Goal: Task Accomplishment & Management: Manage account settings

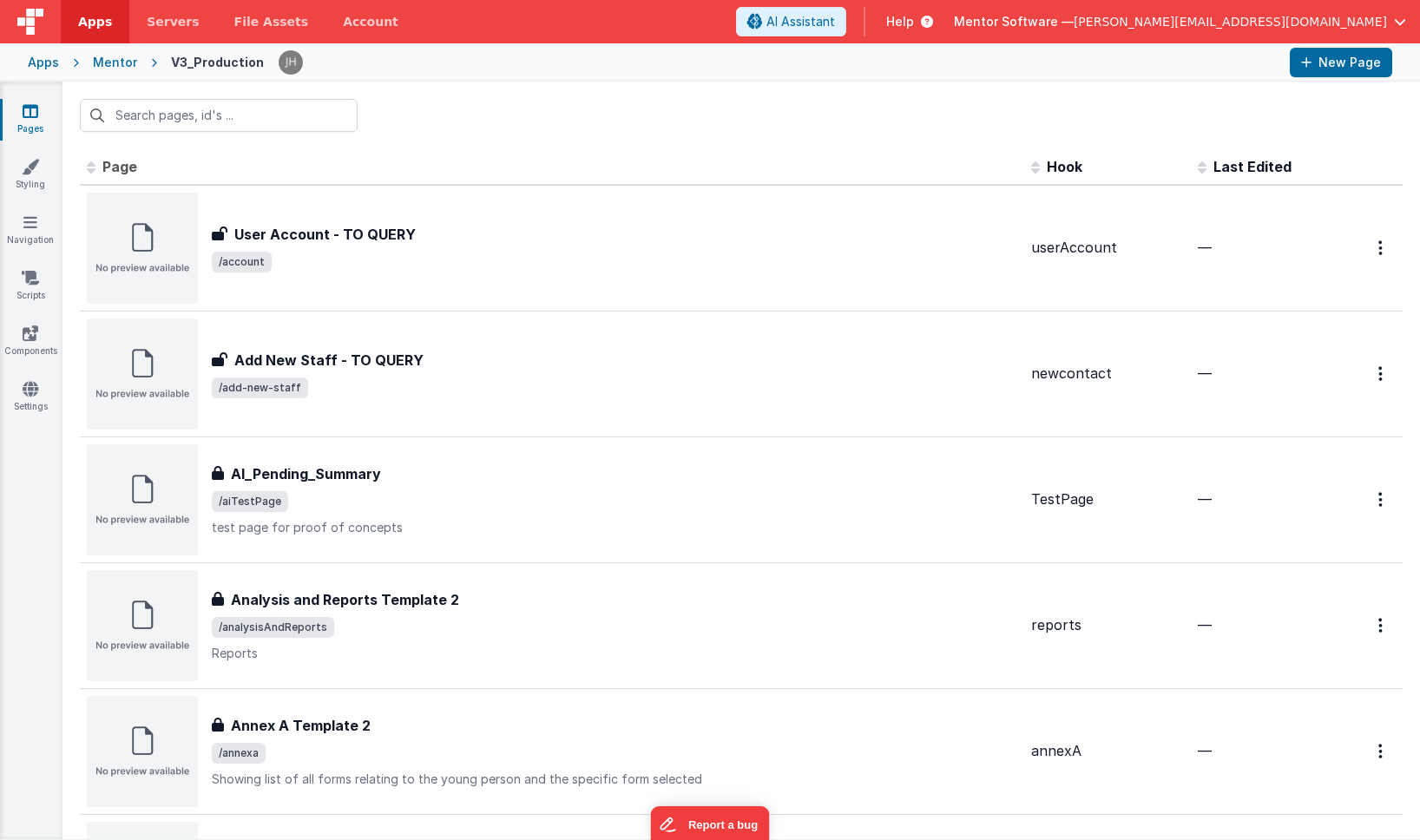
click at [435, 112] on div at bounding box center [742, 116] width 1358 height 68
click at [200, 123] on input "text" at bounding box center [218, 116] width 277 height 33
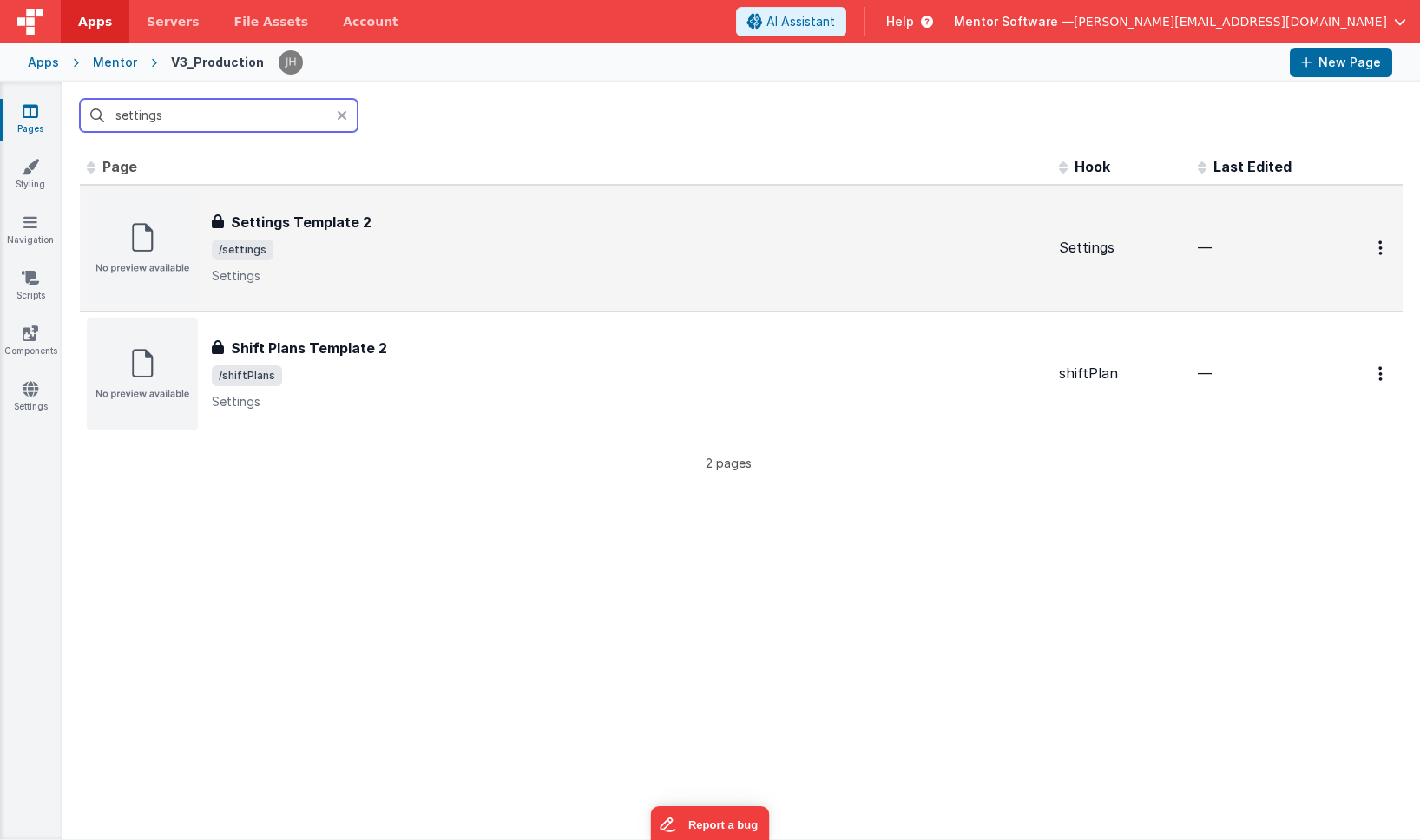
type input "settings"
click at [338, 271] on p "Settings" at bounding box center [629, 277] width 833 height 17
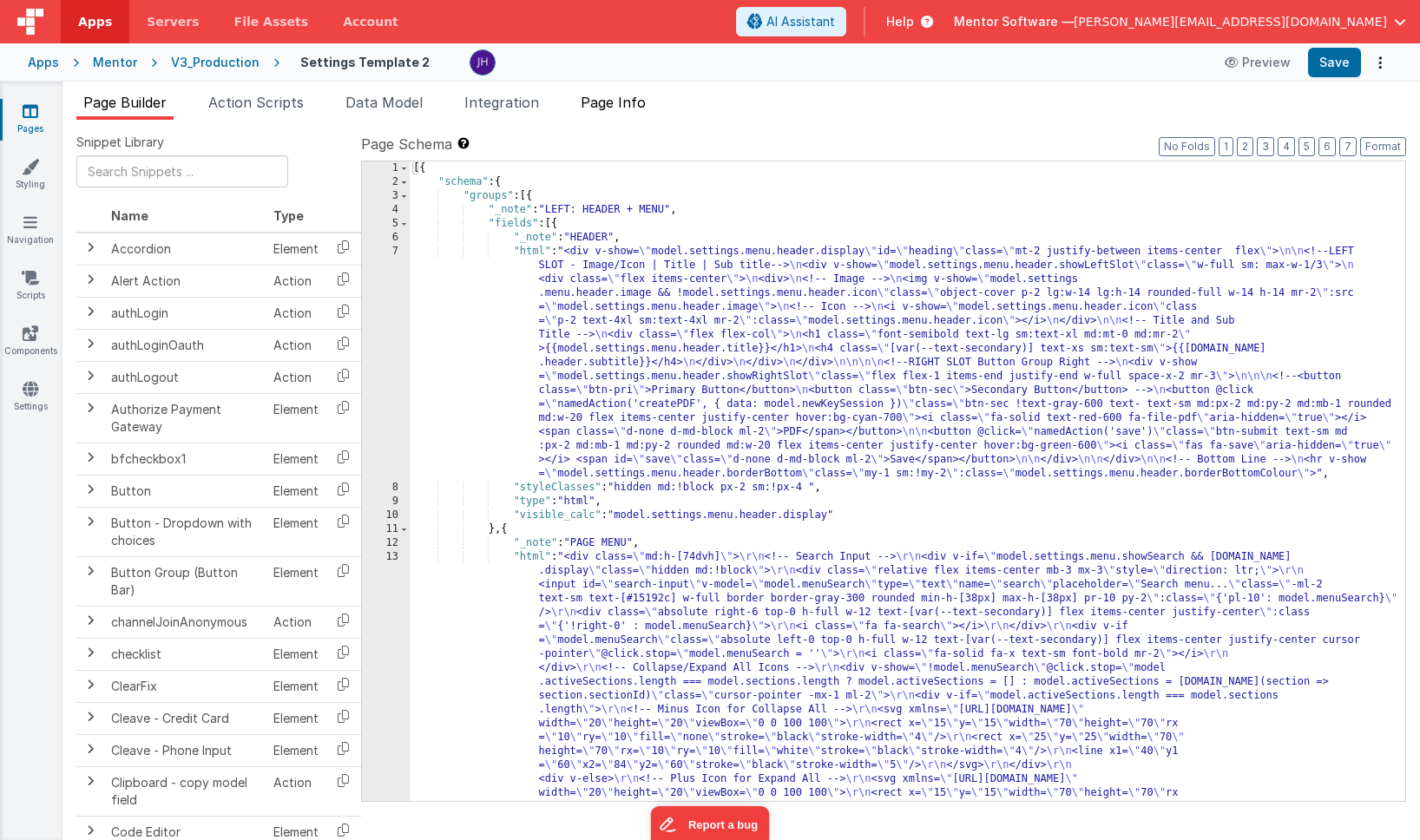
click at [646, 105] on span "Page Info" at bounding box center [613, 103] width 65 height 17
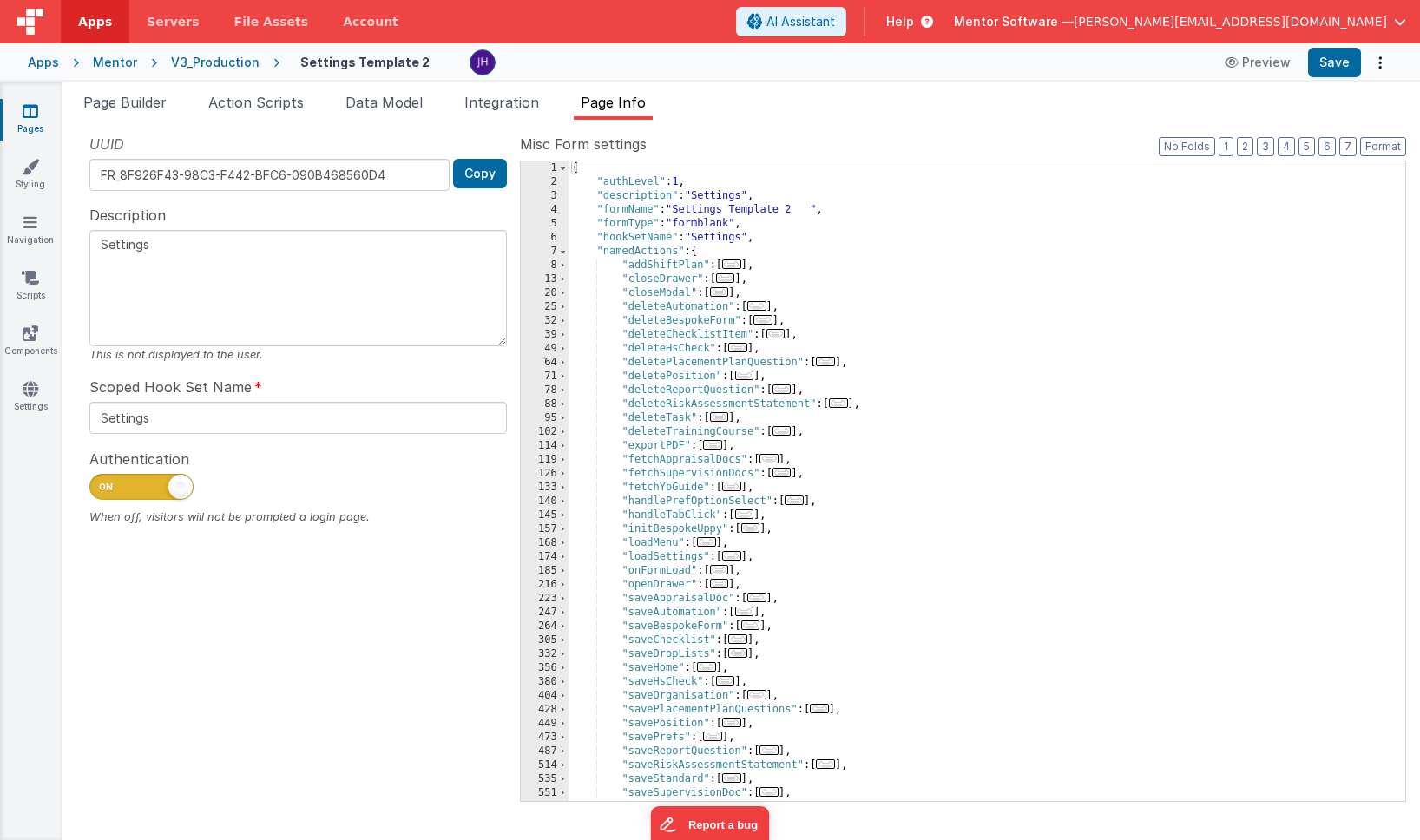
click at [113, 67] on div "Mentor" at bounding box center [115, 63] width 44 height 17
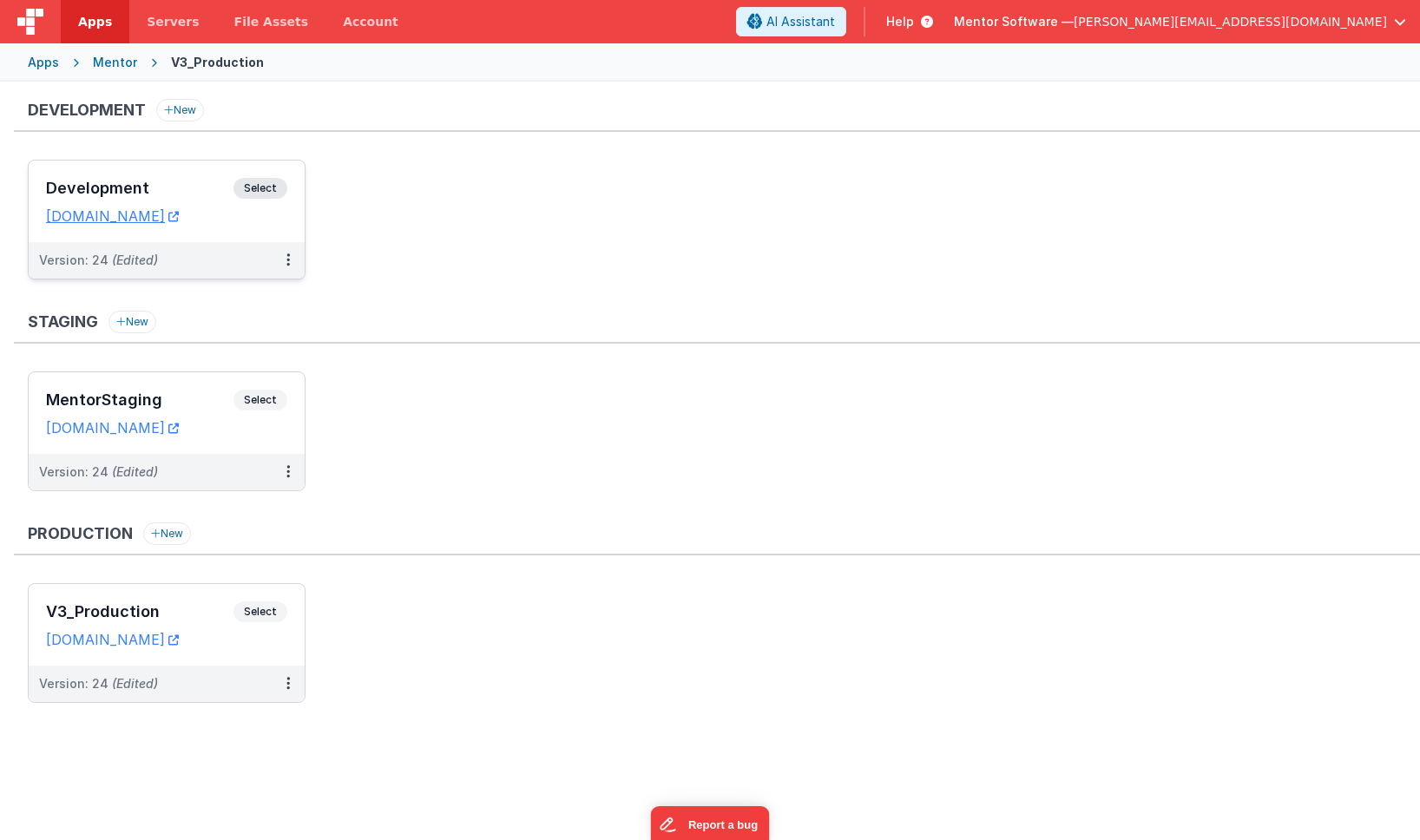
click at [159, 174] on div "Development Select URLs mentordev.fmbetterforms.com" at bounding box center [167, 202] width 277 height 82
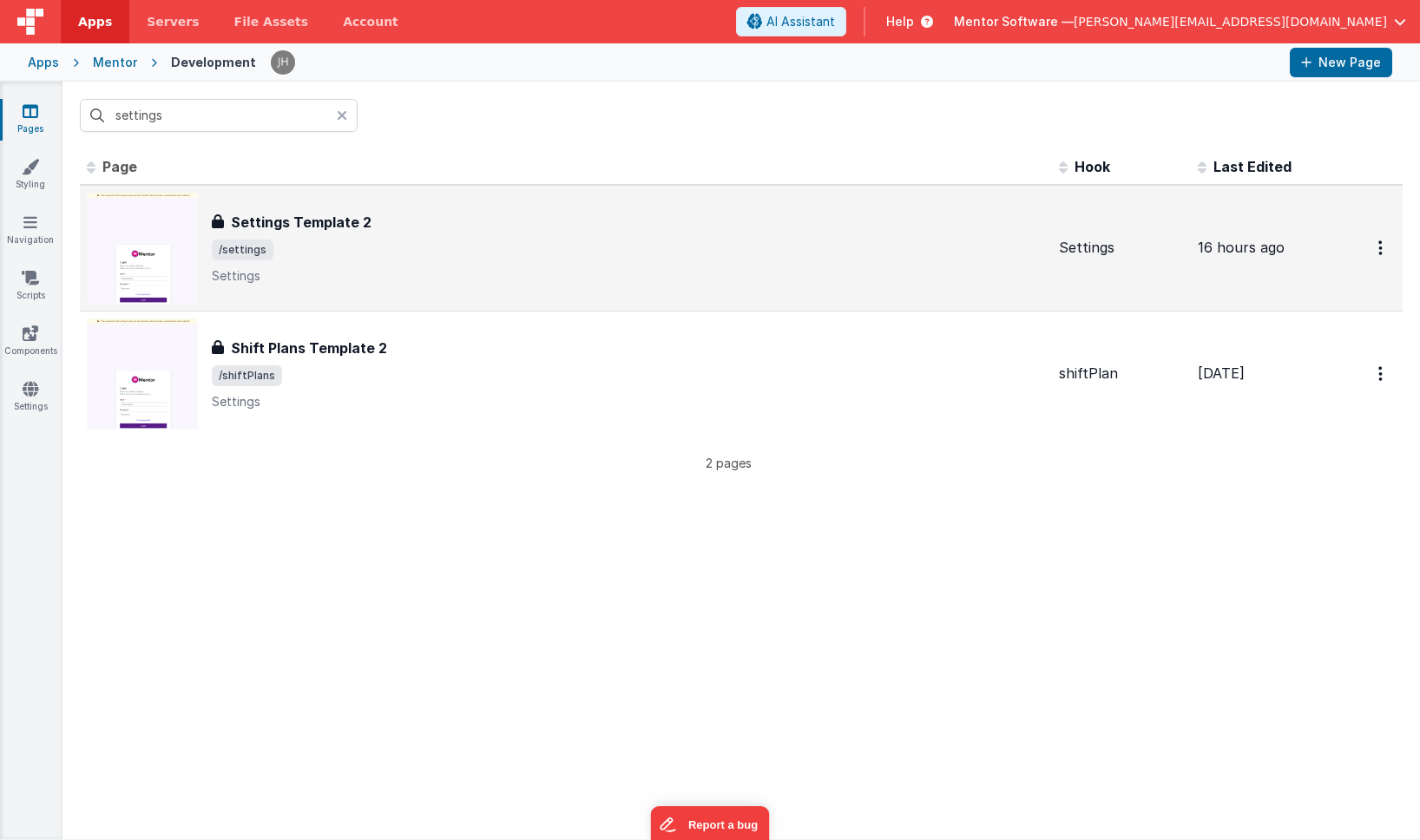
click at [394, 252] on span "/settings" at bounding box center [629, 250] width 833 height 21
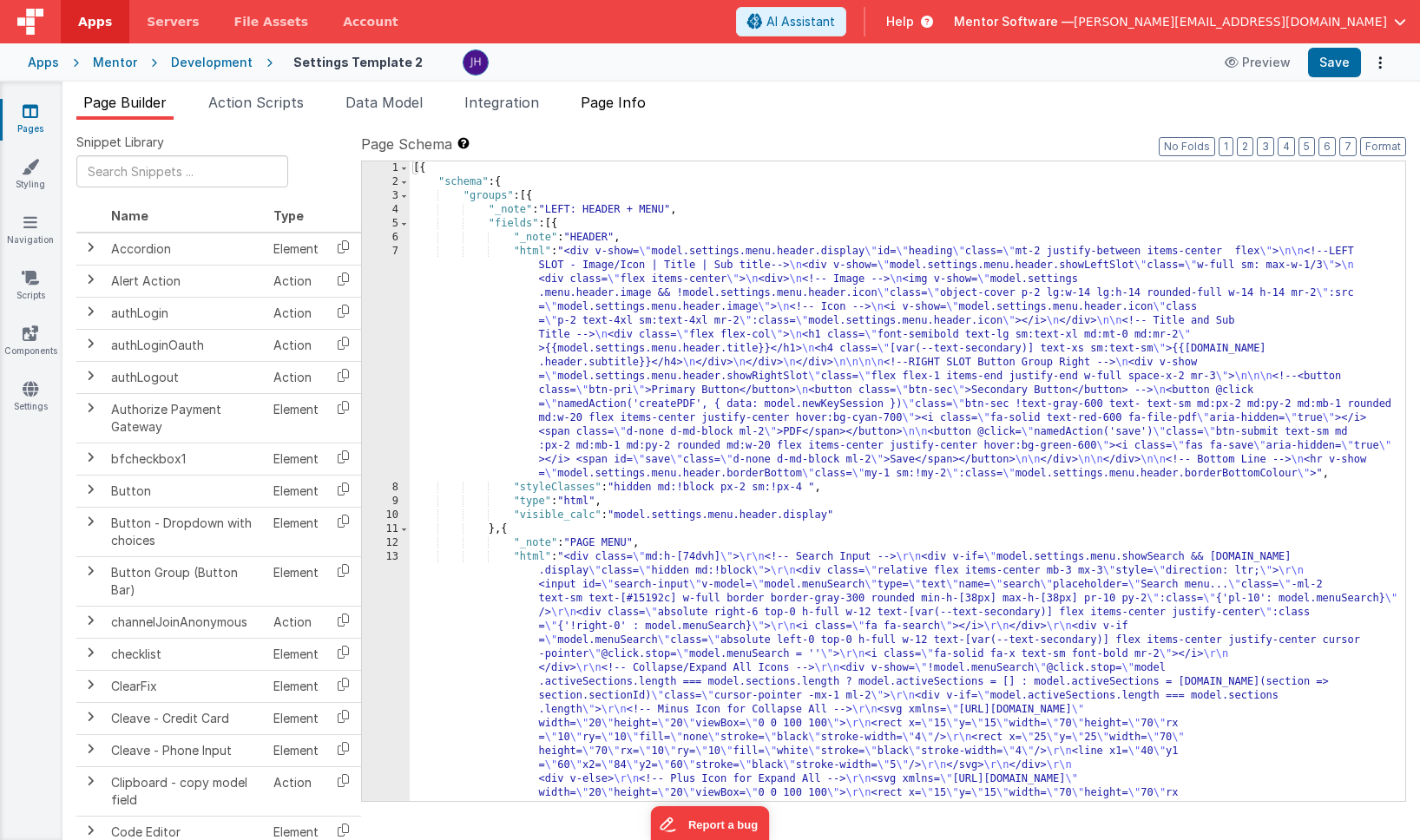
click at [623, 98] on span "Page Info" at bounding box center [613, 103] width 65 height 17
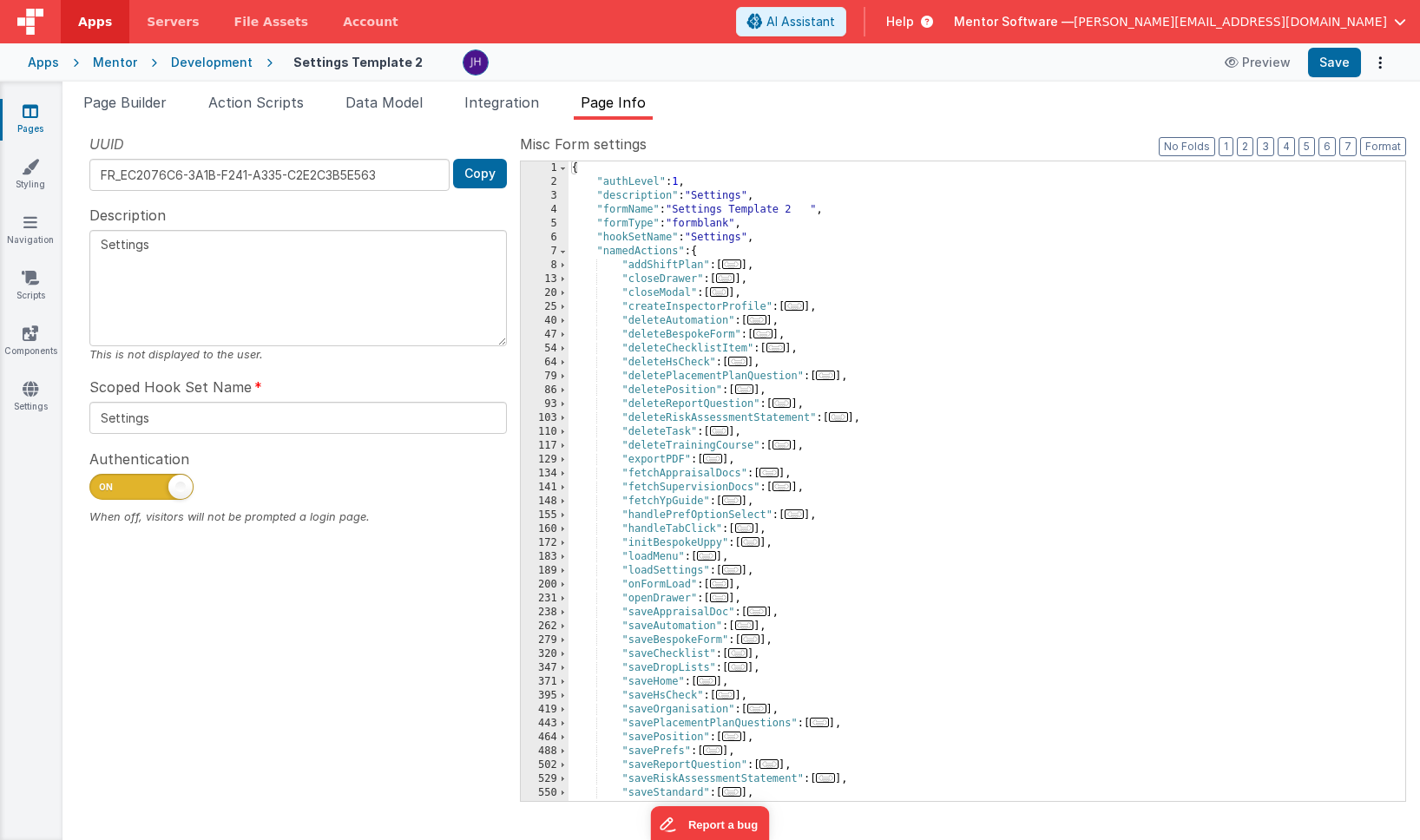
click at [801, 307] on span "..." at bounding box center [795, 305] width 19 height 10
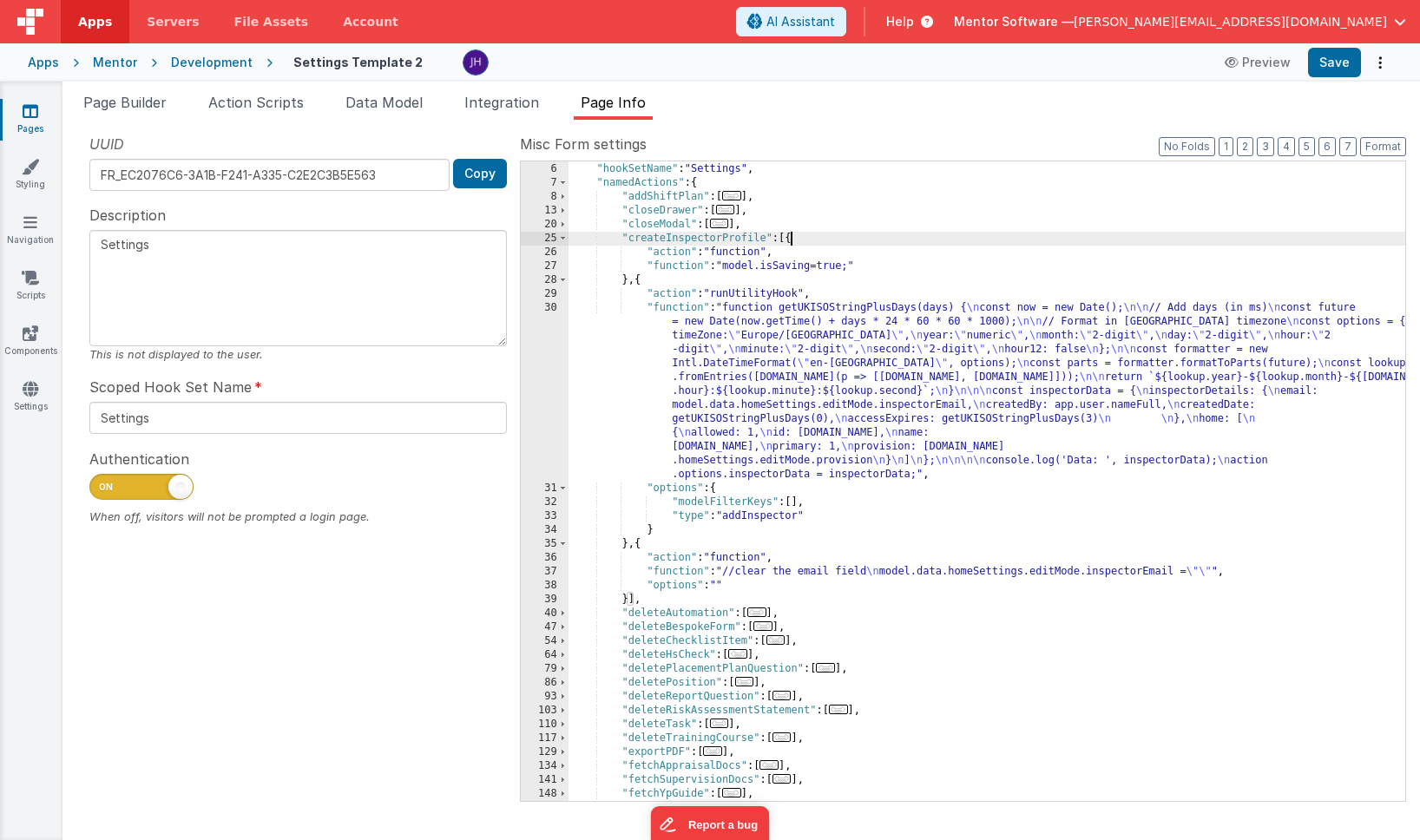
scroll to position [60, 0]
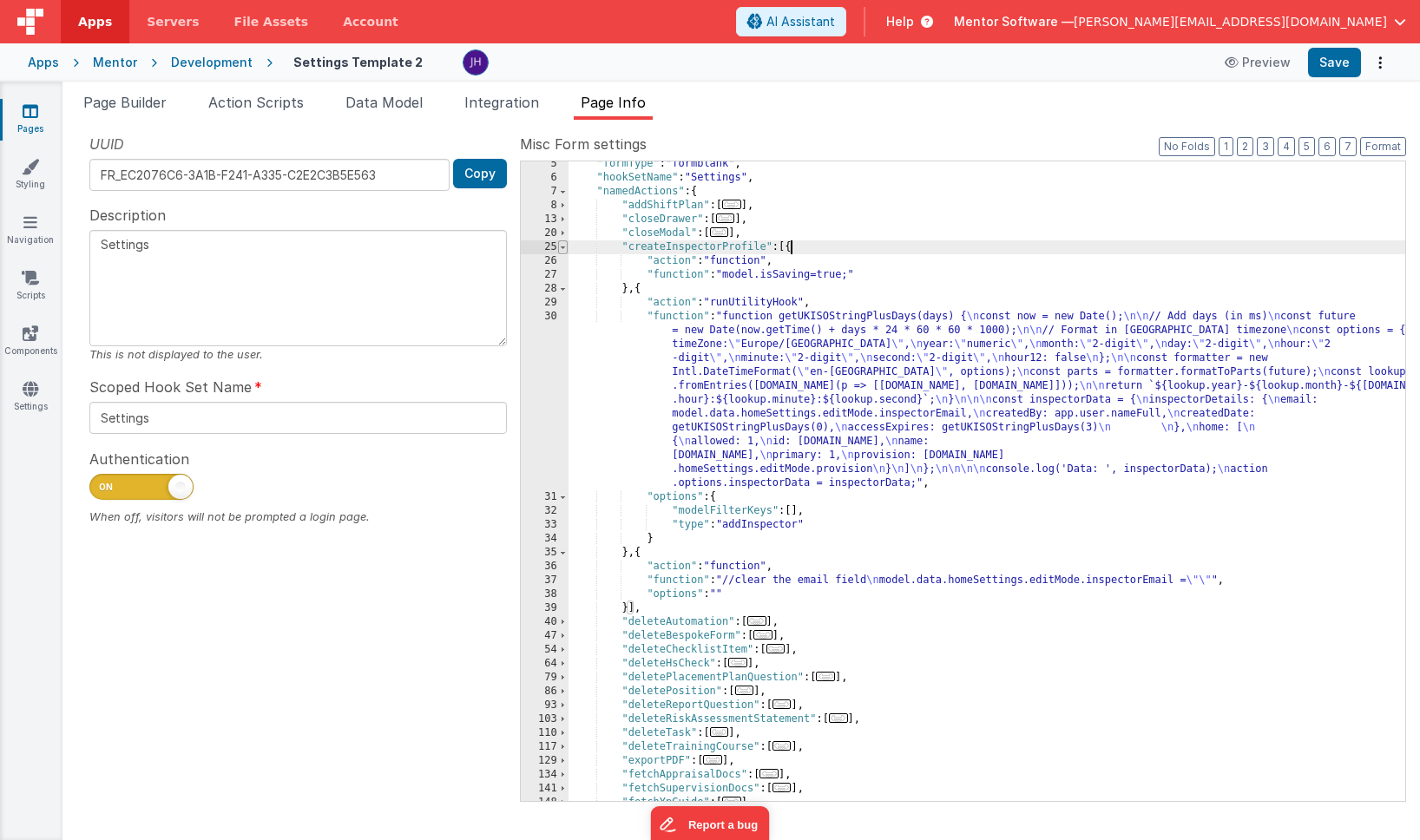
click at [563, 247] on span at bounding box center [563, 248] width 10 height 14
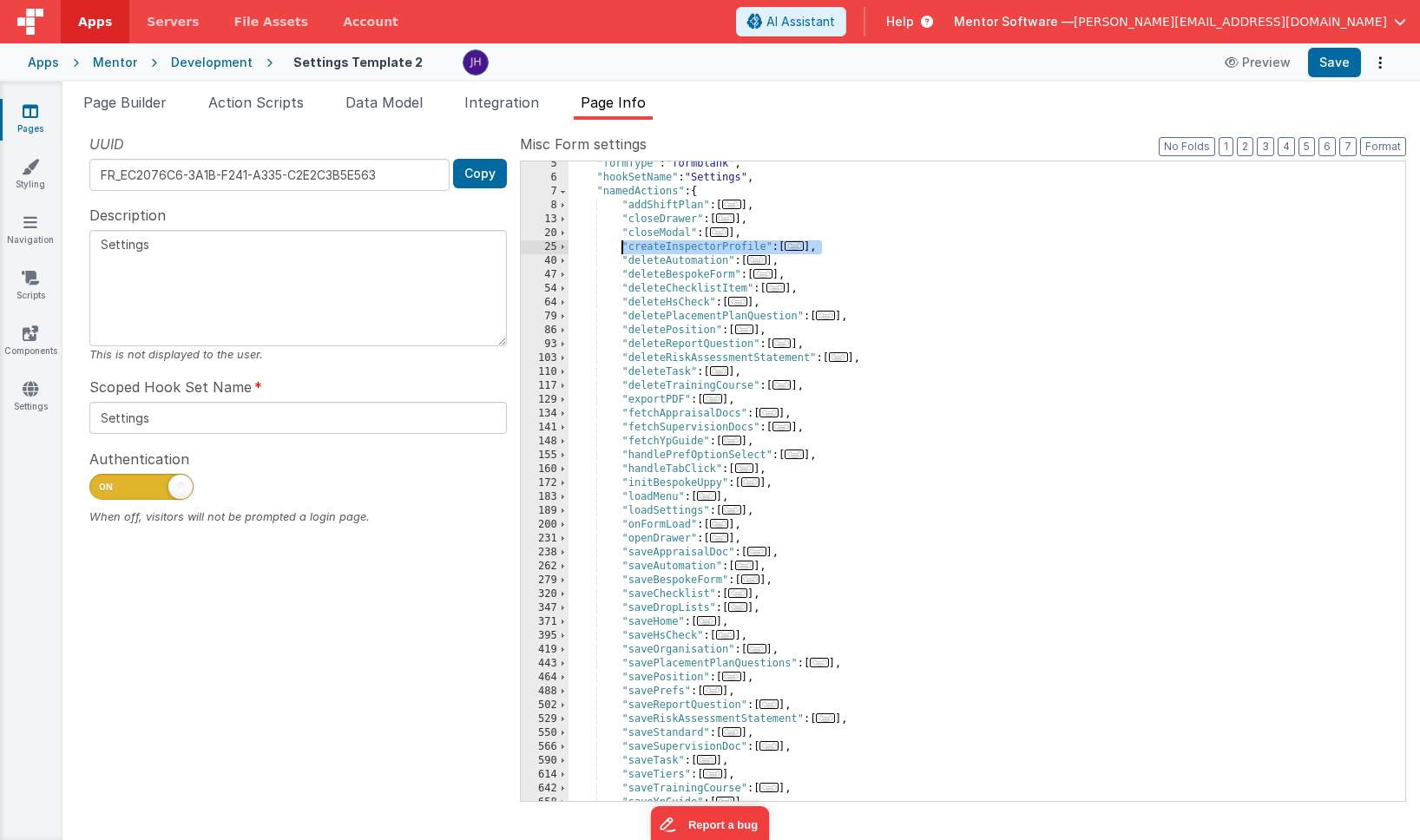
drag, startPoint x: 829, startPoint y: 249, endPoint x: 623, endPoint y: 247, distance: 206.0
click at [623, 247] on div ""formType" : "formblank" , "hookSetName" : "Settings" , "namedActions" : { "add…" at bounding box center [987, 491] width 837 height 668
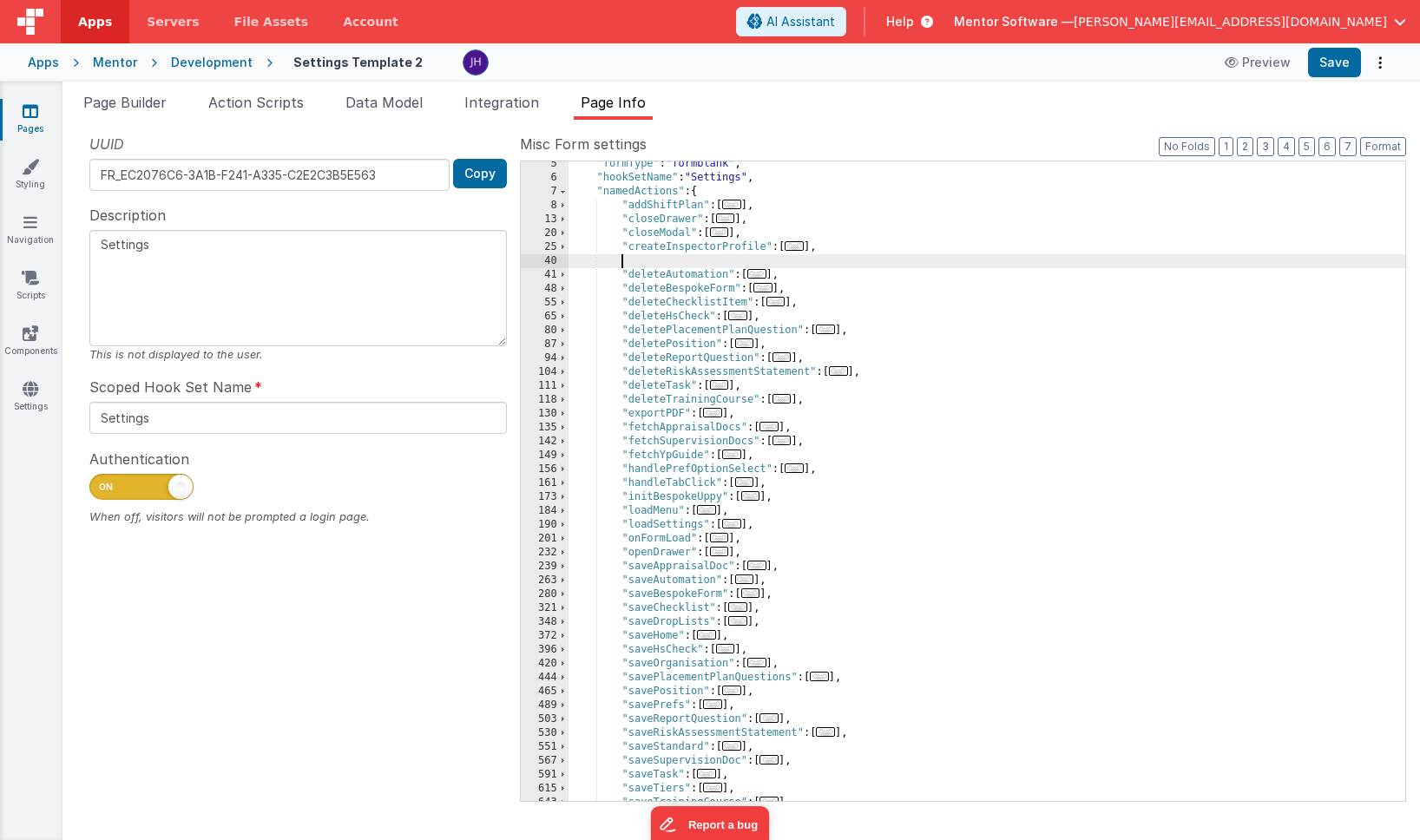
paste textarea
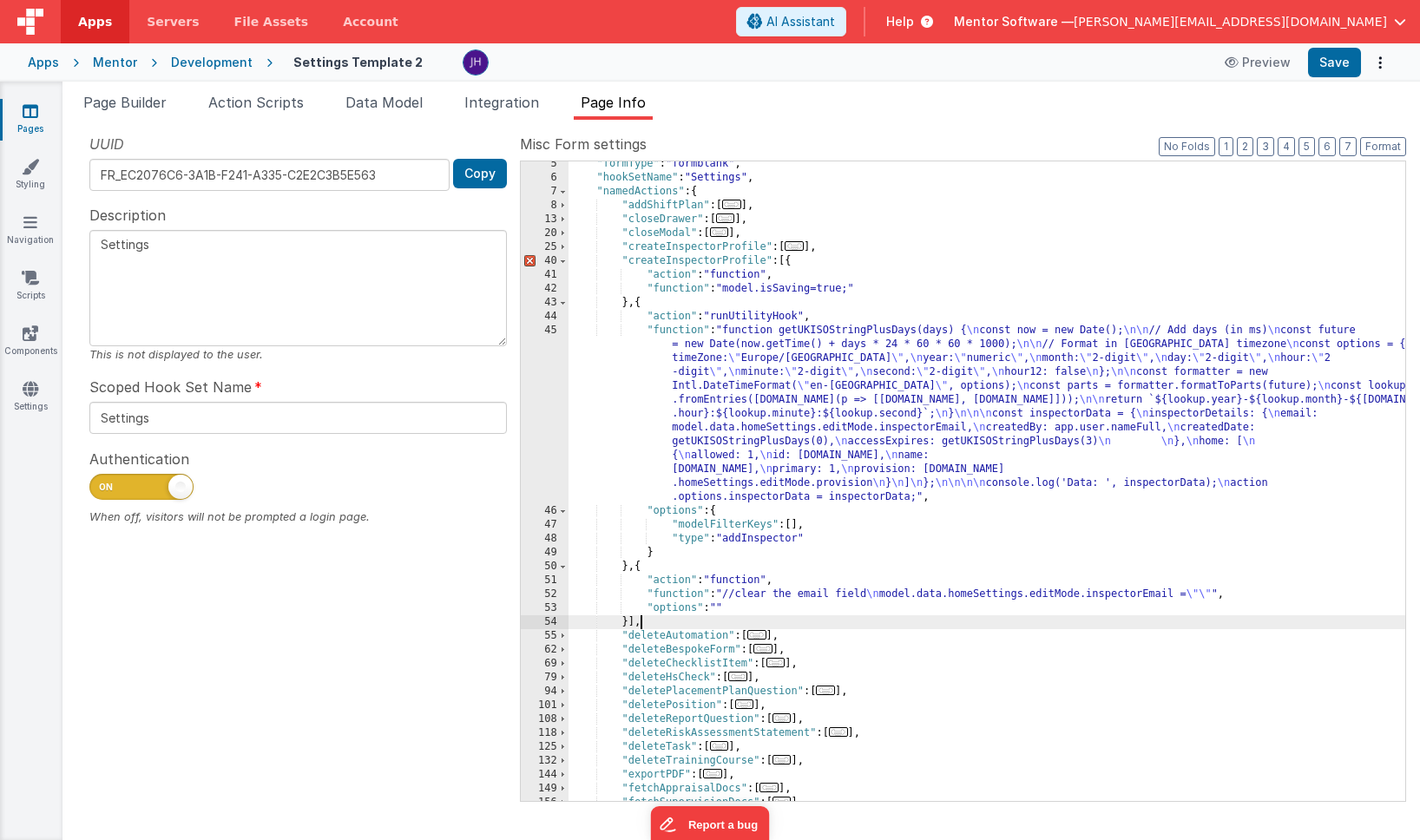
click at [663, 263] on div ""formType" : "formblank" , "hookSetName" : "Settings" , "namedActions" : { "add…" at bounding box center [987, 491] width 837 height 668
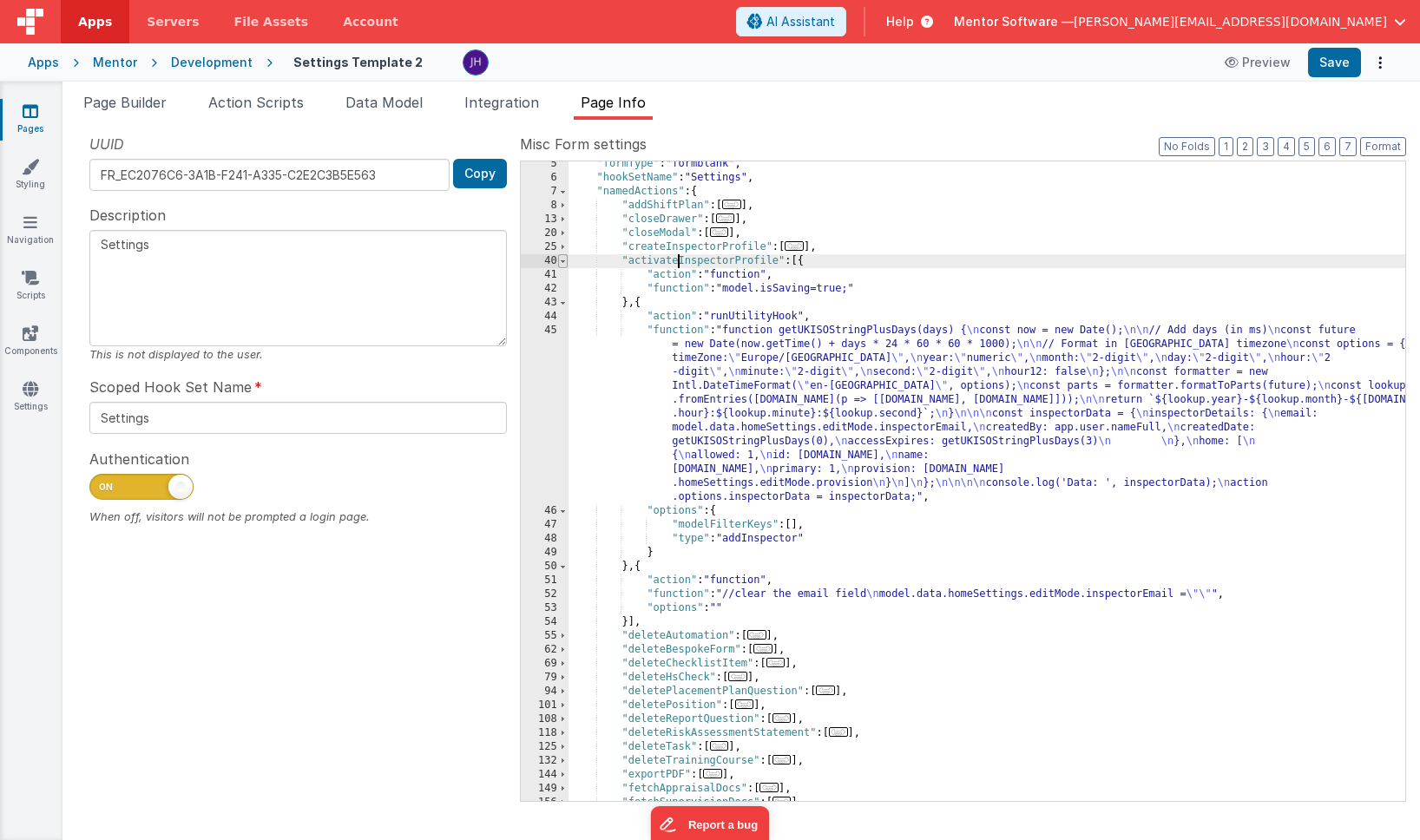
click at [564, 262] on span at bounding box center [563, 262] width 10 height 14
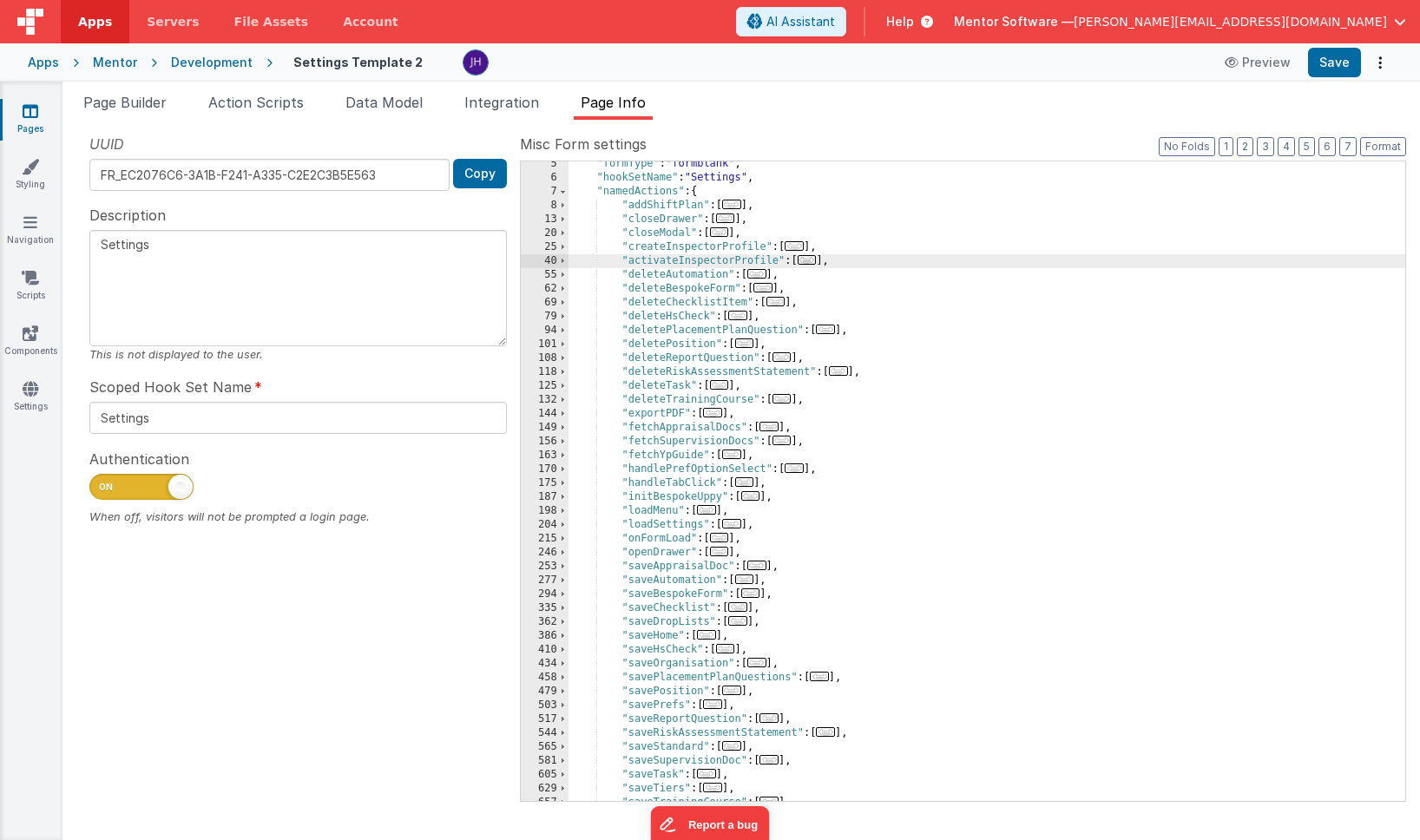
click at [854, 263] on div ""formType" : "formblank" , "hookSetName" : "Settings" , "namedActions" : { "add…" at bounding box center [987, 491] width 837 height 668
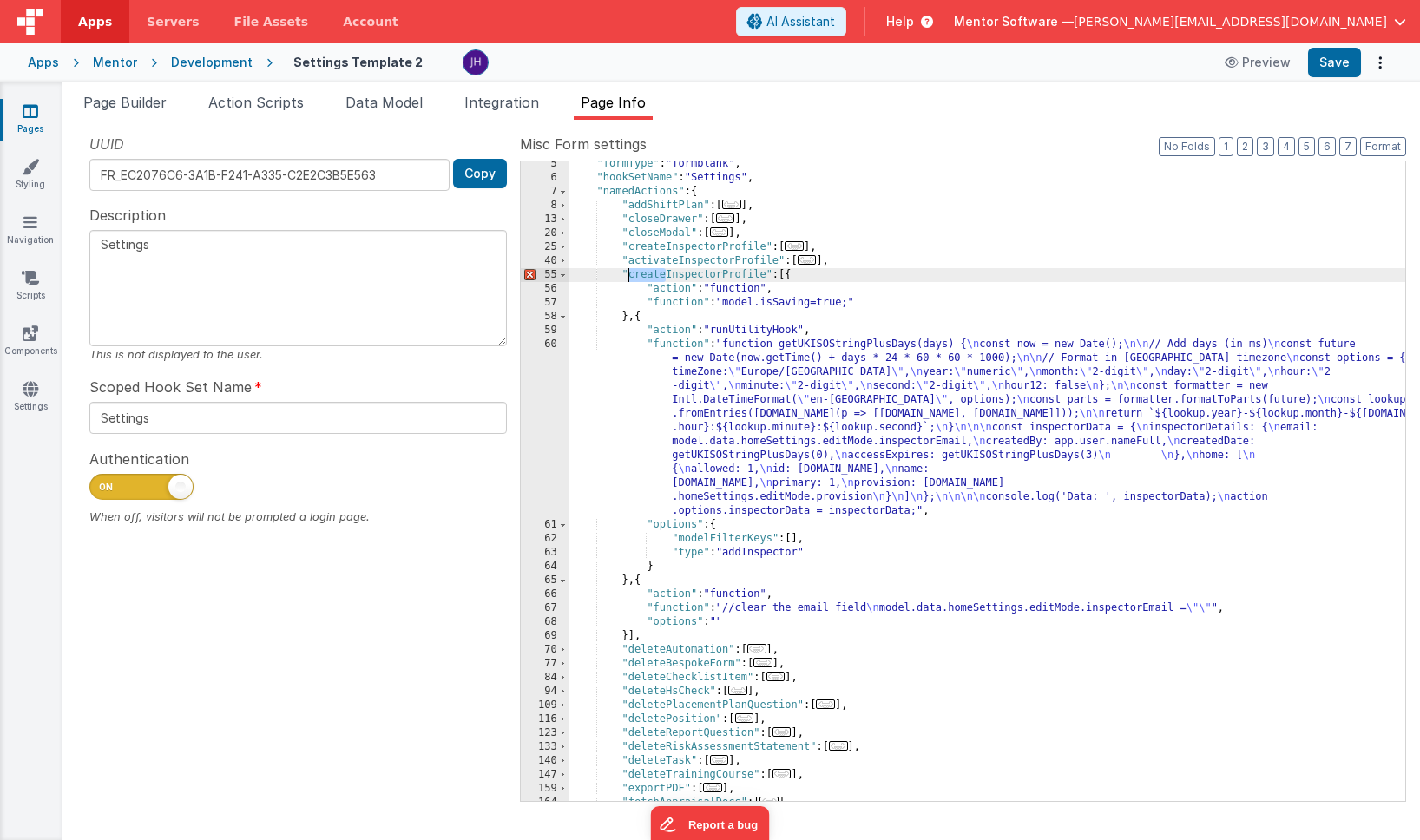
drag, startPoint x: 667, startPoint y: 276, endPoint x: 628, endPoint y: 276, distance: 39.0
click at [628, 276] on div ""formType" : "formblank" , "hookSetName" : "Settings" , "namedActions" : { "add…" at bounding box center [987, 491] width 837 height 668
click at [563, 277] on span at bounding box center [563, 276] width 10 height 14
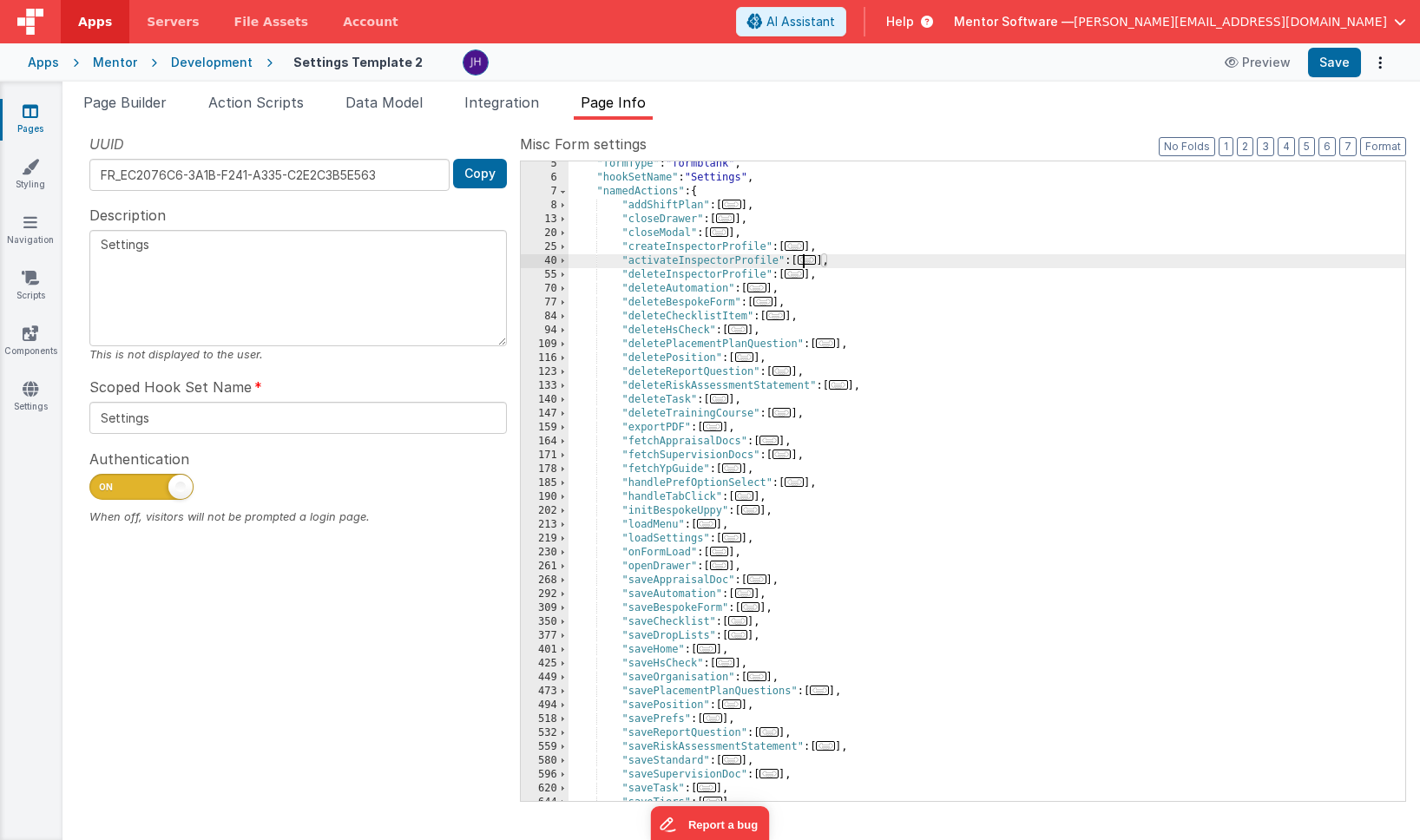
click at [813, 263] on span "..." at bounding box center [808, 260] width 19 height 10
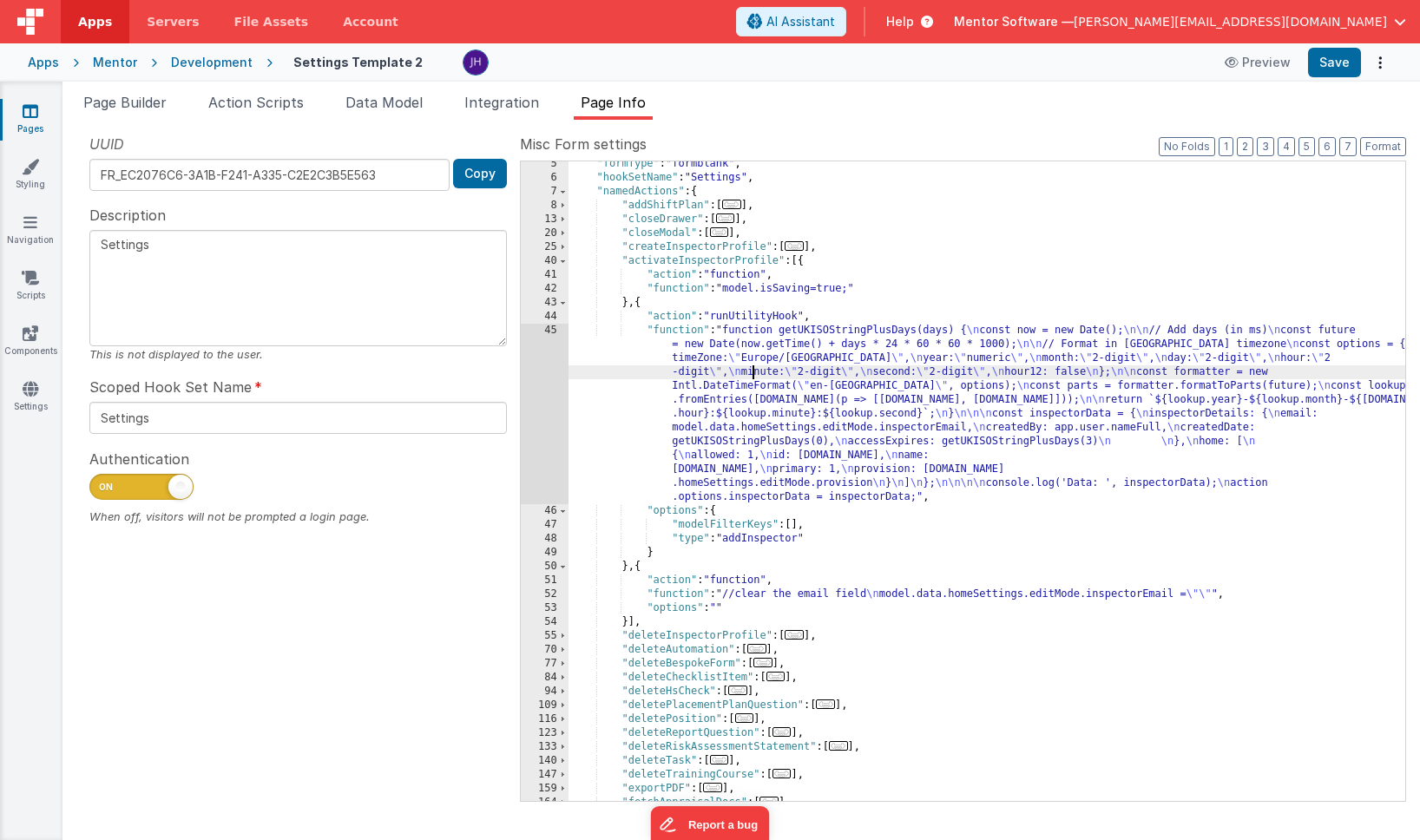
click at [754, 377] on div ""formType" : "formblank" , "hookSetName" : "Settings" , "namedActions" : { "add…" at bounding box center [987, 491] width 837 height 668
click at [546, 379] on div "45" at bounding box center [544, 414] width 48 height 181
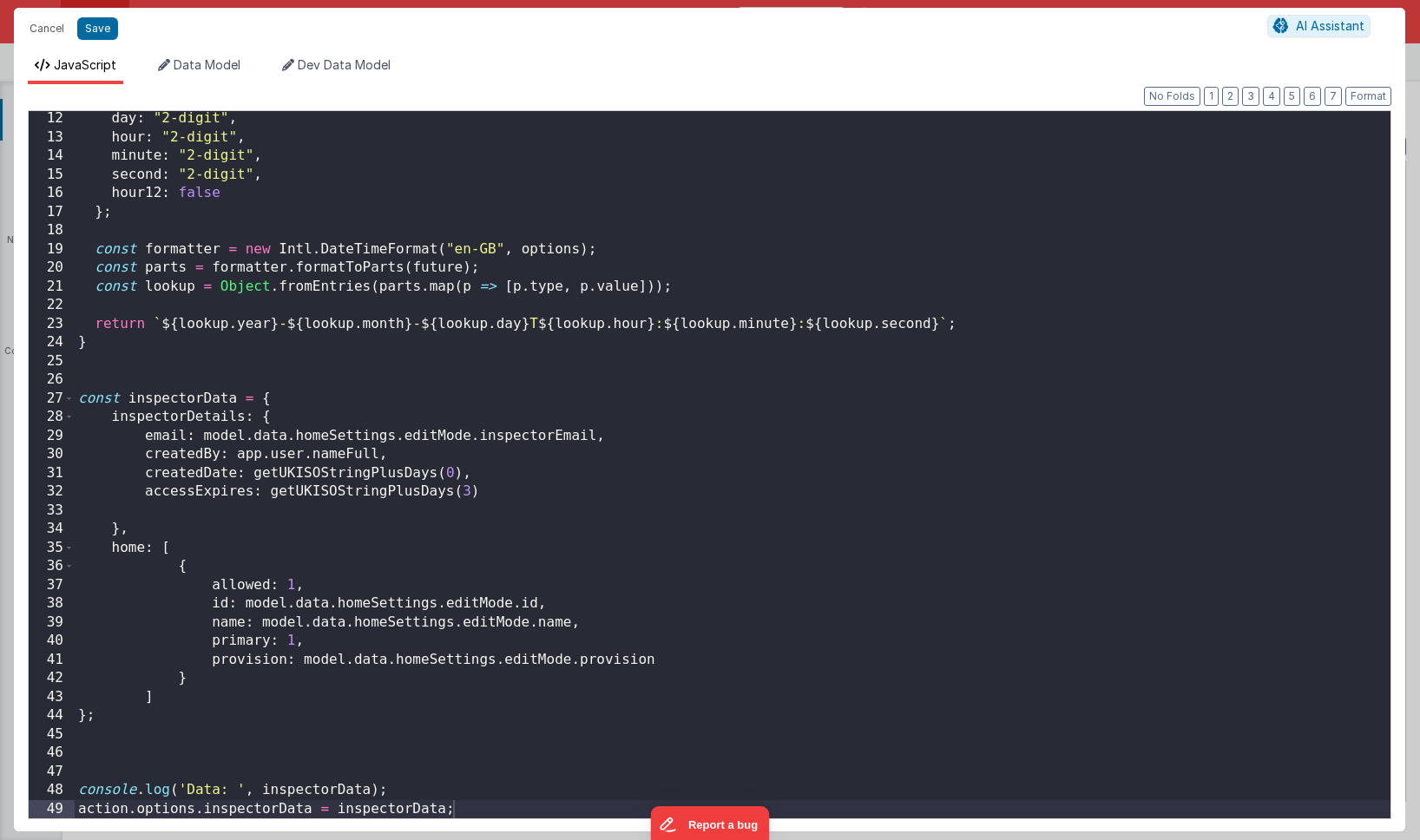
scroll to position [207, 0]
click at [94, 25] on button "Save" at bounding box center [97, 29] width 41 height 23
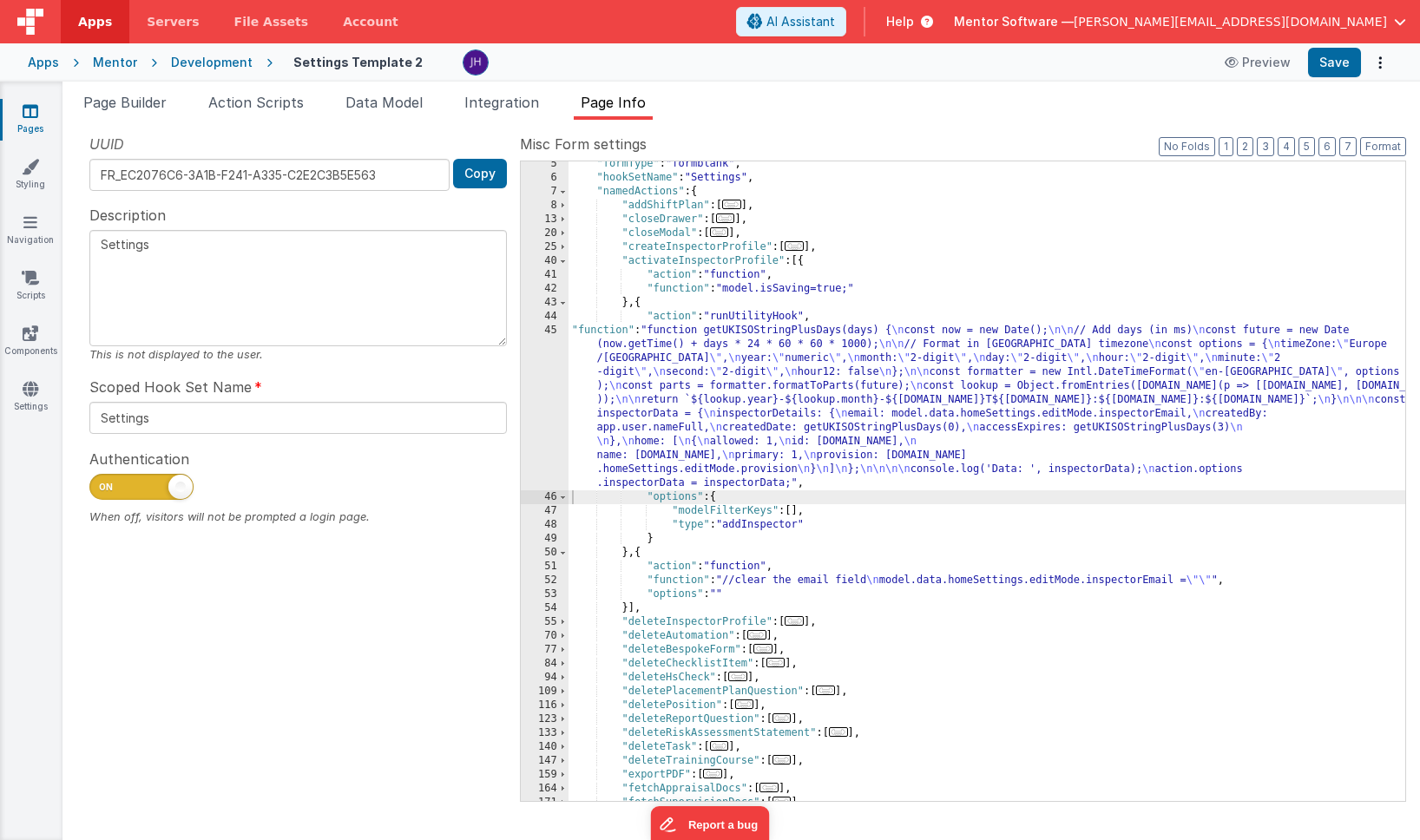
click at [758, 530] on div ""formType" : "formblank" , "hookSetName" : "Settings" , "namedActions" : { "add…" at bounding box center [987, 491] width 837 height 668
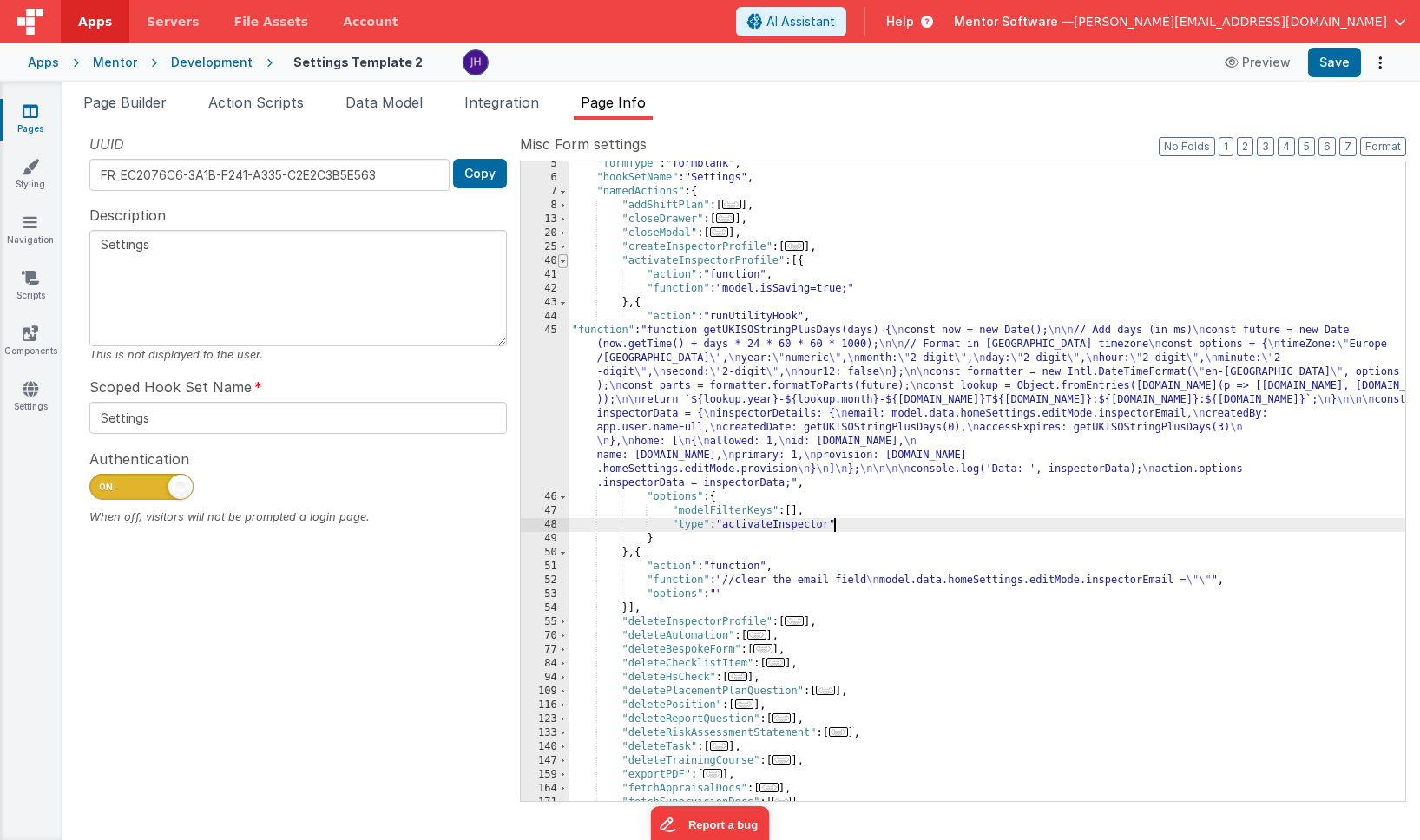
click at [566, 260] on span at bounding box center [563, 262] width 10 height 14
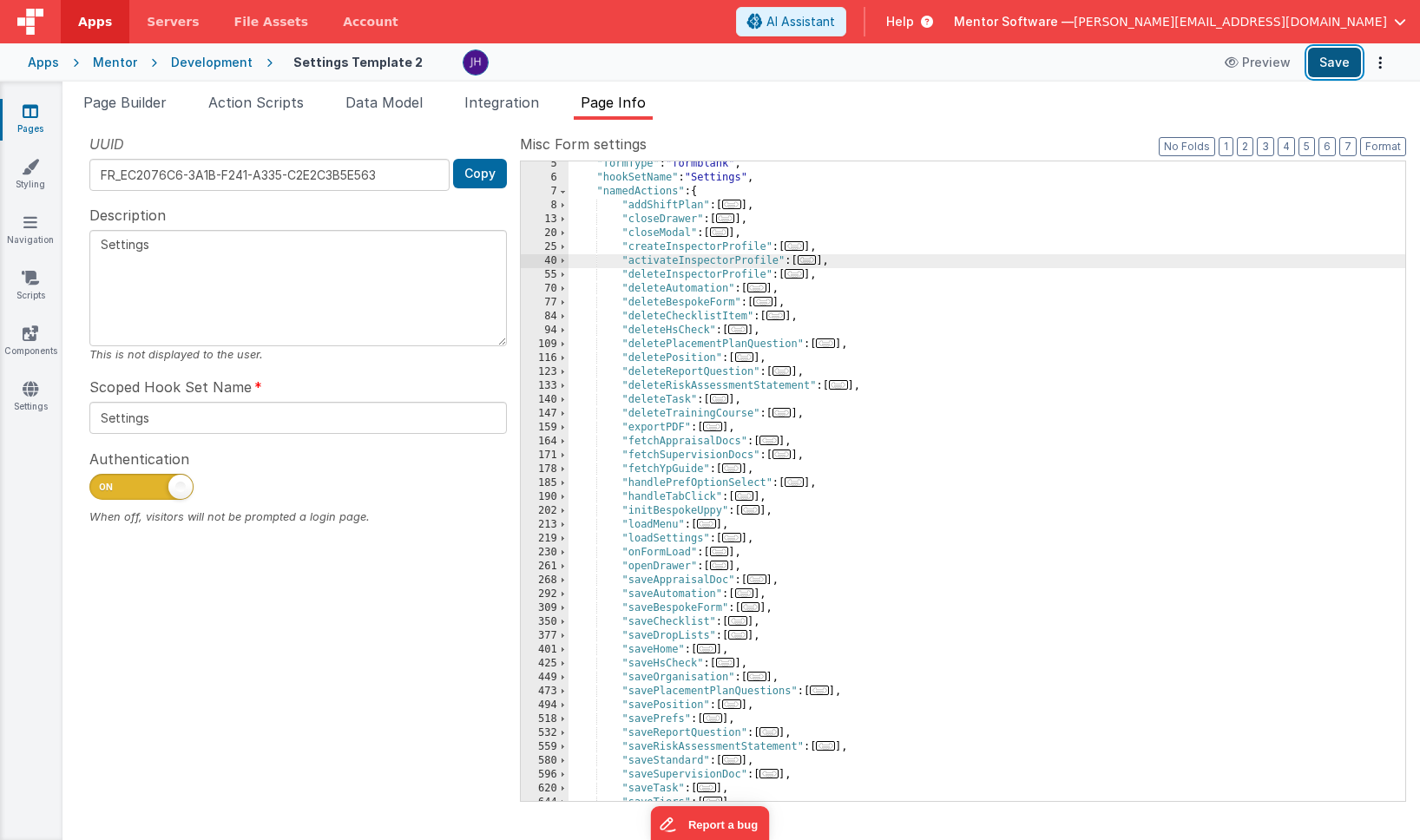
click at [1340, 70] on button "Save" at bounding box center [1335, 63] width 53 height 30
click at [388, 618] on div "UUID FR_EC2076C6-3A1B-F241-A335-C2E2C3B5E563 Copy Description Settings This is …" at bounding box center [298, 467] width 443 height 667
click at [701, 263] on div ""formType" : "formblank" , "hookSetName" : "Settings" , "namedActions" : { "add…" at bounding box center [987, 491] width 837 height 668
click at [679, 277] on div ""formType" : "formblank" , "hookSetName" : "Settings" , "namedActions" : { "add…" at bounding box center [987, 491] width 837 height 668
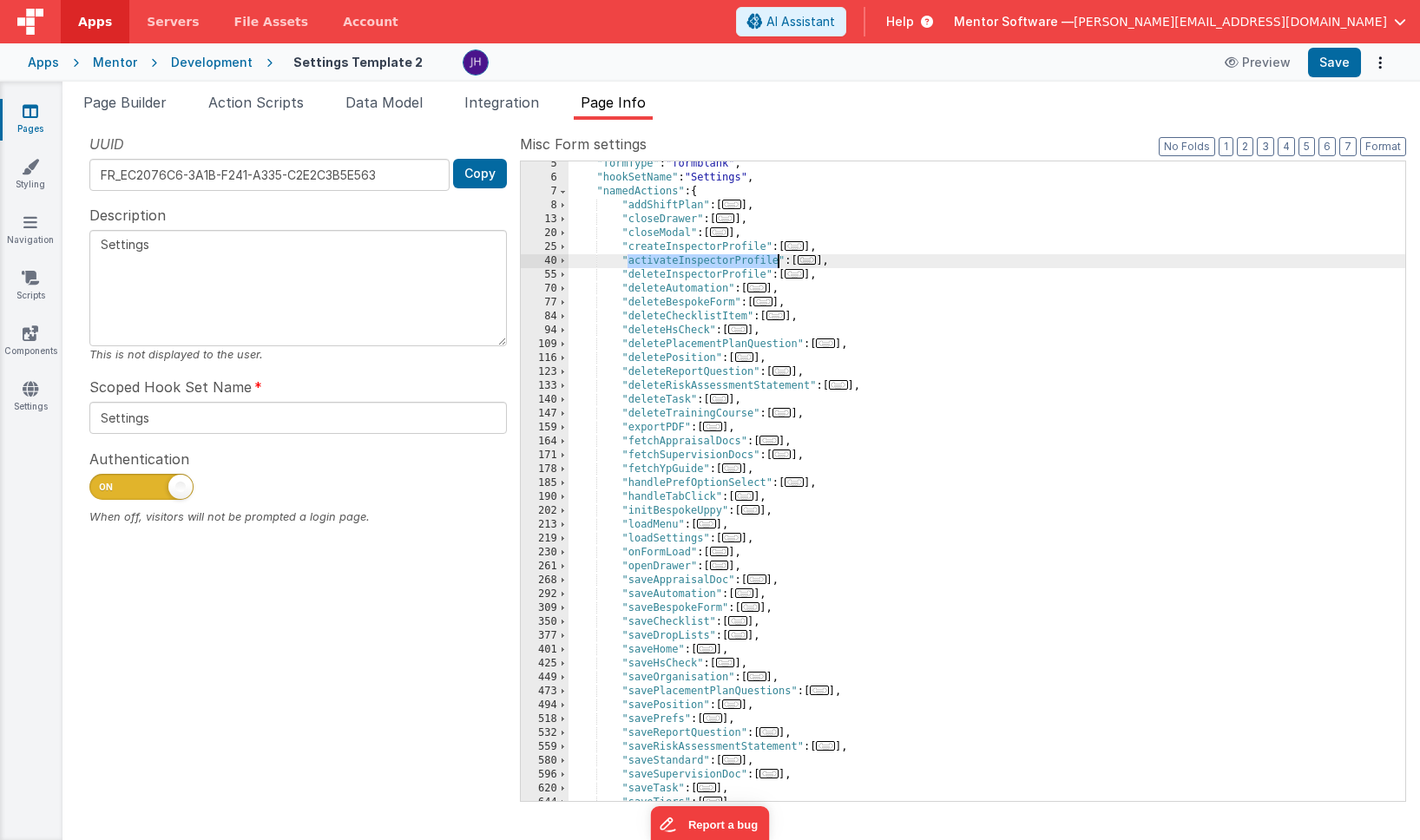
click at [679, 277] on div ""formType" : "formblank" , "hookSetName" : "Settings" , "namedActions" : { "add…" at bounding box center [987, 491] width 837 height 668
click at [971, 263] on div ""formType" : "formblank" , "hookSetName" : "Settings" , "namedActions" : { "add…" at bounding box center [987, 491] width 837 height 668
click at [695, 257] on div ""formType" : "formblank" , "hookSetName" : "Settings" , "namedActions" : { "add…" at bounding box center [987, 491] width 837 height 668
click at [810, 261] on span "..." at bounding box center [808, 260] width 19 height 10
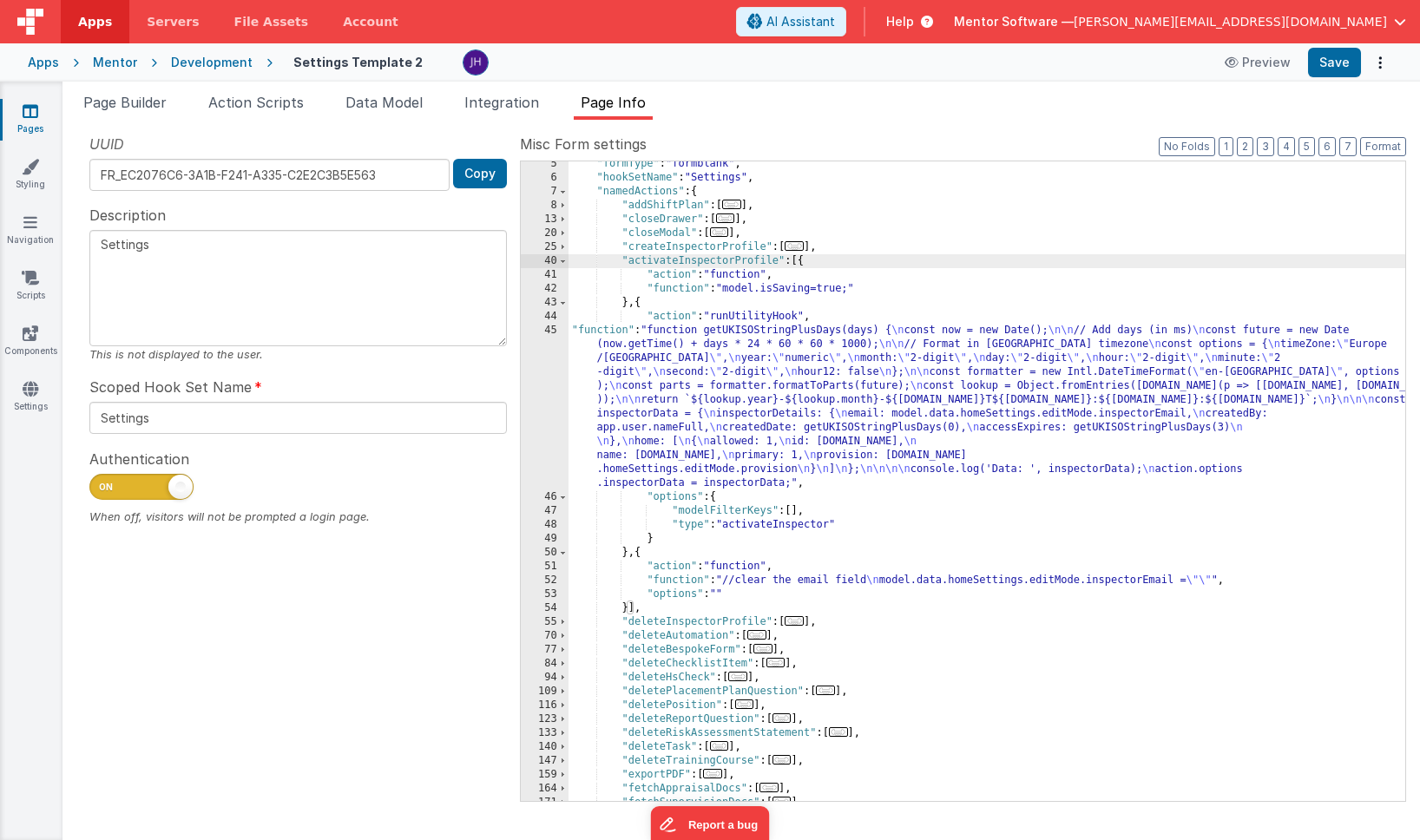
click at [758, 365] on div ""formType" : "formblank" , "hookSetName" : "Settings" , "namedActions" : { "add…" at bounding box center [987, 491] width 837 height 668
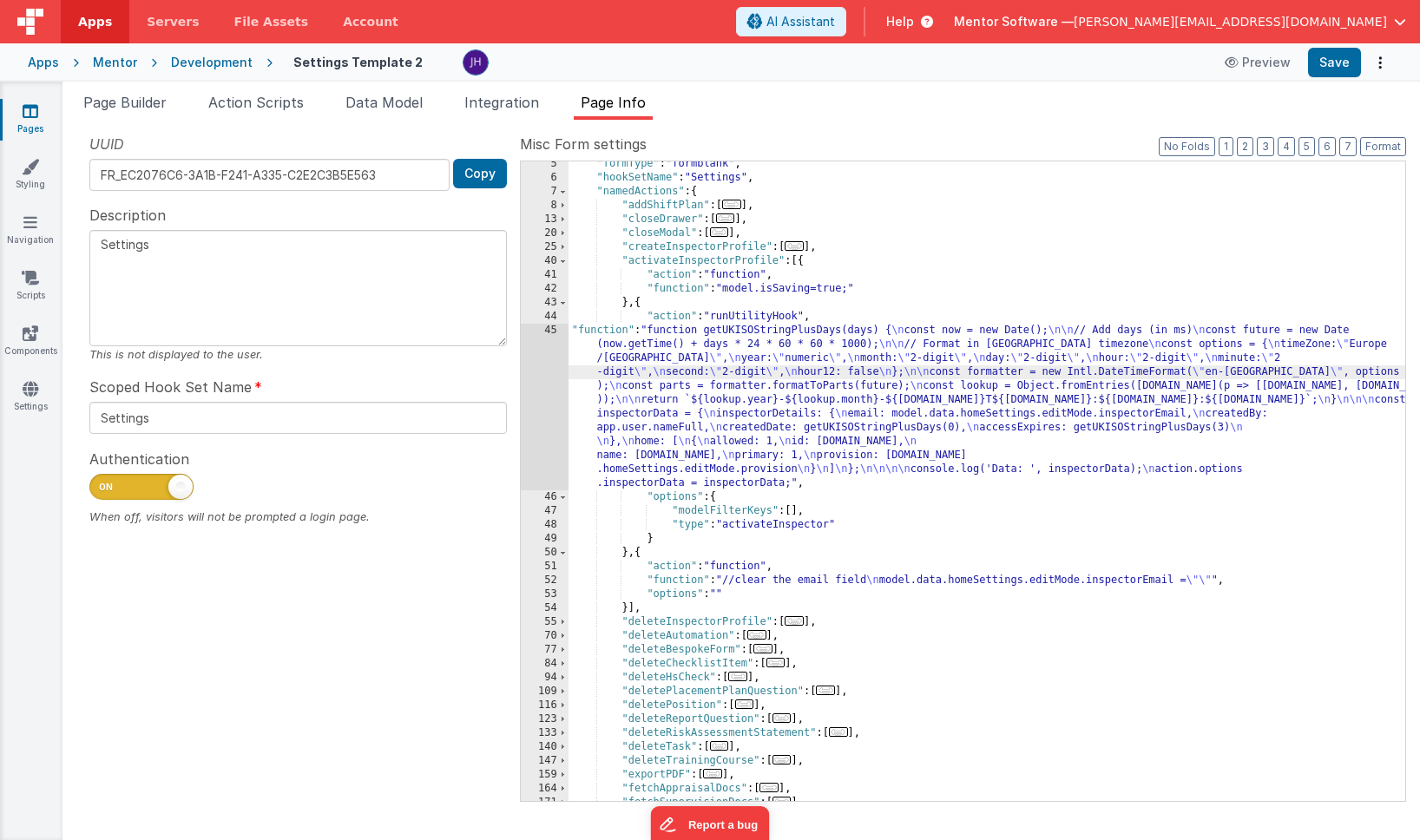
click at [539, 371] on div "45" at bounding box center [544, 407] width 48 height 167
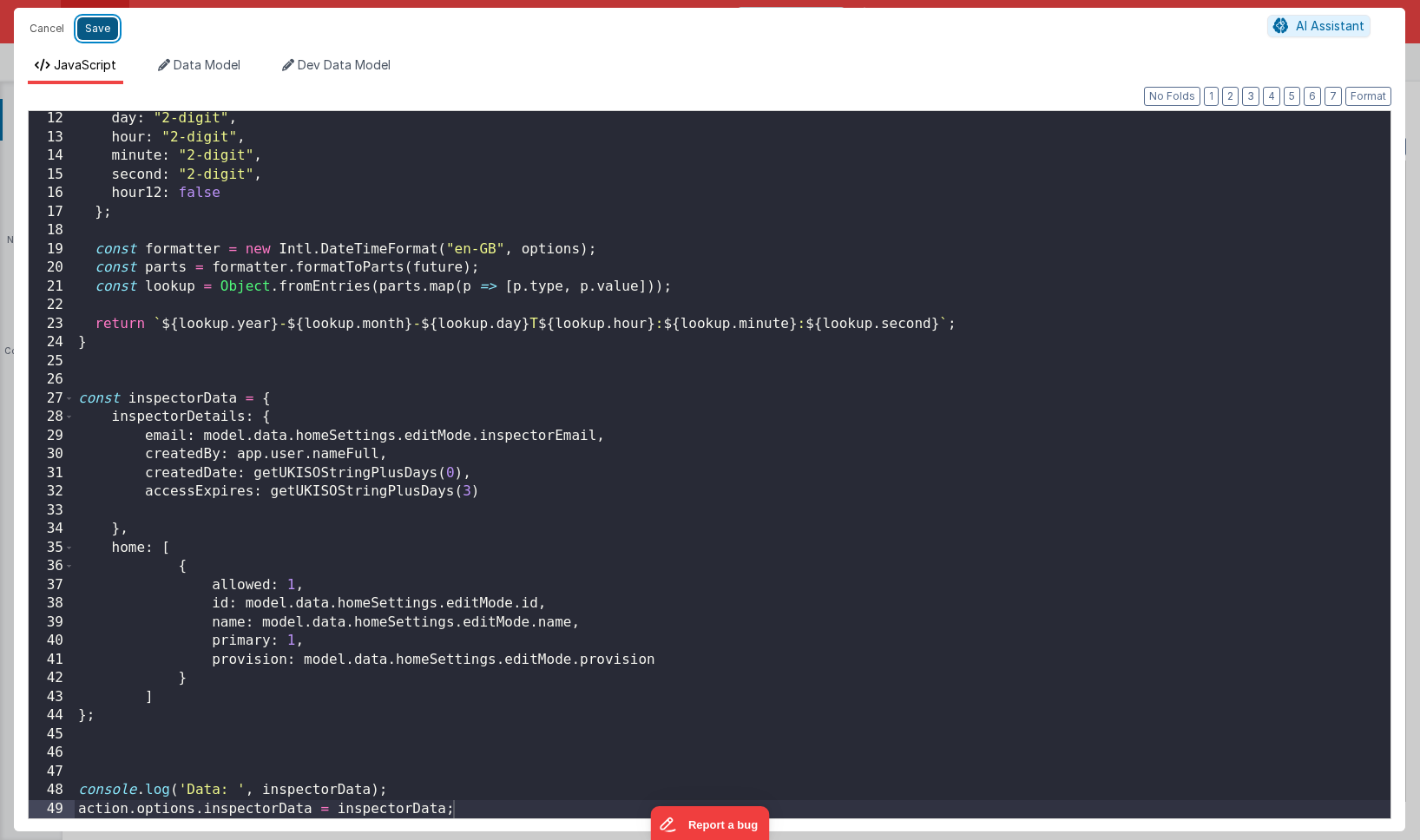
click at [99, 27] on button "Save" at bounding box center [97, 29] width 41 height 23
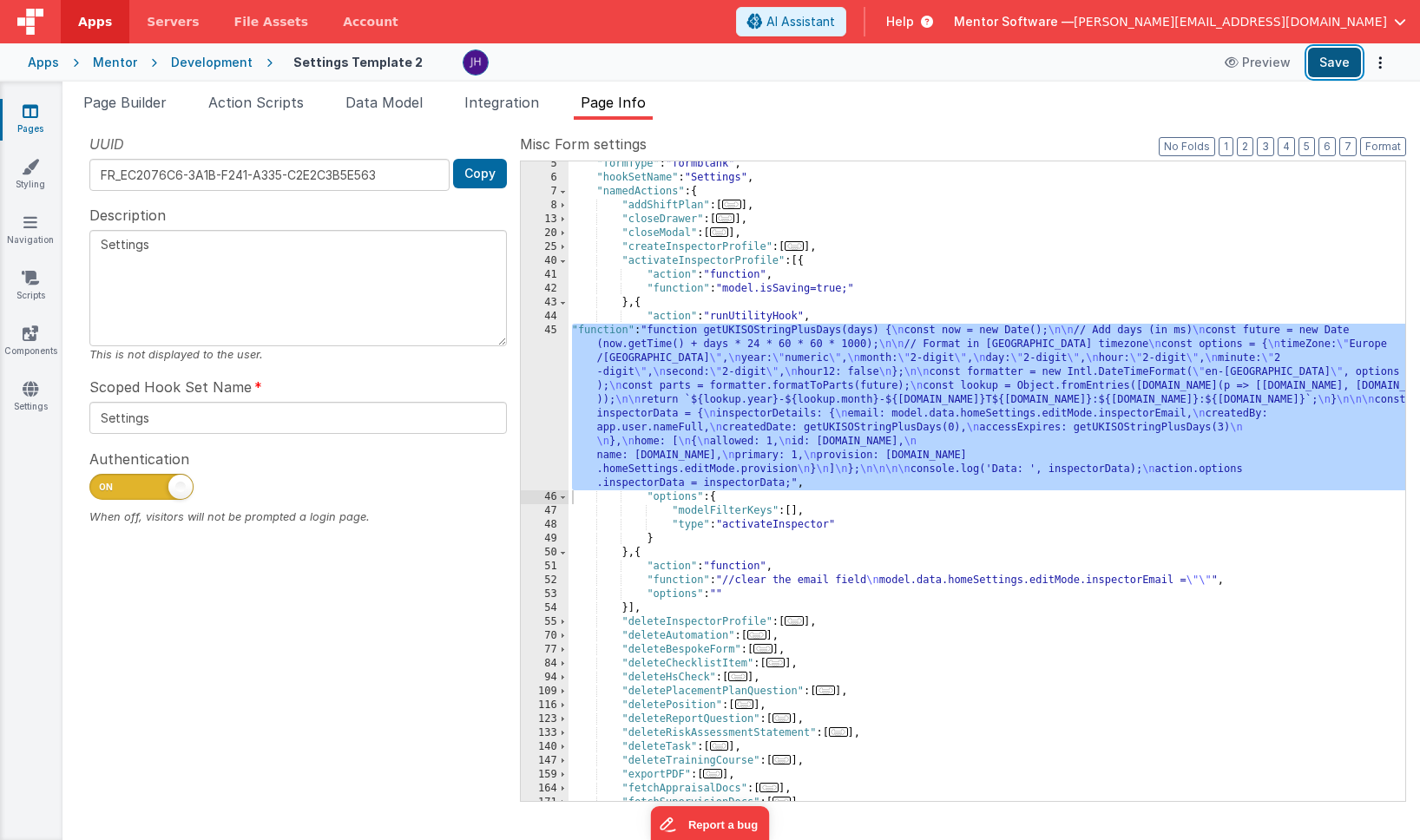
click at [1337, 63] on button "Save" at bounding box center [1335, 63] width 53 height 30
click at [894, 527] on div ""formType" : "formblank" , "hookSetName" : "Settings" , "namedActions" : { "add…" at bounding box center [987, 491] width 837 height 668
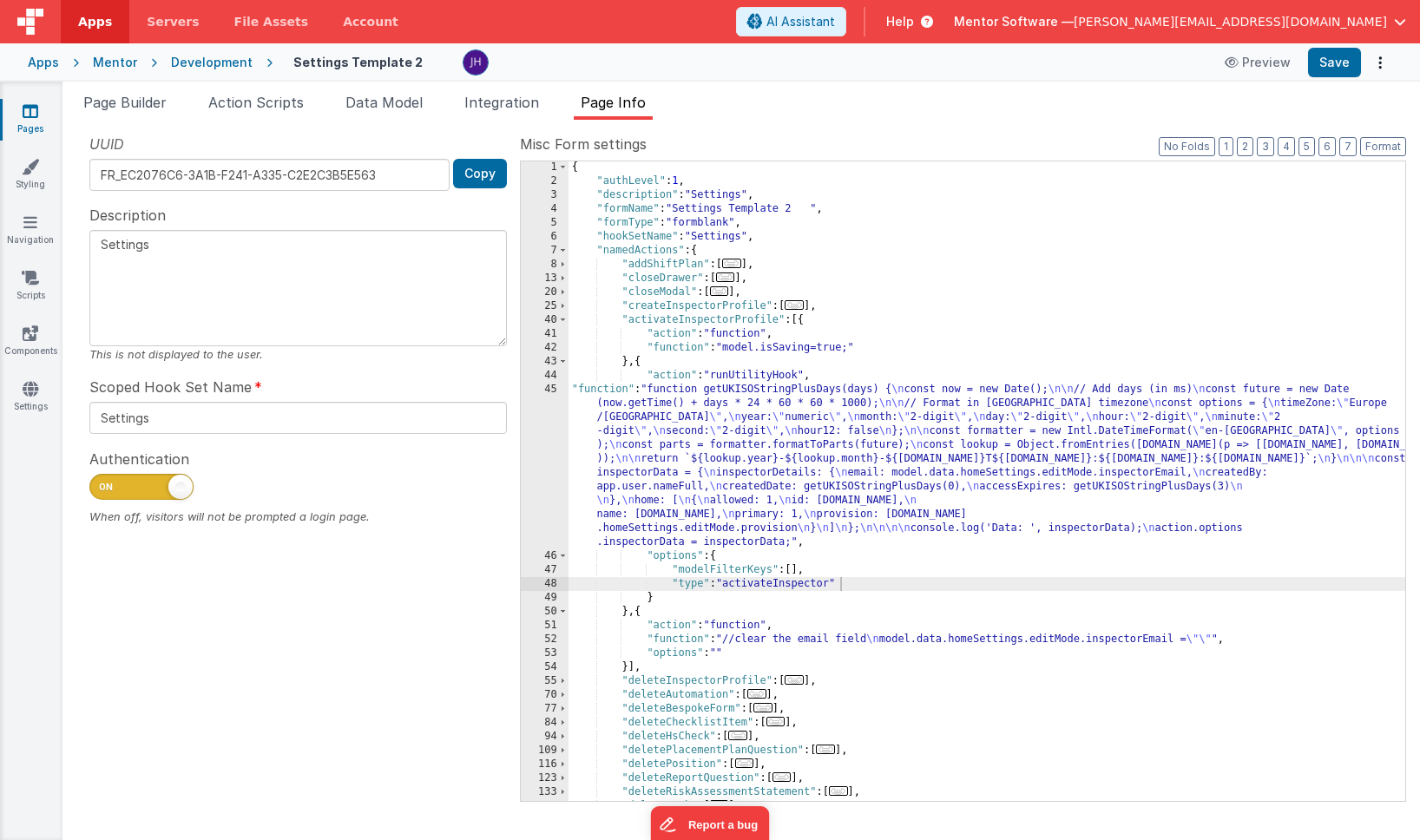
scroll to position [1, 0]
click at [723, 427] on div "{ "authLevel" : 1 , "description" : "Settings" , "formName" : "Settings Templat…" at bounding box center [987, 495] width 837 height 668
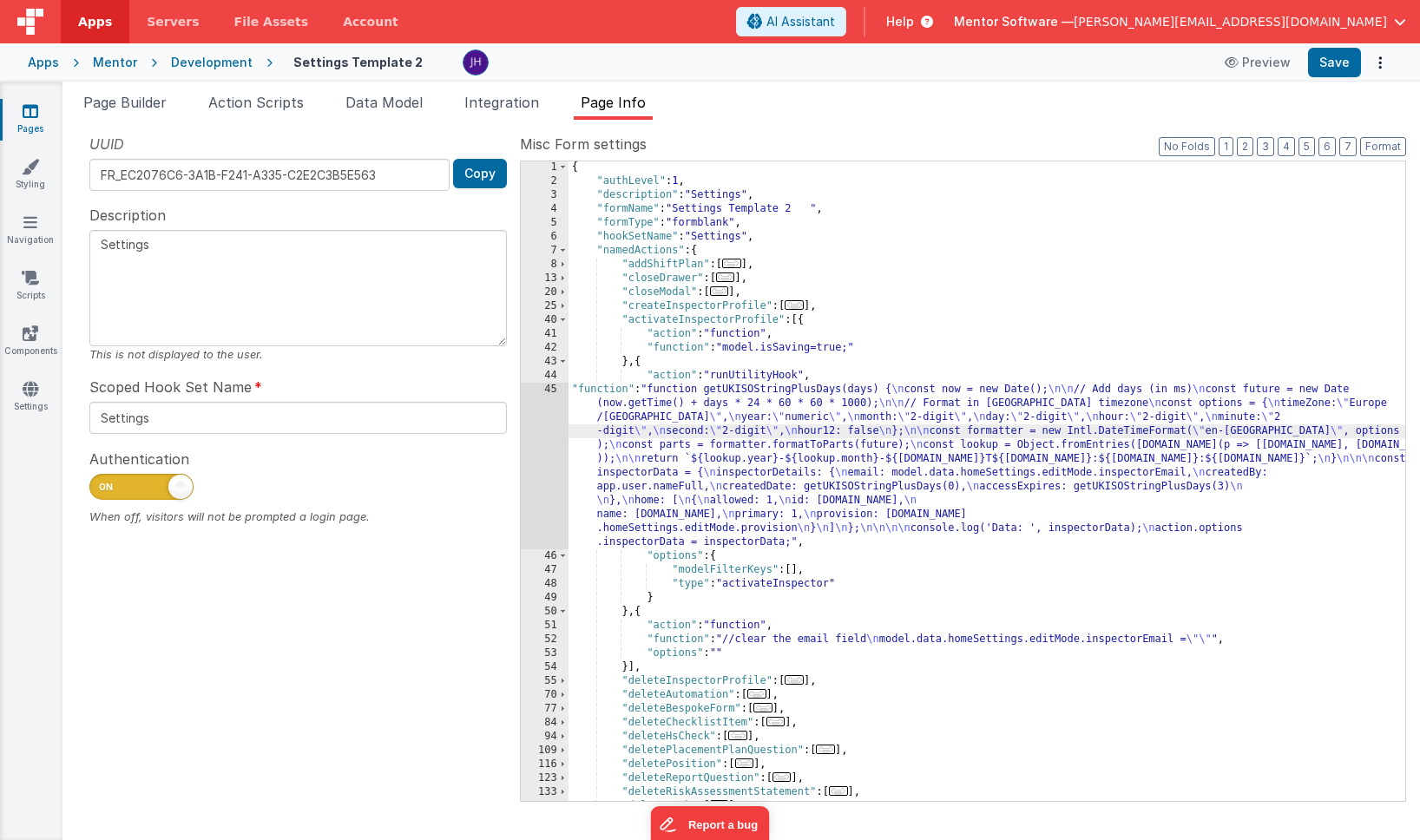
click at [547, 430] on div "45" at bounding box center [544, 466] width 48 height 167
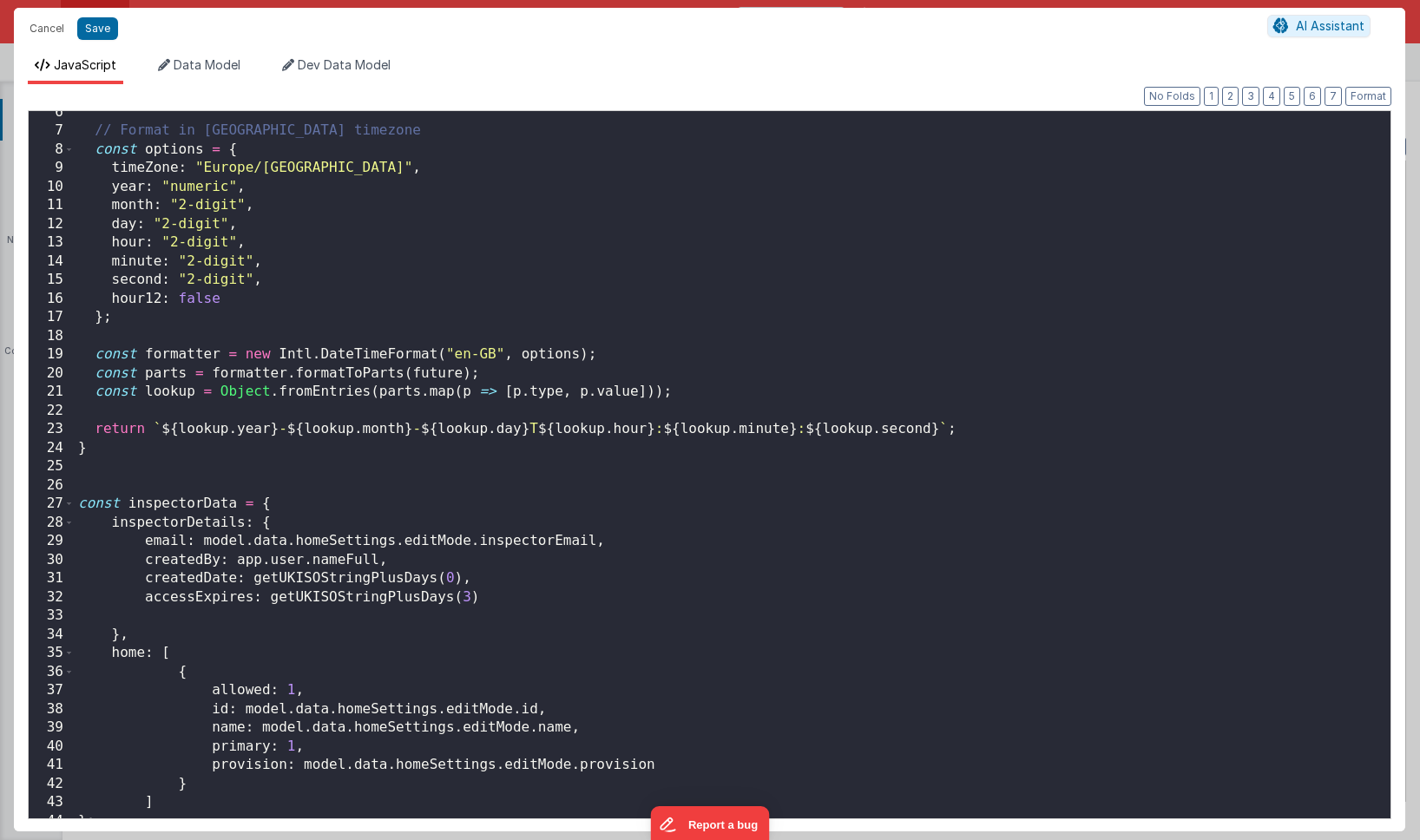
scroll to position [103, 0]
click at [522, 539] on div "// Format in UK timezone const options = { timeZone : "Europe/London" , year : …" at bounding box center [733, 474] width 1317 height 745
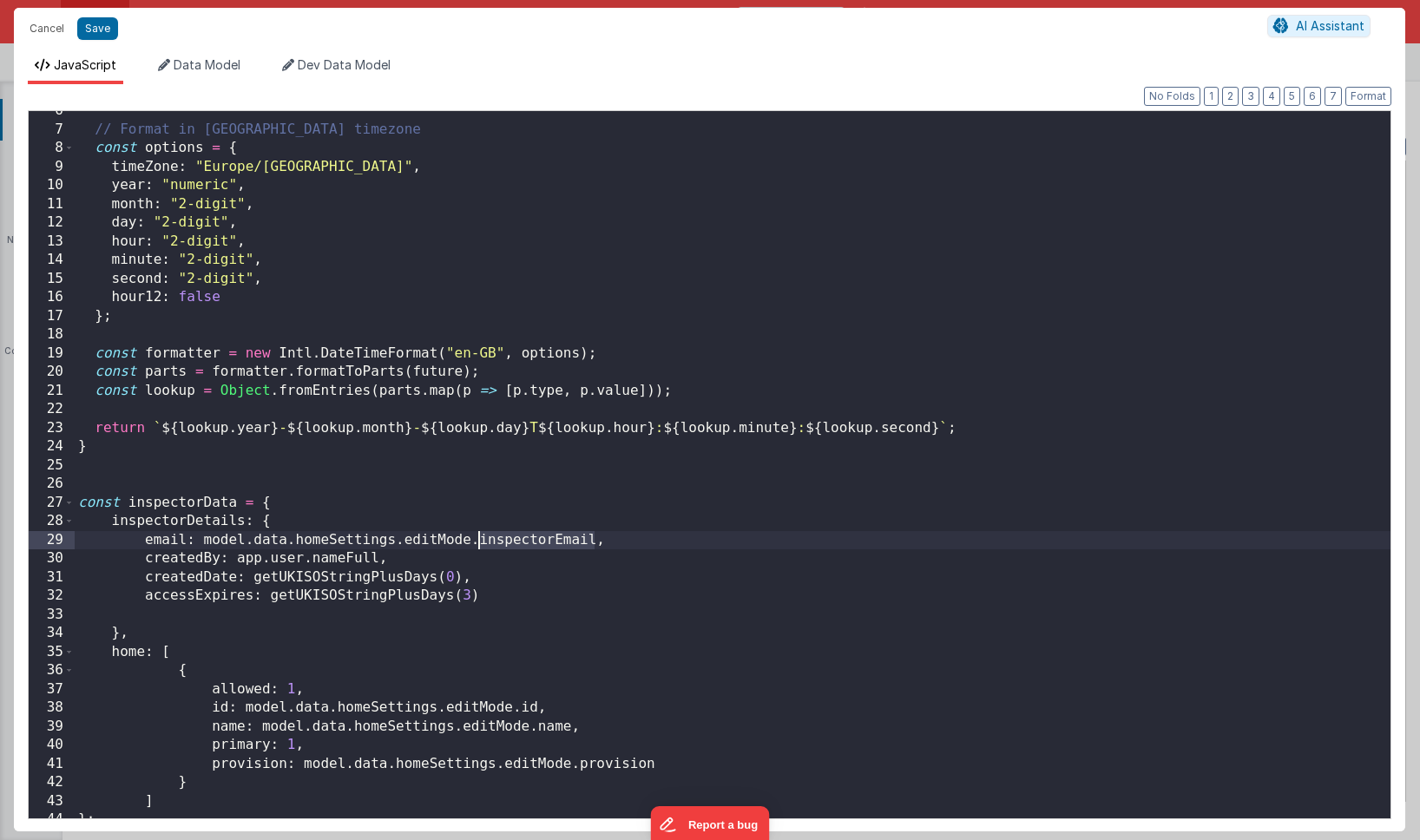
click at [522, 539] on div "// Format in UK timezone const options = { timeZone : "Europe/London" , year : …" at bounding box center [733, 474] width 1317 height 745
click at [477, 540] on div "// Format in UK timezone const options = { timeZone : "Europe/London" , year : …" at bounding box center [733, 474] width 1317 height 745
paste textarea
click at [698, 543] on div "// Format in UK timezone const options = { timeZone : "Europe/London" , year : …" at bounding box center [733, 474] width 1317 height 745
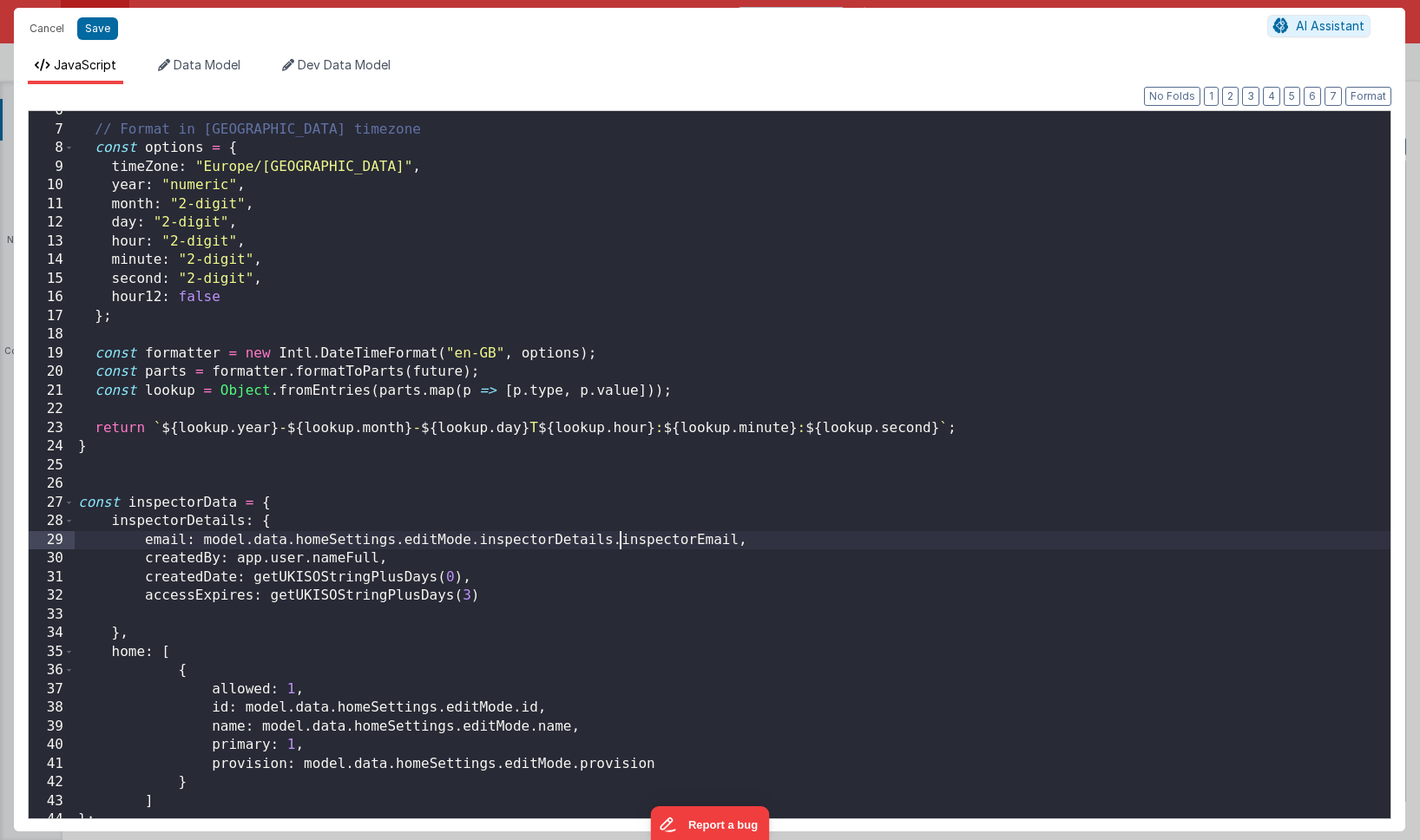
click at [698, 543] on div "// Format in UK timezone const options = { timeZone : "Europe/London" , year : …" at bounding box center [733, 474] width 1317 height 745
click at [96, 30] on button "Save" at bounding box center [97, 29] width 41 height 23
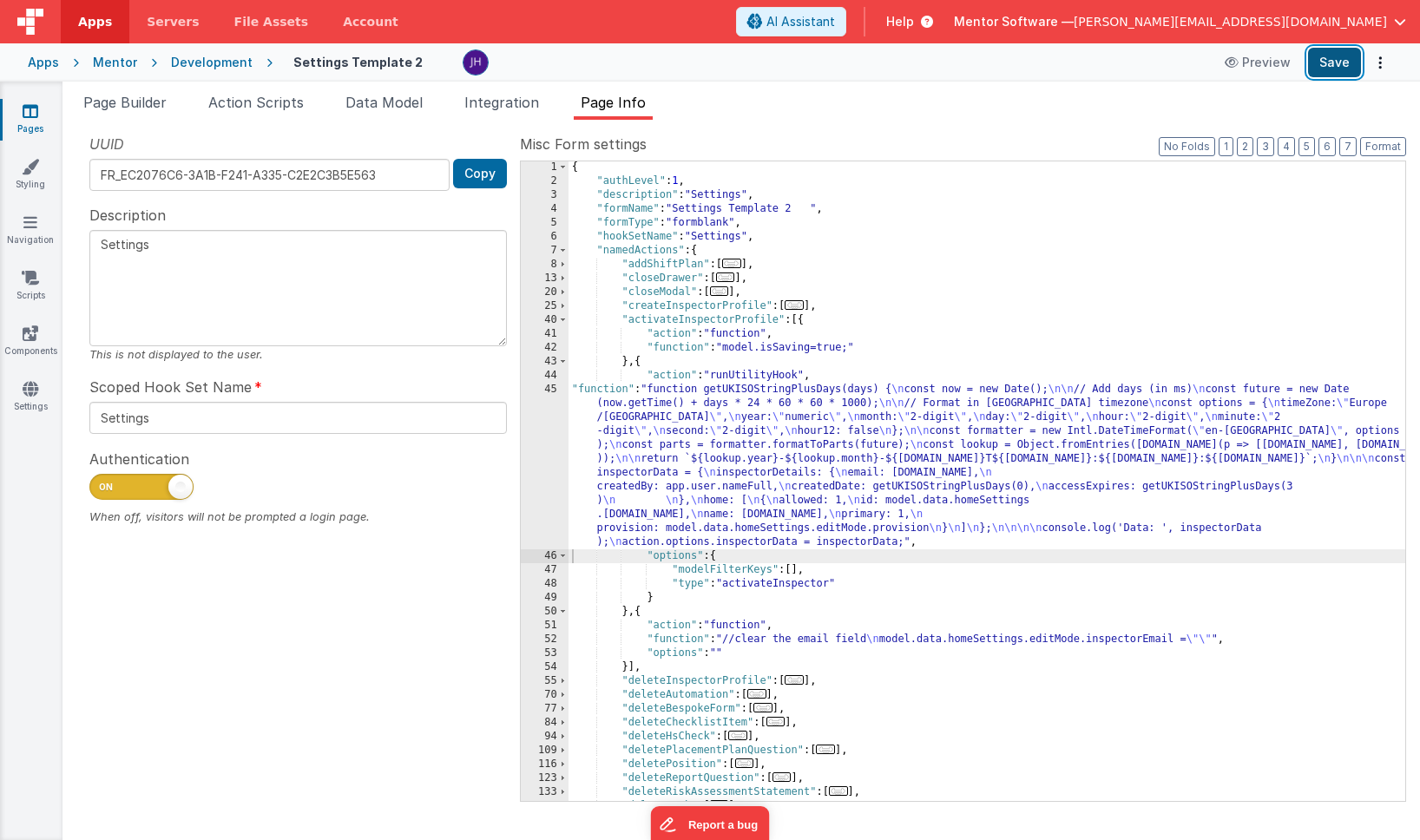
click at [1332, 70] on button "Save" at bounding box center [1335, 63] width 53 height 30
click at [563, 322] on span at bounding box center [563, 320] width 10 height 14
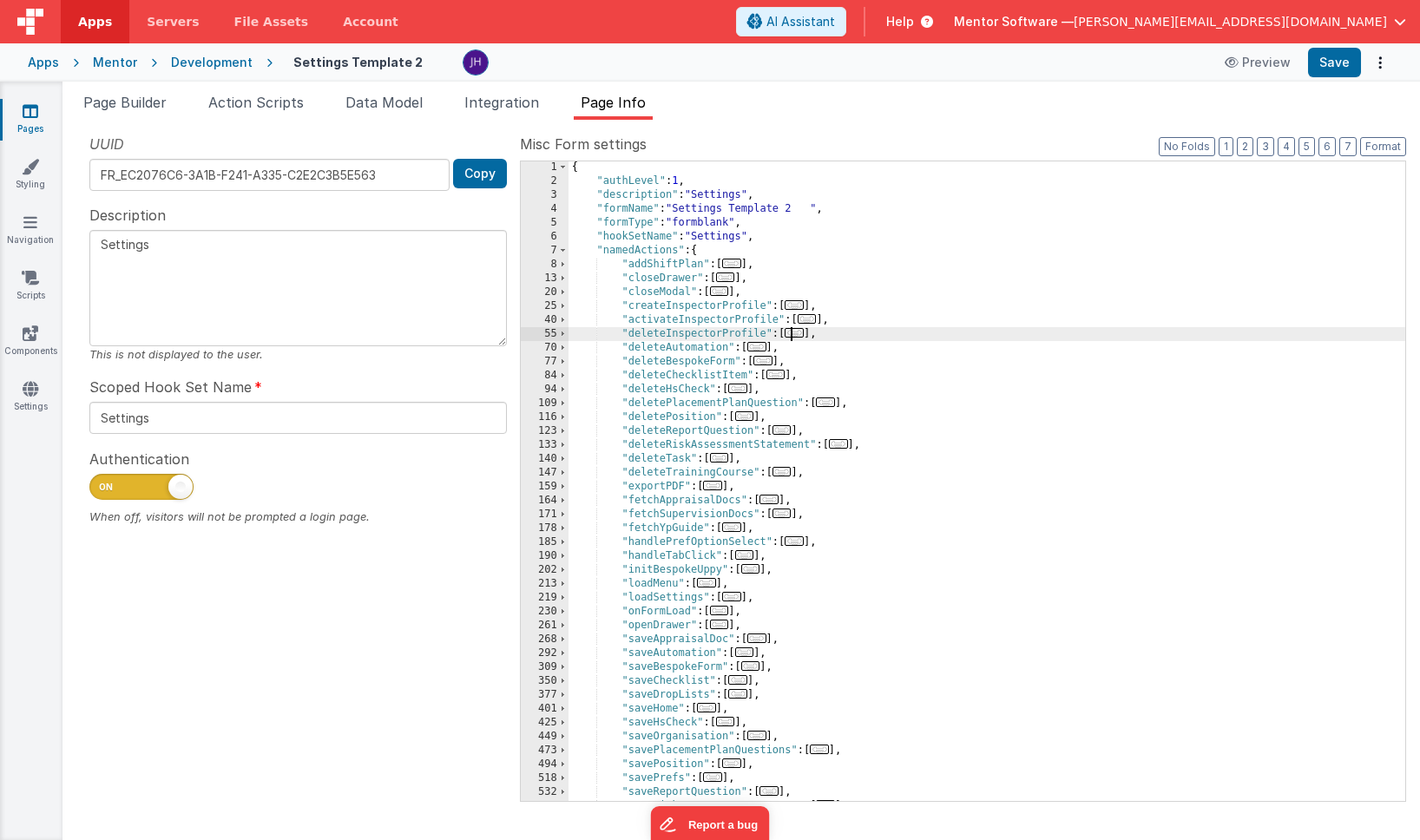
click at [803, 333] on span "..." at bounding box center [795, 332] width 19 height 10
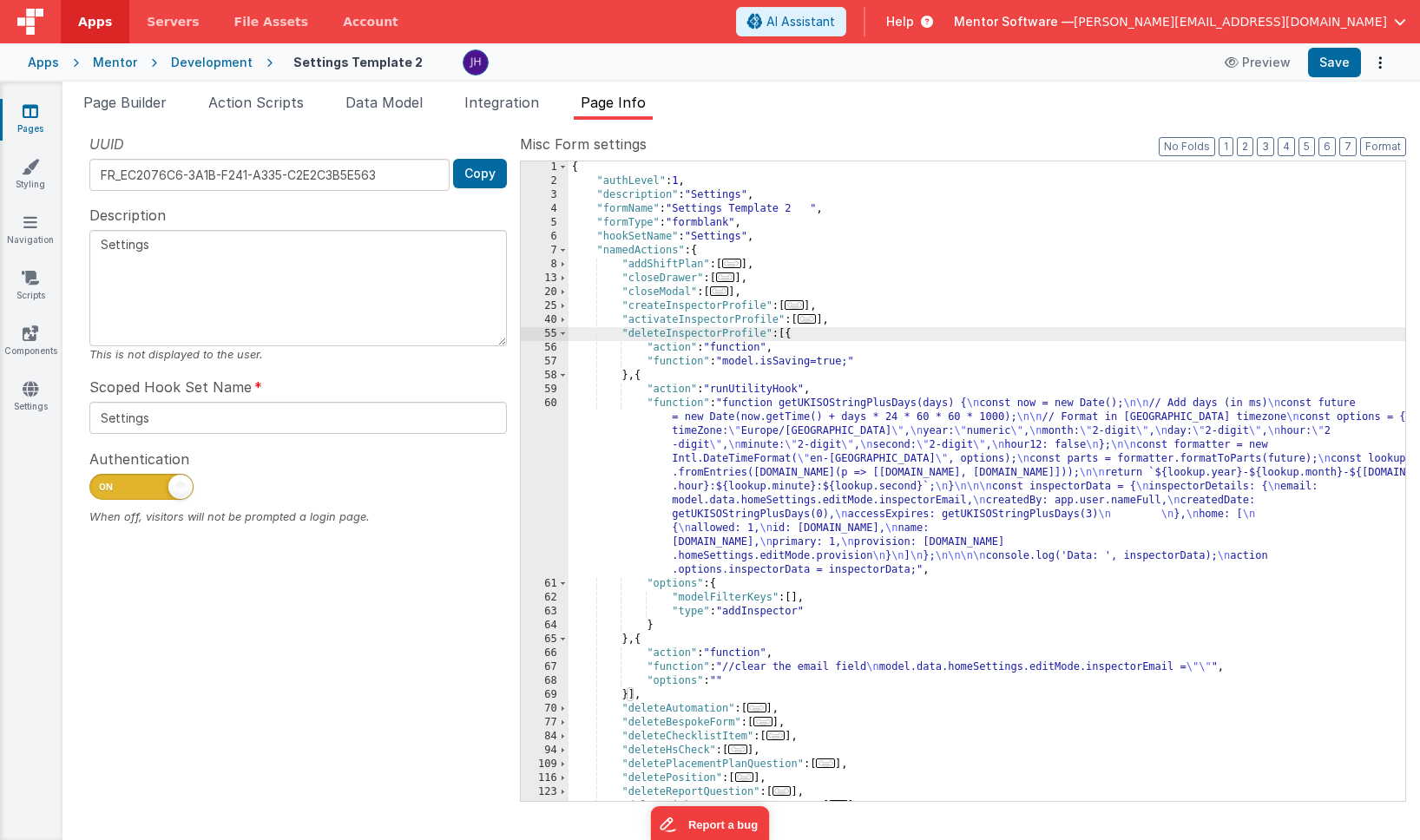
click at [773, 443] on div "{ "authLevel" : 1 , "description" : "Settings" , "formName" : "Settings Templat…" at bounding box center [987, 495] width 837 height 668
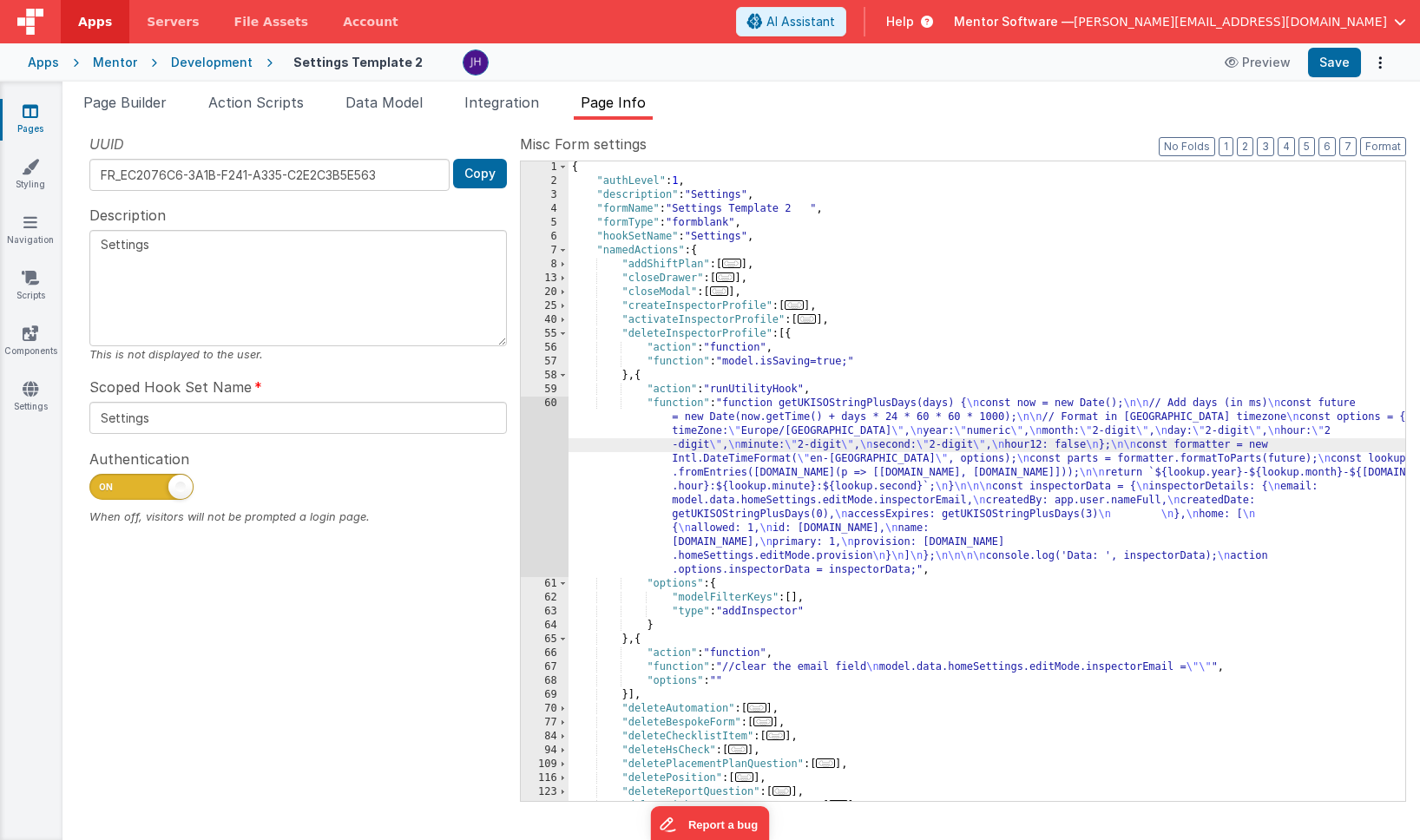
click at [551, 444] on div "60" at bounding box center [544, 487] width 48 height 181
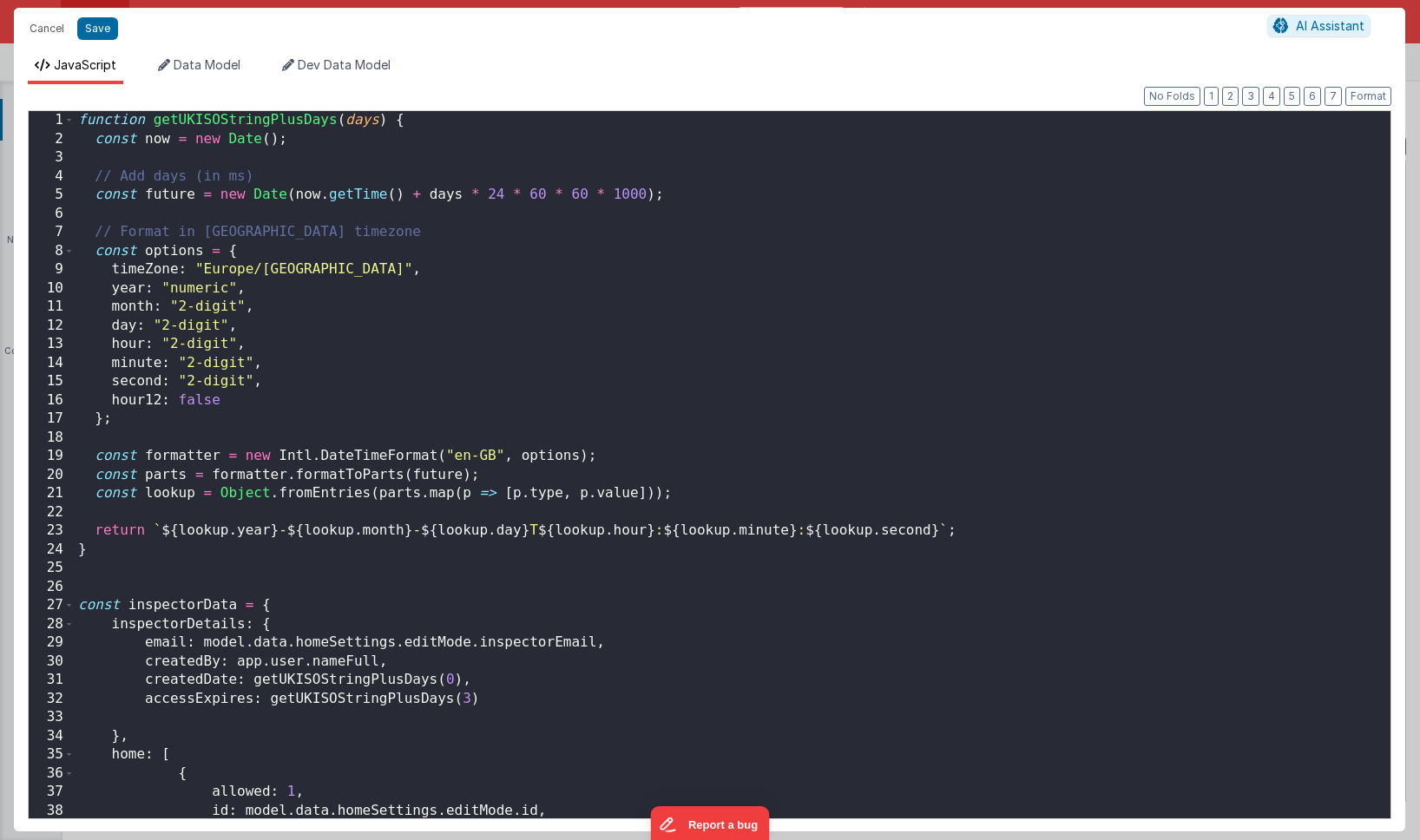
click at [138, 561] on div "function getUKISOStringPlusDays ( days ) { const now = new Date ( ) ; // Add da…" at bounding box center [733, 483] width 1317 height 745
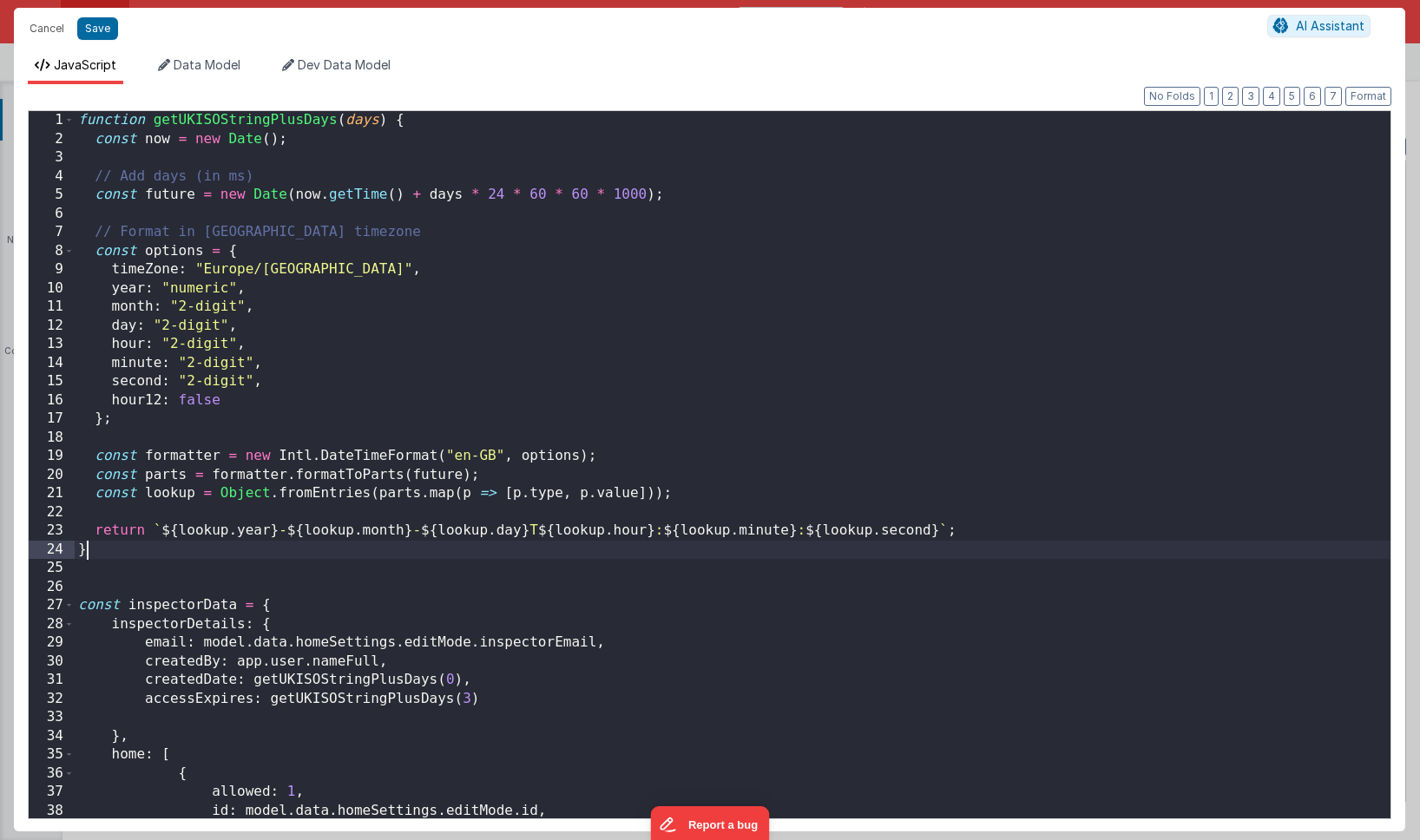
click at [106, 554] on div "function getUKISOStringPlusDays ( days ) { const now = new Date ( ) ; // Add da…" at bounding box center [733, 483] width 1317 height 745
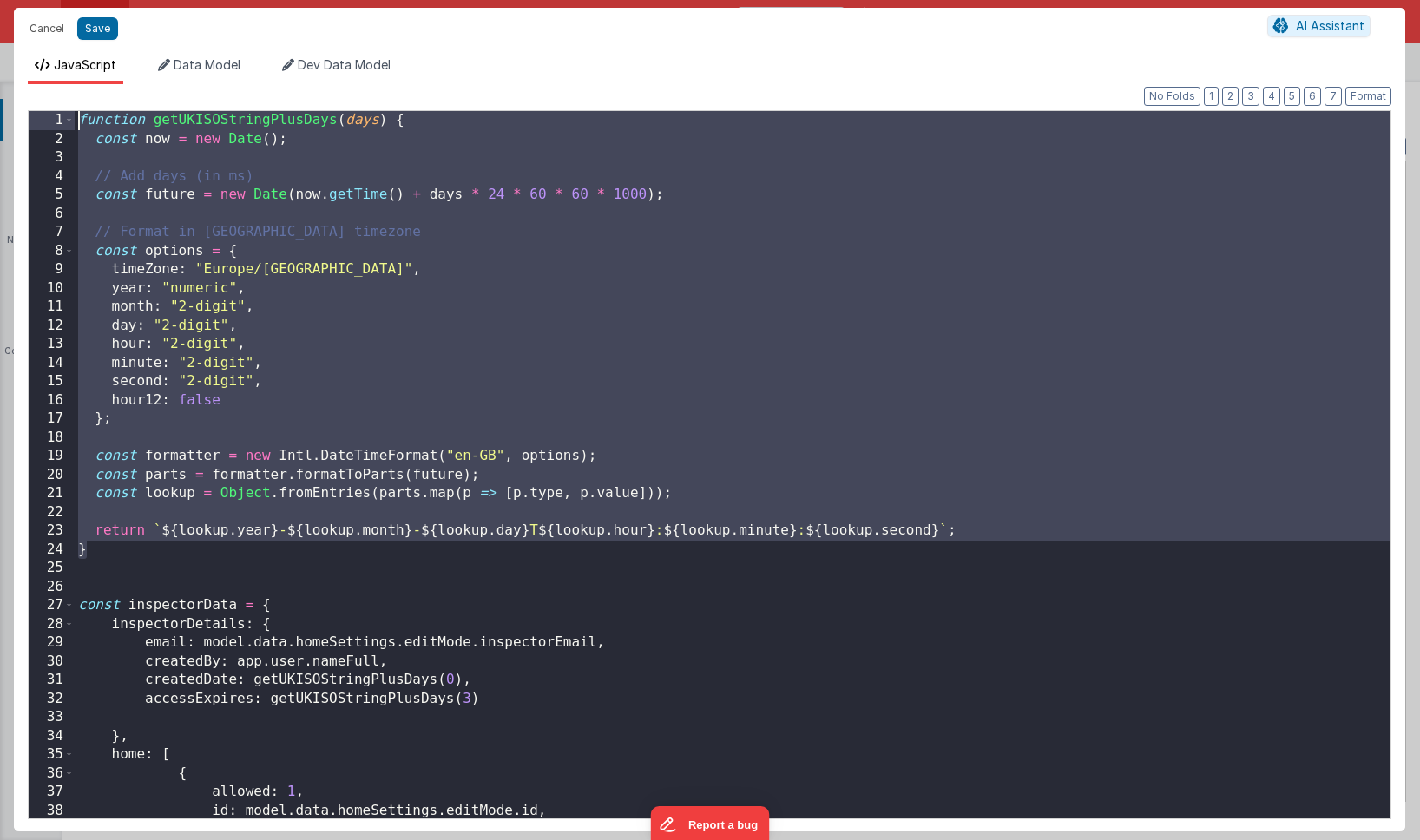
drag, startPoint x: 113, startPoint y: 553, endPoint x: 16, endPoint y: 90, distance: 473.1
click at [16, 90] on div "Format 7 6 5 4 3 2 1 No Folds 1 2 3 4 5 6 7 8 9 10 11 12 13 14 15 16 17 18 19 2…" at bounding box center [710, 458] width 1391 height 748
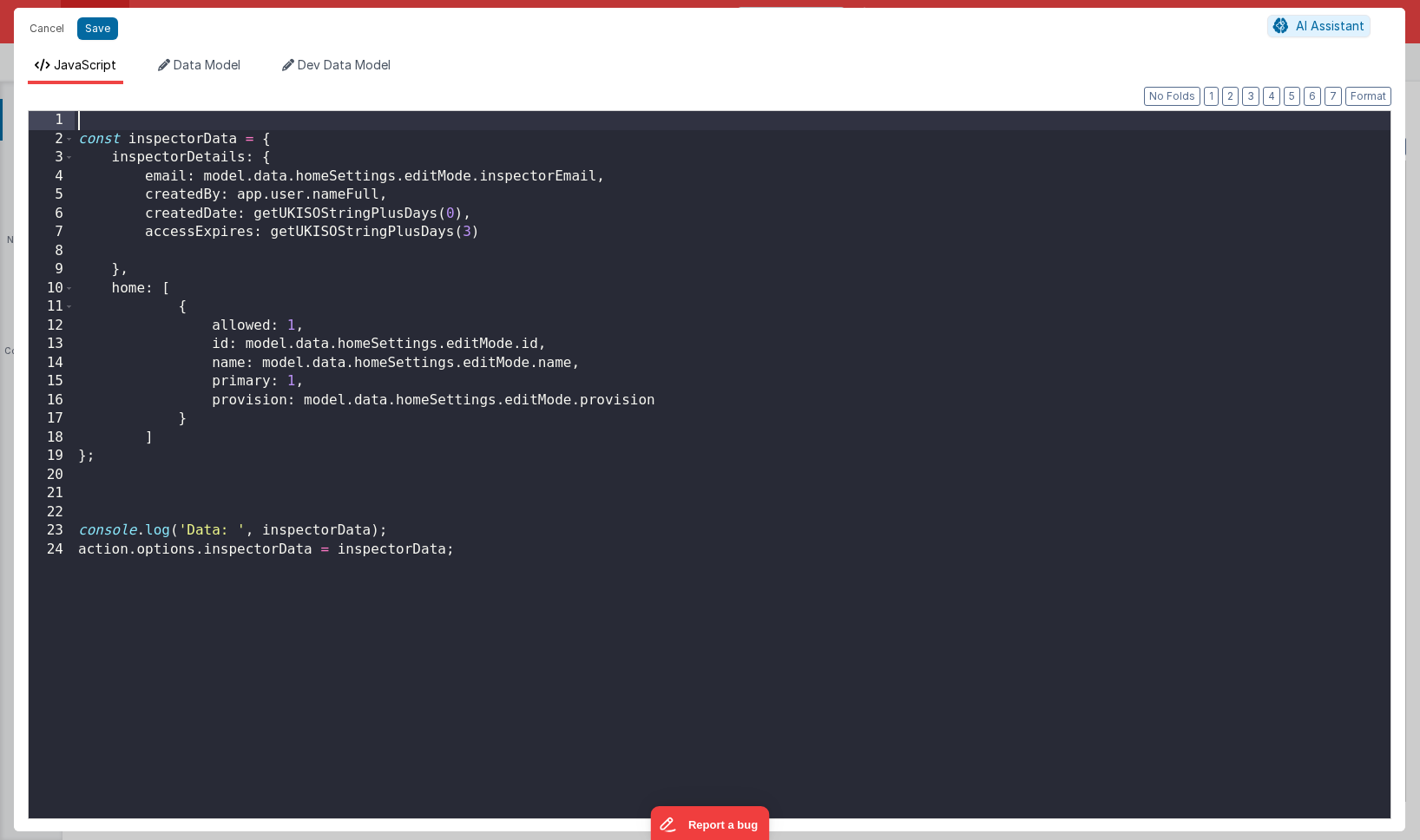
click at [478, 177] on div "const inspectorData = { inspectorDetails : { email : model . data . homeSetting…" at bounding box center [733, 483] width 1317 height 745
click at [518, 176] on div "const inspectorData = { inspectorDetails : { email : model . data . homeSetting…" at bounding box center [733, 483] width 1317 height 745
paste textarea
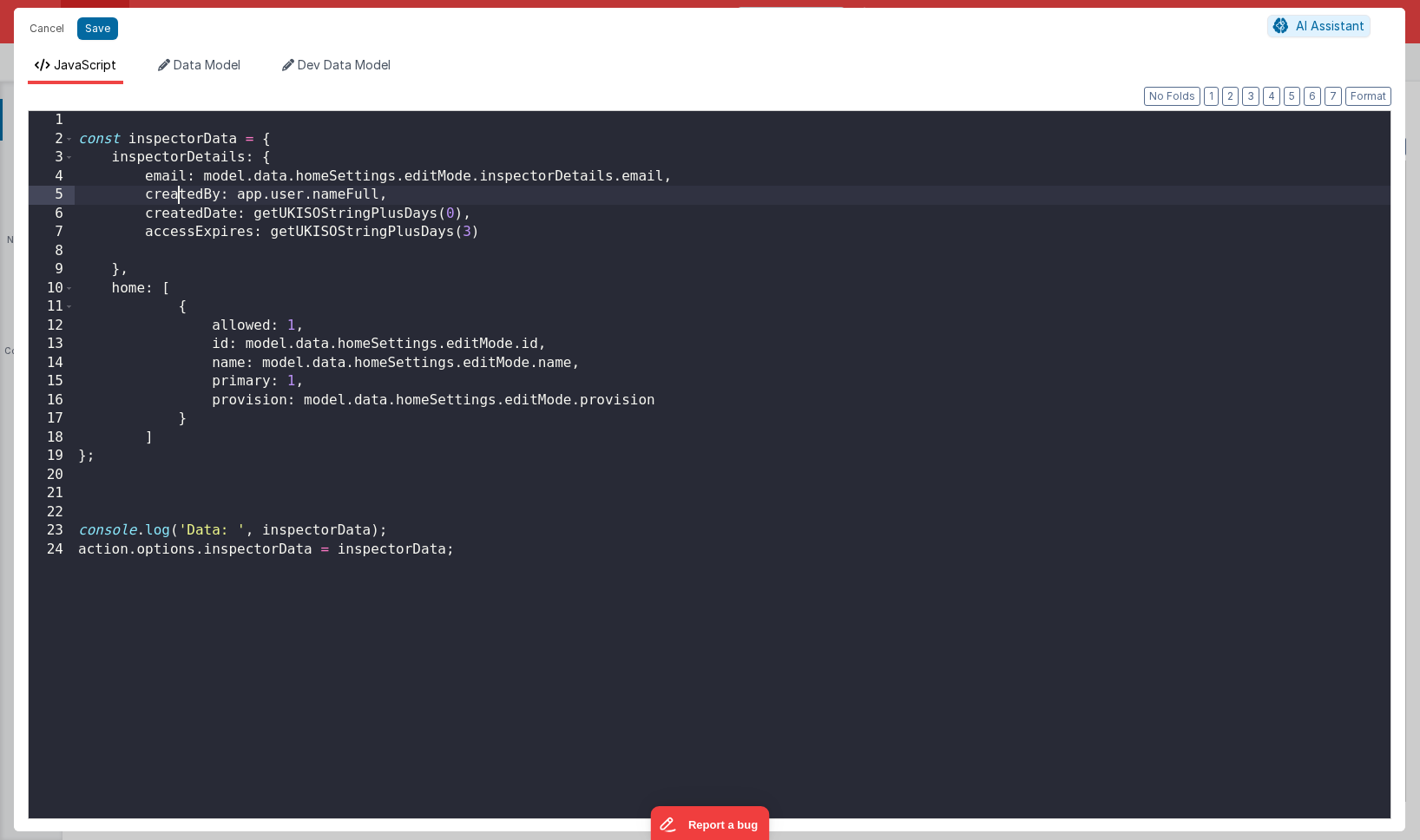
click at [177, 197] on div "const inspectorData = { inspectorDetails : { email : model . data . homeSetting…" at bounding box center [733, 483] width 1317 height 745
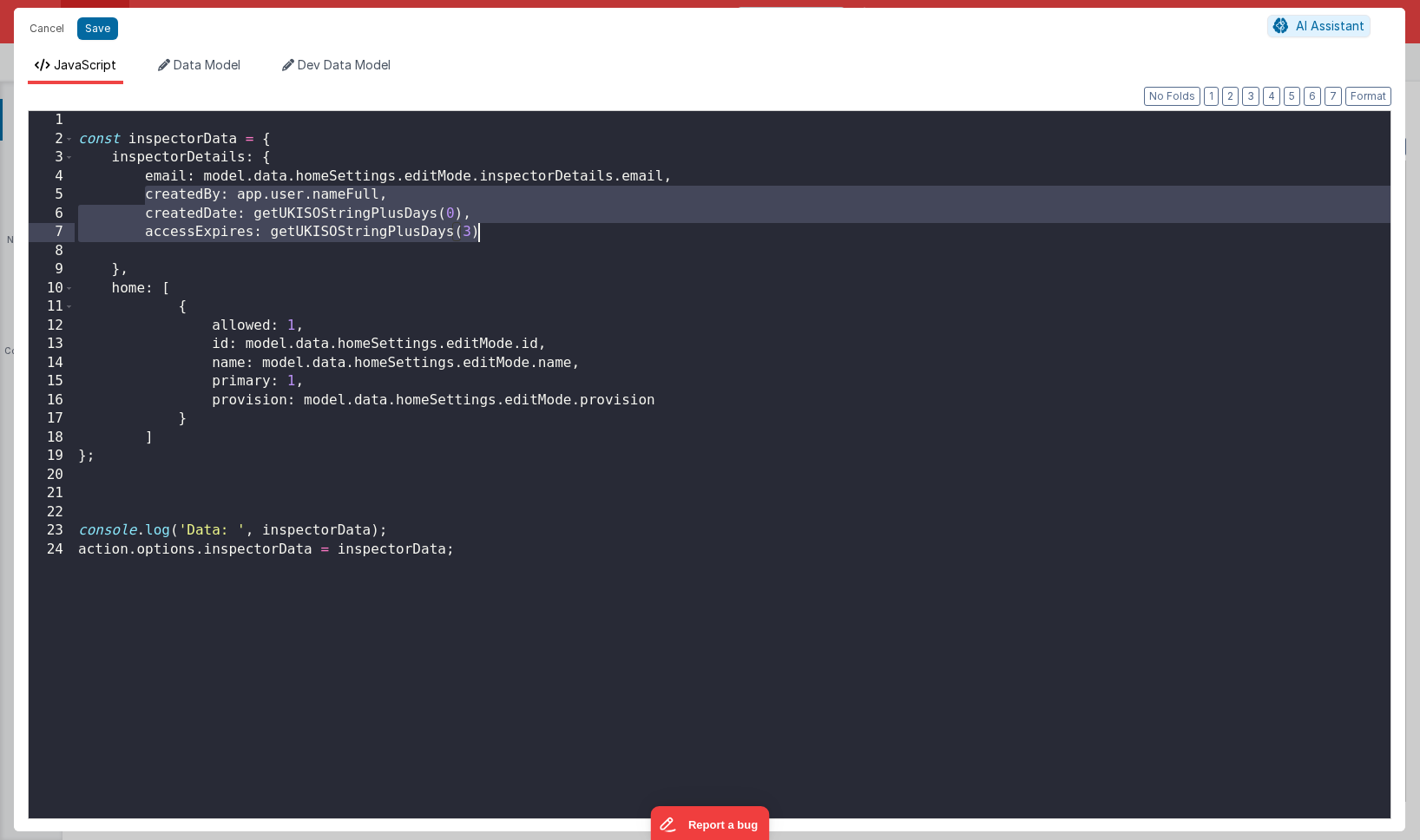
drag, startPoint x: 145, startPoint y: 196, endPoint x: 531, endPoint y: 238, distance: 388.3
click at [531, 238] on div "const inspectorData = { inspectorDetails : { email : model . data . homeSetting…" at bounding box center [733, 483] width 1317 height 745
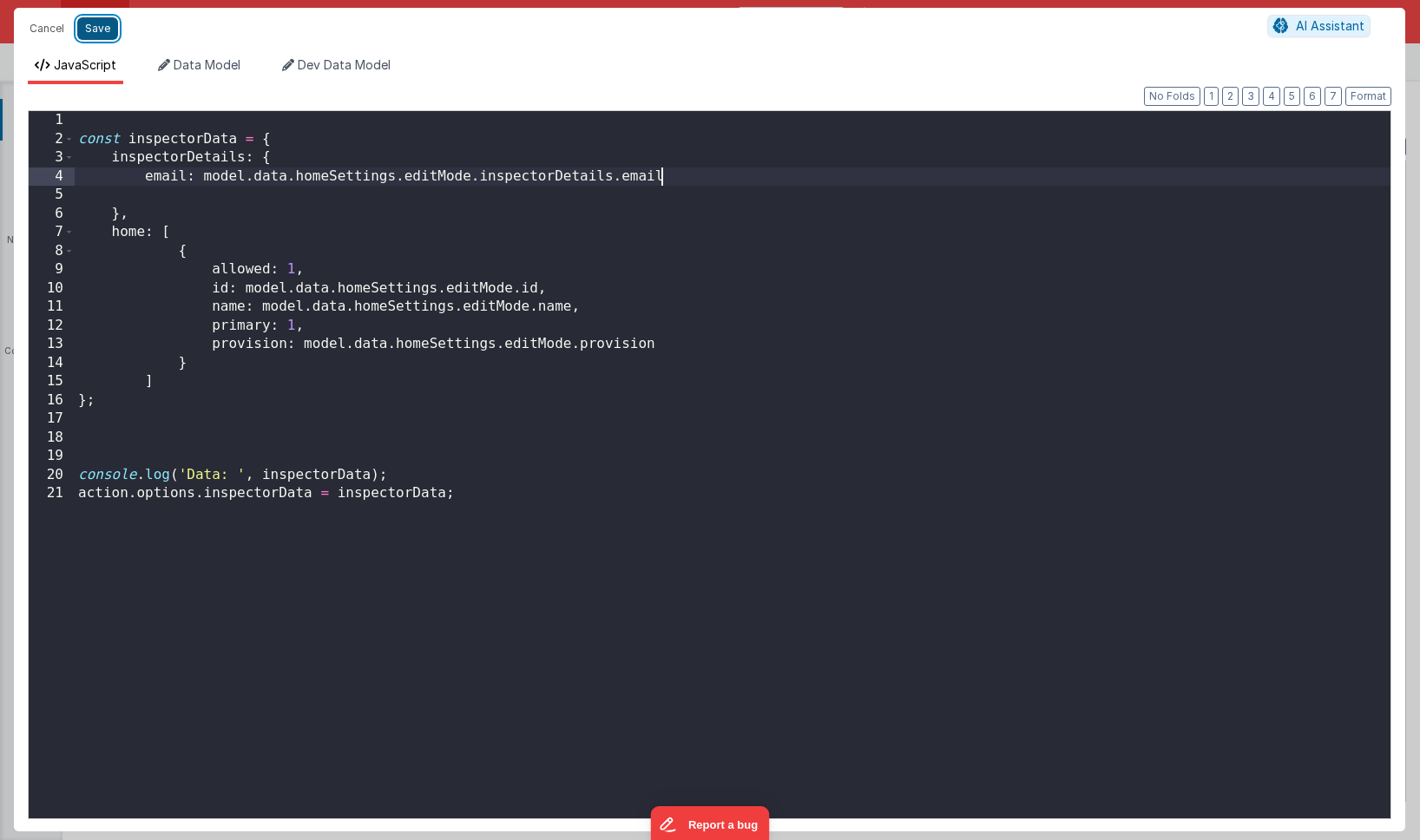
click at [100, 28] on button "Save" at bounding box center [97, 29] width 41 height 23
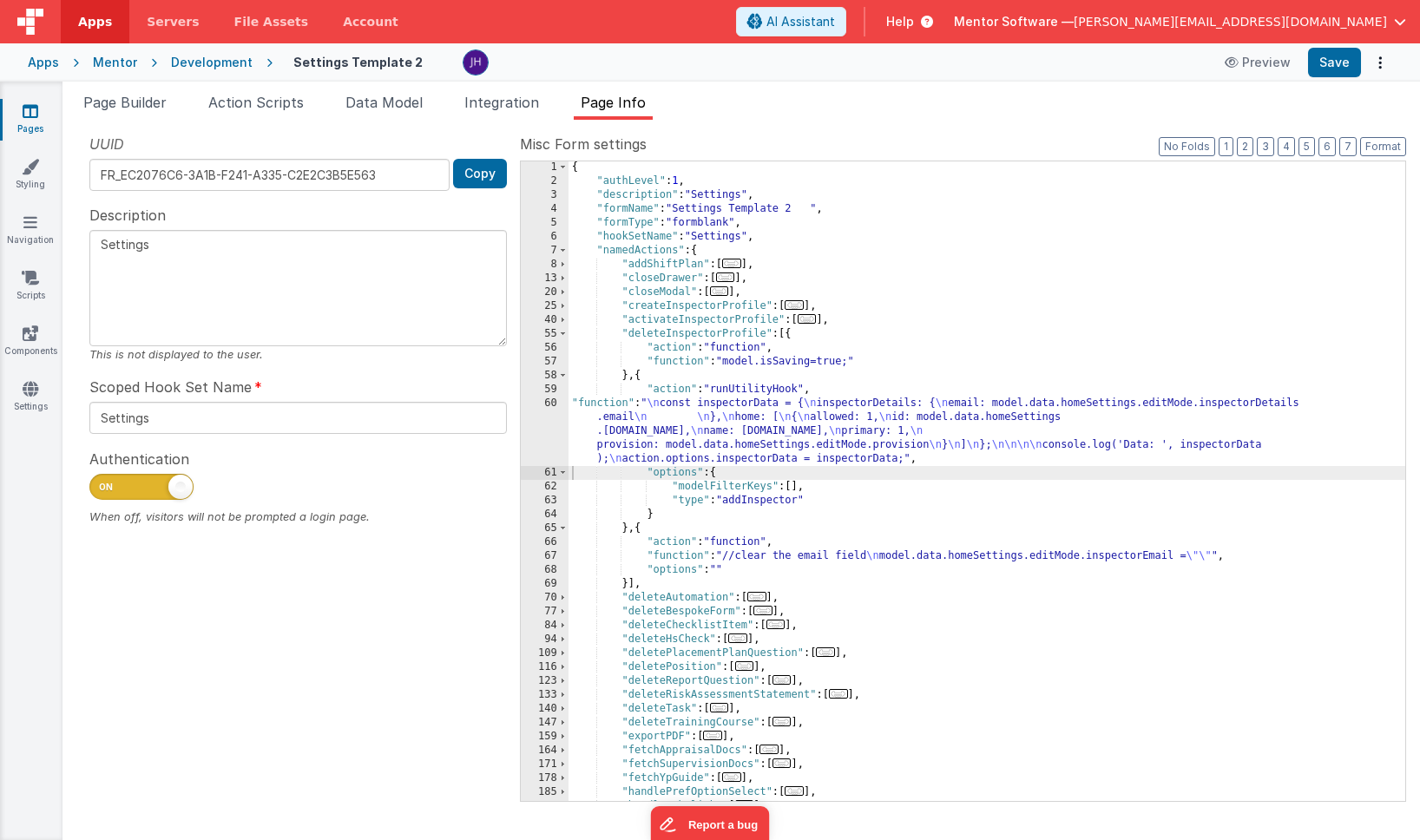
click at [747, 501] on div "{ "authLevel" : 1 , "description" : "Settings" , "formName" : "Settings Templat…" at bounding box center [987, 495] width 837 height 668
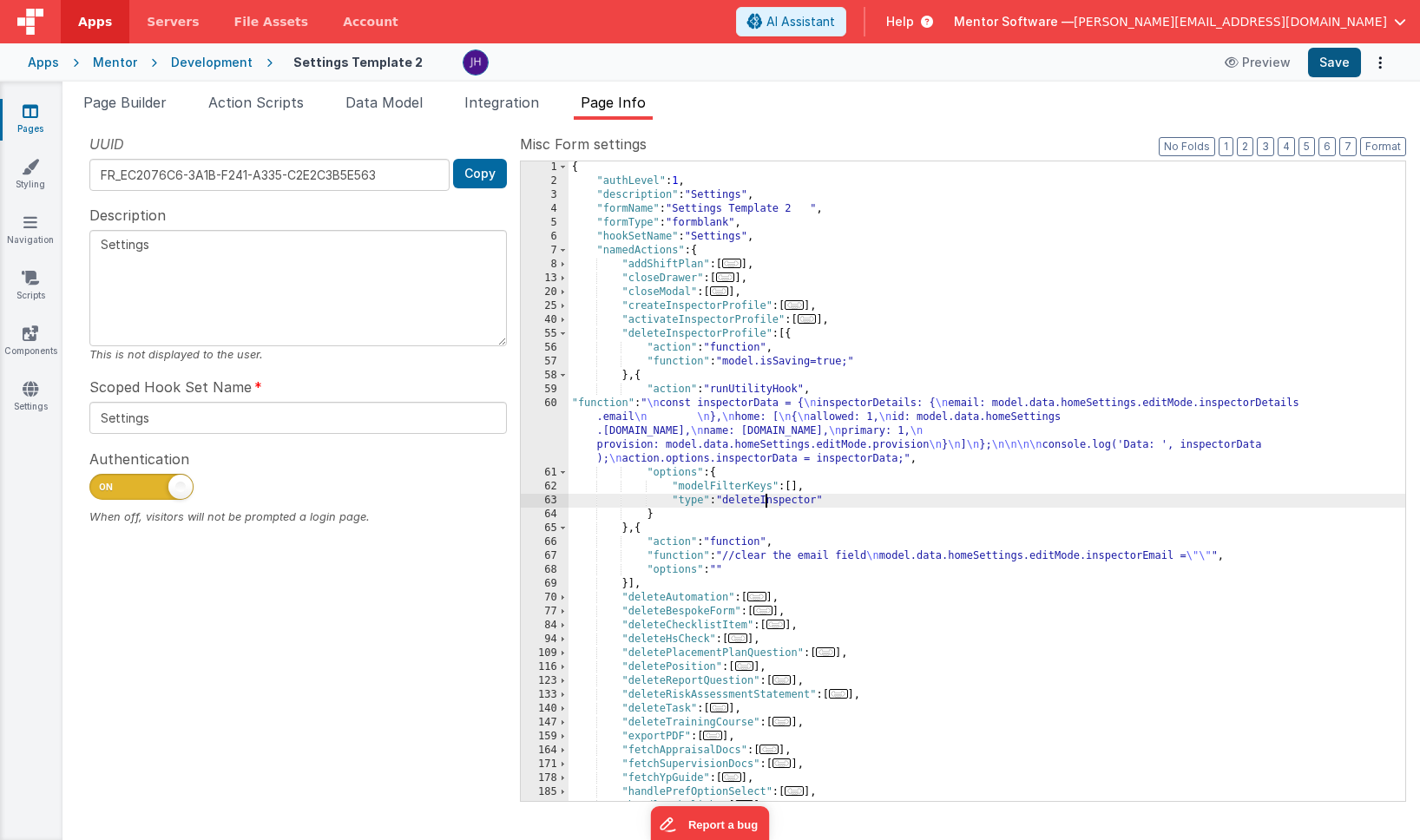
click at [1336, 70] on button "Save" at bounding box center [1335, 63] width 53 height 30
click at [1340, 64] on button "Save" at bounding box center [1335, 63] width 53 height 30
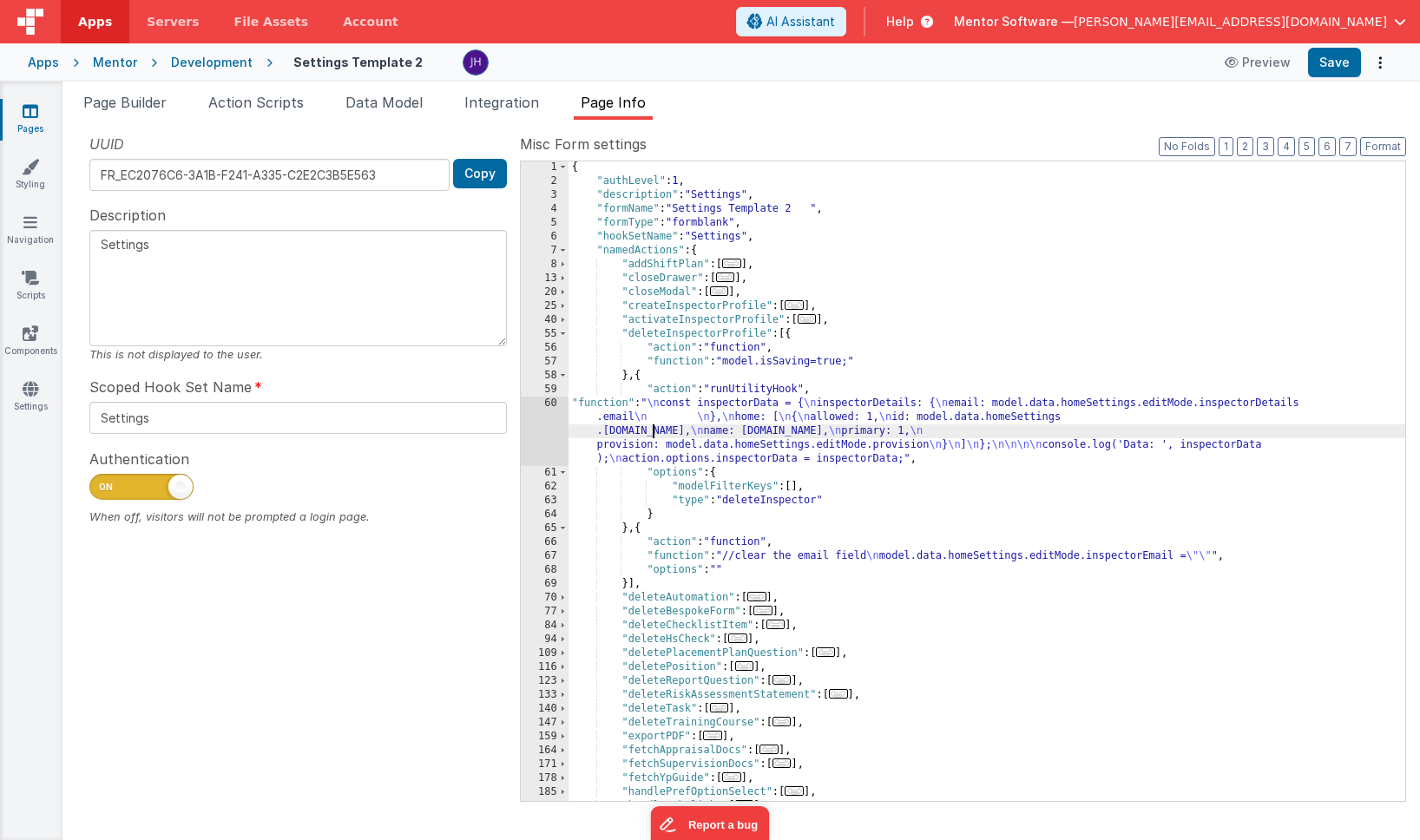
click at [654, 428] on div "{ "authLevel" : 1 , "description" : "Settings" , "formName" : "Settings Templat…" at bounding box center [987, 495] width 837 height 668
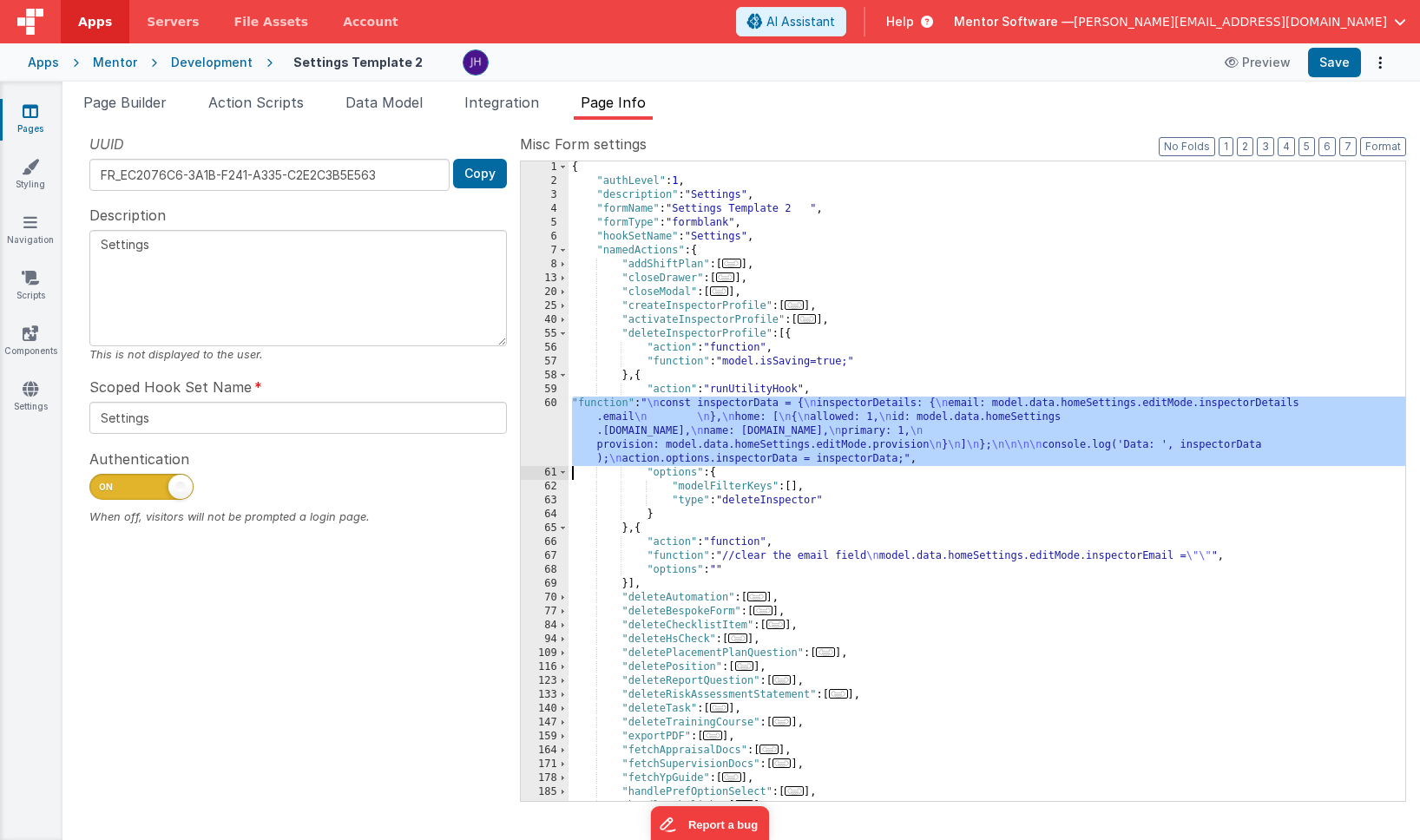
click at [545, 414] on div "60" at bounding box center [544, 431] width 48 height 70
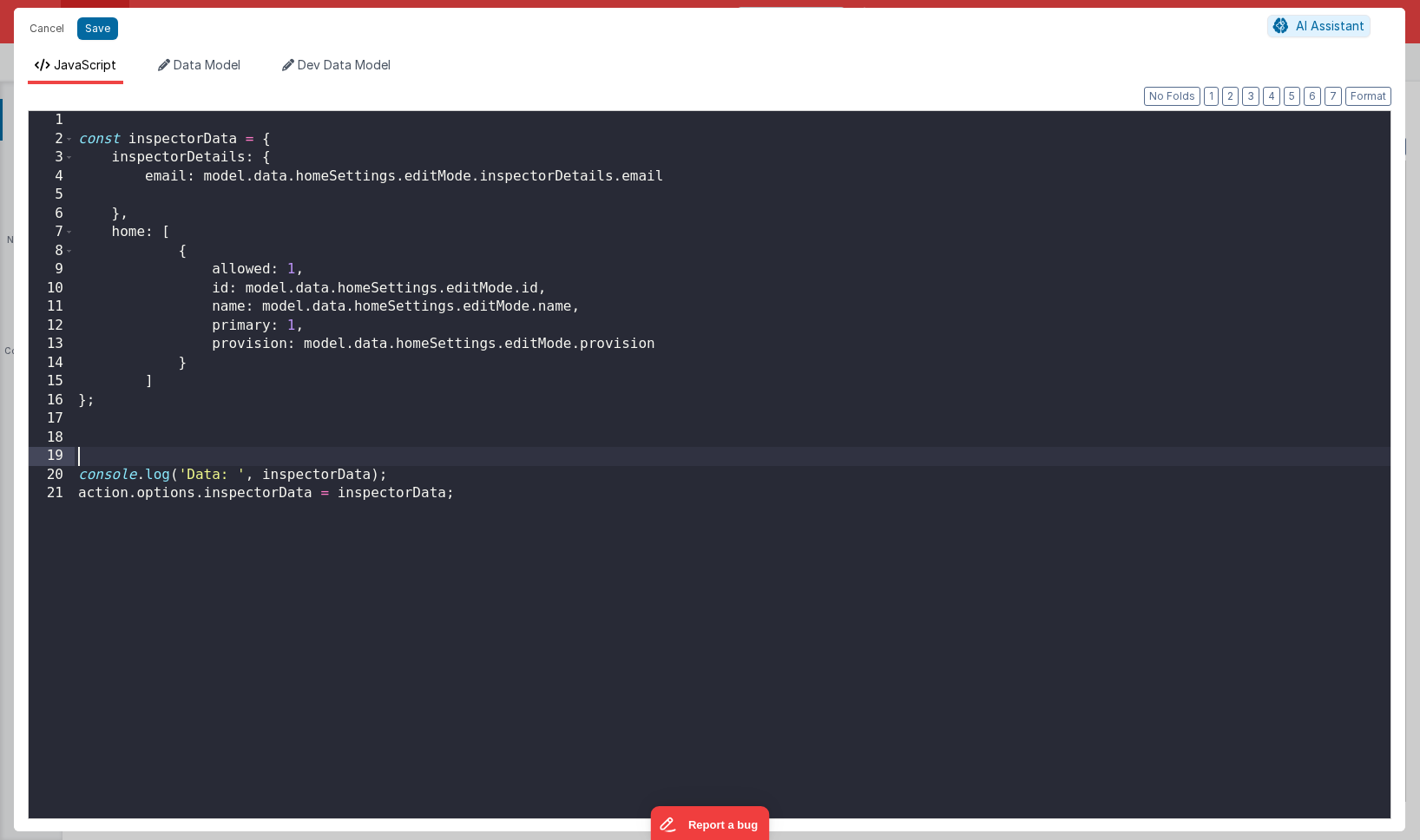
click at [411, 452] on div "const inspectorData = { inspectorDetails : { email : model . data . homeSetting…" at bounding box center [733, 483] width 1317 height 745
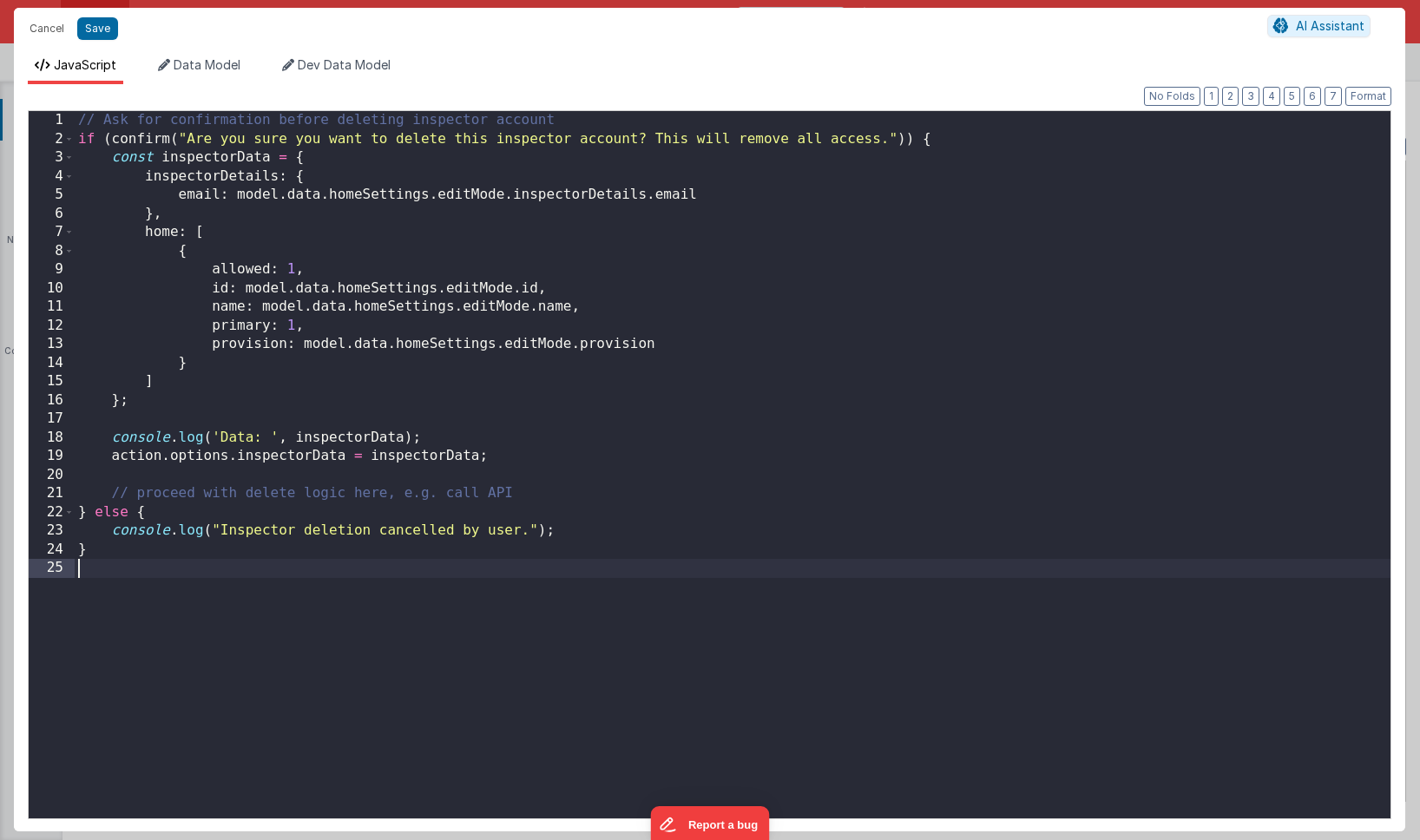
click at [199, 514] on div "// Ask for confirmation before deleting inspector account if ( confirm ( "Are y…" at bounding box center [733, 483] width 1317 height 745
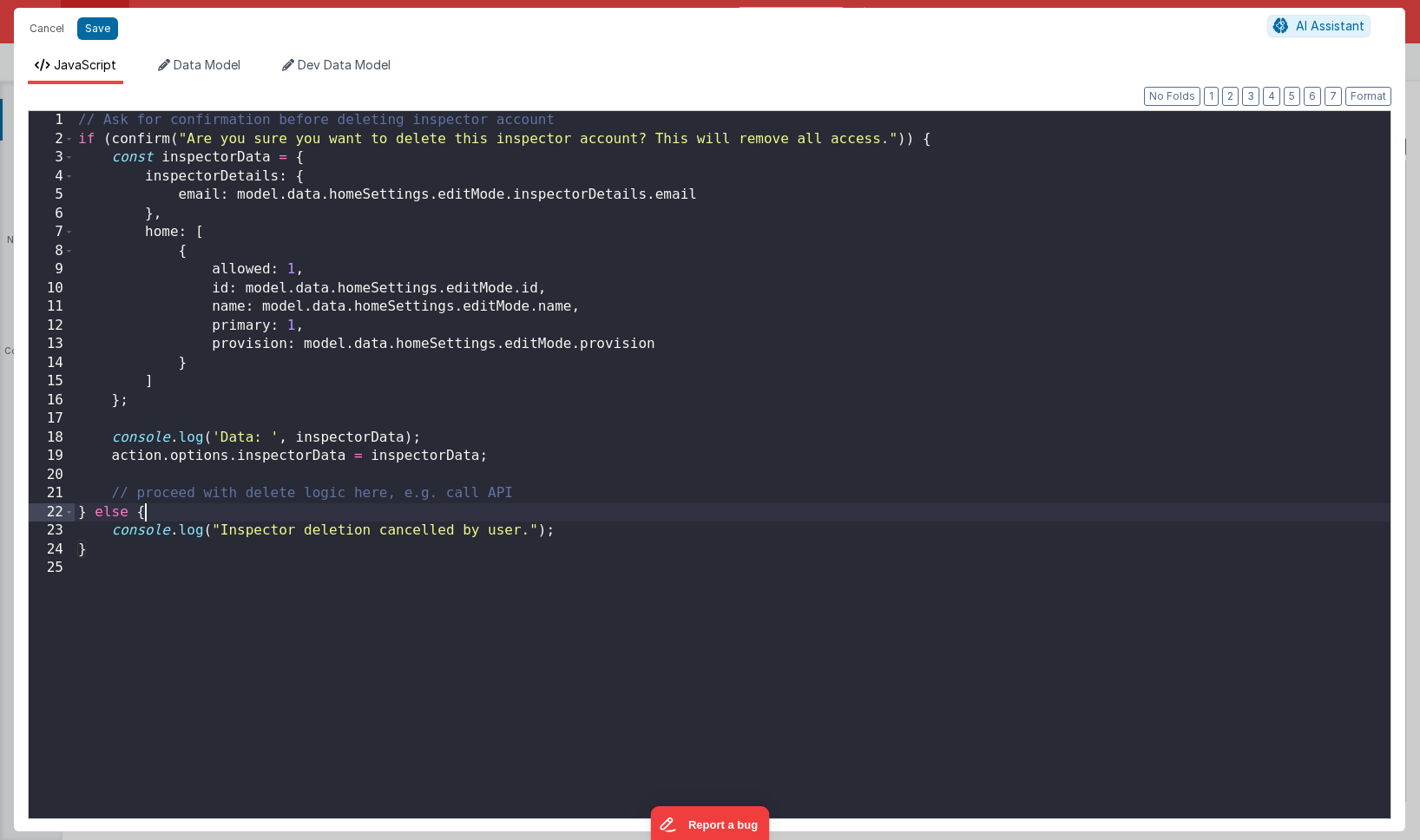
click at [258, 511] on div "// Ask for confirmation before deleting inspector account if ( confirm ( "Are y…" at bounding box center [733, 483] width 1317 height 745
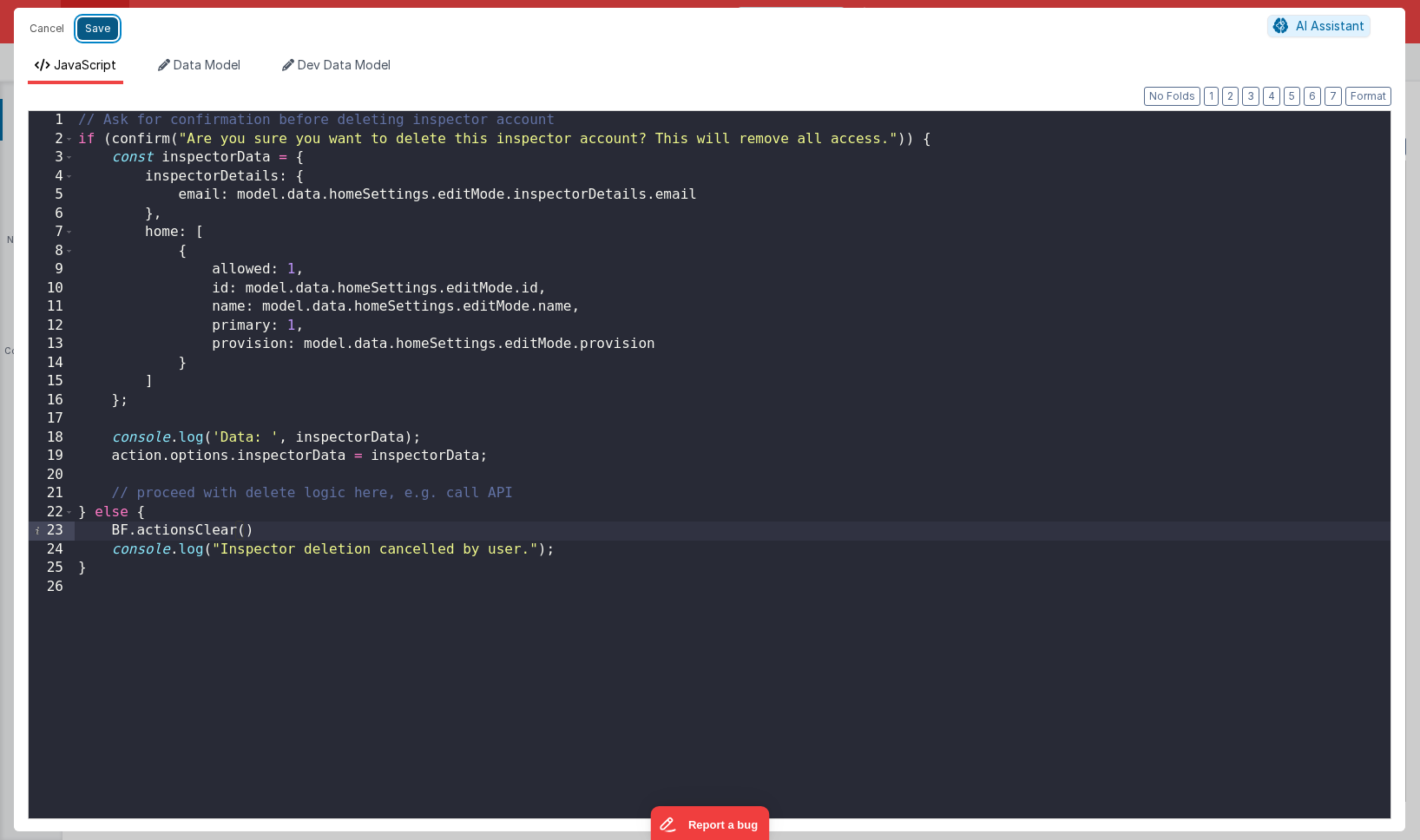
click at [99, 28] on button "Save" at bounding box center [97, 29] width 41 height 23
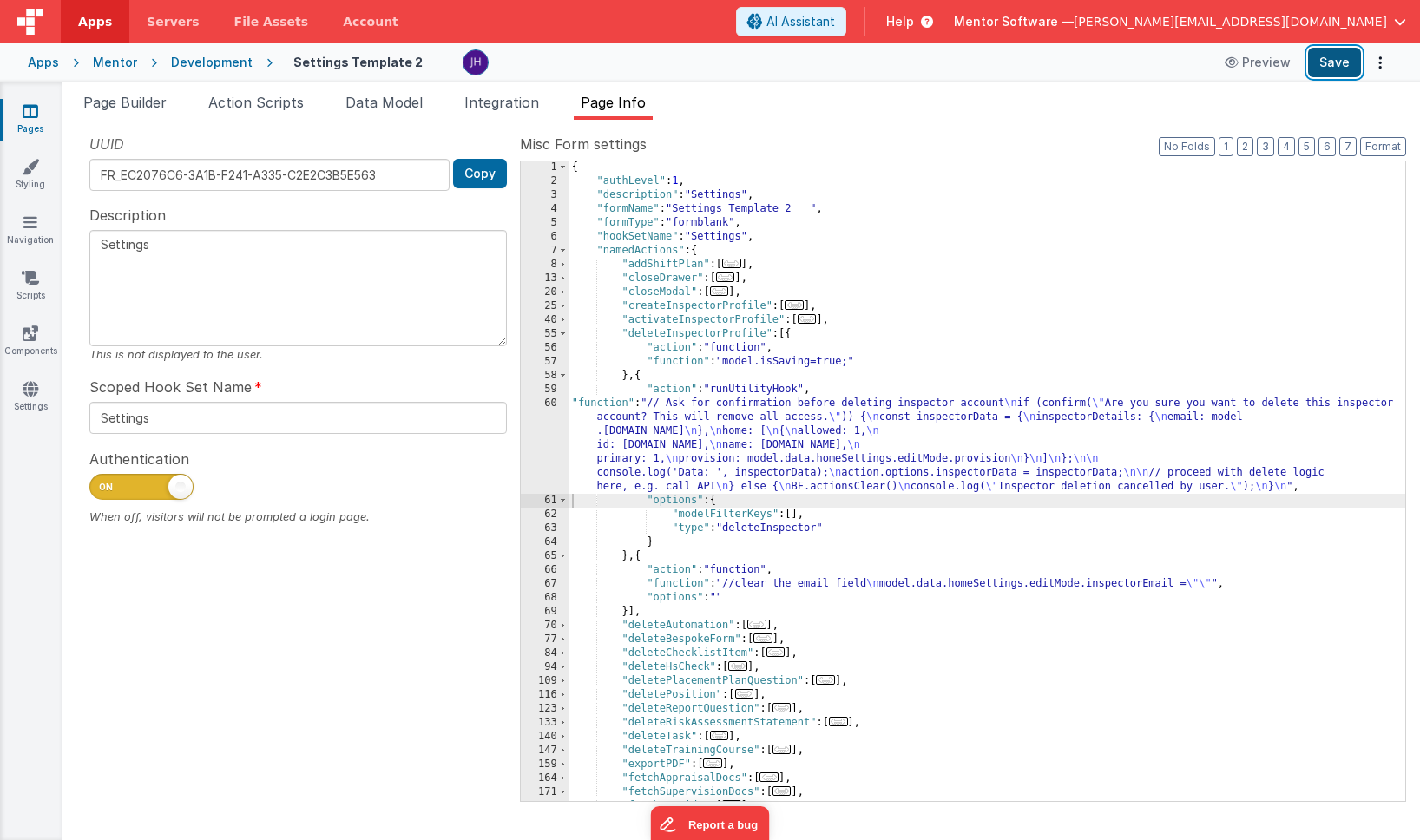
click at [1332, 63] on button "Save" at bounding box center [1335, 63] width 53 height 30
click at [861, 444] on div "{ "authLevel" : 1 , "description" : "Settings" , "formName" : "Settings Templat…" at bounding box center [987, 495] width 837 height 668
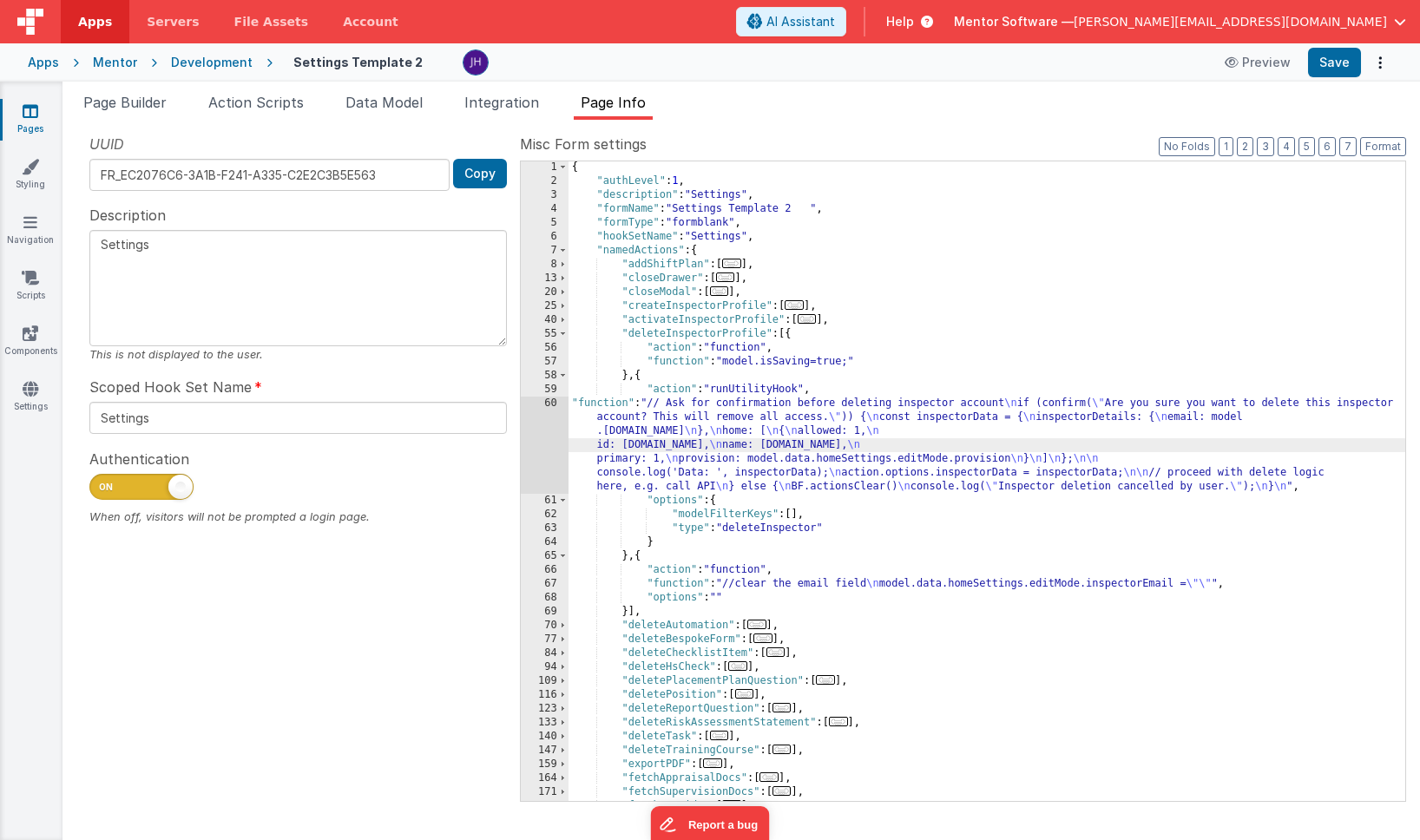
click at [535, 456] on div "60" at bounding box center [544, 445] width 48 height 97
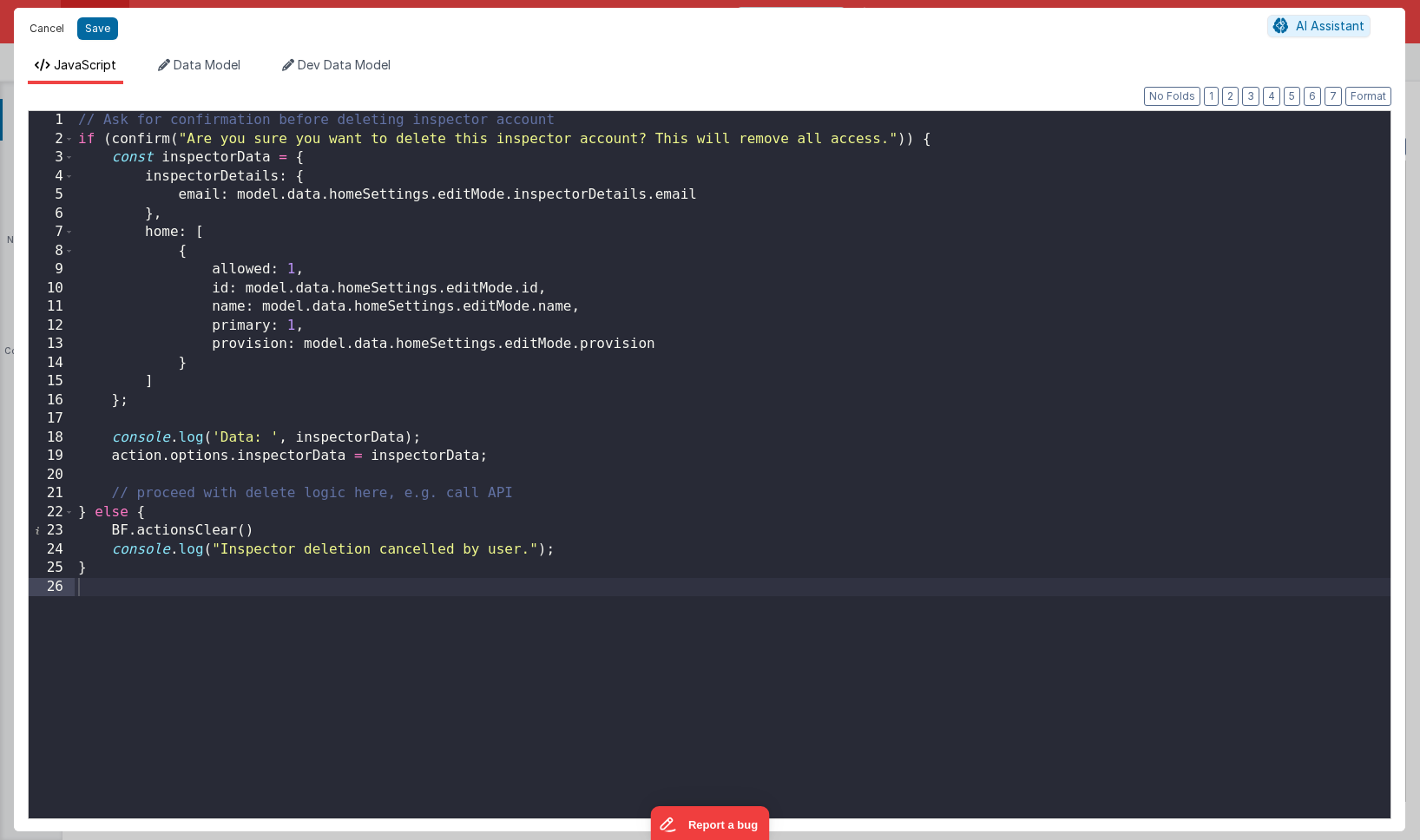
click at [44, 33] on button "Cancel" at bounding box center [47, 29] width 52 height 24
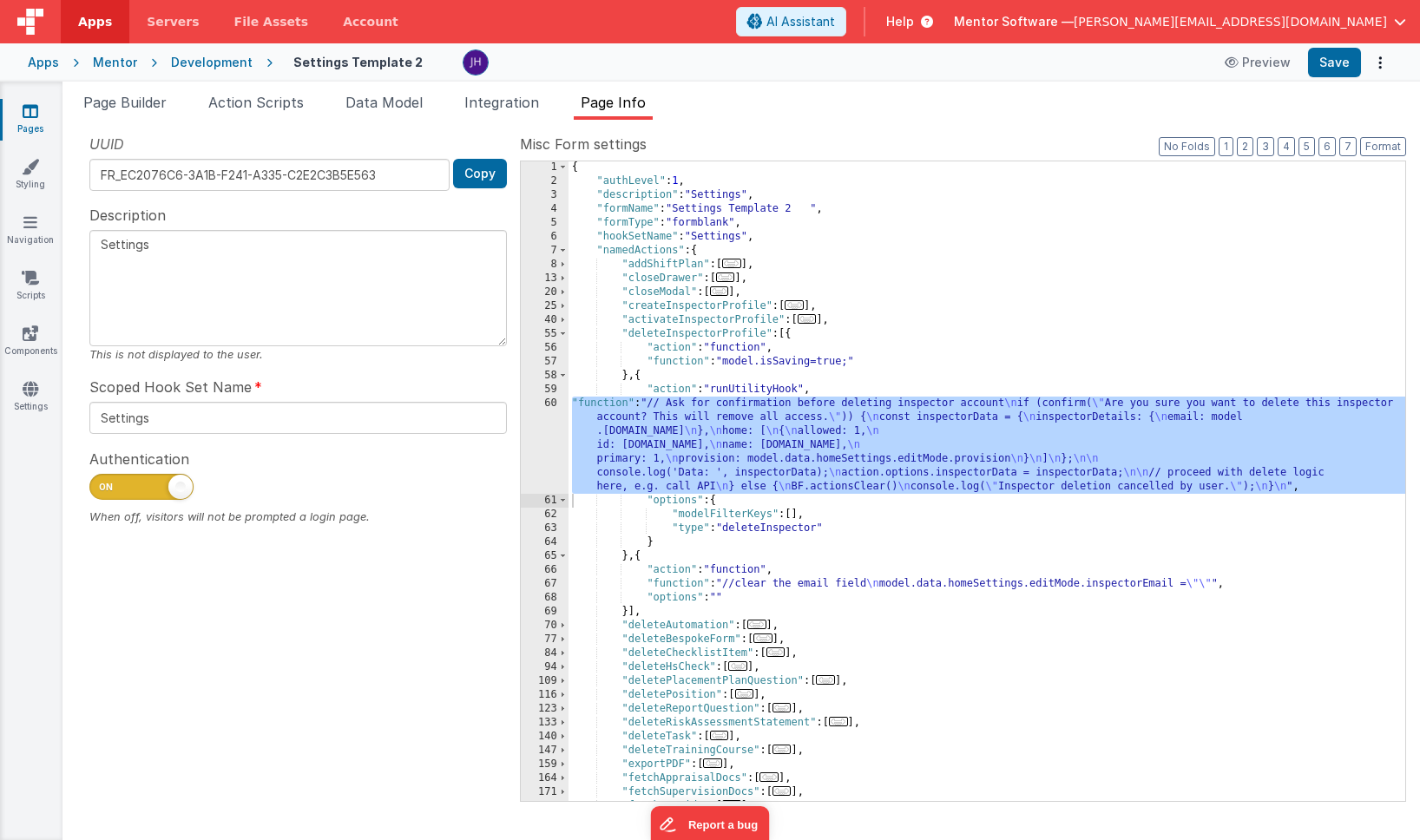
click at [816, 366] on div "{ "authLevel" : 1 , "description" : "Settings" , "formName" : "Settings Templat…" at bounding box center [987, 495] width 837 height 668
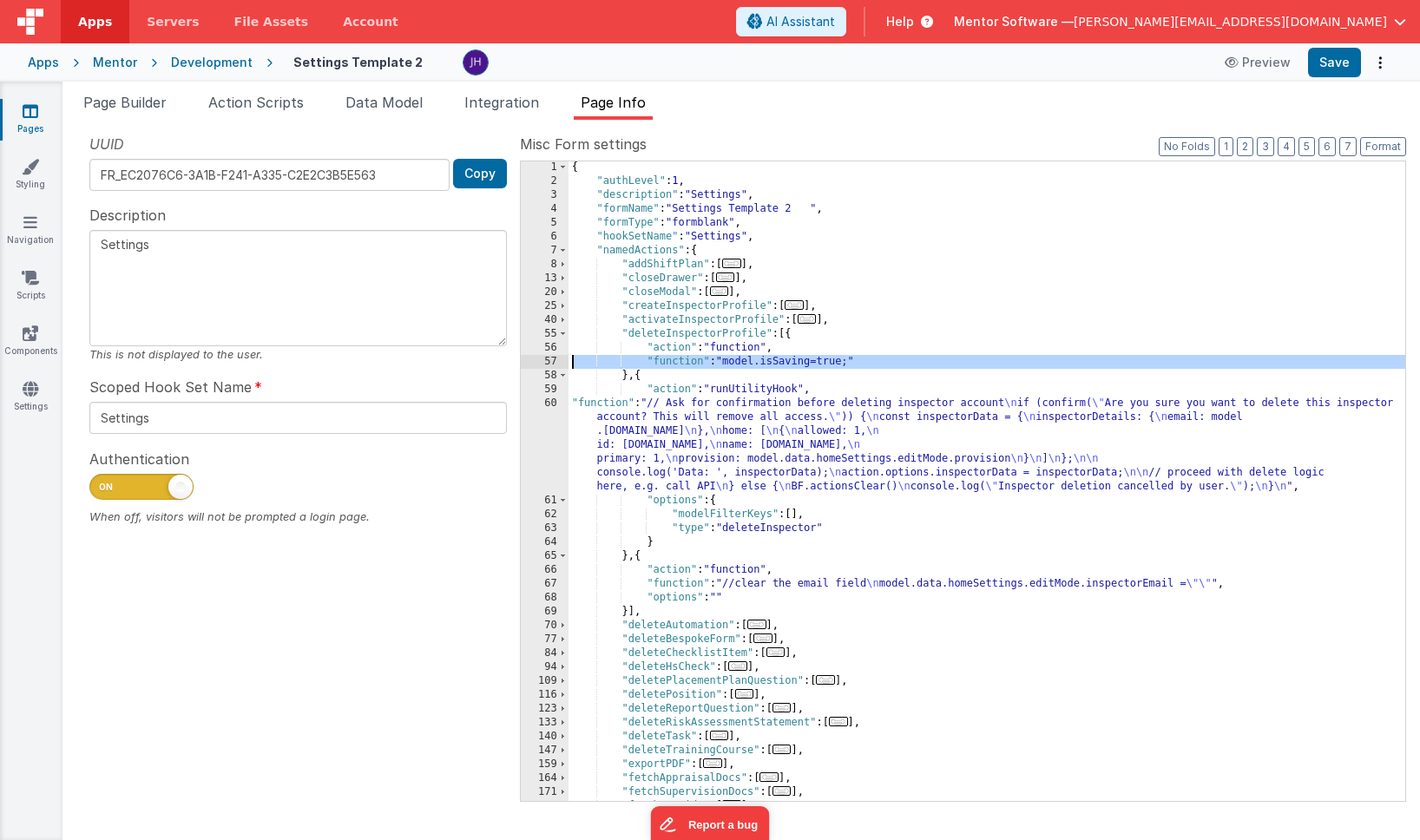
click at [550, 358] on div "57" at bounding box center [544, 362] width 48 height 14
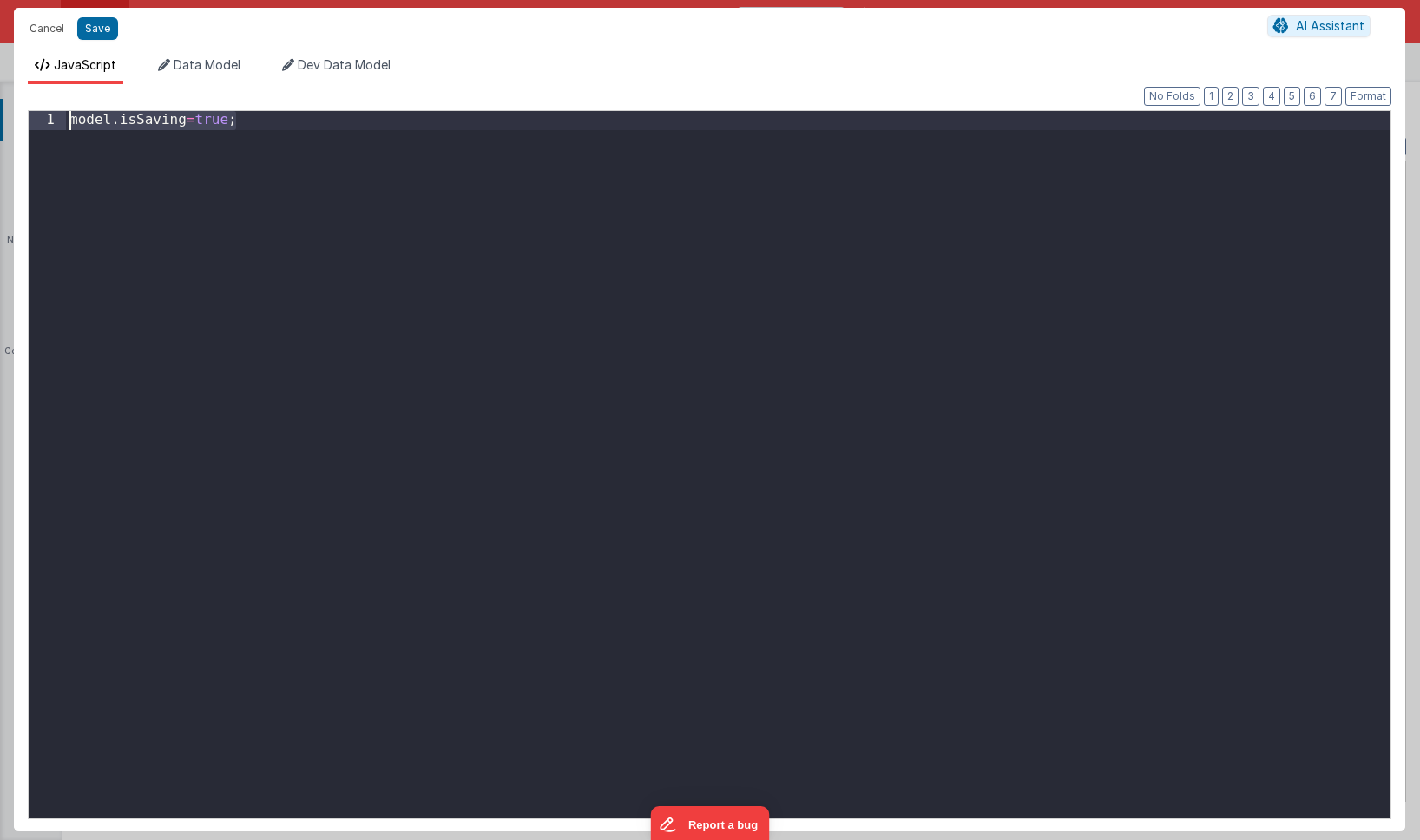
drag, startPoint x: 246, startPoint y: 117, endPoint x: 46, endPoint y: 117, distance: 200.0
click at [46, 117] on div "1 model . isSaving = true ; XXXXXXXXXXXXXXXXXXXXXXXXXXXXXXXXXXXXXXXXXXXXXXXXXX" at bounding box center [710, 465] width 1364 height 710
click at [96, 37] on button "Save" at bounding box center [97, 29] width 41 height 23
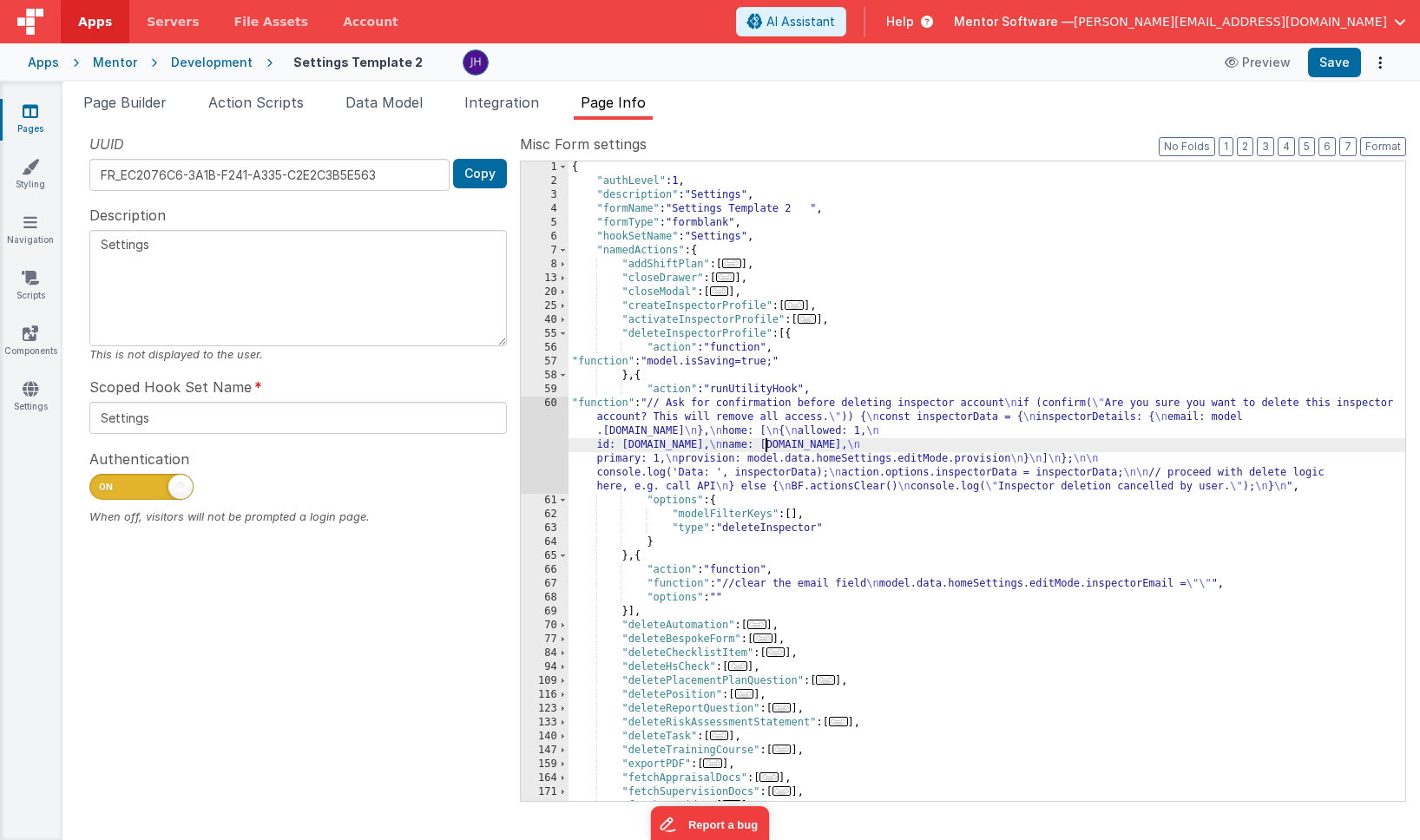
click at [764, 443] on div "{ "authLevel" : 1 , "description" : "Settings" , "formName" : "Settings Templat…" at bounding box center [987, 495] width 837 height 668
click at [550, 431] on div "60" at bounding box center [544, 445] width 48 height 97
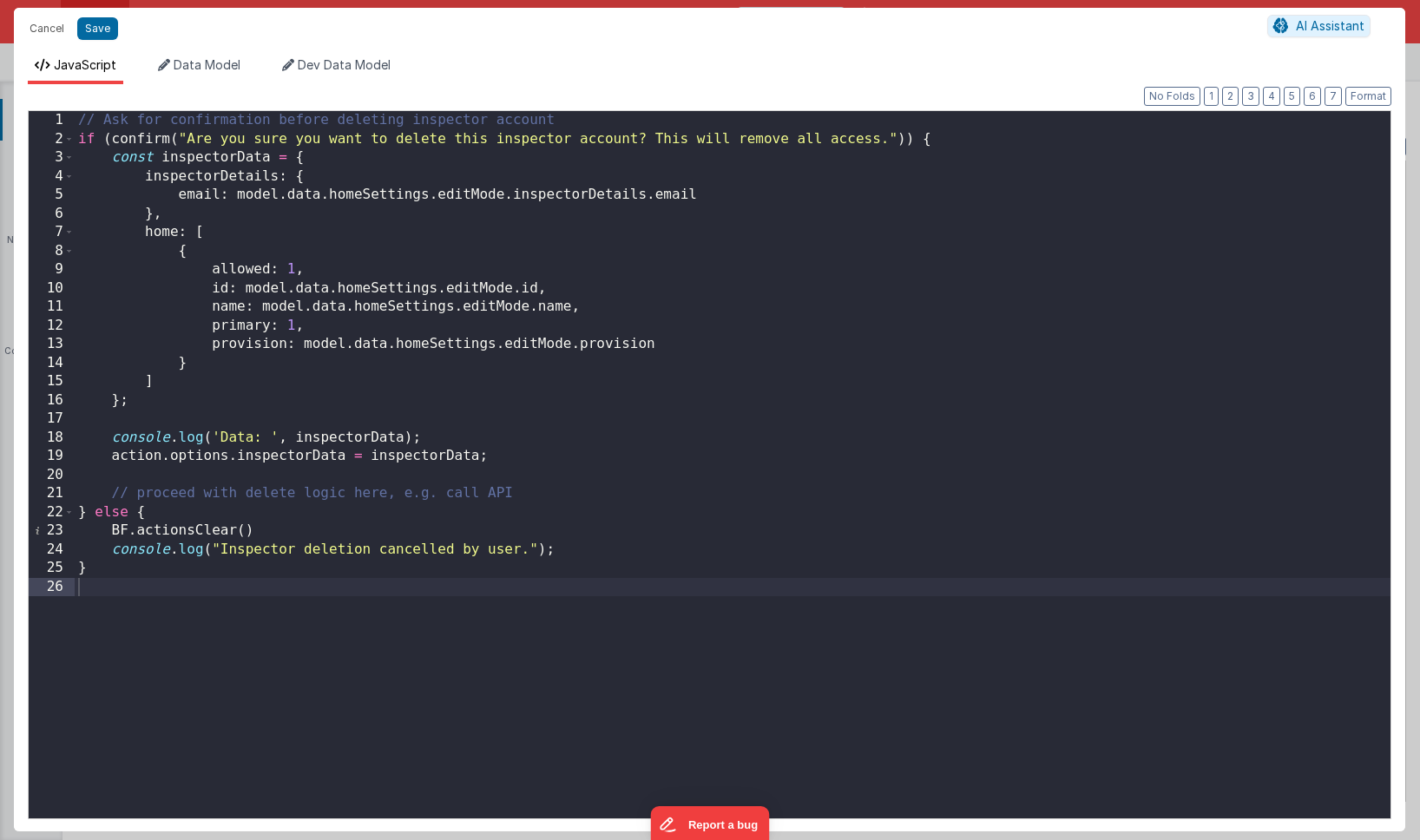
click at [273, 512] on div "// Ask for confirmation before deleting inspector account if ( confirm ( "Are y…" at bounding box center [733, 483] width 1317 height 745
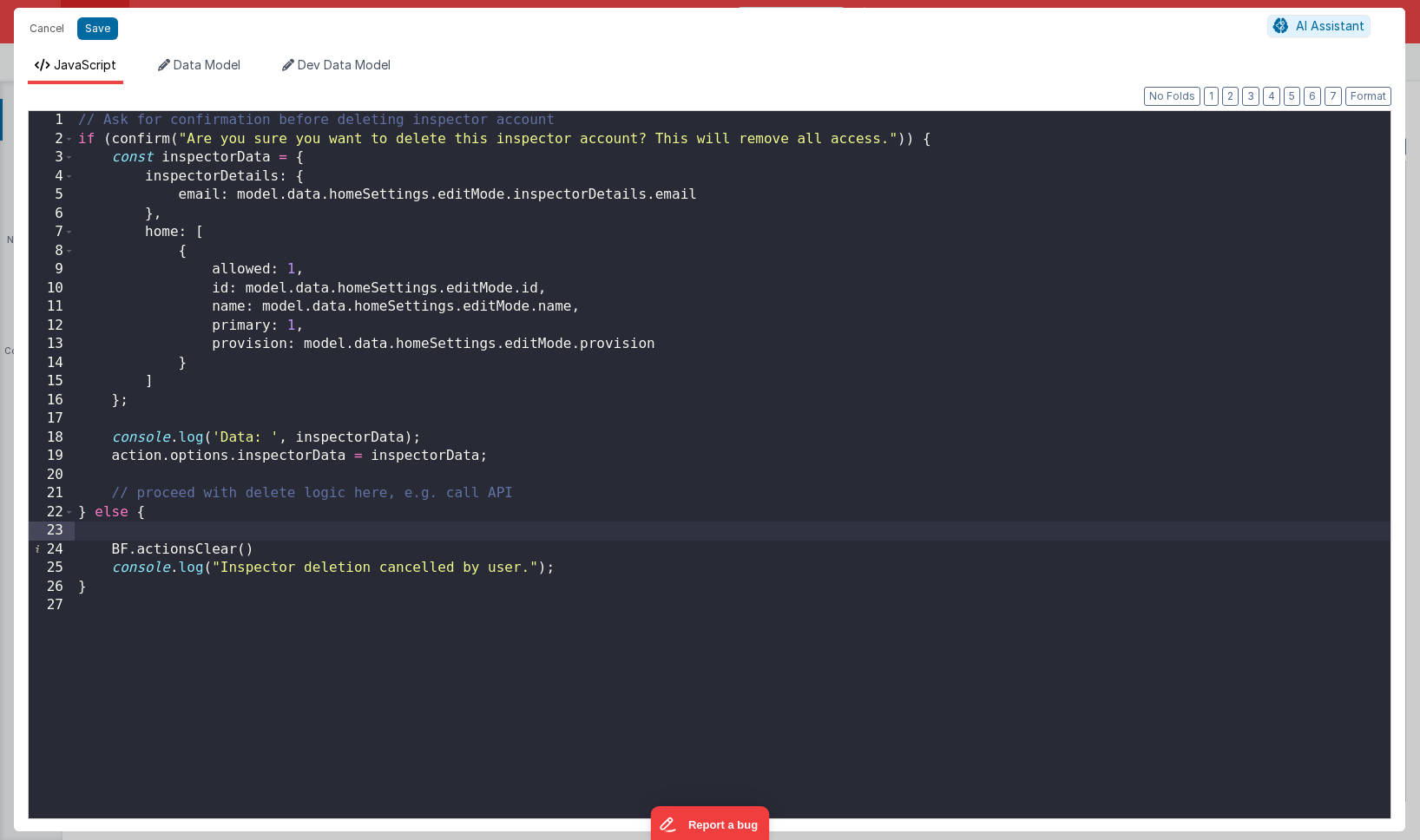
paste textarea
click at [254, 529] on div "// Ask for confirmation before deleting inspector account if ( confirm ( "Are y…" at bounding box center [733, 483] width 1317 height 745
click at [296, 624] on div "// Ask for confirmation before deleting inspector account if ( confirm ( "Are y…" at bounding box center [733, 483] width 1317 height 745
click at [99, 32] on button "Save" at bounding box center [97, 29] width 41 height 23
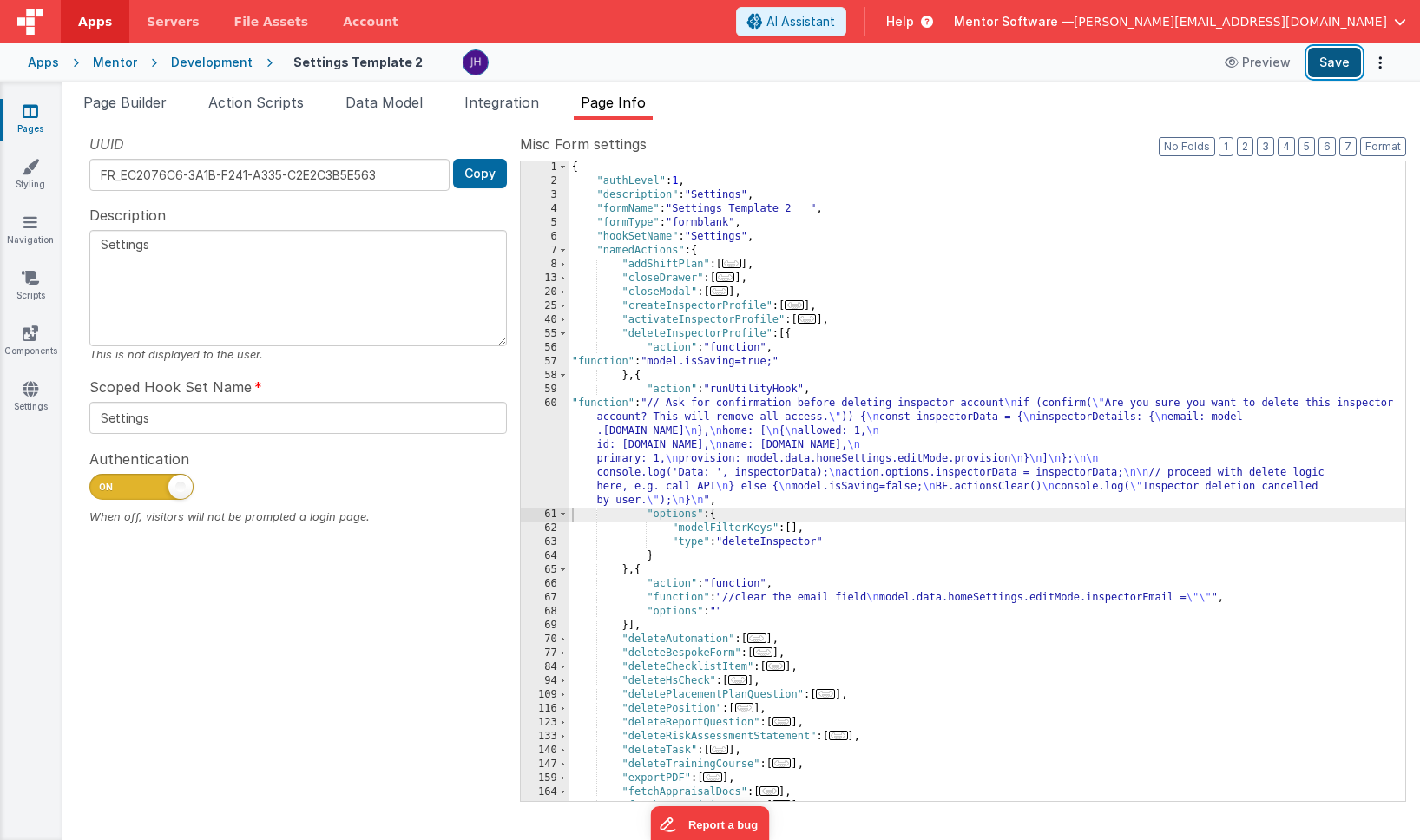
click at [1326, 67] on button "Save" at bounding box center [1335, 63] width 53 height 30
click at [23, 353] on link "Components" at bounding box center [30, 342] width 63 height 35
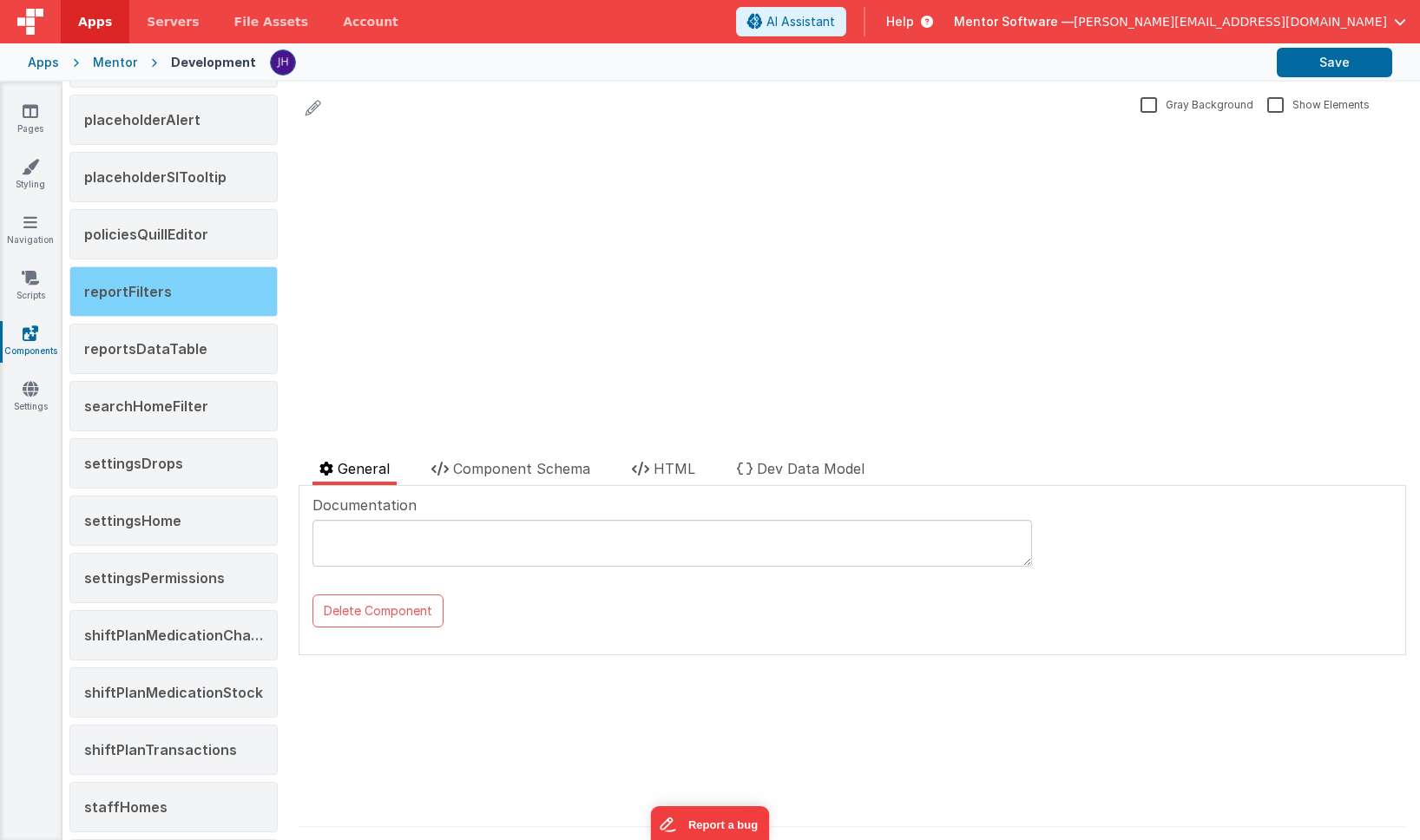
scroll to position [1419, 0]
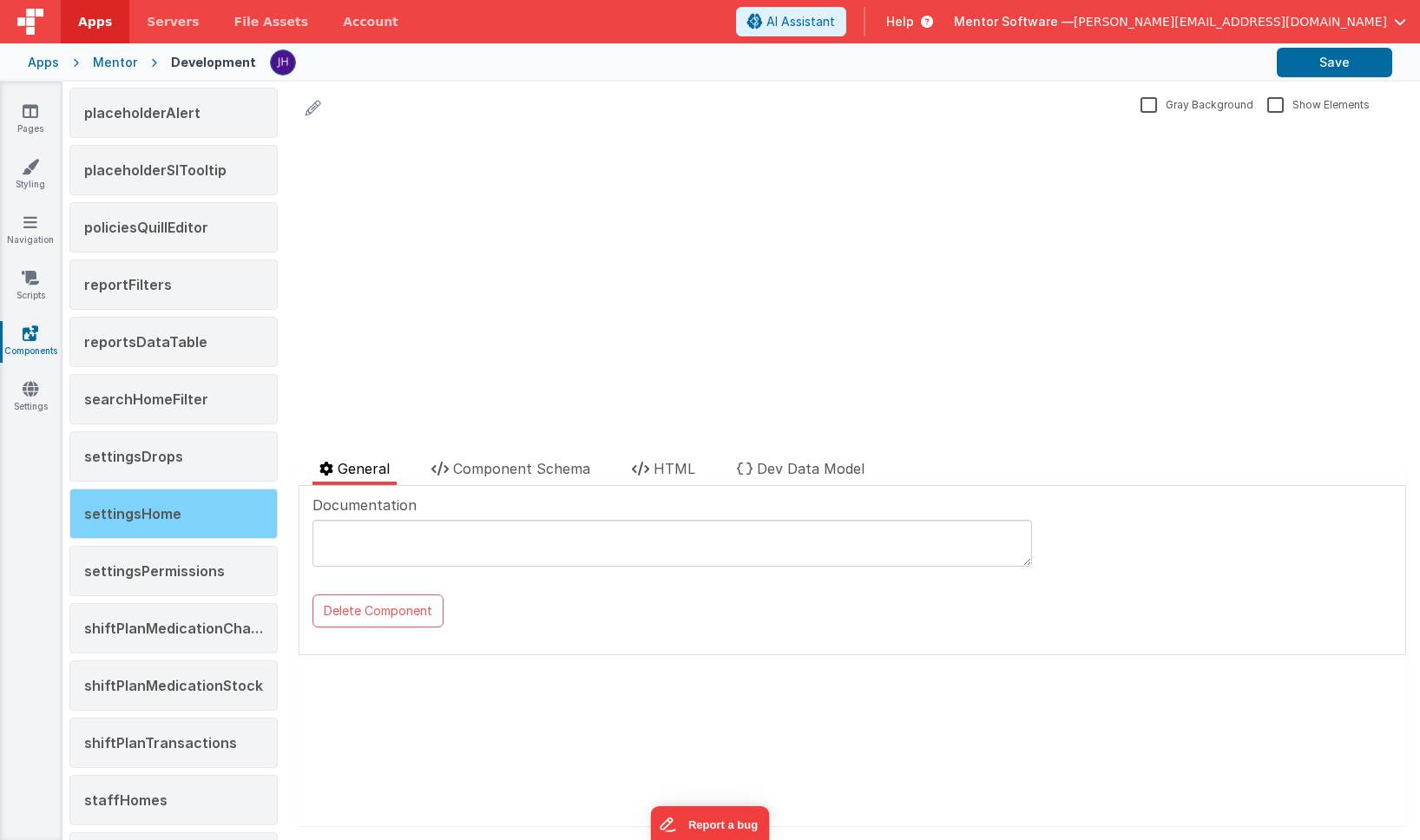
click at [150, 507] on span "settingsHome" at bounding box center [133, 514] width 97 height 17
click at [550, 470] on span "Component Schema" at bounding box center [522, 469] width 137 height 17
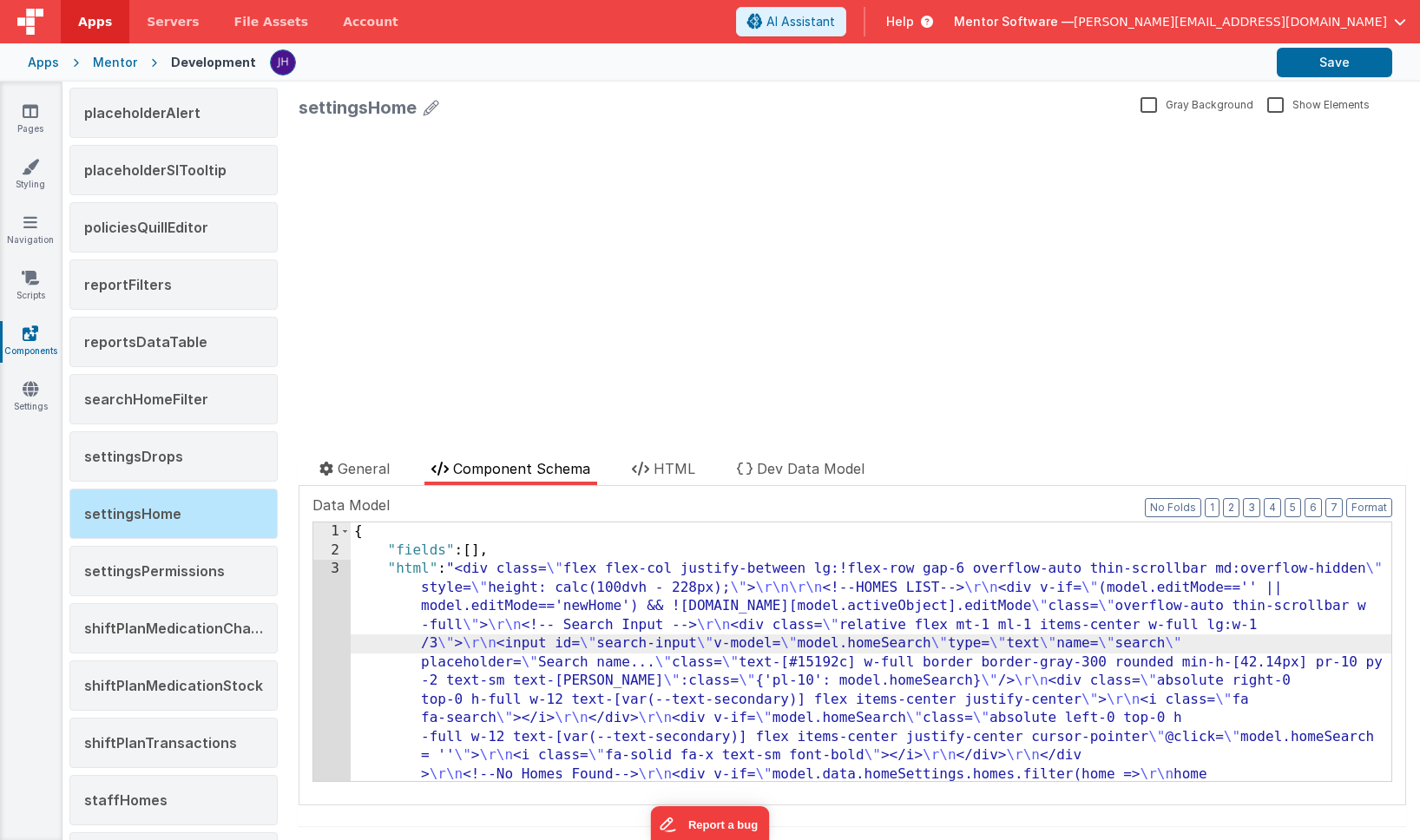
scroll to position [4670, 0]
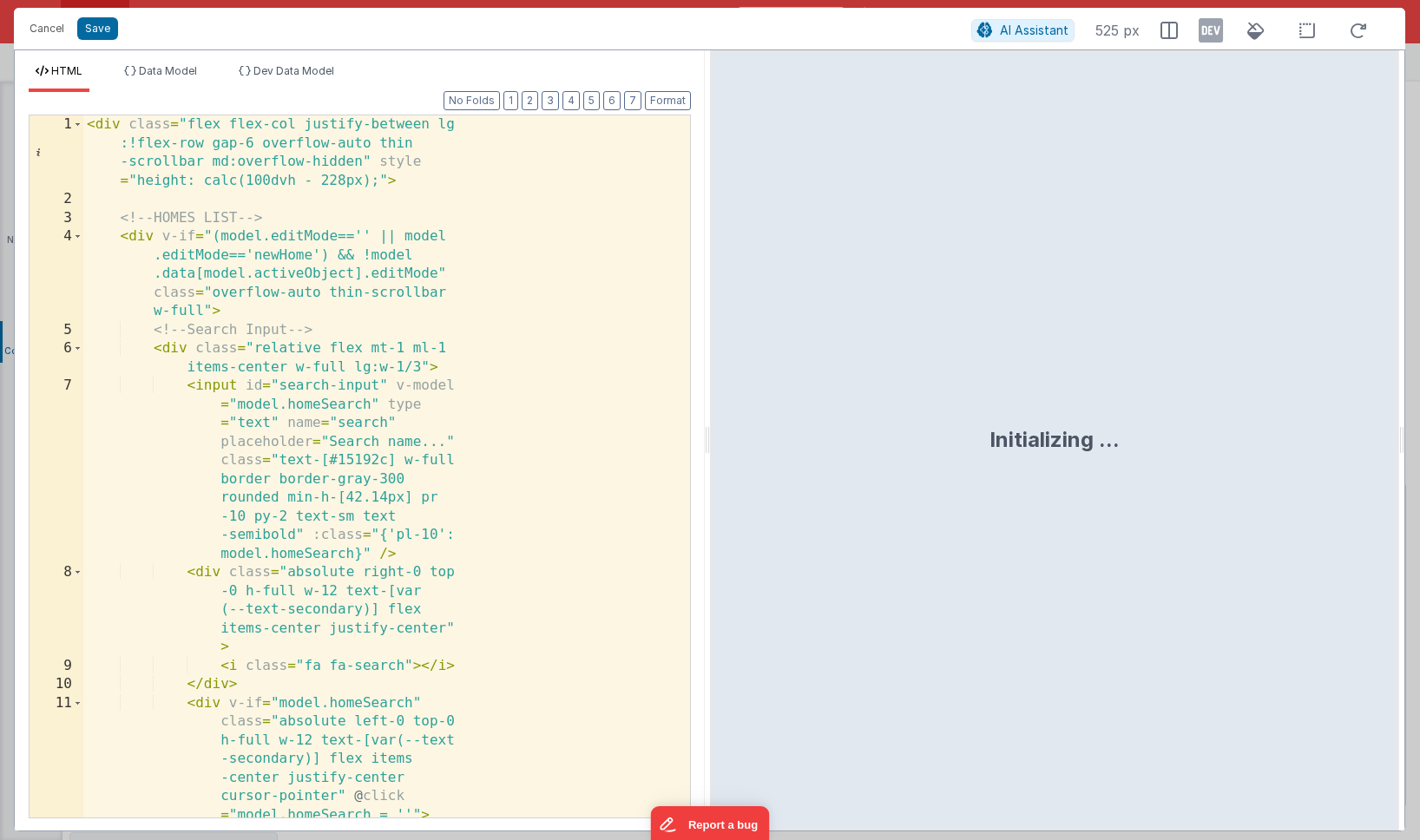
click at [514, 522] on div "< div class = "flex flex-col justify-between lg :!flex-row gap-6 overflow-auto …" at bounding box center [387, 523] width 607 height 815
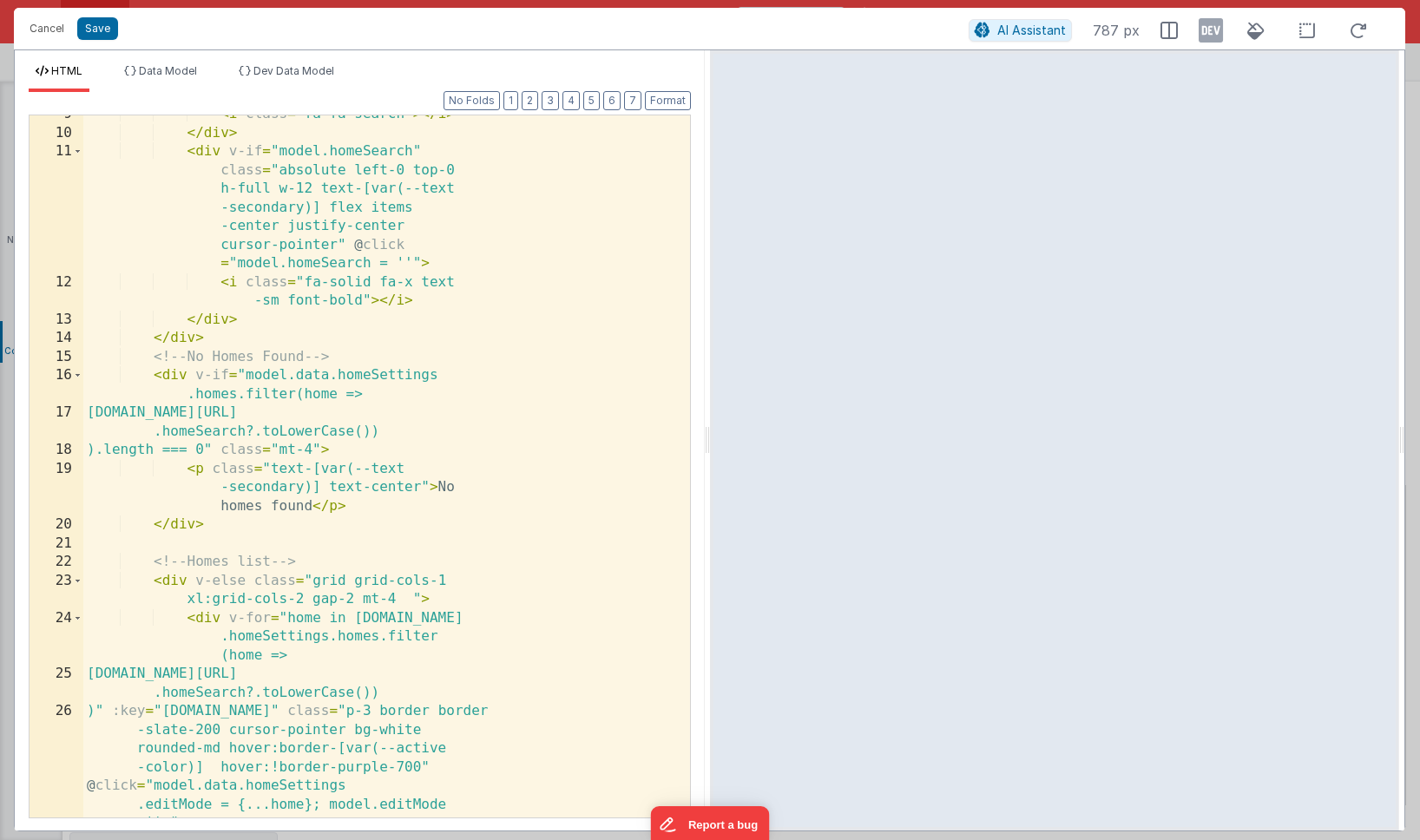
scroll to position [551, 0]
click at [531, 104] on button "2" at bounding box center [530, 101] width 17 height 19
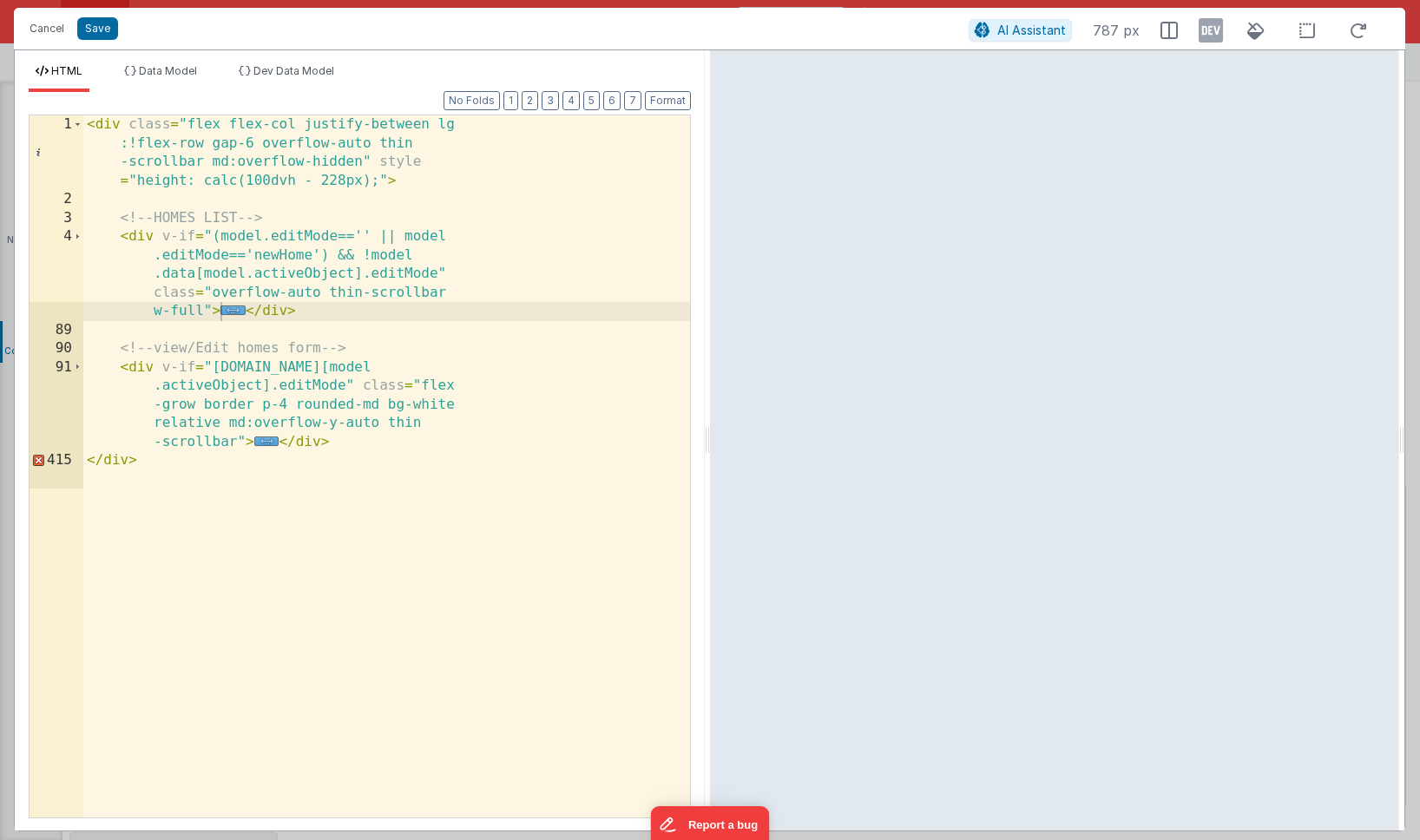
click at [307, 439] on div "< div class = "flex flex-col justify-between lg :!flex-row gap-6 overflow-auto …" at bounding box center [387, 514] width 607 height 797
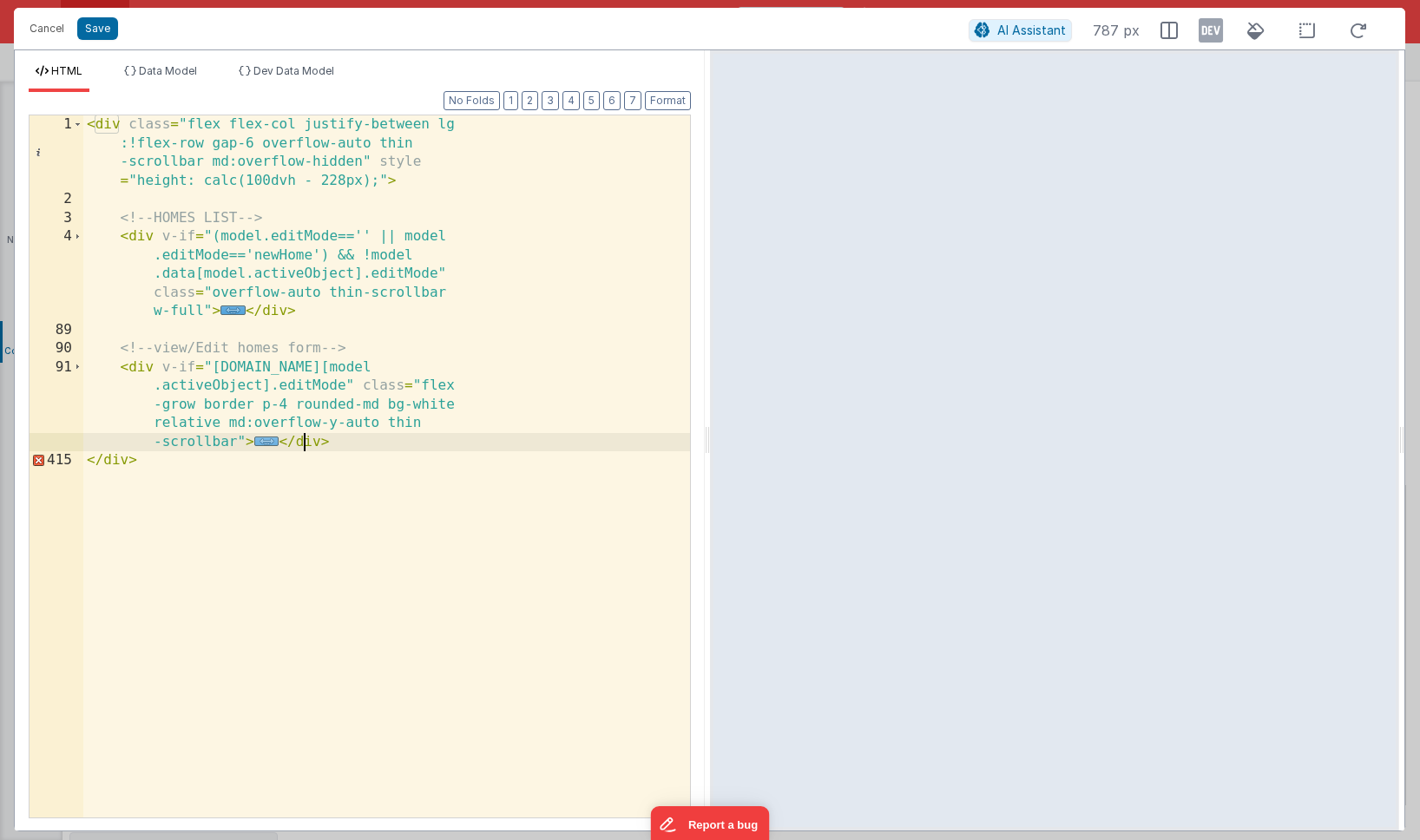
click at [270, 440] on span "..." at bounding box center [267, 441] width 25 height 10
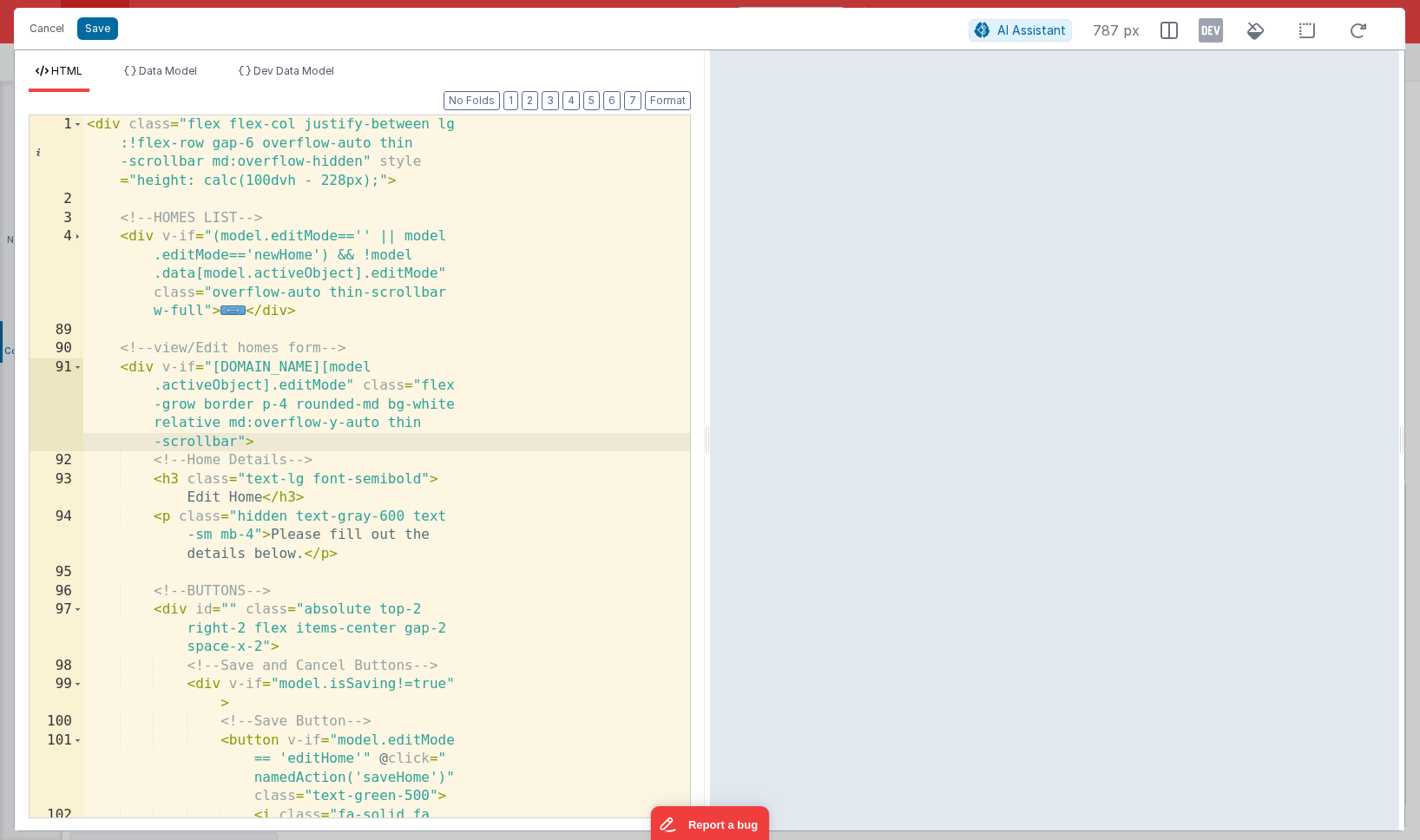
click at [79, 368] on span at bounding box center [77, 368] width 10 height 19
click at [80, 367] on span at bounding box center [77, 368] width 10 height 19
click at [209, 525] on div "< div class = "flex flex-col justify-between lg :!flex-row gap-6 overflow-auto …" at bounding box center [387, 523] width 607 height 815
click at [44, 27] on button "Cancel" at bounding box center [47, 29] width 52 height 24
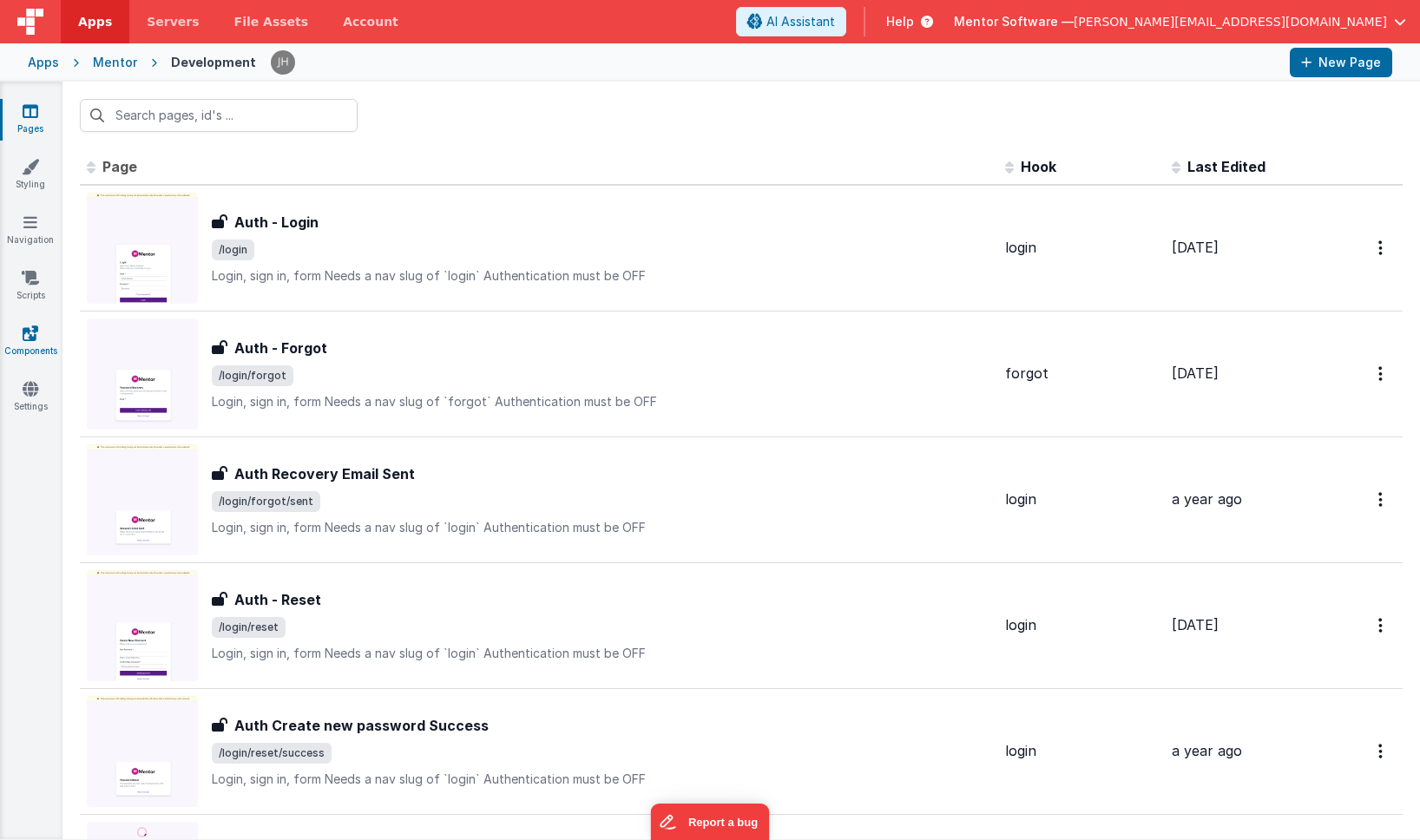
click at [38, 331] on link "Components" at bounding box center [30, 342] width 63 height 35
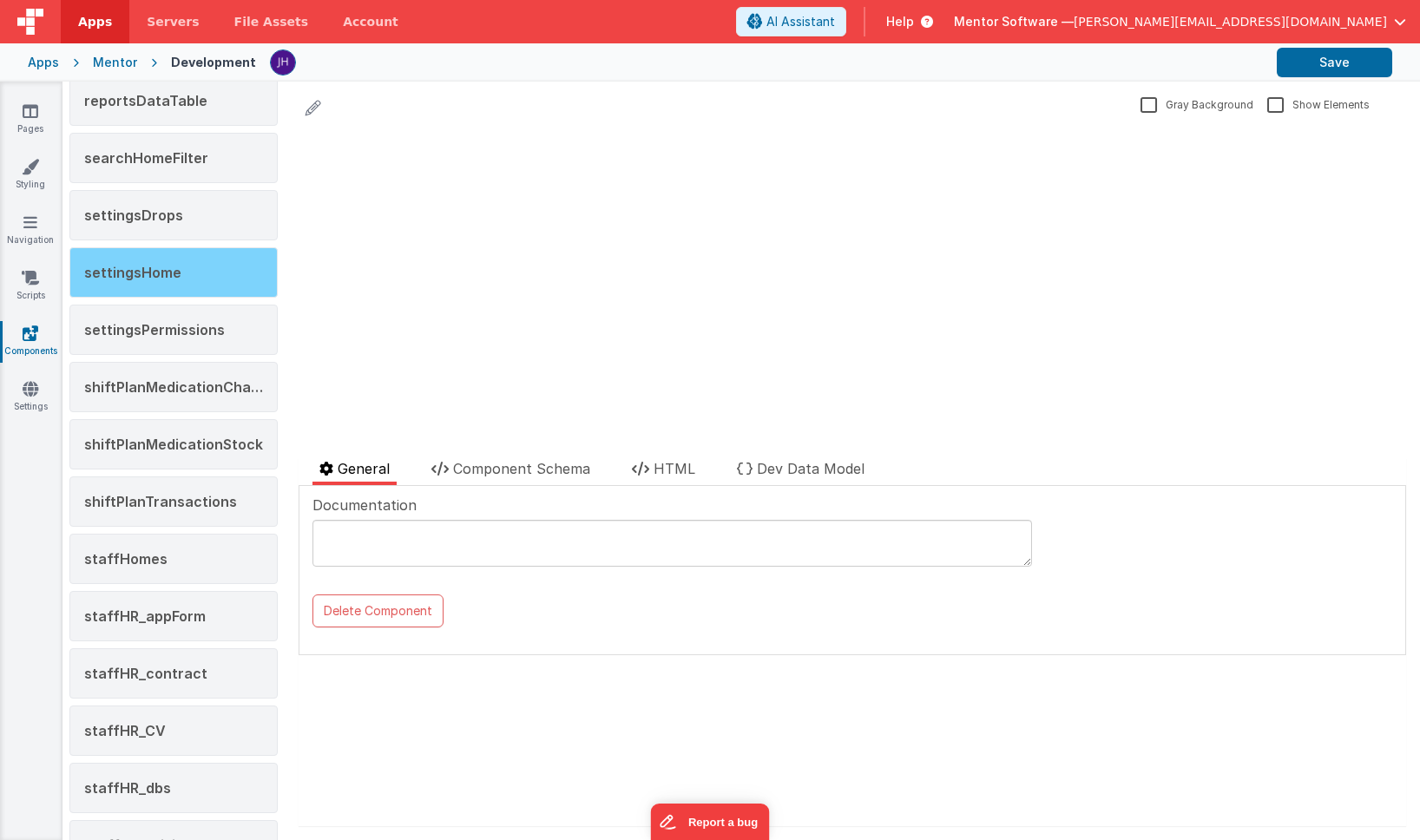
scroll to position [1666, 0]
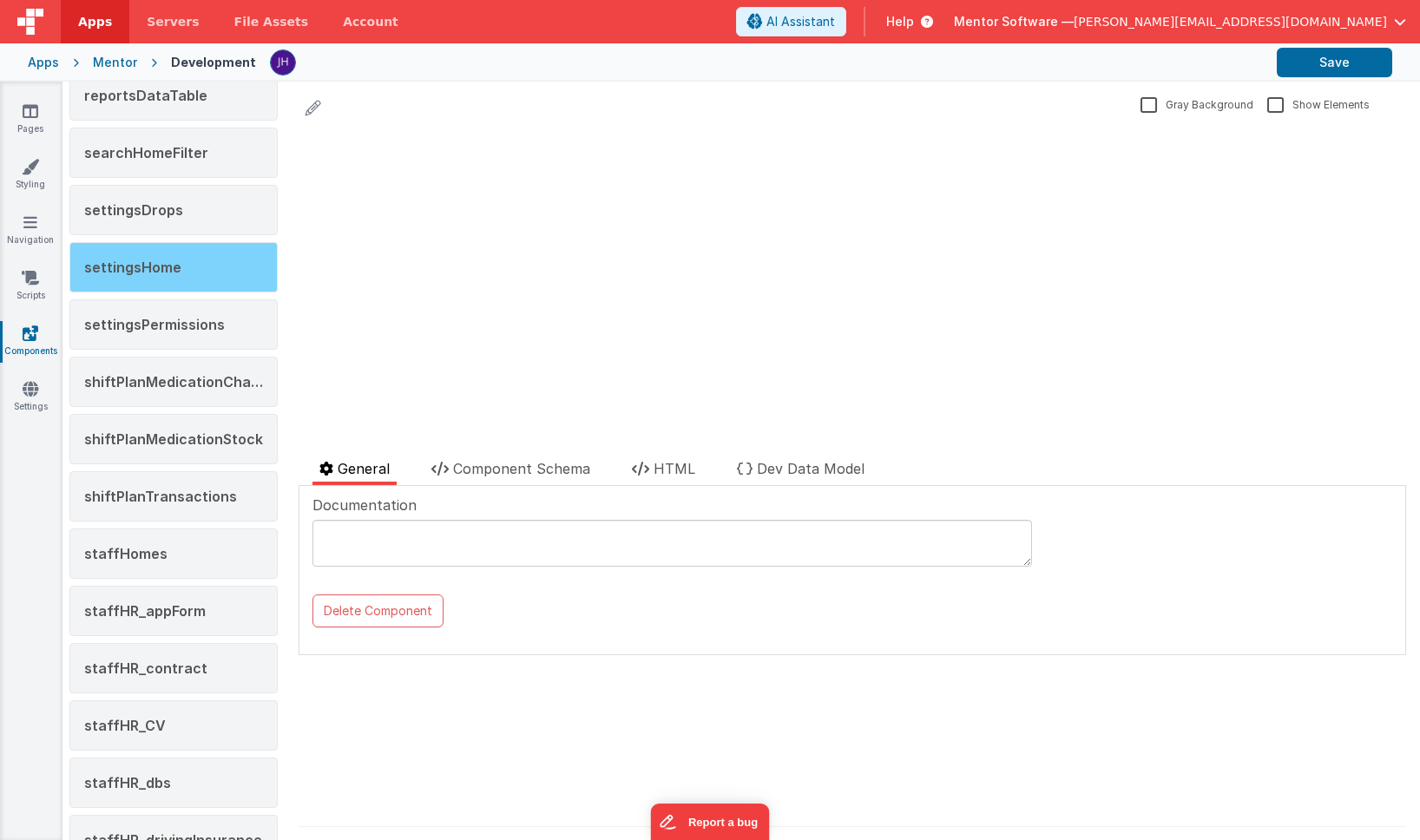
click at [150, 279] on div "settingsHome" at bounding box center [174, 268] width 209 height 50
click at [510, 467] on span "Component Schema" at bounding box center [522, 469] width 137 height 17
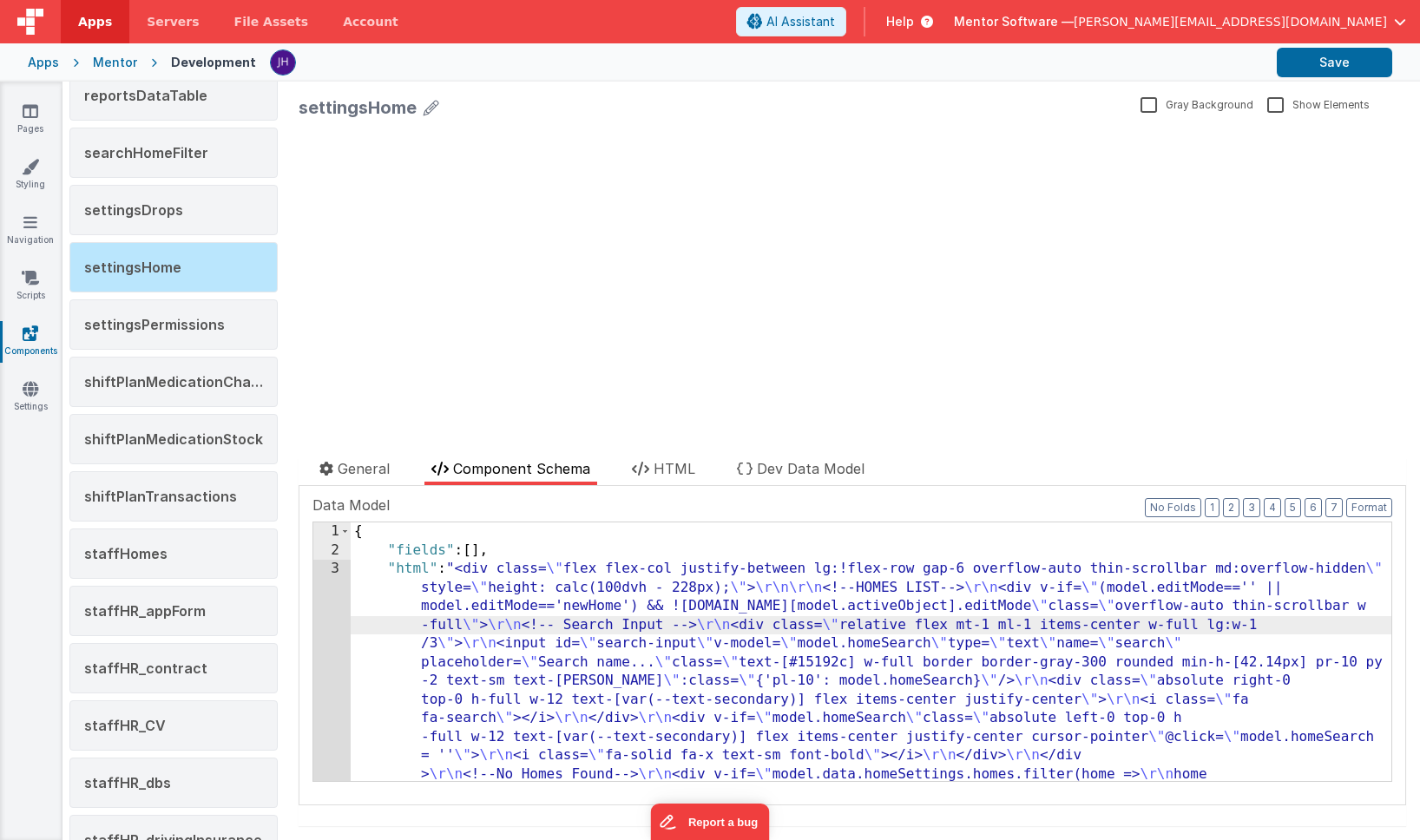
scroll to position [4670, 0]
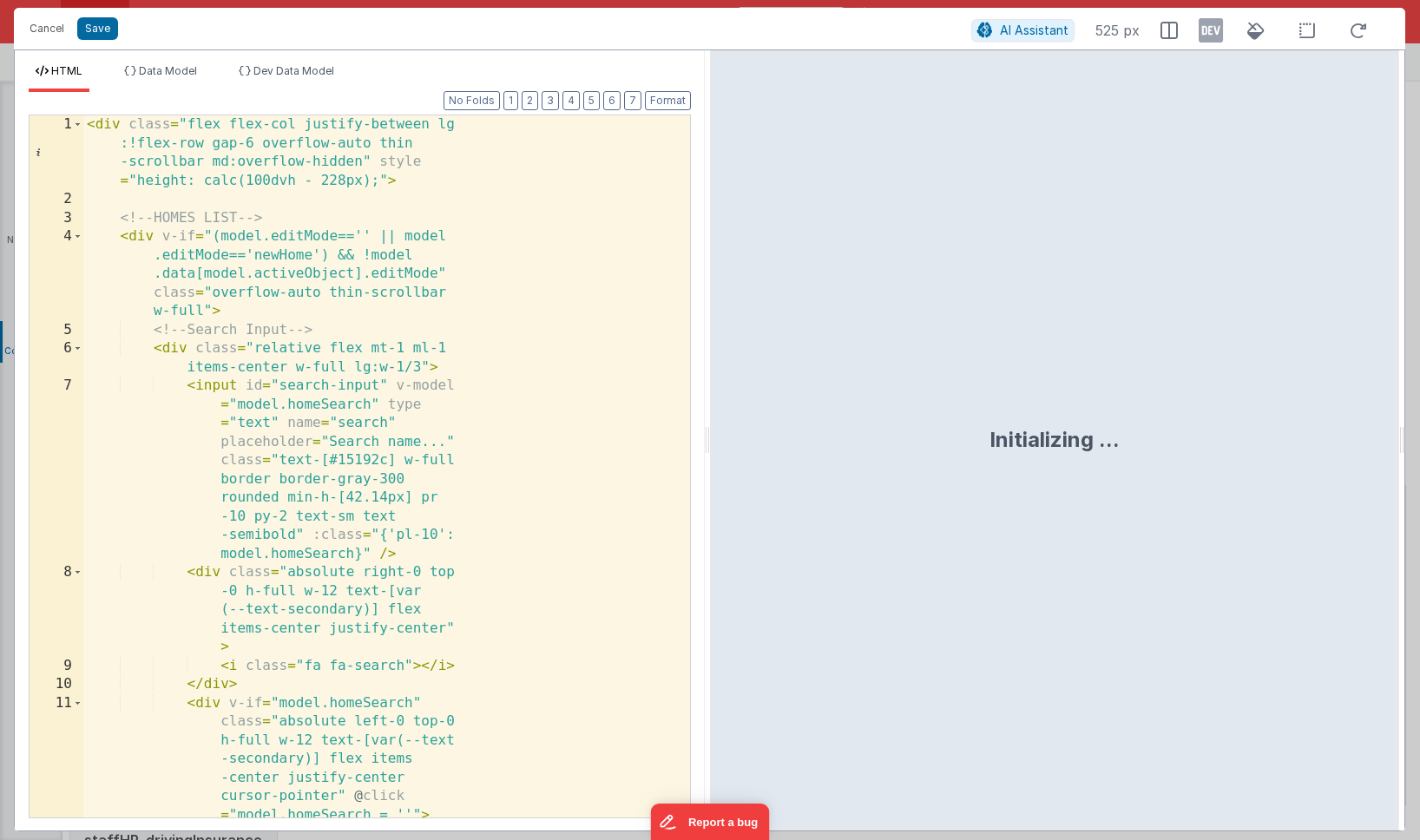
click at [529, 337] on div "< div class = "flex flex-col justify-between lg :!flex-row gap-6 overflow-auto …" at bounding box center [387, 523] width 607 height 815
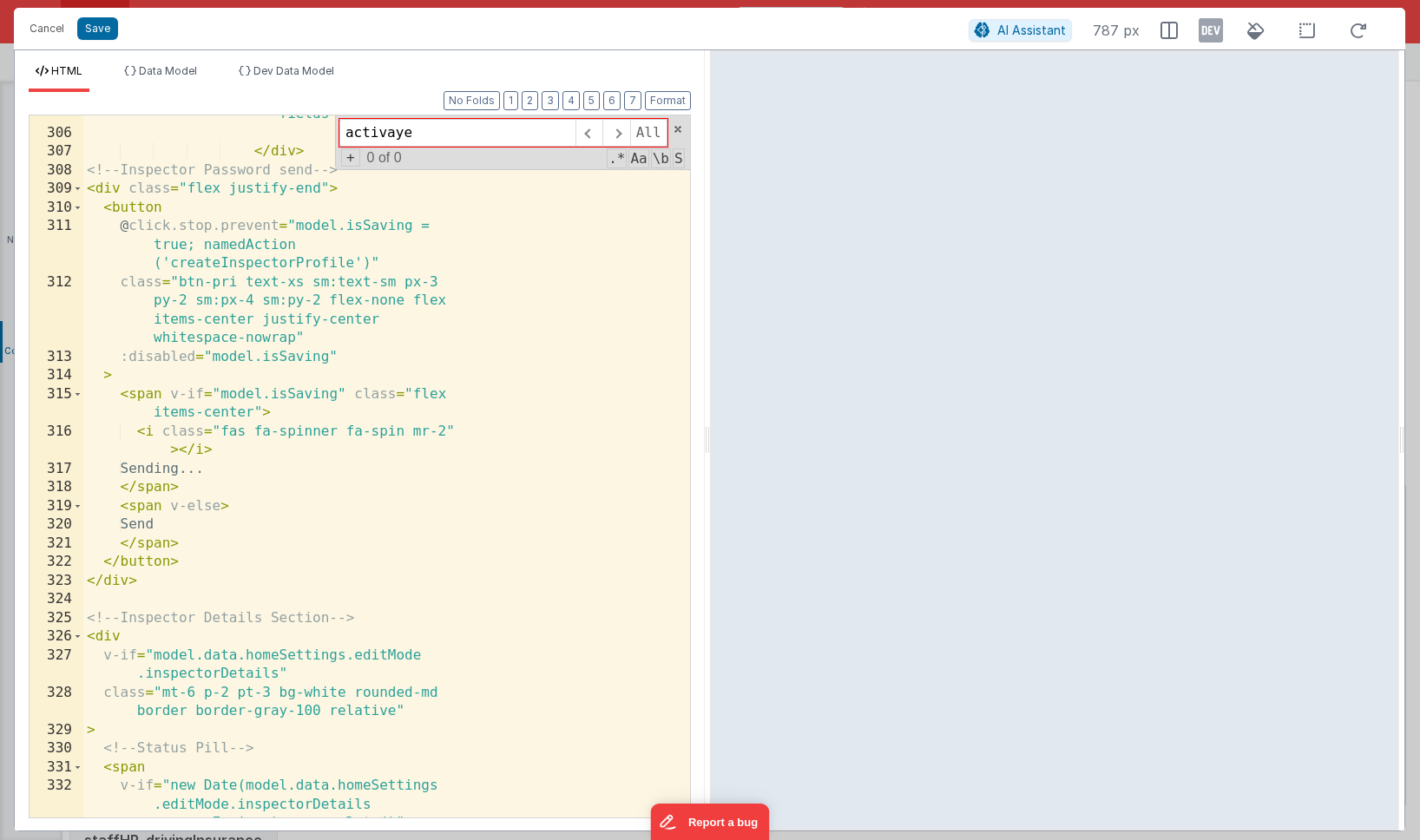
scroll to position [19629, 0]
type input "activaye"
click at [400, 507] on div "< input type = "text" v -model = "model.data .homeSettings.editMode .inspectorE…" at bounding box center [387, 429] width 607 height 908
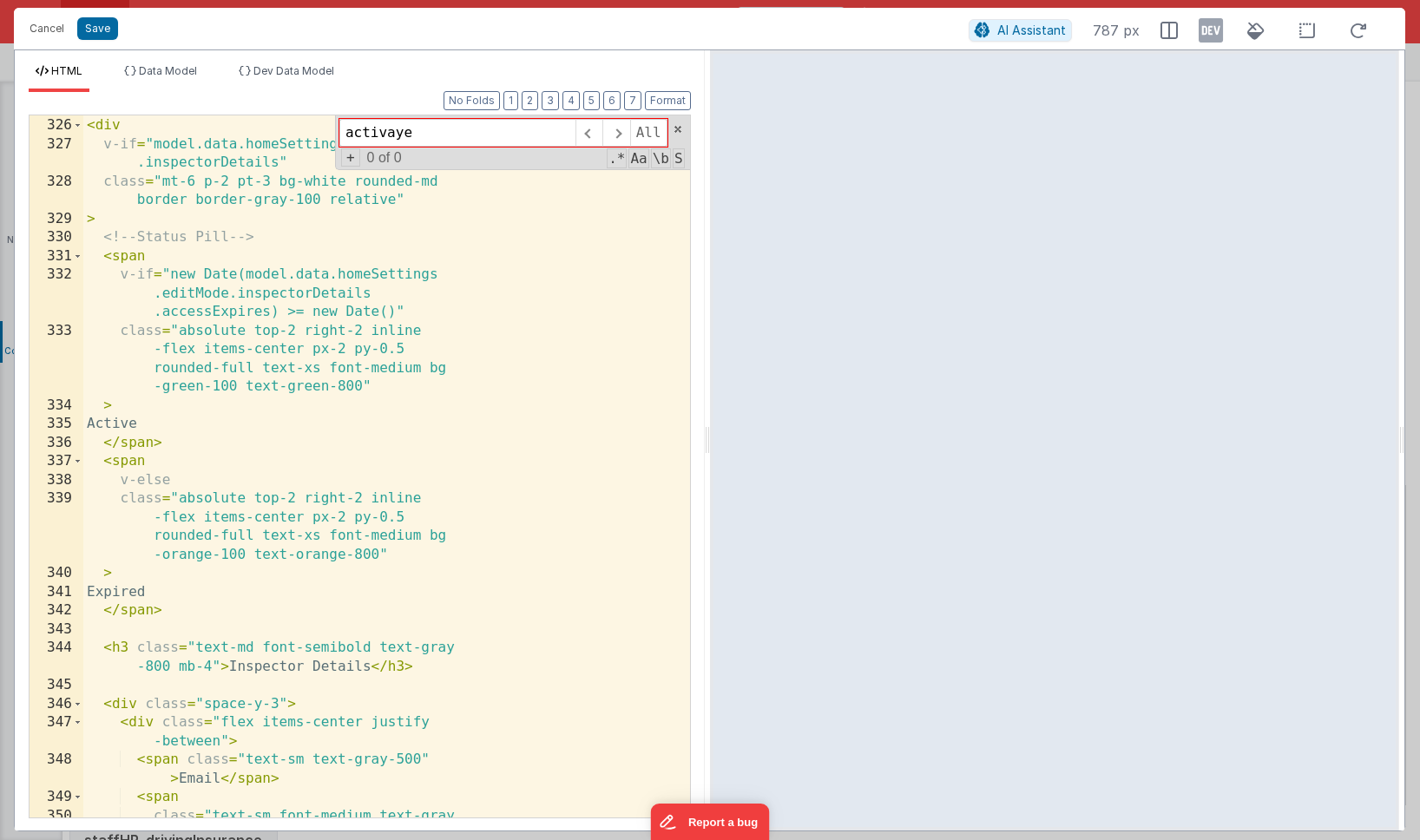
scroll to position [20140, 0]
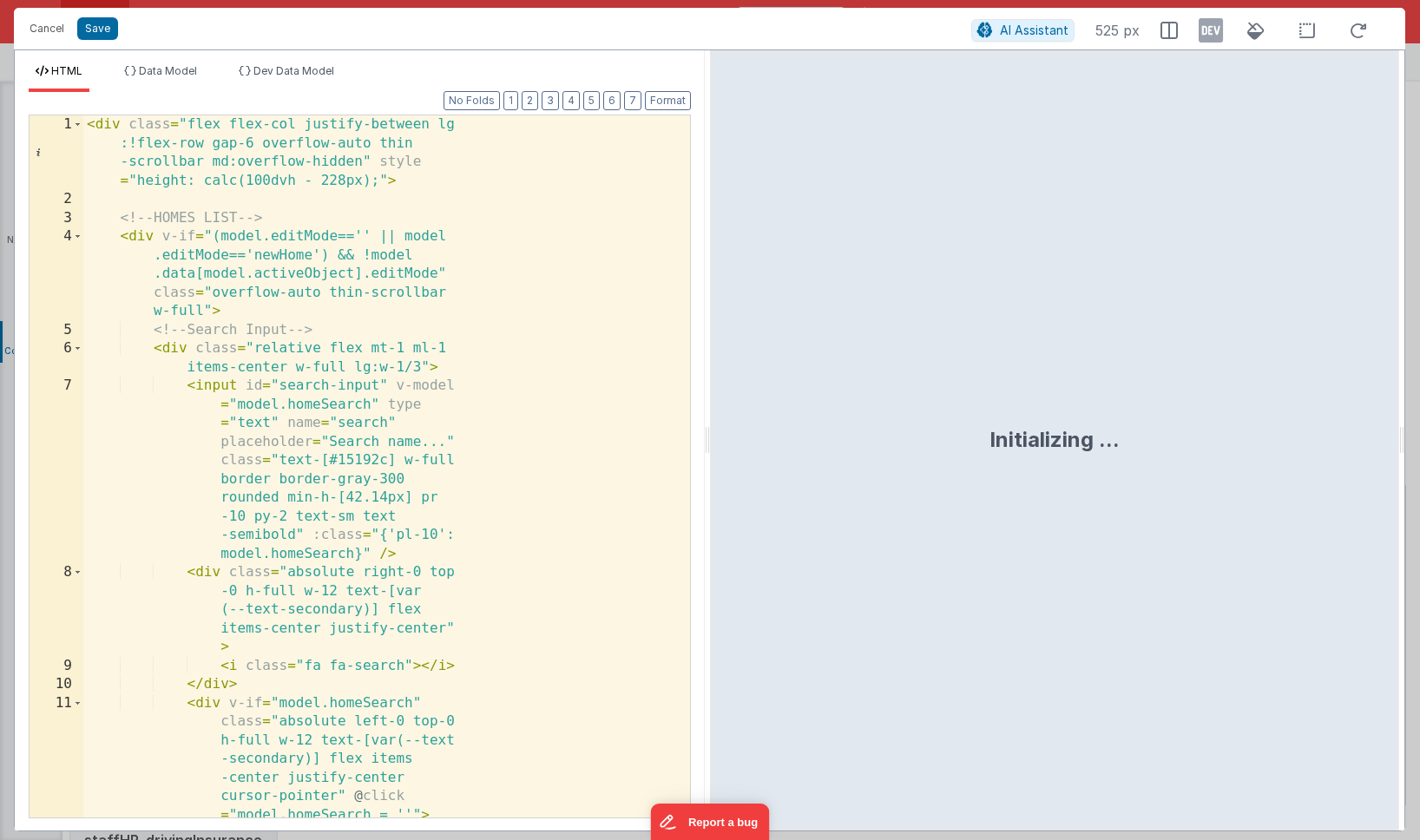
click at [497, 297] on div "< div class = "flex flex-col justify-between lg :!flex-row gap-6 overflow-auto …" at bounding box center [387, 523] width 607 height 815
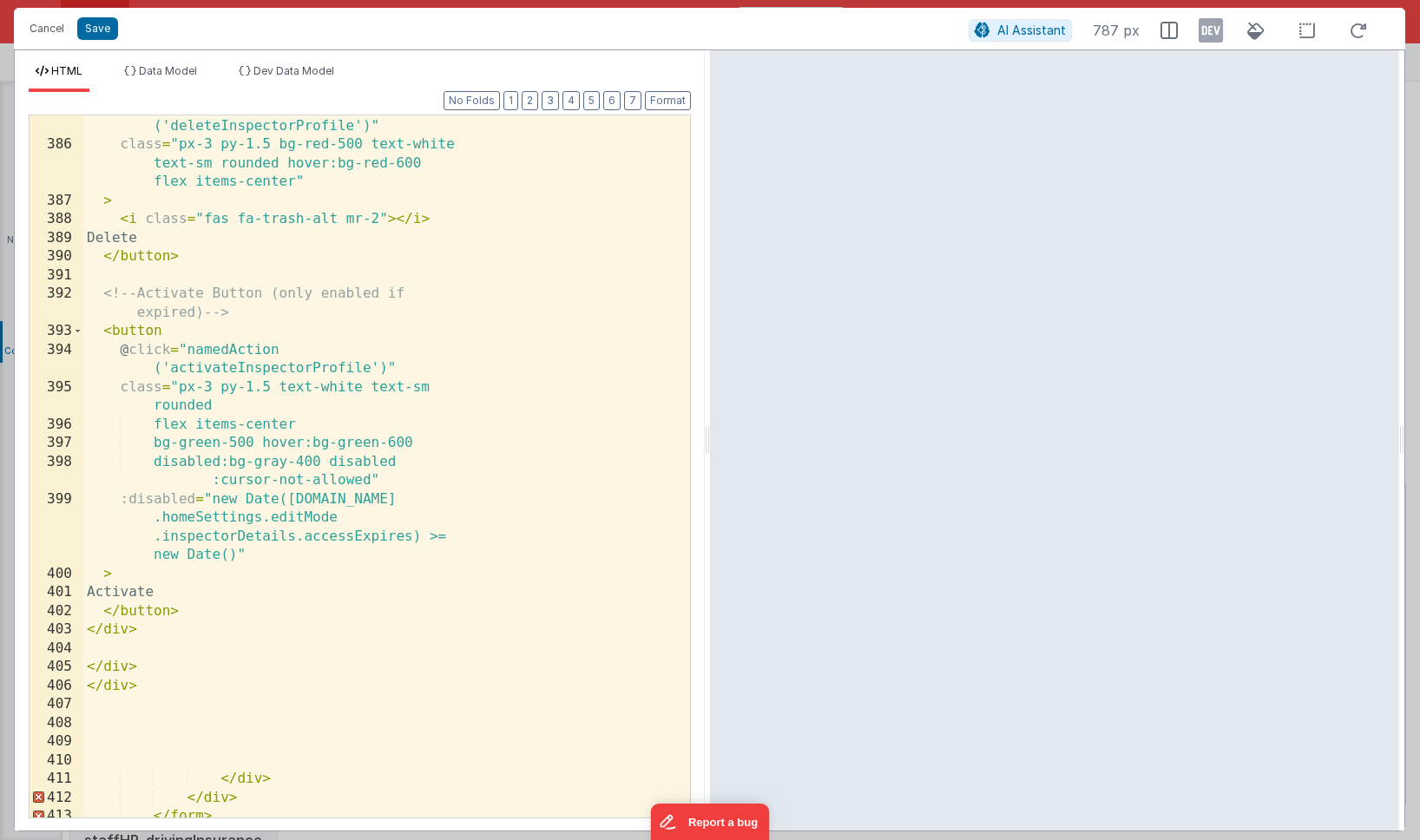
scroll to position [21982, 0]
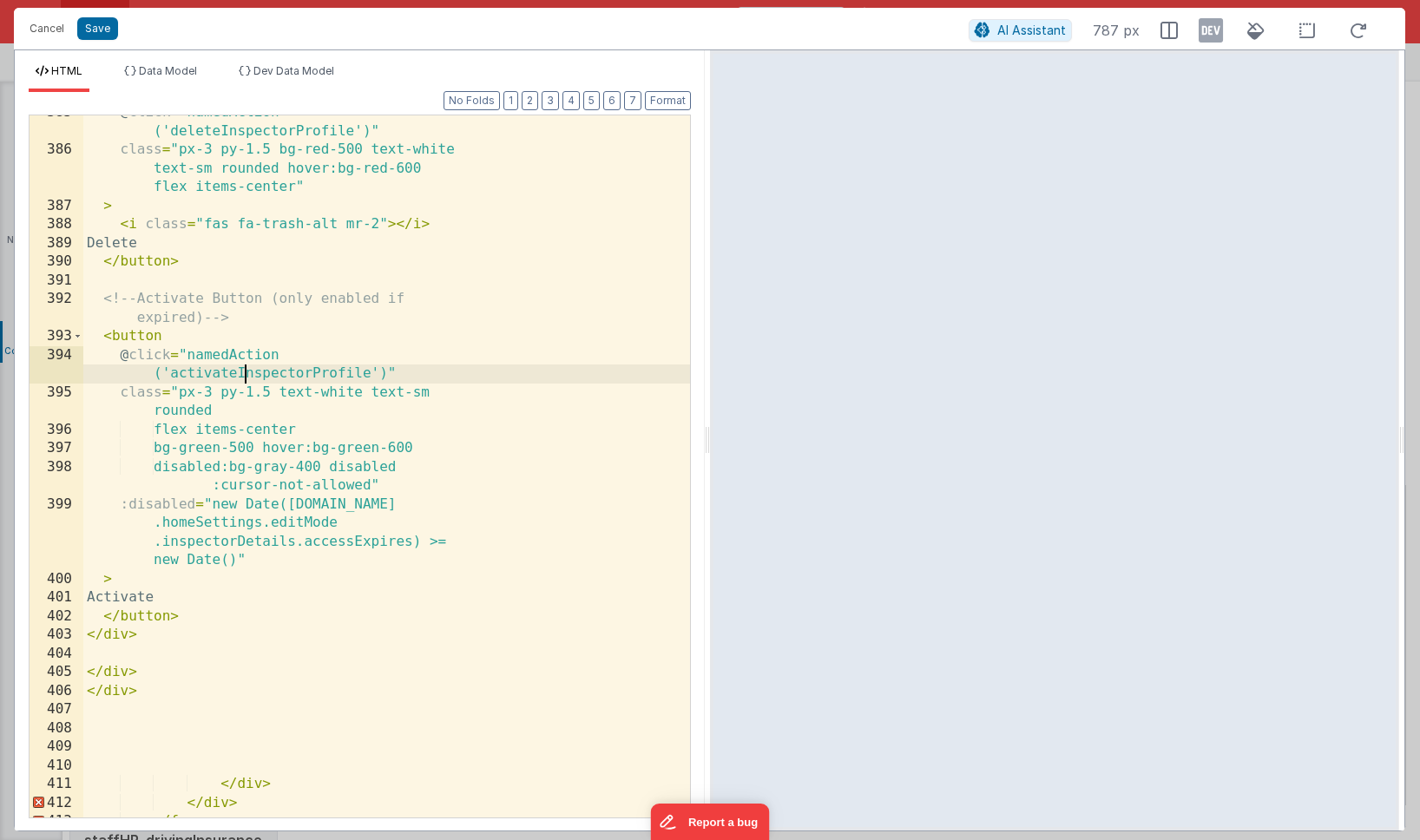
click at [244, 371] on div "@ click = "namedAction ('deleteInspectorProfile')" class = "px-3 py-1.5 bg-red-…" at bounding box center [387, 483] width 607 height 759
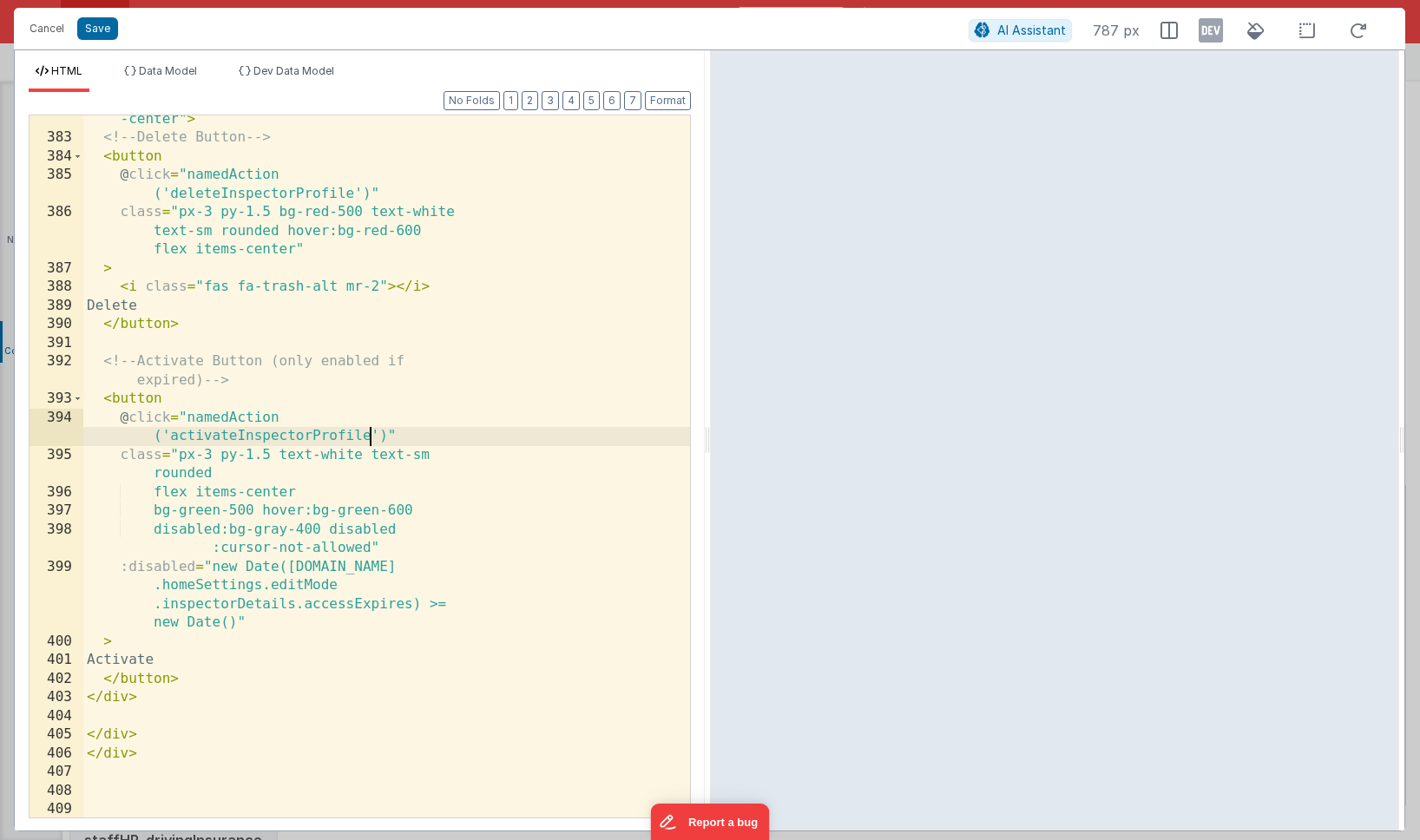
scroll to position [21919, 0]
click at [256, 195] on div "< div class = "mt-4 flex justify-between items -center" > <!-- Delete Button --…" at bounding box center [387, 470] width 607 height 759
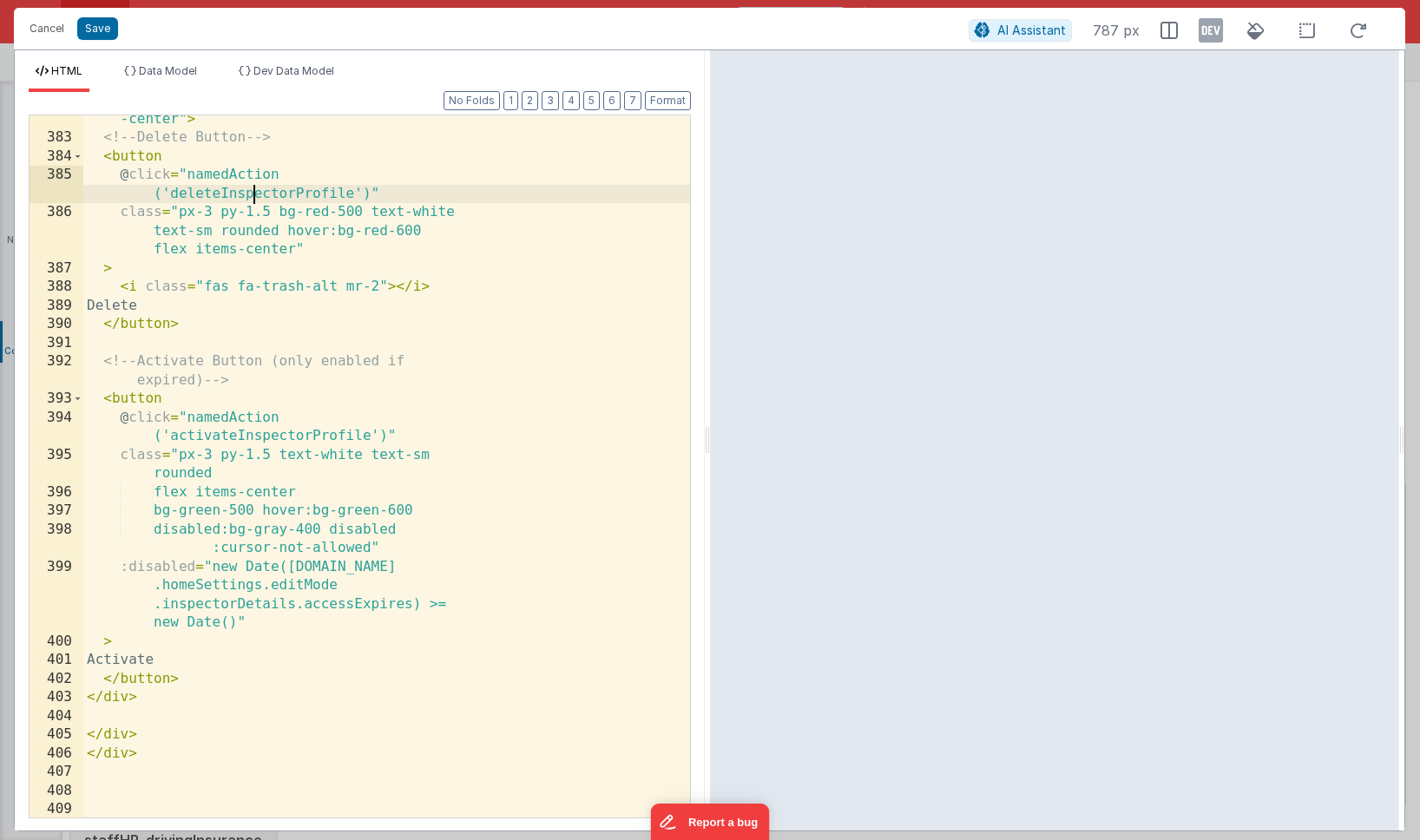
click at [256, 195] on div "< div class = "mt-4 flex justify-between items -center" > <!-- Delete Button --…" at bounding box center [387, 470] width 607 height 759
click at [91, 28] on button "Save" at bounding box center [97, 29] width 41 height 23
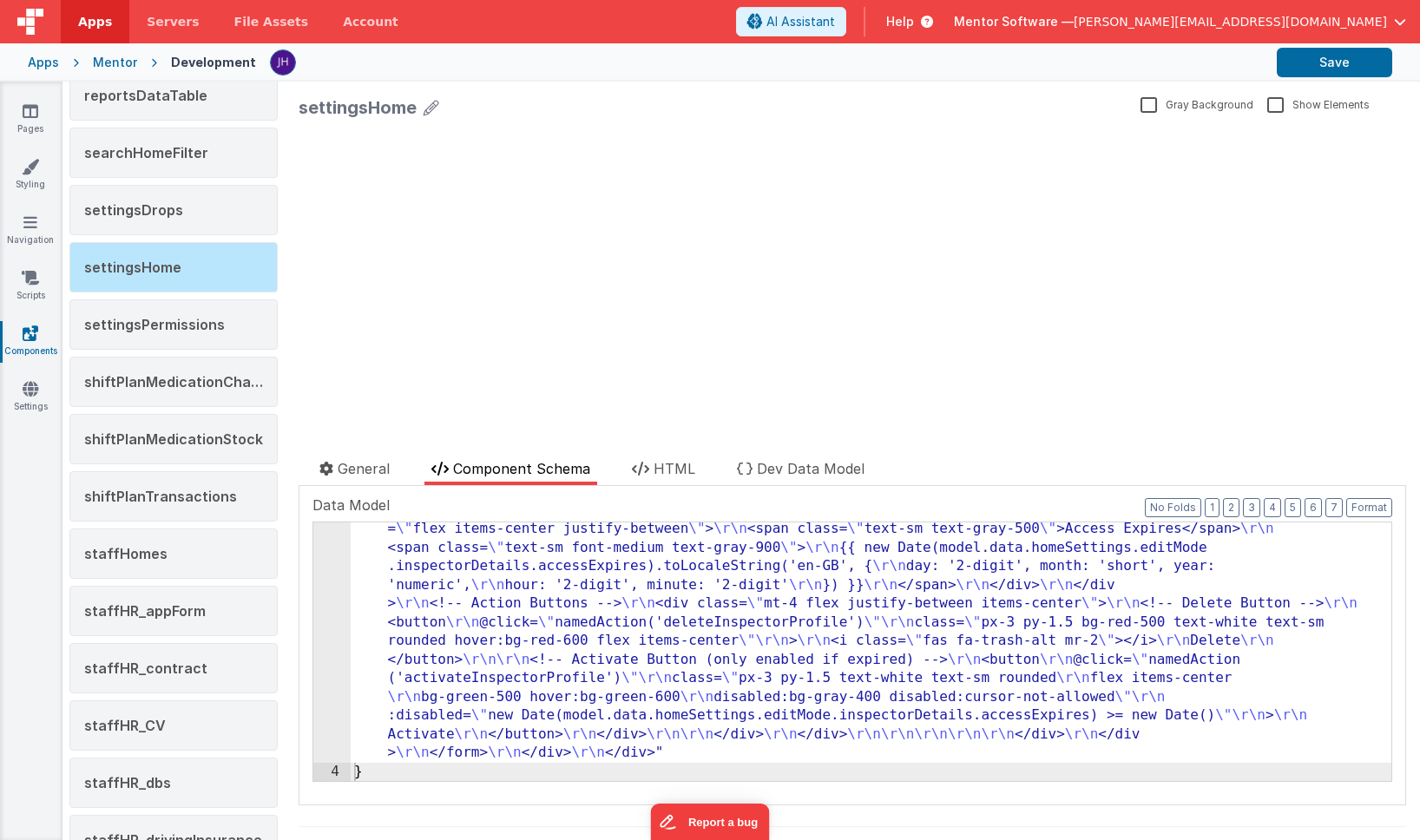
scroll to position [4520, 0]
click at [1324, 61] on button "Save" at bounding box center [1335, 63] width 116 height 30
click at [29, 112] on icon at bounding box center [30, 111] width 16 height 17
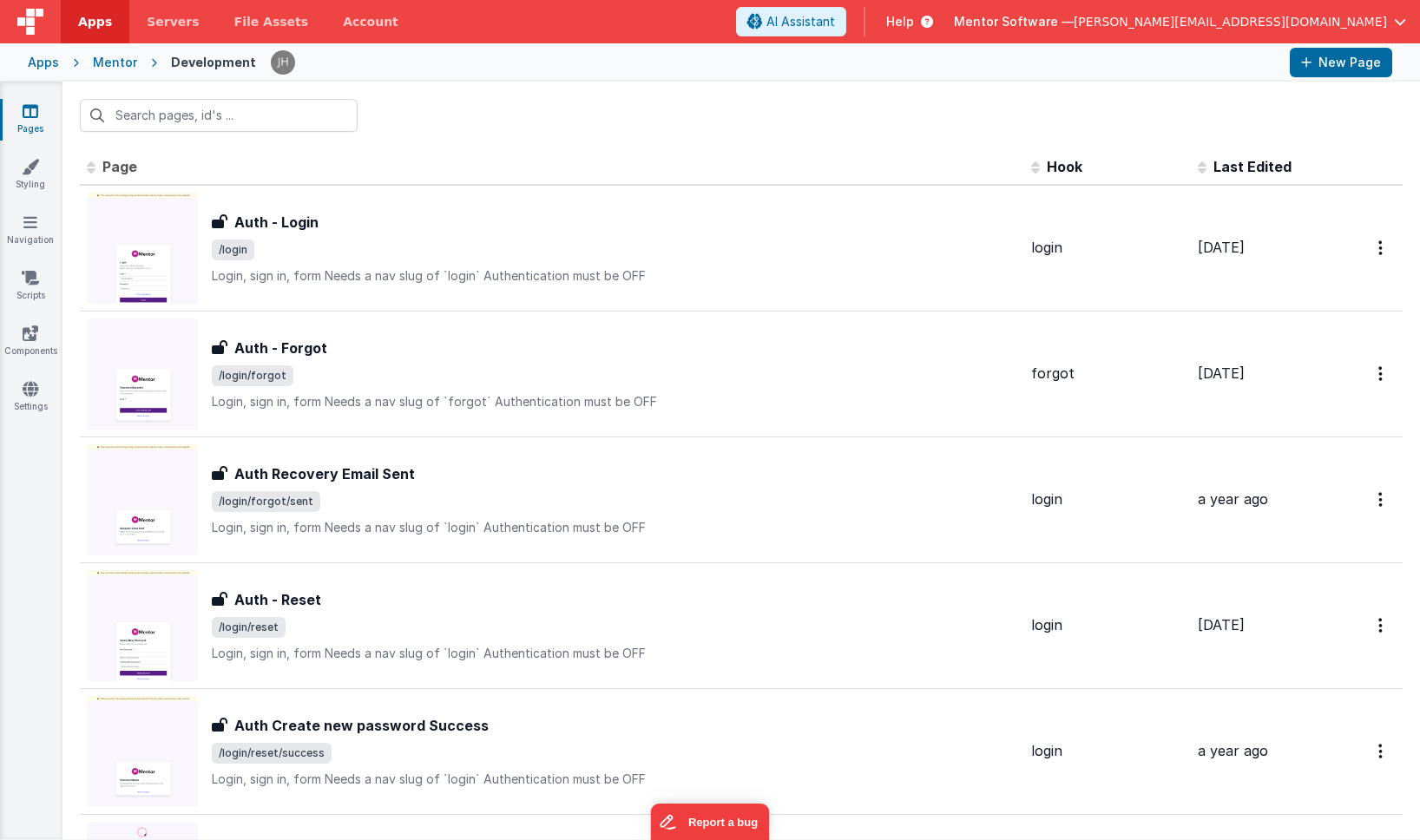
click at [914, 25] on span "Help" at bounding box center [900, 22] width 28 height 17
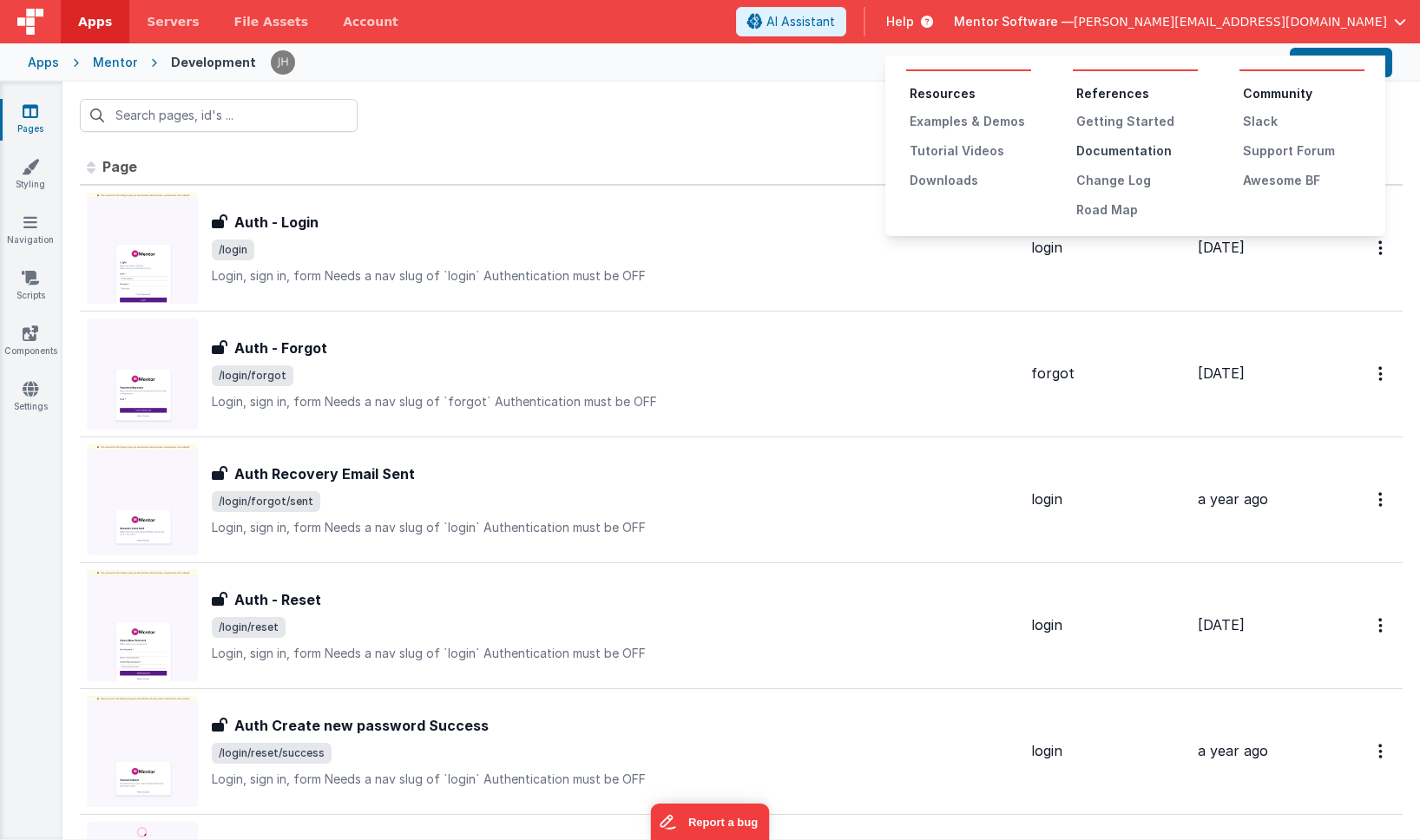
click at [1096, 147] on div "Documentation" at bounding box center [1137, 151] width 122 height 17
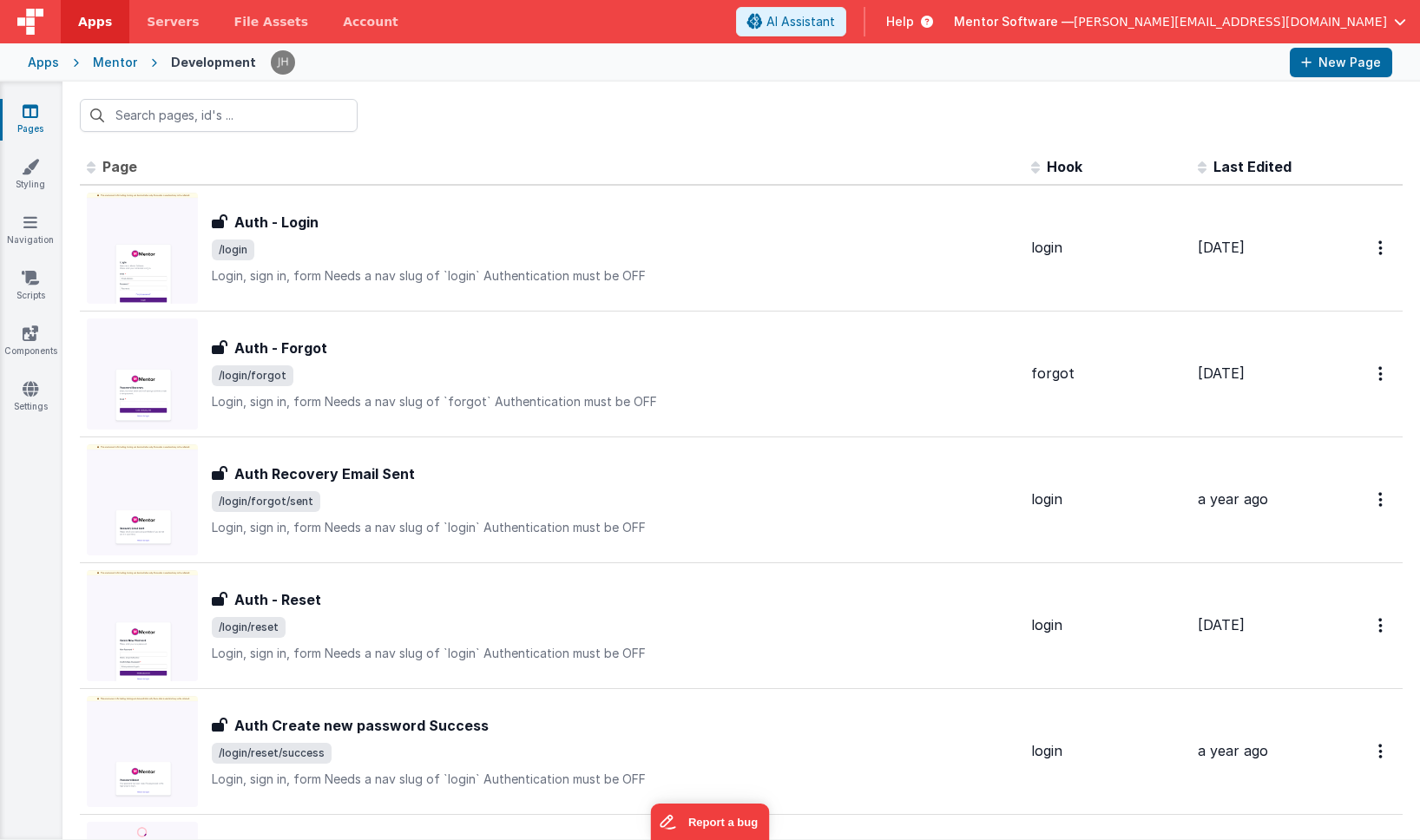
click at [914, 25] on span "Help" at bounding box center [900, 22] width 28 height 17
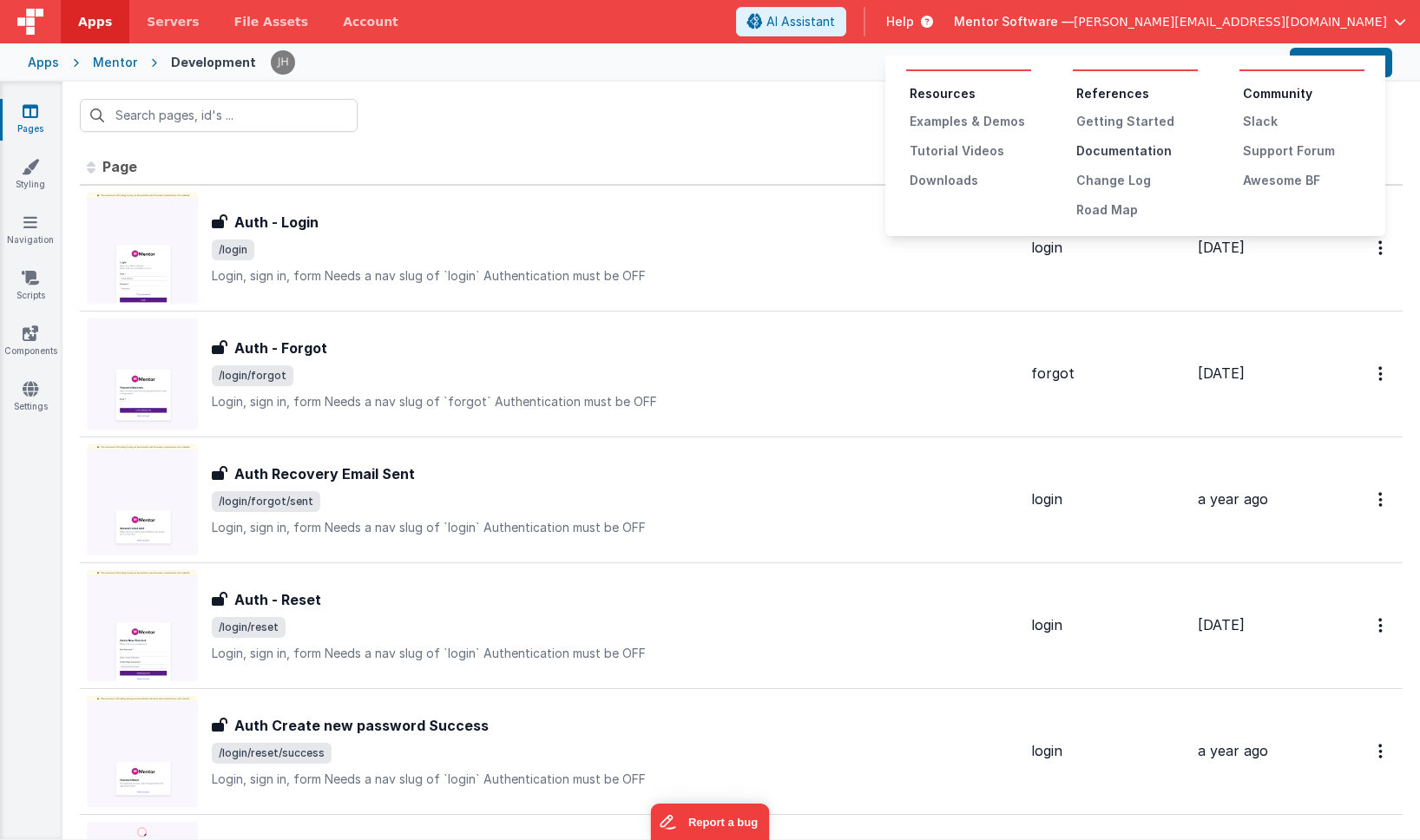
click at [1103, 147] on div "Documentation" at bounding box center [1137, 151] width 122 height 17
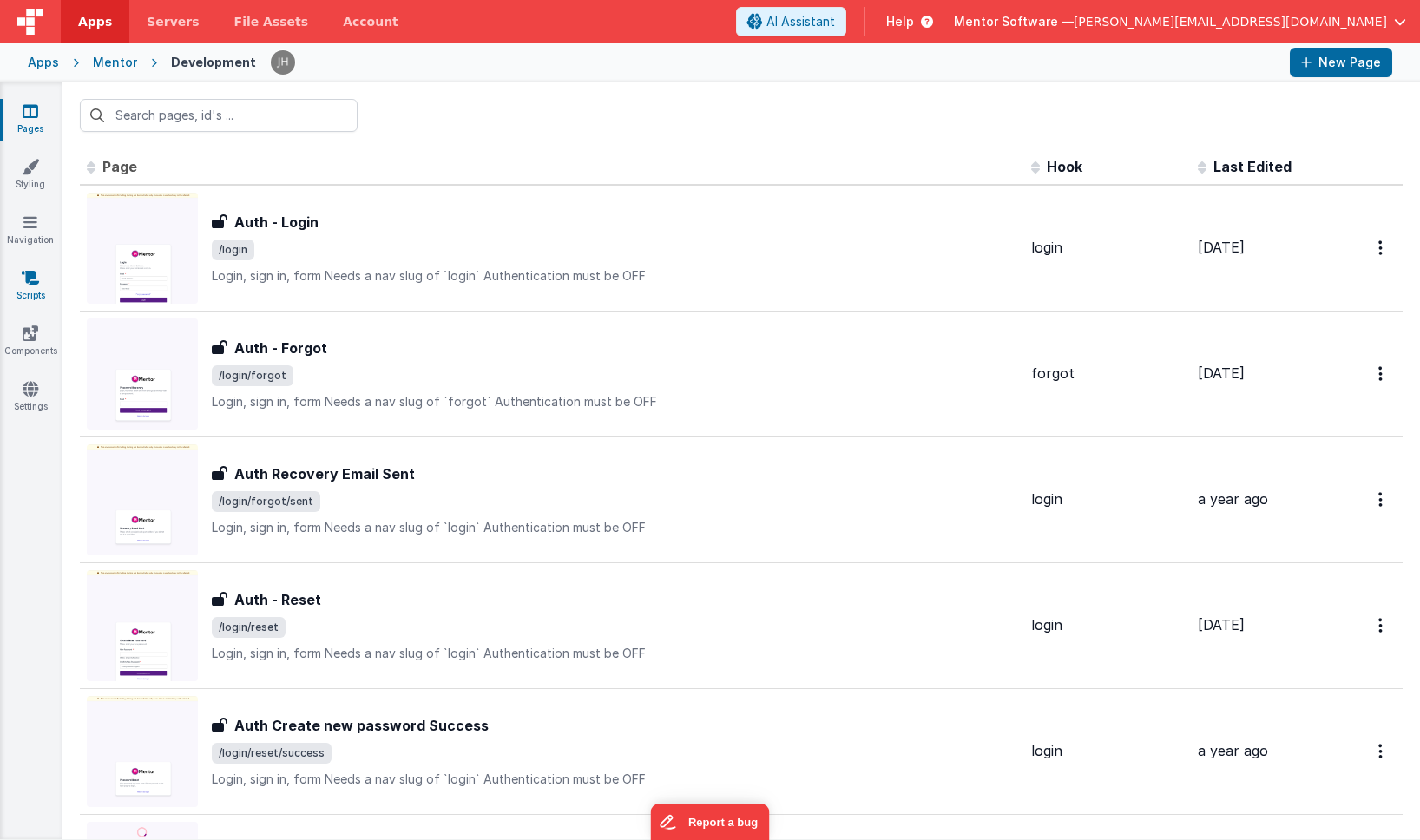
click at [32, 284] on icon at bounding box center [30, 278] width 17 height 17
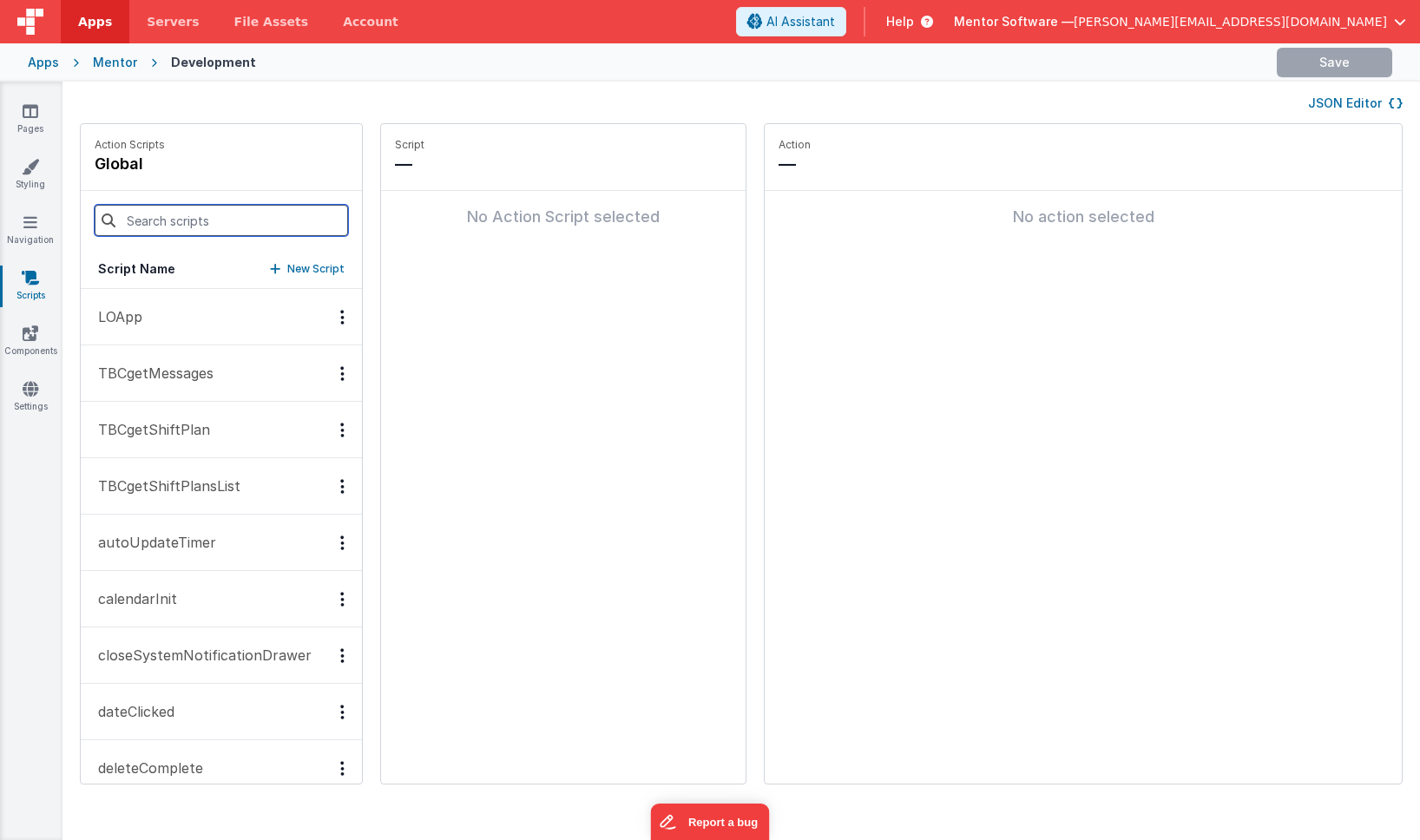
click at [187, 227] on input at bounding box center [222, 221] width 254 height 31
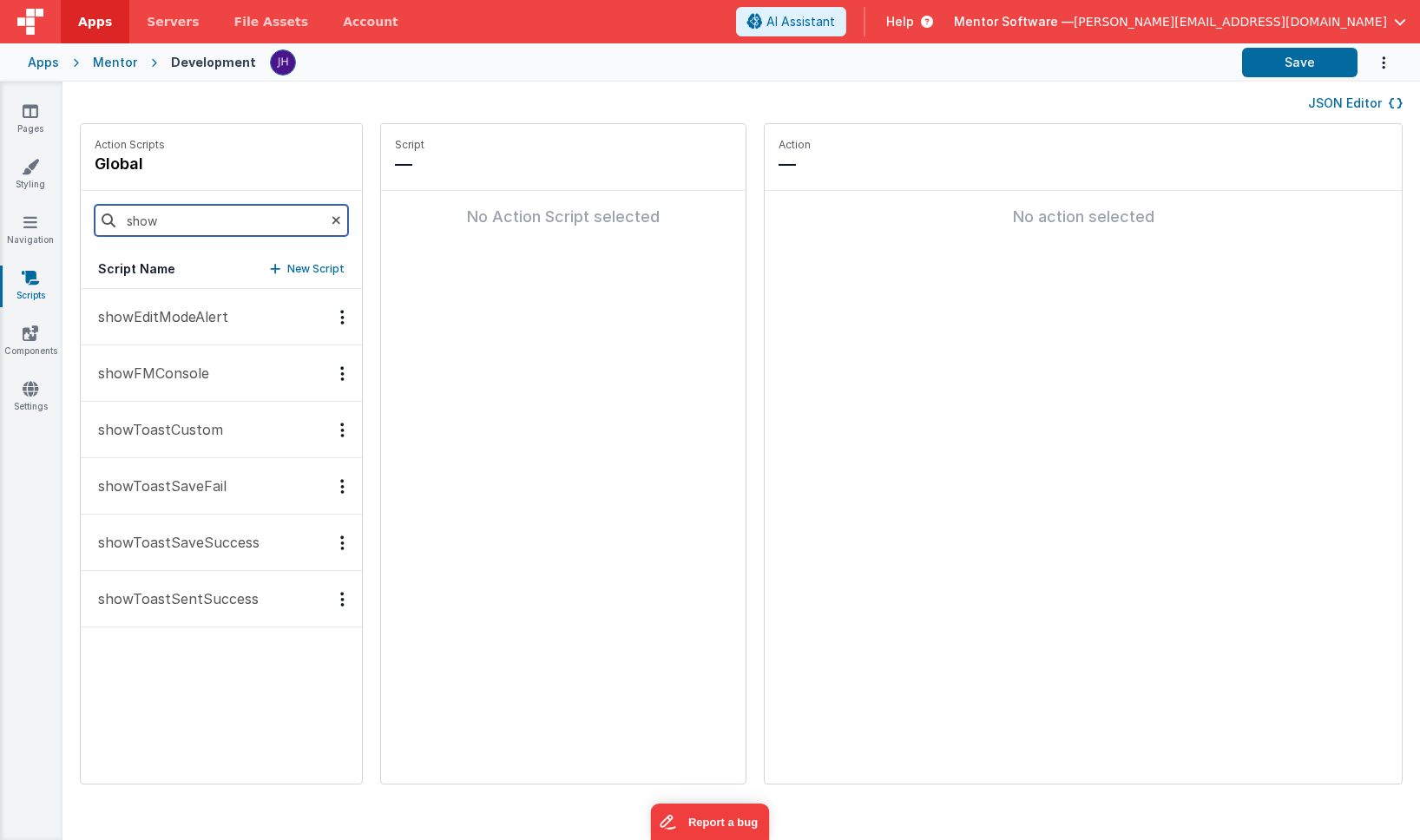
type input "show"
click at [202, 548] on p "showToastSaveSuccess" at bounding box center [174, 543] width 172 height 21
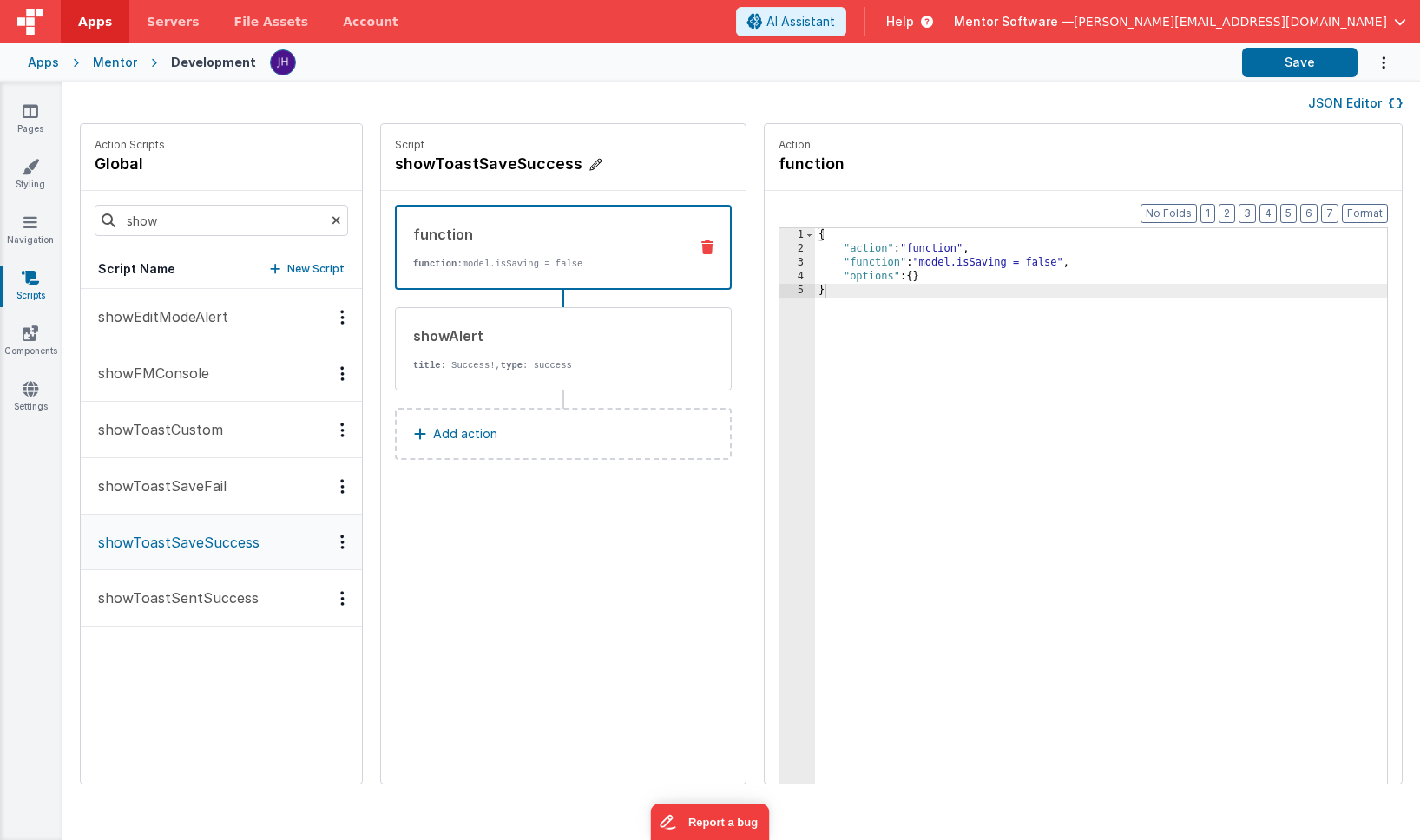
click at [452, 168] on h4 "showToastSaveSuccess" at bounding box center [525, 164] width 261 height 24
click at [452, 168] on input "showToastSaveSuccess" at bounding box center [482, 164] width 174 height 24
click at [602, 163] on icon at bounding box center [607, 164] width 10 height 21
click at [19, 124] on link "Pages" at bounding box center [30, 120] width 63 height 35
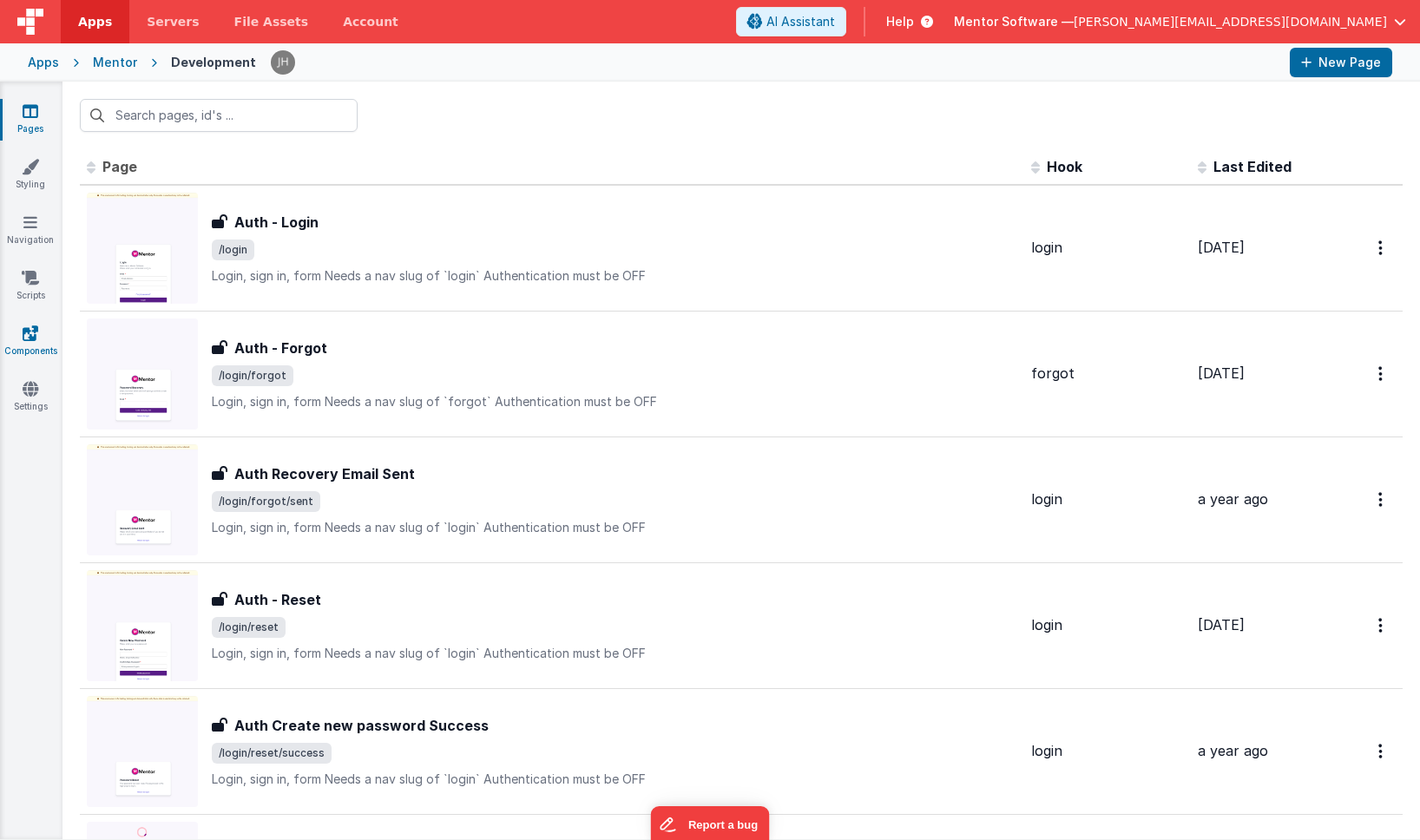
click at [32, 341] on icon at bounding box center [30, 333] width 16 height 17
click at [34, 334] on icon at bounding box center [30, 333] width 16 height 17
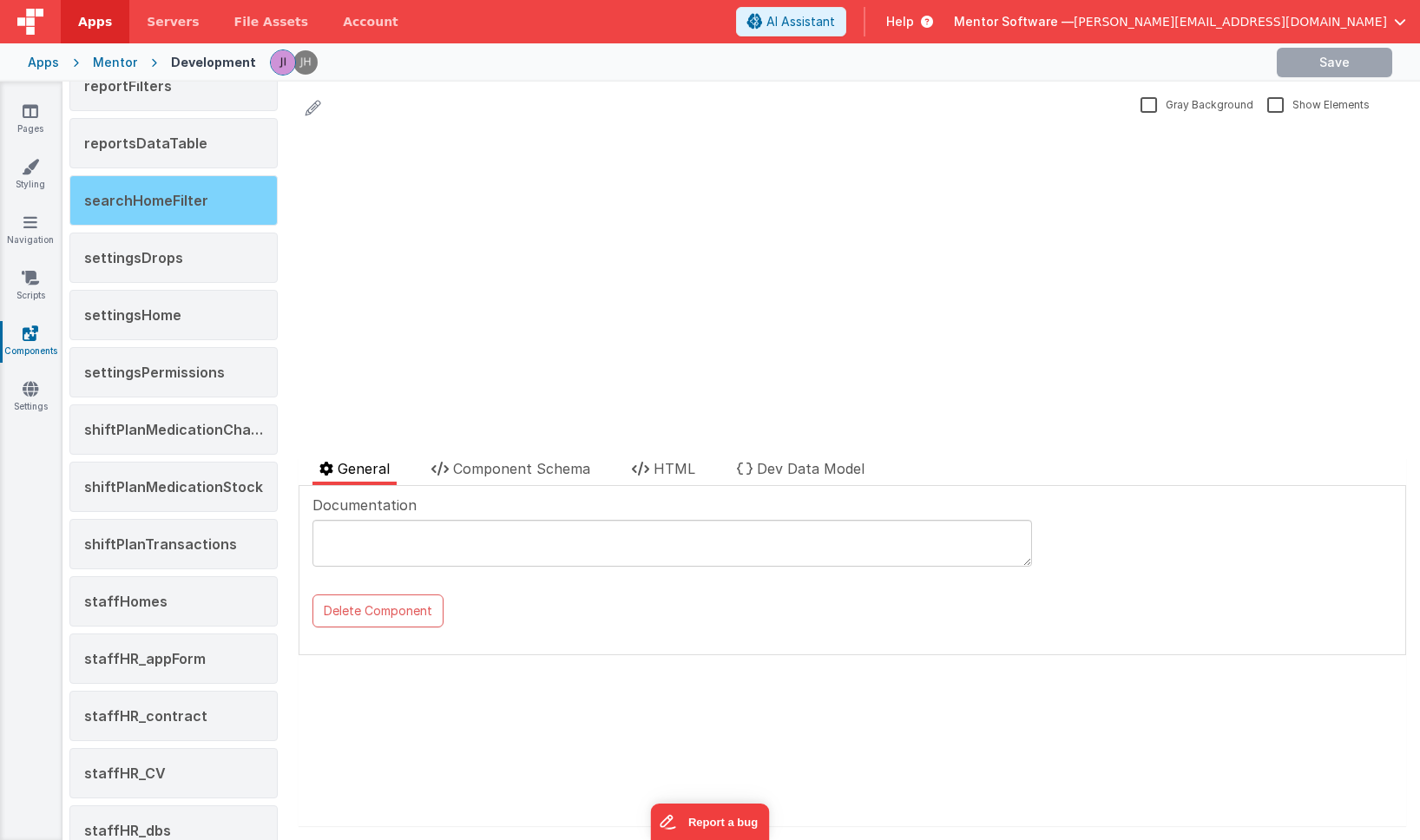
scroll to position [1627, 0]
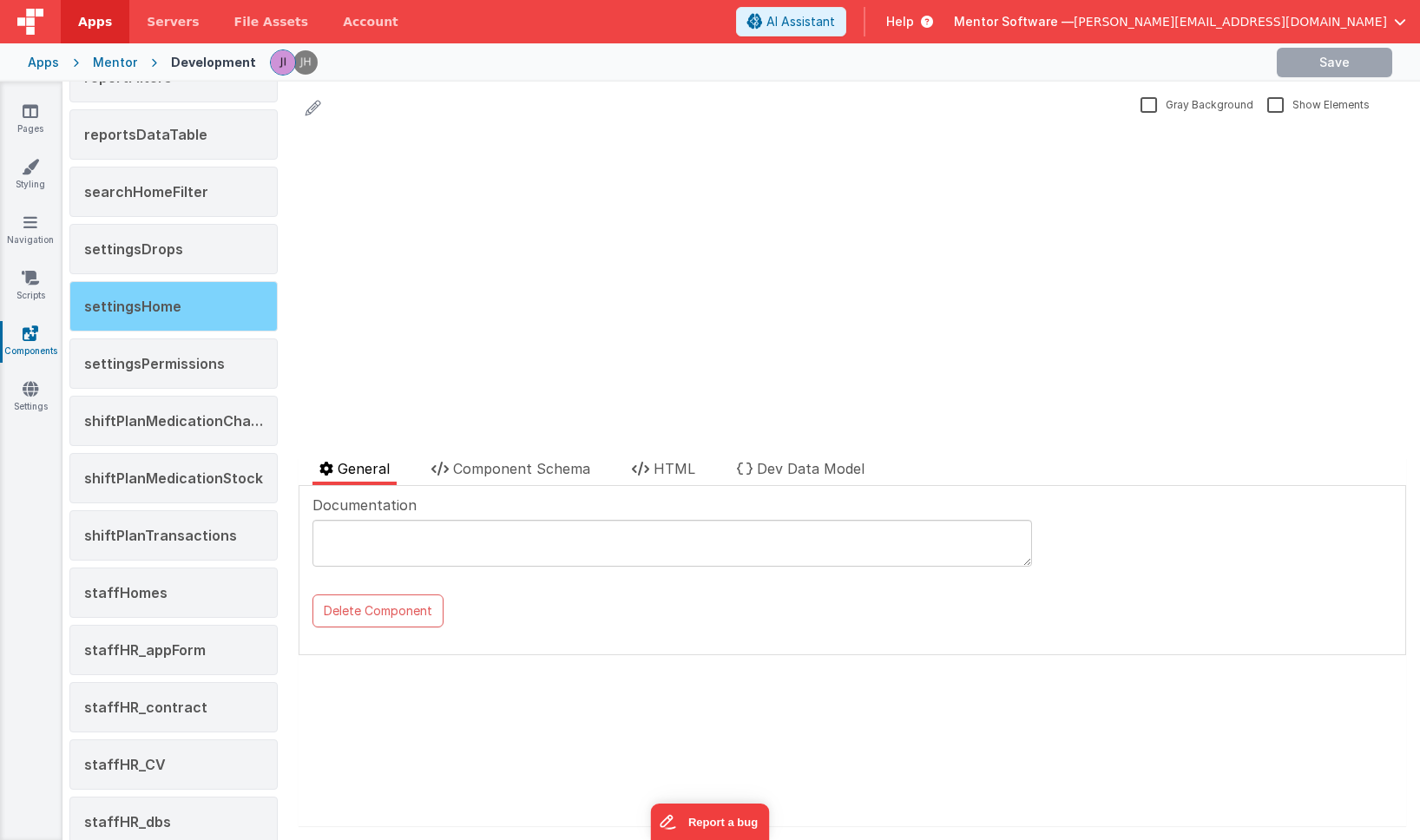
click at [146, 308] on span "settingsHome" at bounding box center [133, 306] width 97 height 17
click at [537, 470] on span "Component Schema" at bounding box center [522, 469] width 137 height 17
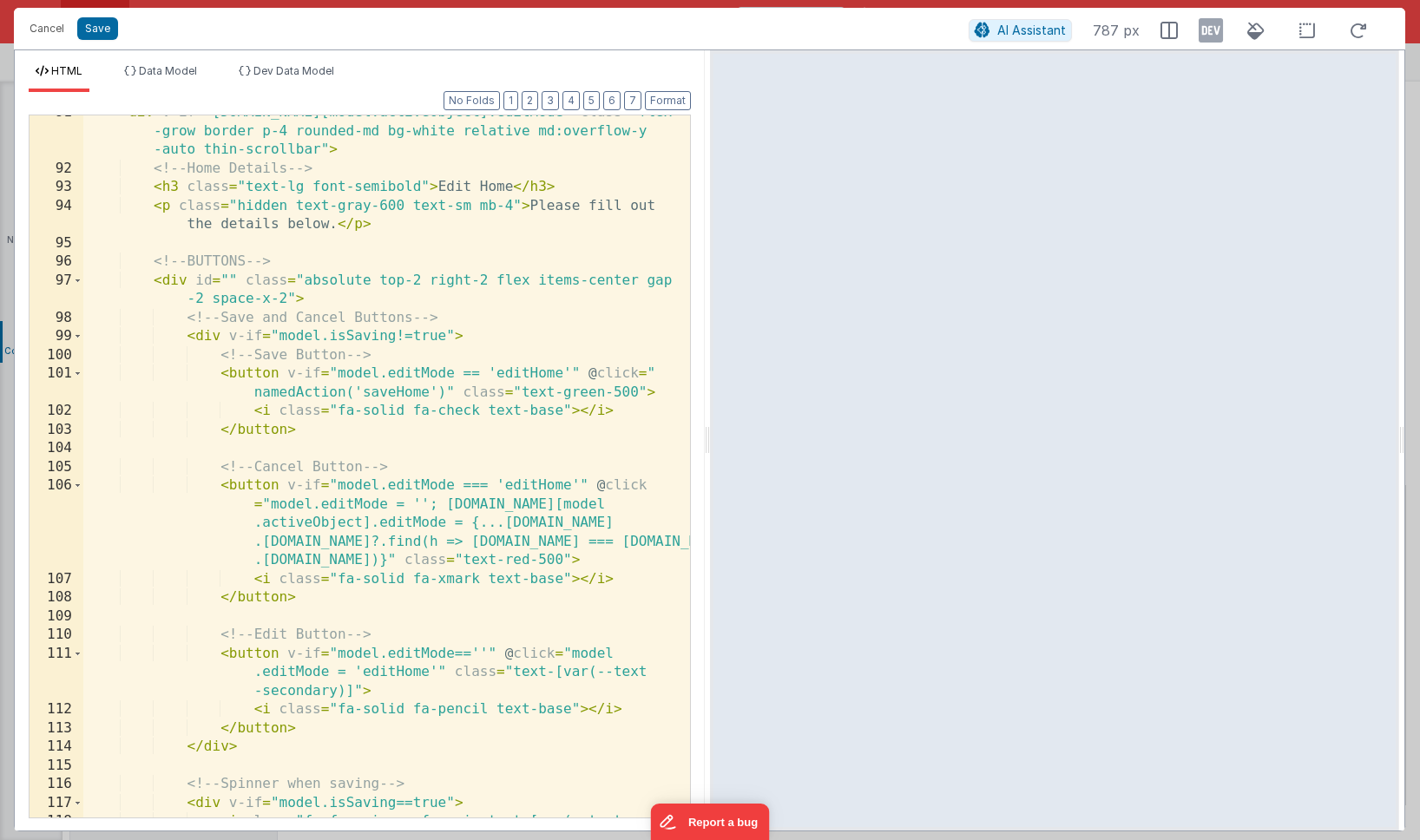
scroll to position [2574, 0]
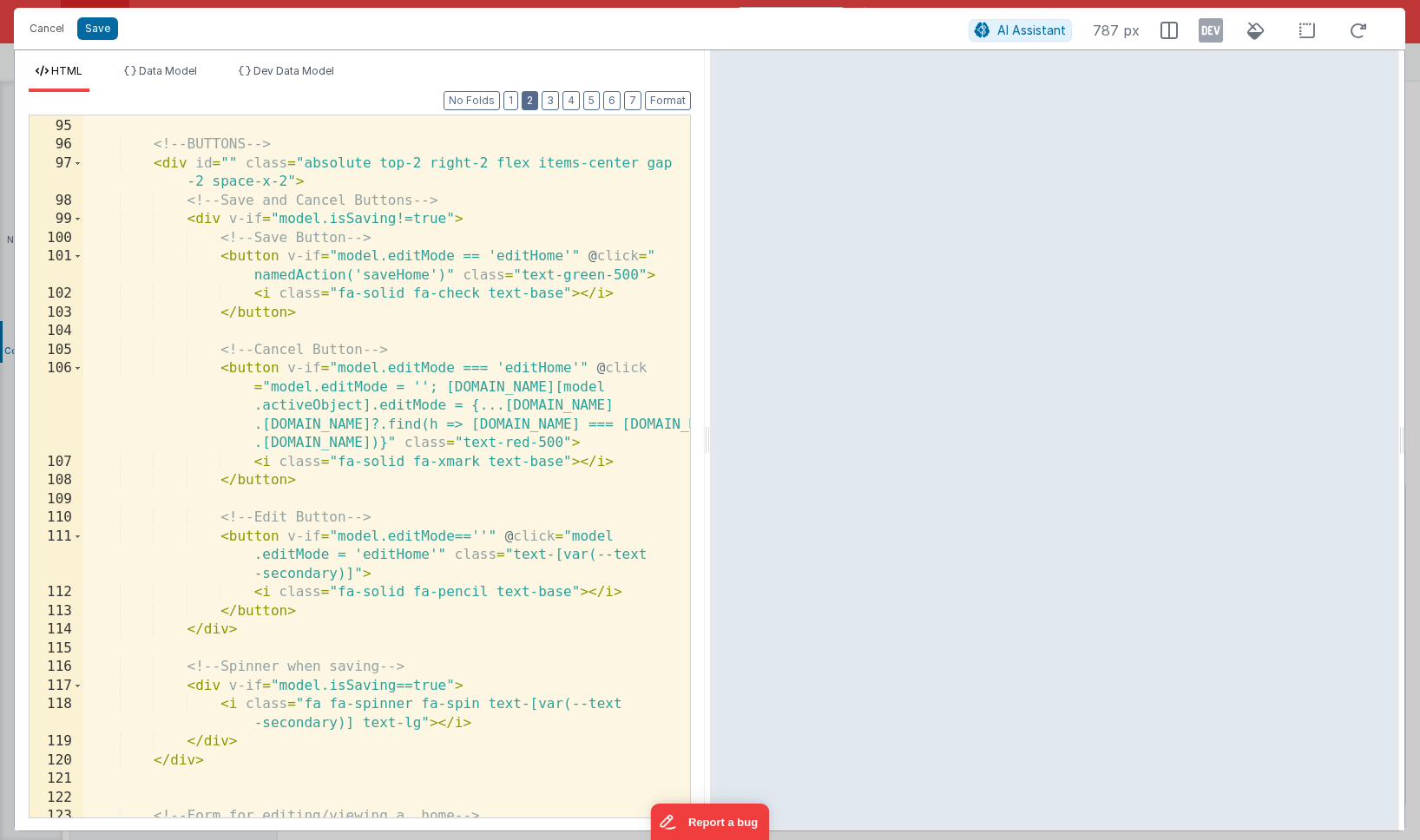
click at [532, 103] on button "2" at bounding box center [530, 101] width 17 height 19
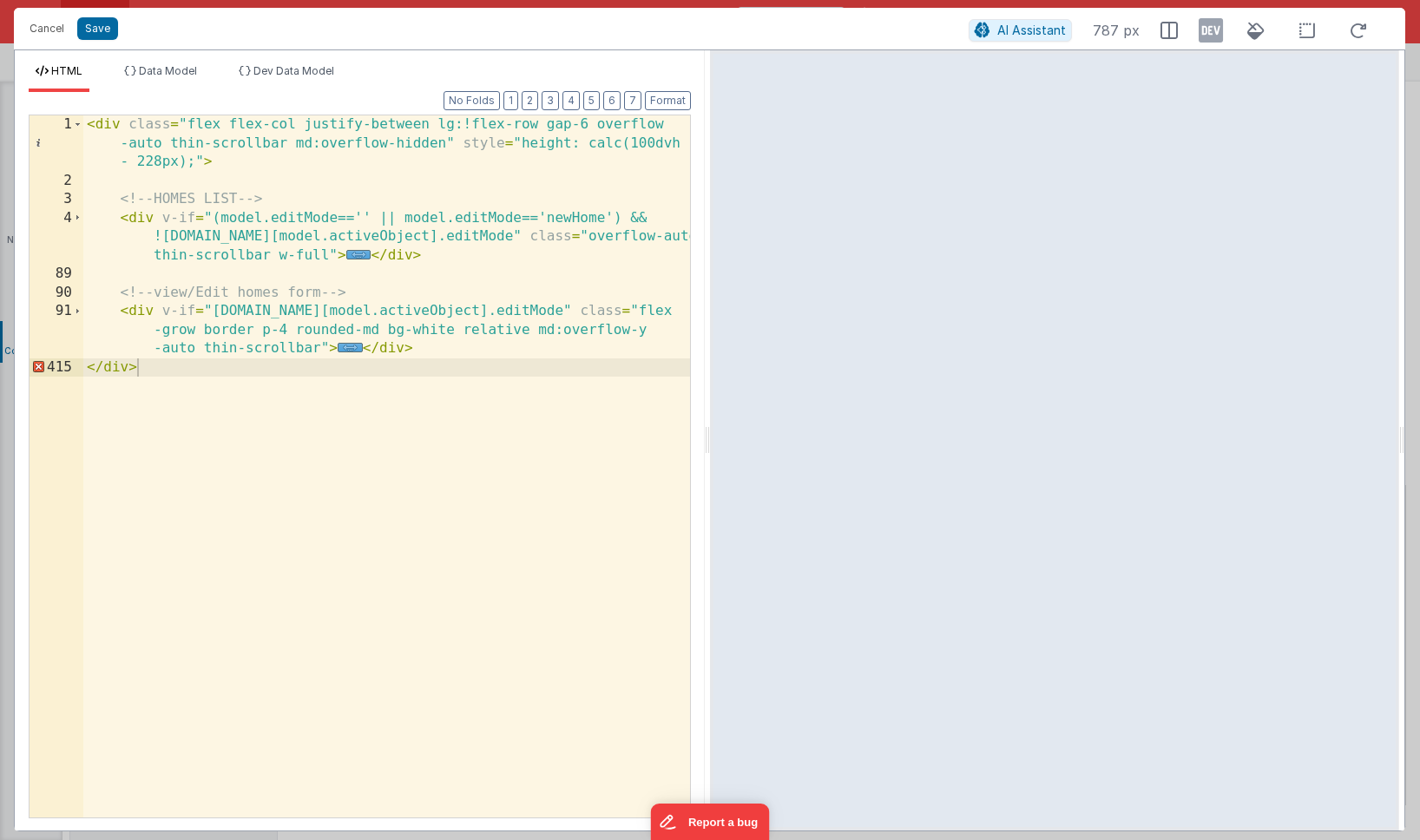
click at [265, 369] on div "< div class = "flex flex-col justify-between lg:!flex-row gap-6 overflow -auto …" at bounding box center [387, 504] width 607 height 777
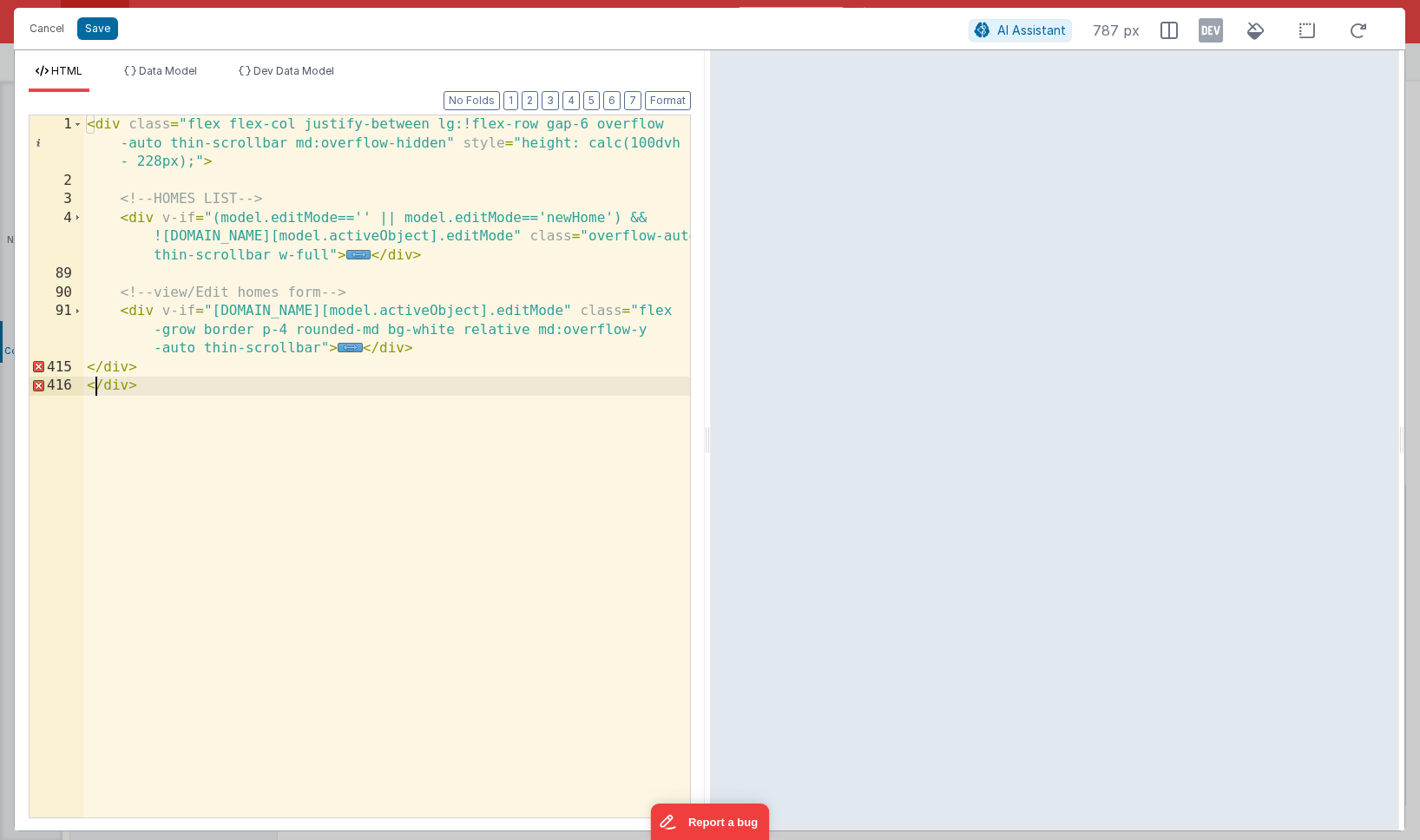
click at [170, 374] on div "< div class = "flex flex-col justify-between lg:!flex-row gap-6 overflow -auto …" at bounding box center [387, 504] width 607 height 777
drag, startPoint x: 146, startPoint y: 388, endPoint x: 59, endPoint y: 389, distance: 87.0
click at [59, 389] on div "1 2 3 4 89 90 91 415 416 < div class = "flex flex-col justify-between lg:!flex-…" at bounding box center [360, 467] width 663 height 704
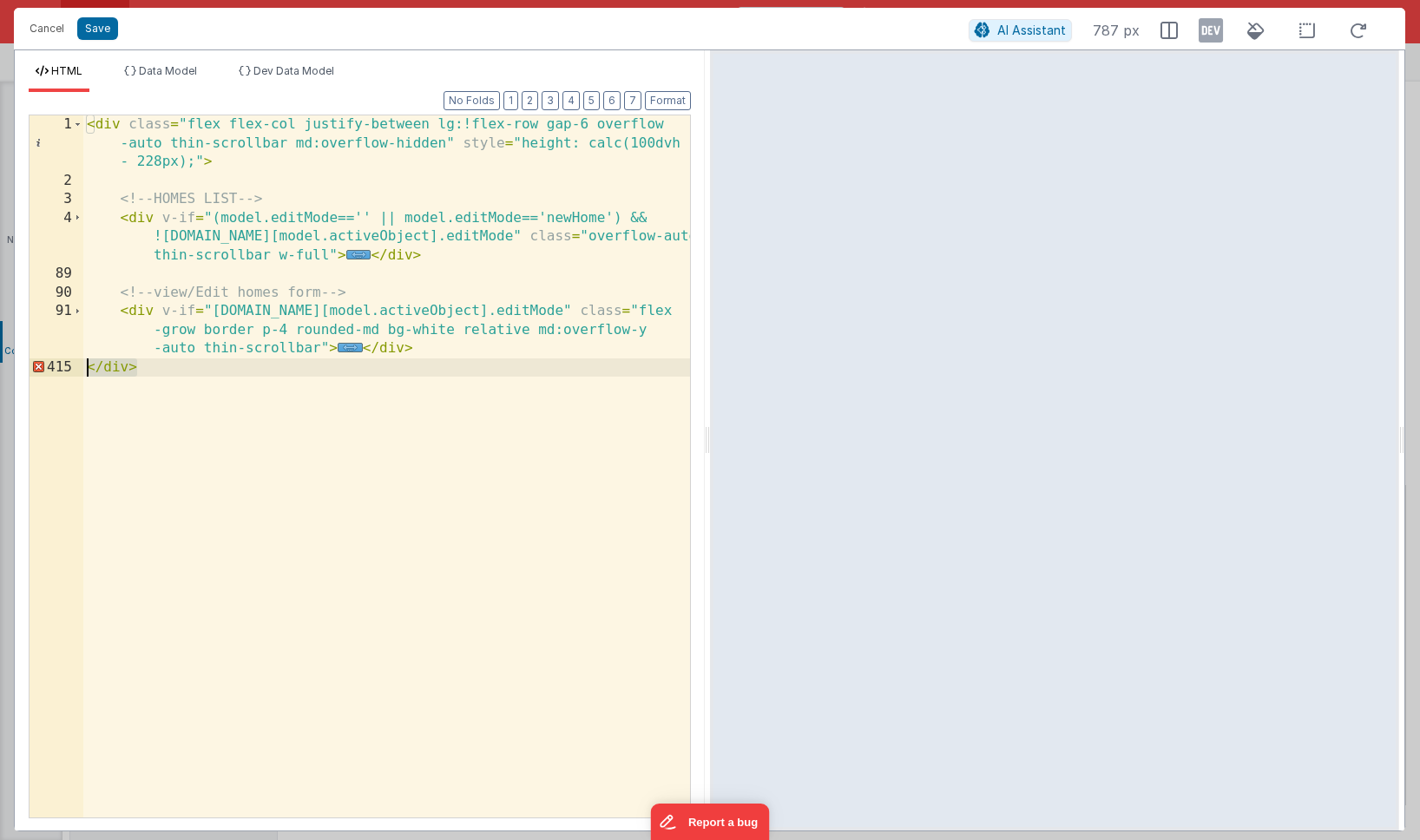
drag, startPoint x: 138, startPoint y: 369, endPoint x: 85, endPoint y: 370, distance: 53.0
click at [85, 370] on div "< div class = "flex flex-col justify-between lg:!flex-row gap-6 overflow -auto …" at bounding box center [387, 504] width 607 height 777
click at [392, 349] on div "< div class = "flex flex-col justify-between lg:!flex-row gap-6 overflow -auto …" at bounding box center [387, 504] width 607 height 777
click at [364, 345] on div "< div class = "flex flex-col justify-between lg:!flex-row gap-6 overflow -auto …" at bounding box center [387, 504] width 607 height 777
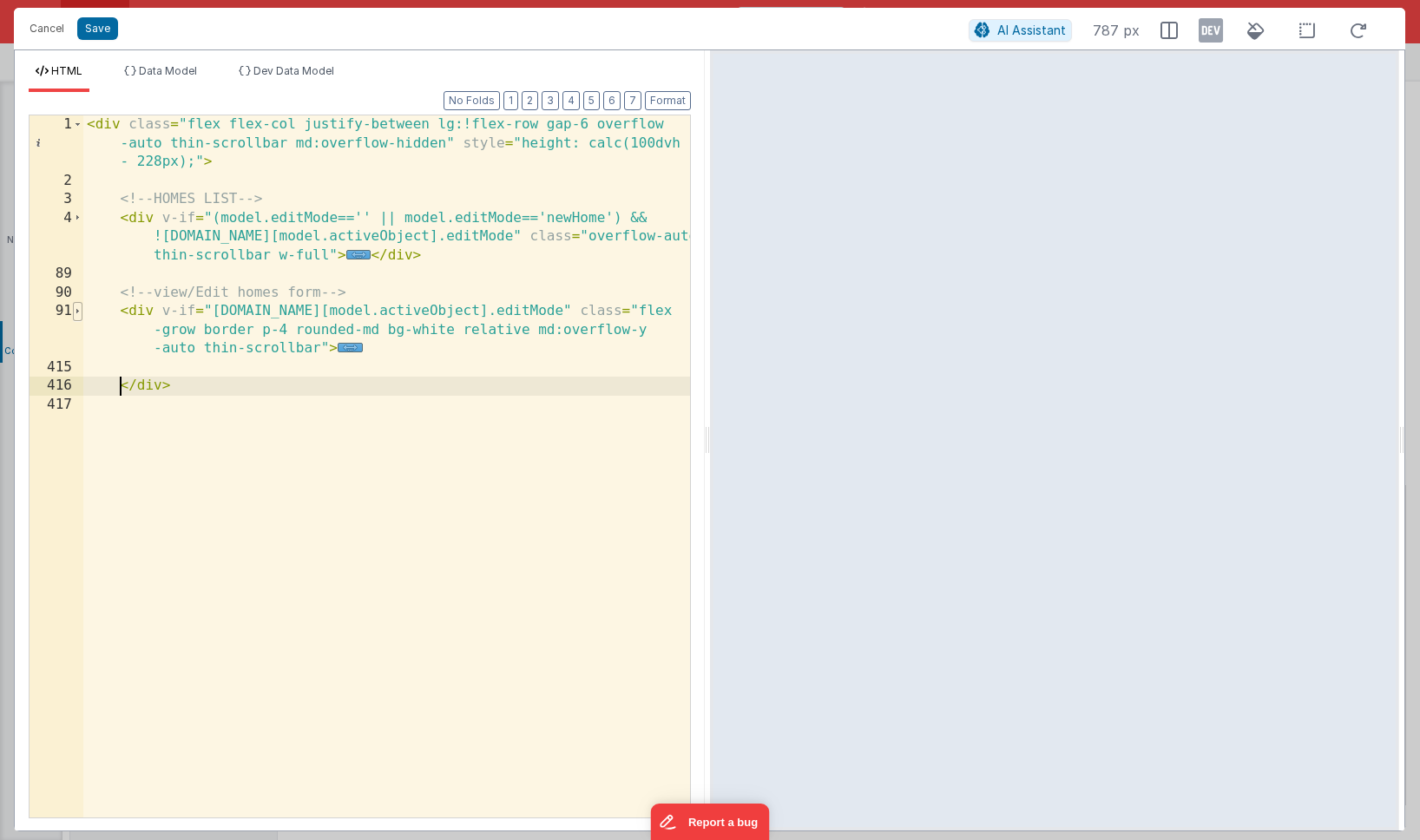
click at [80, 312] on span at bounding box center [77, 311] width 10 height 19
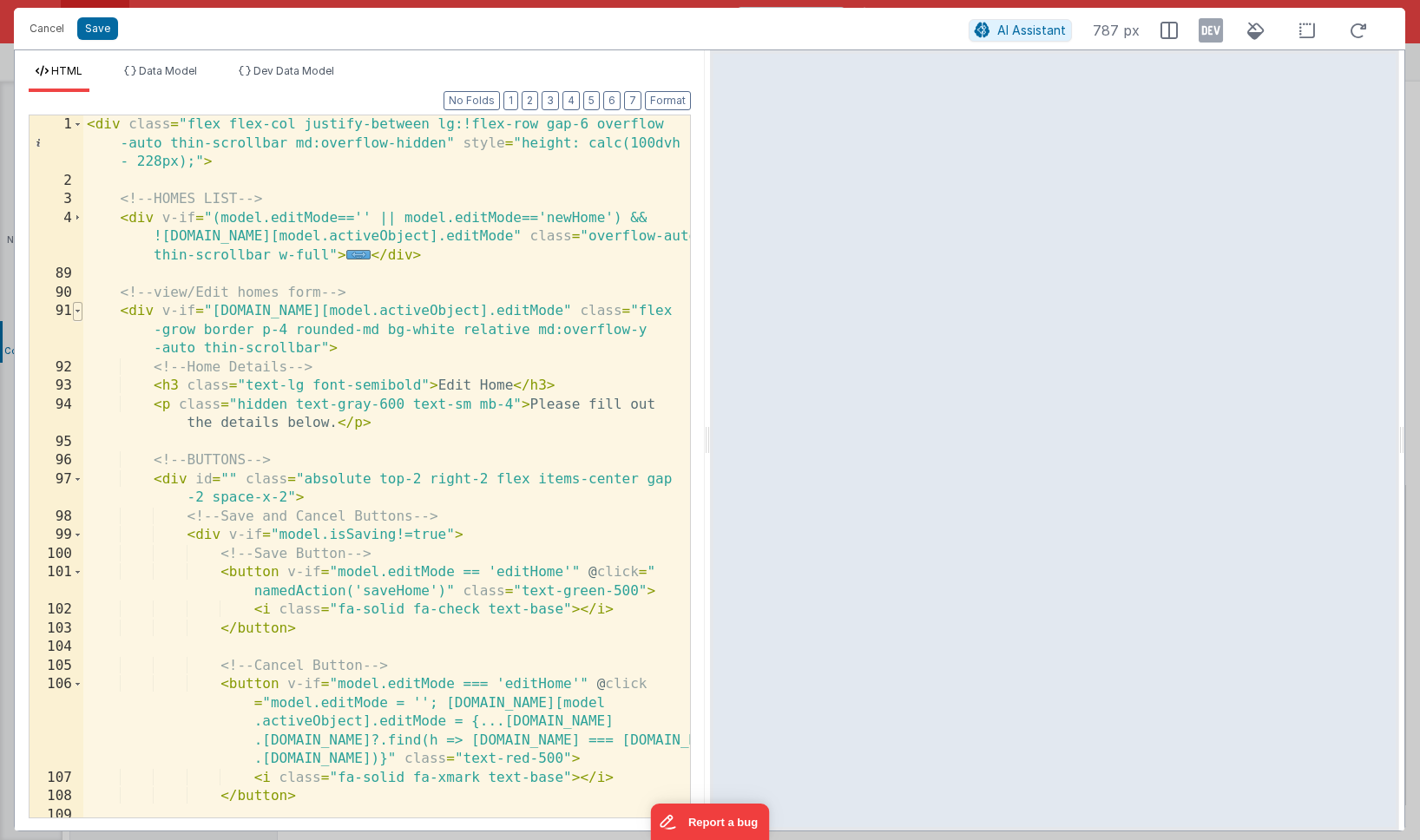
click at [80, 312] on span at bounding box center [77, 311] width 10 height 19
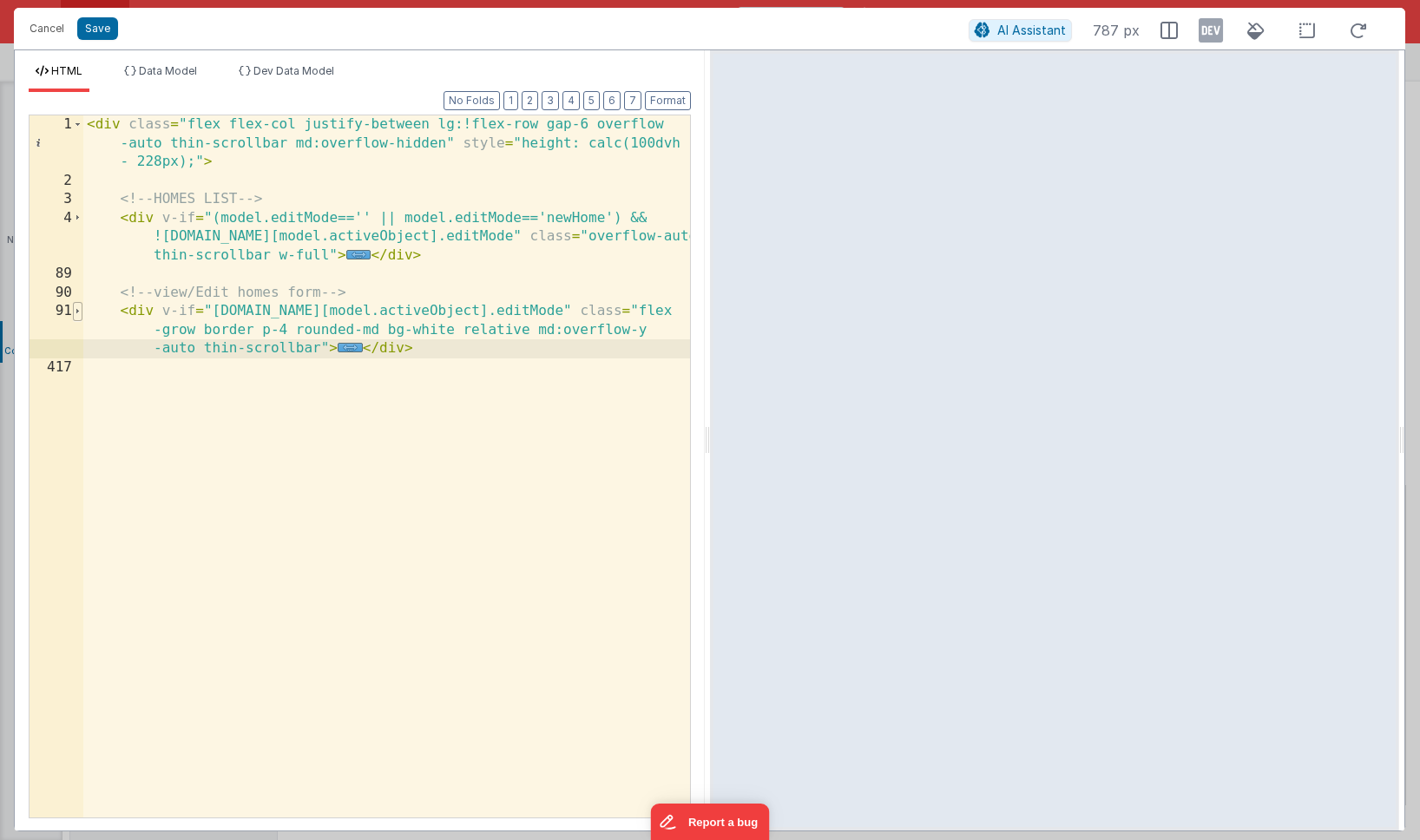
click at [80, 312] on span at bounding box center [77, 311] width 10 height 19
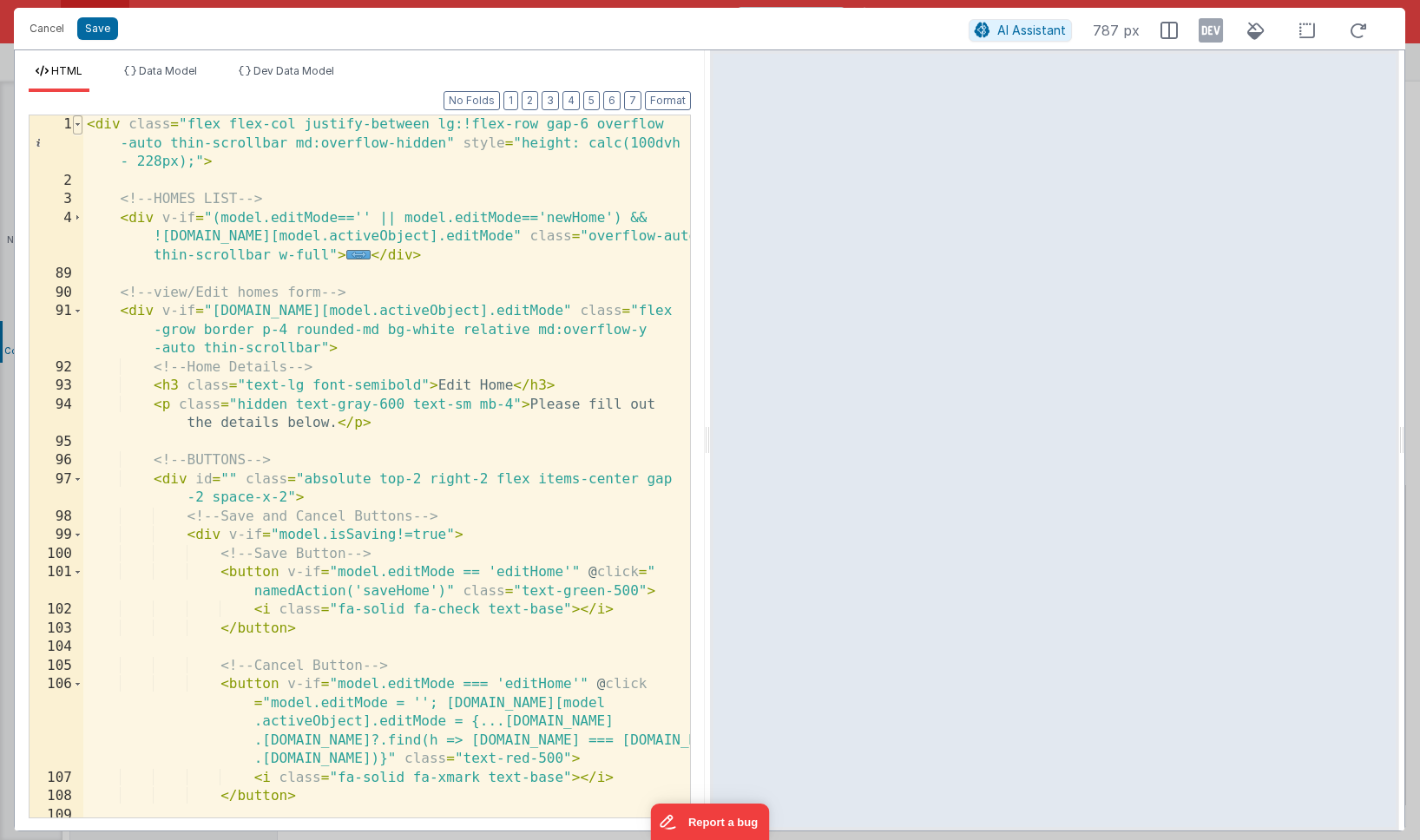
click at [77, 123] on span at bounding box center [77, 125] width 10 height 19
click at [79, 218] on span at bounding box center [77, 219] width 10 height 19
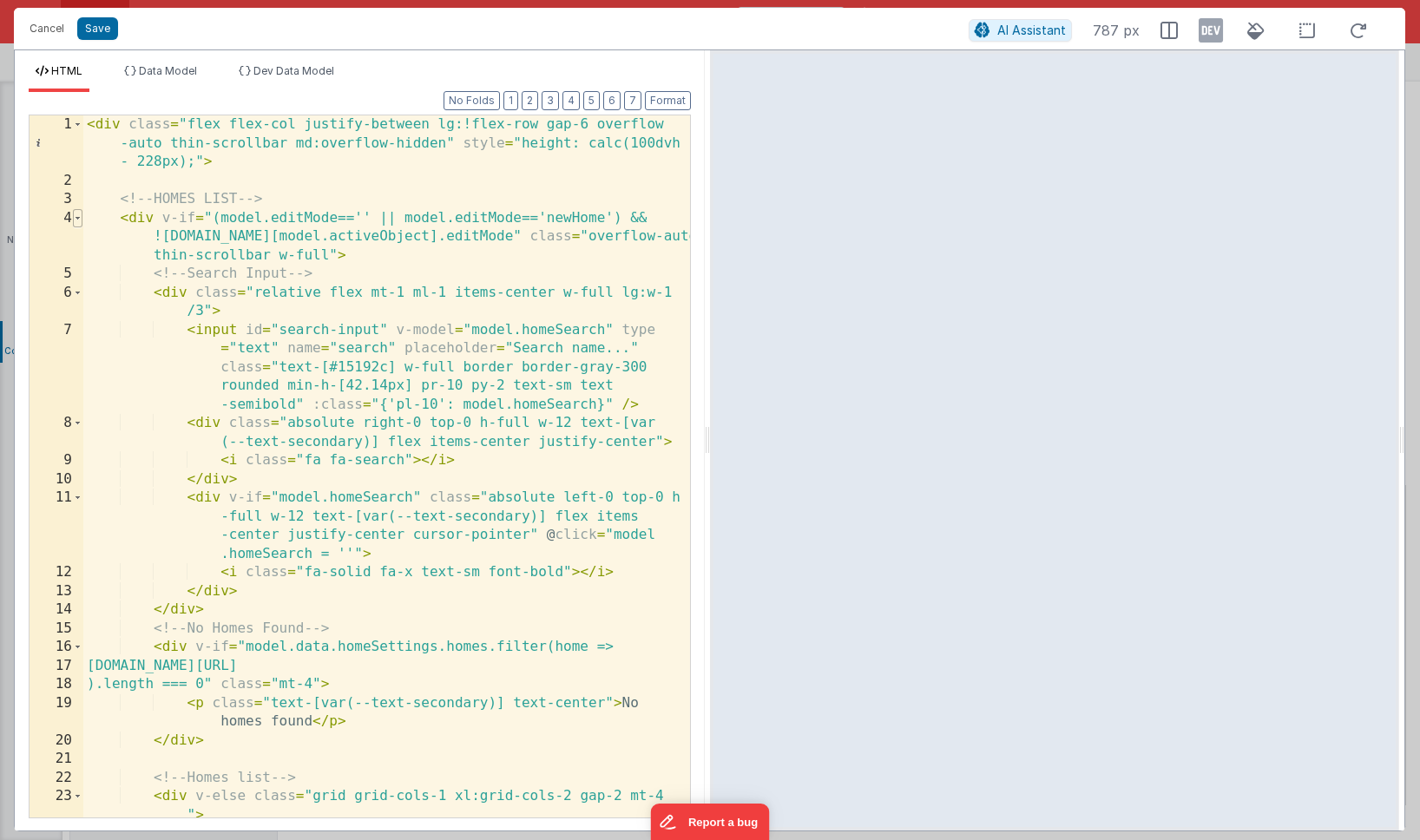
click at [79, 218] on span at bounding box center [77, 219] width 10 height 19
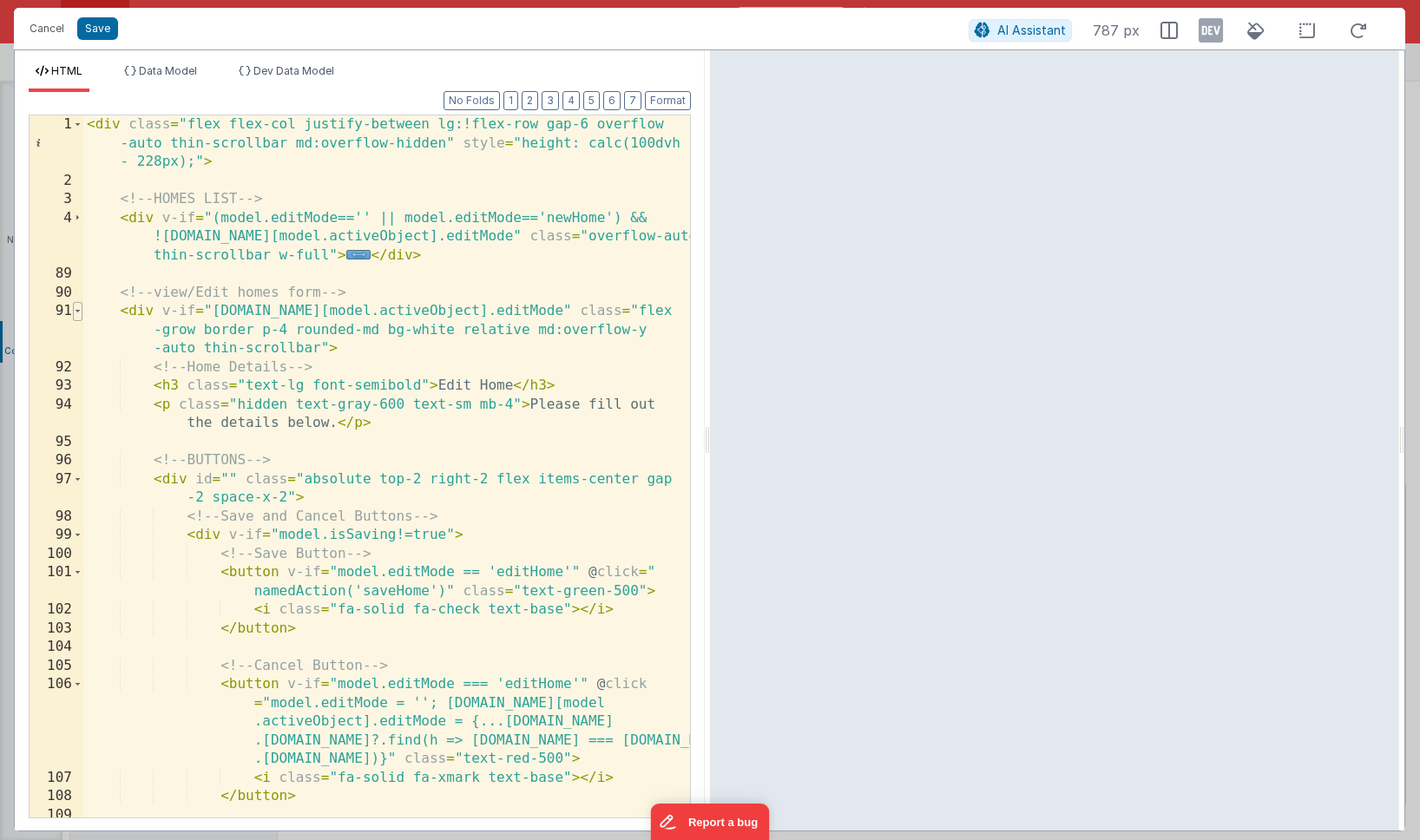
click at [78, 309] on span at bounding box center [77, 311] width 10 height 19
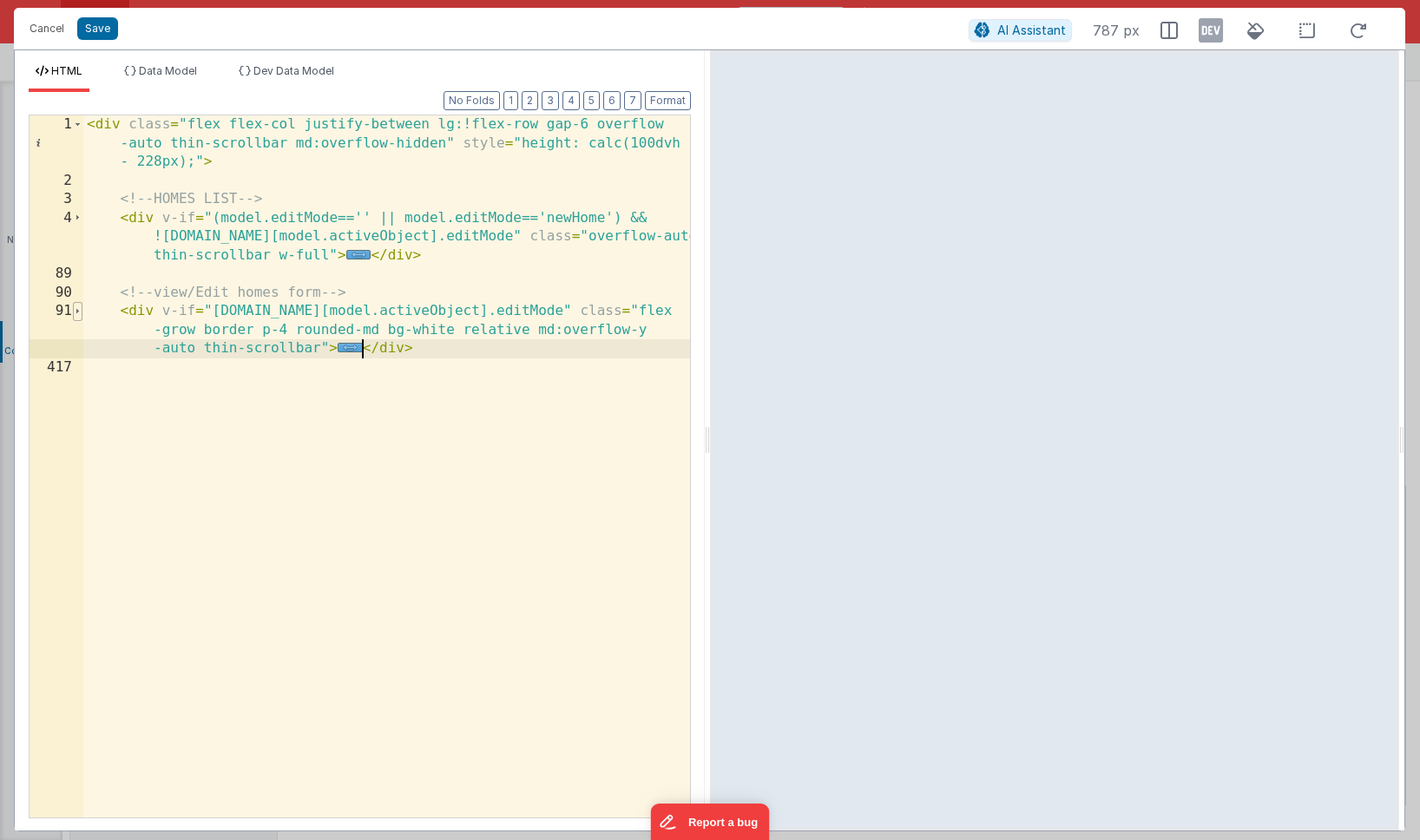
click at [78, 309] on span at bounding box center [77, 311] width 10 height 19
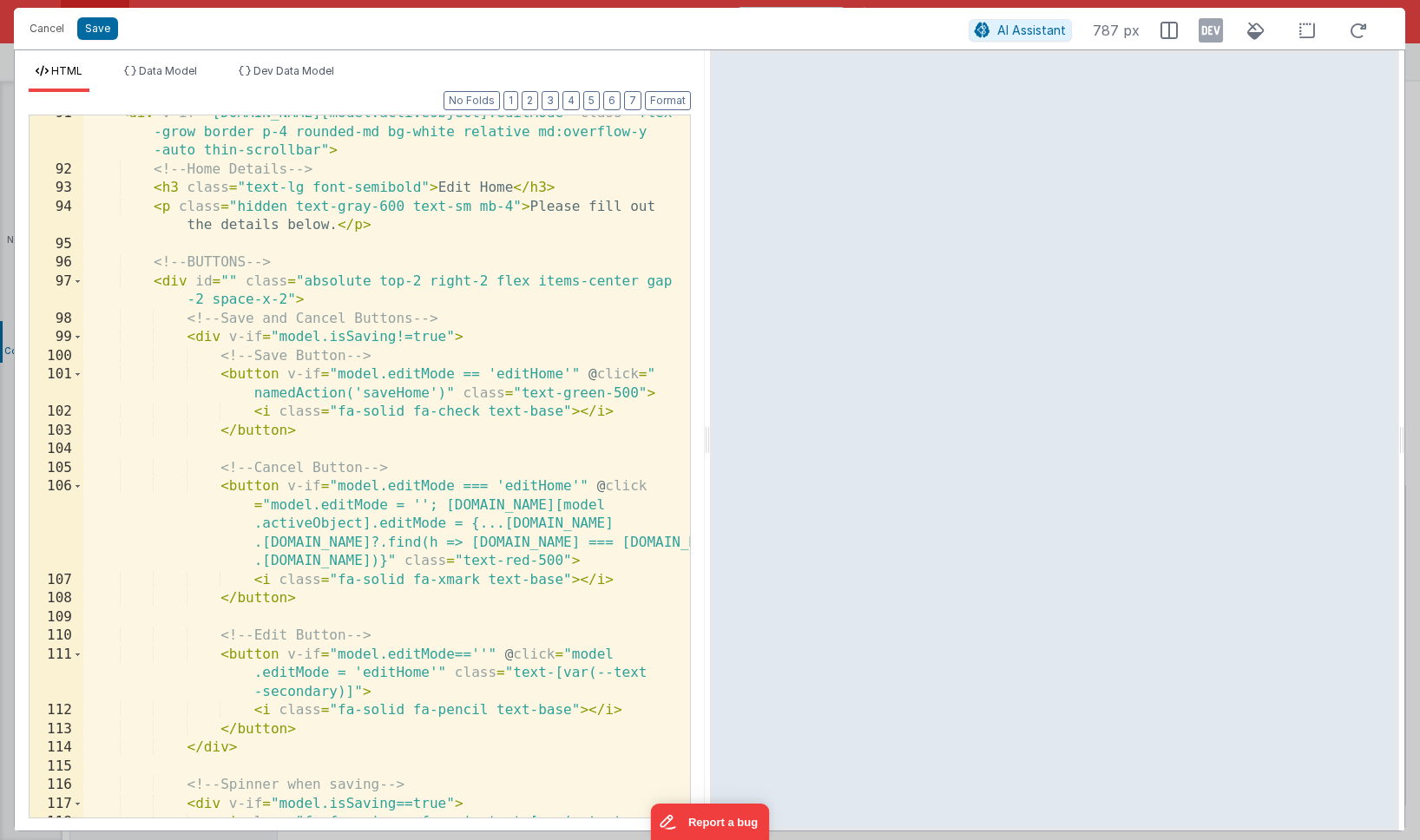
scroll to position [223, 0]
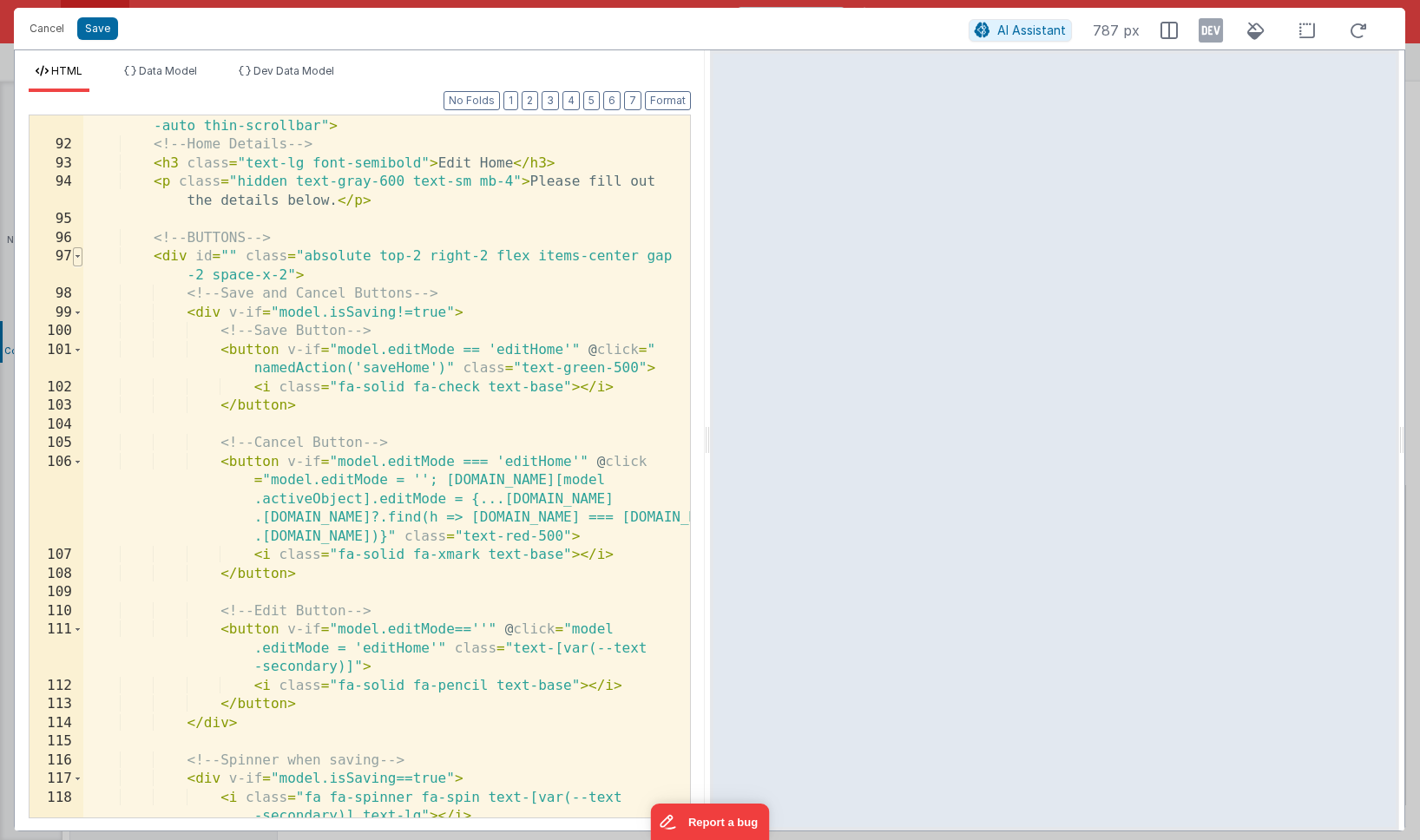
click at [80, 257] on span at bounding box center [77, 257] width 10 height 19
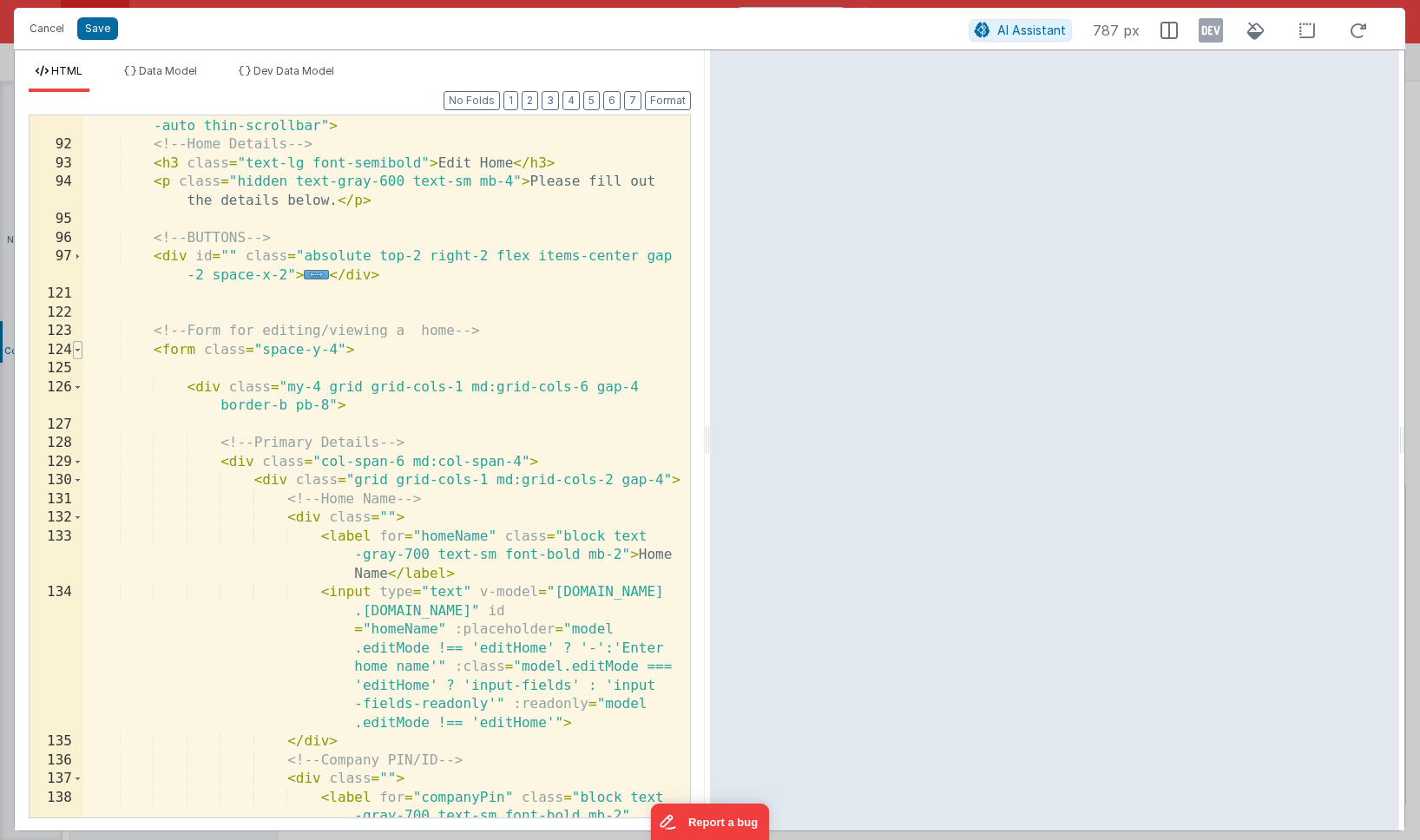
click at [80, 350] on span at bounding box center [77, 350] width 10 height 19
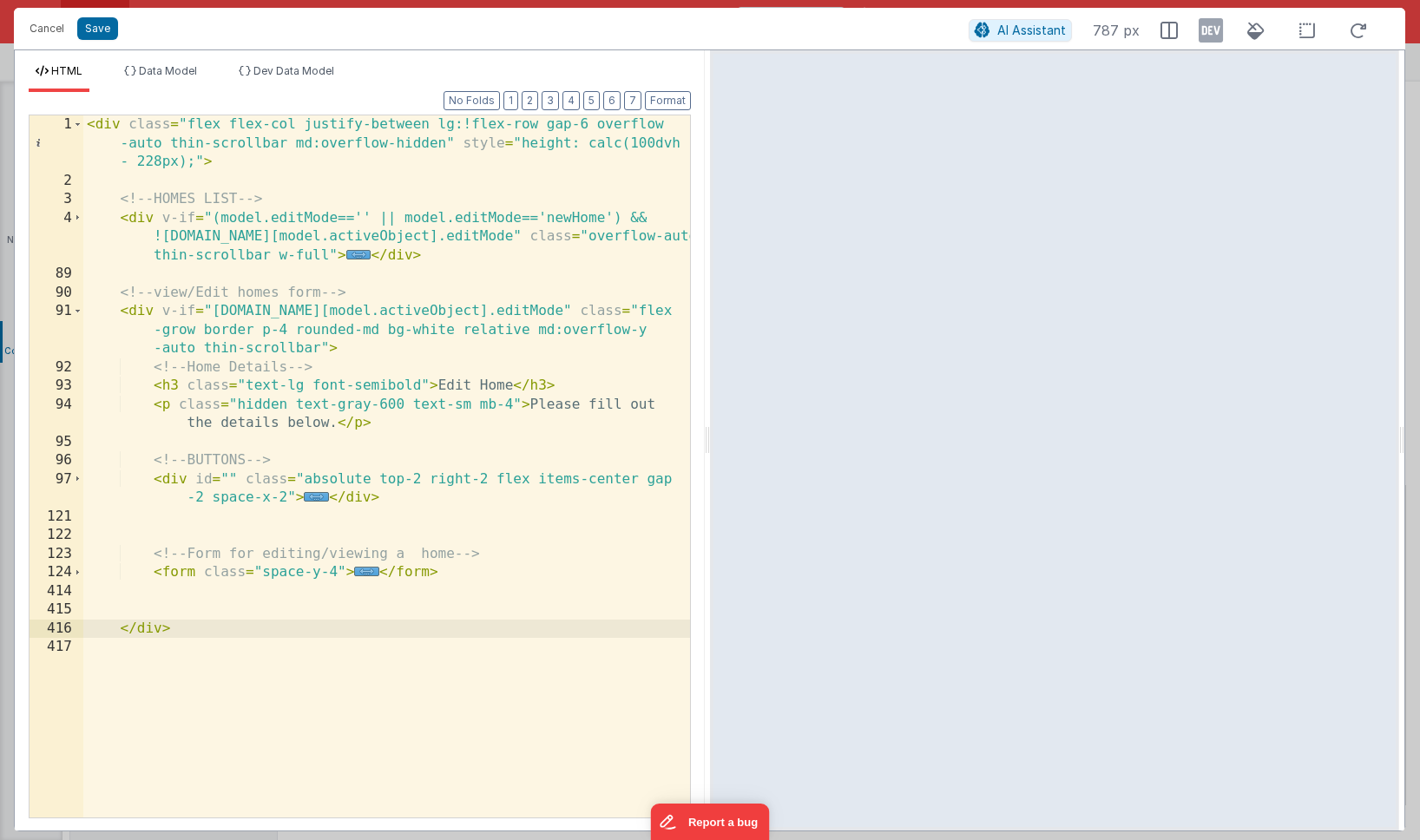
click at [190, 638] on div "< div class = "flex flex-col justify-between lg:!flex-row gap-6 overflow -auto …" at bounding box center [387, 504] width 607 height 777
click at [110, 650] on div "< div class = "flex flex-col justify-between lg:!flex-row gap-6 overflow -auto …" at bounding box center [387, 504] width 607 height 777
click at [112, 537] on div "< div class = "flex flex-col justify-between lg:!flex-row gap-6 overflow -auto …" at bounding box center [387, 504] width 607 height 777
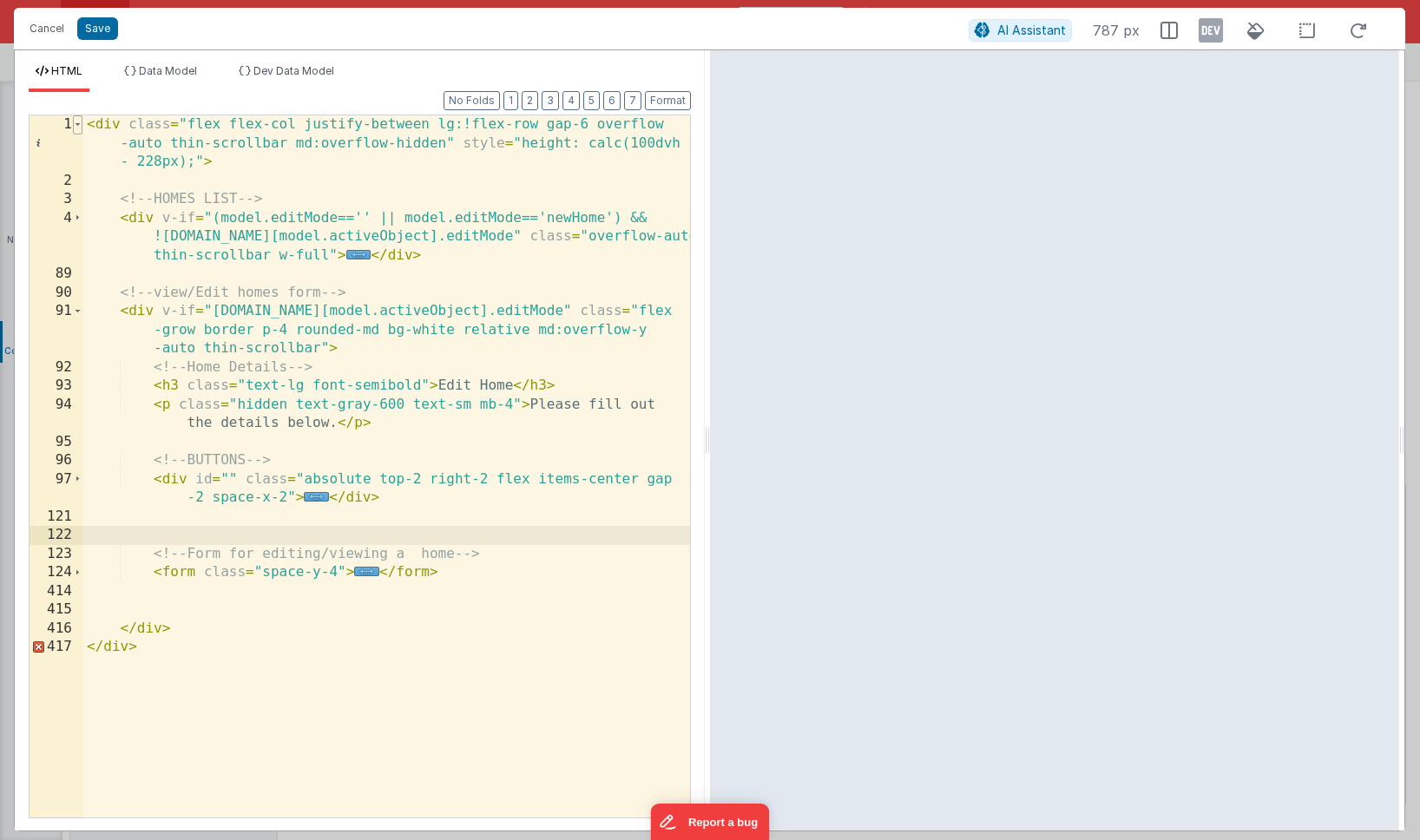
click at [79, 127] on span at bounding box center [77, 125] width 10 height 19
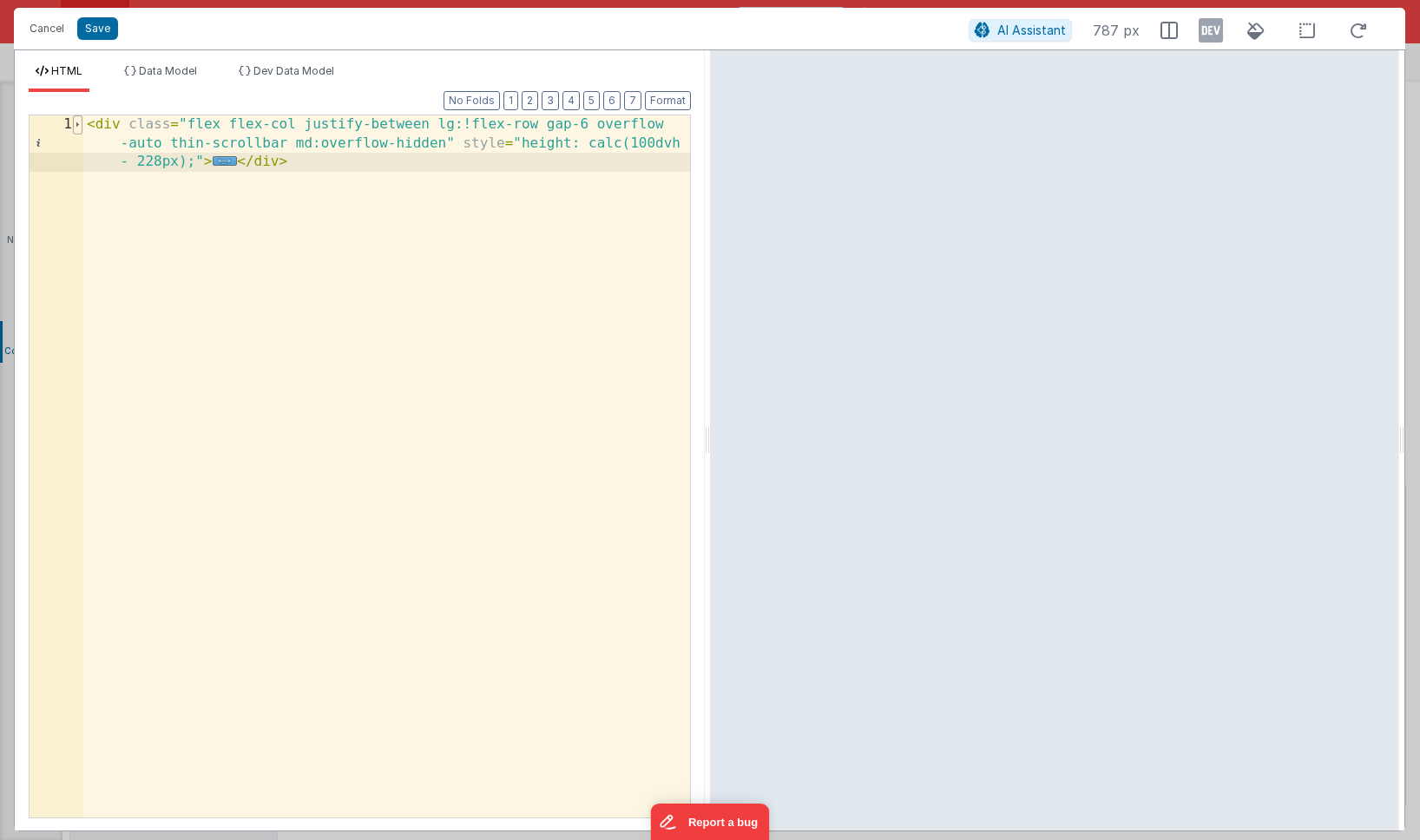
click at [79, 127] on span at bounding box center [77, 125] width 10 height 19
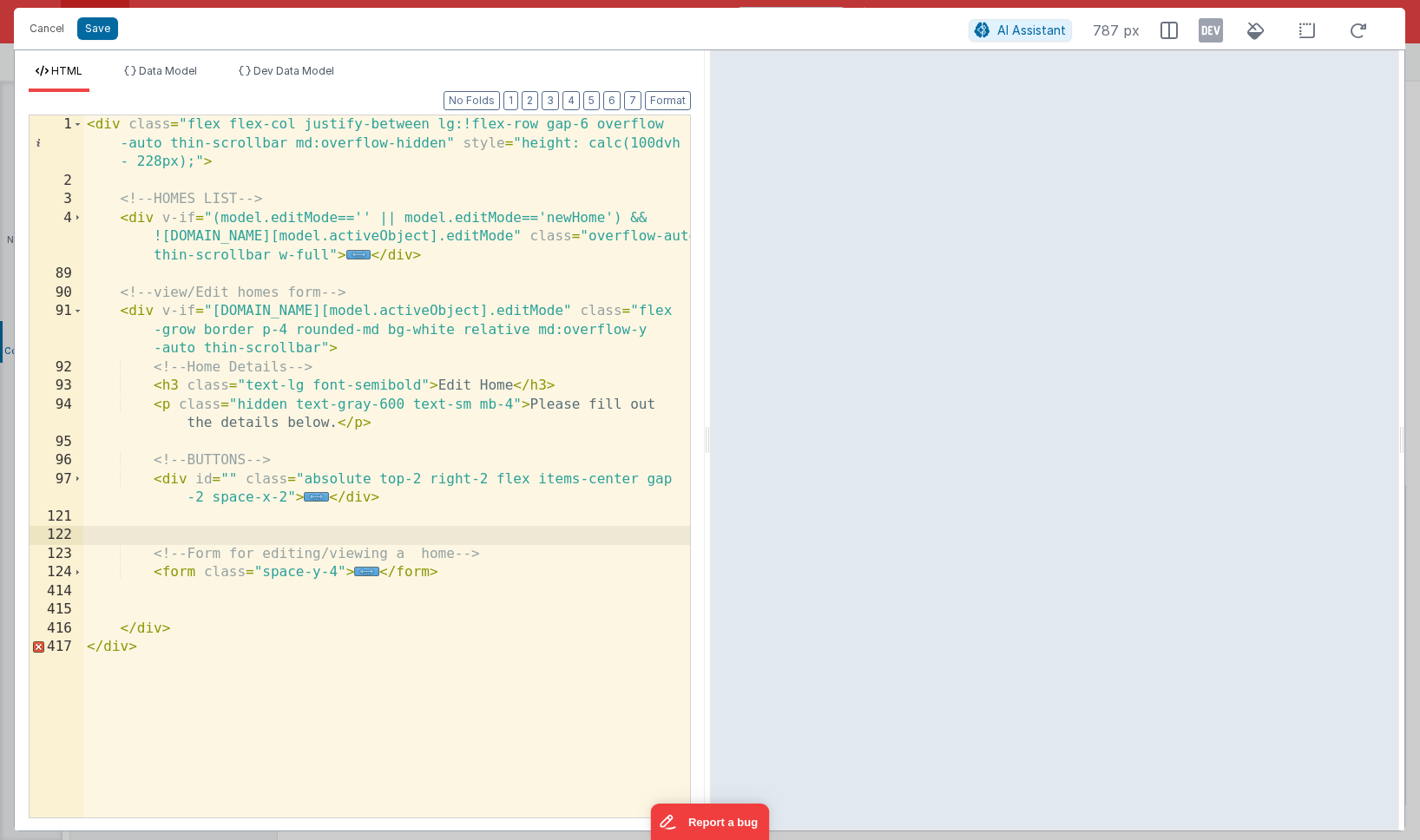
click at [152, 627] on div "< div class = "flex flex-col justify-between lg:!flex-row gap-6 overflow -auto …" at bounding box center [387, 504] width 607 height 777
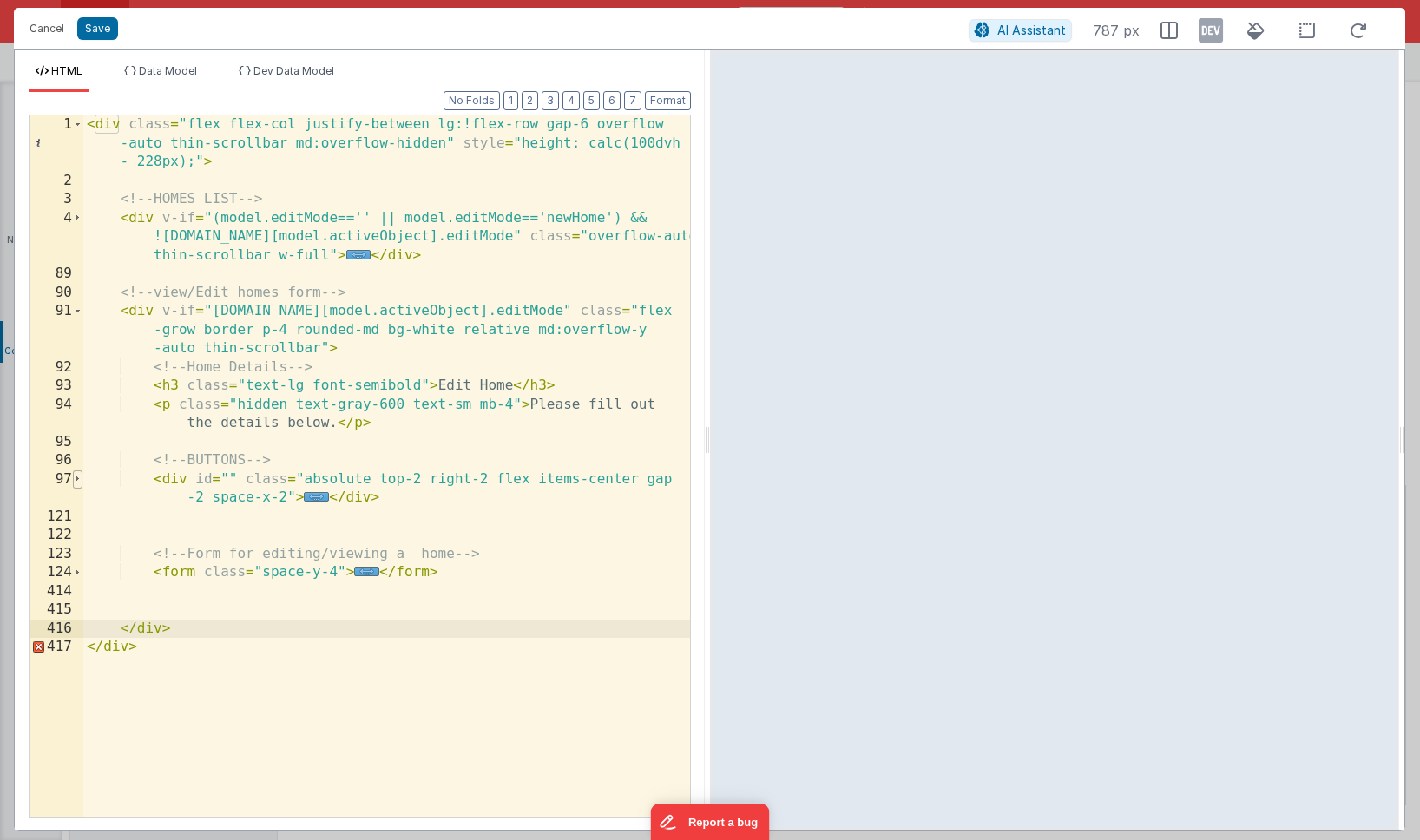
click at [82, 480] on span at bounding box center [77, 480] width 10 height 19
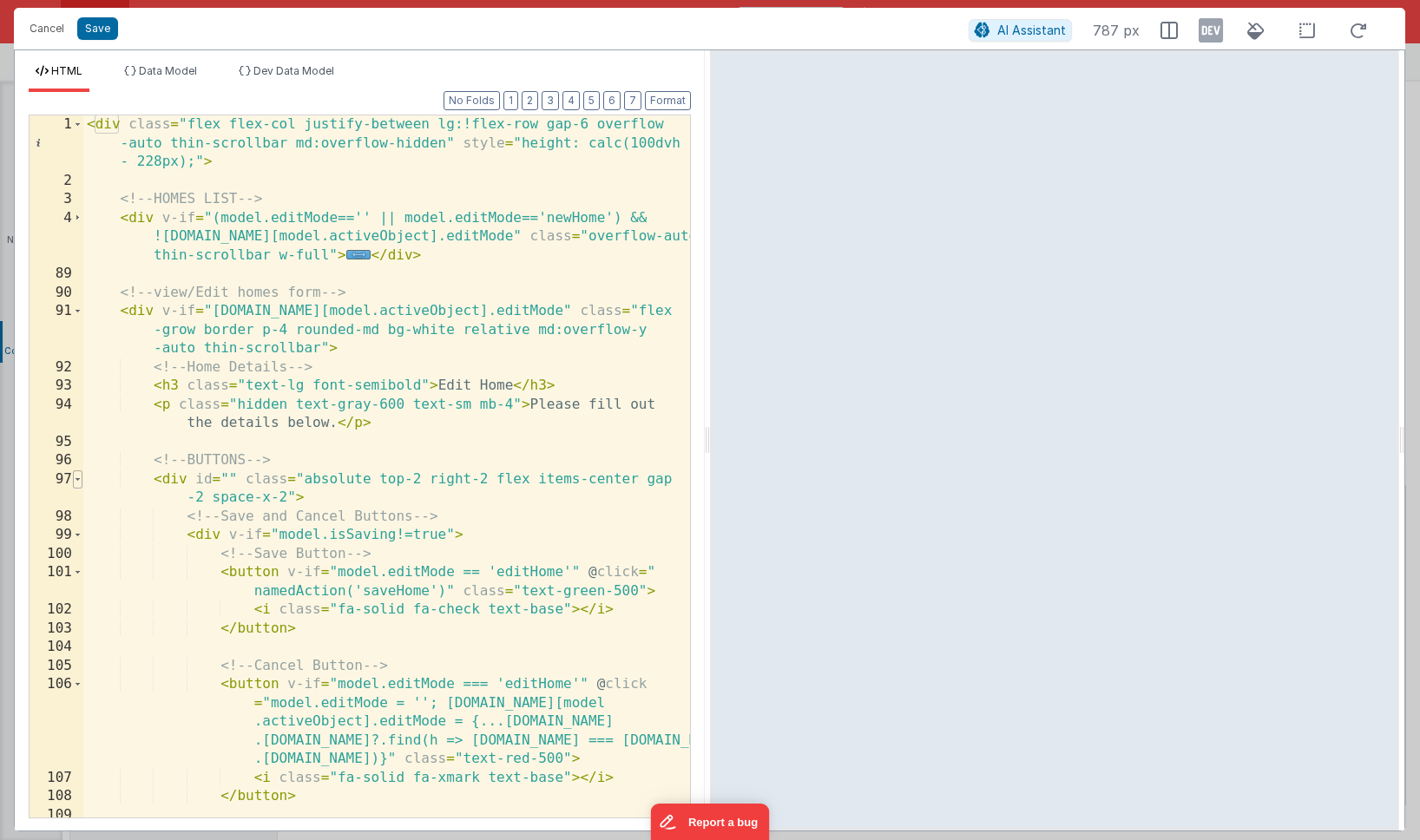
click at [82, 480] on span at bounding box center [77, 480] width 10 height 19
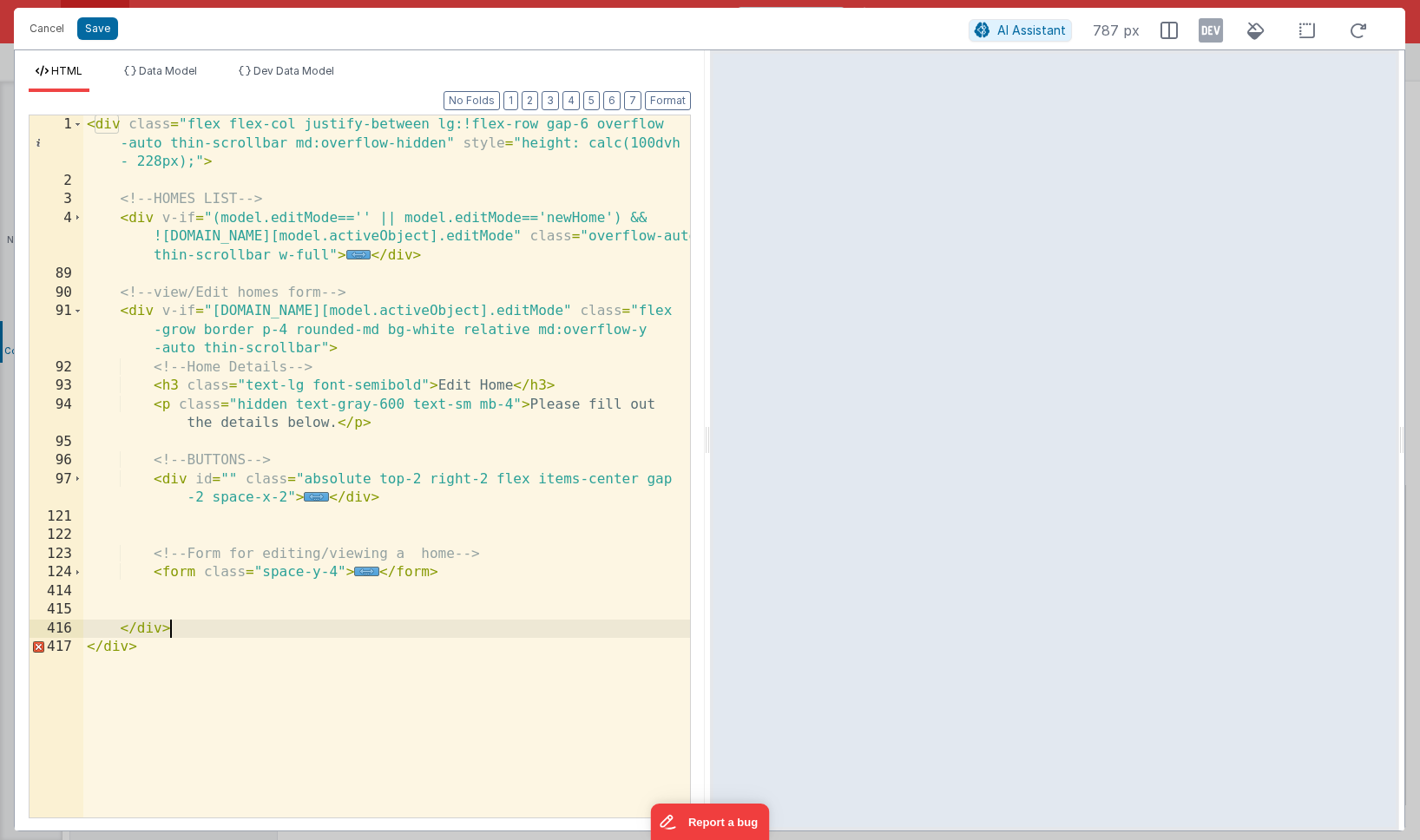
click at [175, 629] on div "< div class = "flex flex-col justify-between lg:!flex-row gap-6 overflow -auto …" at bounding box center [387, 504] width 607 height 777
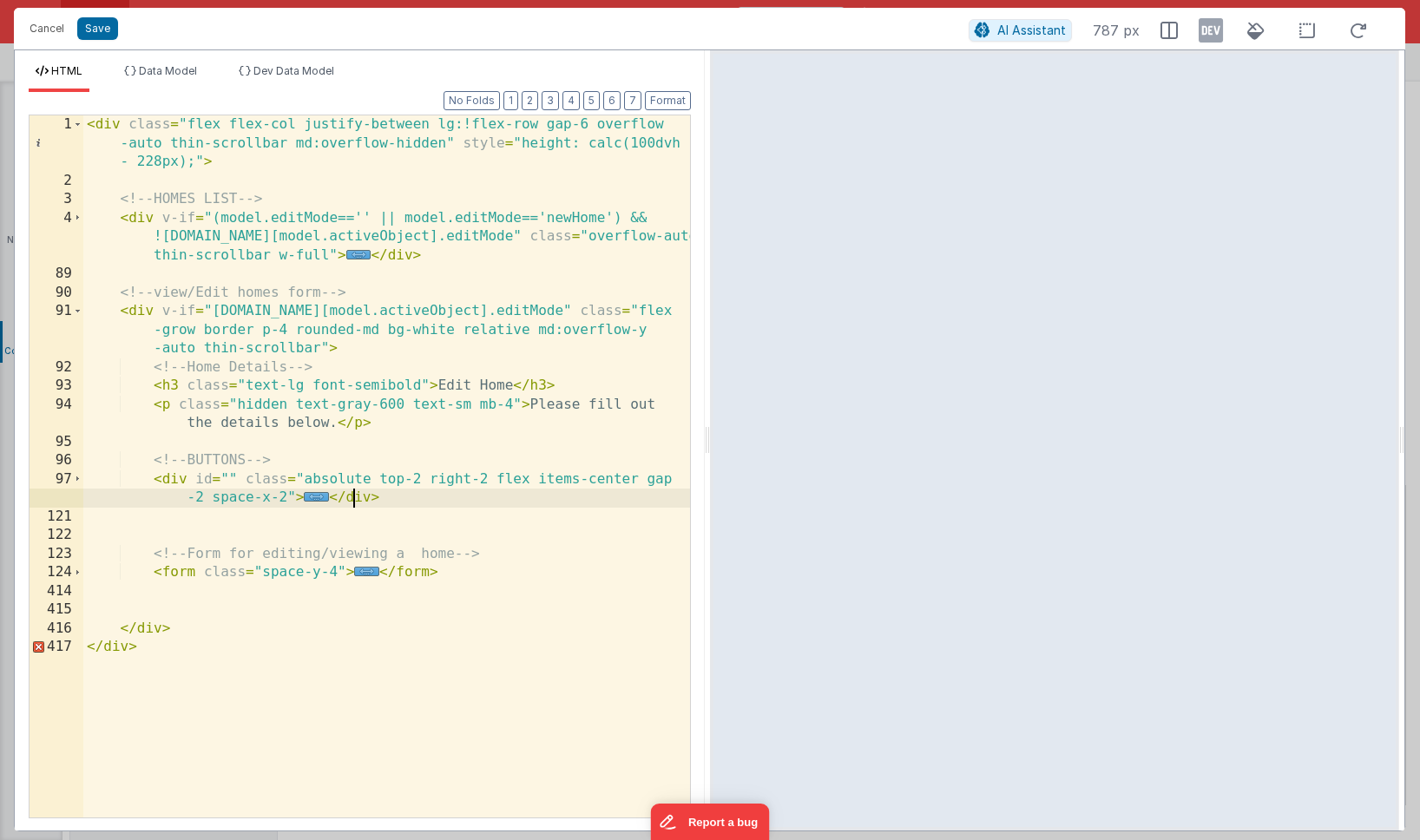
click at [350, 499] on div "< div class = "flex flex-col justify-between lg:!flex-row gap-6 overflow -auto …" at bounding box center [387, 504] width 607 height 777
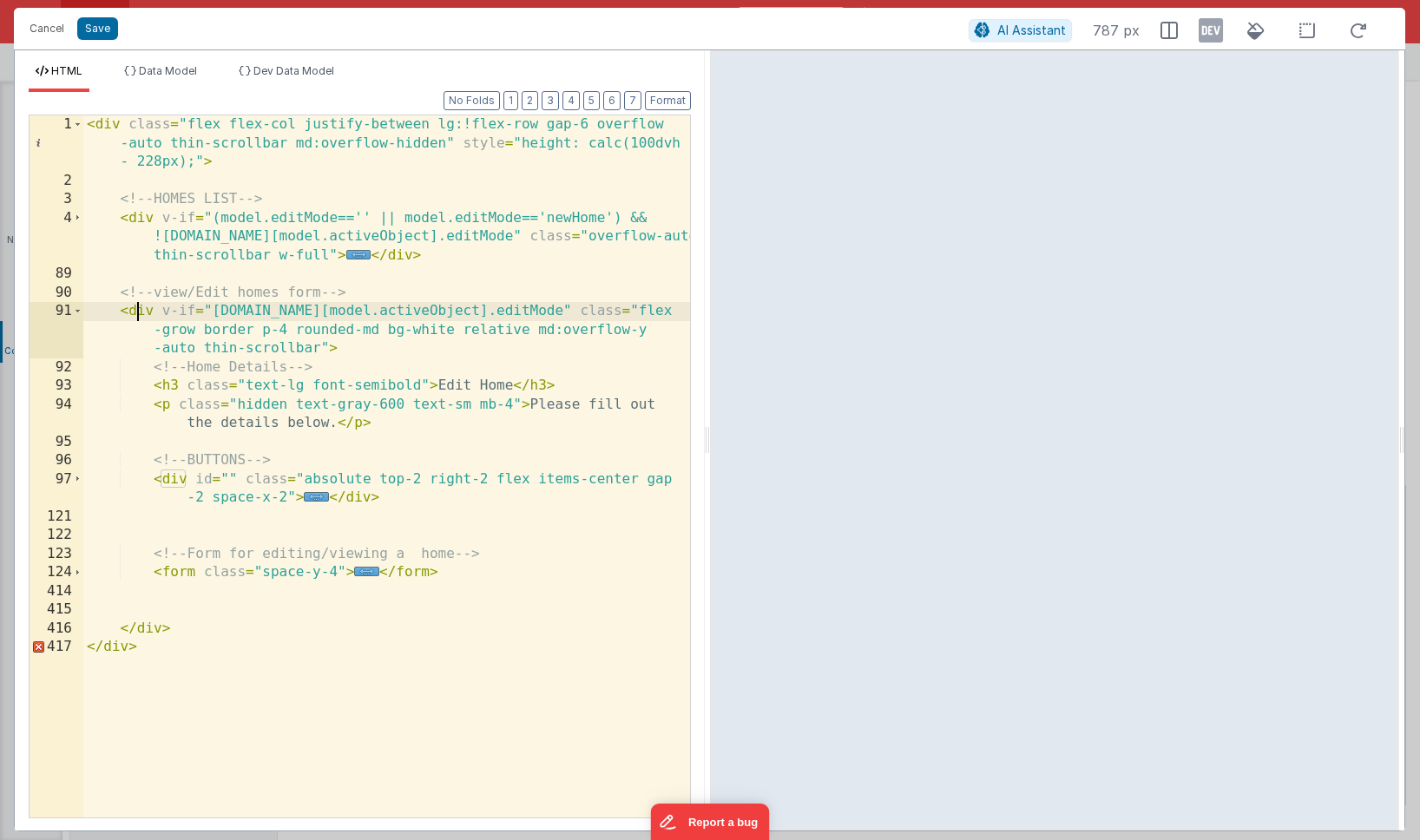
click at [137, 316] on div "< div class = "flex flex-col justify-between lg:!flex-row gap-6 overflow -auto …" at bounding box center [387, 504] width 607 height 777
click at [77, 311] on span at bounding box center [77, 311] width 10 height 19
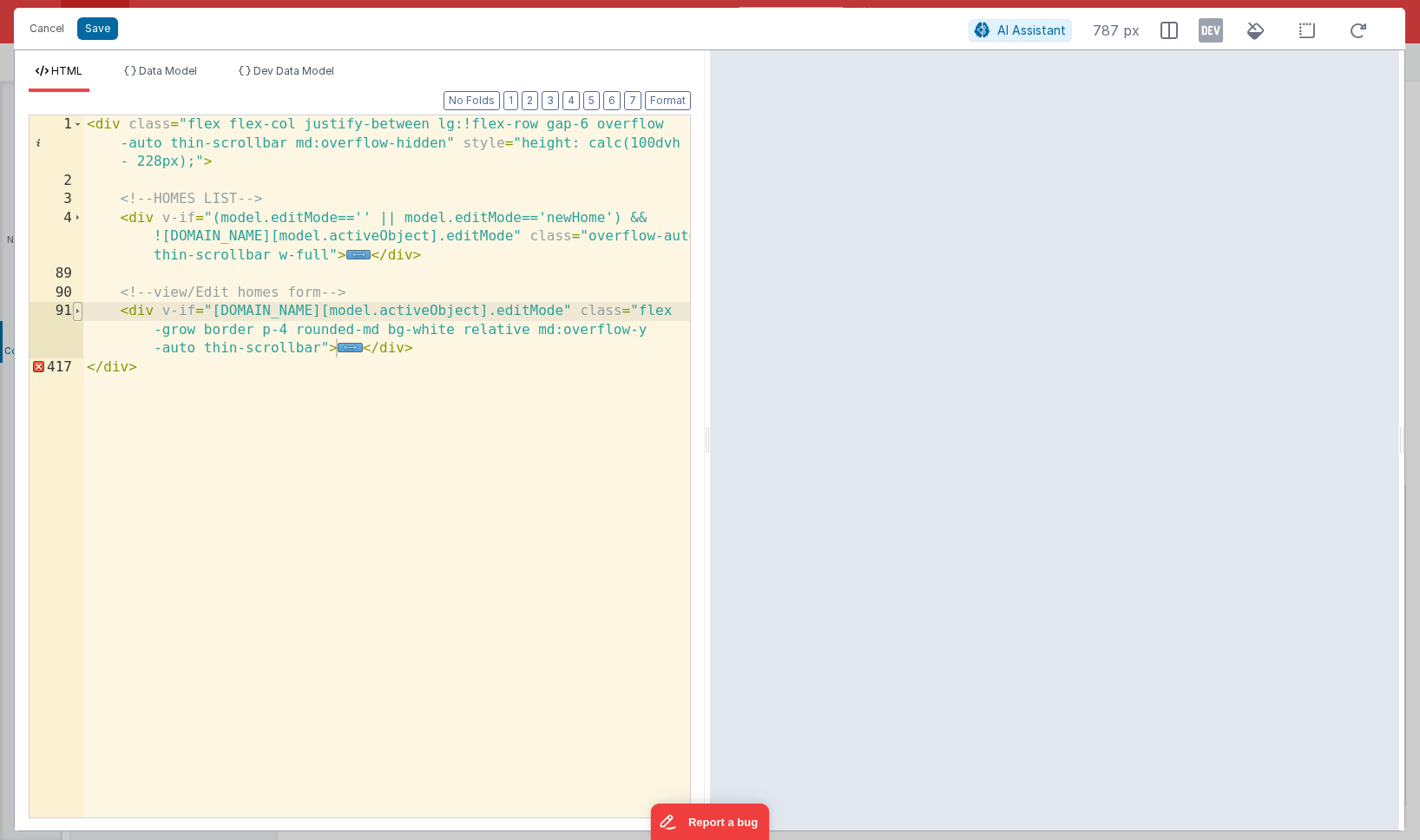
click at [77, 311] on span at bounding box center [77, 311] width 10 height 19
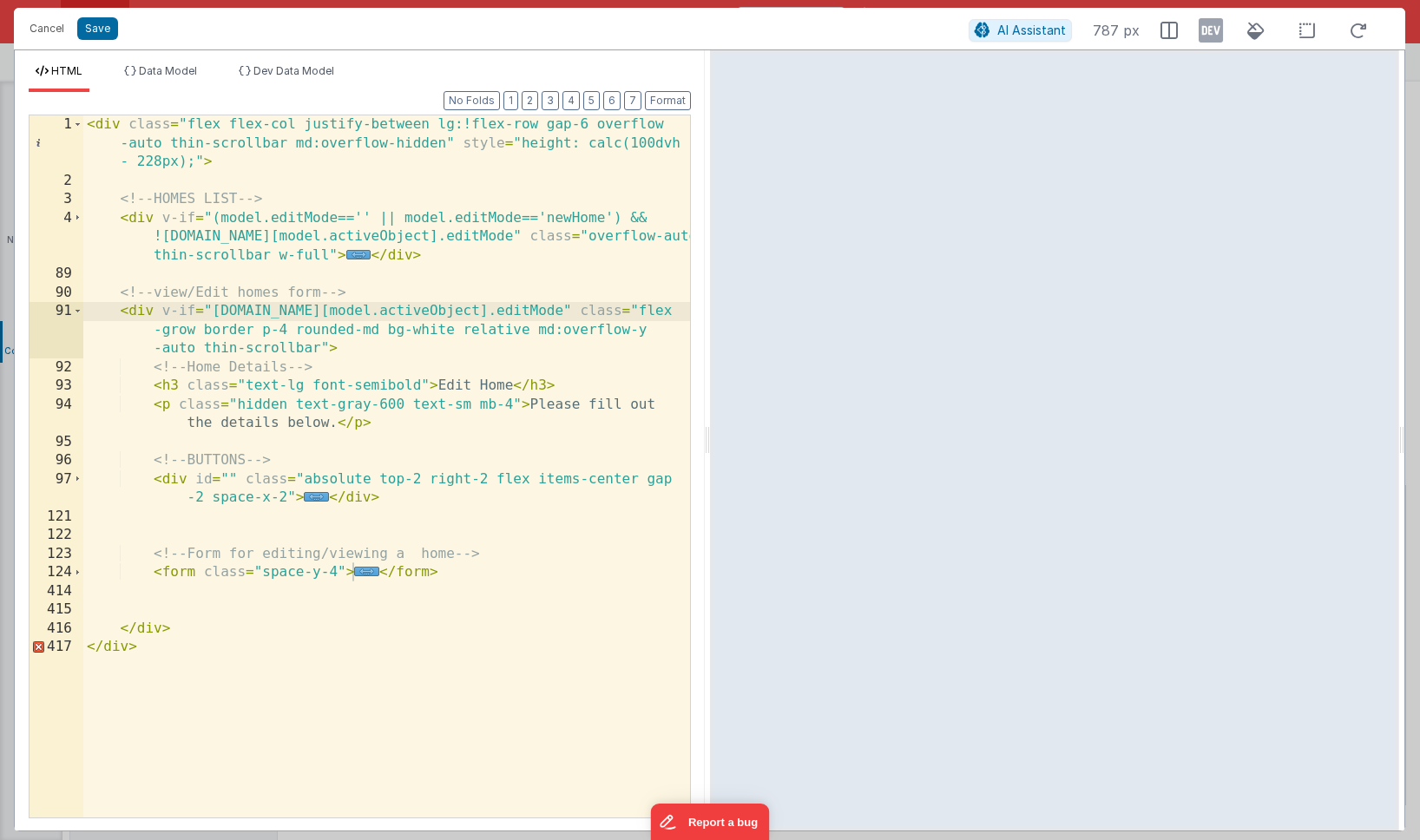
click at [157, 630] on div "< div class = "flex flex-col justify-between lg:!flex-row gap-6 overflow -auto …" at bounding box center [387, 504] width 607 height 777
click at [135, 311] on div "< div class = "flex flex-col justify-between lg:!flex-row gap-6 overflow -auto …" at bounding box center [387, 504] width 607 height 777
click at [175, 480] on div "< div class = "flex flex-col justify-between lg:!flex-row gap-6 overflow -auto …" at bounding box center [387, 504] width 607 height 777
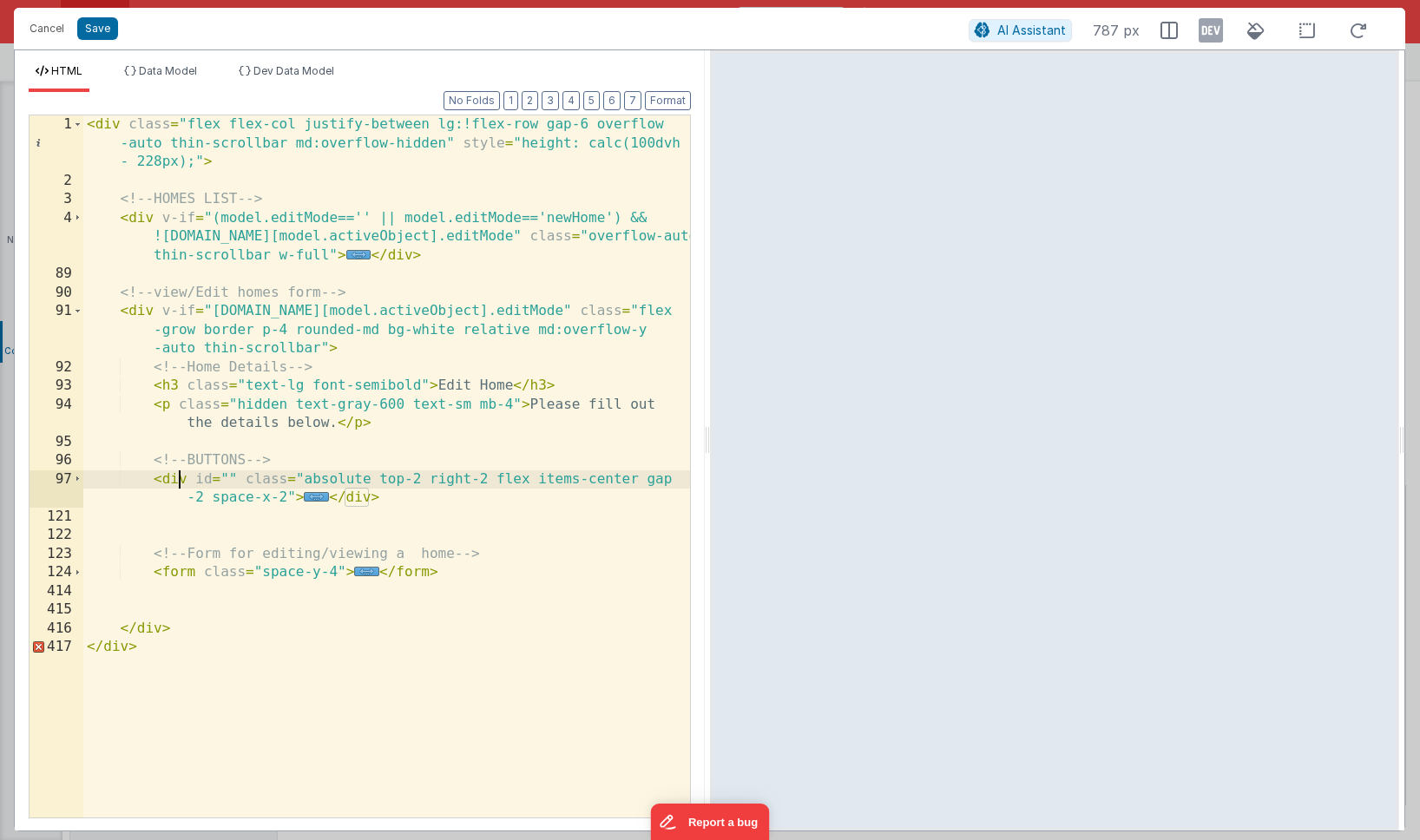
click at [176, 575] on div "< div class = "flex flex-col justify-between lg:!flex-row gap-6 overflow -auto …" at bounding box center [387, 504] width 607 height 777
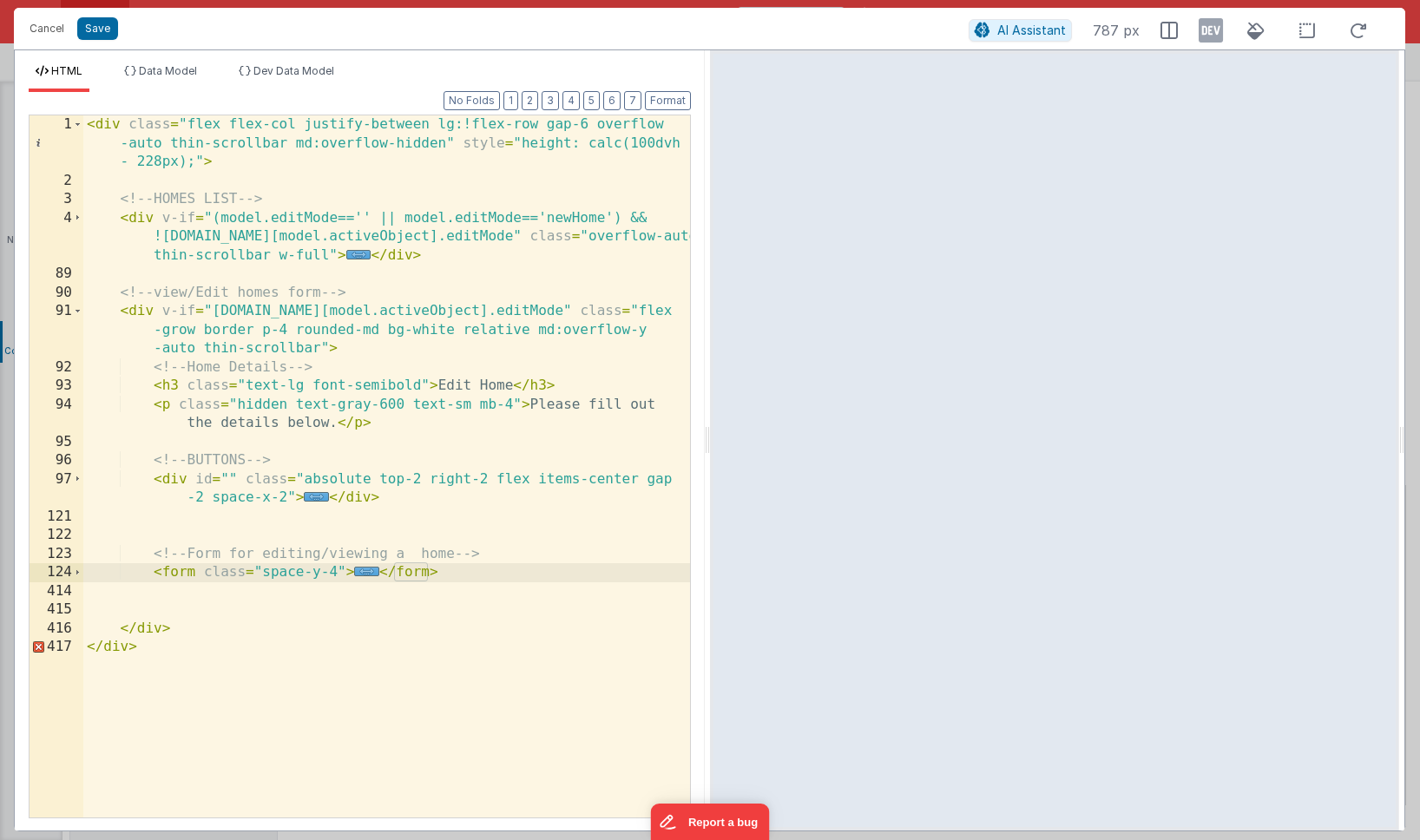
click at [150, 627] on div "< div class = "flex flex-col justify-between lg:!flex-row gap-6 overflow -auto …" at bounding box center [387, 504] width 607 height 777
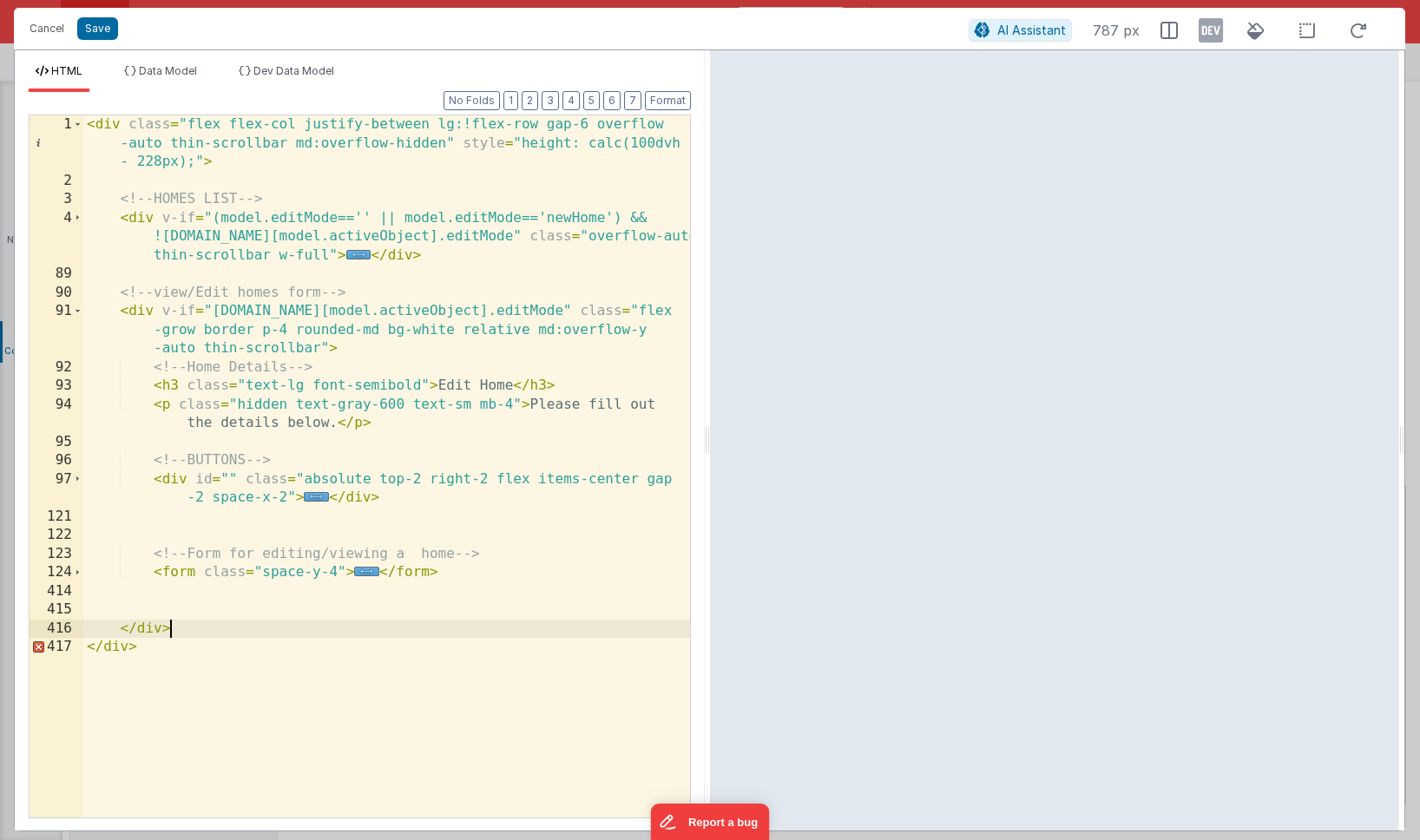
click at [188, 630] on div "< div class = "flex flex-col justify-between lg:!flex-row gap-6 overflow -auto …" at bounding box center [387, 504] width 607 height 777
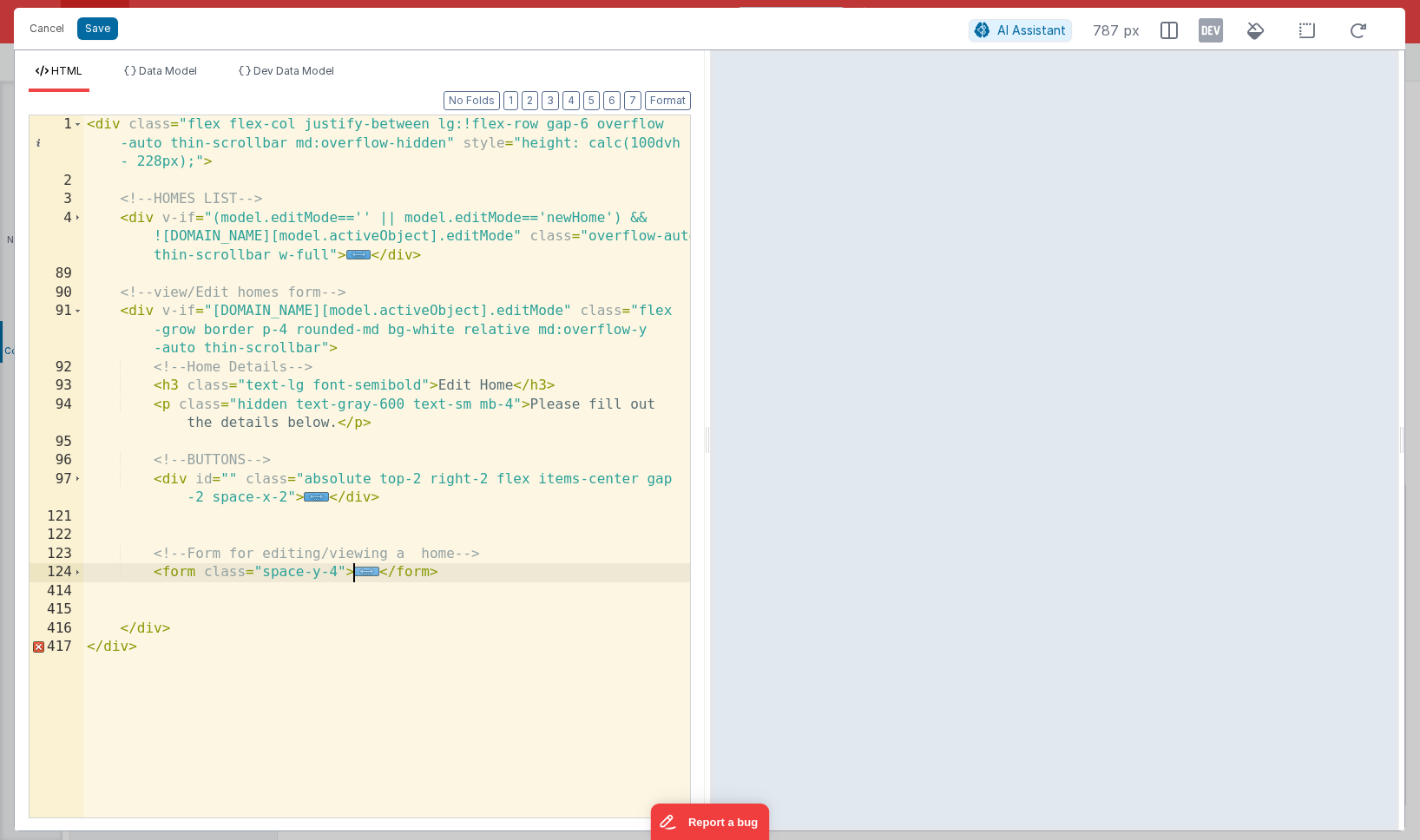
click at [364, 570] on span "..." at bounding box center [366, 571] width 25 height 10
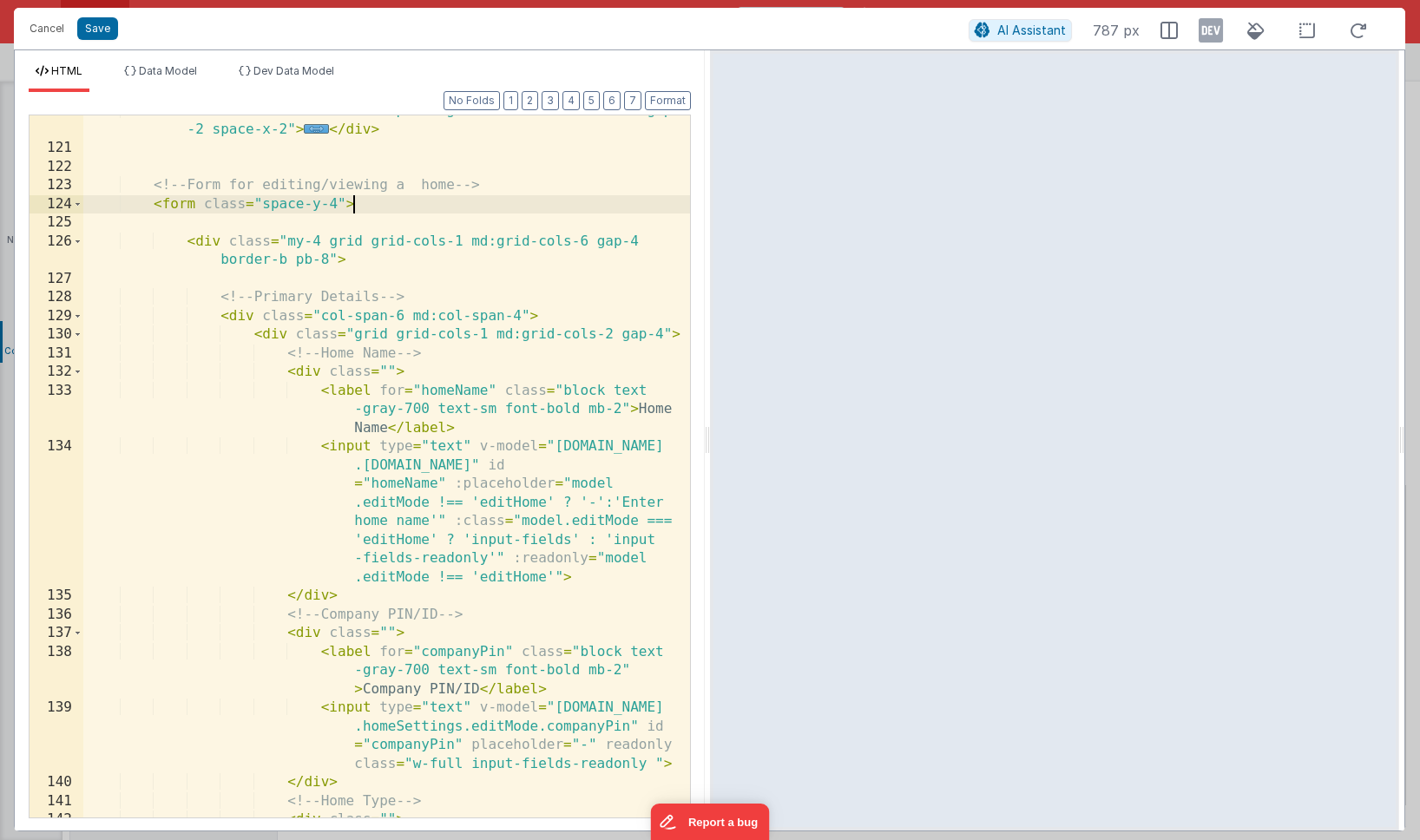
scroll to position [368, 0]
click at [197, 244] on div "< div id = "" class = "absolute top-2 right-2 flex items-center gap -2 space-x-…" at bounding box center [387, 481] width 607 height 759
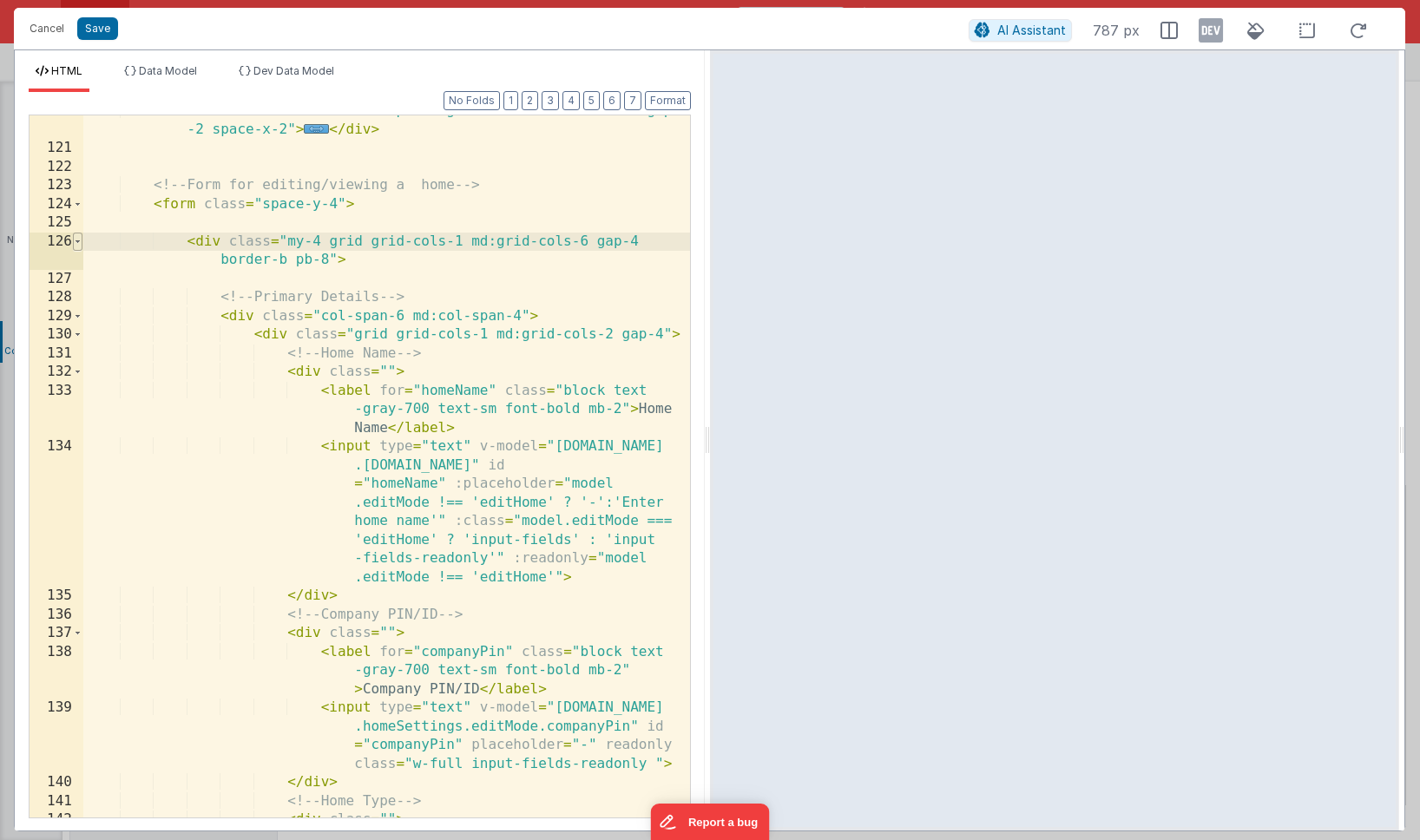
click at [77, 242] on span at bounding box center [77, 243] width 10 height 19
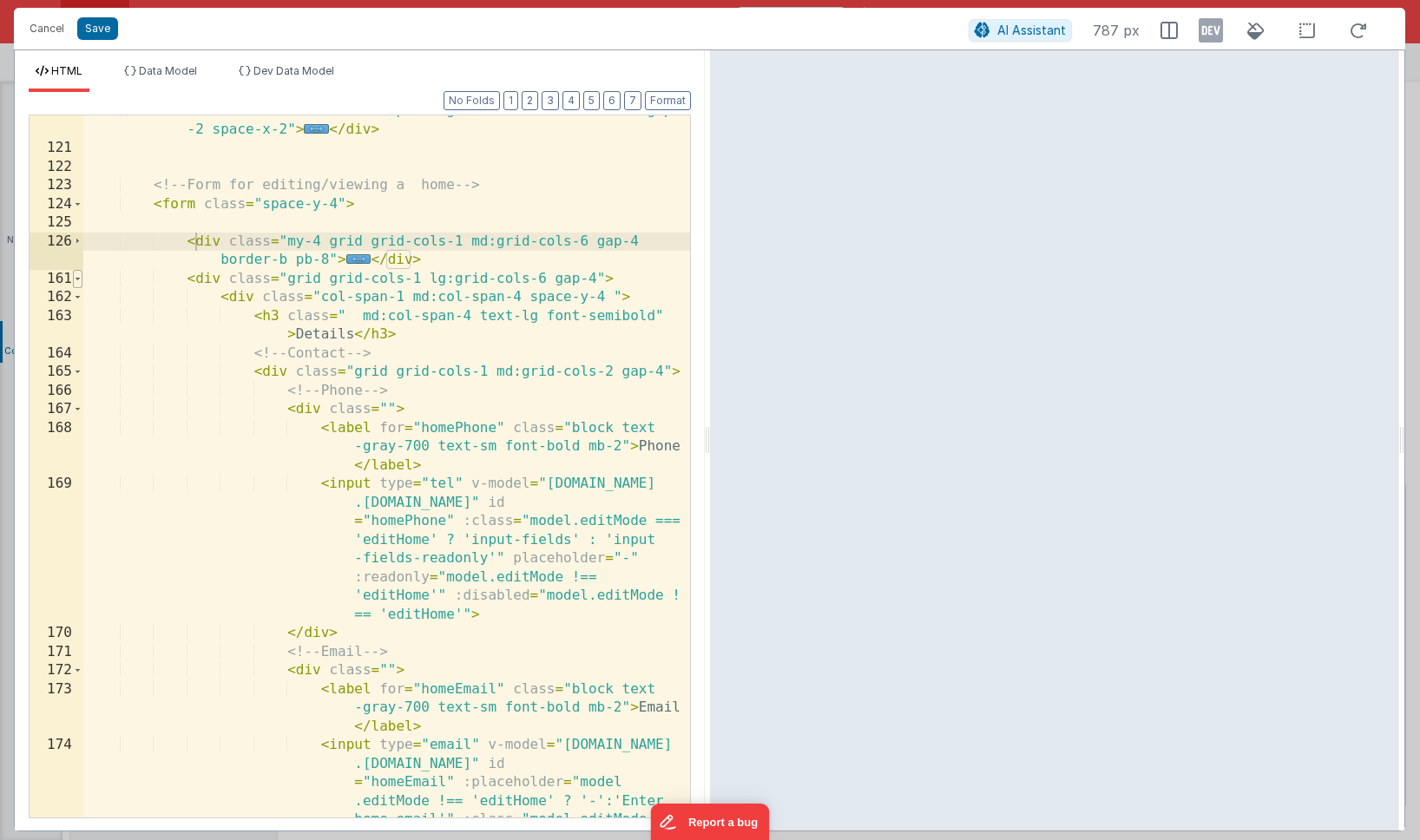
click at [79, 276] on span at bounding box center [77, 280] width 10 height 19
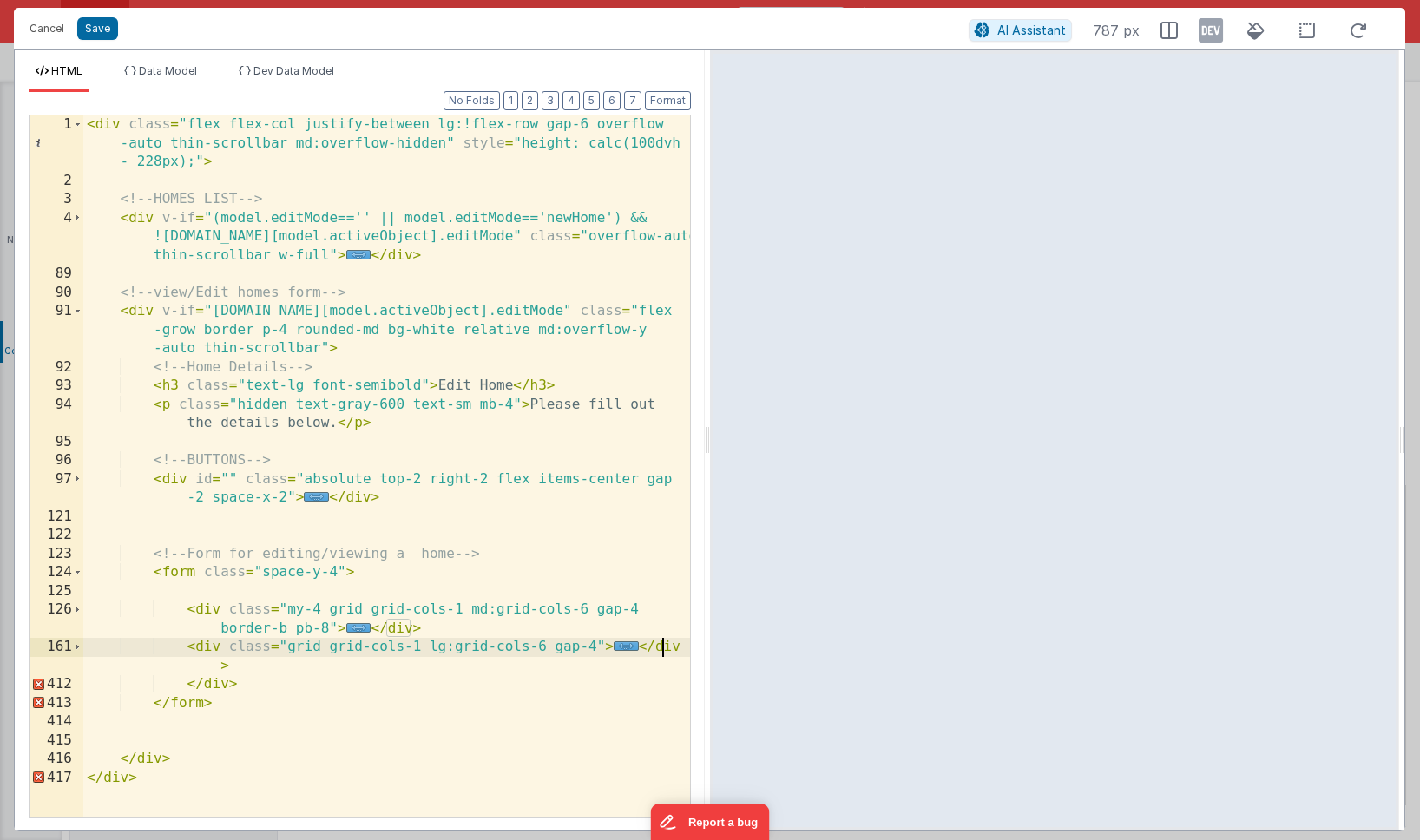
click at [666, 652] on div "< div class = "flex flex-col justify-between lg:!flex-row gap-6 overflow -auto …" at bounding box center [387, 504] width 607 height 777
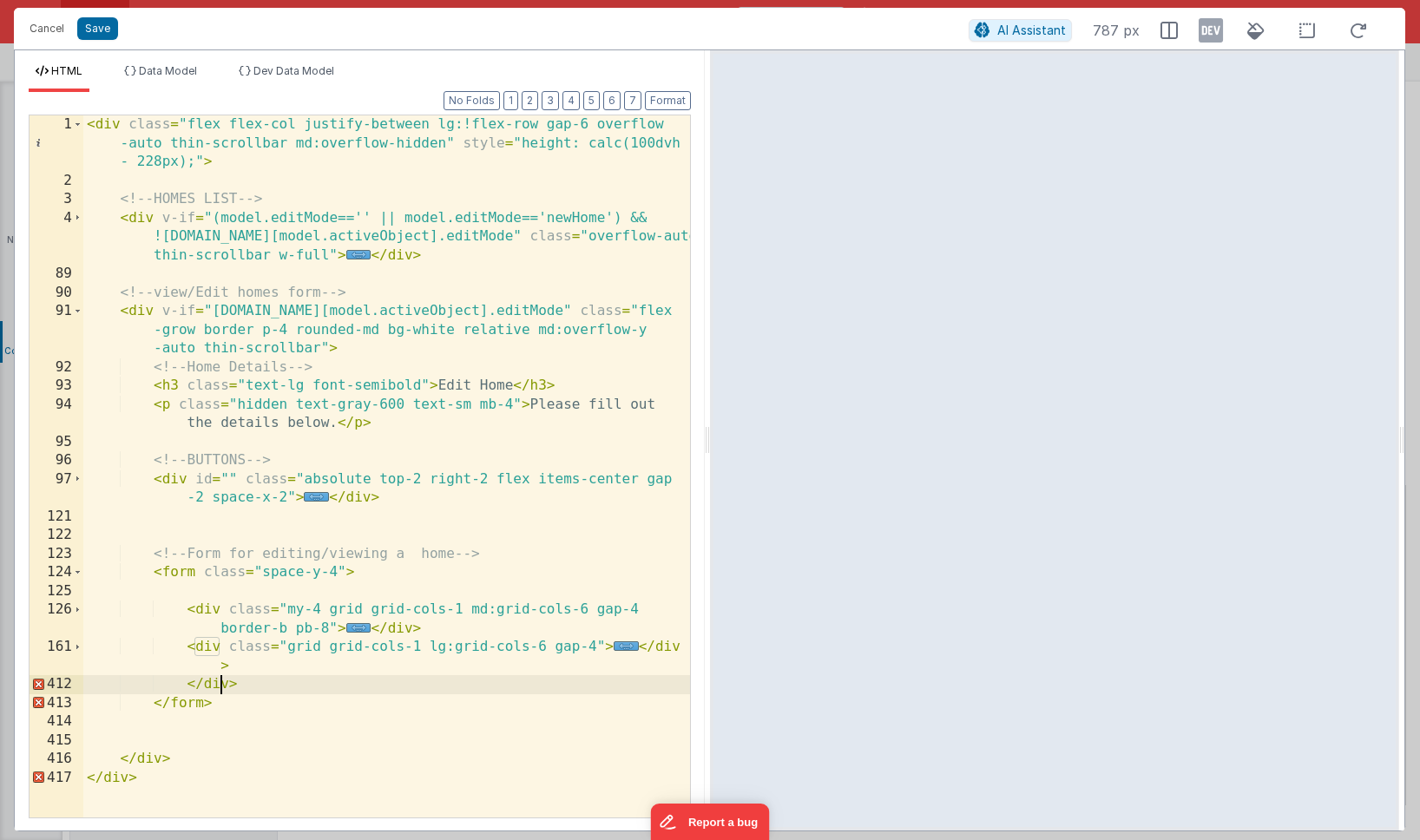
click at [218, 683] on div "< div class = "flex flex-col justify-between lg:!flex-row gap-6 overflow -auto …" at bounding box center [387, 504] width 607 height 777
click at [210, 687] on div "< div class = "flex flex-col justify-between lg:!flex-row gap-6 overflow -auto …" at bounding box center [387, 504] width 607 height 777
drag, startPoint x: 237, startPoint y: 685, endPoint x: 190, endPoint y: 685, distance: 47.0
click at [190, 685] on div "< div class = "flex flex-col justify-between lg:!flex-row gap-6 overflow -auto …" at bounding box center [387, 504] width 607 height 777
click at [160, 738] on div "< div class = "flex flex-col justify-between lg:!flex-row gap-6 overflow -auto …" at bounding box center [387, 504] width 607 height 777
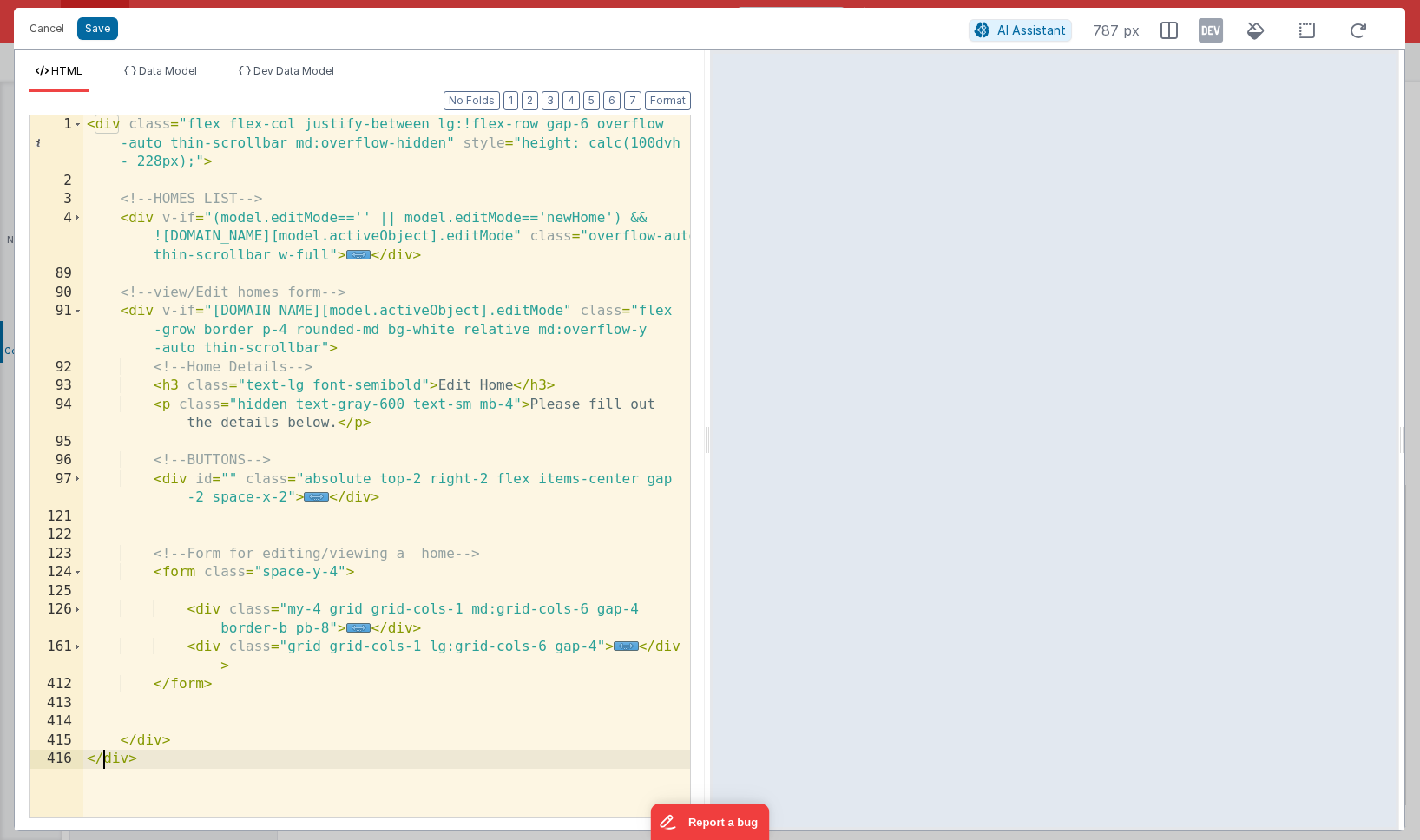
click at [106, 760] on div "< div class = "flex flex-col justify-between lg:!flex-row gap-6 overflow -auto …" at bounding box center [387, 504] width 607 height 777
click at [77, 311] on span at bounding box center [77, 311] width 10 height 19
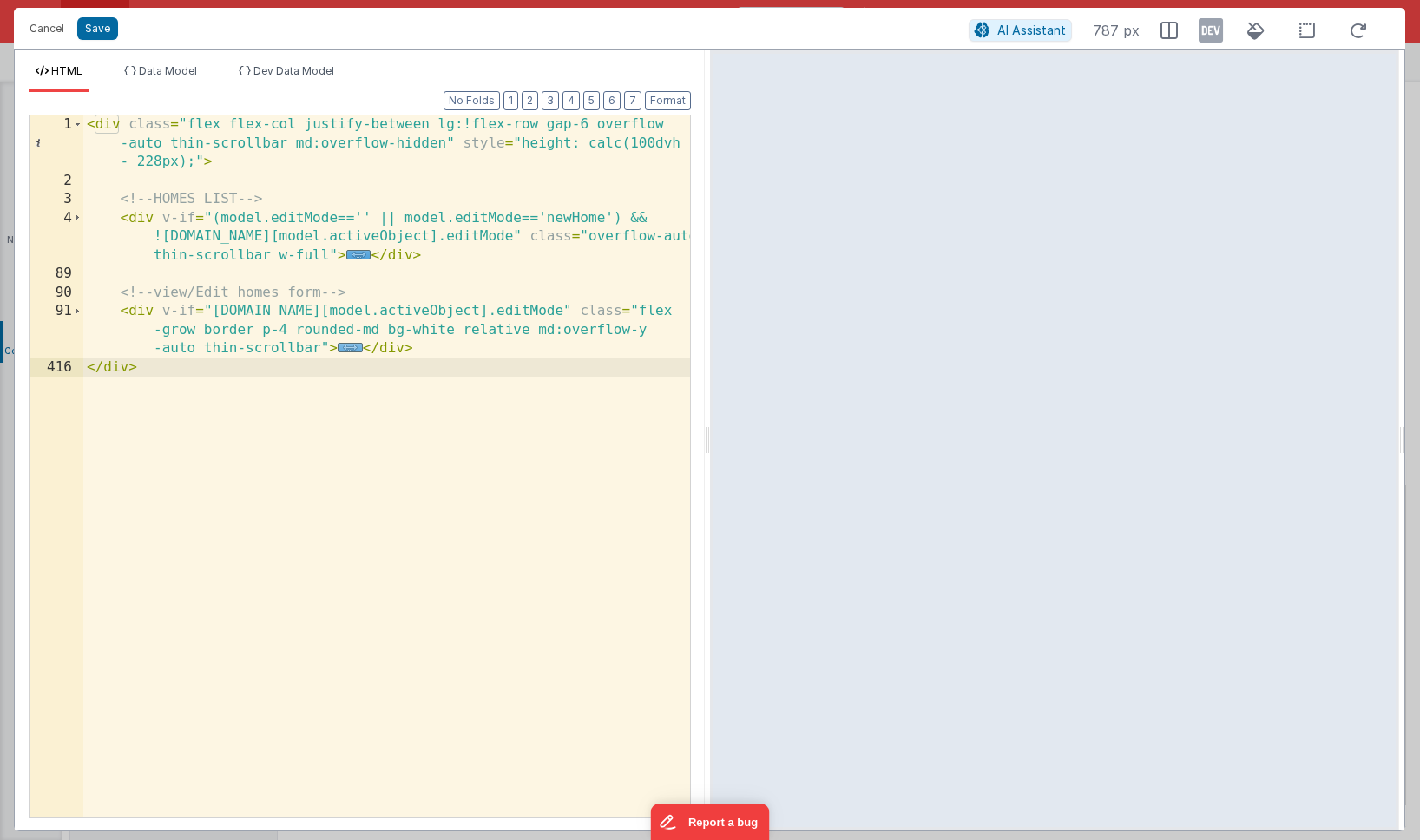
click at [343, 345] on span "..." at bounding box center [350, 347] width 25 height 10
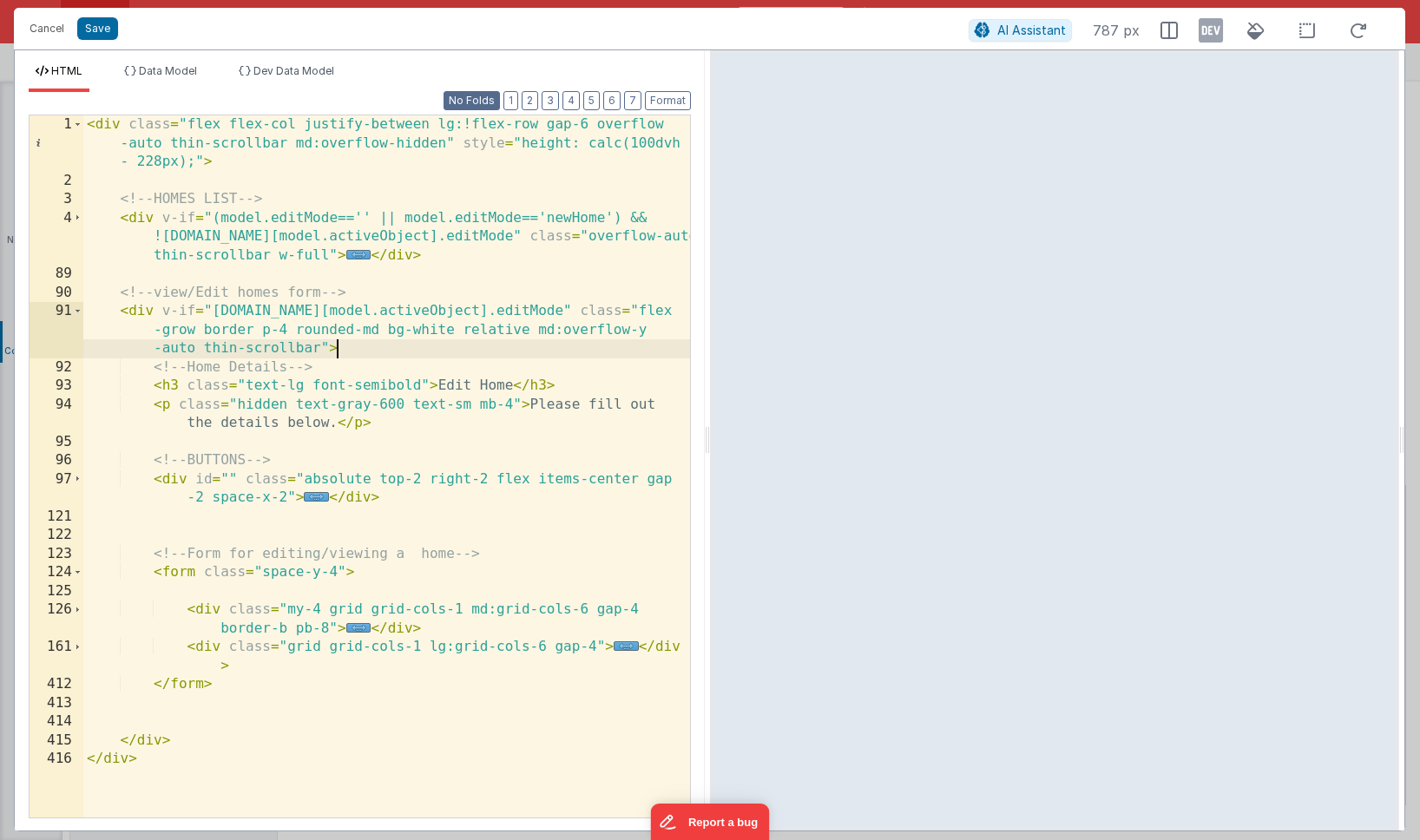
click at [470, 94] on button "No Folds" at bounding box center [471, 101] width 57 height 19
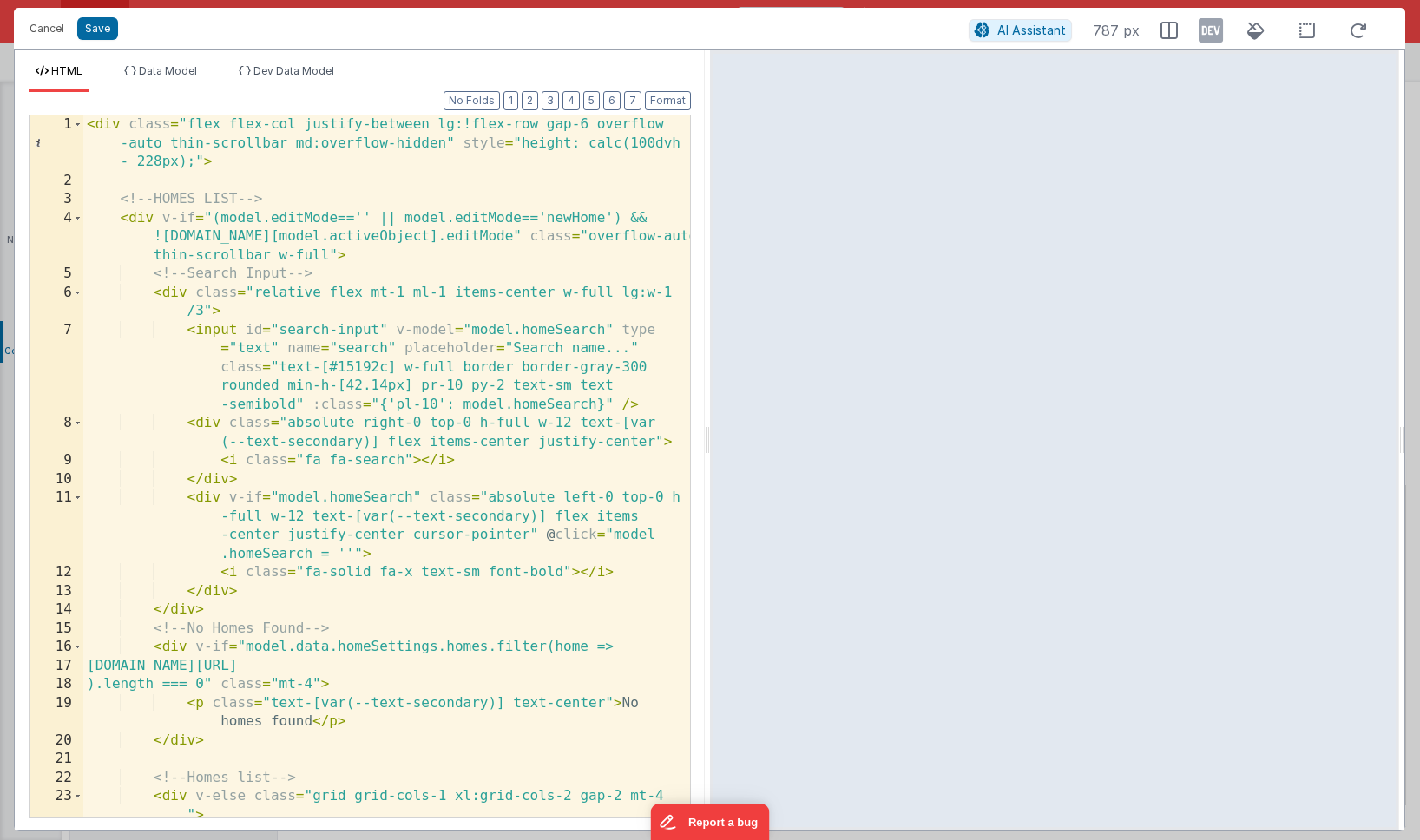
click at [491, 332] on div "< div class = "flex flex-col justify-between lg:!flex-row gap-6 overflow -auto …" at bounding box center [387, 514] width 607 height 797
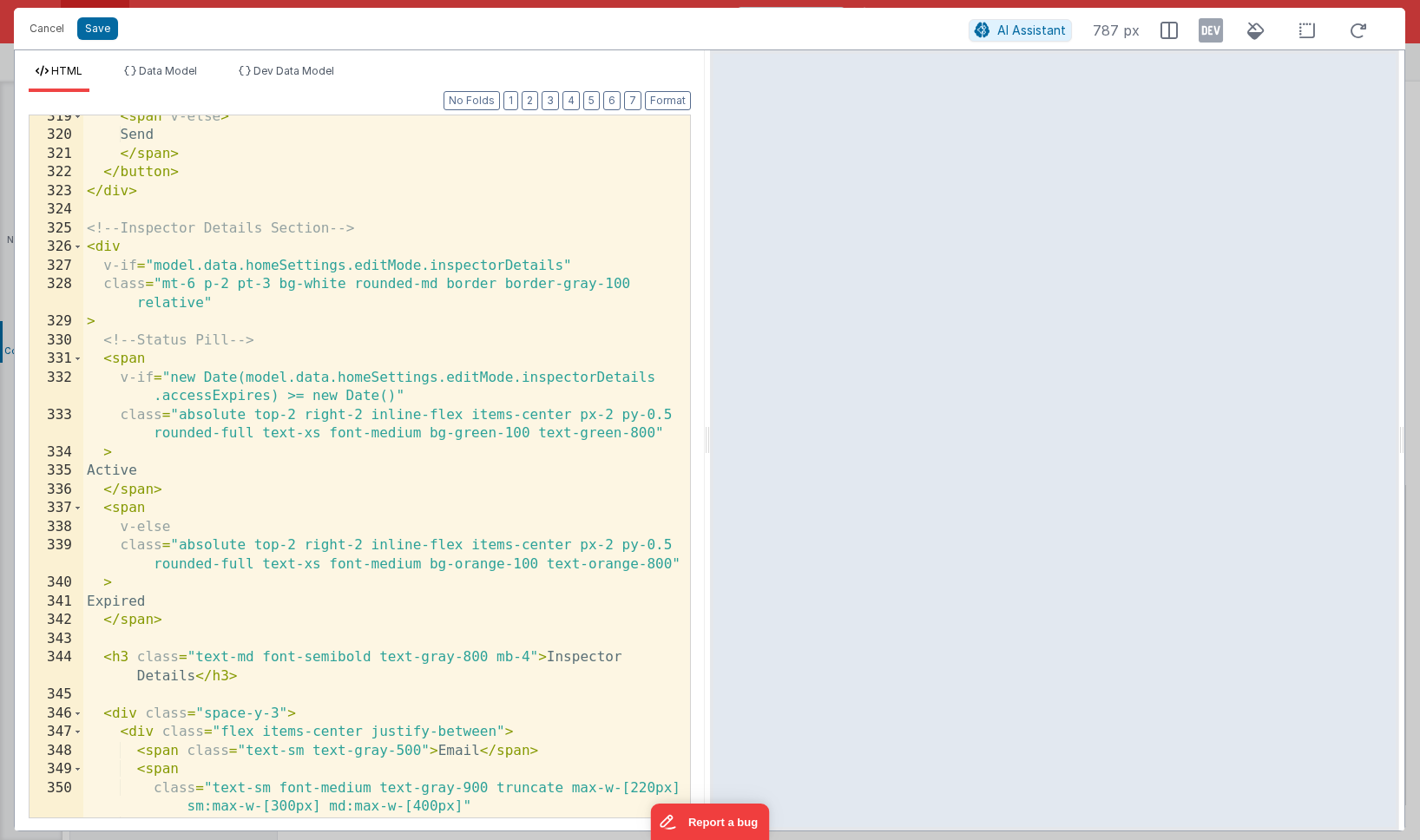
scroll to position [11679, 0]
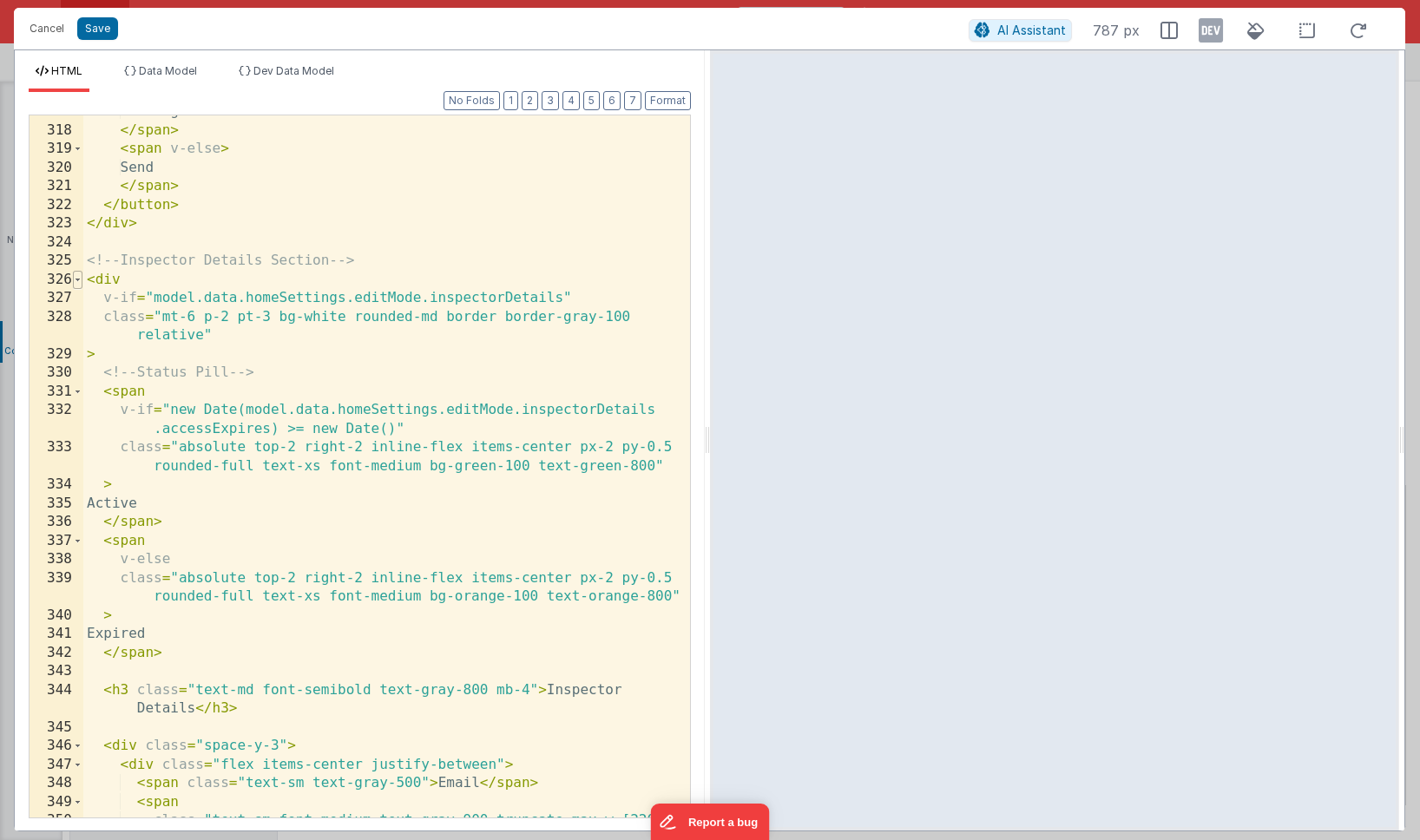
click at [77, 278] on span at bounding box center [77, 281] width 10 height 19
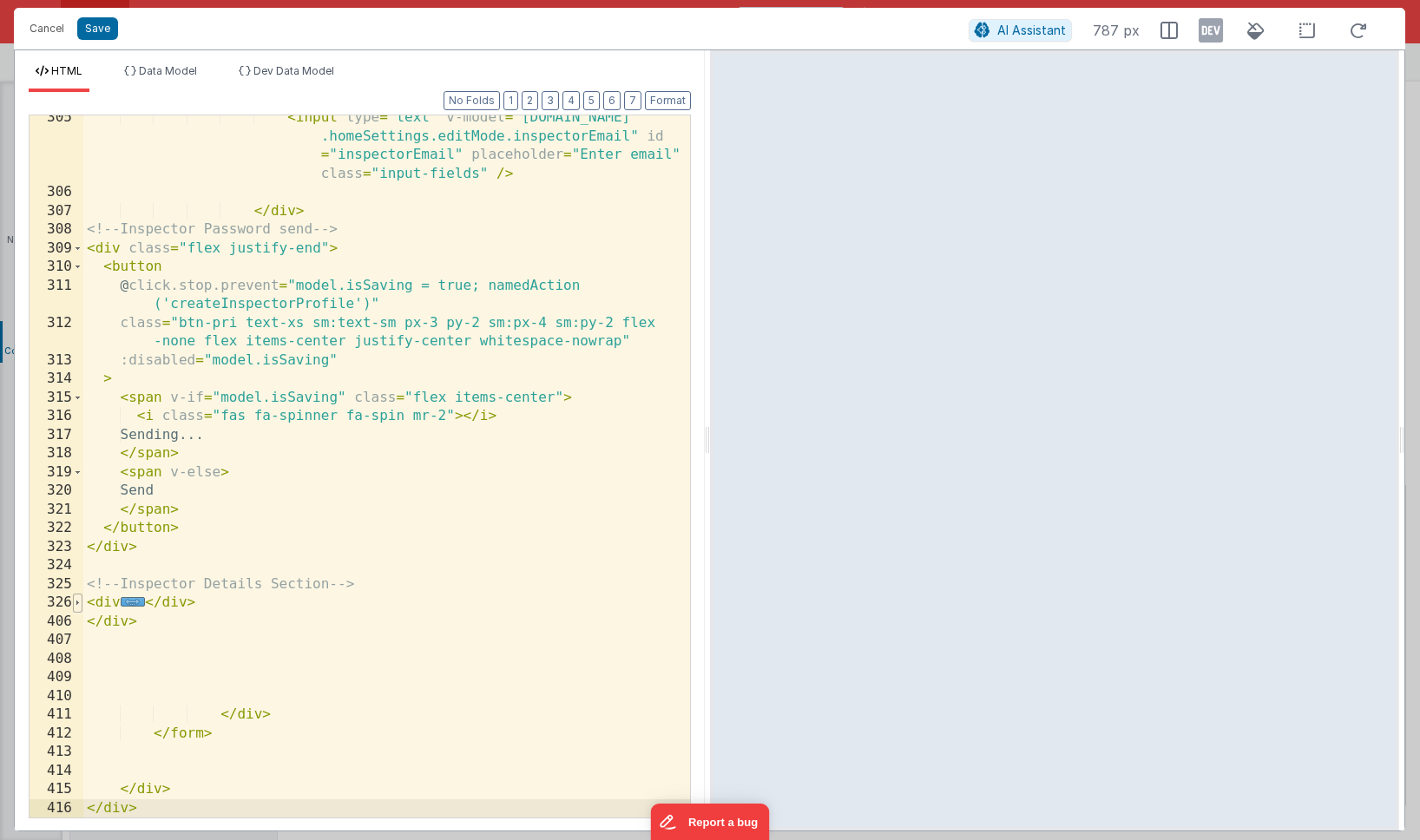
click at [80, 601] on span at bounding box center [77, 603] width 10 height 19
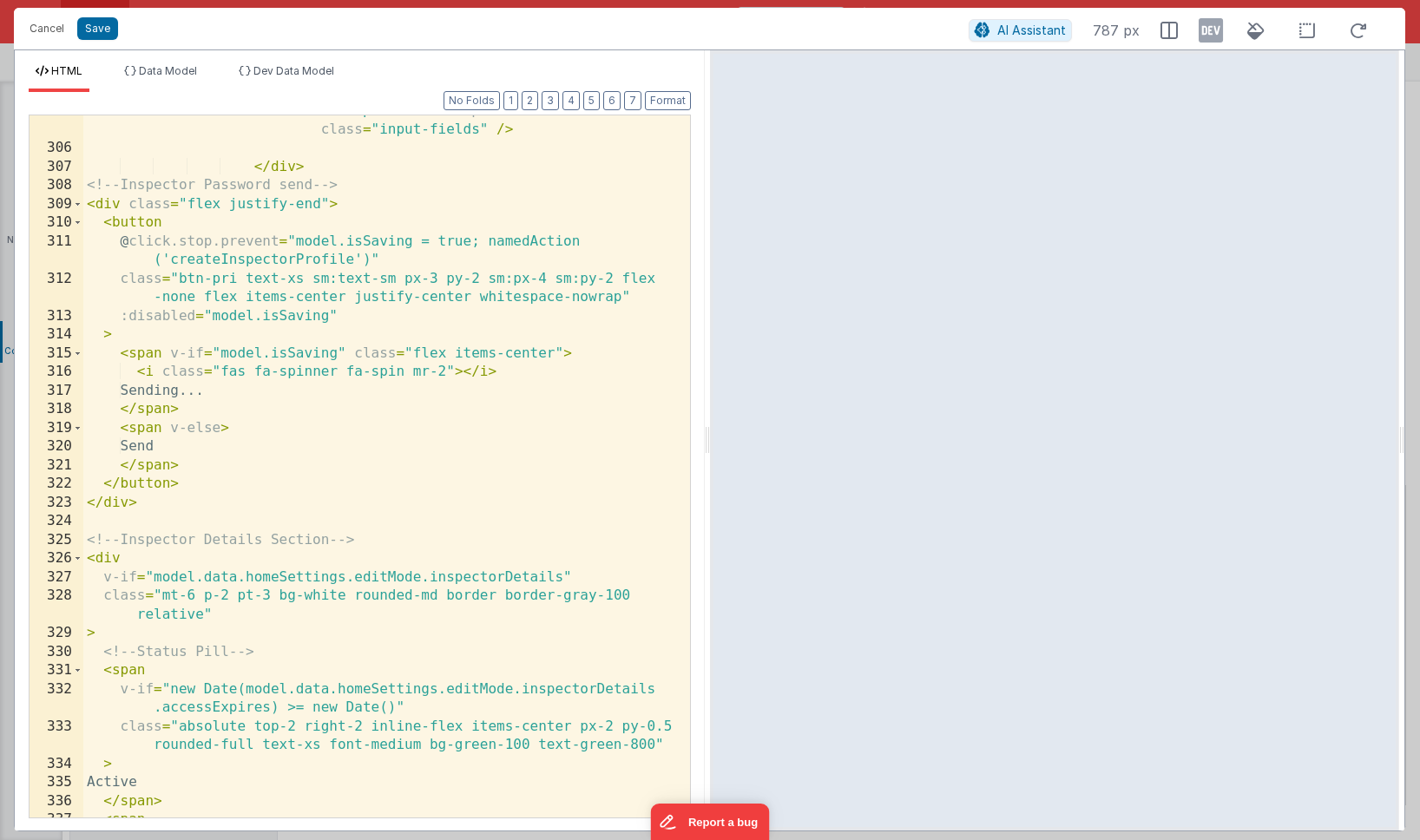
scroll to position [11435, 0]
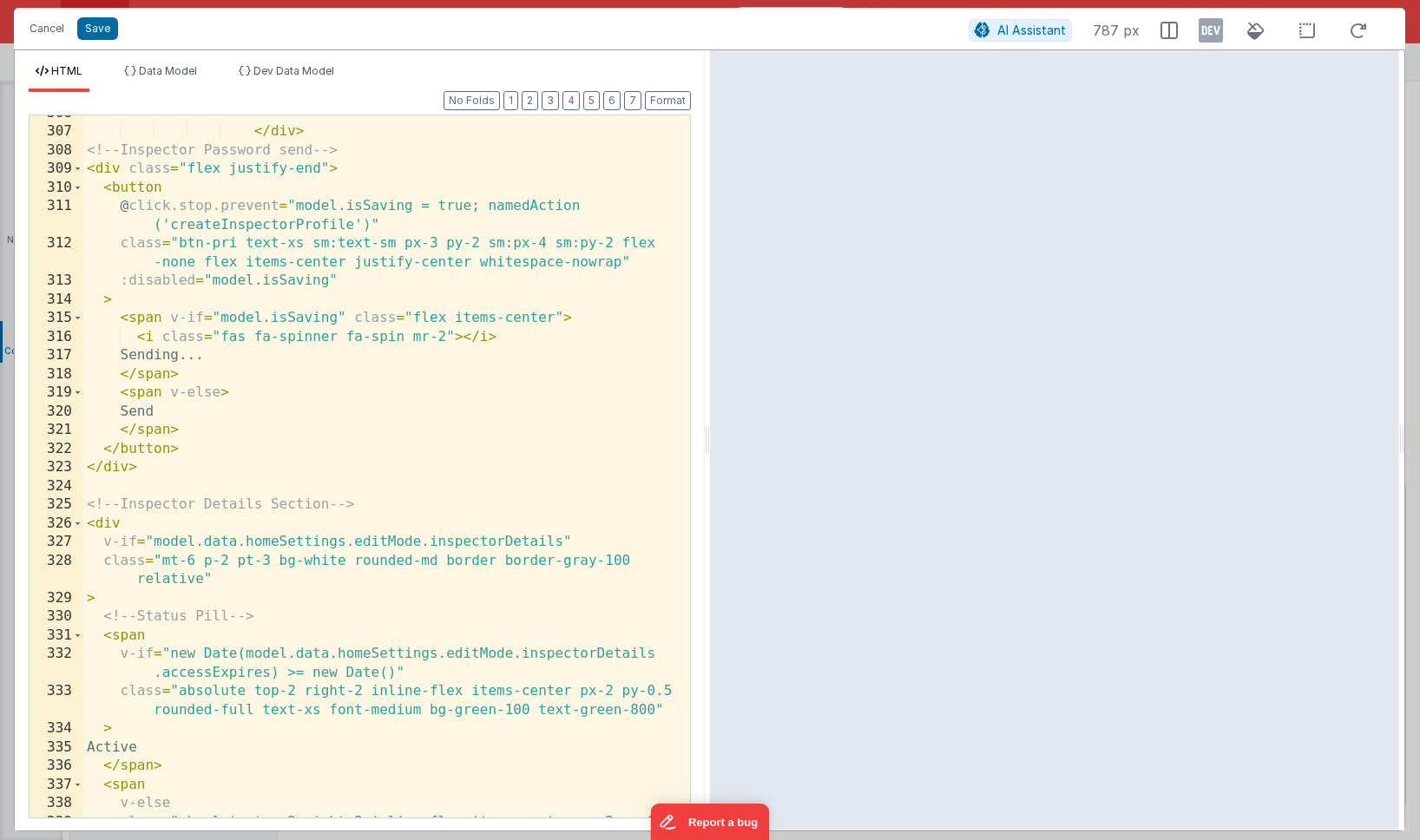
click at [124, 523] on div "</ div > <!-- Inspector Password send --> < div class = "flex justify-end" > < …" at bounding box center [387, 483] width 607 height 759
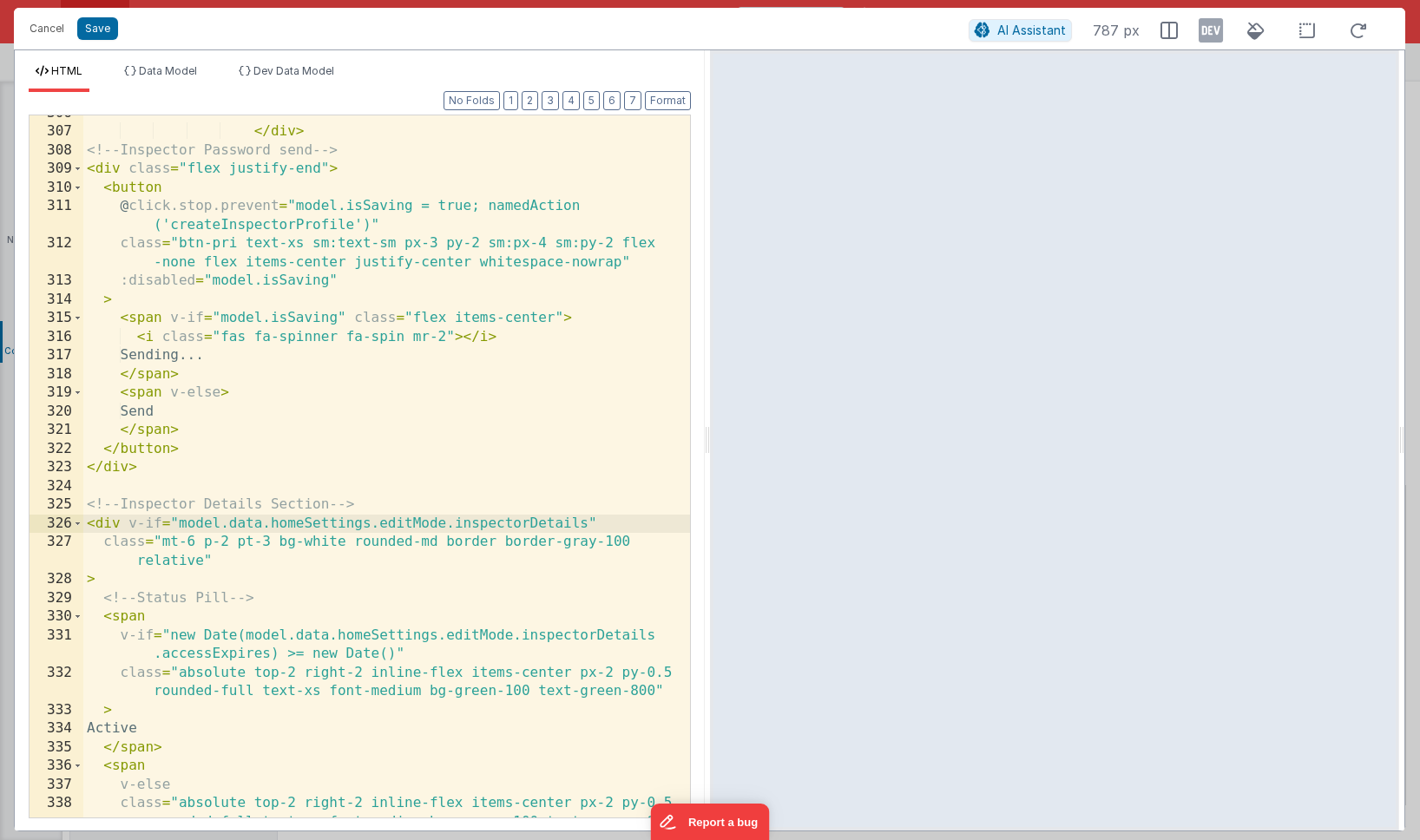
click at [158, 521] on div "</ div > <!-- Inspector Password send --> < div class = "flex justify-end" > < …" at bounding box center [387, 483] width 607 height 759
click at [97, 29] on button "Save" at bounding box center [97, 29] width 41 height 23
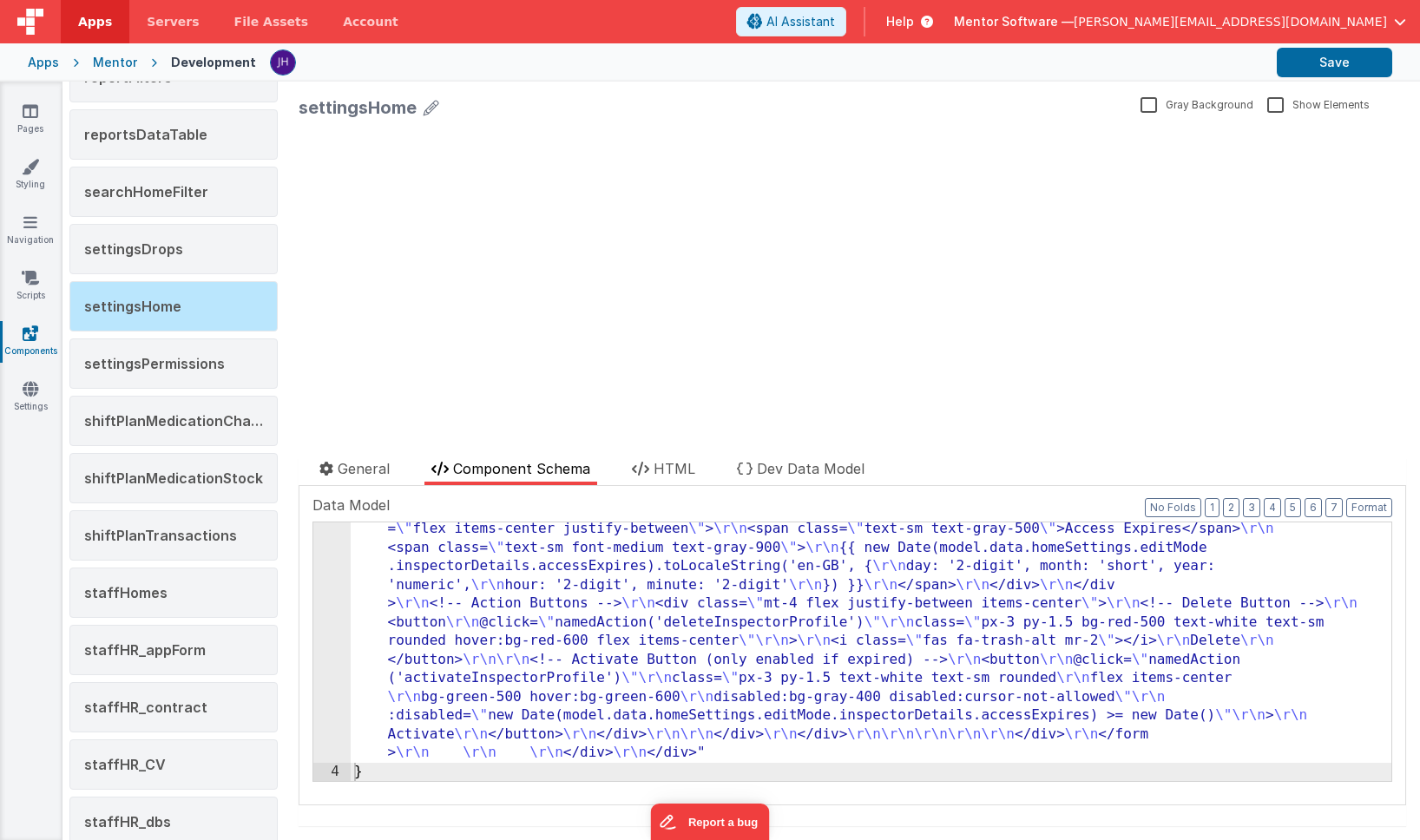
scroll to position [4520, 0]
click at [1306, 63] on button "Save" at bounding box center [1335, 63] width 116 height 30
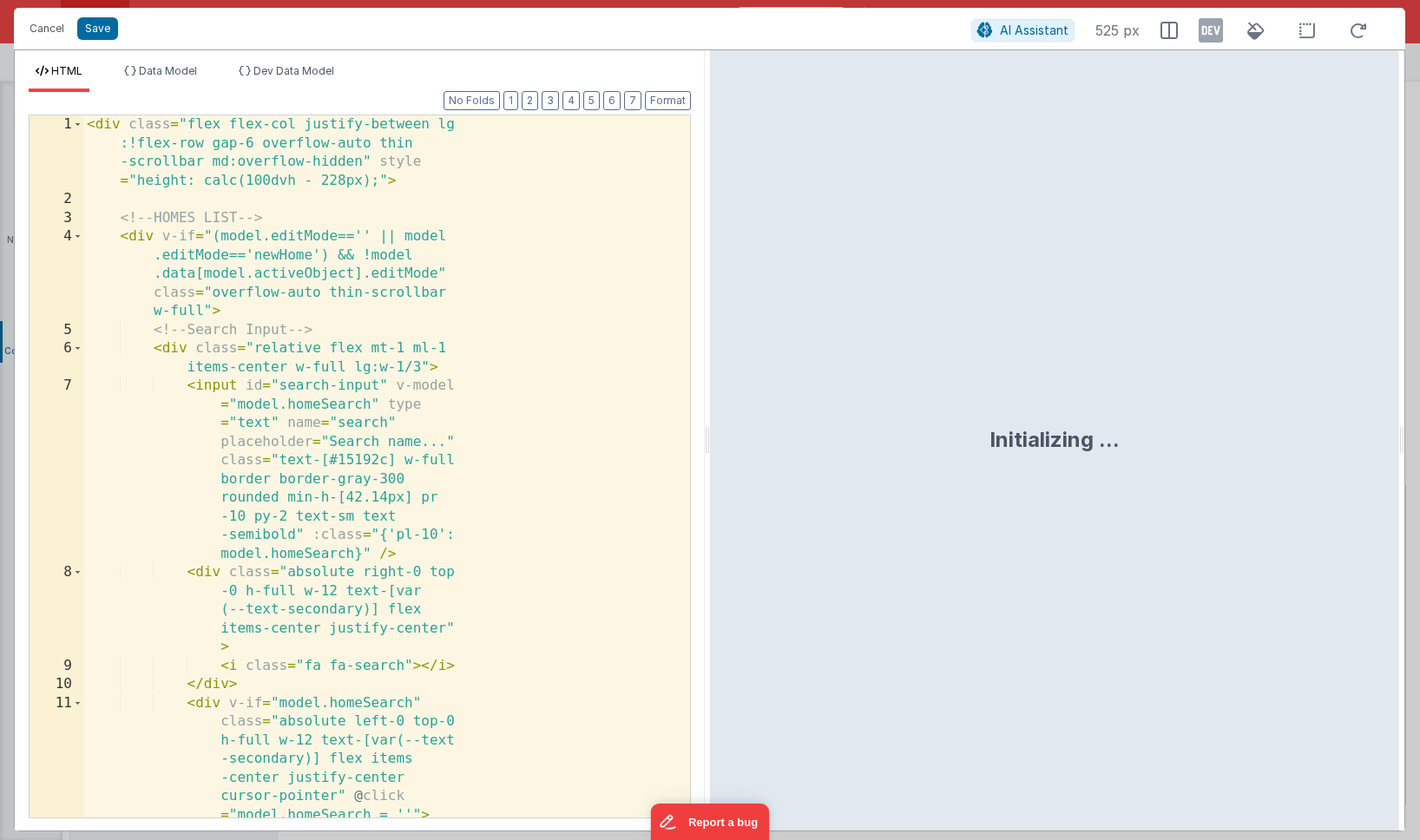
click at [657, 390] on div "< div class = "flex flex-col justify-between lg :!flex-row gap-6 overflow-auto …" at bounding box center [387, 523] width 607 height 815
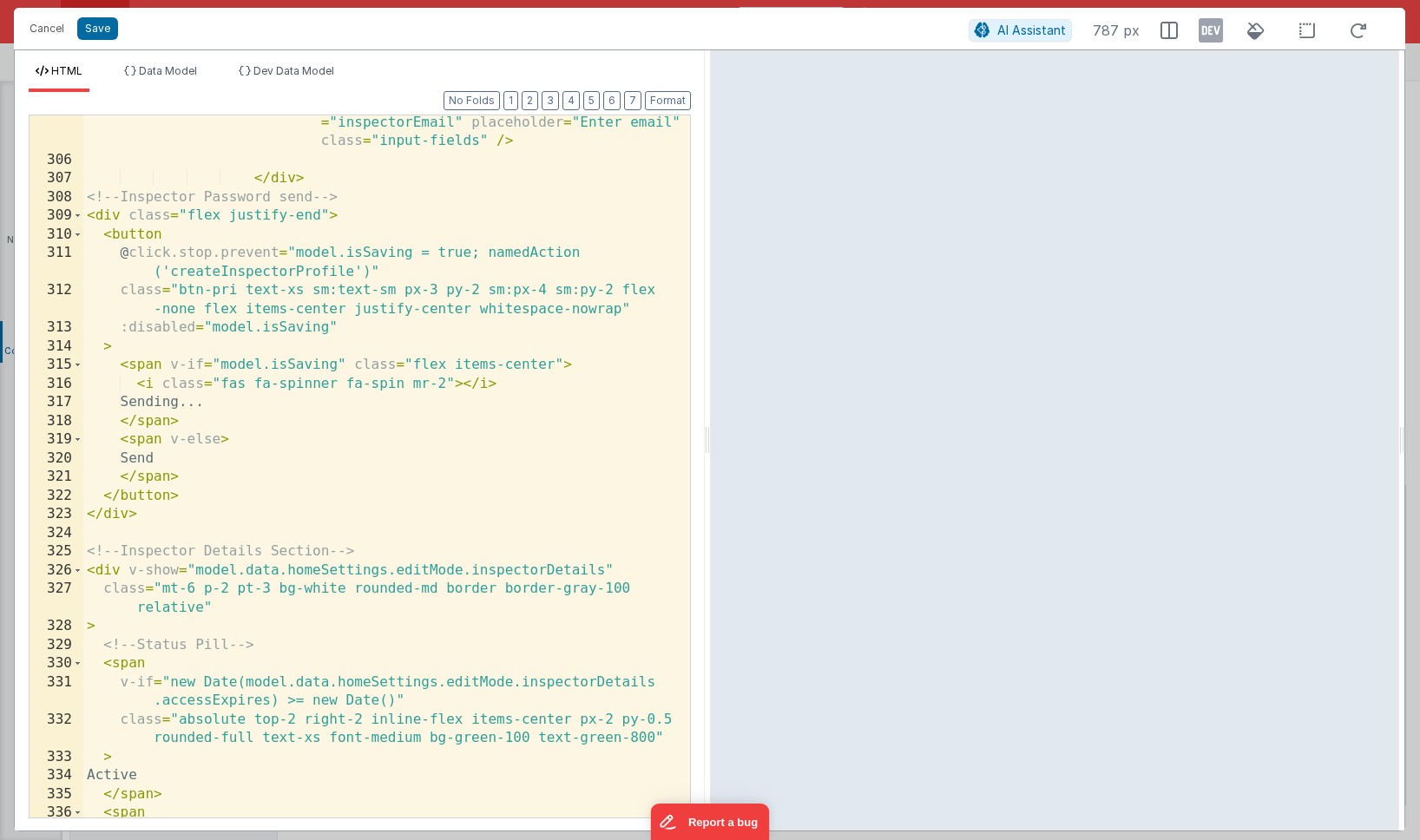
scroll to position [11387, 0]
click at [604, 571] on div "< input type = "text" v-model = "model.data .homeSettings.editMode.inspectorEma…" at bounding box center [387, 476] width 607 height 797
click at [570, 443] on div "< input type = "text" v-model = "model.data .homeSettings.editMode.inspectorEma…" at bounding box center [387, 476] width 607 height 797
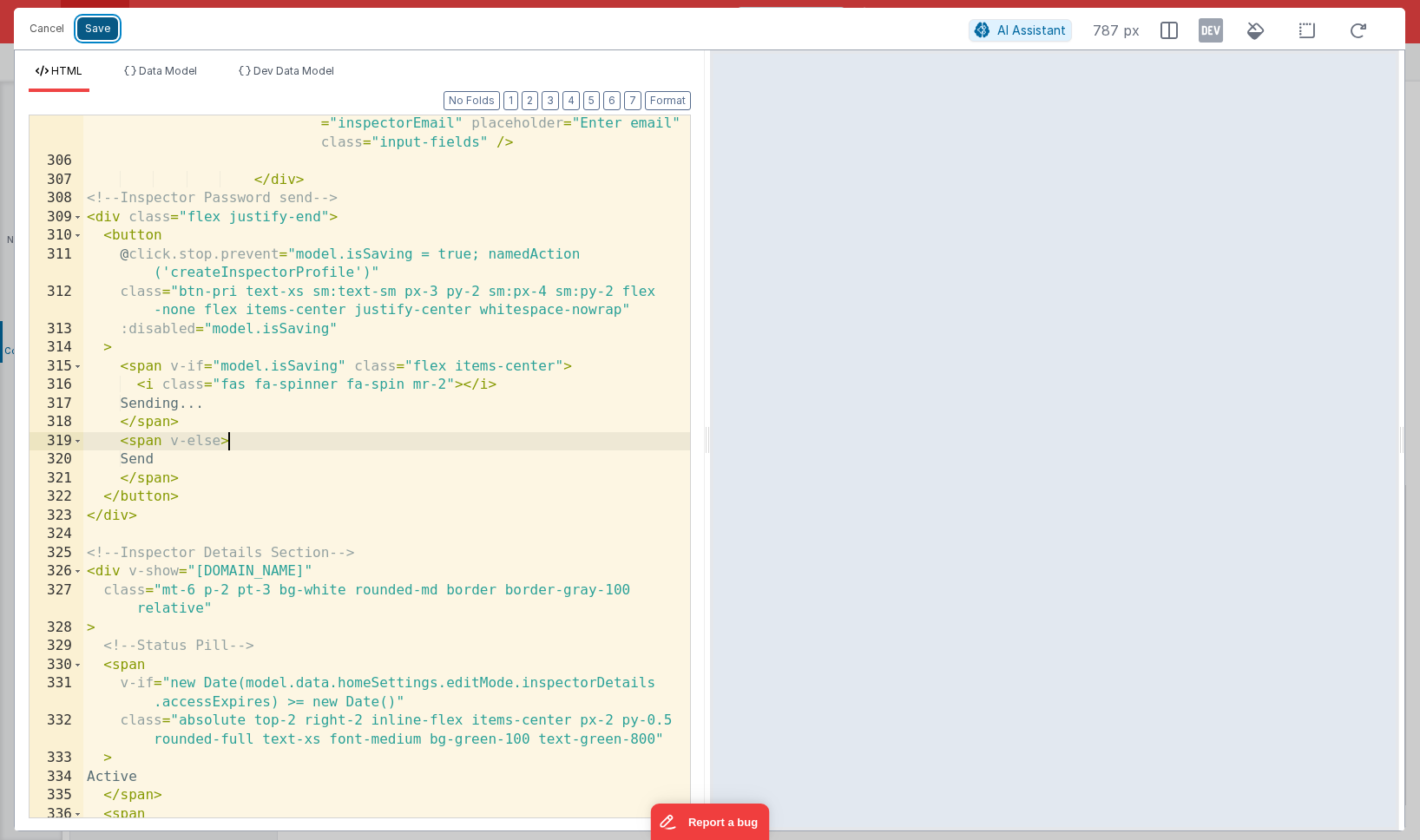
click at [101, 29] on button "Save" at bounding box center [97, 29] width 41 height 23
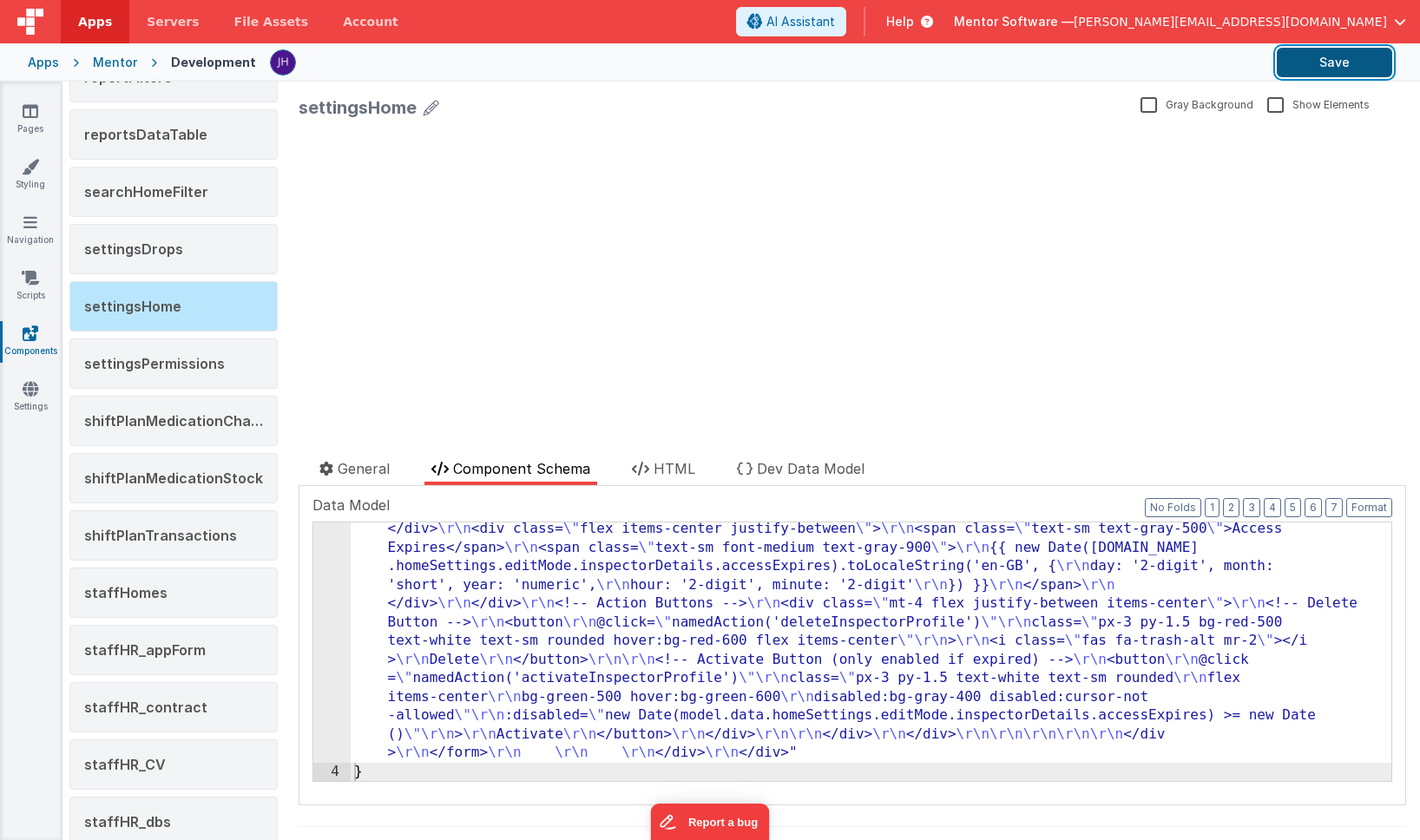
click at [1344, 61] on button "Save" at bounding box center [1335, 63] width 116 height 30
click at [663, 213] on div "update page model (See schema to hide after dev) showElements" at bounding box center [852, 285] width 1108 height 317
click at [37, 115] on link "Pages" at bounding box center [30, 120] width 63 height 35
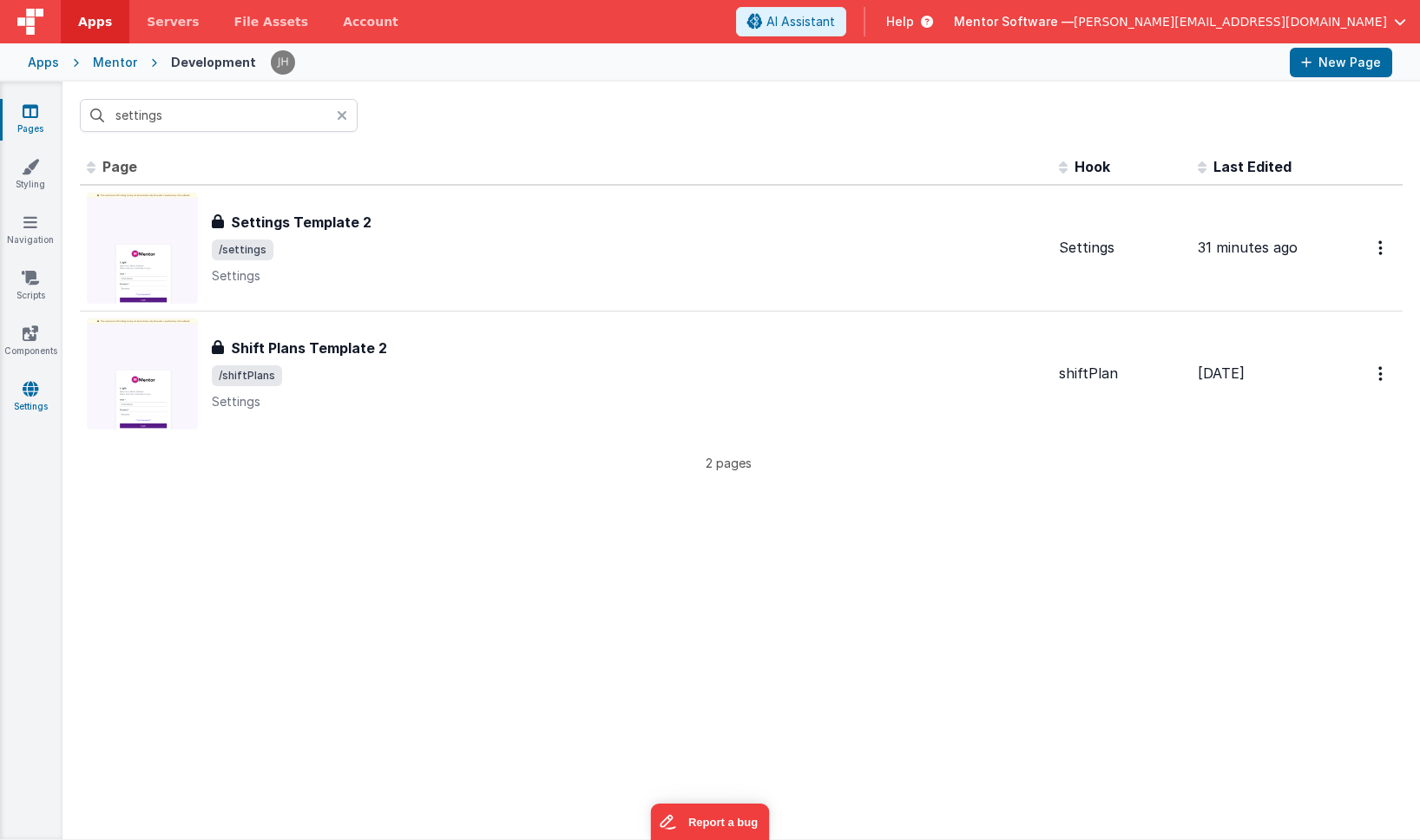
click at [30, 393] on icon at bounding box center [30, 389] width 16 height 17
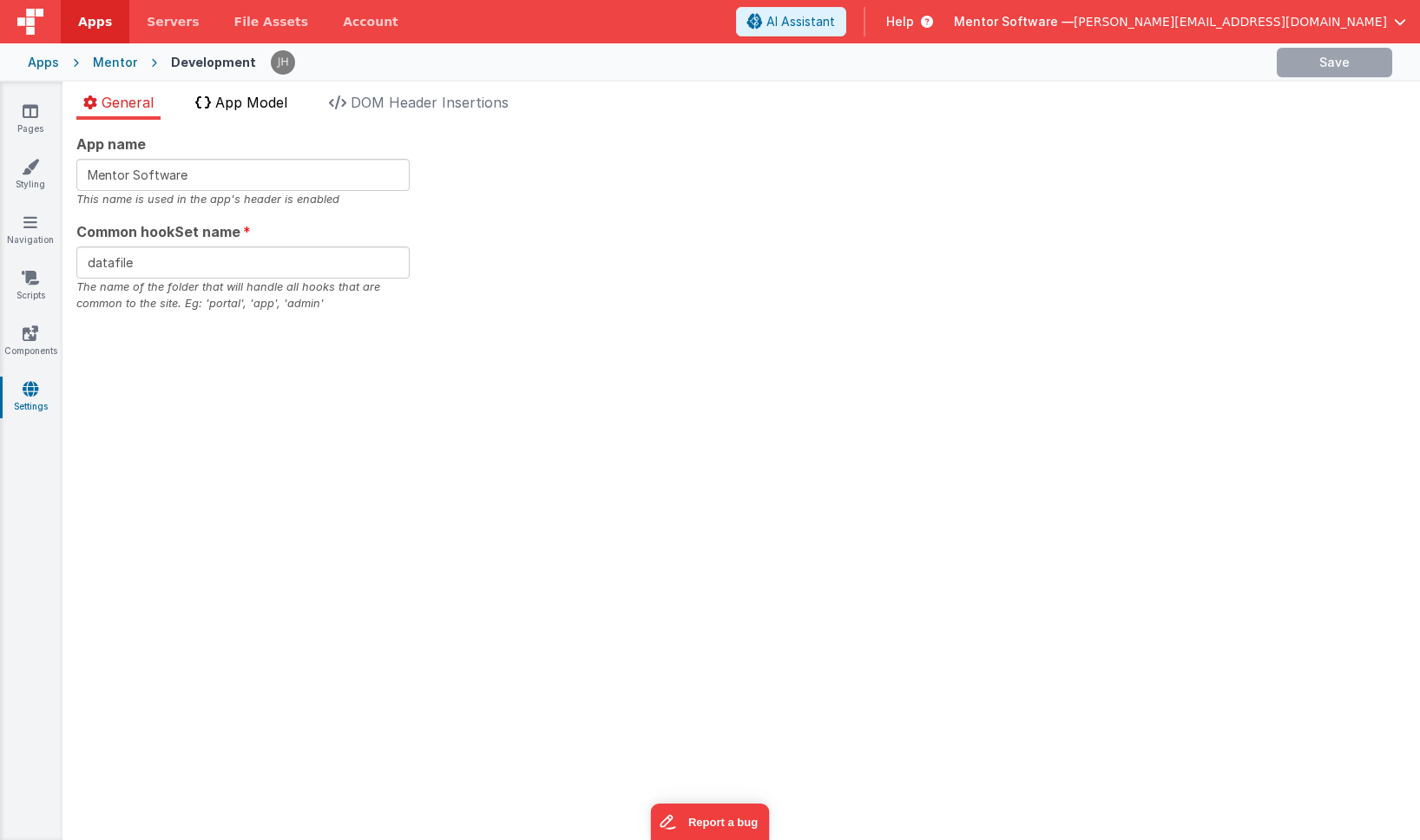
click at [252, 103] on span "App Model" at bounding box center [251, 103] width 72 height 17
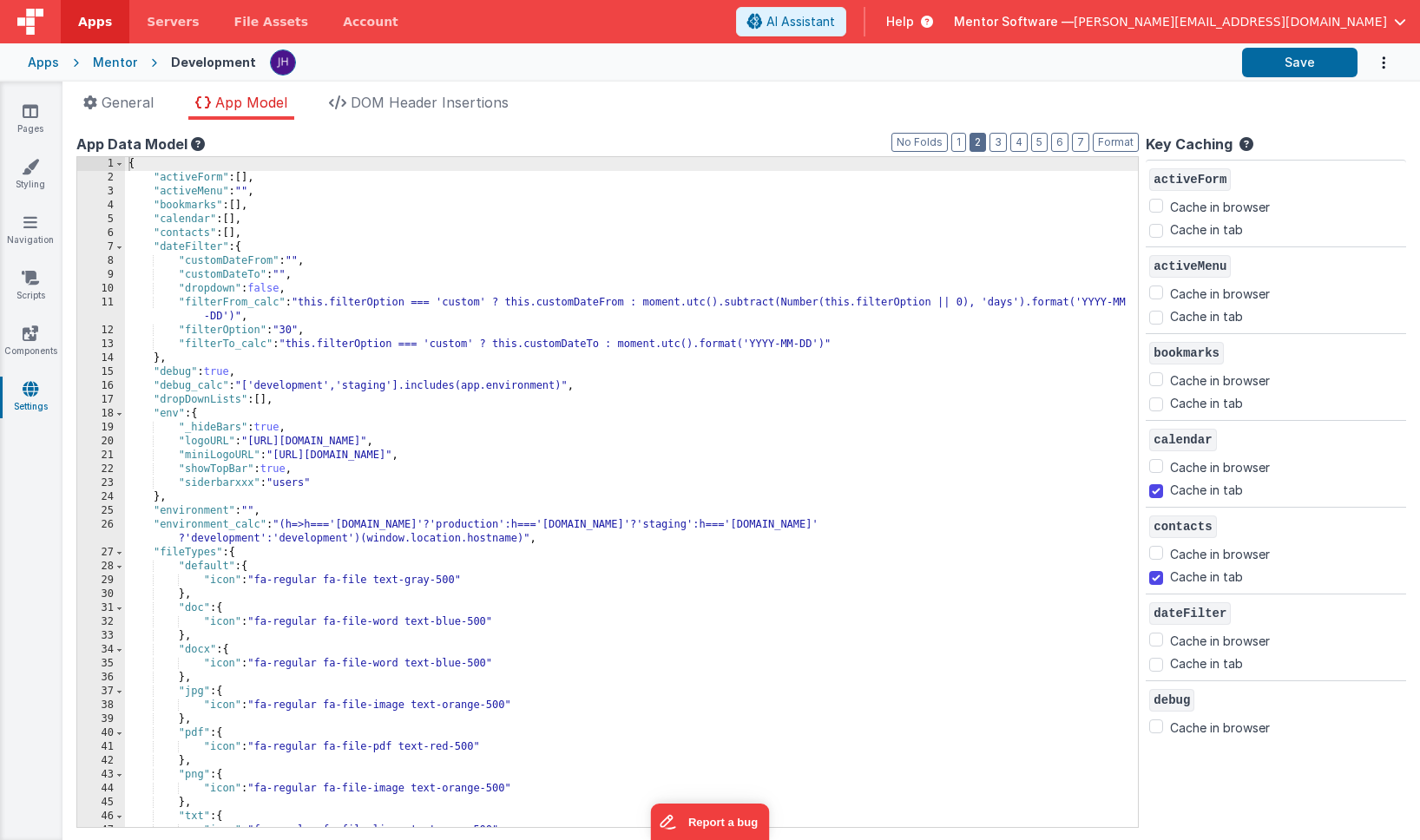
click at [981, 144] on button "2" at bounding box center [977, 143] width 17 height 19
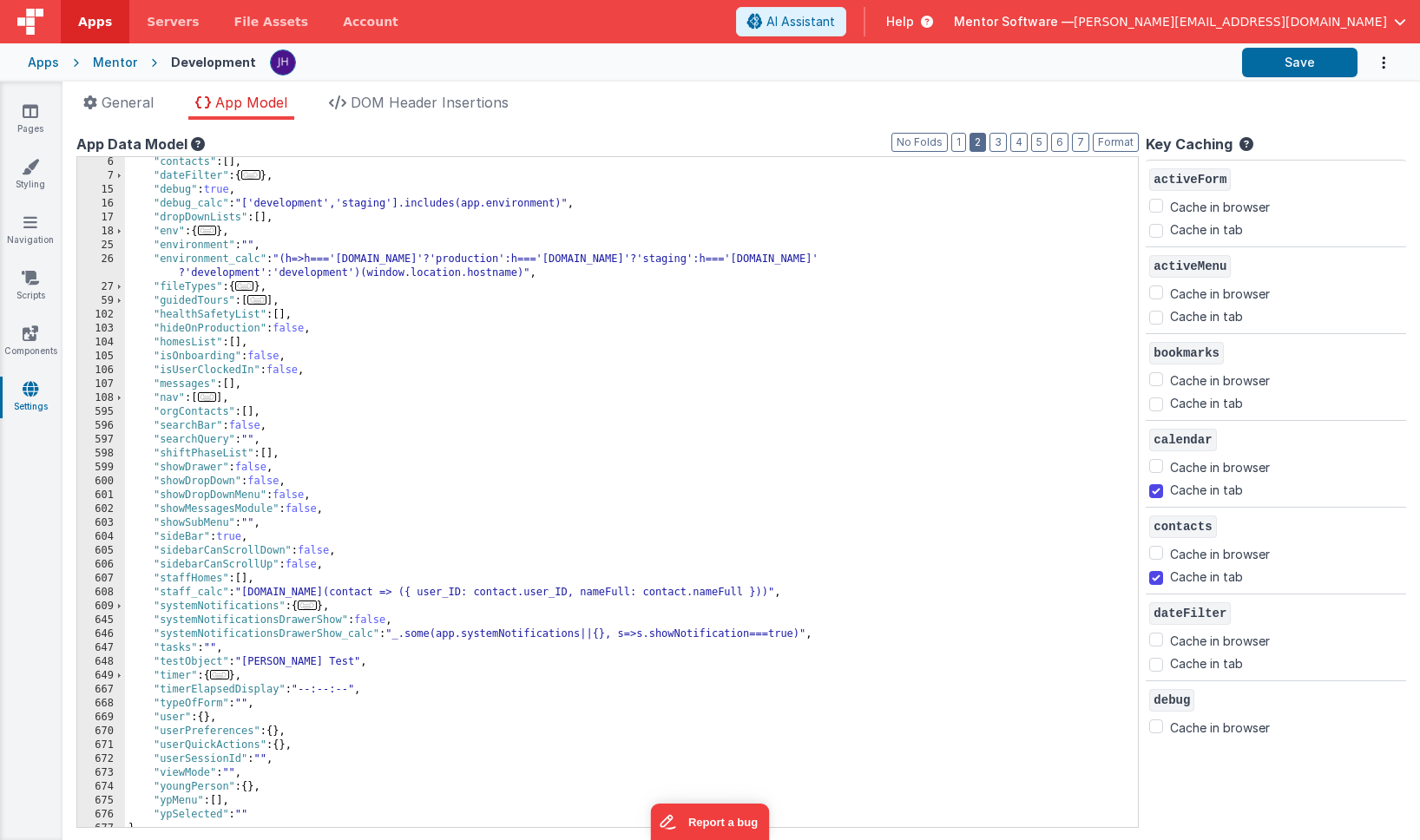
scroll to position [80, 0]
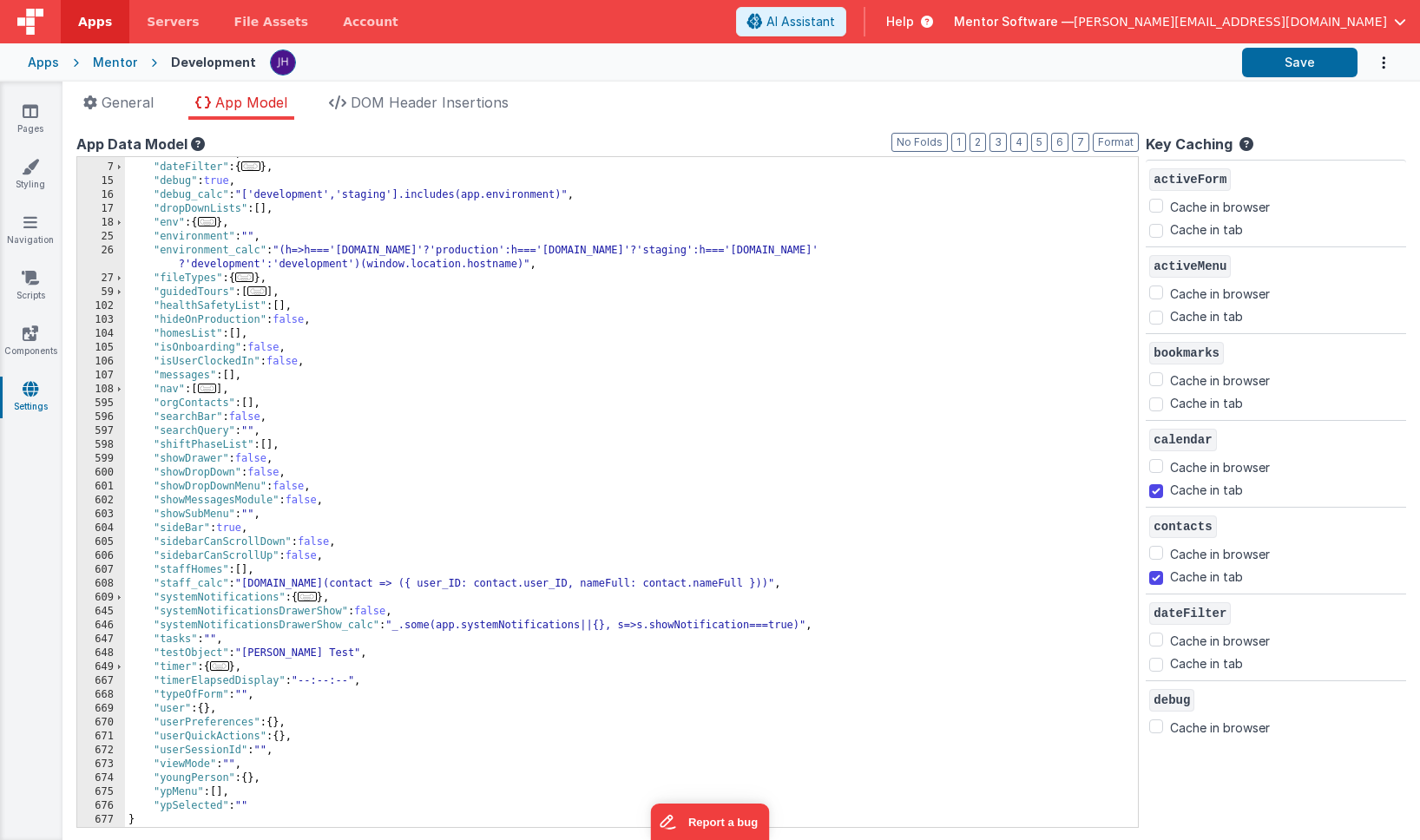
click at [210, 390] on span "..." at bounding box center [208, 388] width 19 height 10
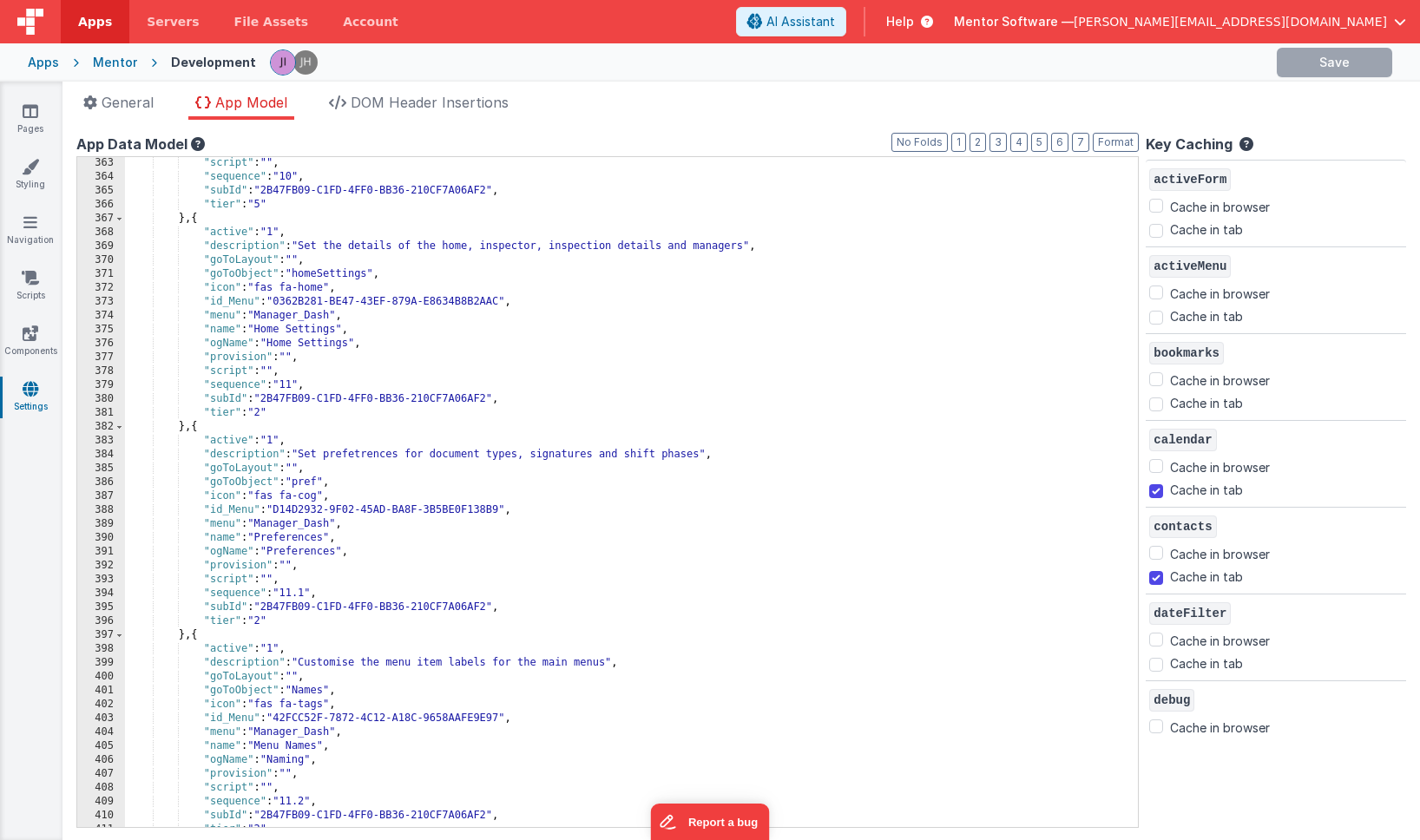
scroll to position [3862, 0]
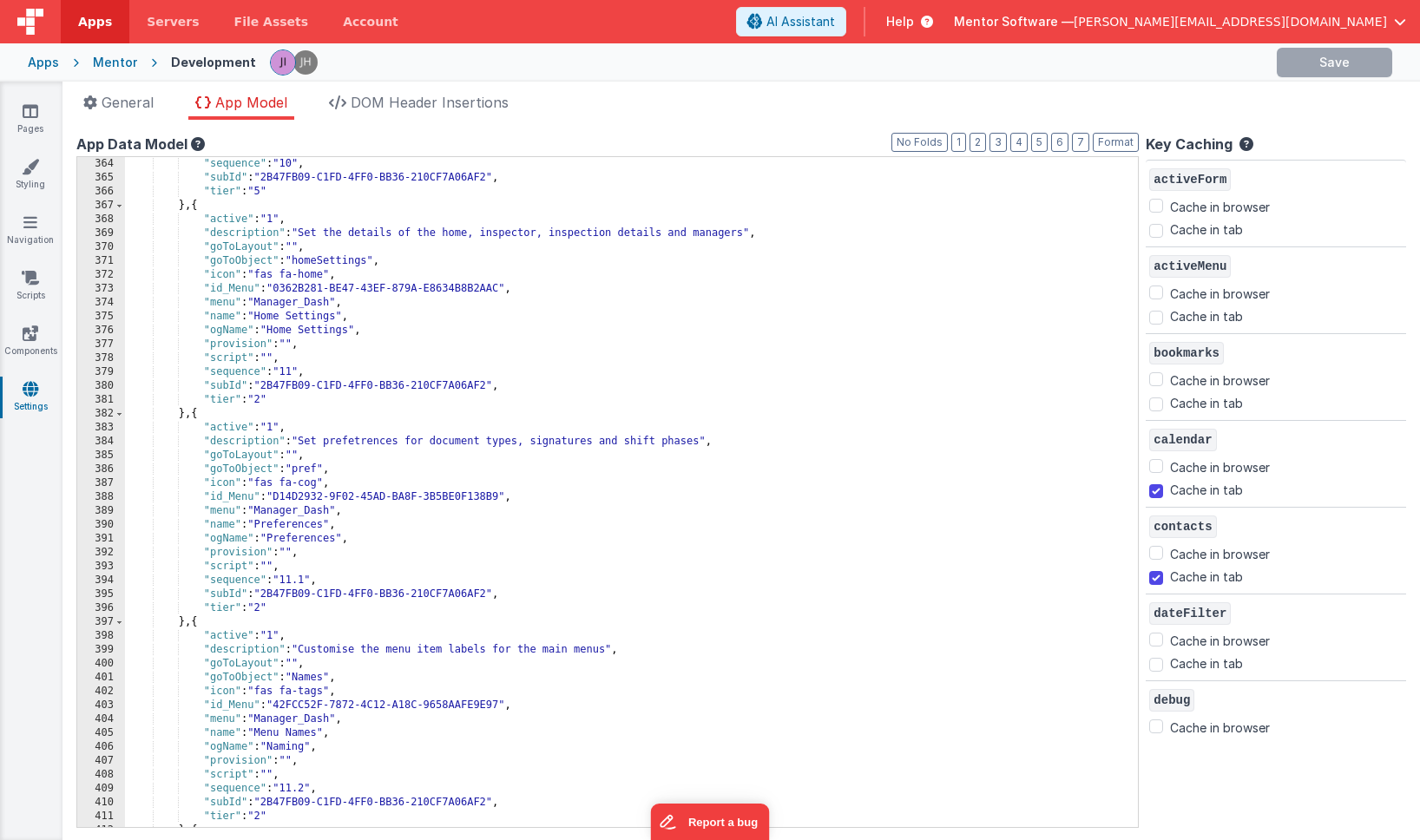
click at [367, 439] on div ""sequence" : "10" , "subId" : "2B47FB09-C1FD-4FF0-BB36-210CF7A06AF2" , "tier" :…" at bounding box center [631, 506] width 1013 height 698
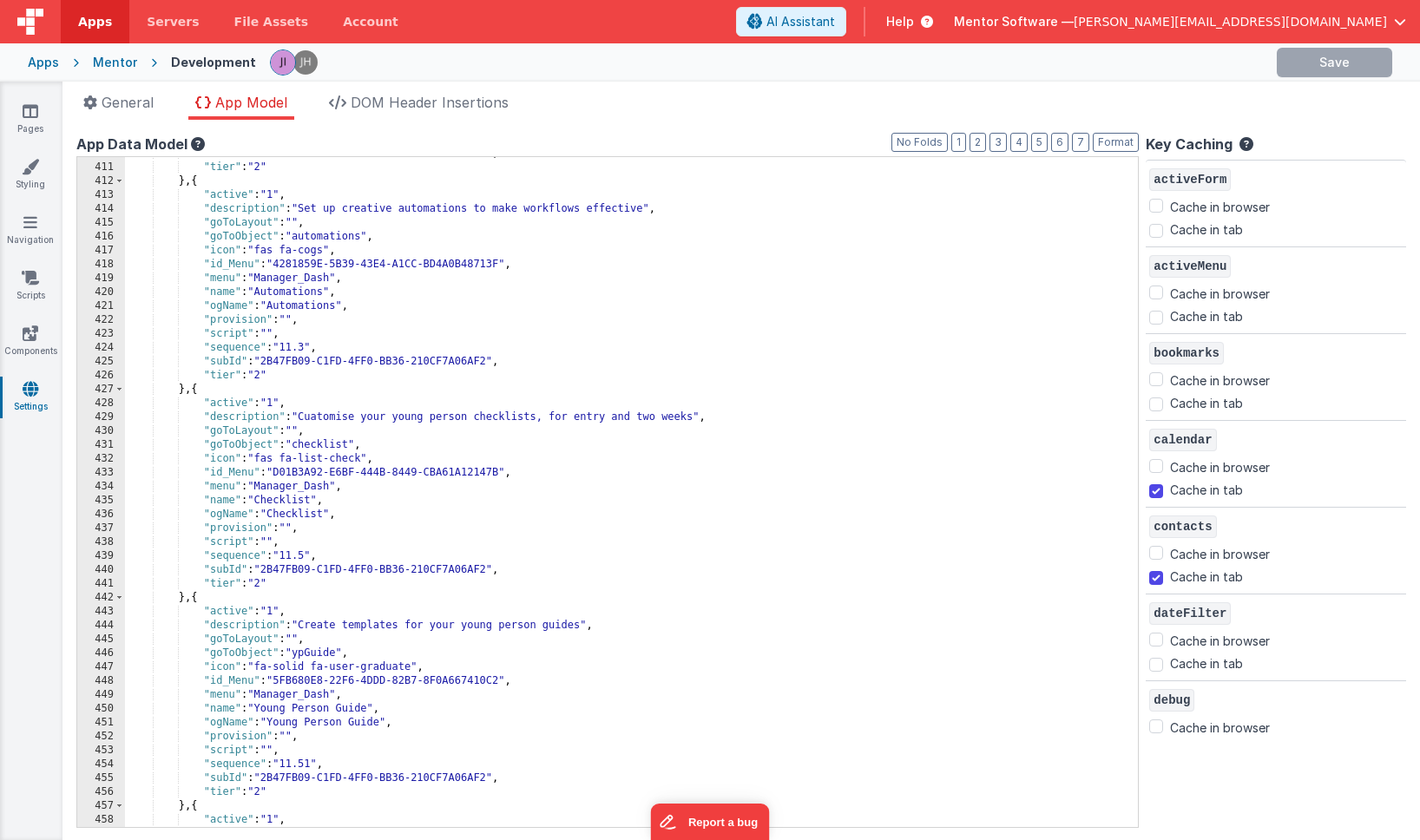
scroll to position [4514, 0]
click at [318, 410] on div ""subId" : "2B47FB09-C1FD-4FF0-BB36-210CF7A06AF2" , "tier" : "2" } , { "active" …" at bounding box center [631, 493] width 1013 height 698
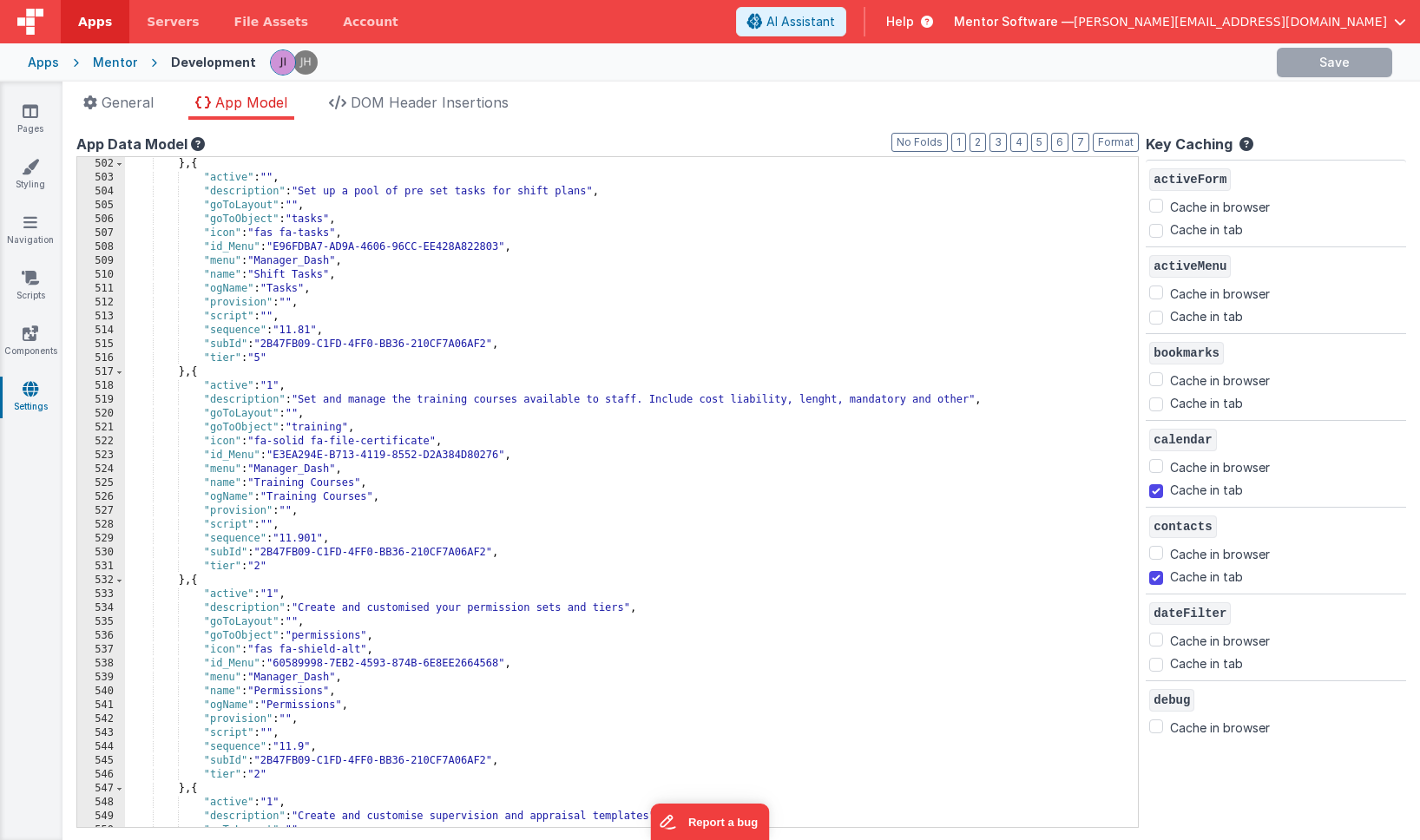
scroll to position [5783, 0]
click at [838, 399] on div "} , { "active" : "" , "description" : "Set up a pool of pre set tasks for shift…" at bounding box center [631, 503] width 1013 height 698
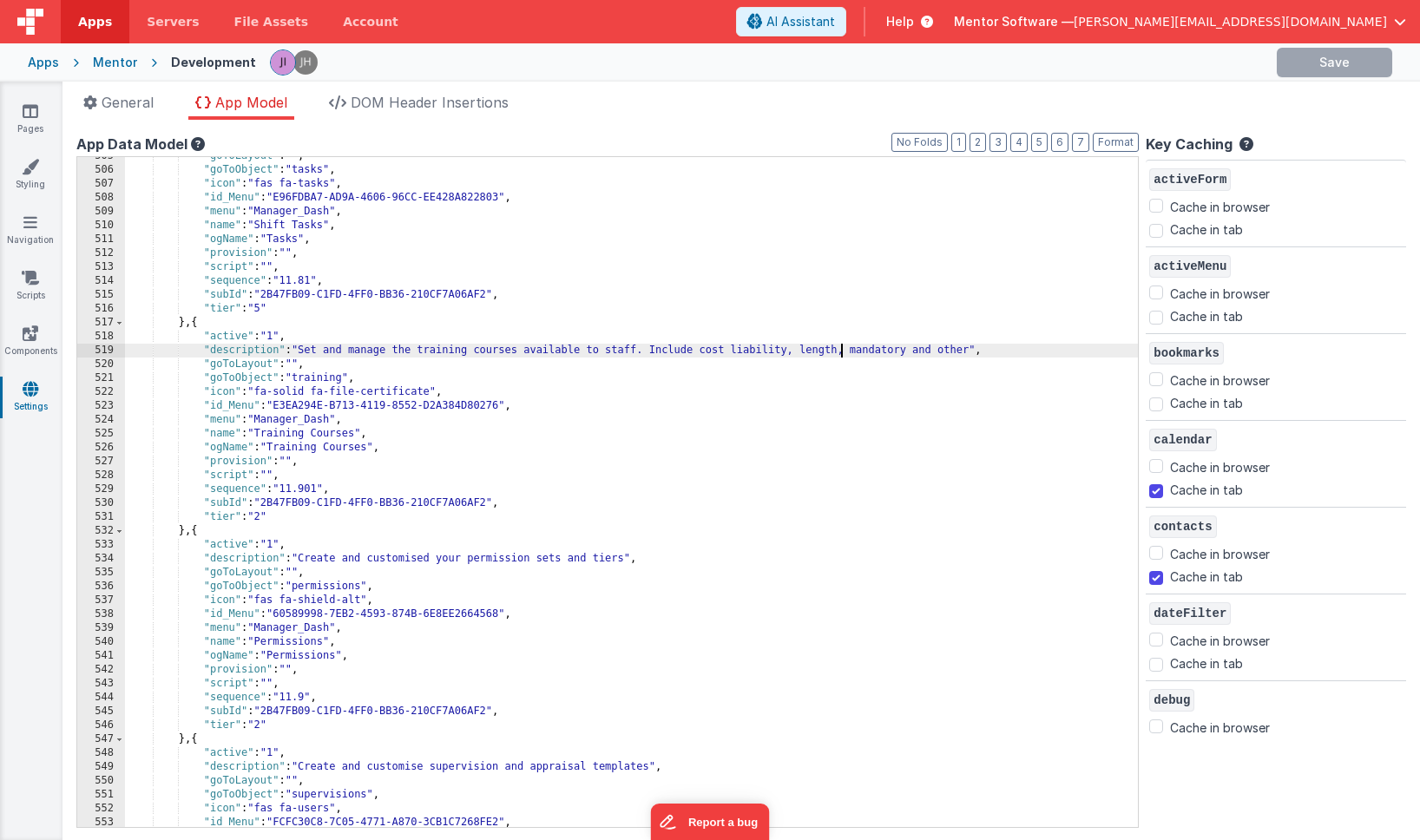
scroll to position [5829, 0]
click at [433, 557] on div ""goToLayout" : "" , "goToObject" : "tasks" , "icon" : "fas fa-tasks" , "id_Menu…" at bounding box center [631, 497] width 1013 height 698
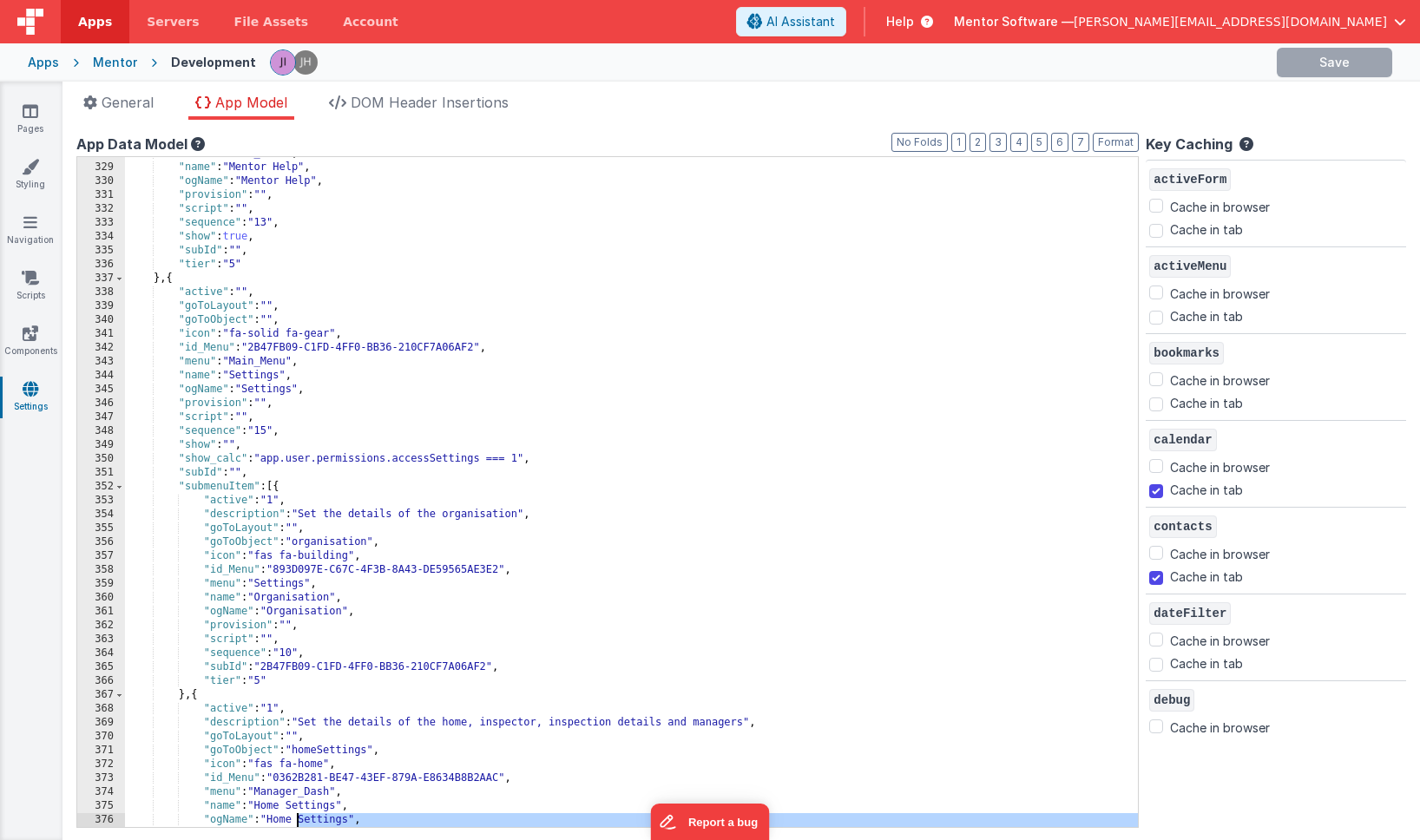
scroll to position [3511, 0]
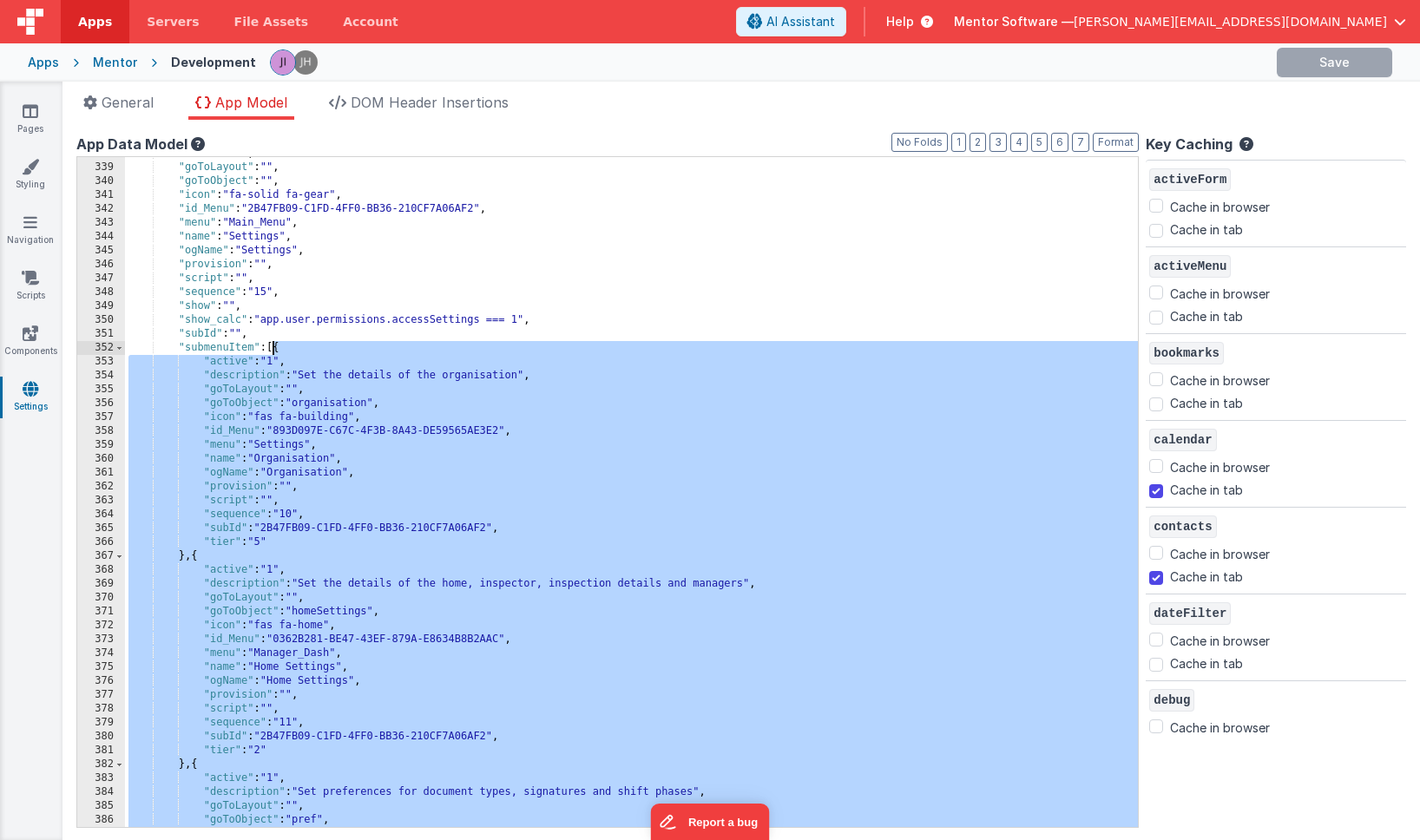
drag, startPoint x: 206, startPoint y: 623, endPoint x: 271, endPoint y: 347, distance: 283.6
click at [271, 347] on div ""active" : "" , "goToLayout" : "" , "goToObject" : "" , "icon" : "fa-solid fa-g…" at bounding box center [631, 496] width 1013 height 698
click at [704, 137] on div "App Data Model" at bounding box center [608, 144] width 1063 height 21
click at [1137, 102] on ul "General App Model DOM Header Insertions" at bounding box center [742, 106] width 1358 height 28
click at [35, 114] on icon at bounding box center [30, 111] width 16 height 17
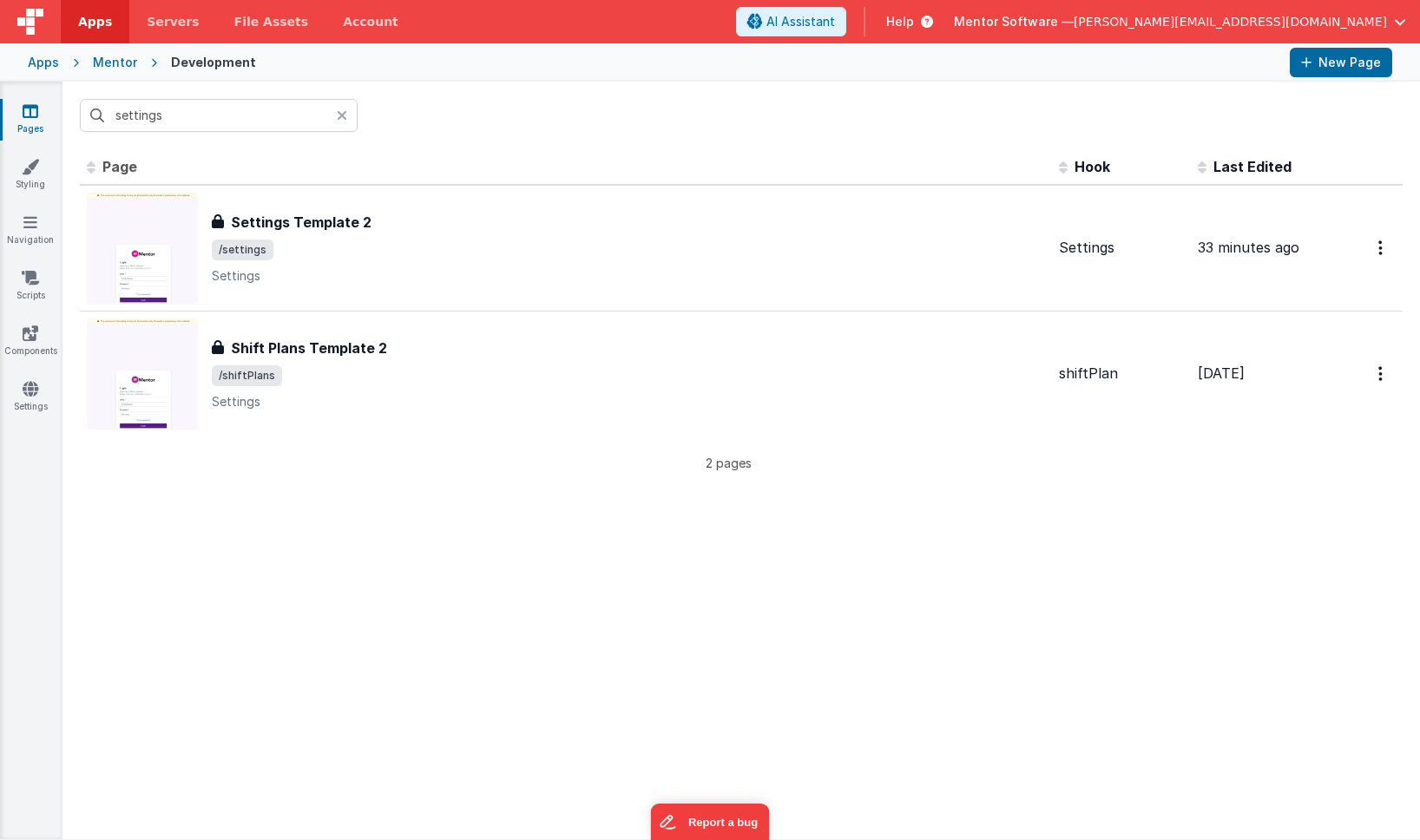
click at [117, 66] on div "Mentor" at bounding box center [115, 63] width 44 height 17
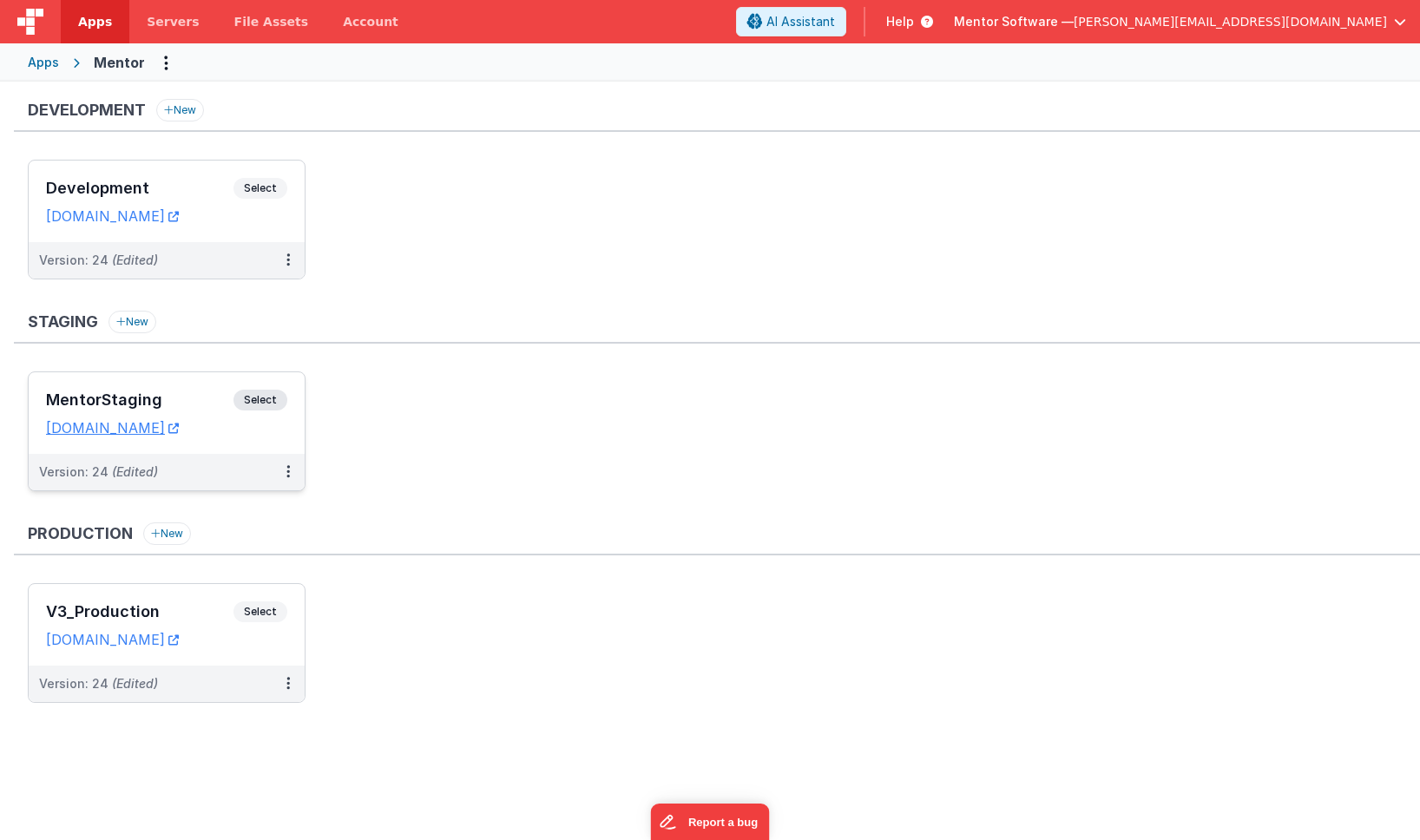
click at [196, 390] on div "MentorStaging Select" at bounding box center [167, 404] width 242 height 30
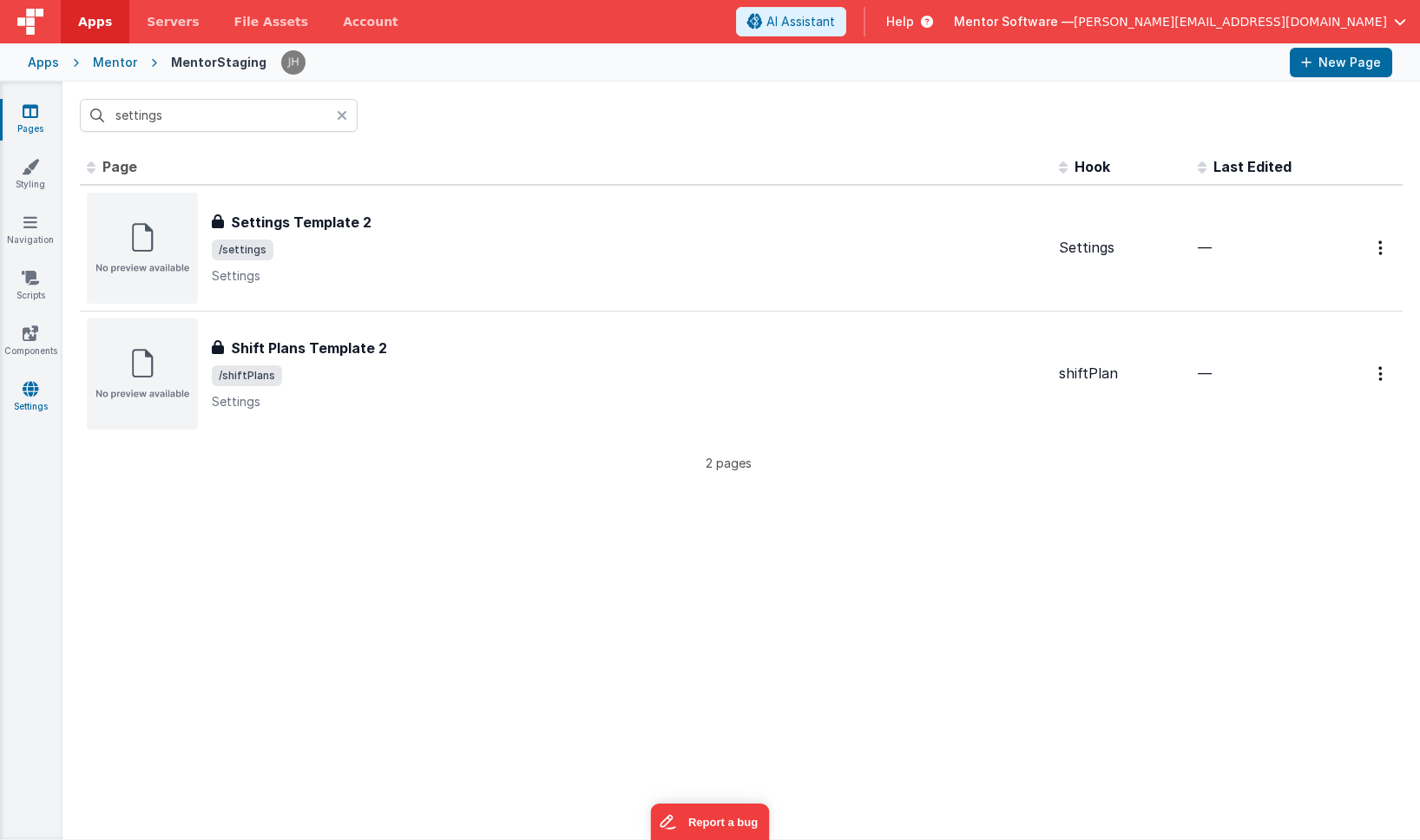
click at [30, 394] on icon at bounding box center [30, 389] width 16 height 17
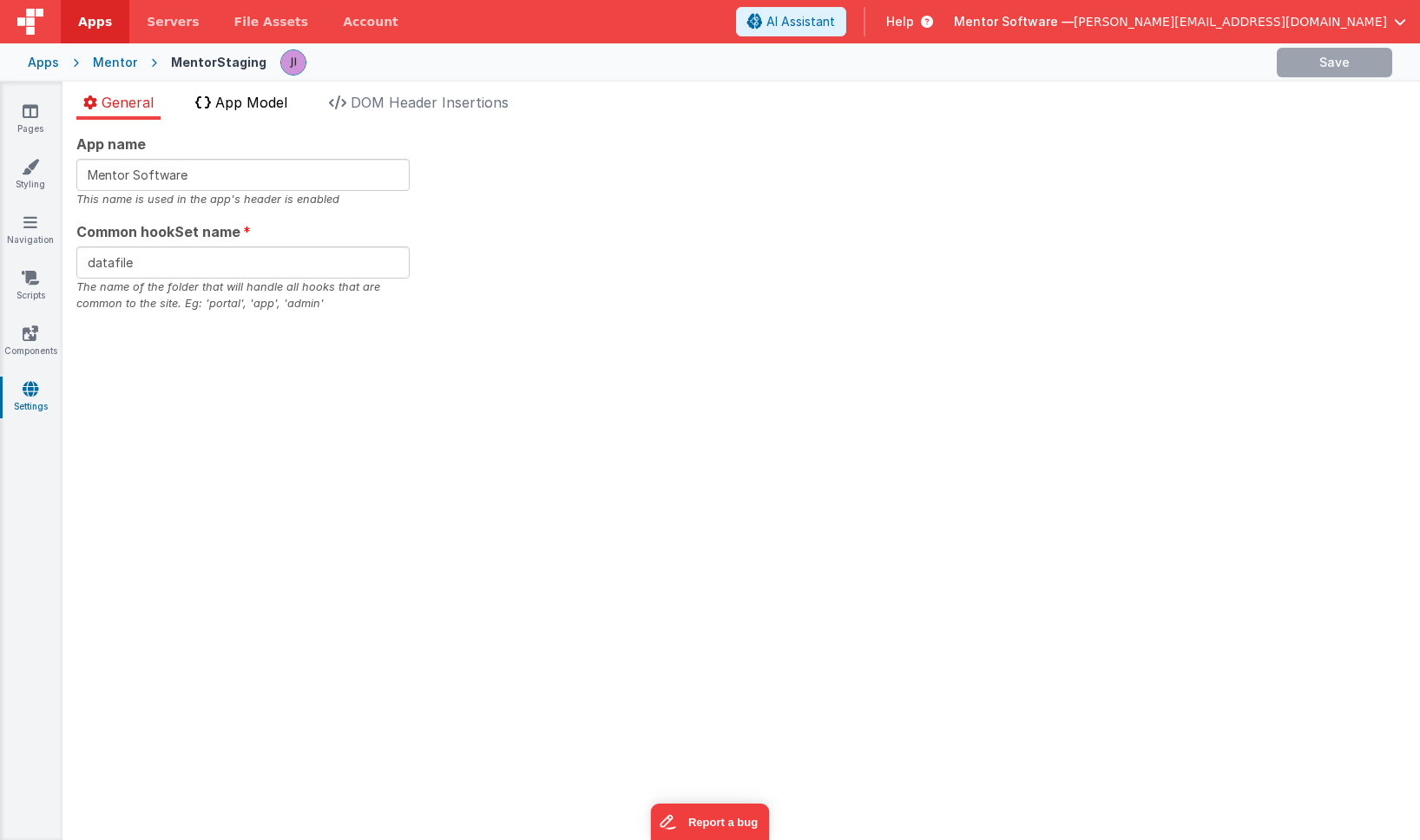
click at [257, 106] on span "App Model" at bounding box center [251, 103] width 72 height 17
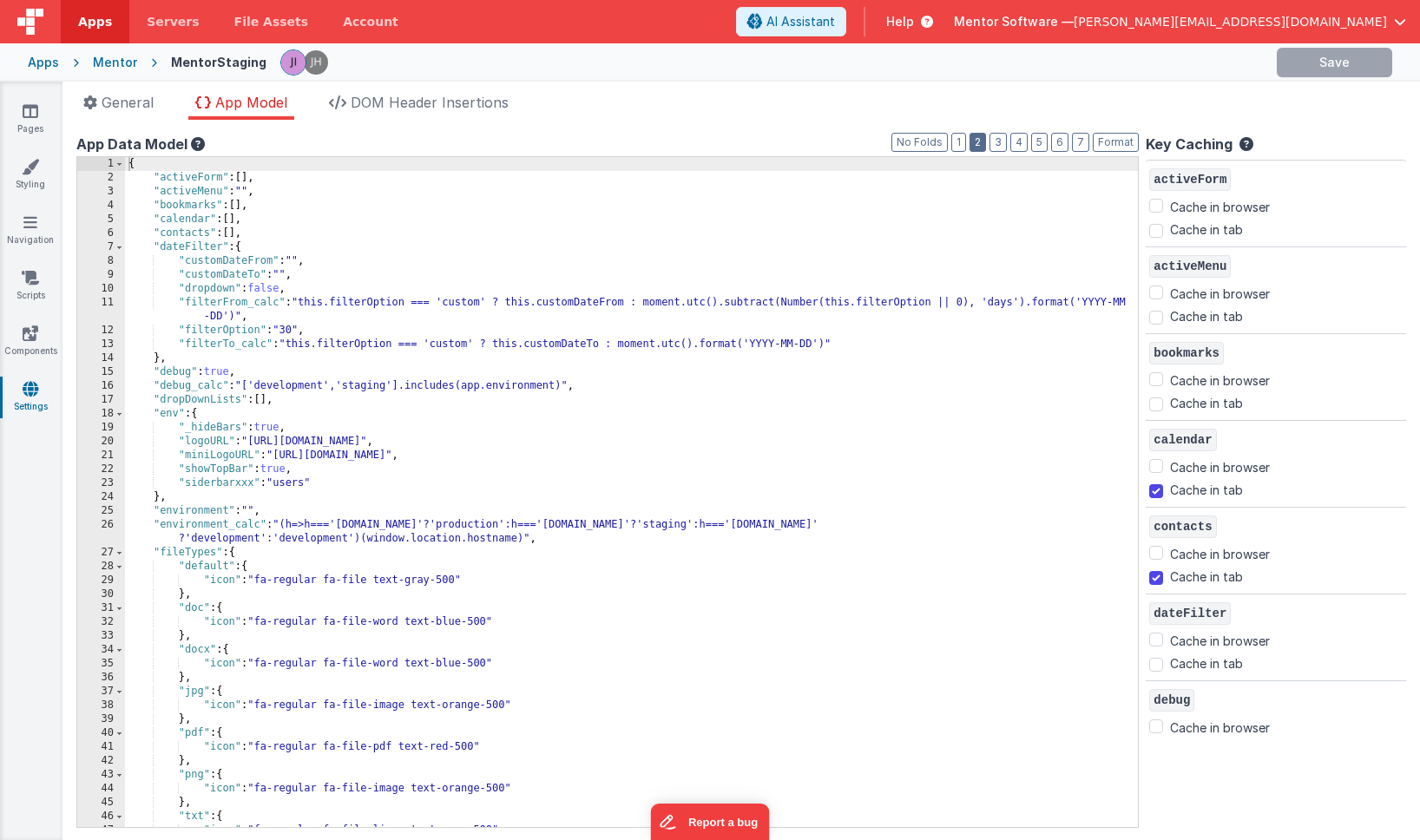
click at [978, 143] on button "2" at bounding box center [977, 143] width 17 height 19
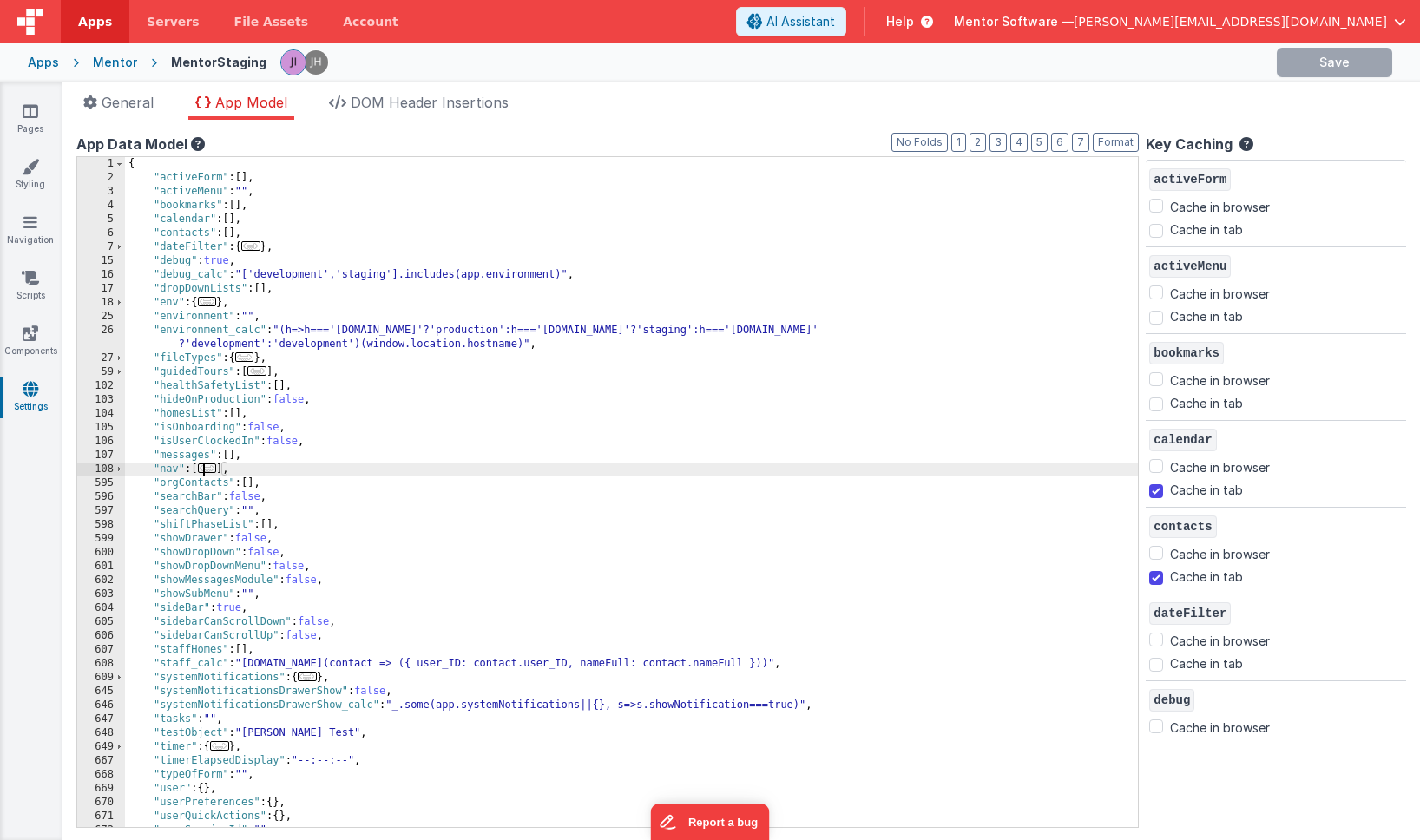
click at [216, 471] on span "..." at bounding box center [208, 468] width 19 height 10
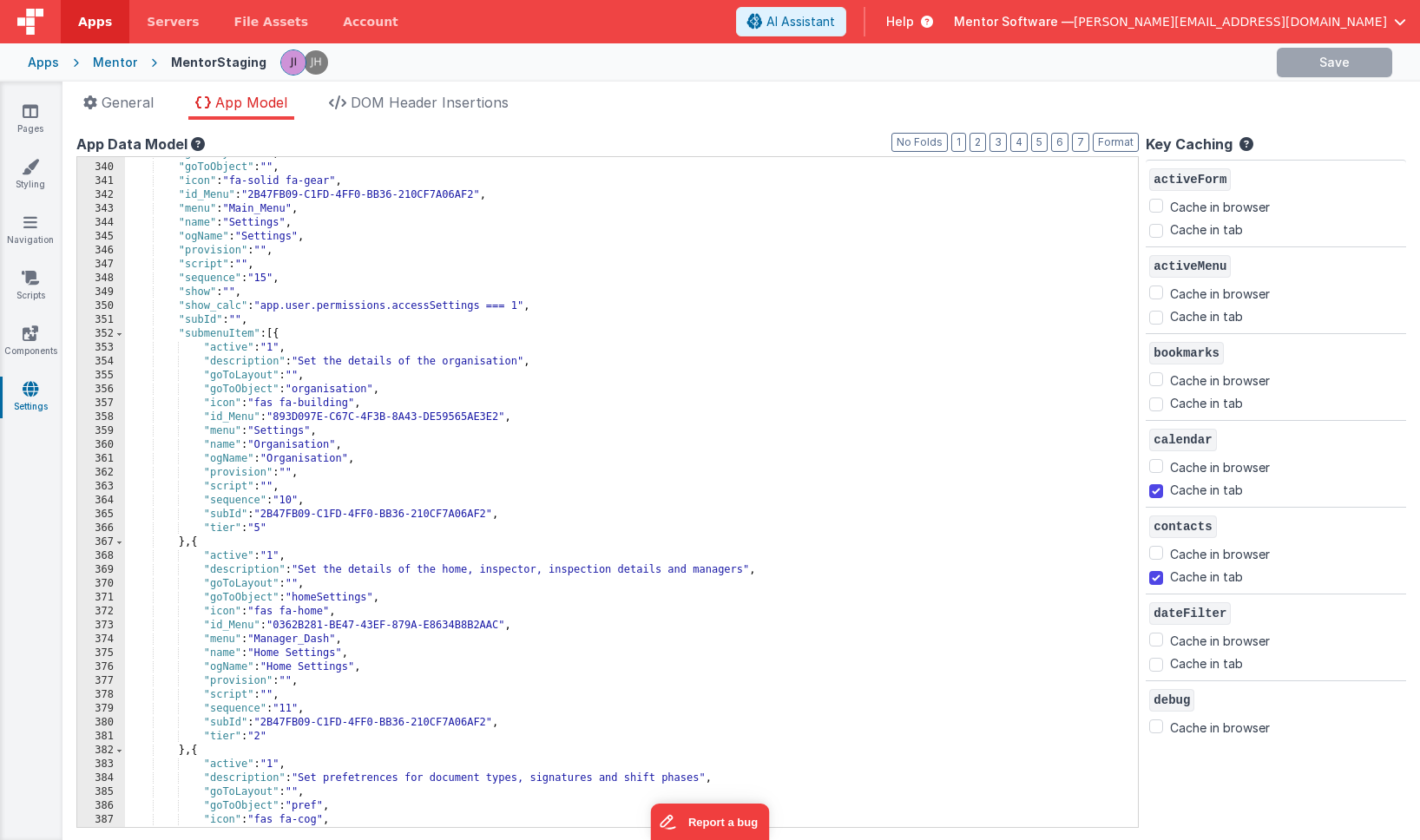
scroll to position [3526, 0]
click at [119, 335] on span at bounding box center [119, 333] width 10 height 14
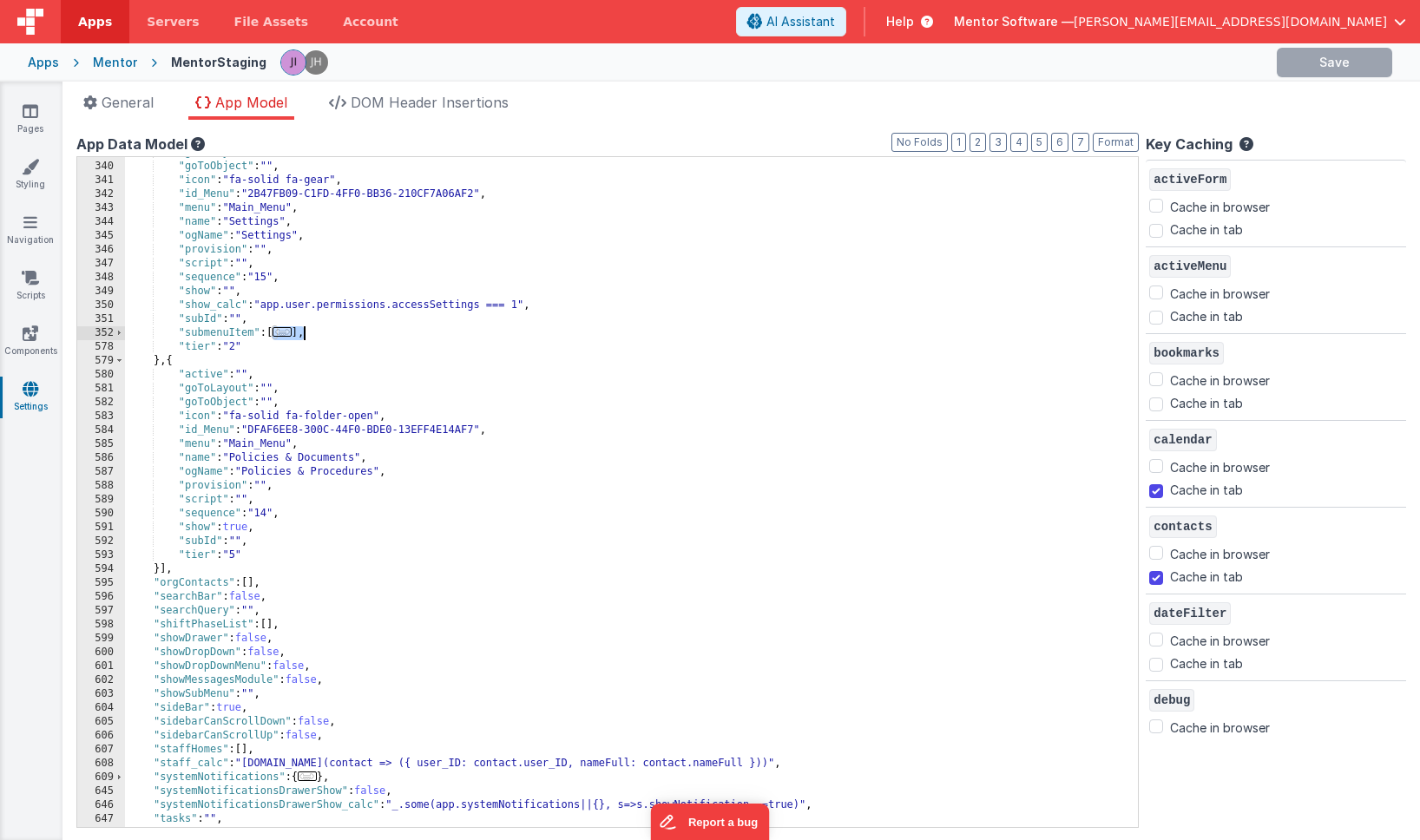
drag, startPoint x: 273, startPoint y: 334, endPoint x: 305, endPoint y: 334, distance: 32.0
click at [305, 334] on div ""goToLayout" : "" , "goToObject" : "" , "icon" : "fa-solid fa-gear" , "id_Menu"…" at bounding box center [631, 495] width 1013 height 698
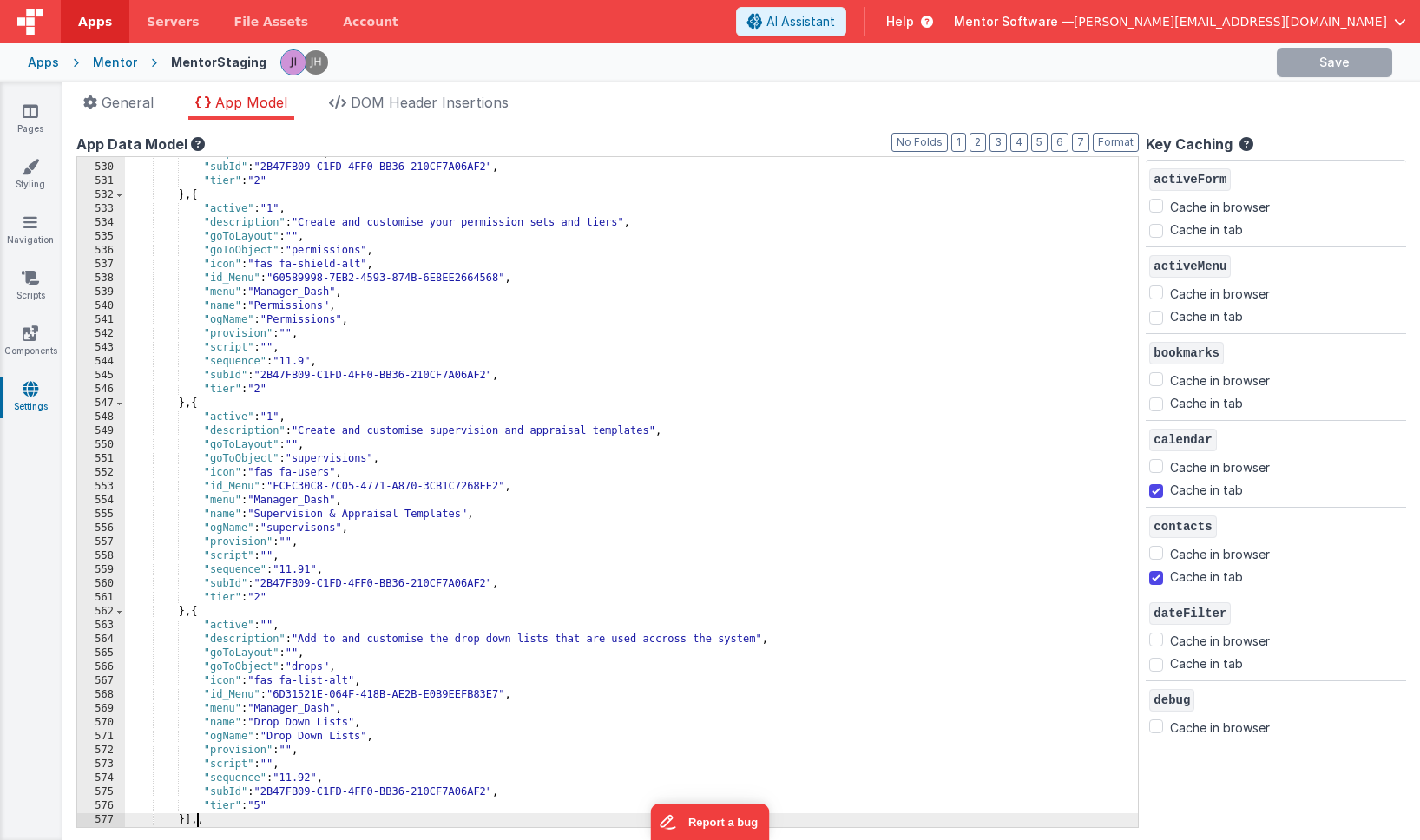
scroll to position [6164, 0]
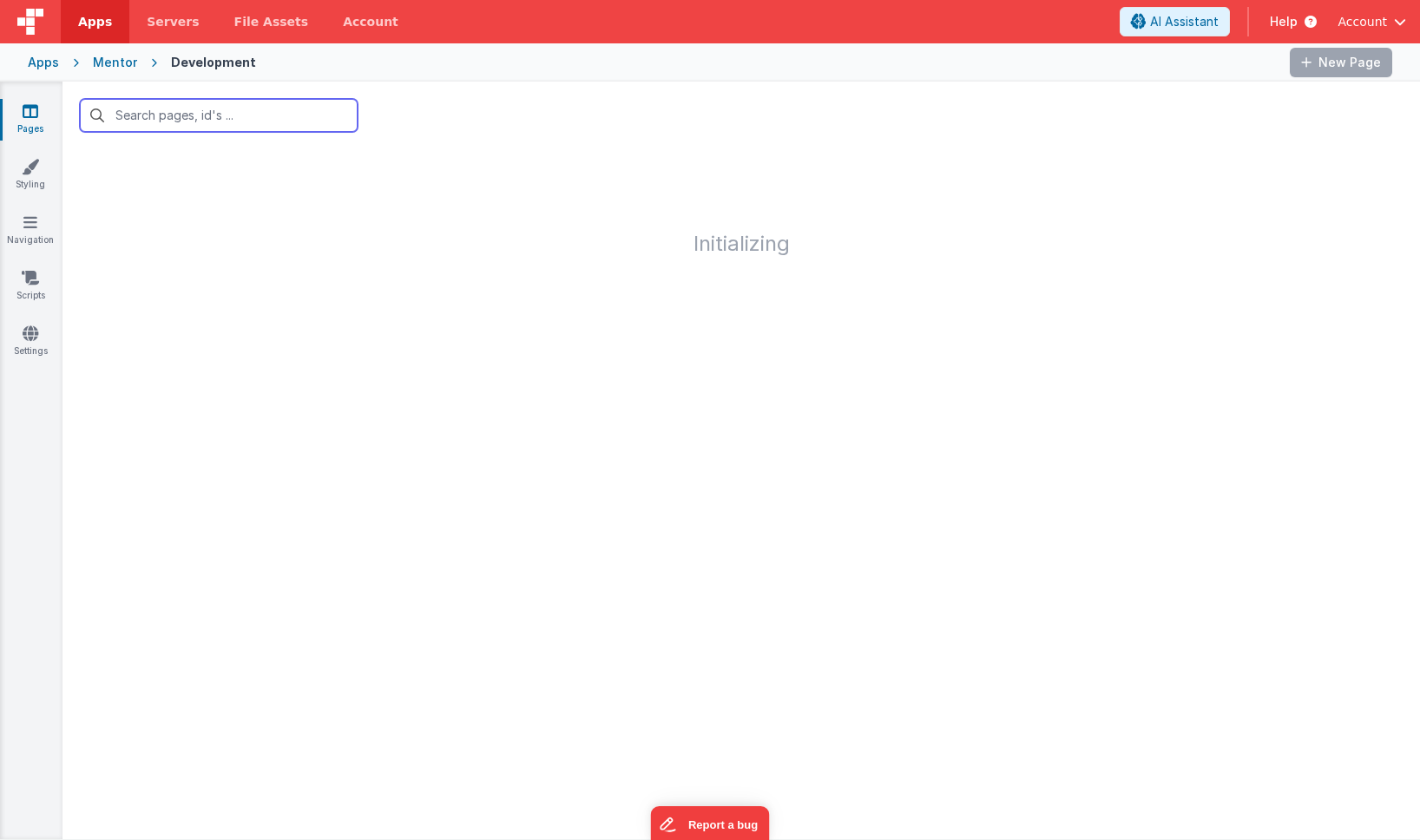
click at [37, 115] on icon at bounding box center [30, 111] width 16 height 17
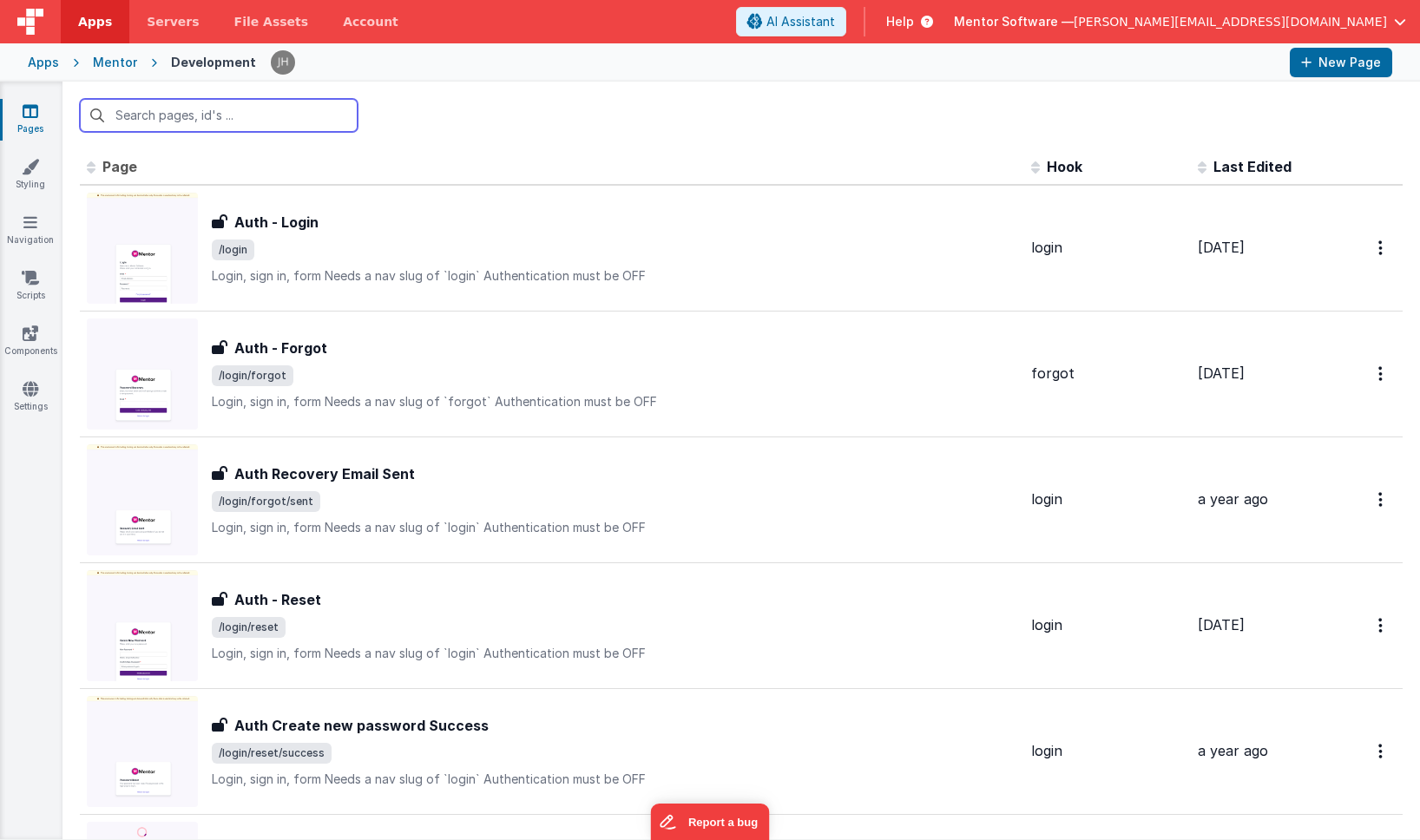
click at [174, 118] on input "text" at bounding box center [218, 116] width 277 height 33
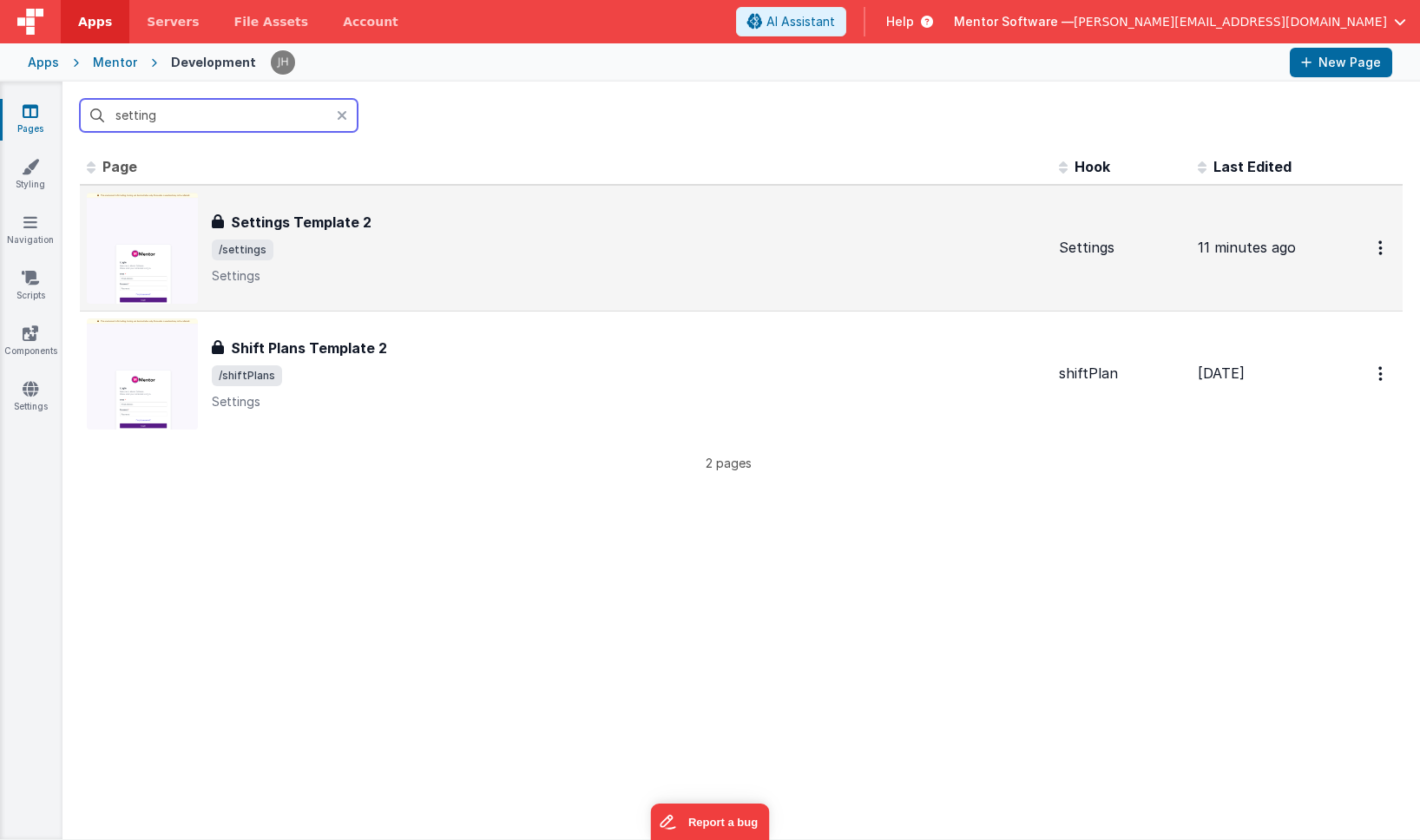
type input "setting"
click at [280, 223] on h3 "Settings Template 2" at bounding box center [302, 223] width 141 height 21
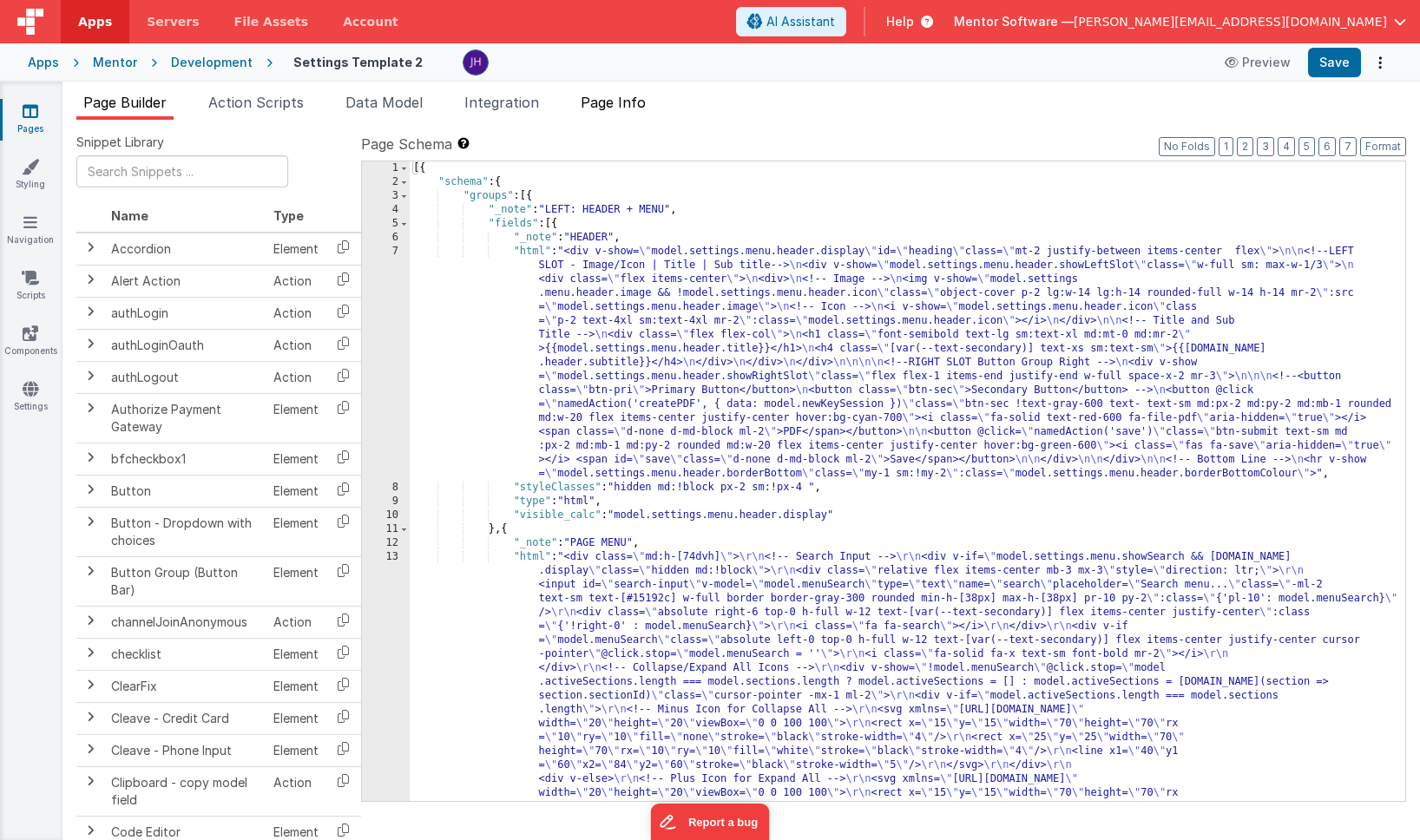
click at [629, 102] on span "Page Info" at bounding box center [613, 103] width 65 height 17
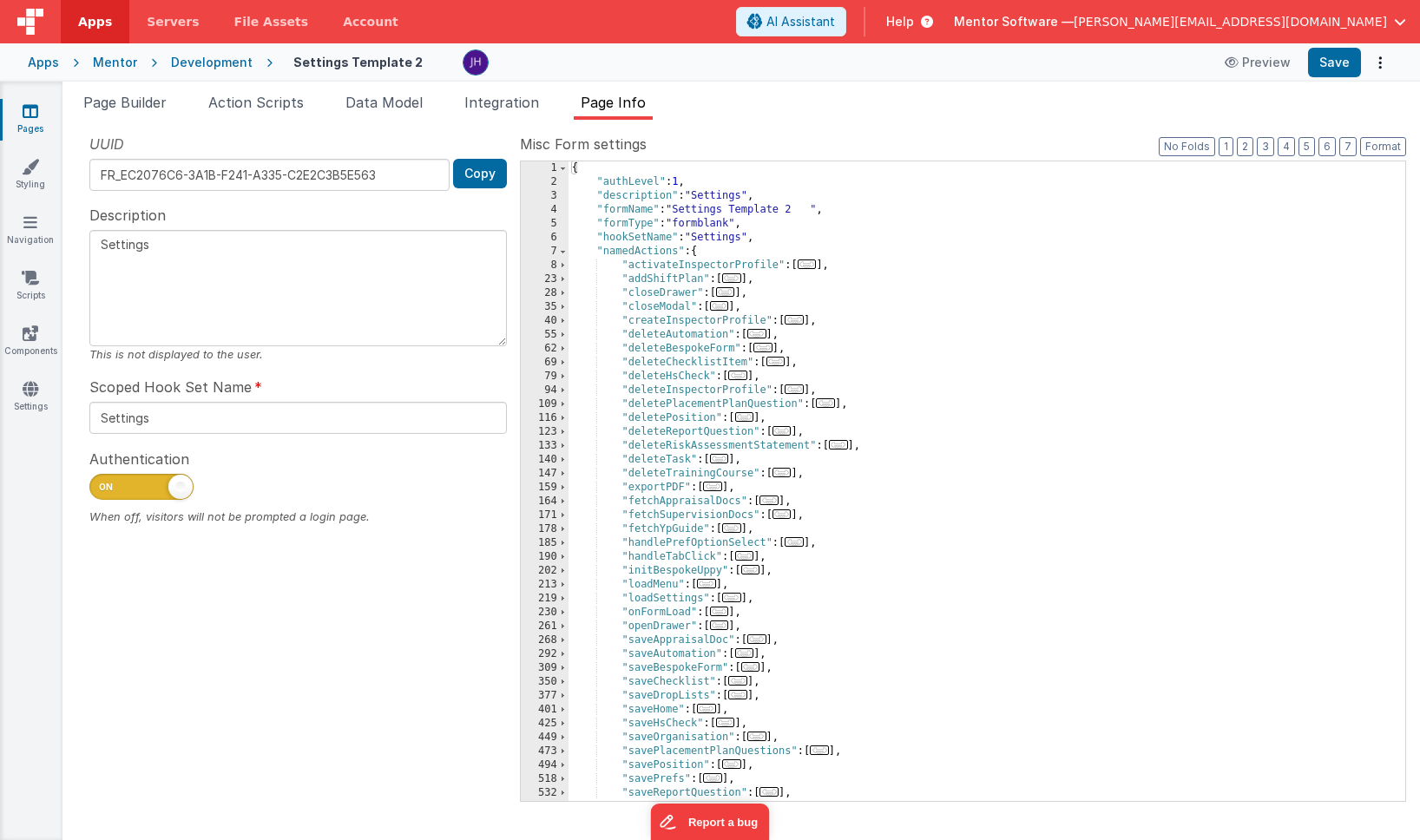
click at [799, 322] on span "..." at bounding box center [795, 319] width 19 height 10
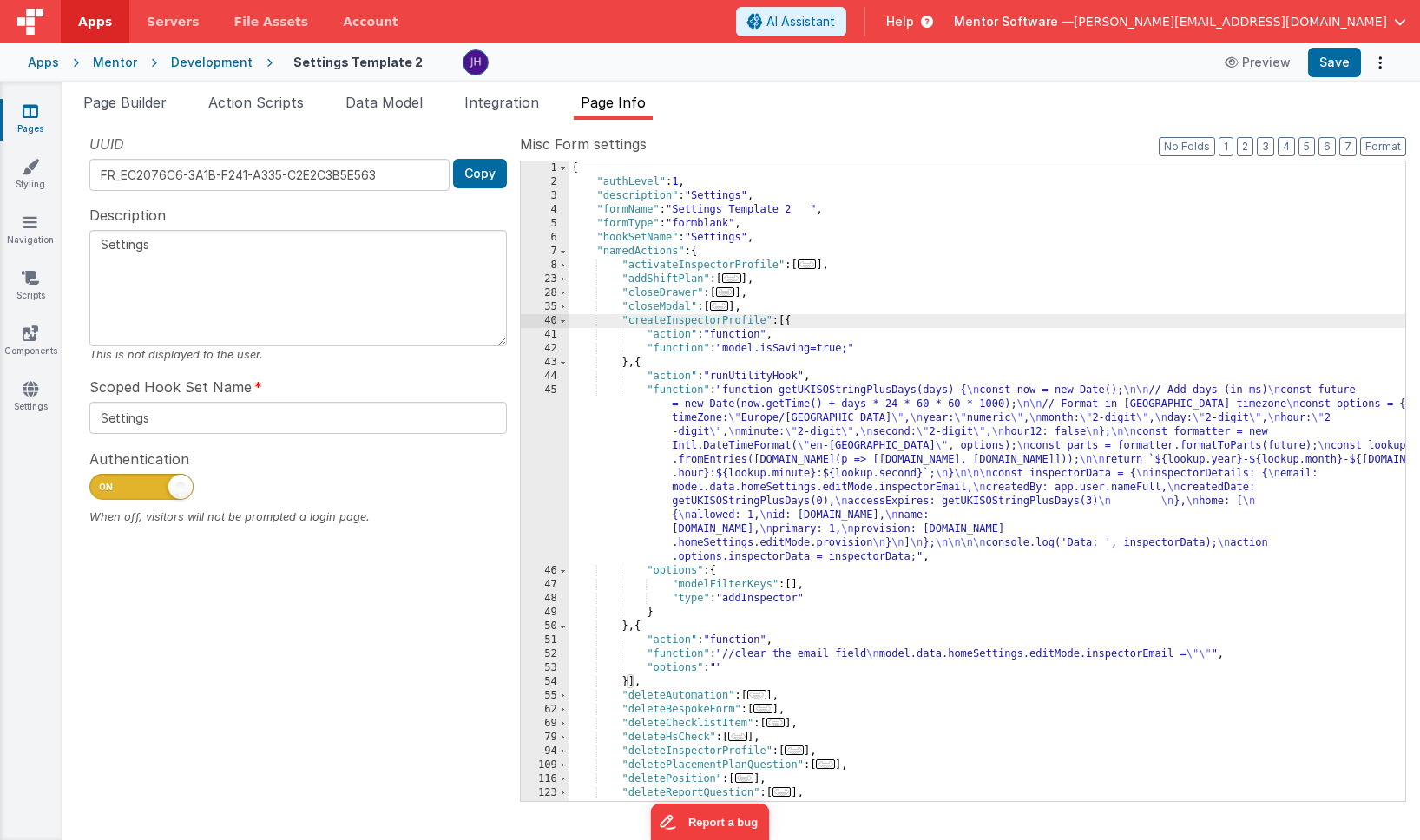
click at [832, 423] on div "{ "authLevel" : 1 , "description" : "Settings" , "formName" : "Settings Templat…" at bounding box center [987, 496] width 837 height 668
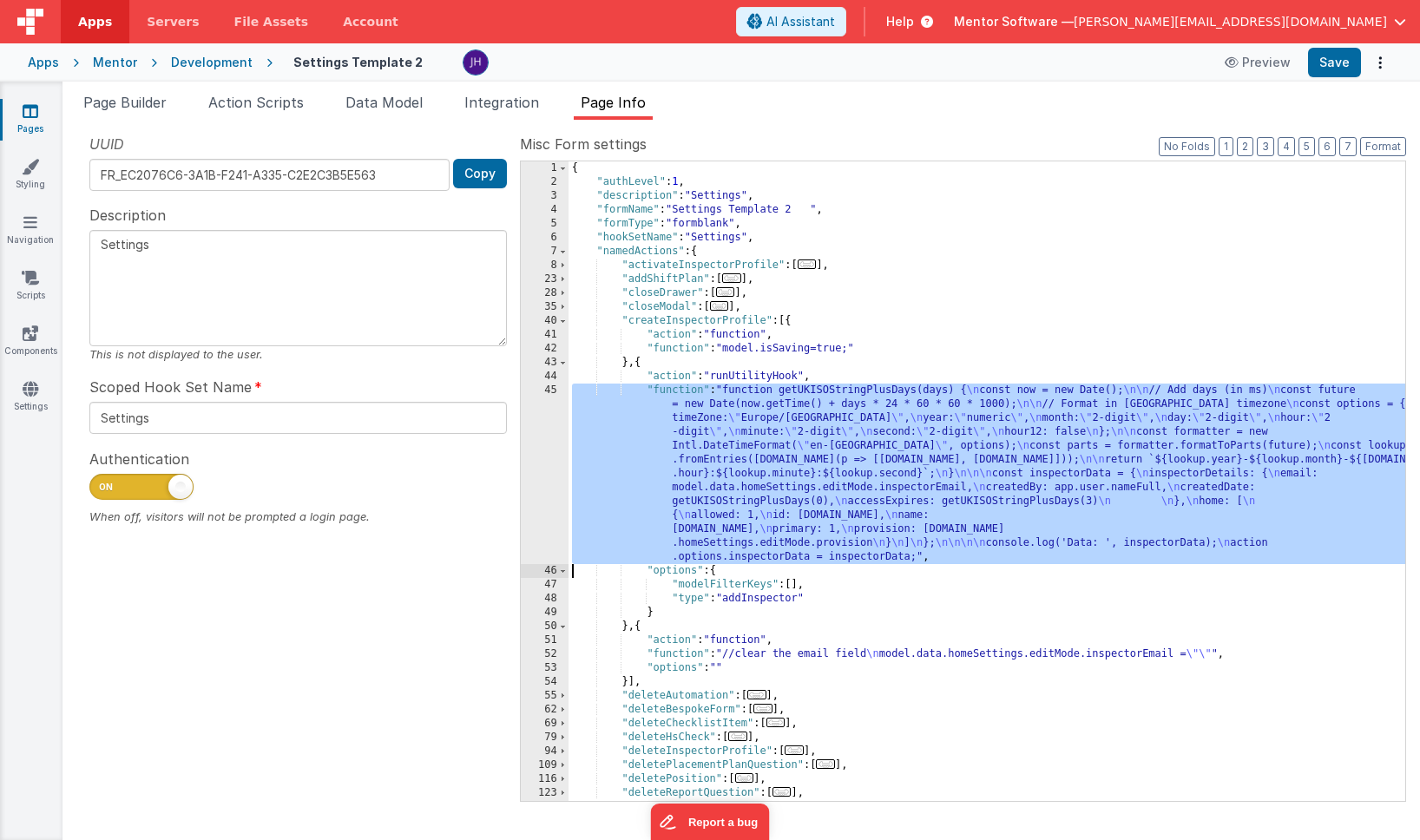
click at [550, 430] on div "45" at bounding box center [544, 474] width 48 height 181
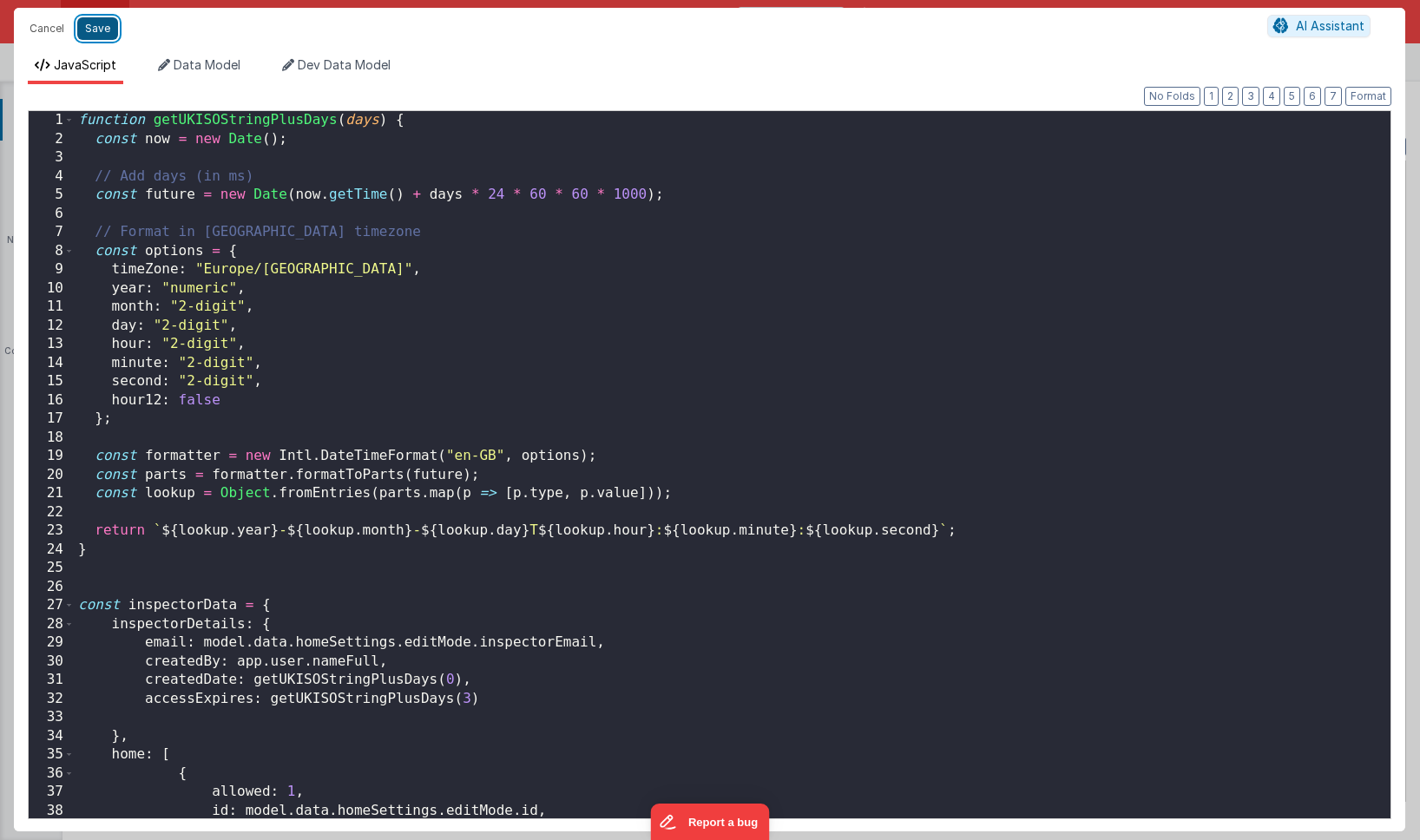
click at [88, 28] on button "Save" at bounding box center [97, 29] width 41 height 23
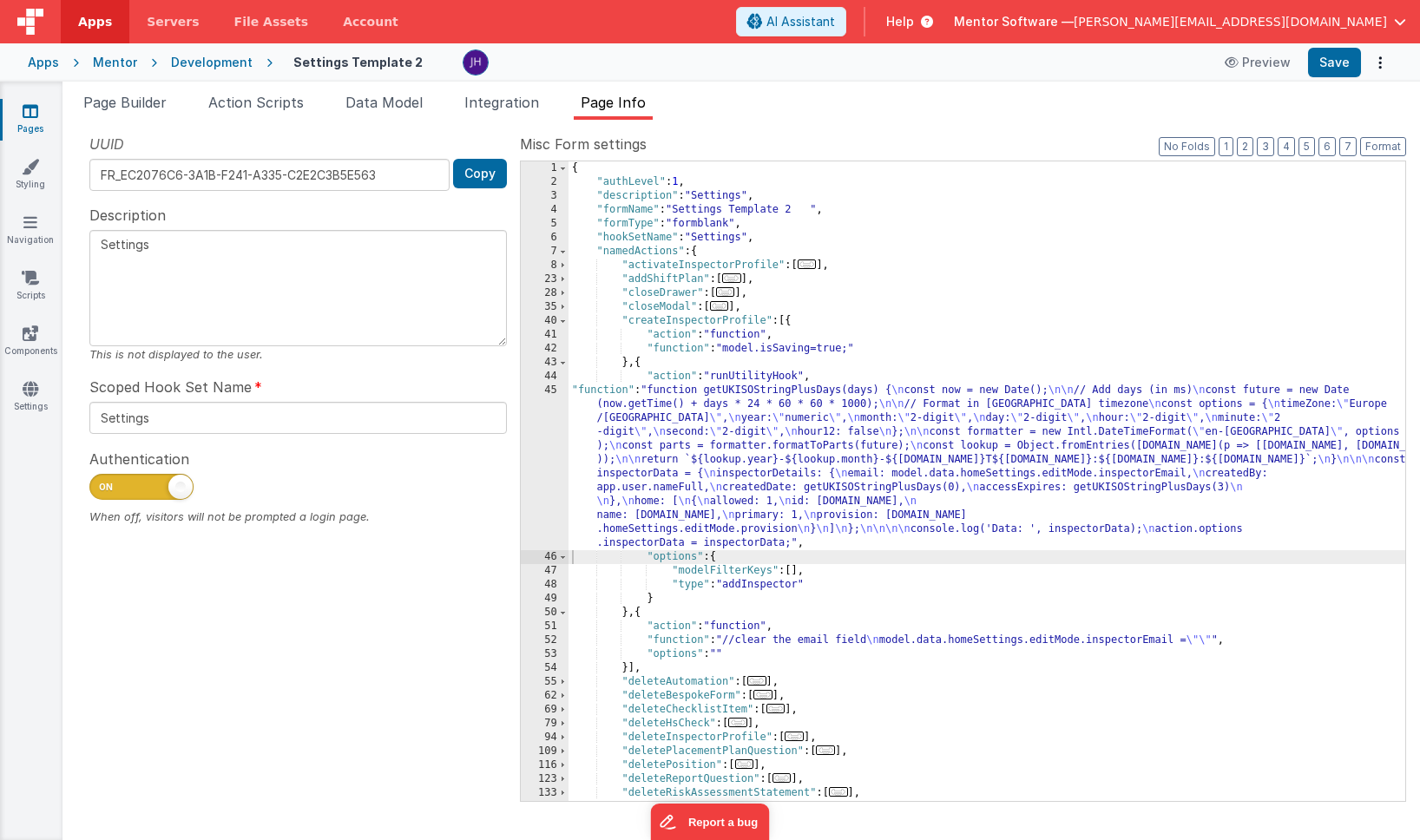
click at [741, 453] on div "{ "authLevel" : 1 , "description" : "Settings" , "formName" : "Settings Templat…" at bounding box center [987, 496] width 837 height 668
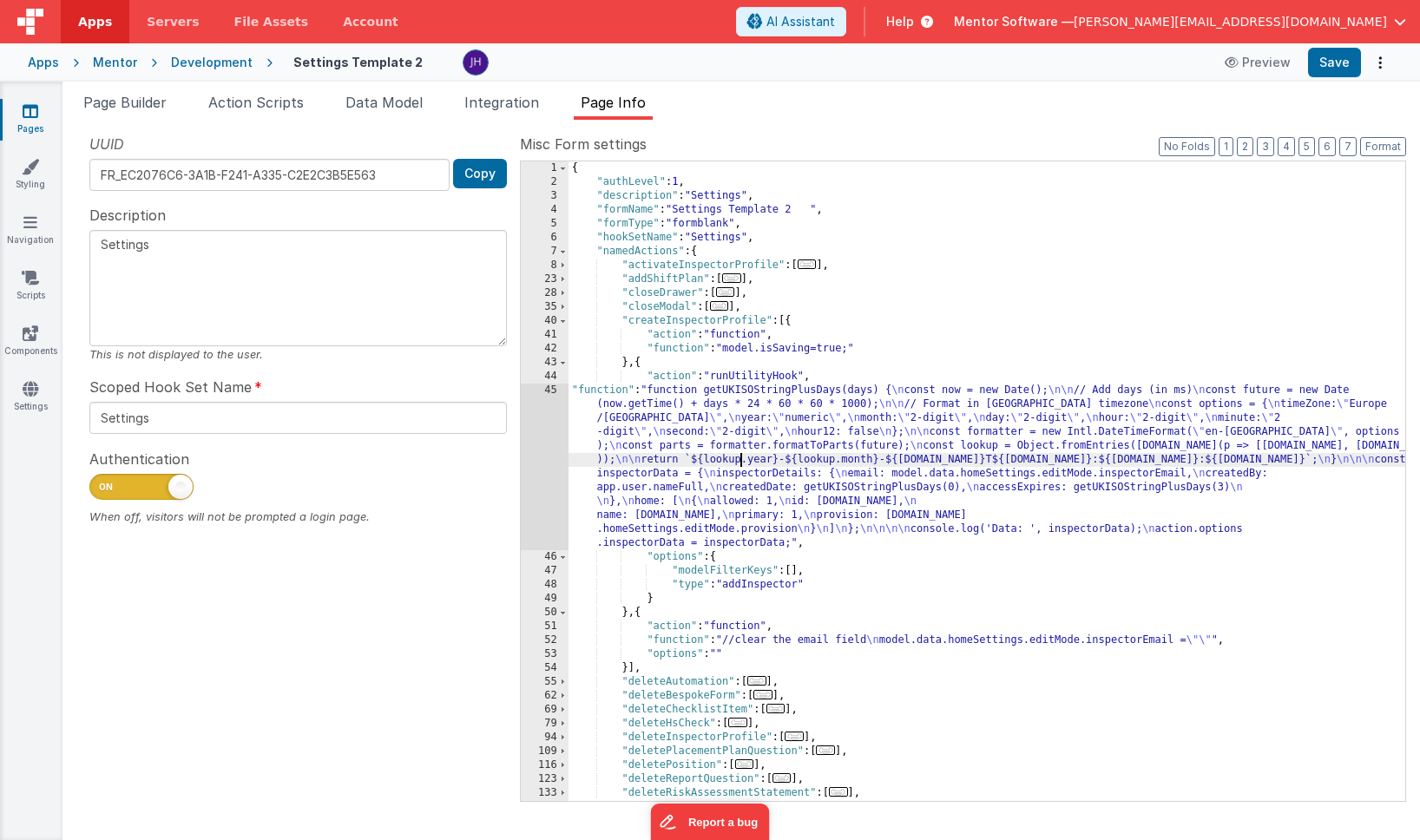
click at [555, 438] on div "45" at bounding box center [544, 467] width 48 height 167
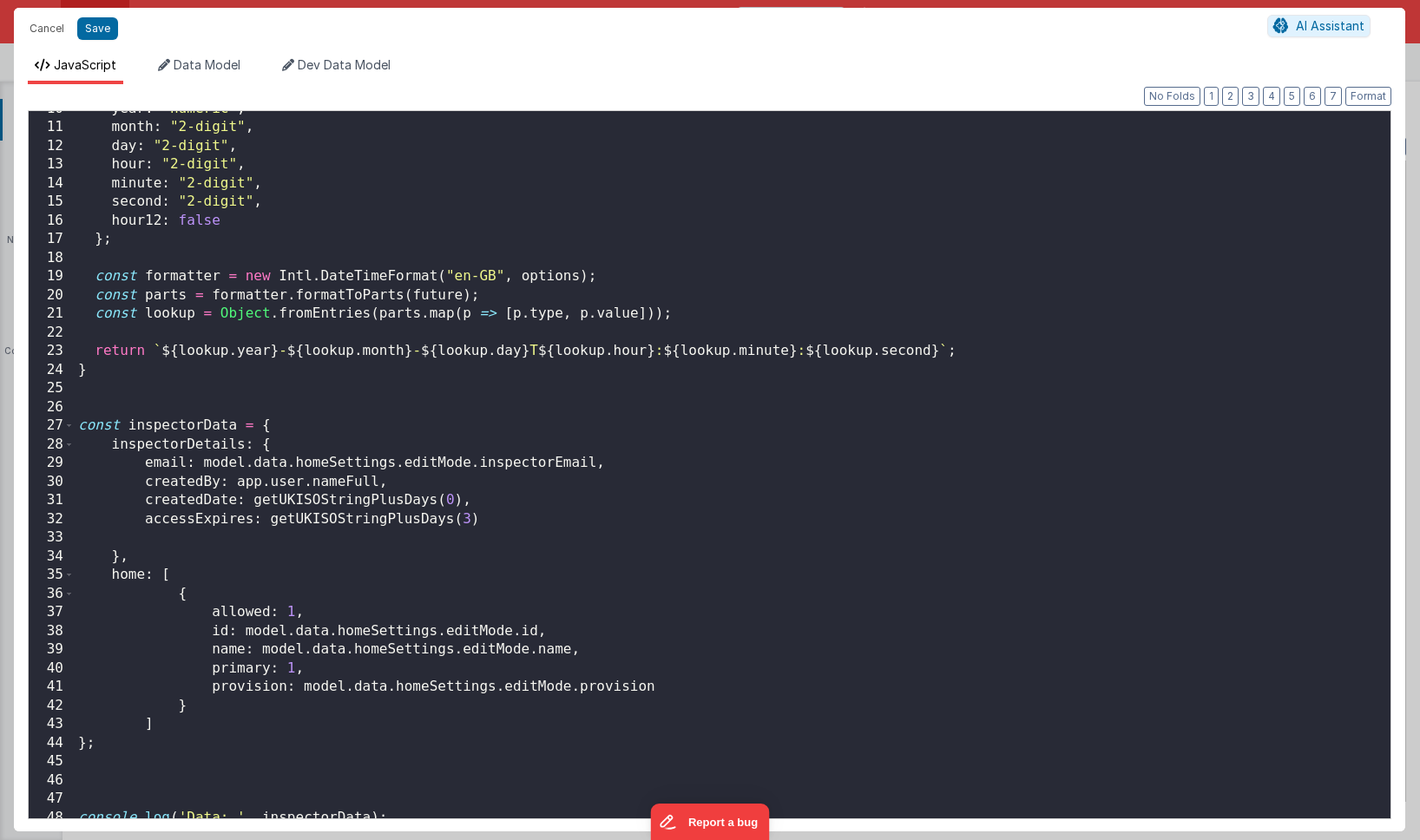
scroll to position [207, 0]
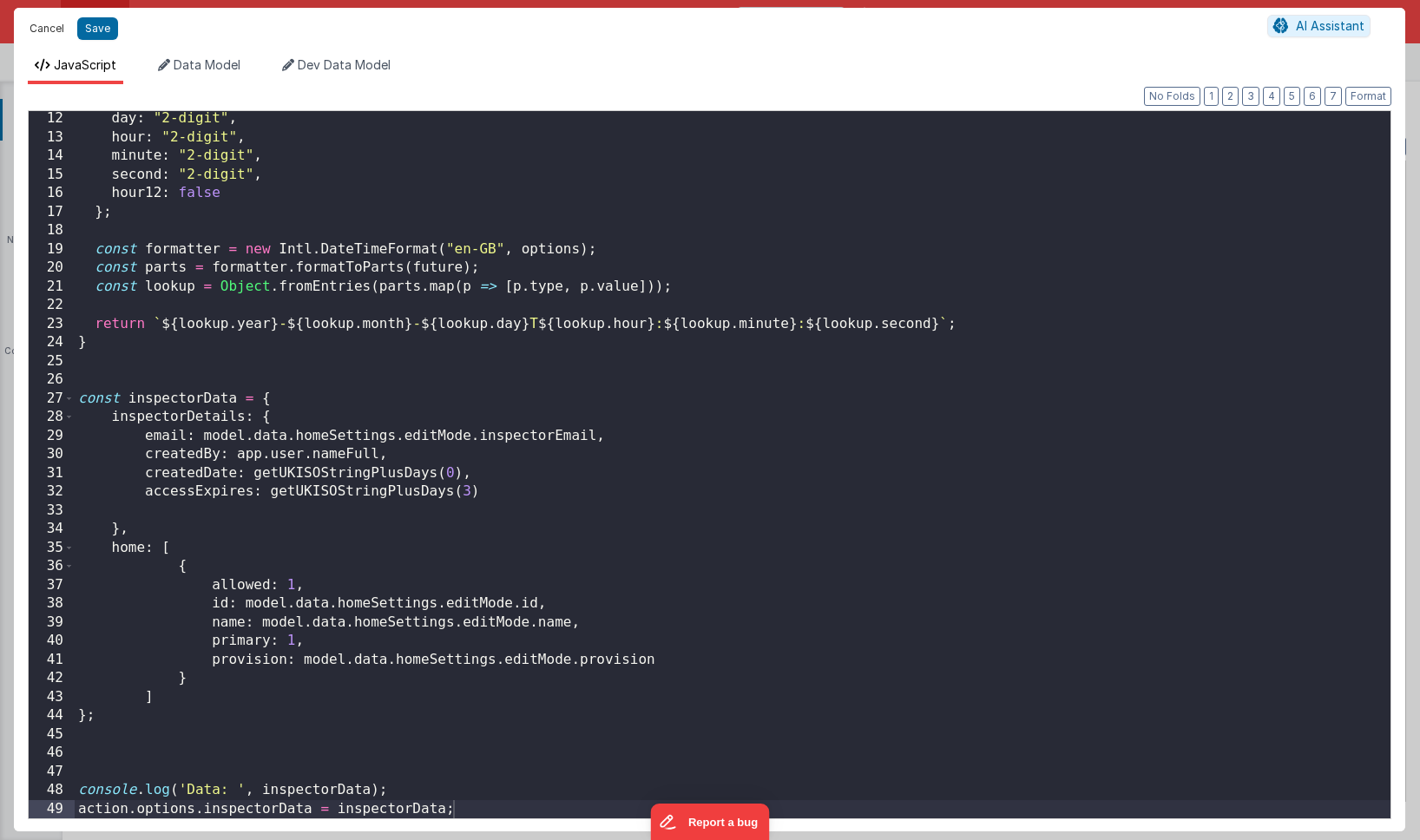
click at [41, 30] on button "Cancel" at bounding box center [47, 29] width 52 height 24
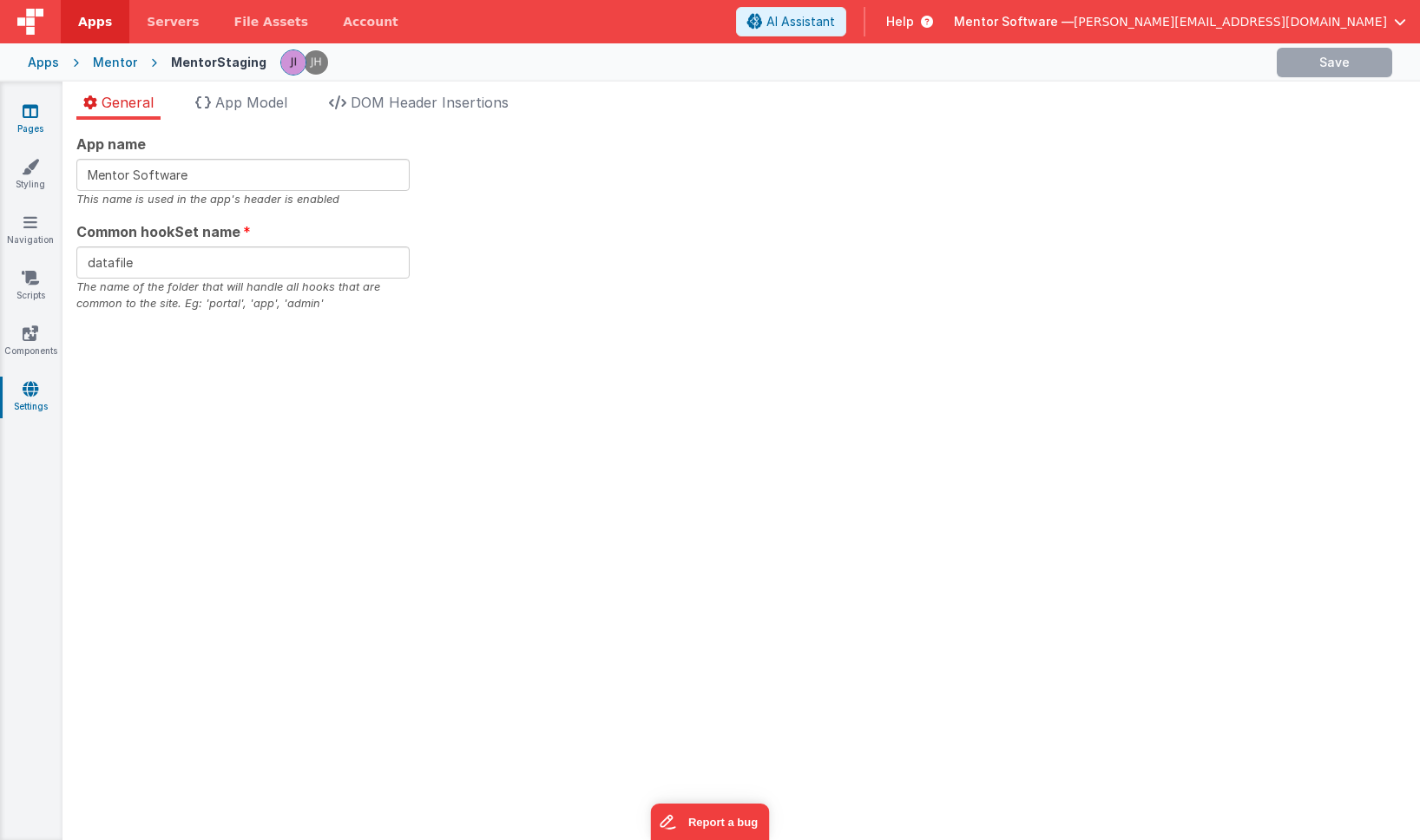
click at [43, 113] on link "Pages" at bounding box center [30, 120] width 63 height 35
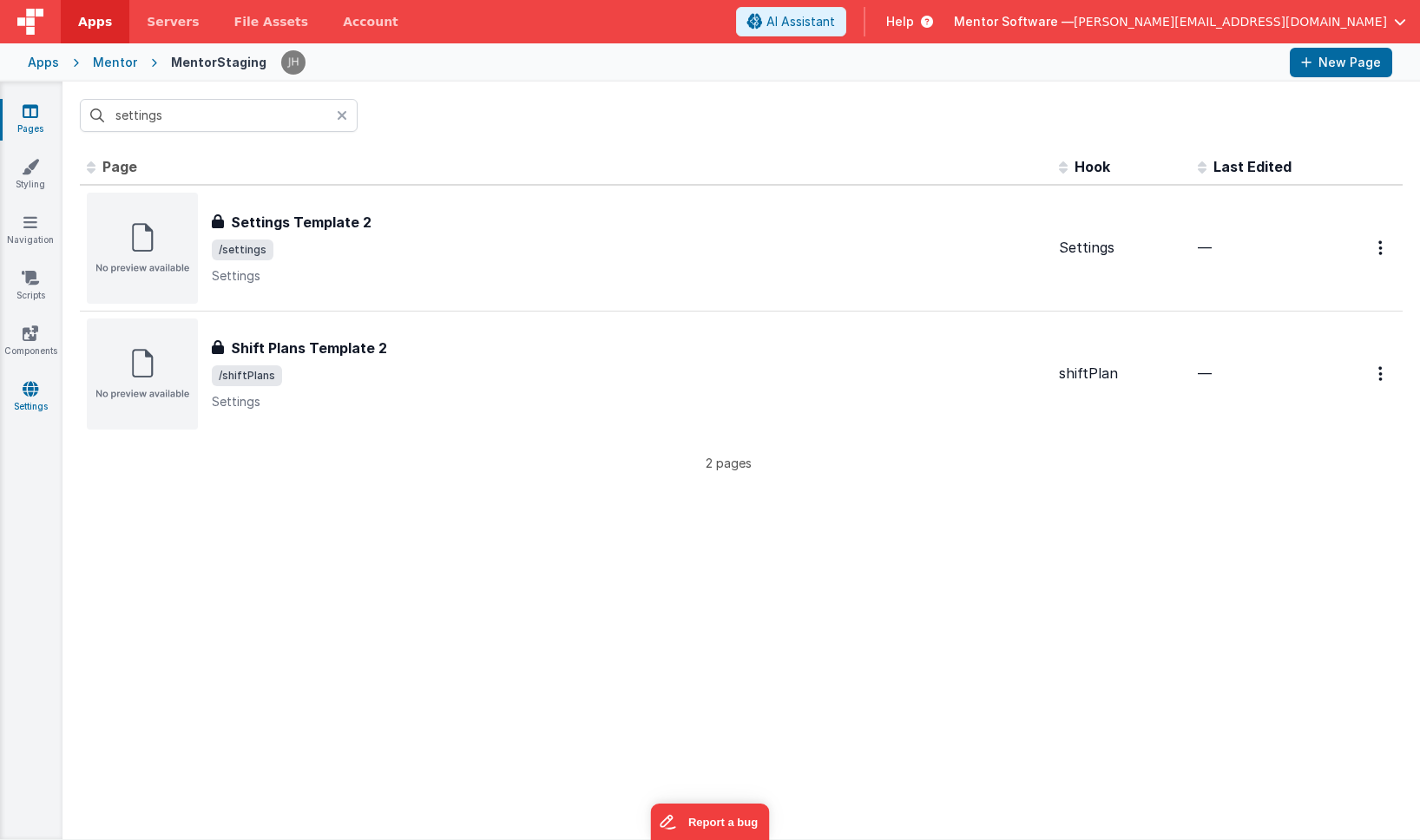
click at [28, 394] on icon at bounding box center [30, 389] width 16 height 17
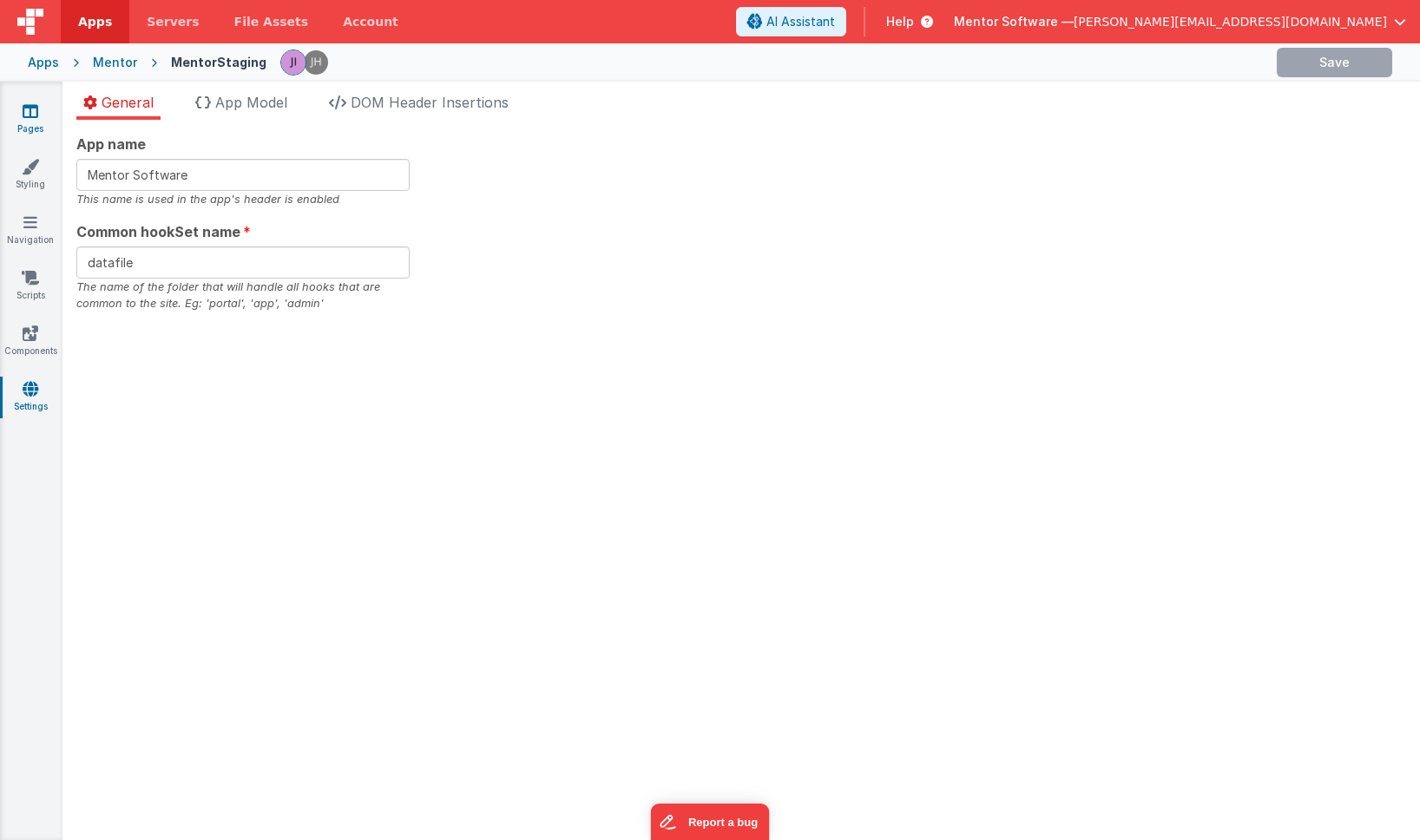
click at [29, 114] on icon at bounding box center [30, 111] width 16 height 17
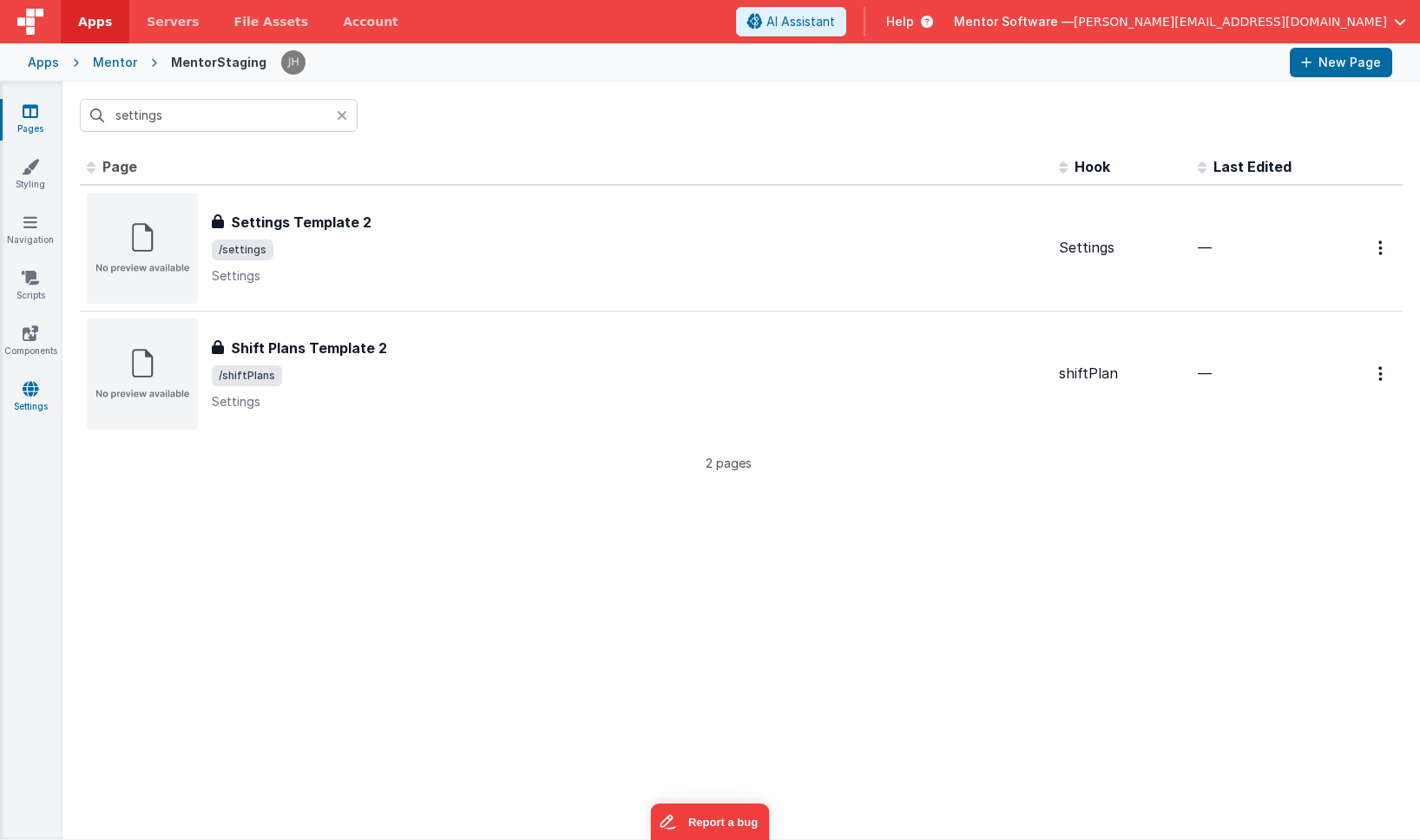
click at [28, 395] on icon at bounding box center [30, 389] width 16 height 17
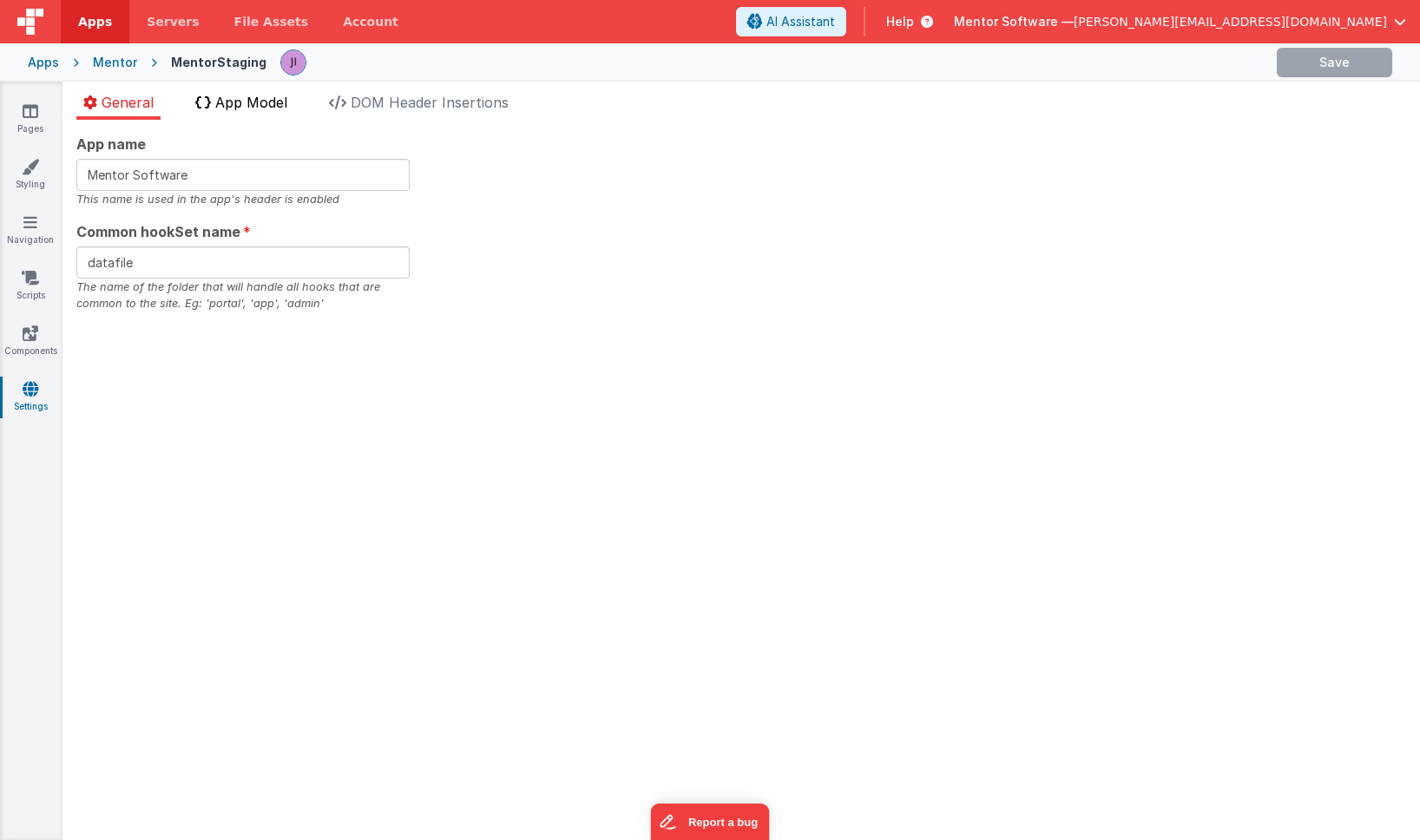
click at [271, 111] on li "App Model" at bounding box center [242, 106] width 106 height 28
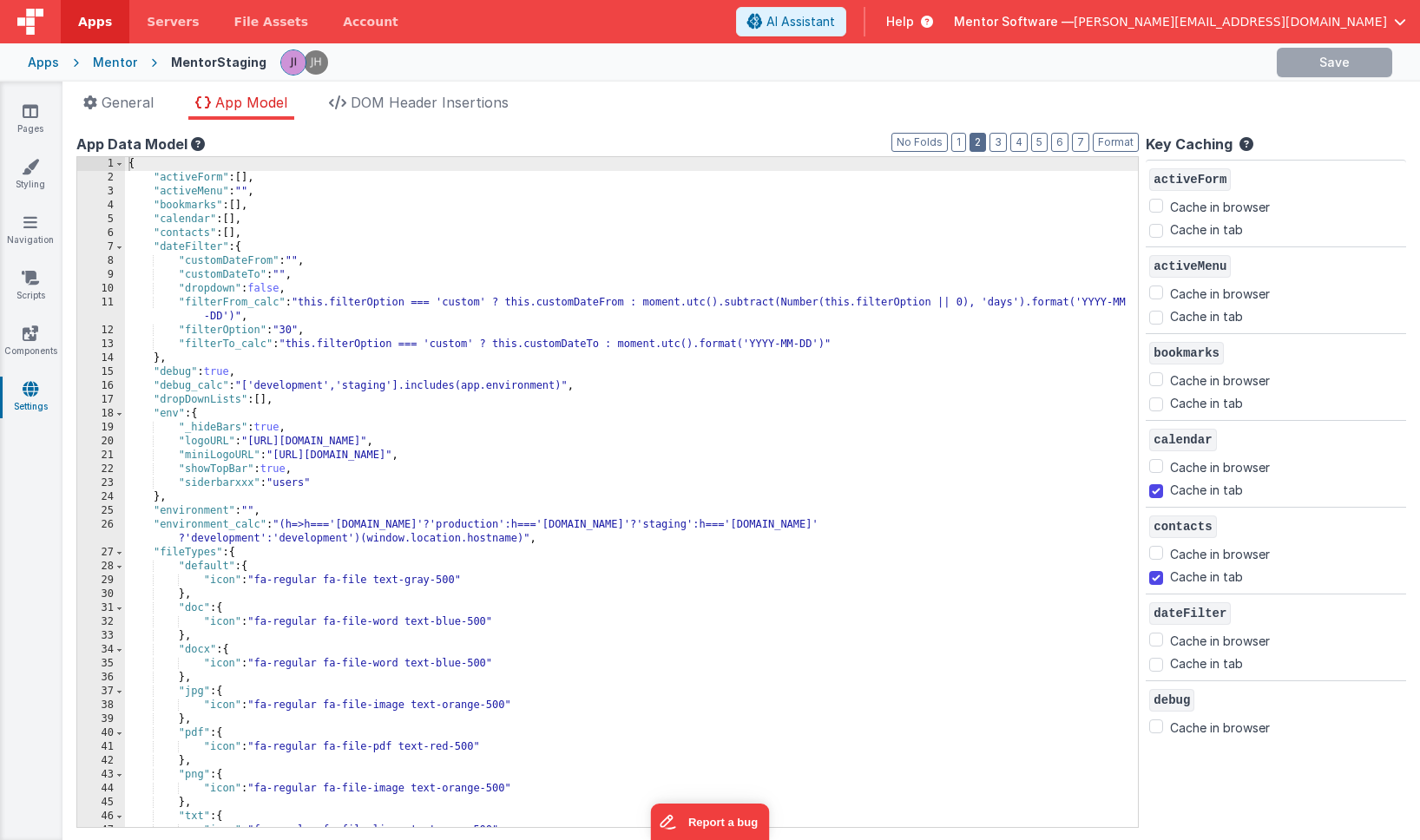
click at [977, 145] on button "2" at bounding box center [977, 143] width 17 height 19
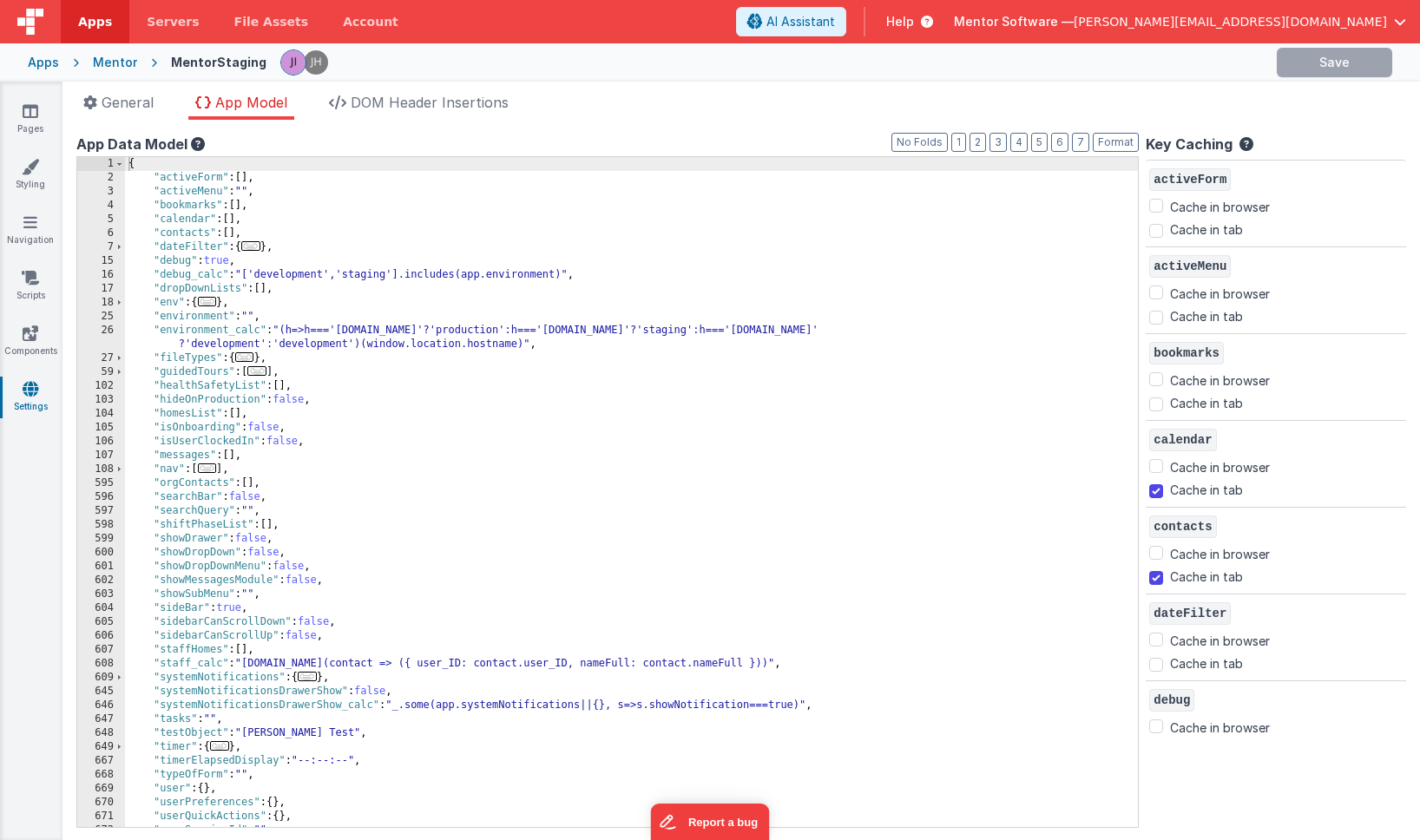
click at [210, 471] on span "..." at bounding box center [208, 468] width 19 height 10
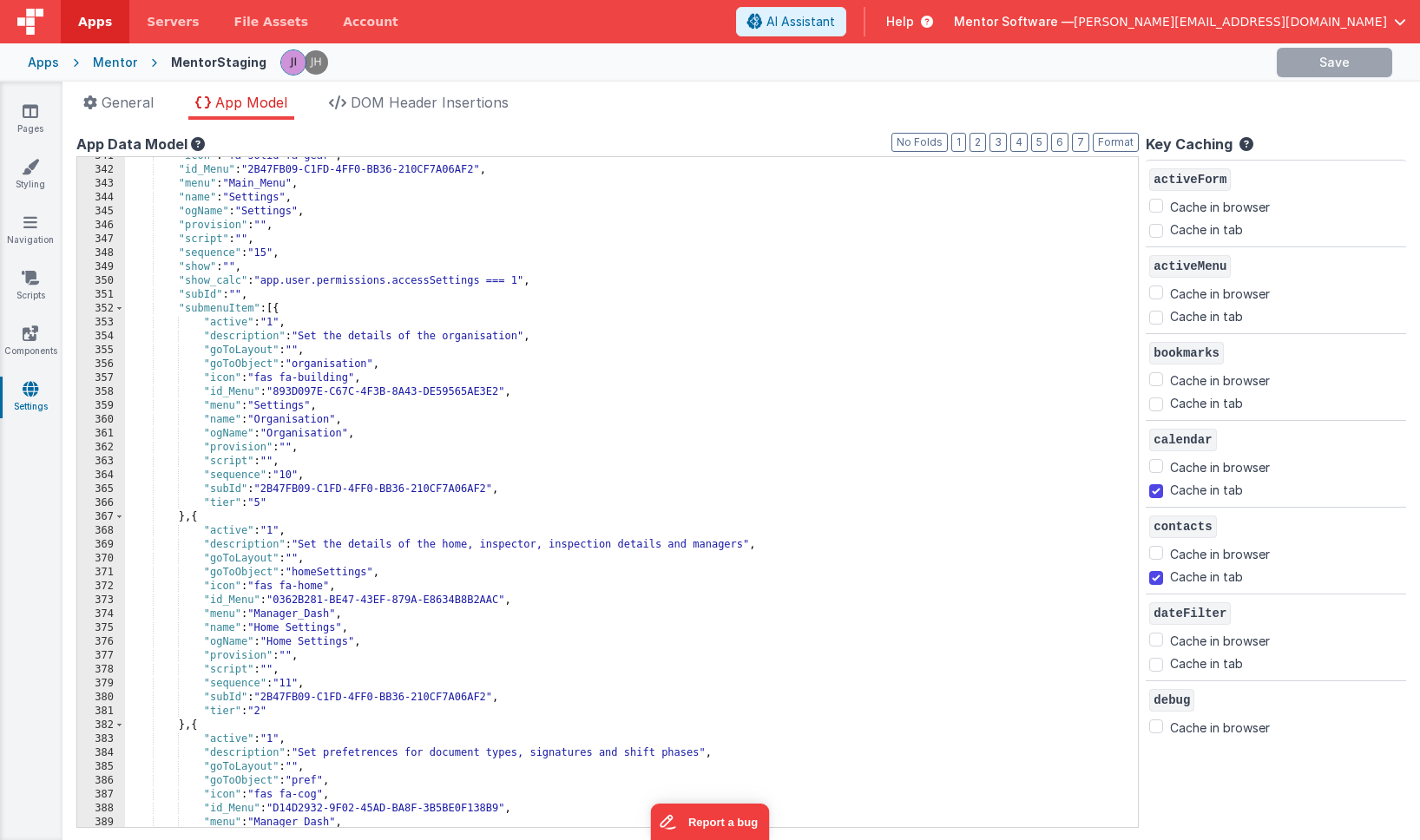
scroll to position [3550, 0]
click at [122, 312] on span at bounding box center [119, 309] width 10 height 14
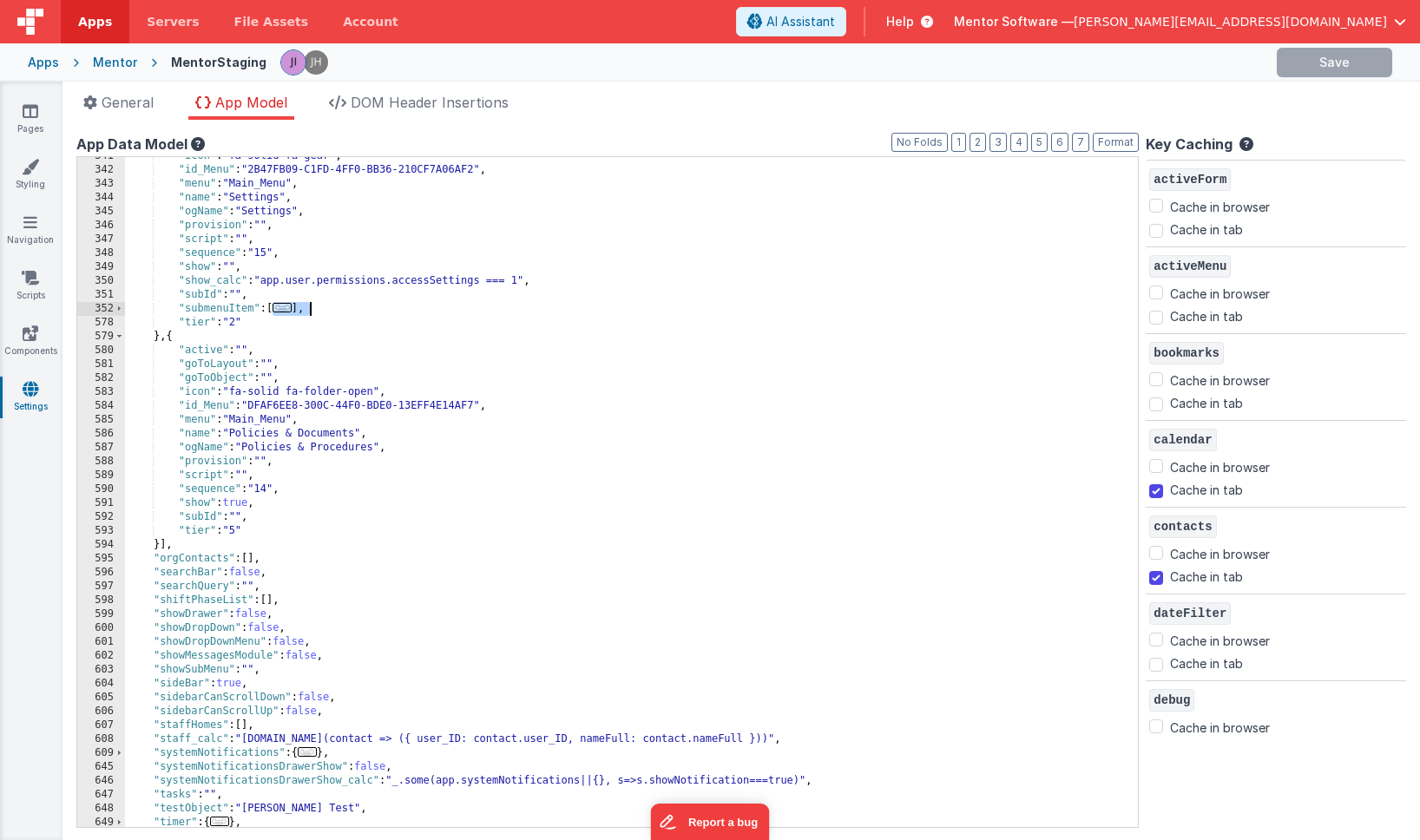
drag, startPoint x: 272, startPoint y: 307, endPoint x: 319, endPoint y: 308, distance: 47.0
click at [319, 308] on div ""icon" : "fa-solid fa-gear" , "id_Menu" : "2B47FB09-C1FD-4FF0-BB36-210CF7A06AF2…" at bounding box center [631, 498] width 1013 height 698
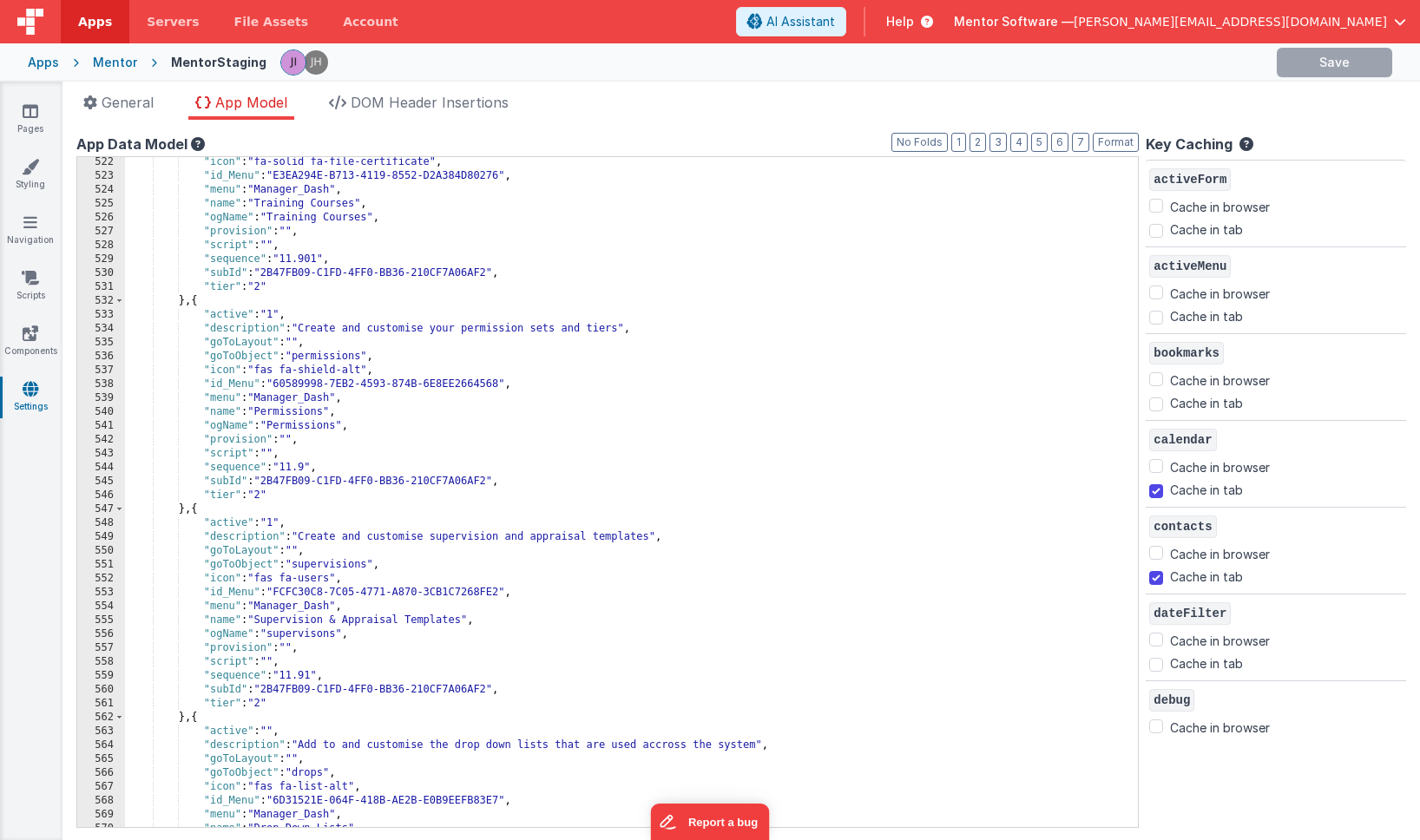
scroll to position [5857, 0]
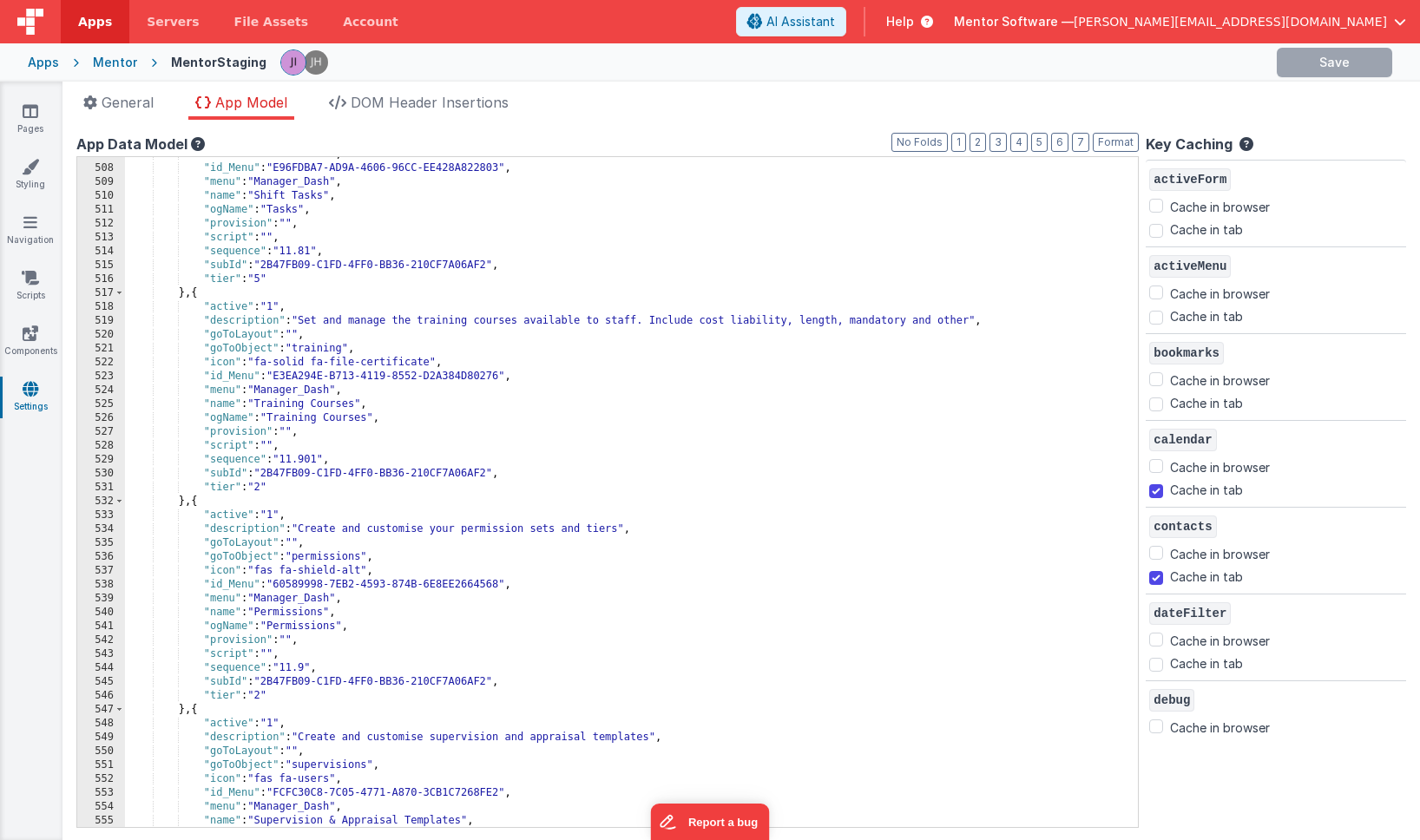
click at [1176, 70] on div at bounding box center [771, 63] width 983 height 30
click at [699, 89] on div "General App Model DOM Header Insertions App name Mentor Software This name is u…" at bounding box center [742, 461] width 1358 height 759
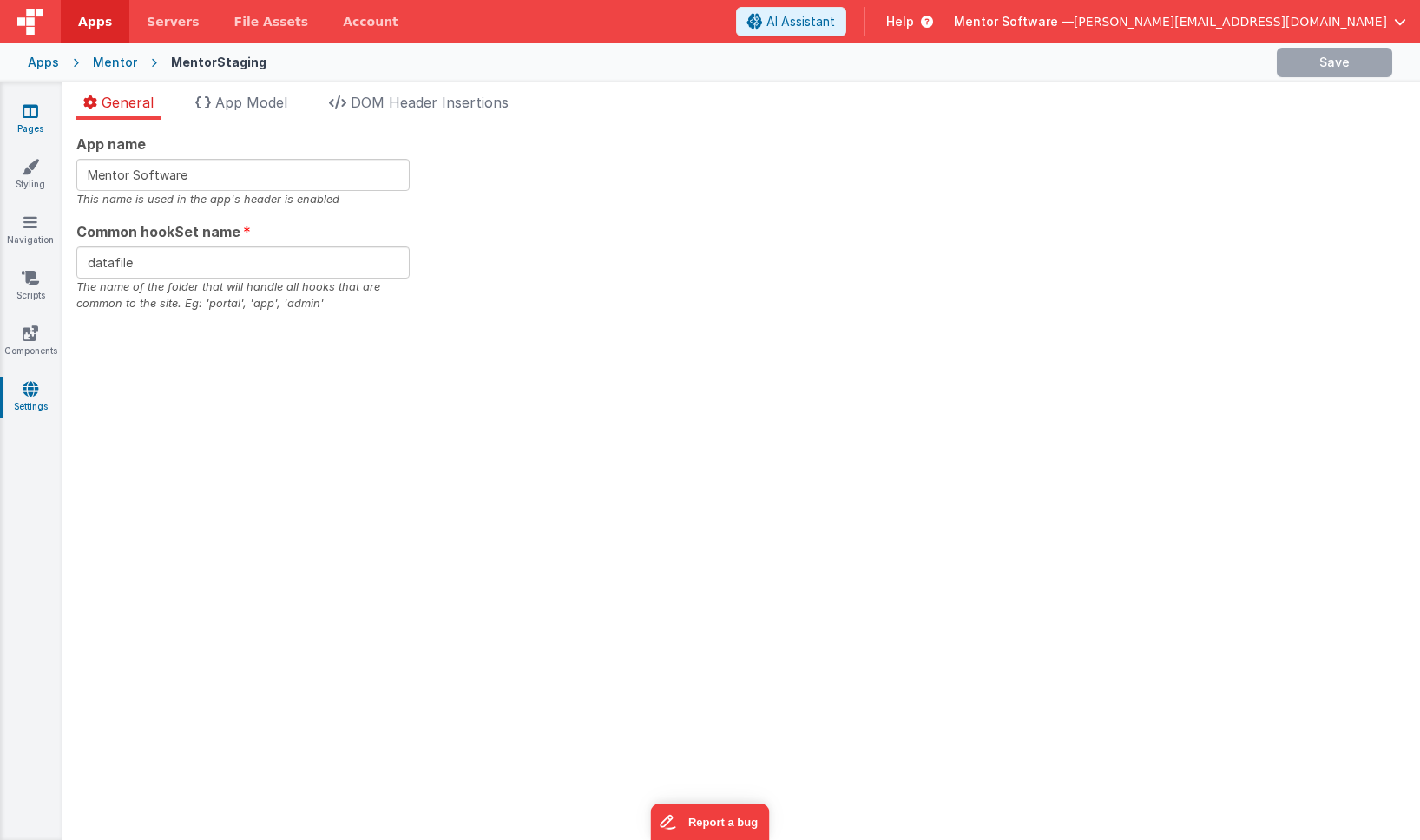
click at [28, 109] on icon at bounding box center [30, 111] width 16 height 17
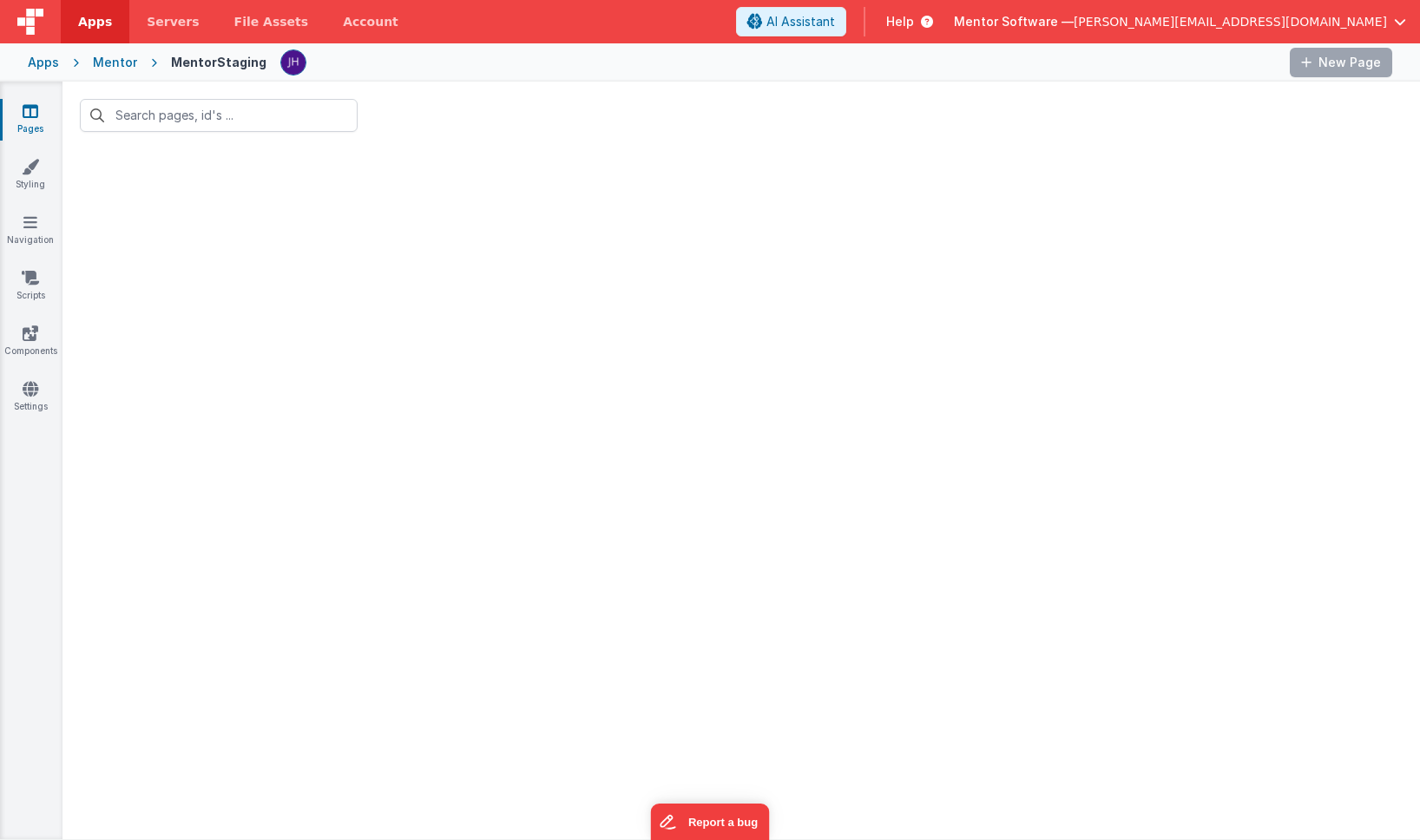
type input "settings"
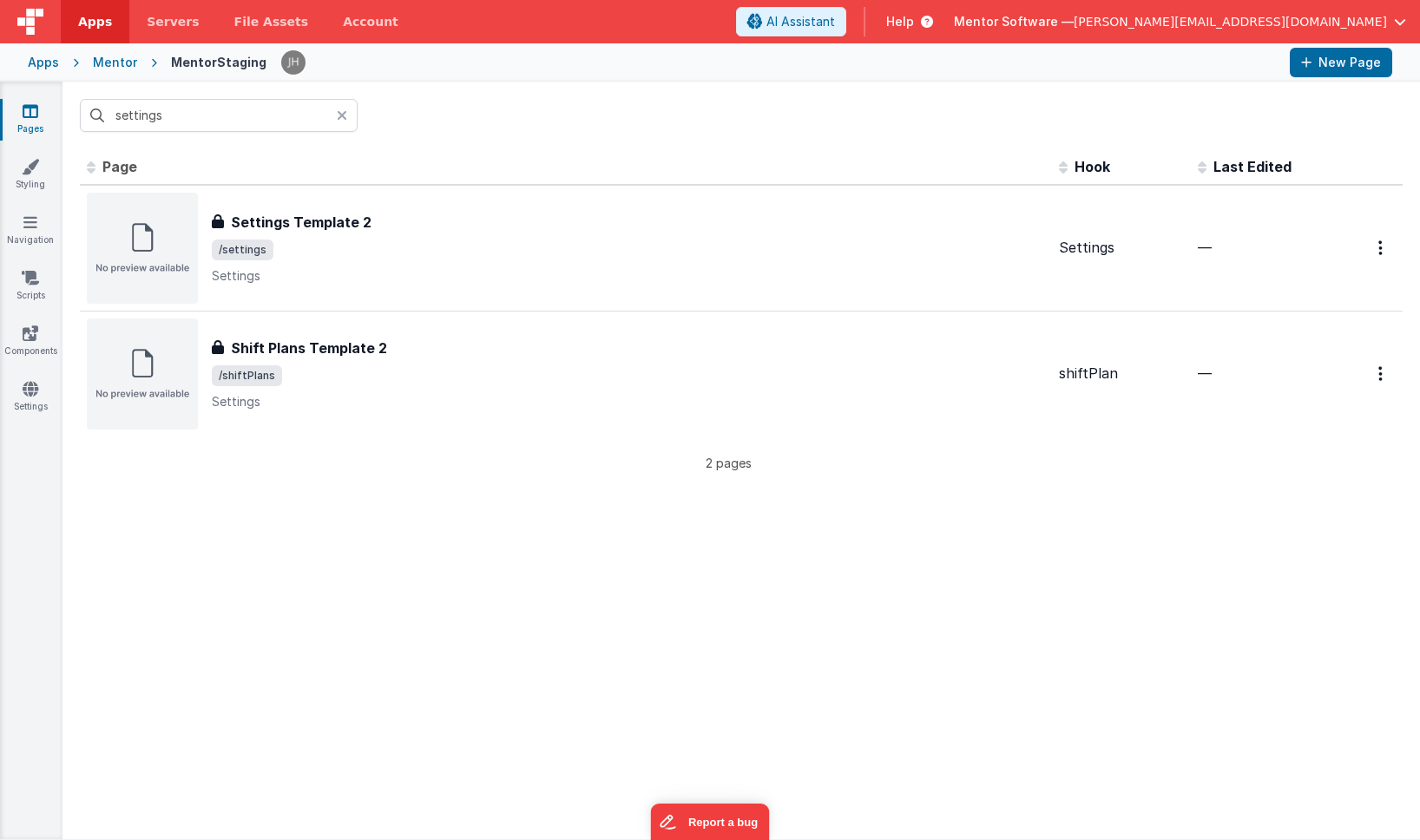
click at [87, 66] on div "Apps Mentor MentorStaging New Page" at bounding box center [710, 63] width 1420 height 38
click at [342, 112] on icon at bounding box center [342, 116] width 10 height 14
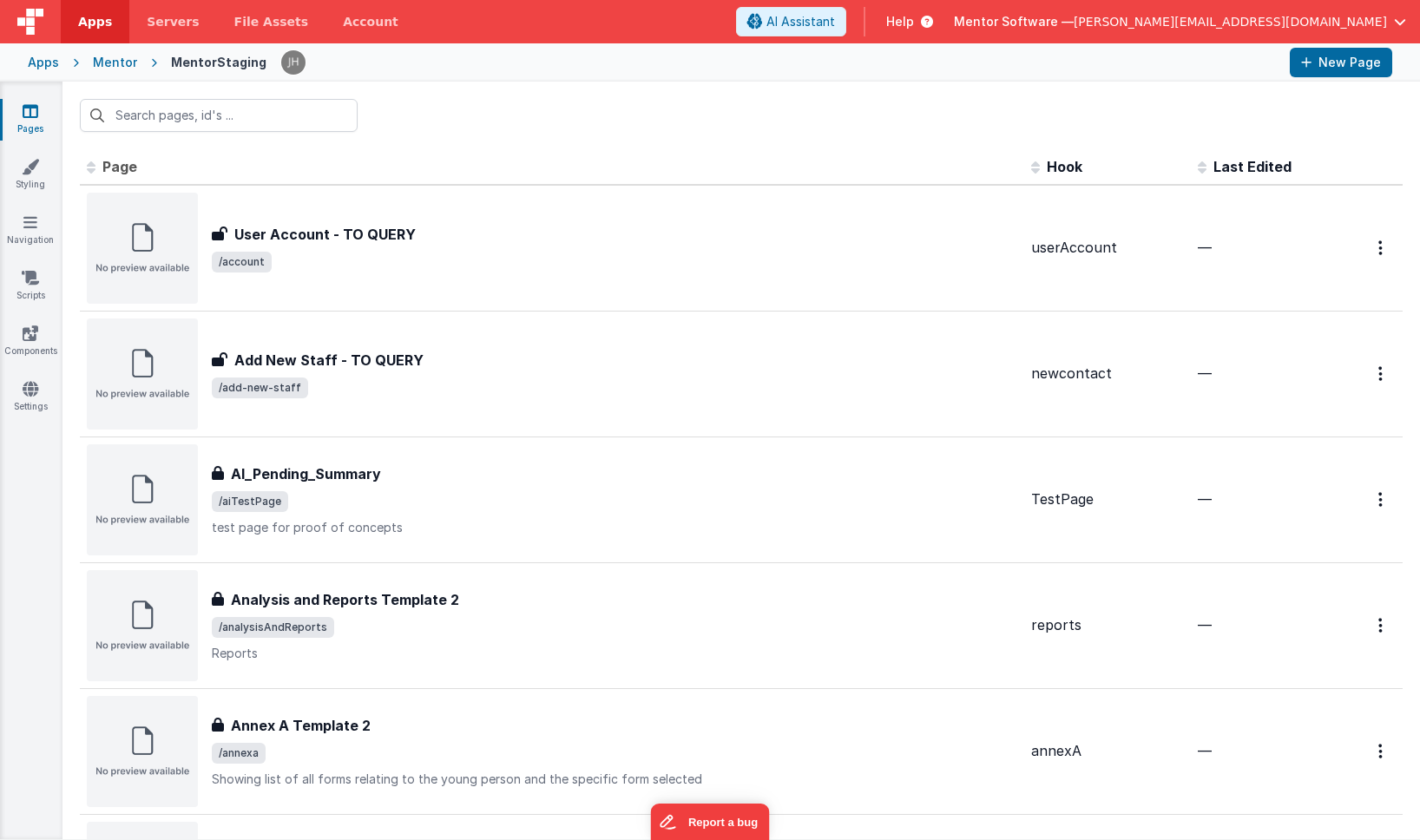
click at [30, 114] on icon at bounding box center [30, 111] width 16 height 17
click at [29, 183] on link "Styling" at bounding box center [30, 176] width 63 height 35
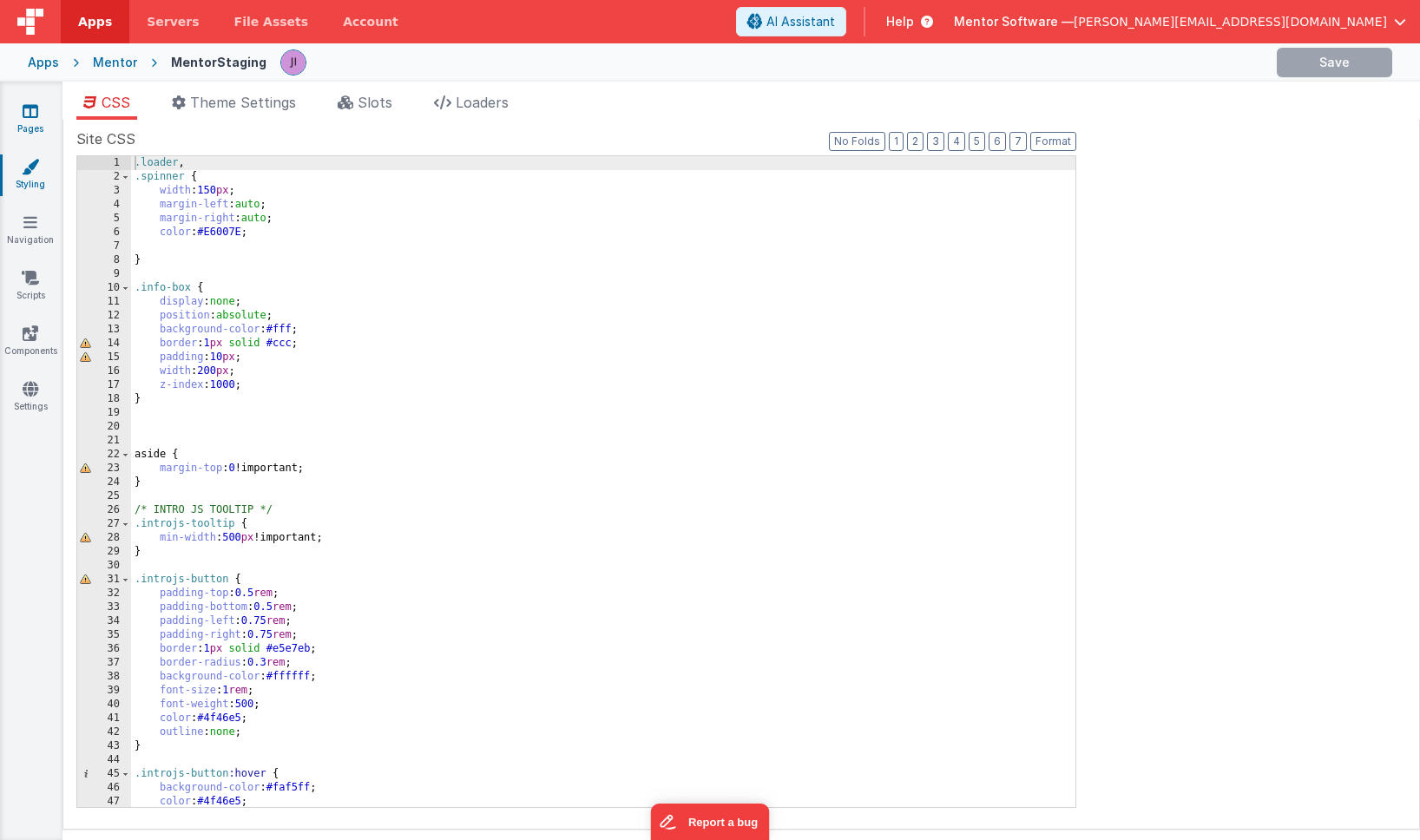
click at [32, 110] on icon at bounding box center [30, 111] width 16 height 17
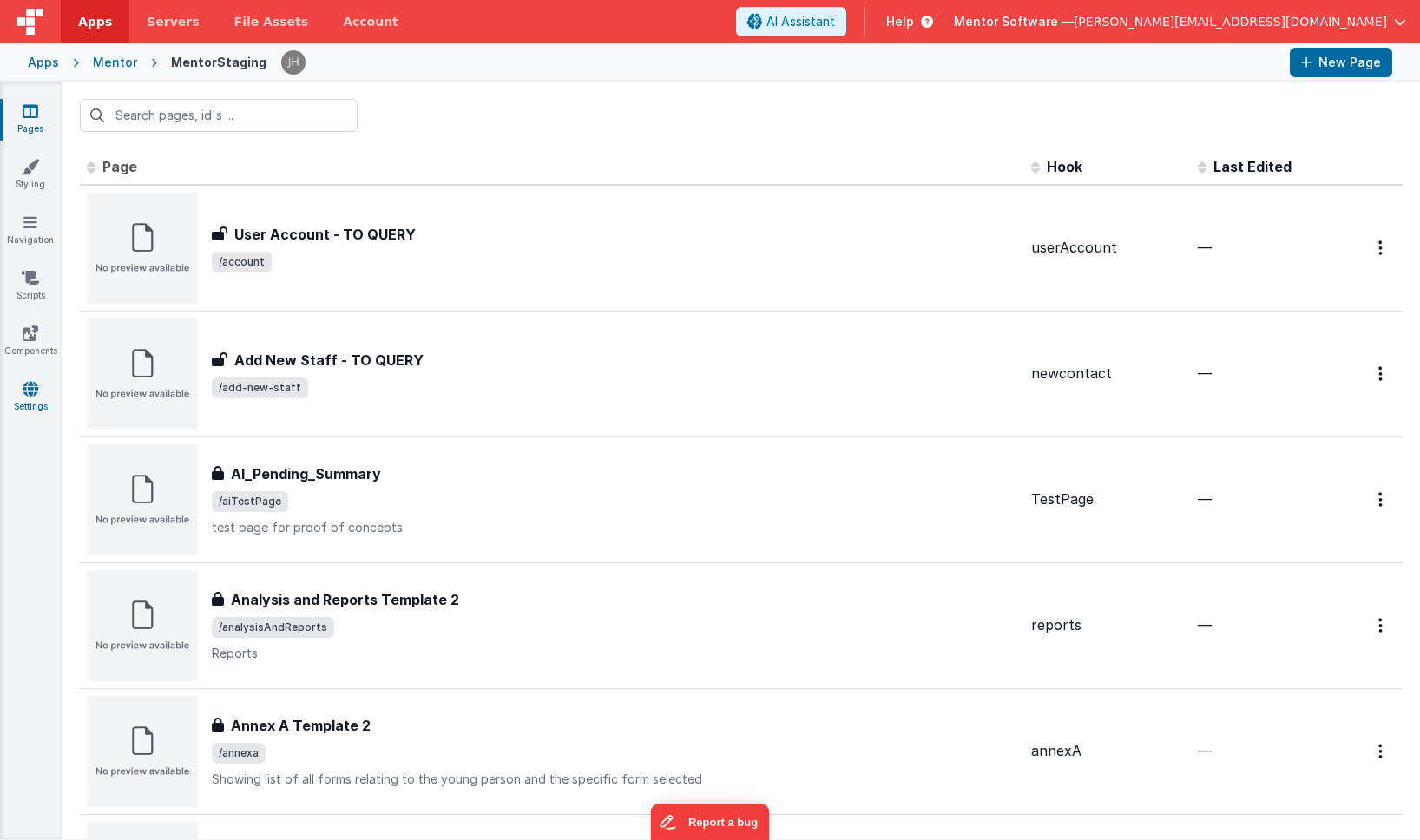
click at [37, 392] on icon at bounding box center [30, 389] width 16 height 17
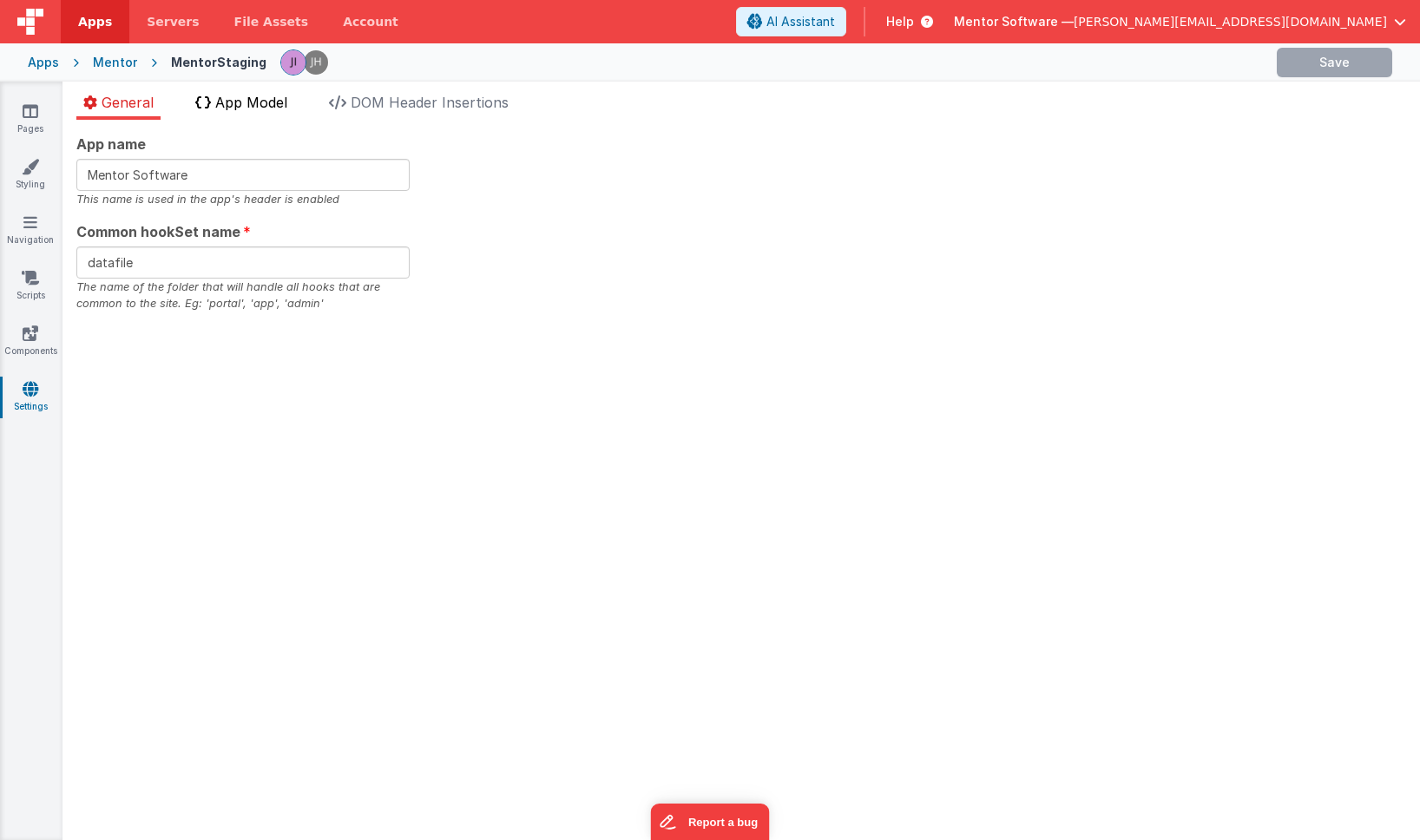
click at [259, 110] on span "App Model" at bounding box center [251, 103] width 72 height 17
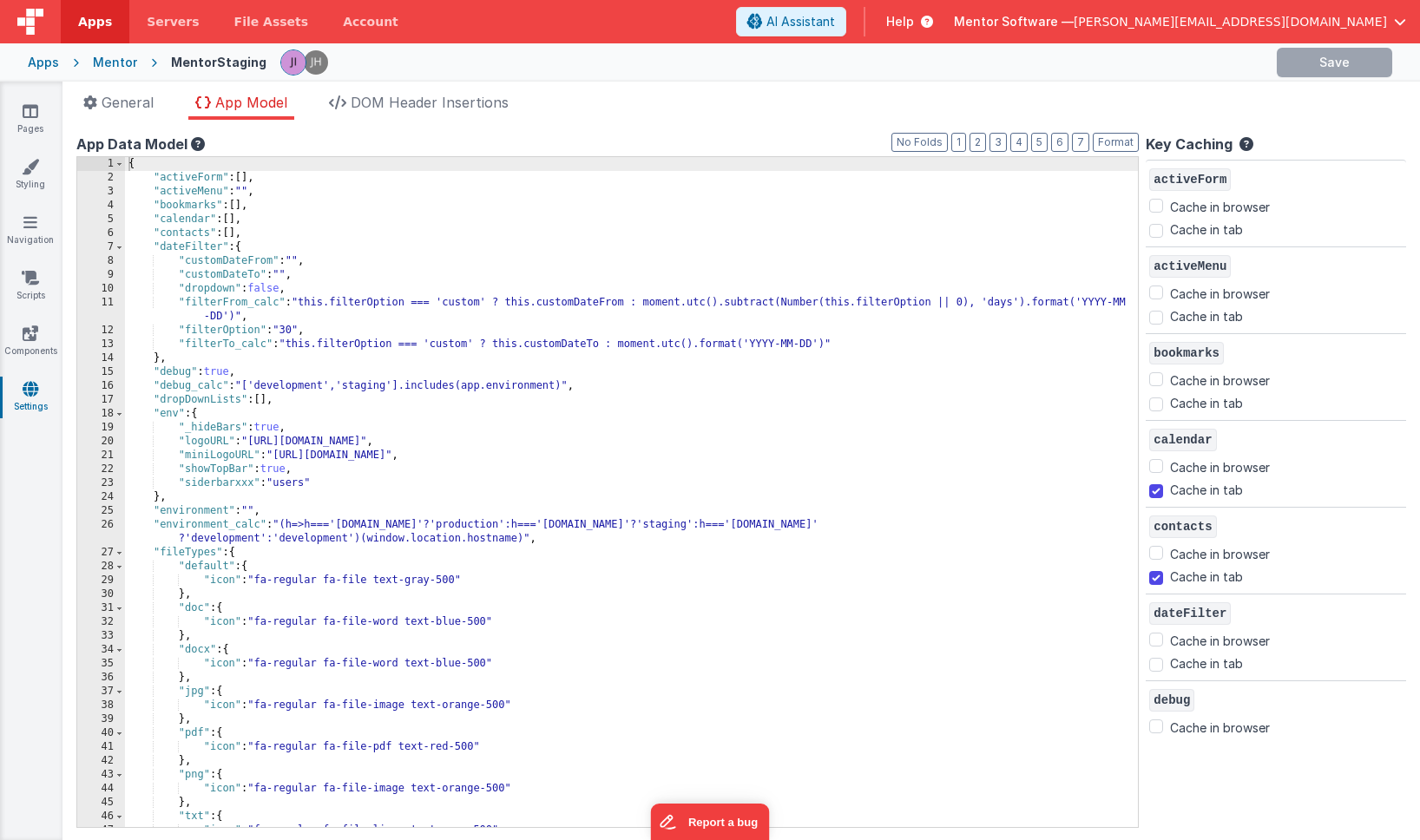
click at [1394, 18] on span "button" at bounding box center [1400, 22] width 12 height 12
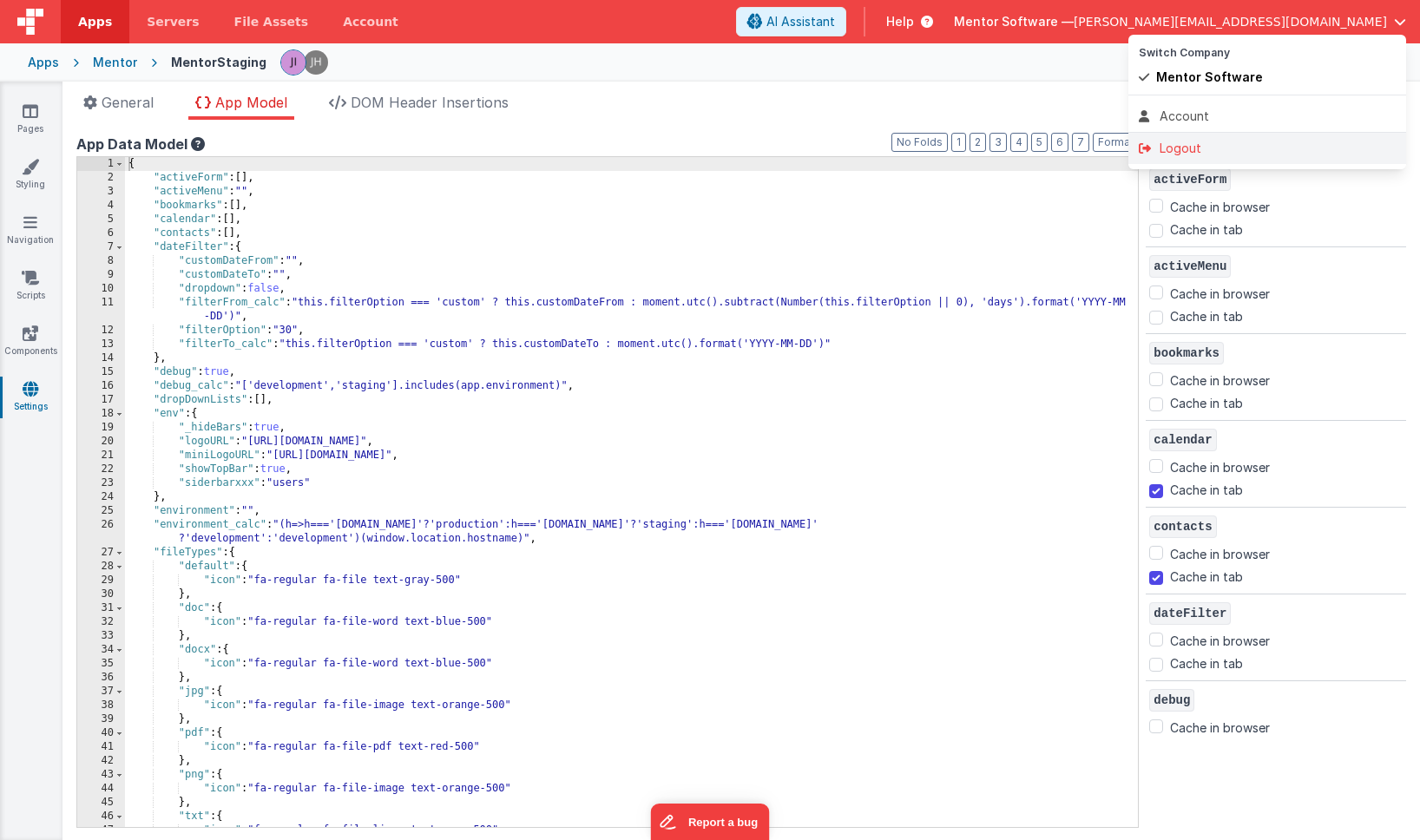
click at [1196, 148] on div "Logout" at bounding box center [1268, 149] width 257 height 17
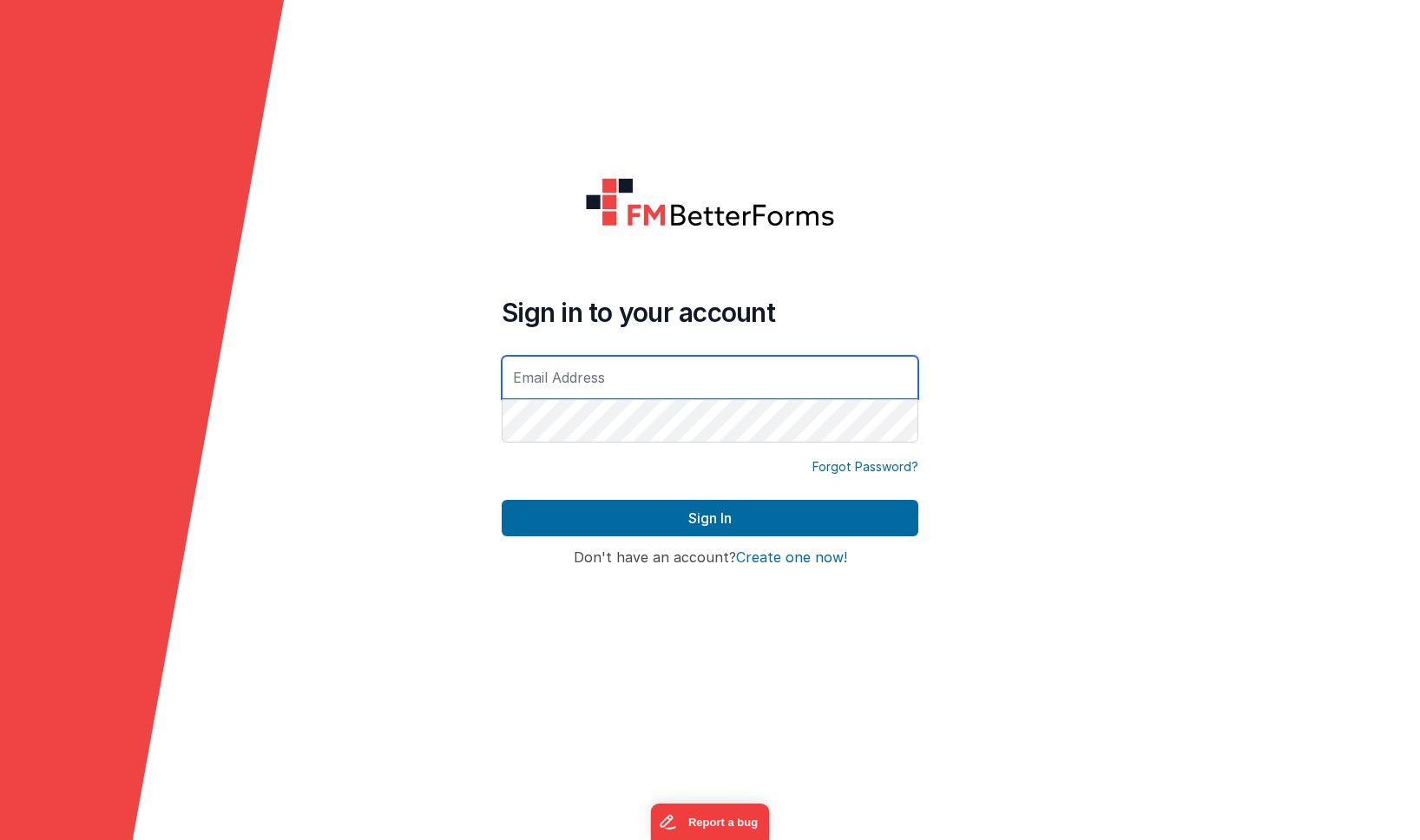
type input "[PERSON_NAME][EMAIL_ADDRESS][DOMAIN_NAME]"
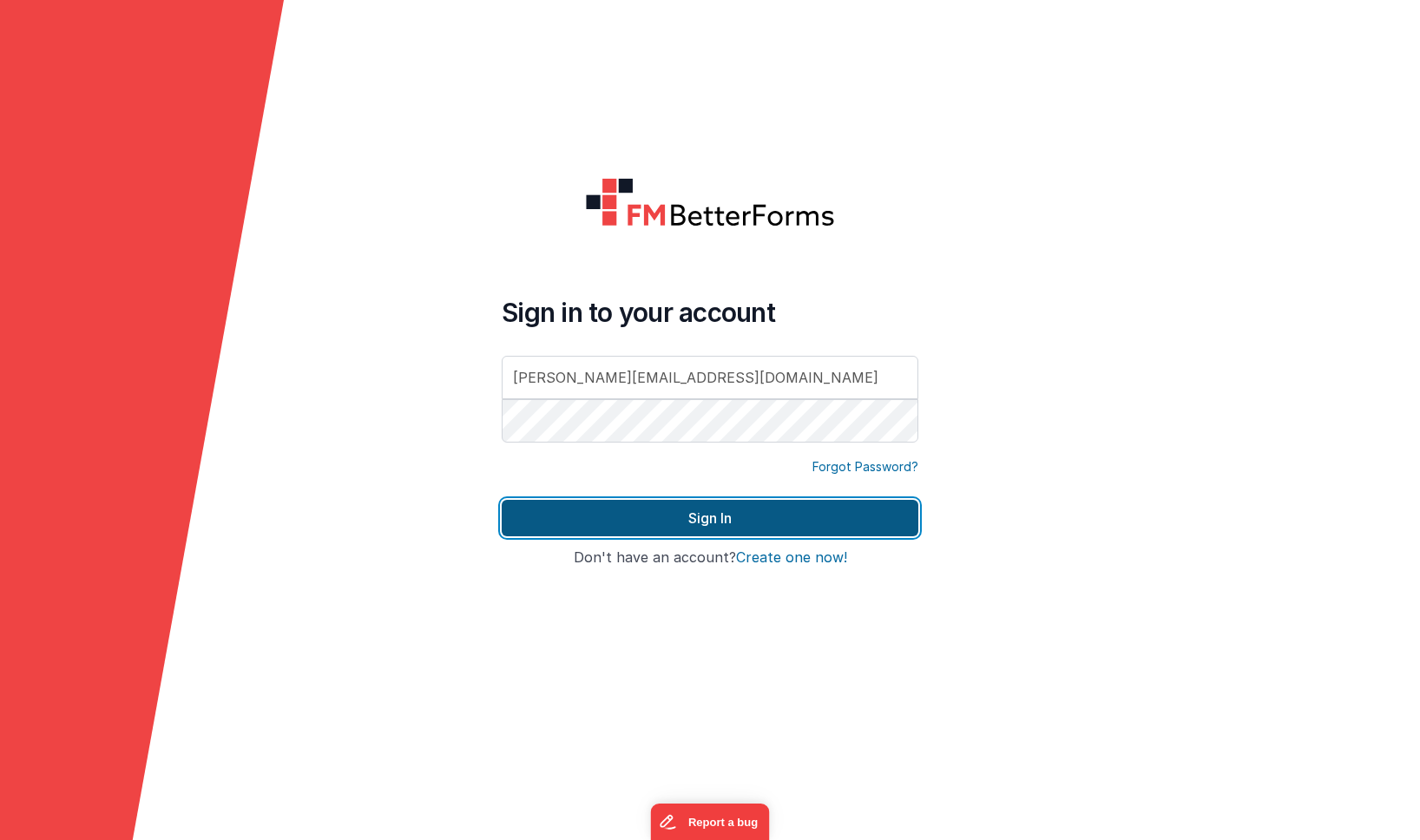
click at [597, 518] on button "Sign In" at bounding box center [710, 518] width 417 height 37
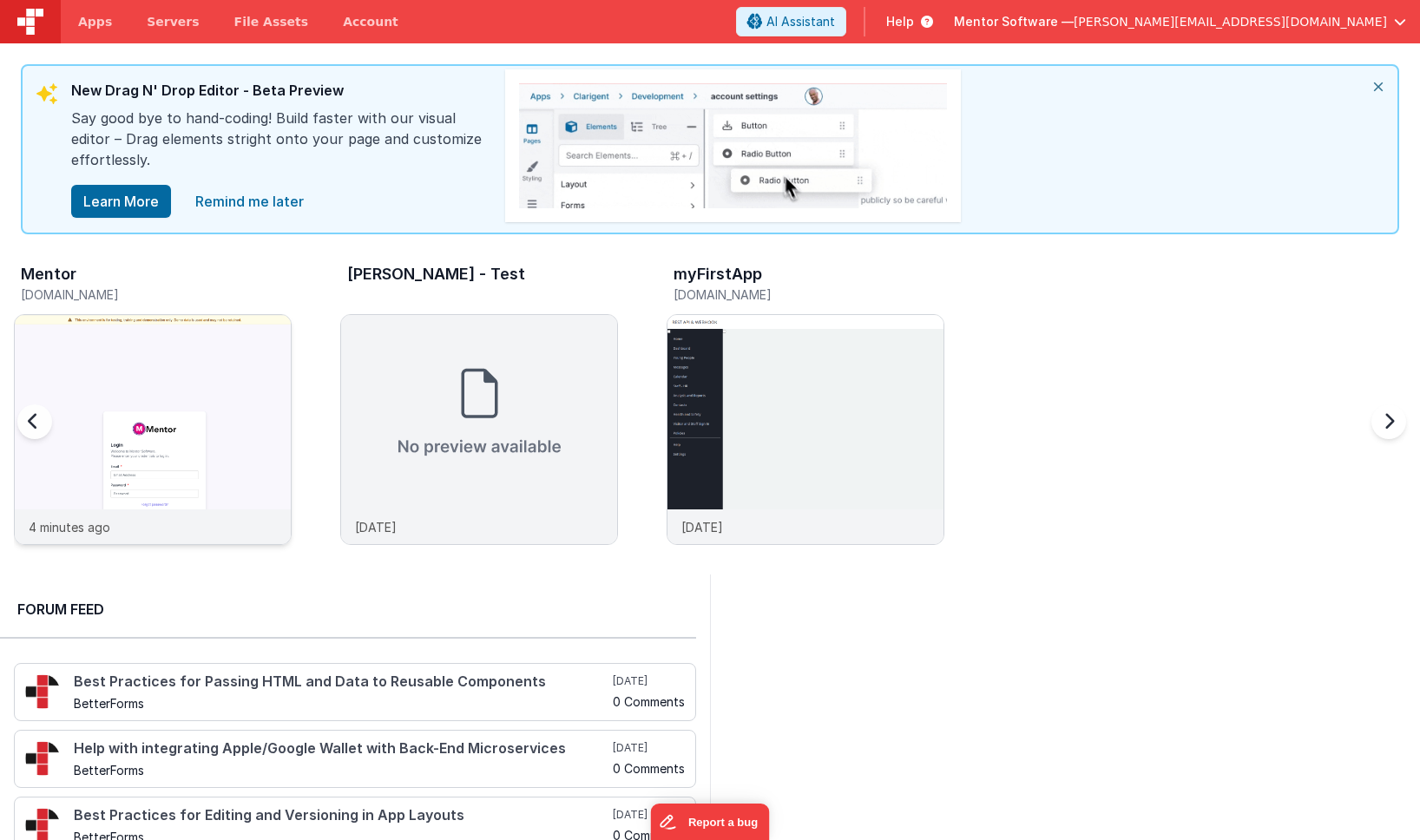
click at [269, 356] on img at bounding box center [153, 453] width 277 height 277
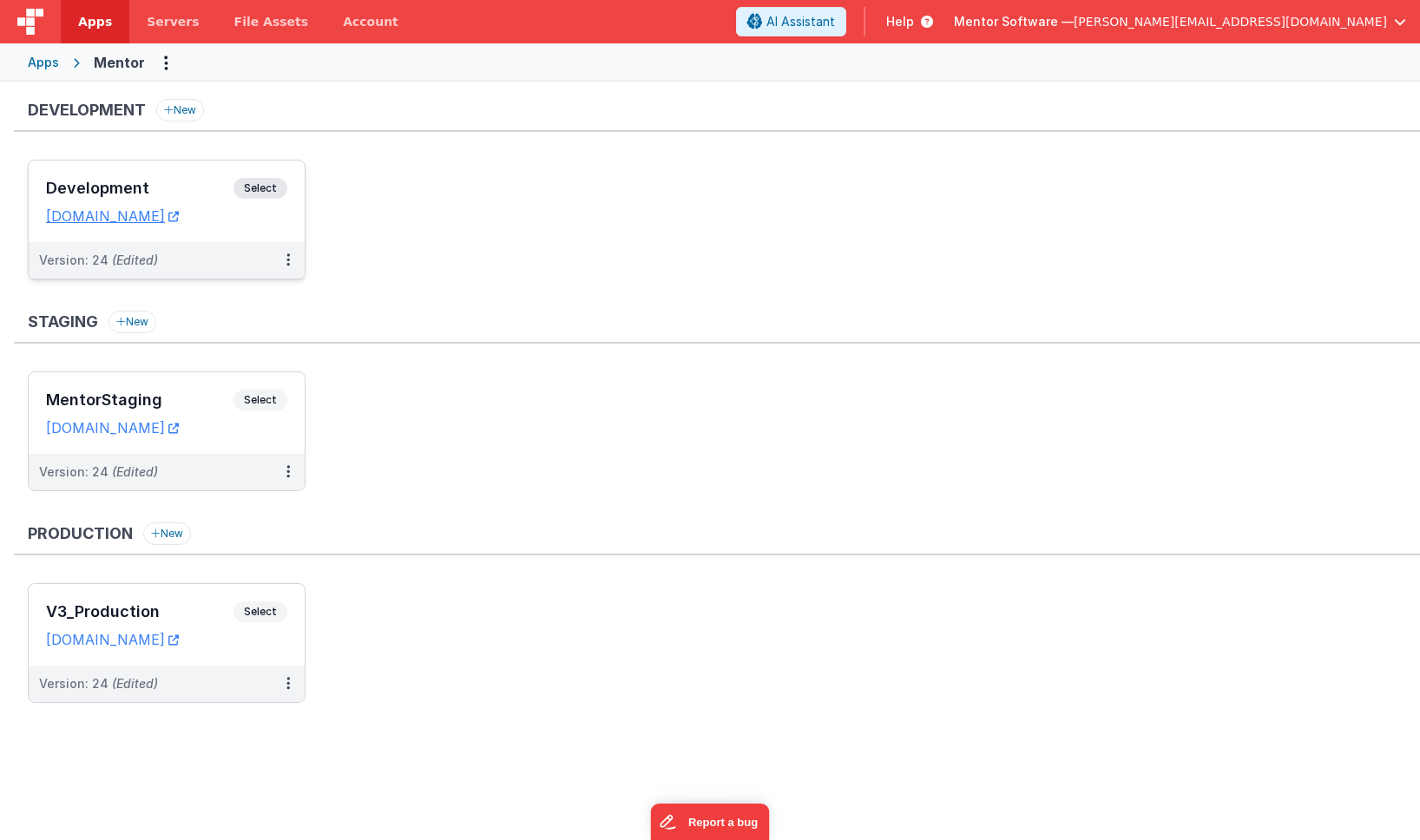
click at [137, 191] on h3 "Development" at bounding box center [140, 189] width 188 height 17
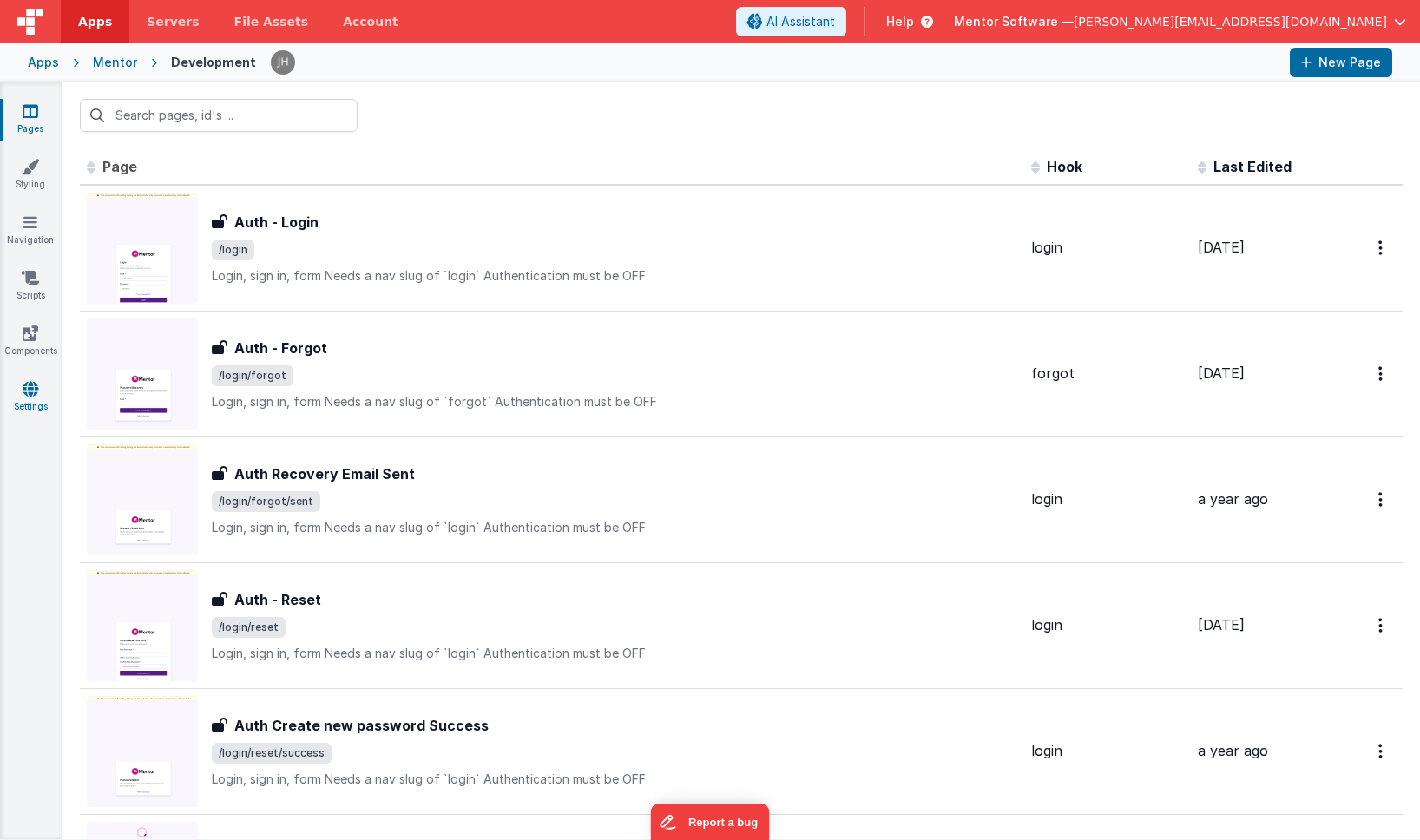
click at [27, 391] on icon at bounding box center [30, 389] width 16 height 17
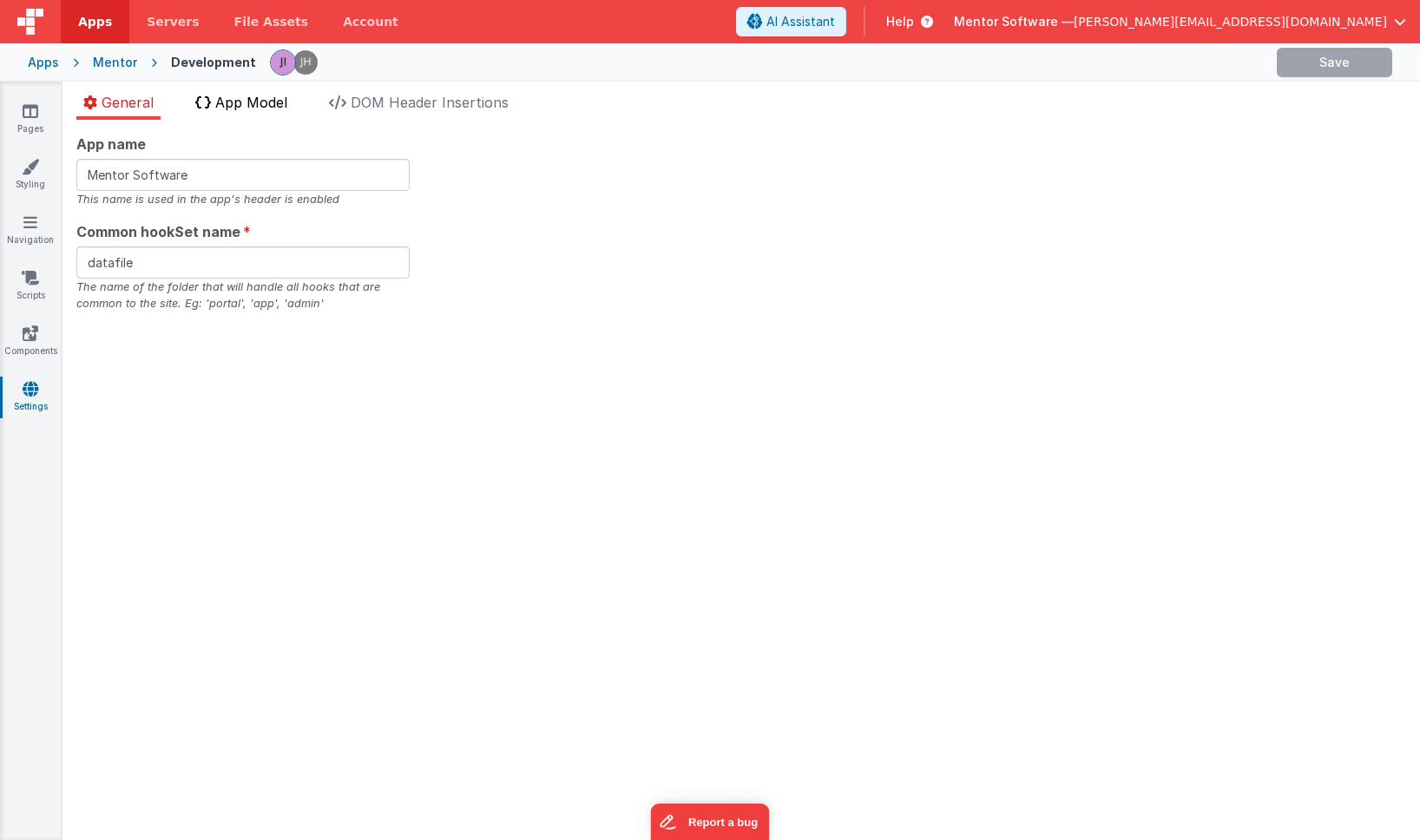
click at [254, 107] on span "App Model" at bounding box center [251, 103] width 72 height 17
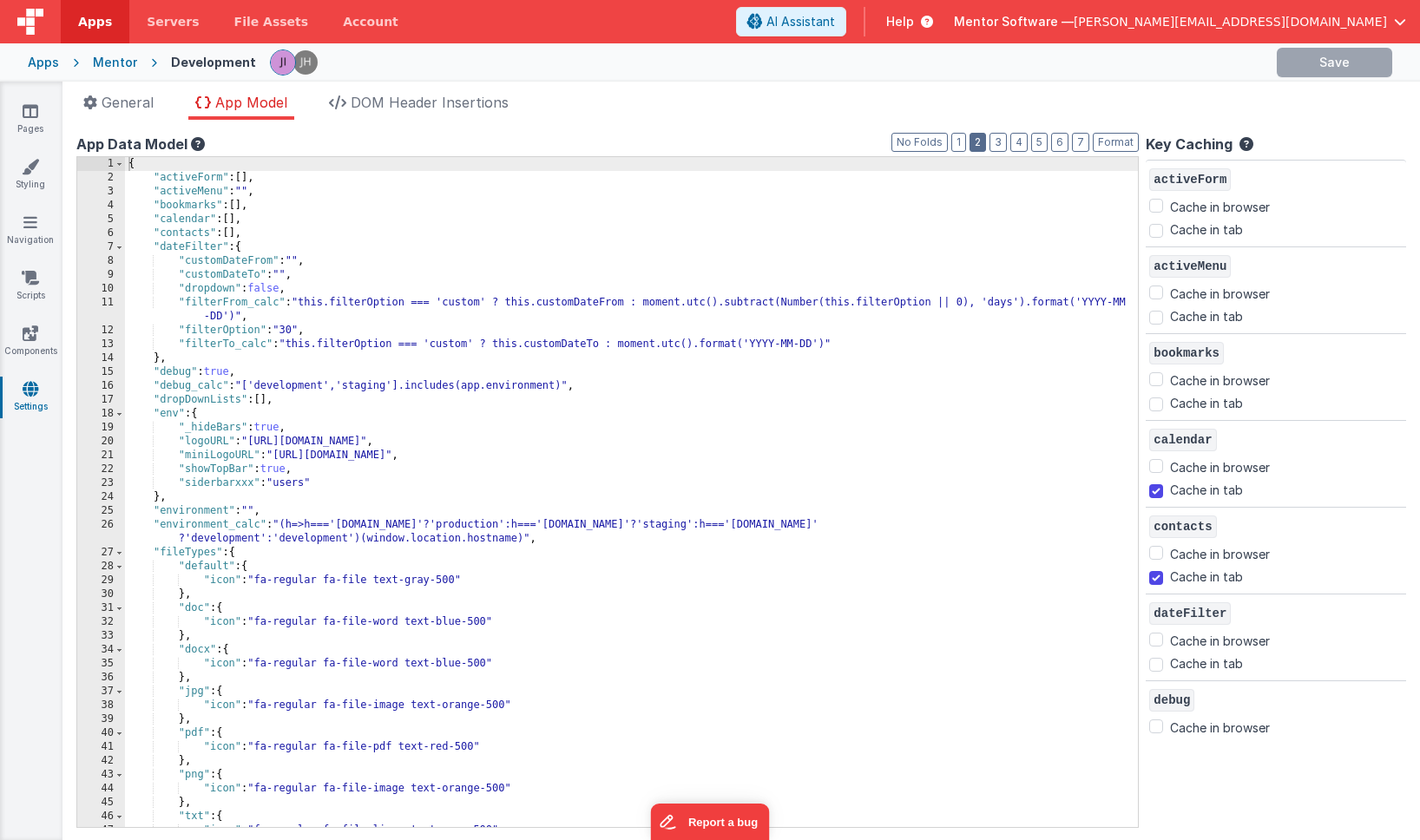
click at [984, 141] on button "2" at bounding box center [977, 143] width 17 height 19
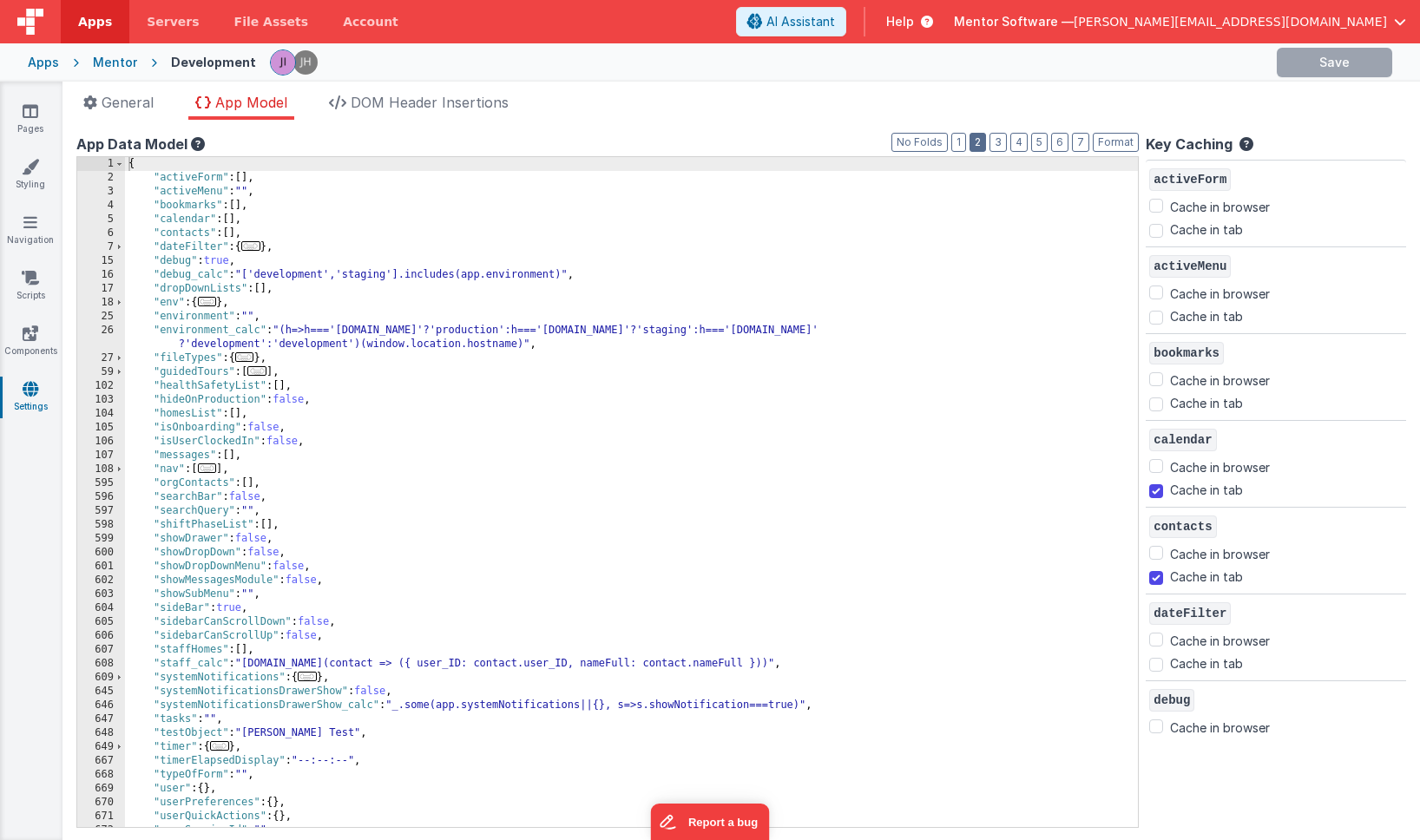
scroll to position [80, 0]
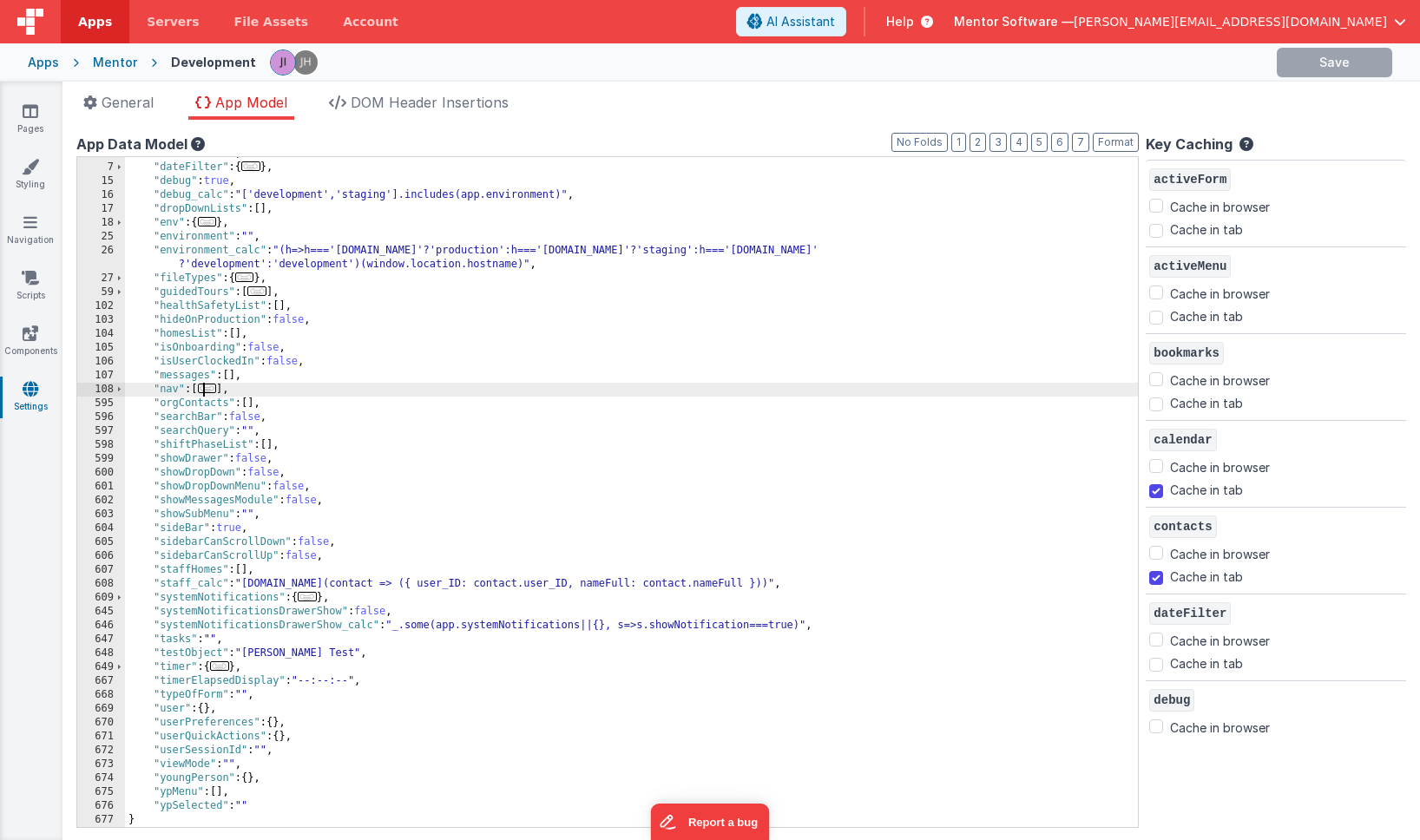
click at [216, 390] on span "..." at bounding box center [208, 388] width 19 height 10
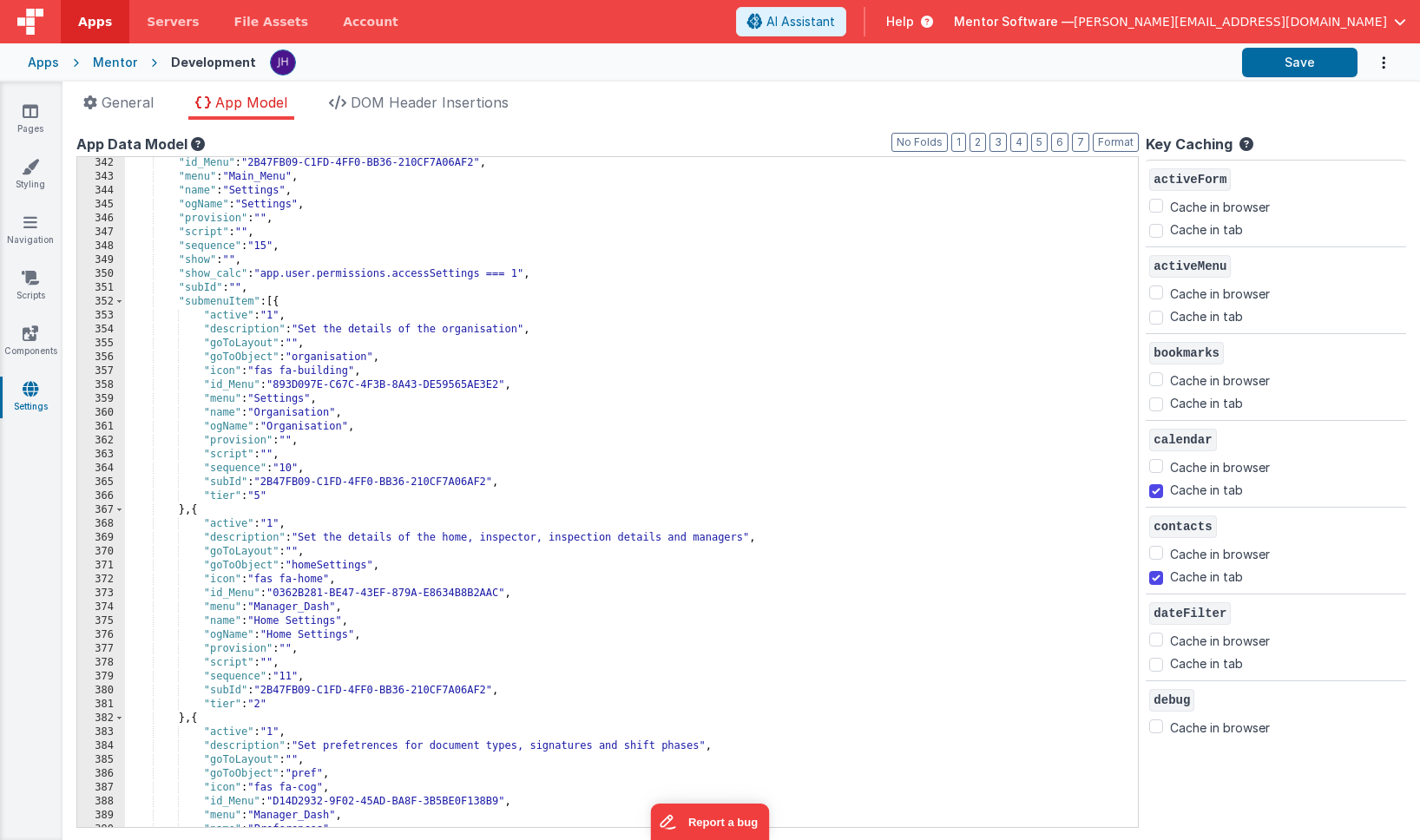
scroll to position [3573, 0]
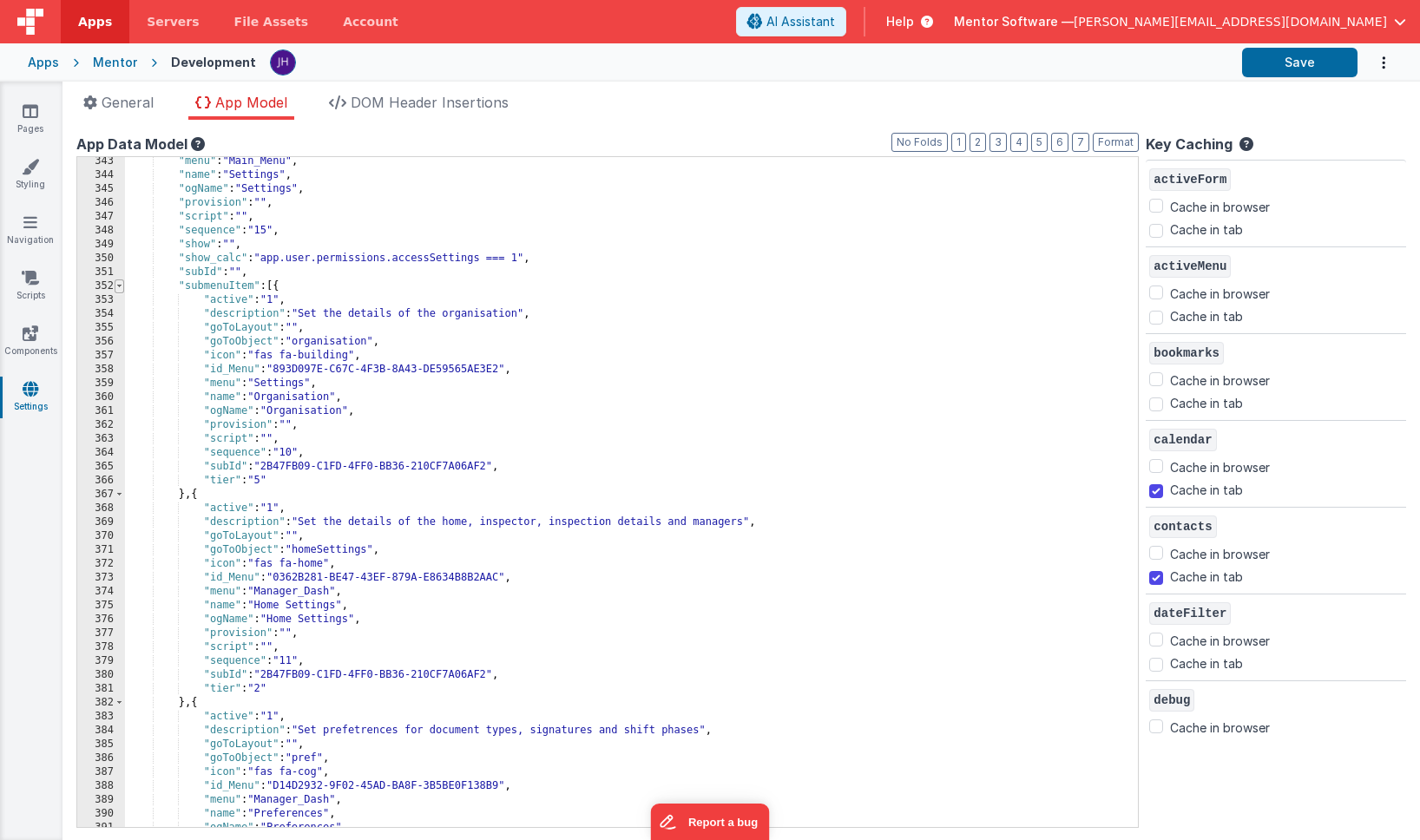
click at [121, 286] on span at bounding box center [119, 286] width 10 height 14
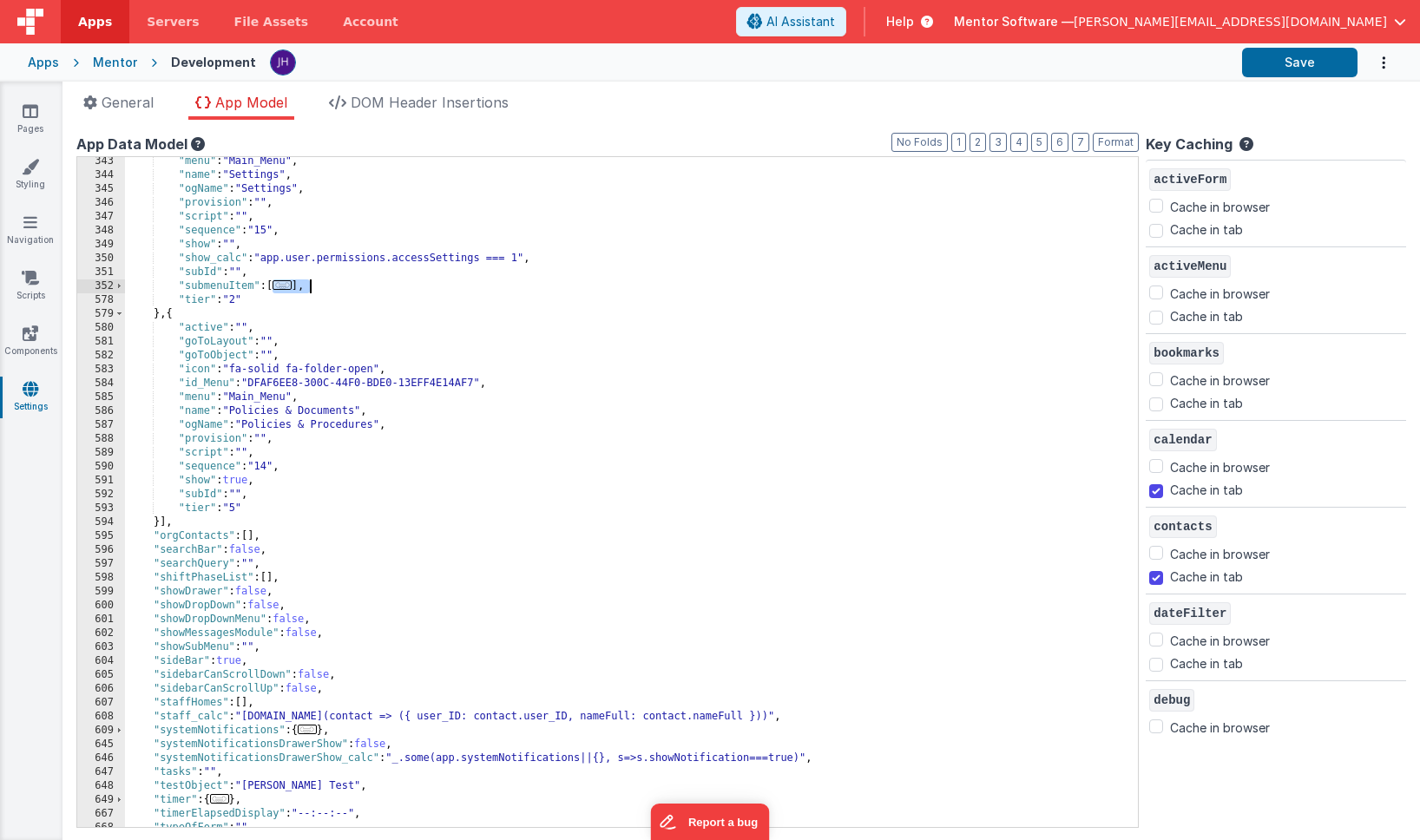
drag, startPoint x: 272, startPoint y: 283, endPoint x: 314, endPoint y: 283, distance: 42.0
click at [314, 283] on div ""menu" : "Main_Menu" , "name" : "Settings" , "ogName" : "Settings" , "provision…" at bounding box center [631, 503] width 1013 height 698
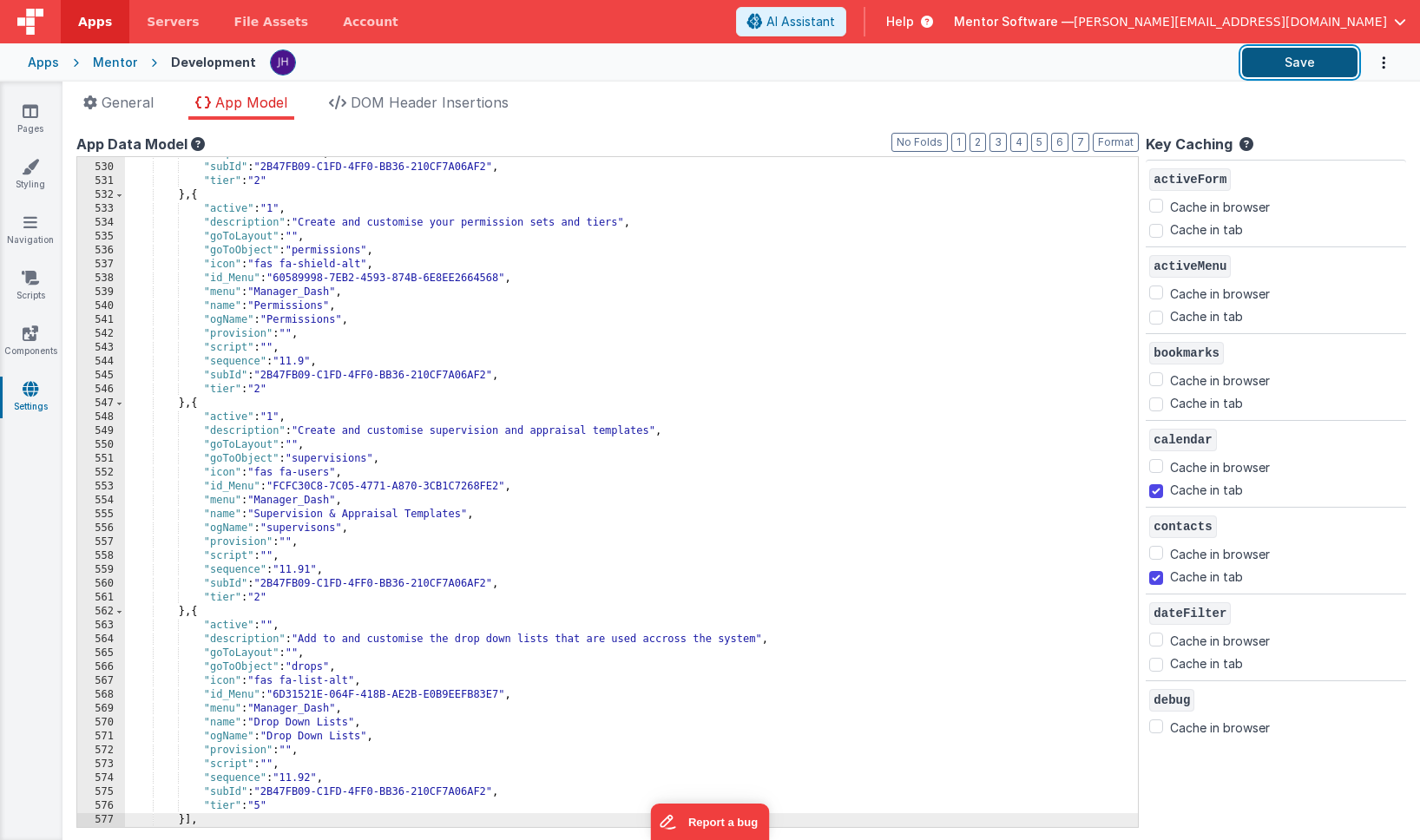
click at [1299, 67] on button "Save" at bounding box center [1300, 63] width 116 height 30
click at [113, 61] on div "Mentor" at bounding box center [115, 63] width 44 height 17
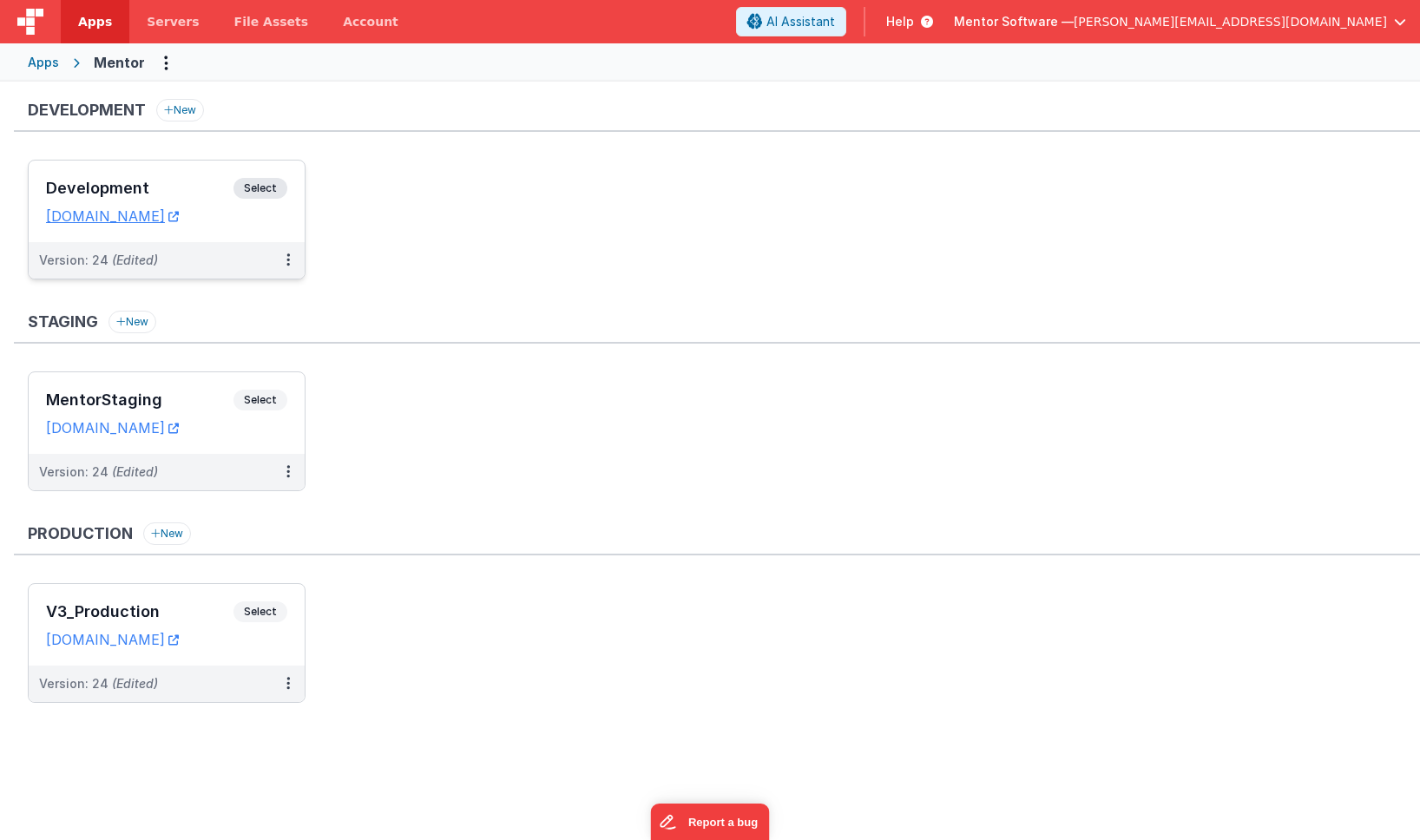
click at [175, 187] on h3 "Development" at bounding box center [140, 189] width 188 height 17
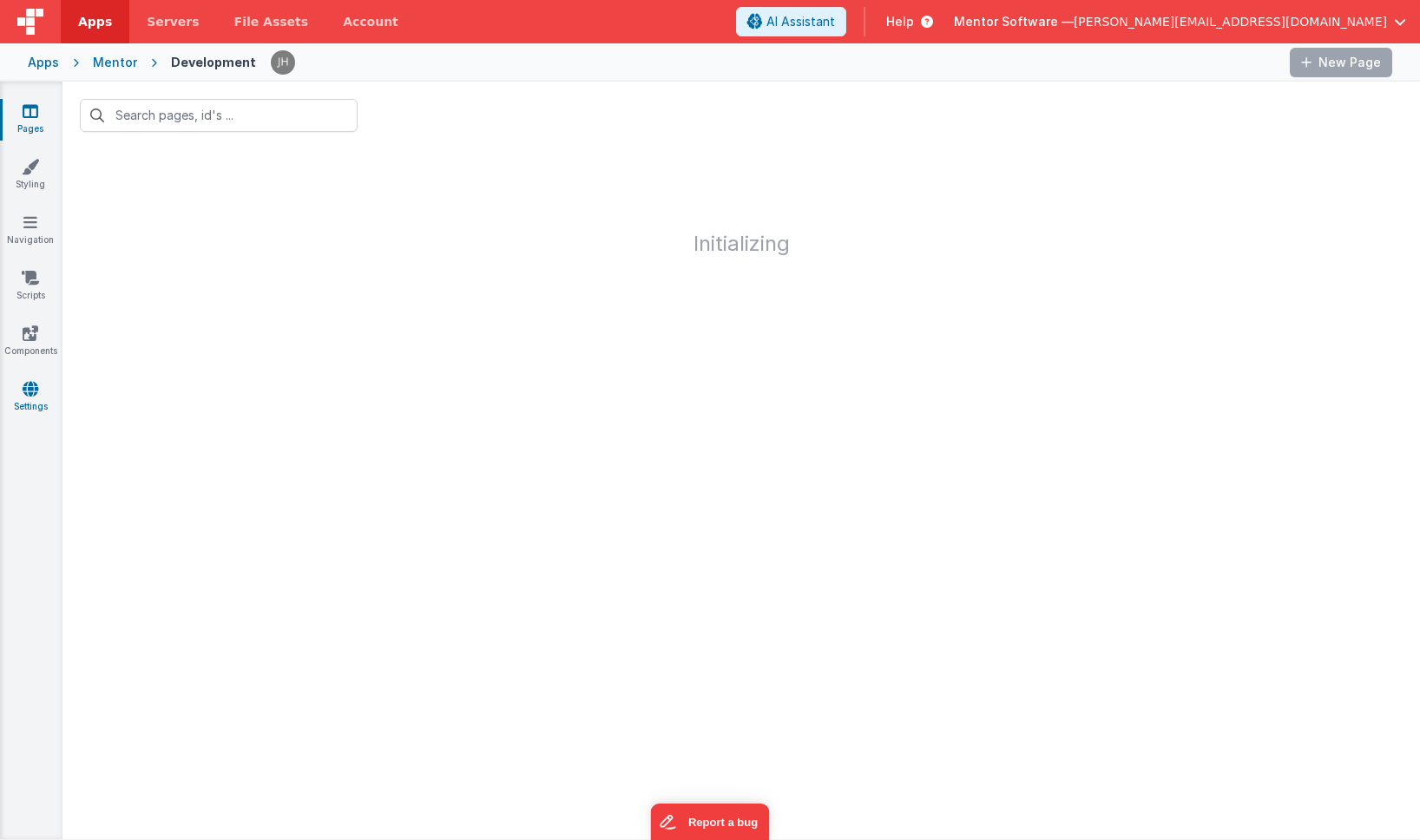
click at [34, 397] on icon at bounding box center [30, 389] width 16 height 17
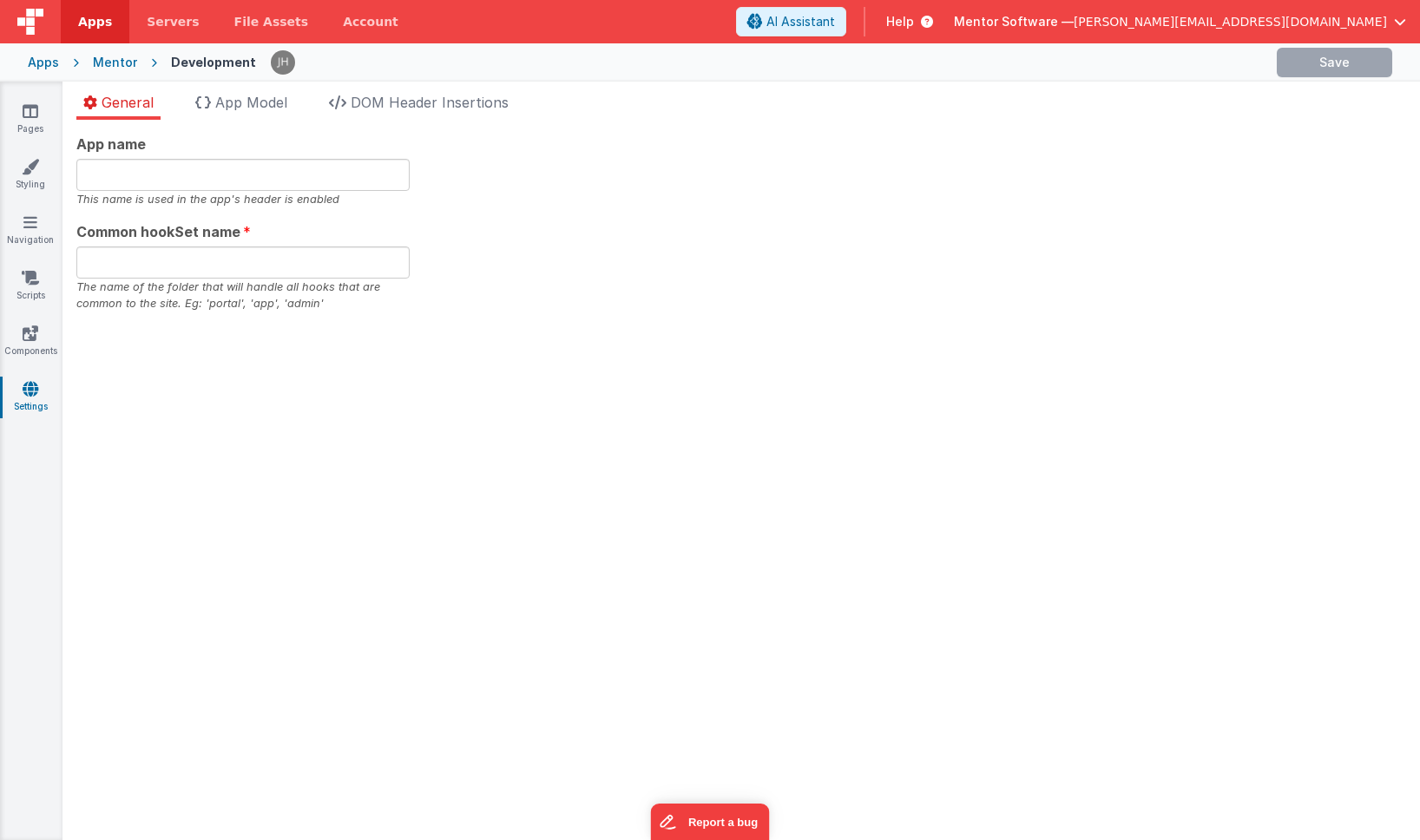
type input "Mentor Software"
type input "datafile"
click at [260, 110] on li "App Model" at bounding box center [242, 106] width 106 height 28
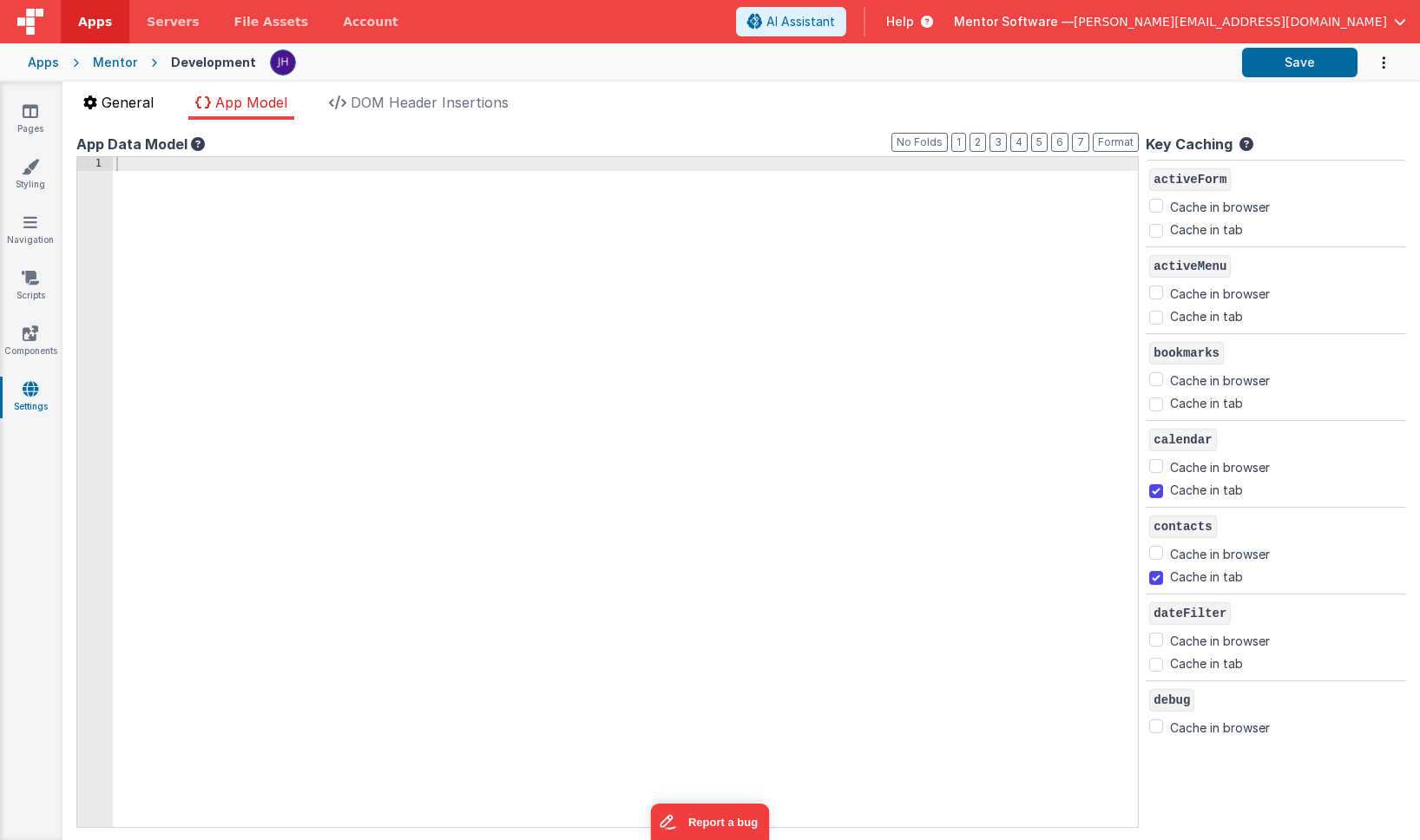
click at [109, 108] on span "General" at bounding box center [128, 103] width 52 height 17
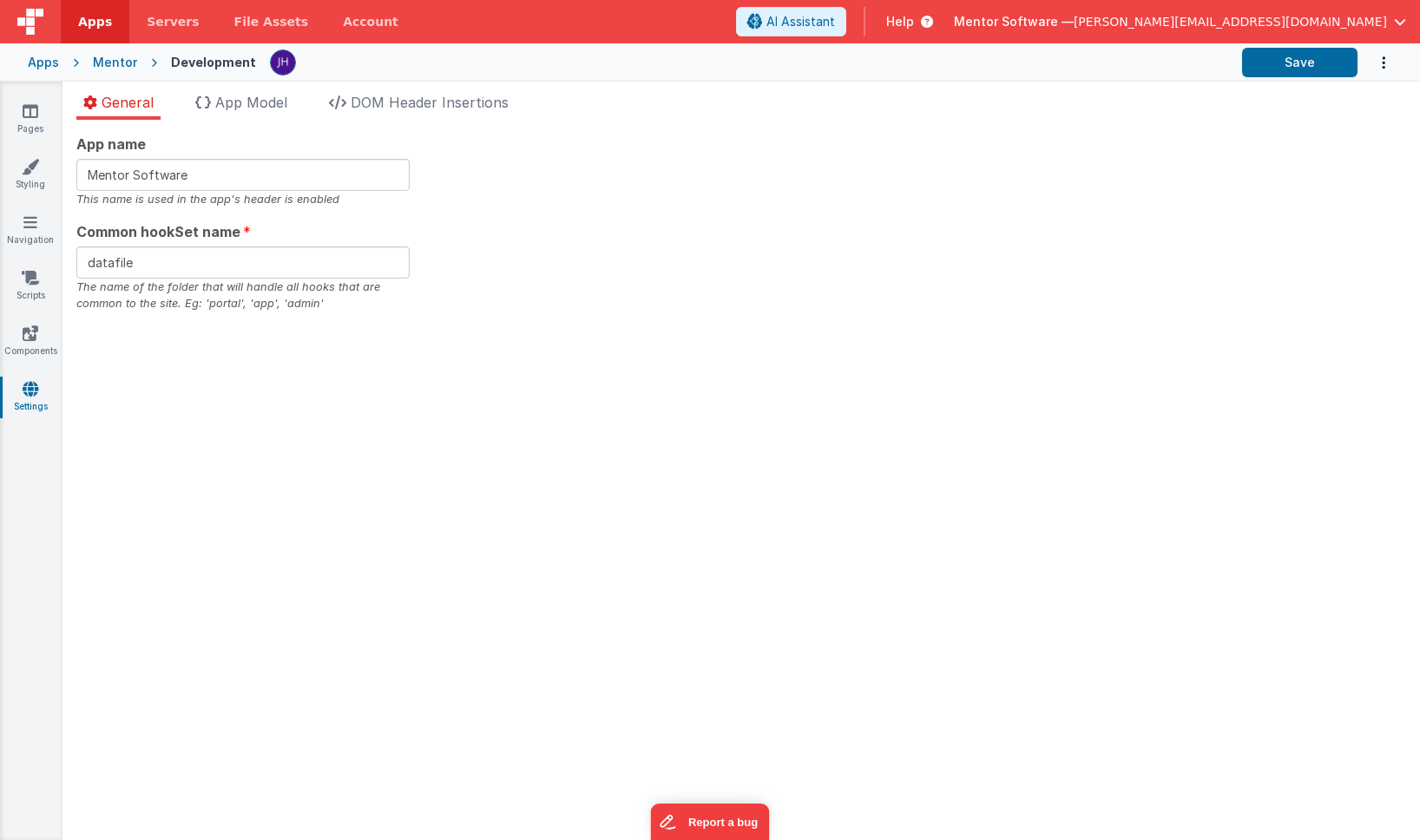
click at [31, 390] on icon at bounding box center [30, 389] width 16 height 17
click at [252, 103] on span "App Model" at bounding box center [251, 103] width 72 height 17
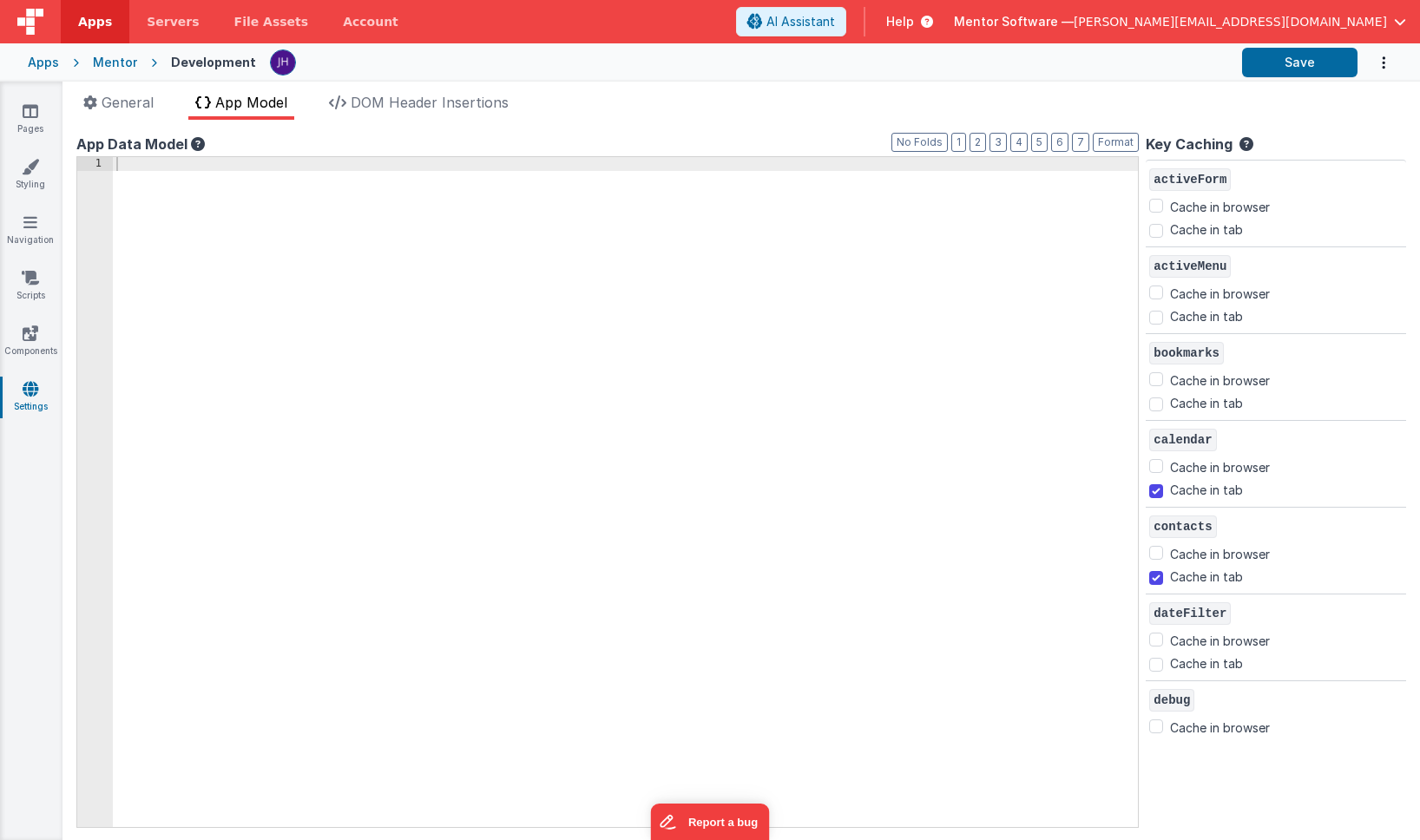
click at [250, 109] on span "App Model" at bounding box center [251, 103] width 72 height 17
click at [120, 107] on span "General" at bounding box center [128, 103] width 52 height 17
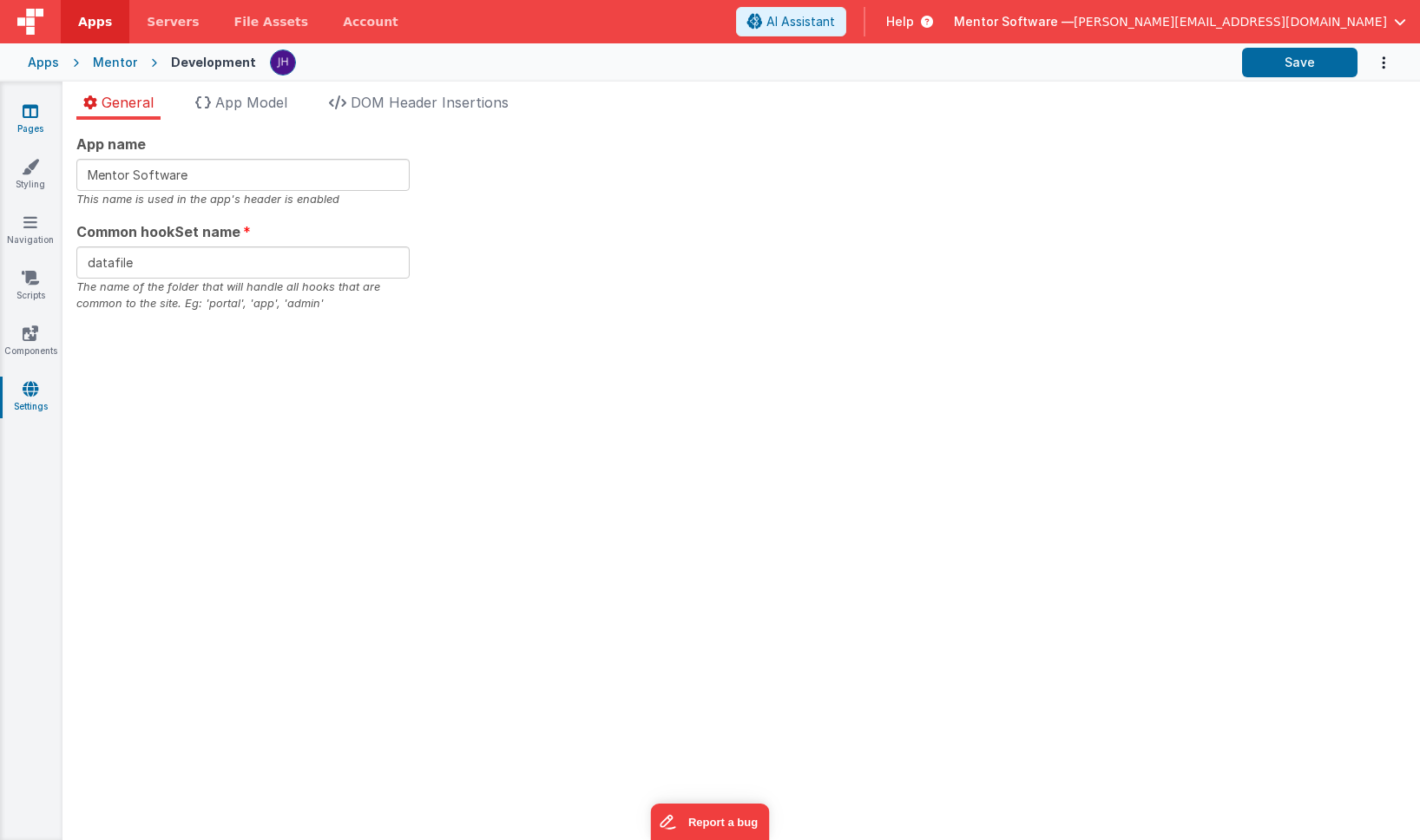
click at [46, 123] on link "Pages" at bounding box center [30, 120] width 63 height 35
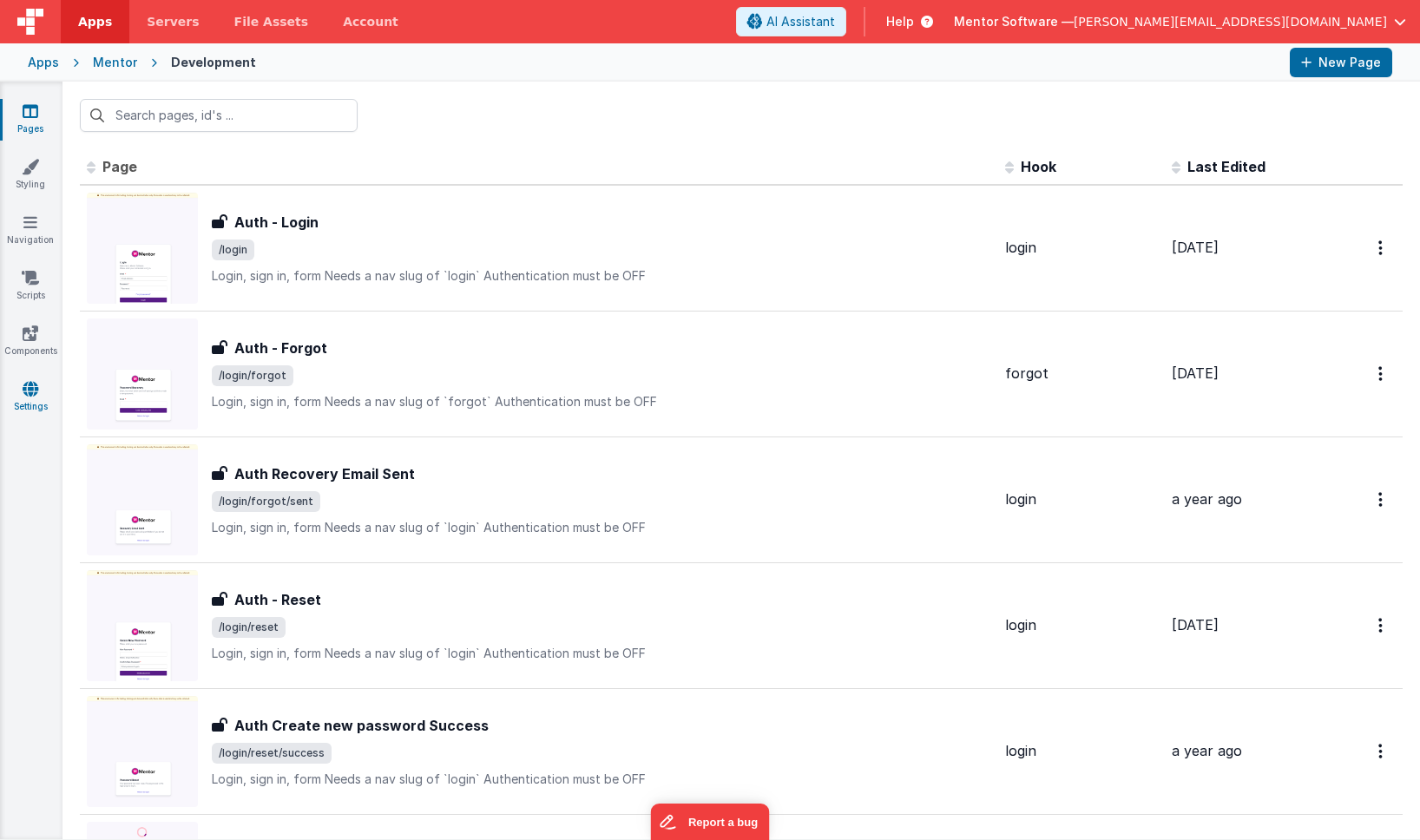
click at [30, 387] on icon at bounding box center [30, 389] width 16 height 17
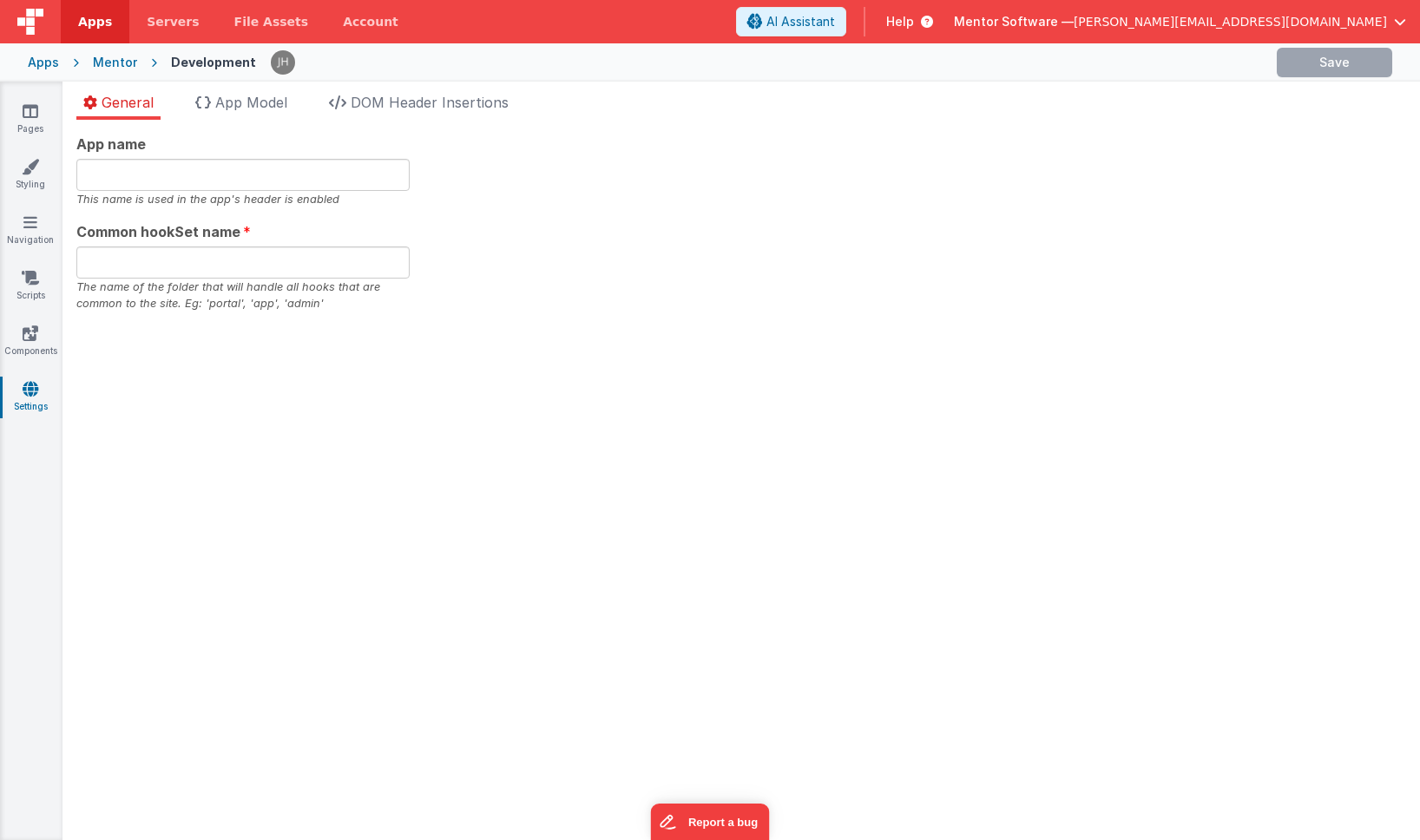
type input "Mentor Software"
type input "datafile"
click at [242, 101] on span "App Model" at bounding box center [251, 103] width 72 height 17
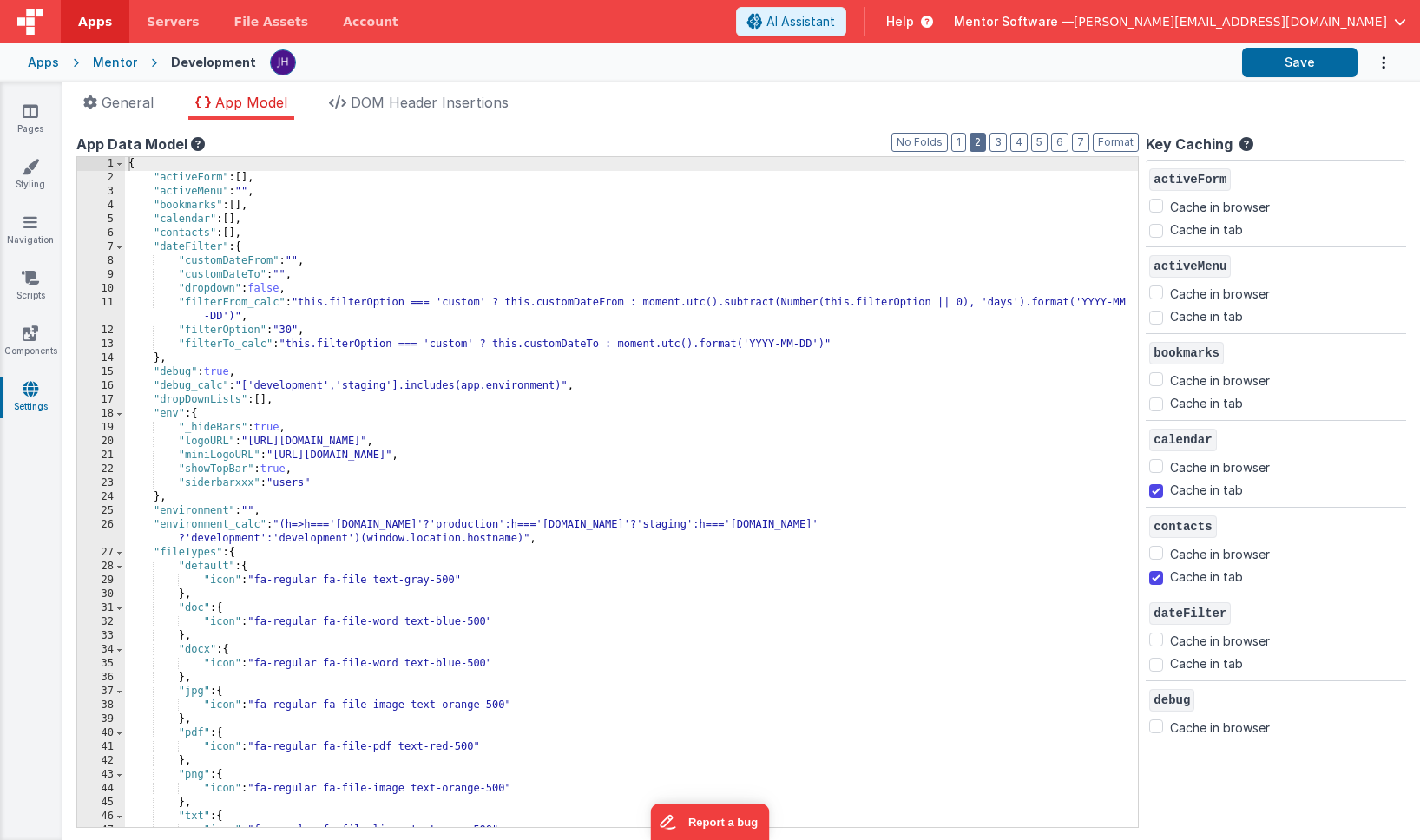
click at [983, 143] on button "2" at bounding box center [977, 143] width 17 height 19
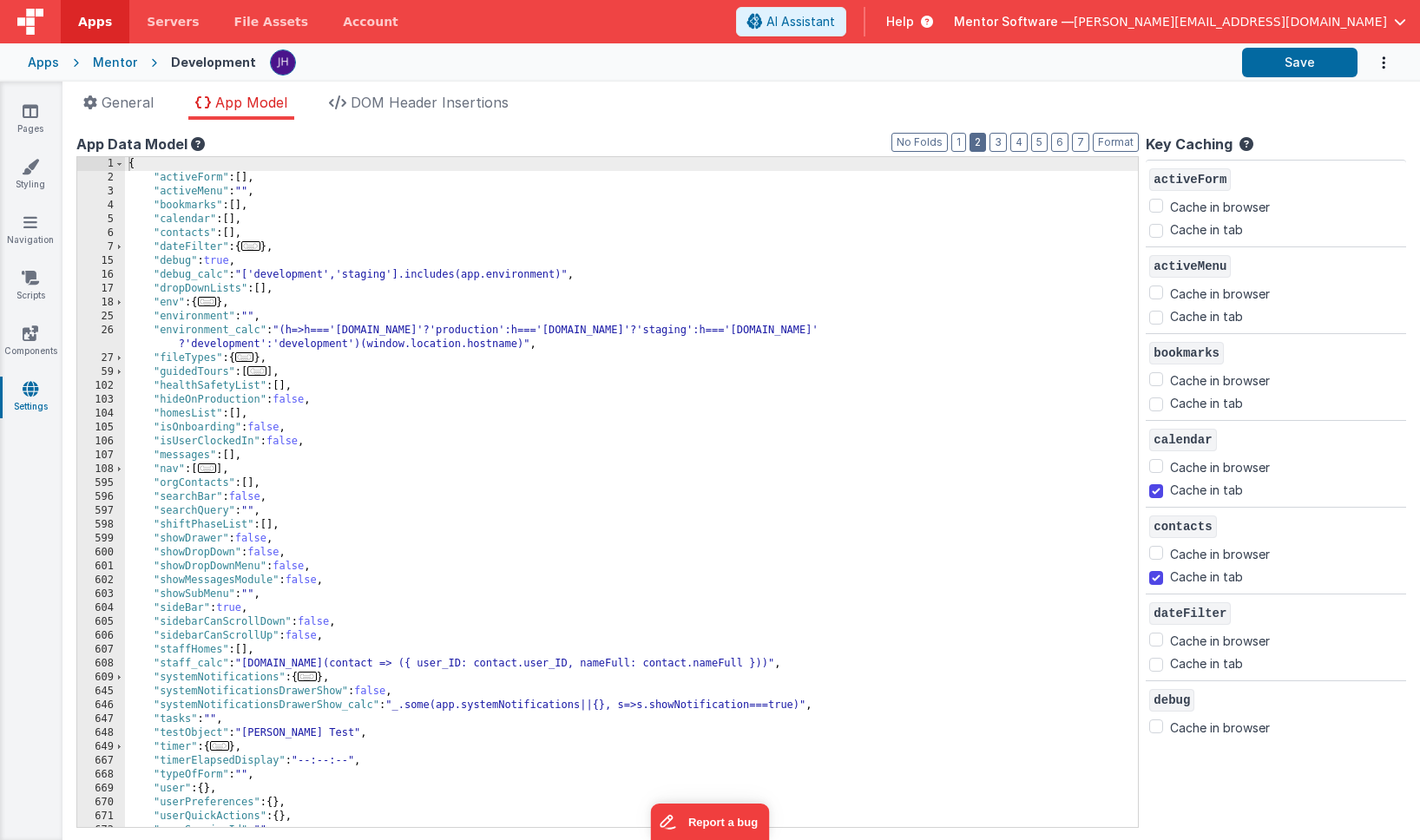
scroll to position [80, 0]
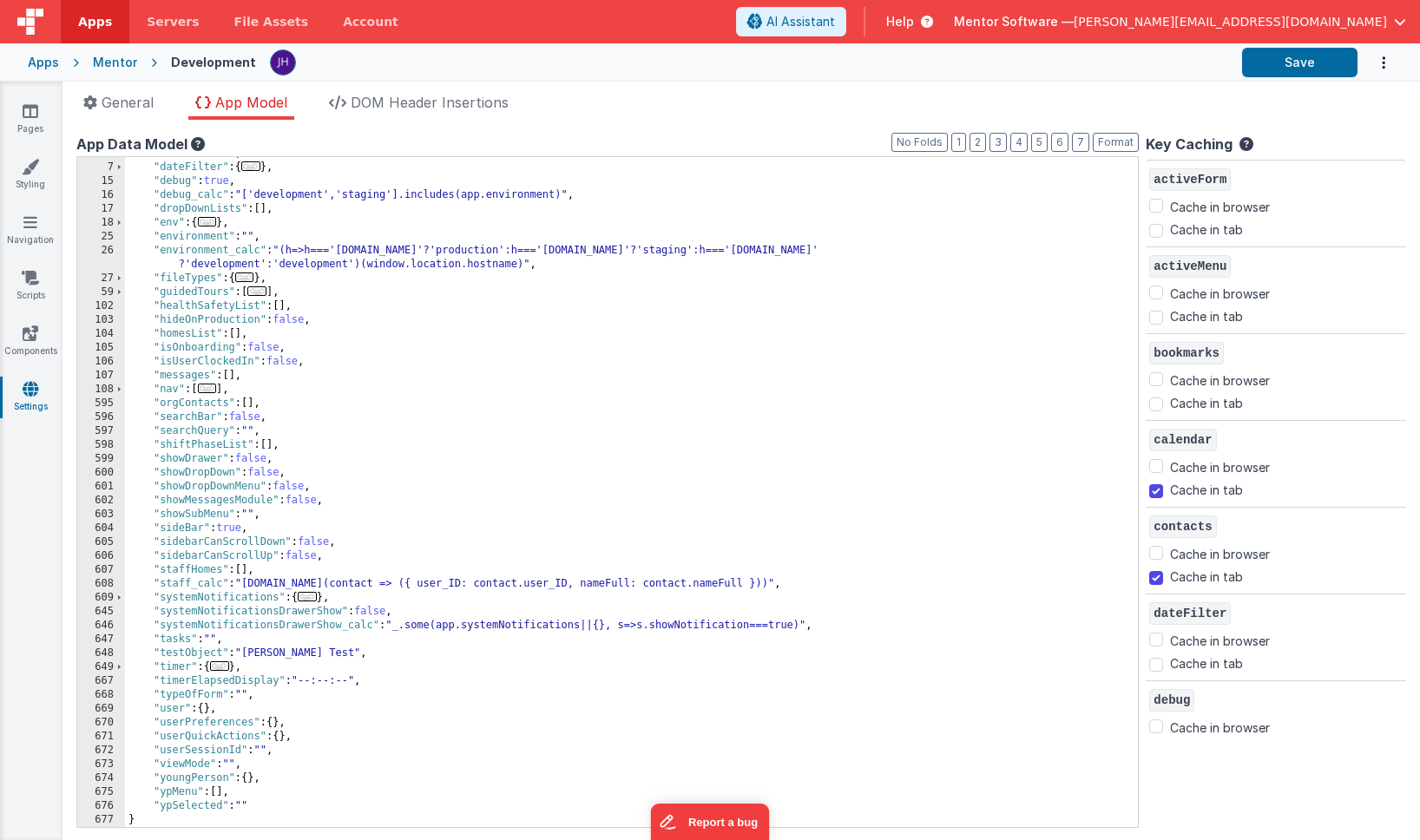
click at [209, 387] on span "..." at bounding box center [208, 388] width 19 height 10
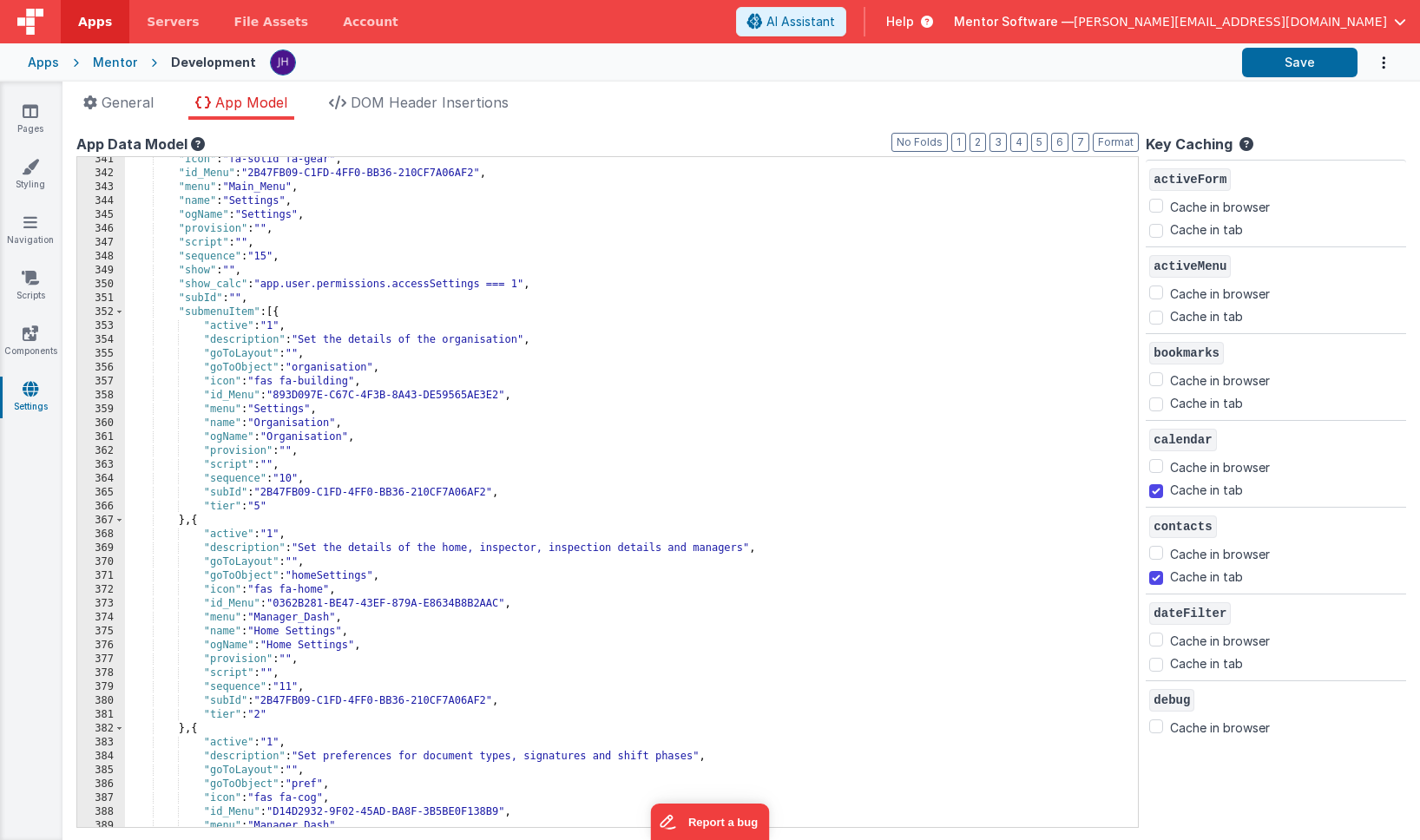
scroll to position [3568, 0]
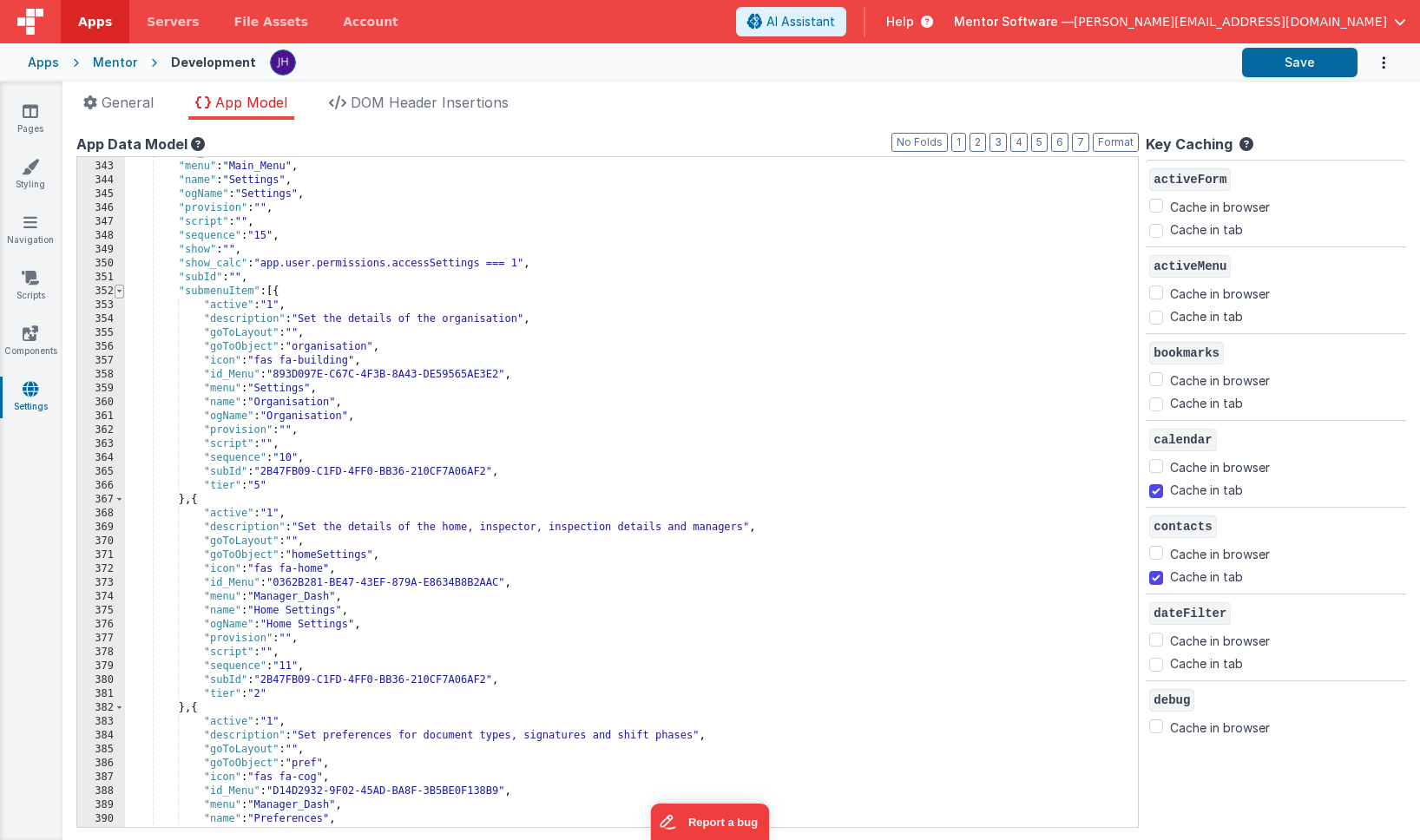
click at [122, 290] on span at bounding box center [119, 291] width 10 height 14
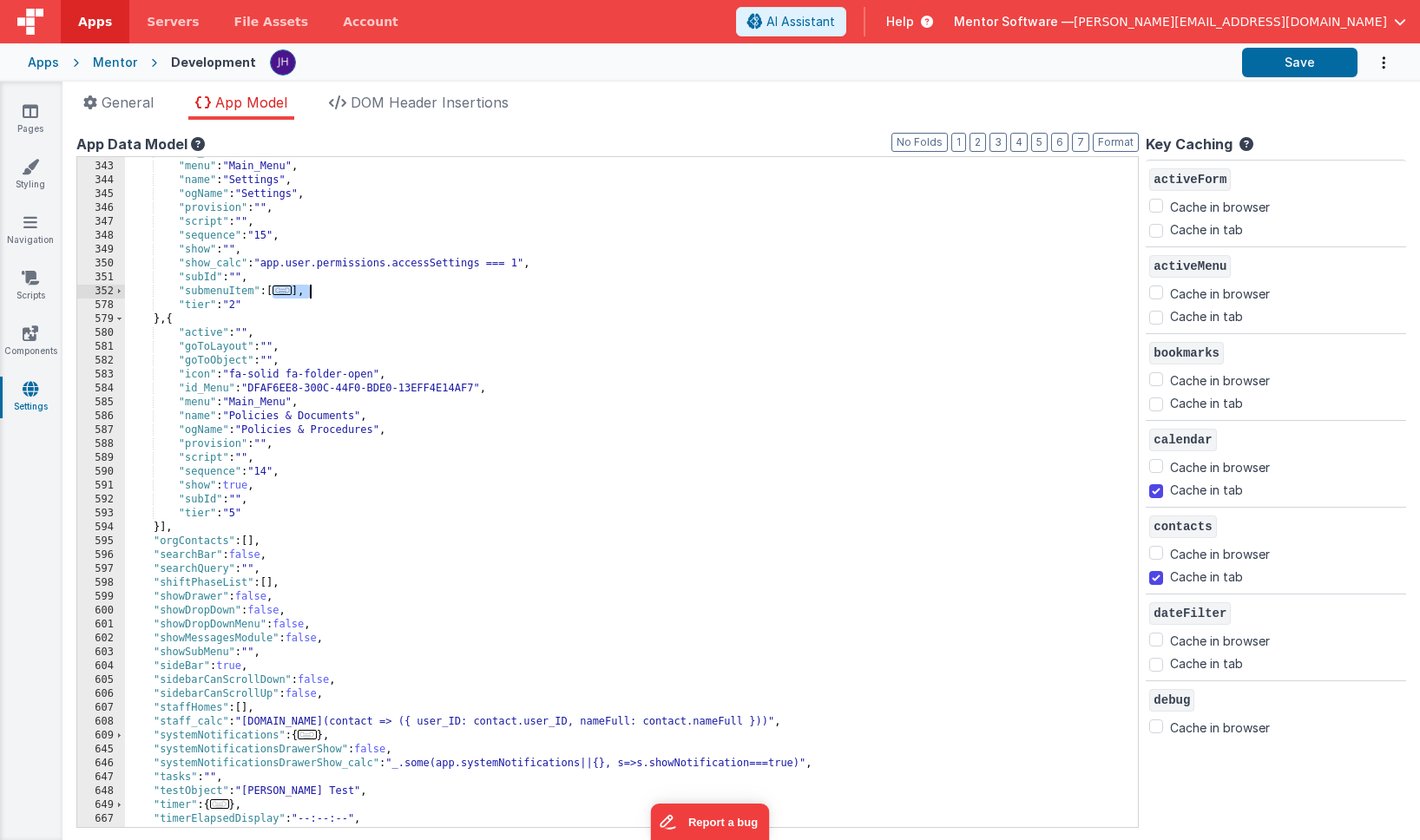
drag, startPoint x: 273, startPoint y: 290, endPoint x: 313, endPoint y: 290, distance: 40.0
click at [313, 290] on div ""id_Menu" : "2B47FB09-C1FD-4FF0-BB36-210CF7A06AF2" , "menu" : "Main_Menu" , "na…" at bounding box center [631, 495] width 1013 height 698
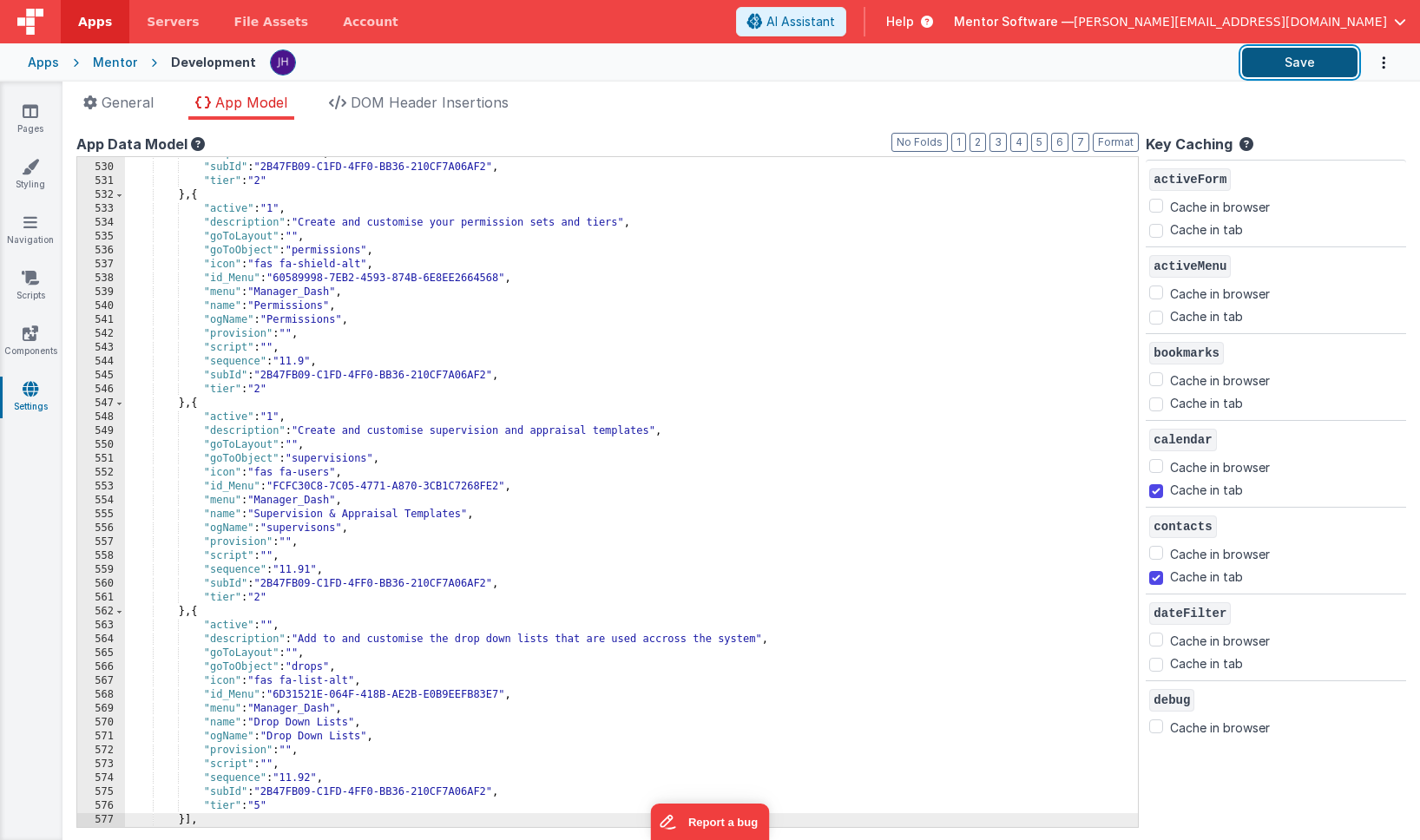
click at [1264, 61] on button "Save" at bounding box center [1300, 63] width 116 height 30
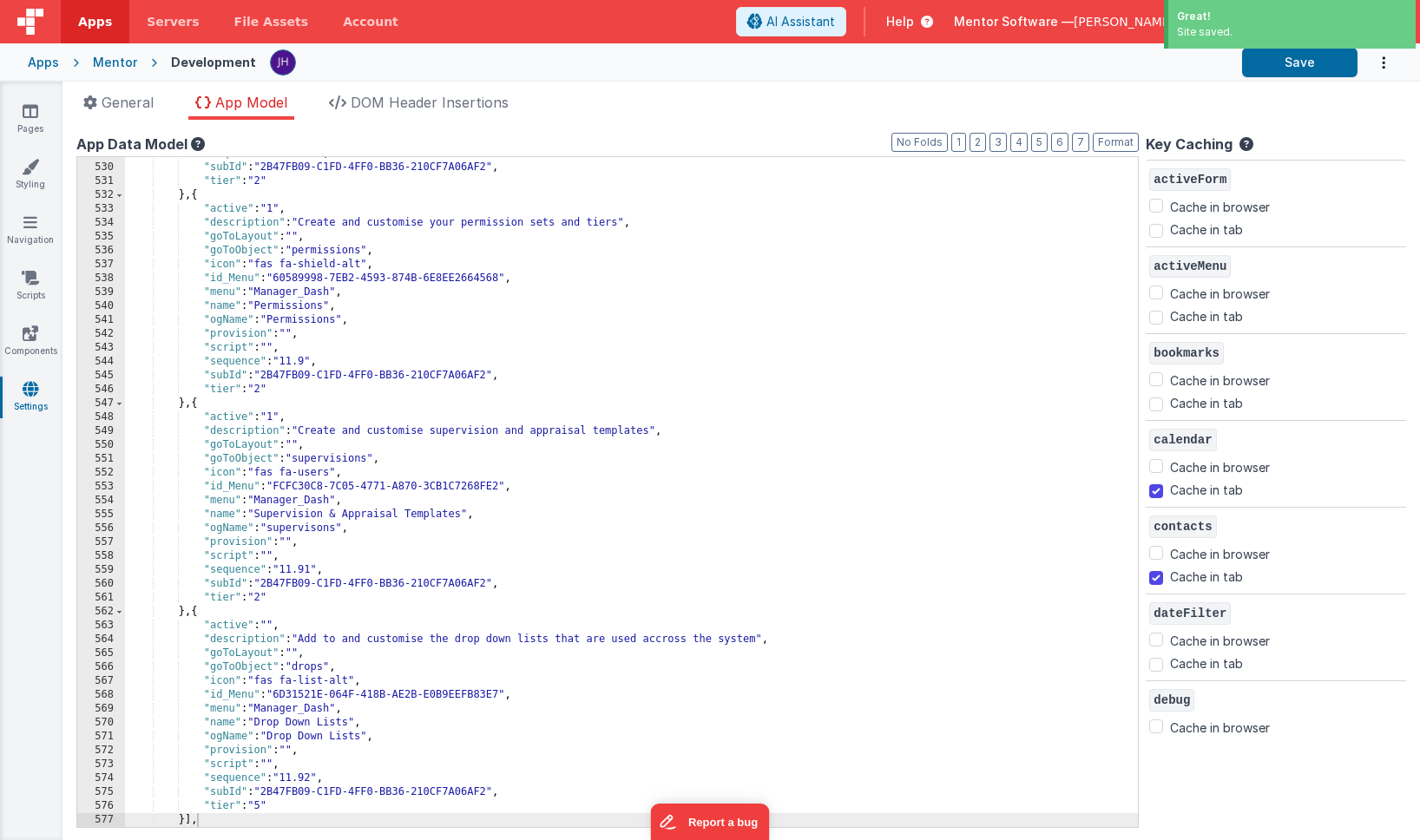
click at [102, 63] on div "Mentor" at bounding box center [115, 63] width 44 height 17
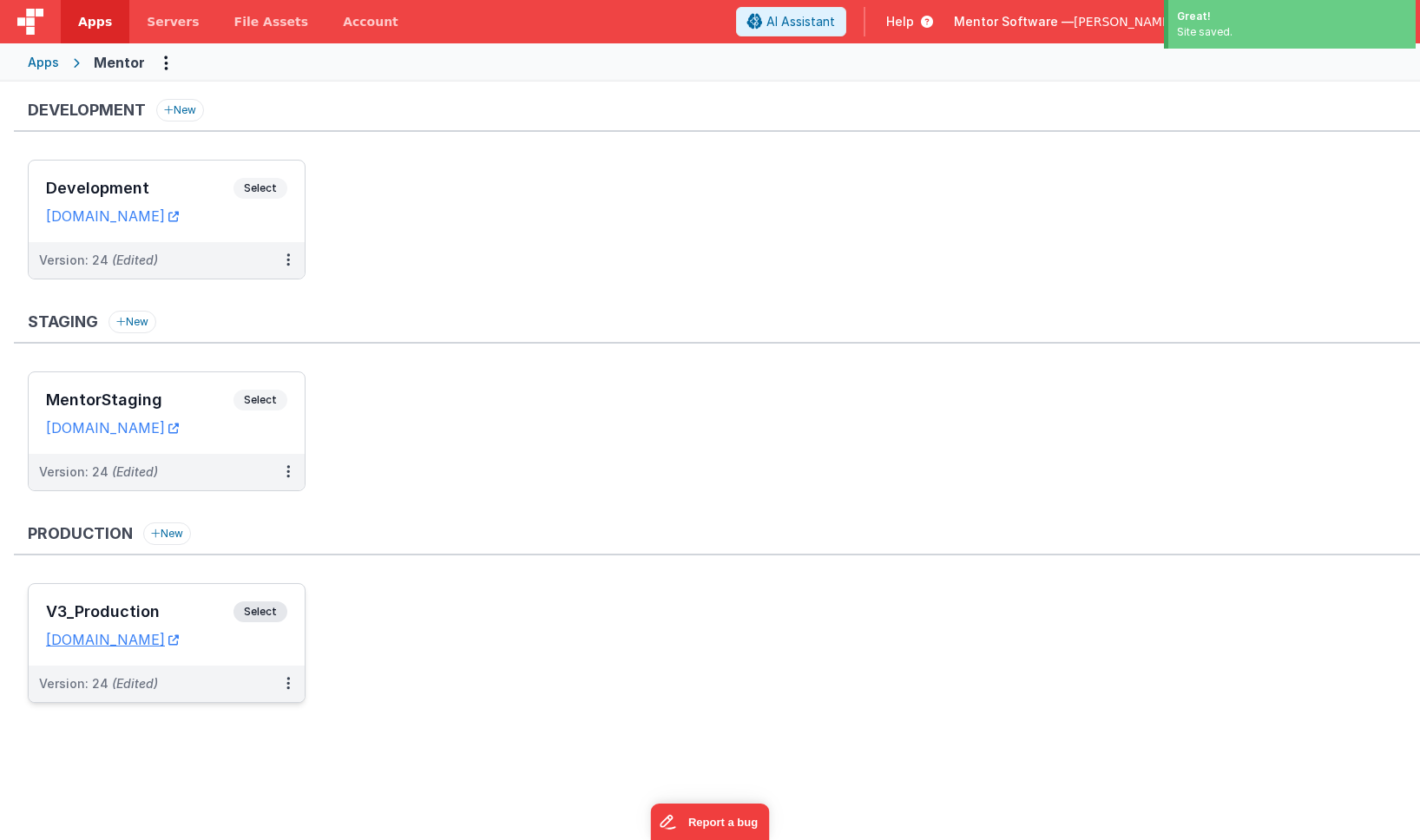
click at [192, 601] on div "V3_Production Select URLs [DOMAIN_NAME]" at bounding box center [167, 625] width 277 height 82
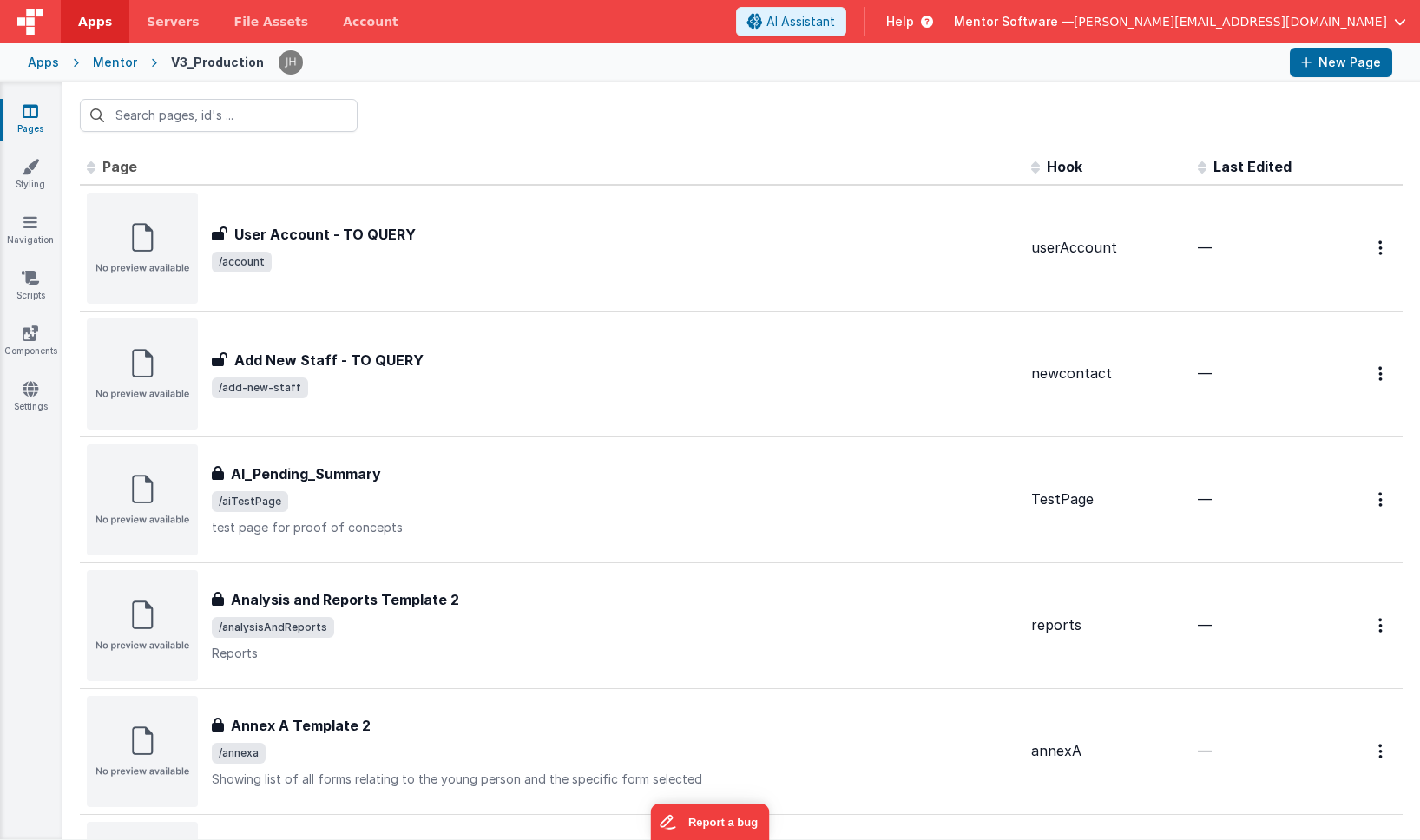
click at [28, 115] on icon at bounding box center [30, 111] width 16 height 17
click at [24, 396] on icon at bounding box center [30, 389] width 16 height 17
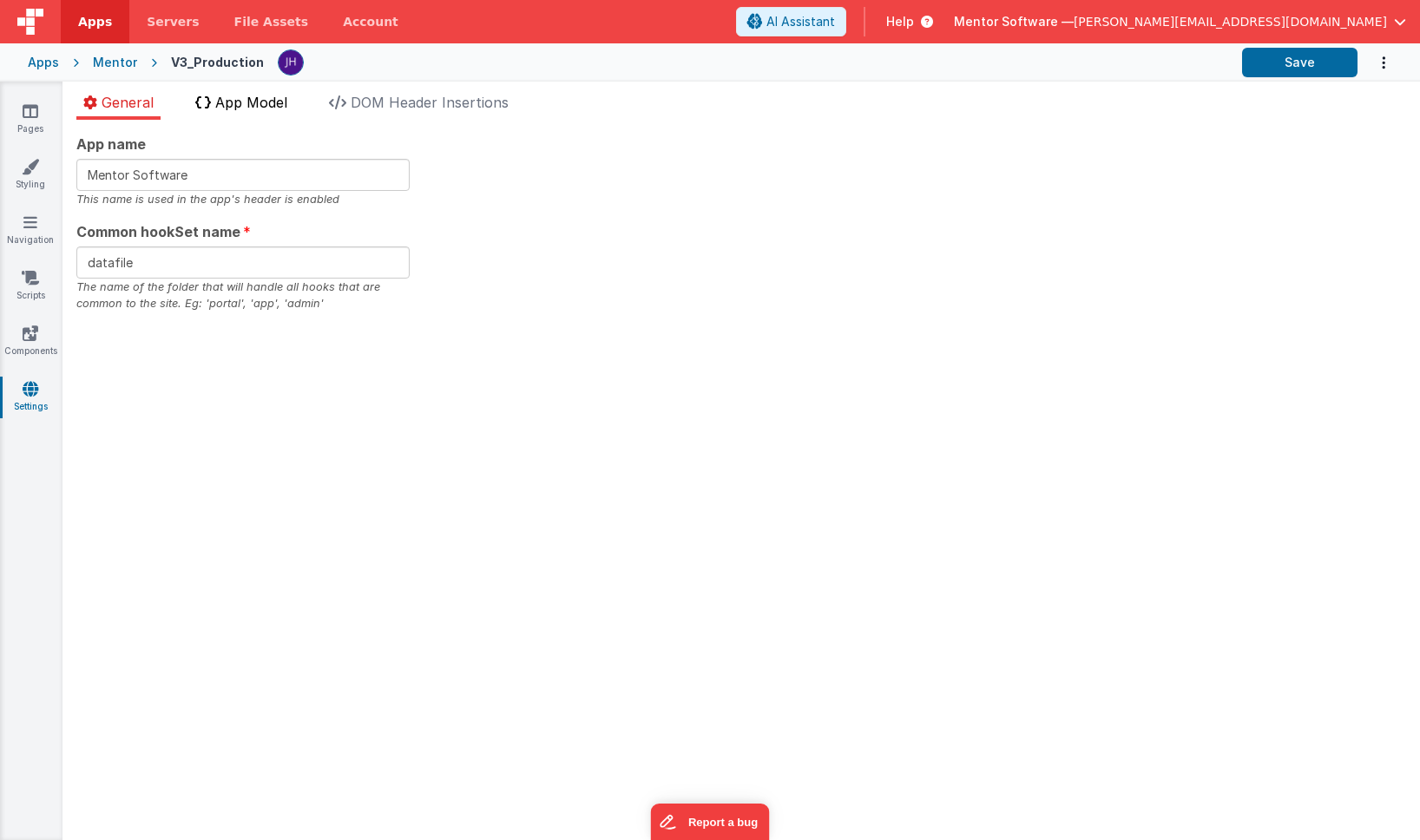
click at [256, 113] on li "App Model" at bounding box center [242, 106] width 106 height 28
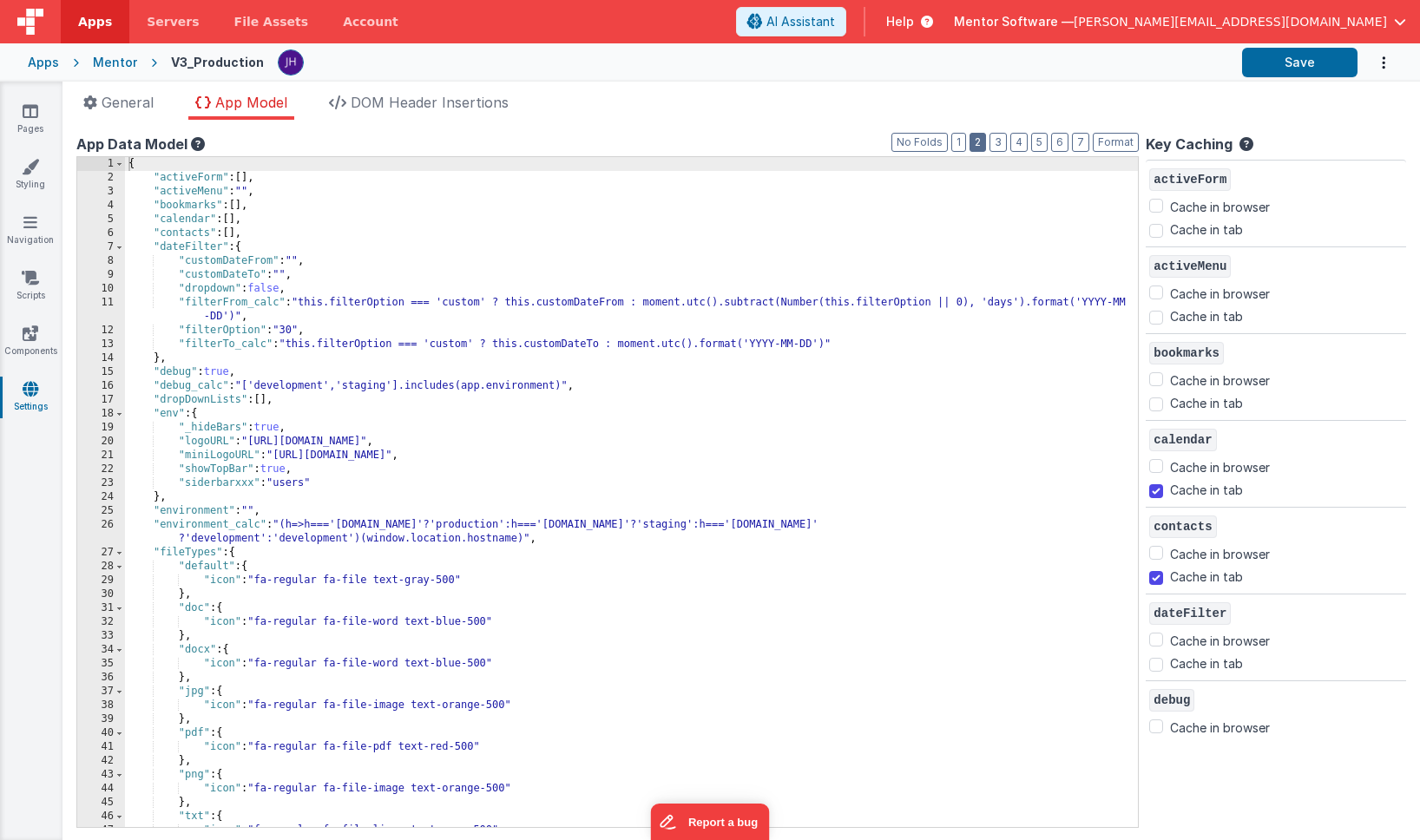
click at [980, 140] on button "2" at bounding box center [977, 143] width 17 height 19
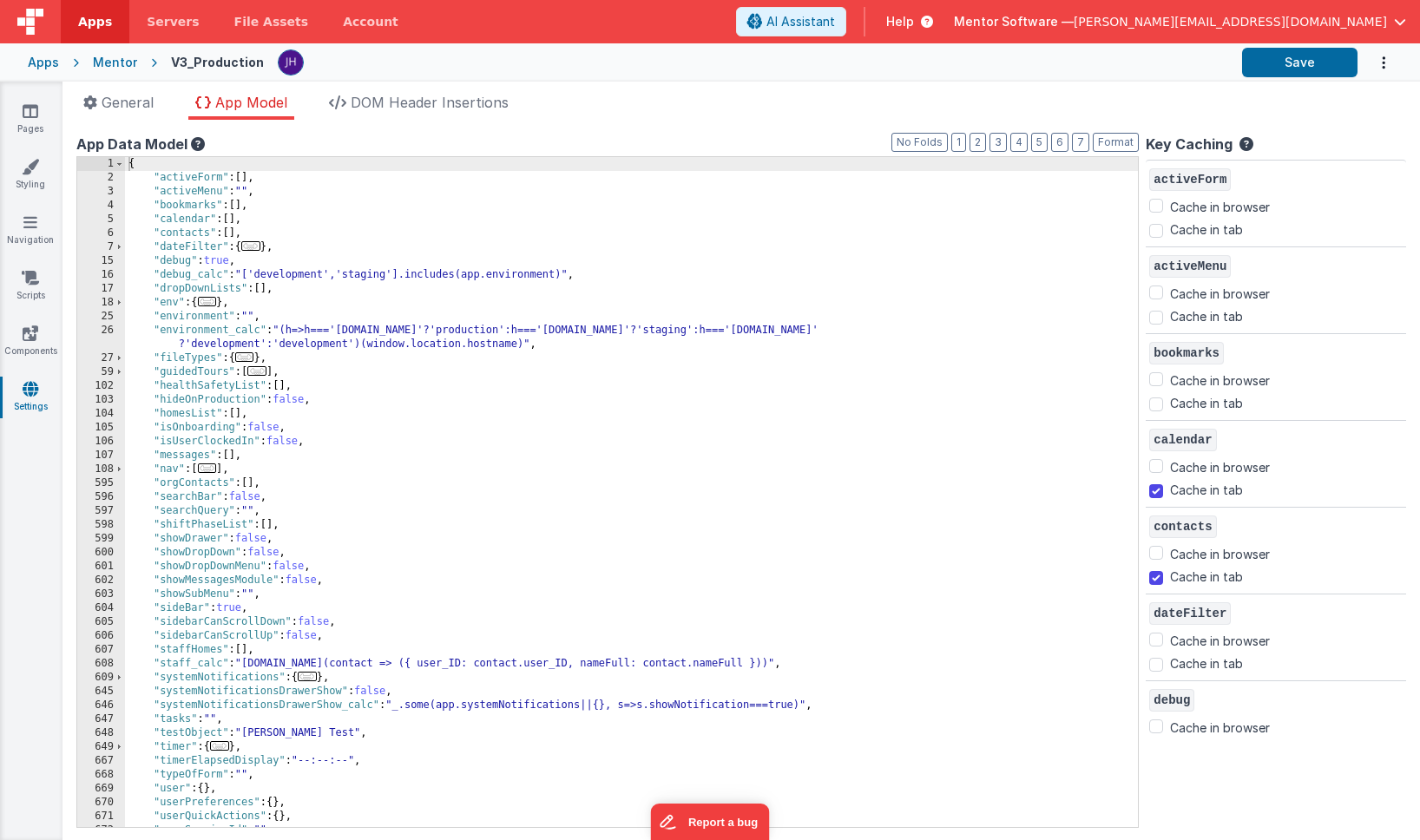
click at [209, 469] on span "..." at bounding box center [208, 468] width 19 height 10
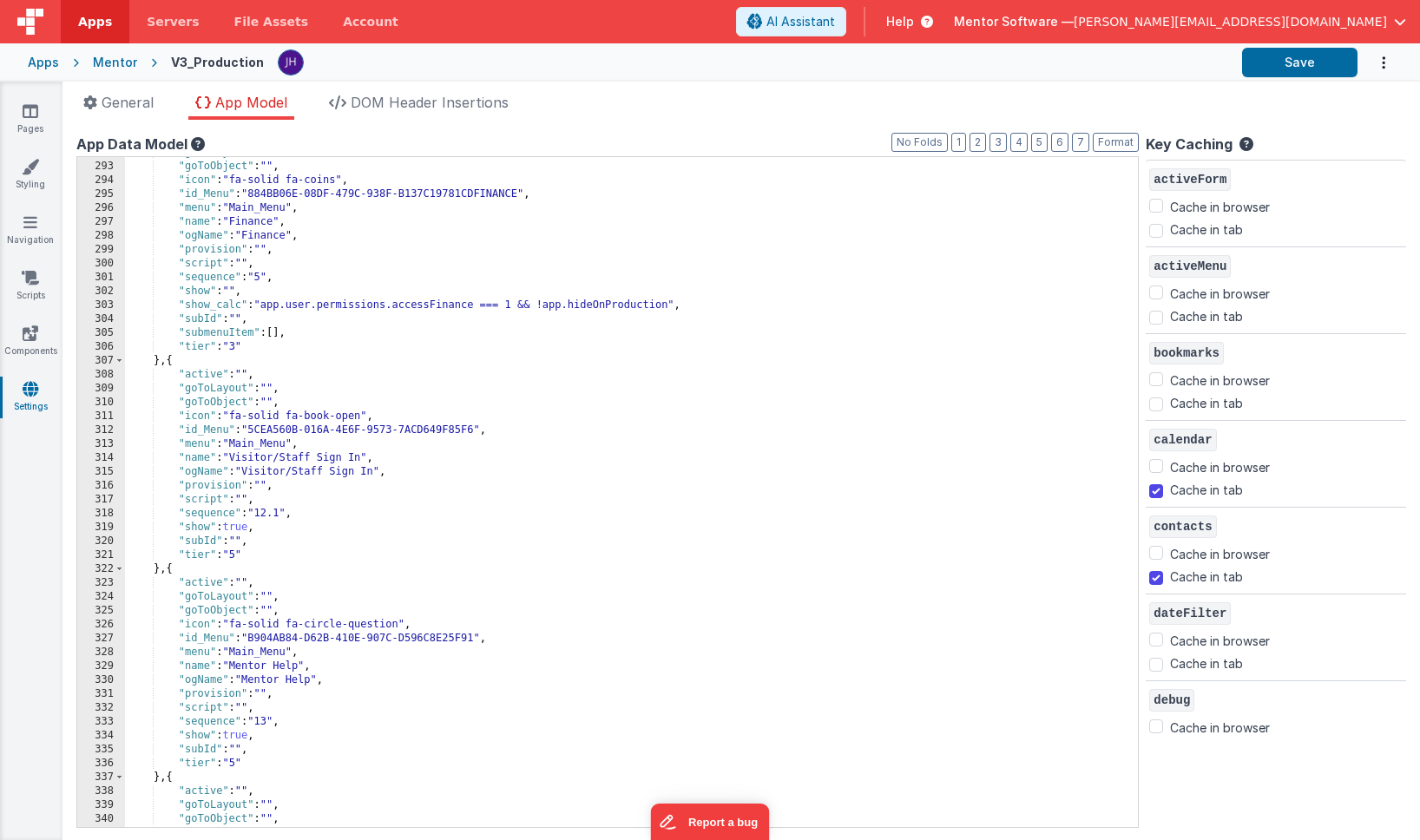
scroll to position [3590, 0]
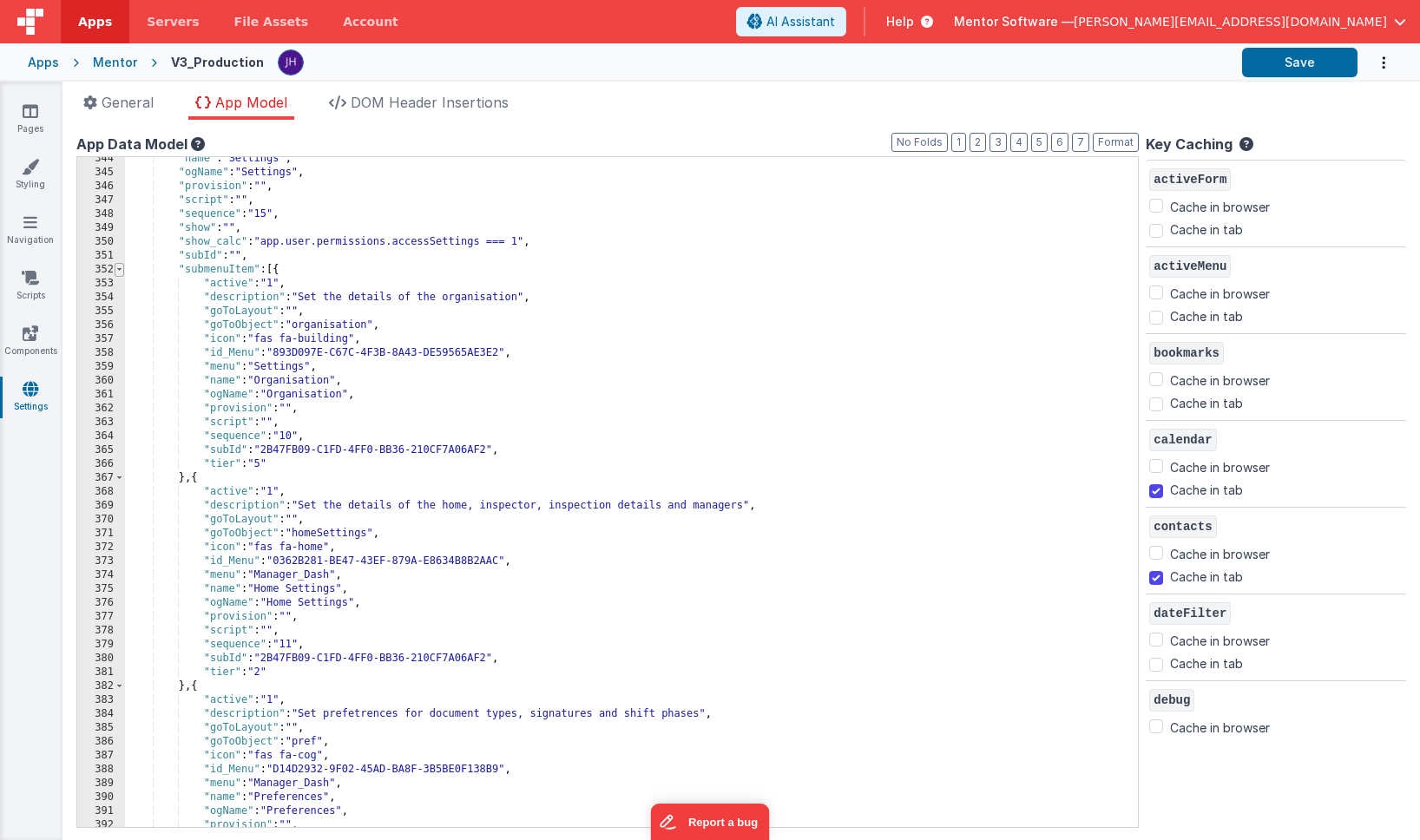
click at [120, 273] on span at bounding box center [119, 270] width 10 height 14
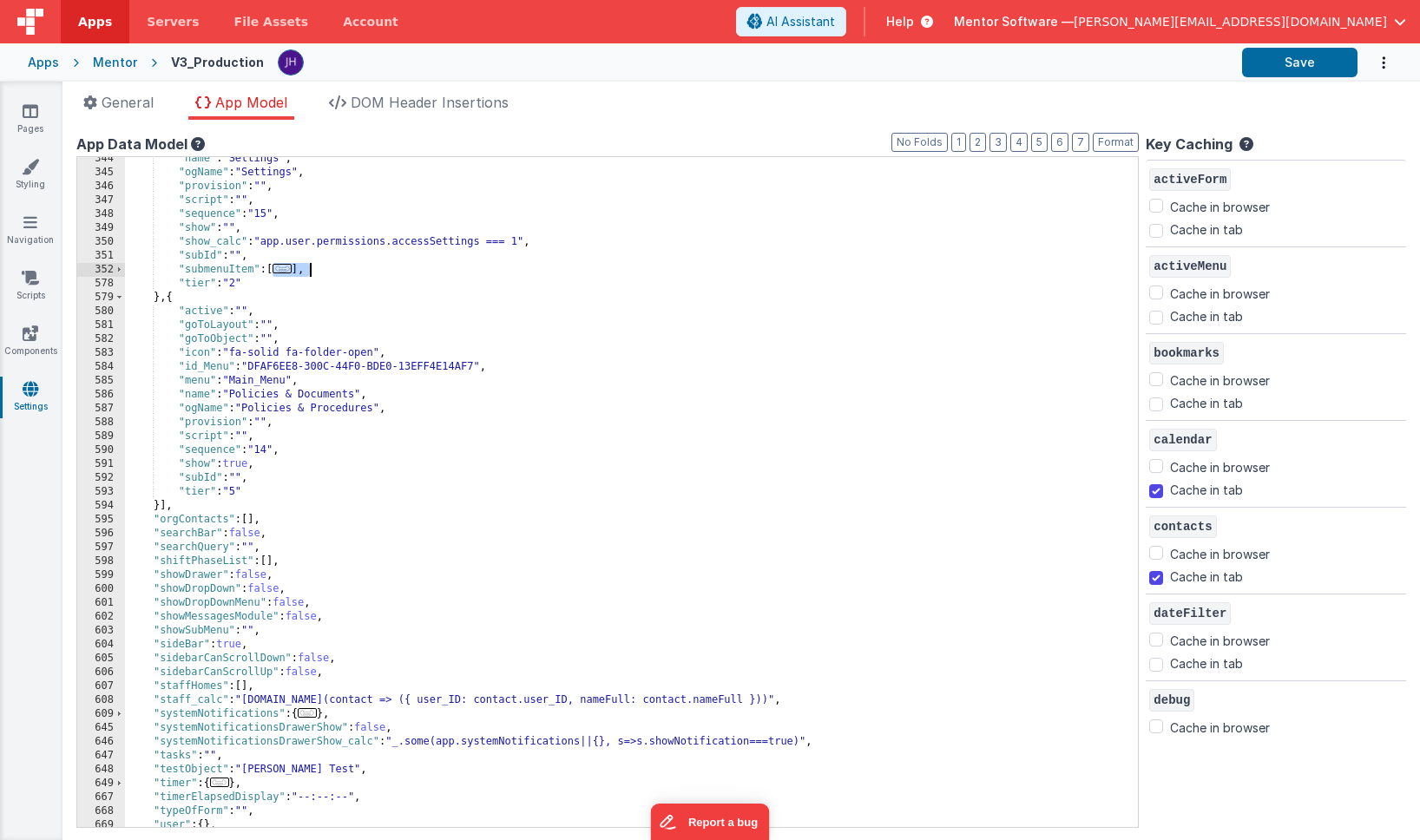
drag, startPoint x: 273, startPoint y: 270, endPoint x: 310, endPoint y: 270, distance: 37.0
click at [310, 270] on div ""name" : "Settings" , "ogName" : "Settings" , "provision" : "" , "script" : "" …" at bounding box center [631, 501] width 1013 height 698
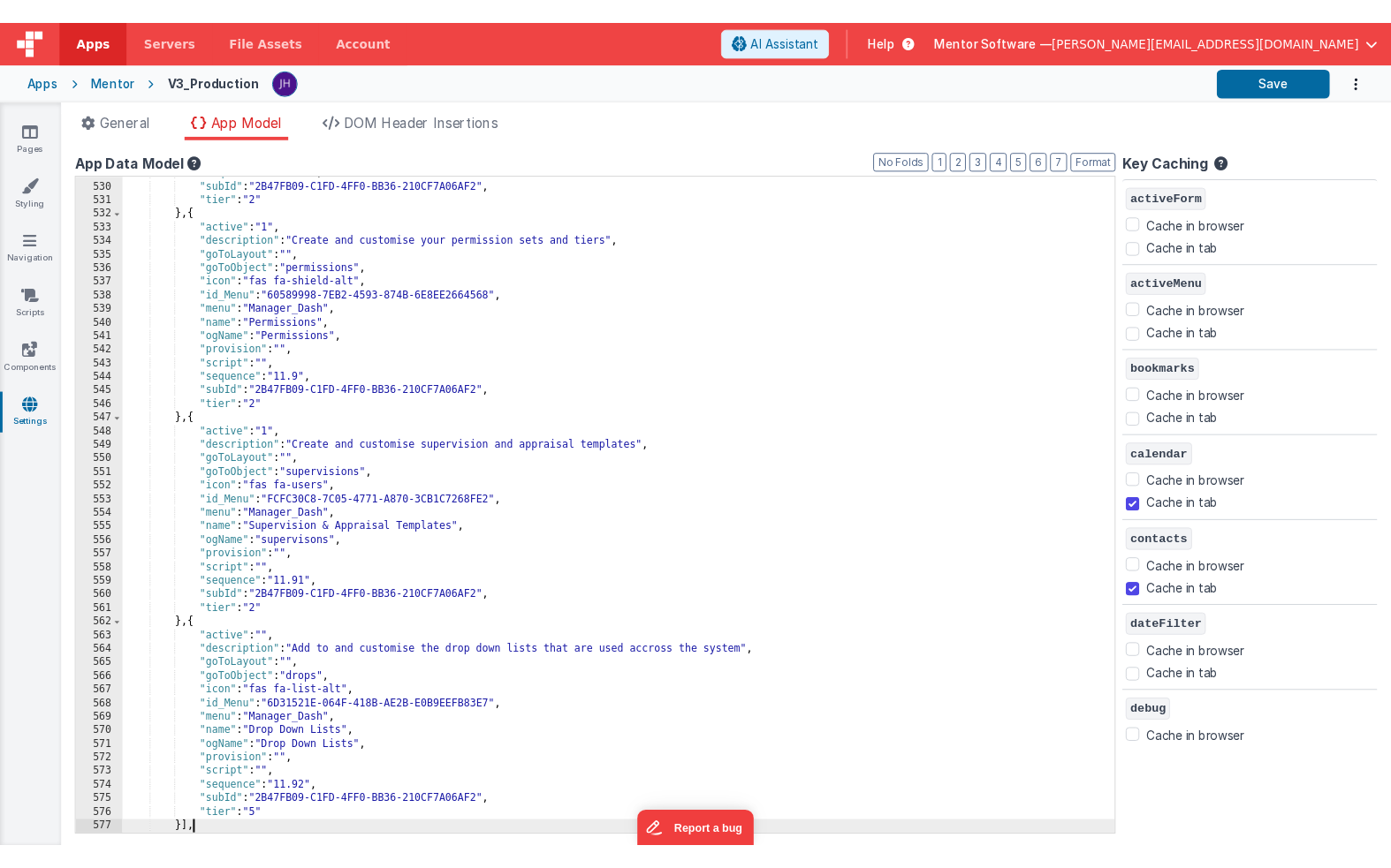
scroll to position [6272, 0]
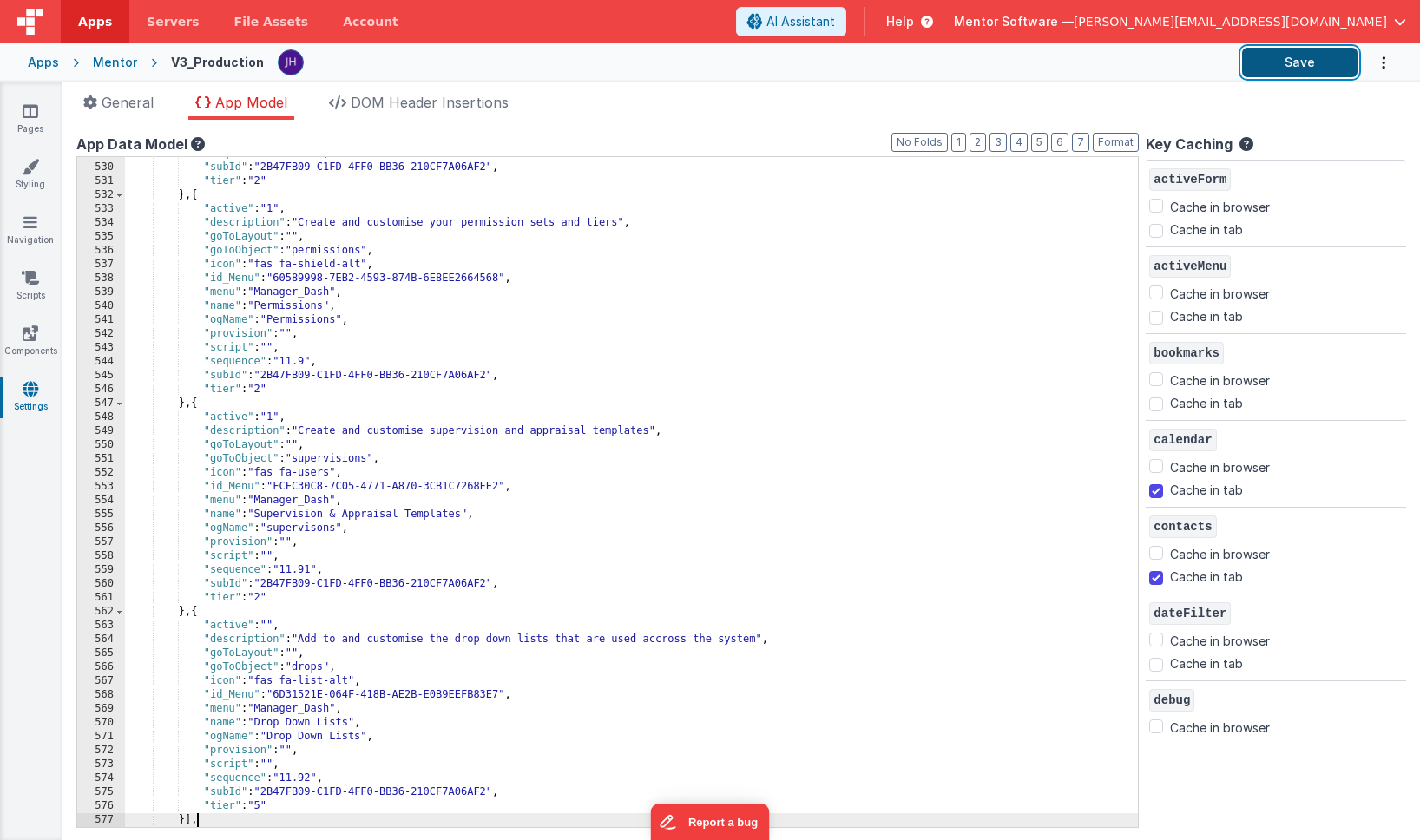
click at [1283, 67] on button "Save" at bounding box center [1300, 63] width 116 height 30
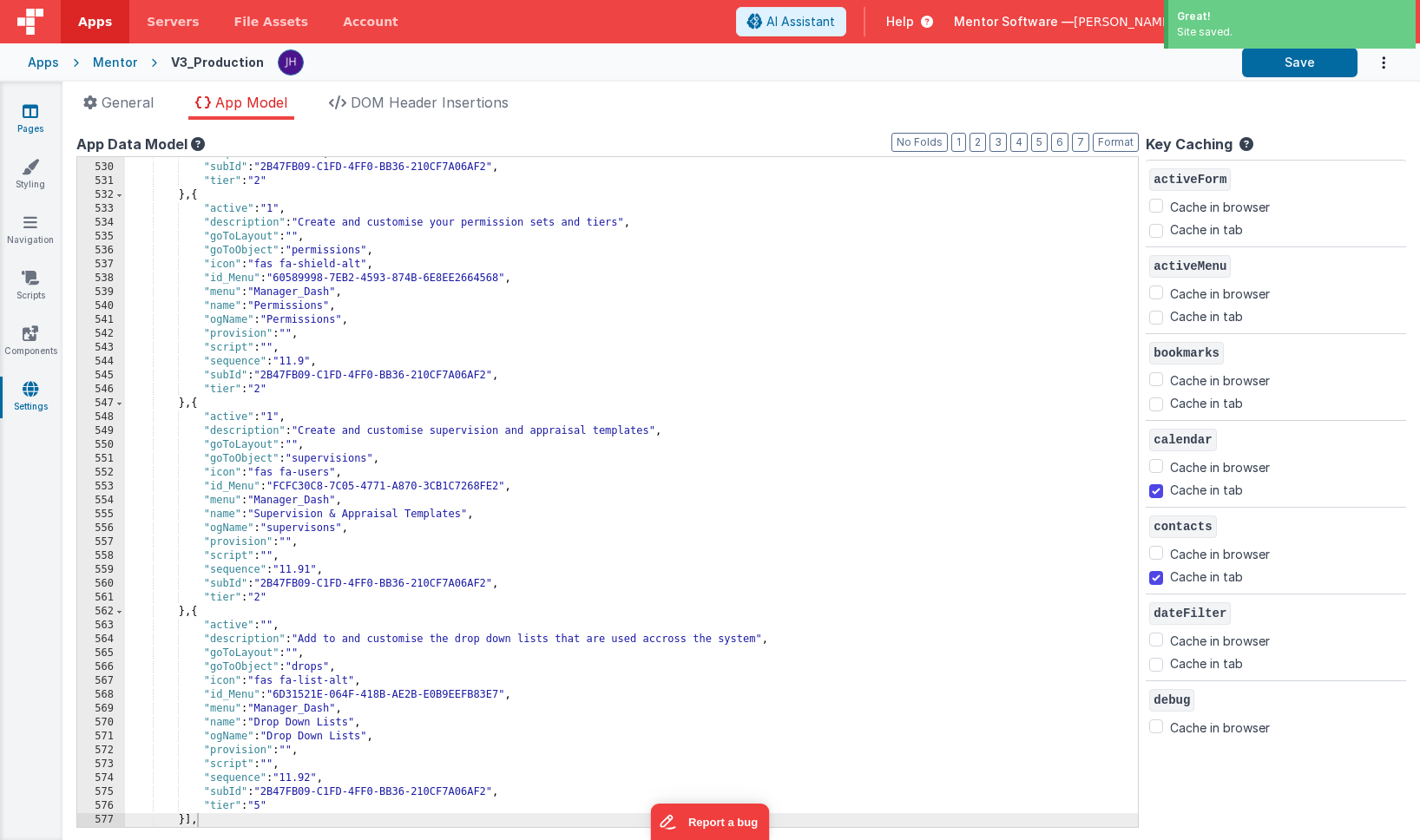
click at [30, 110] on icon at bounding box center [30, 111] width 16 height 17
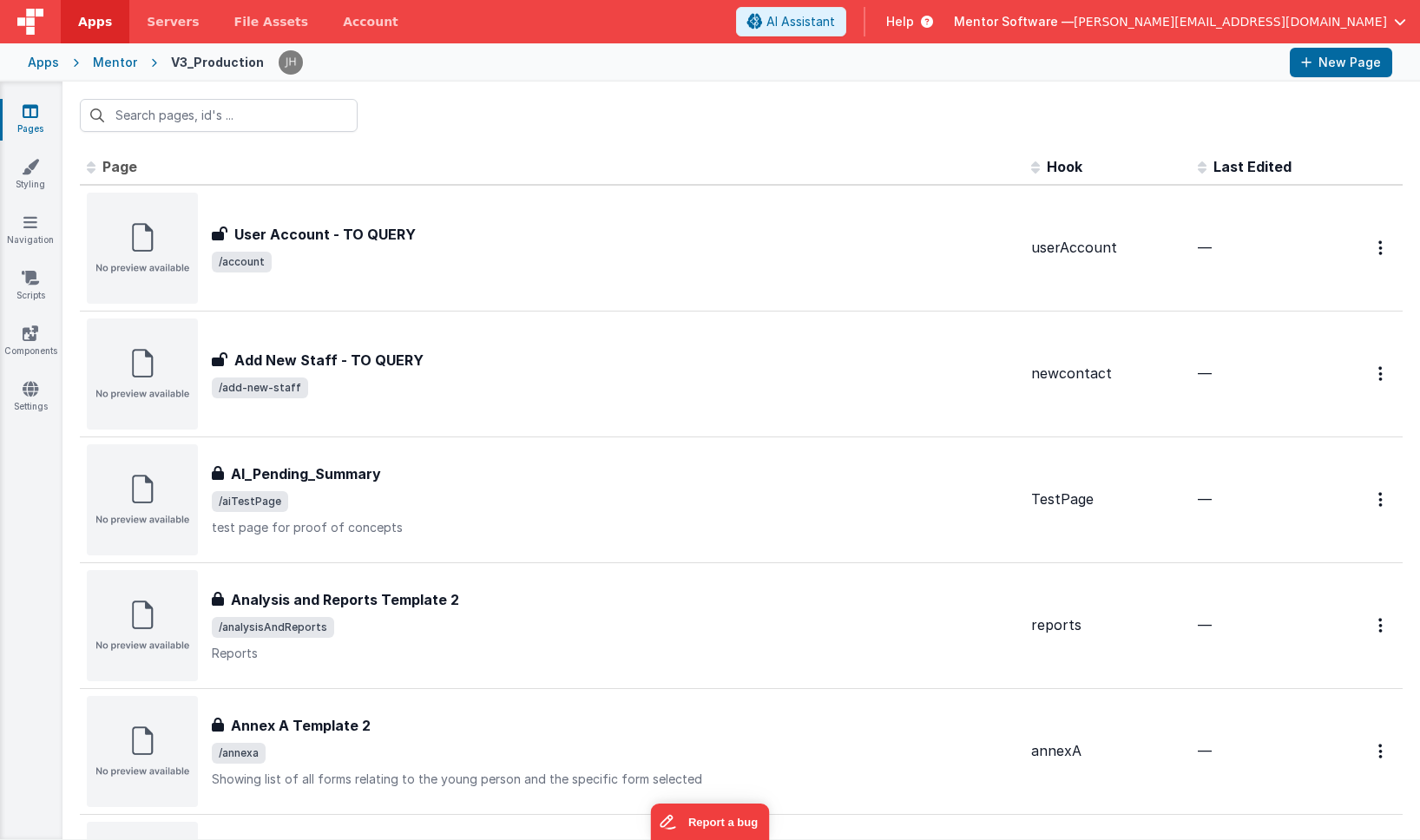
click at [112, 66] on div "Mentor" at bounding box center [115, 63] width 44 height 17
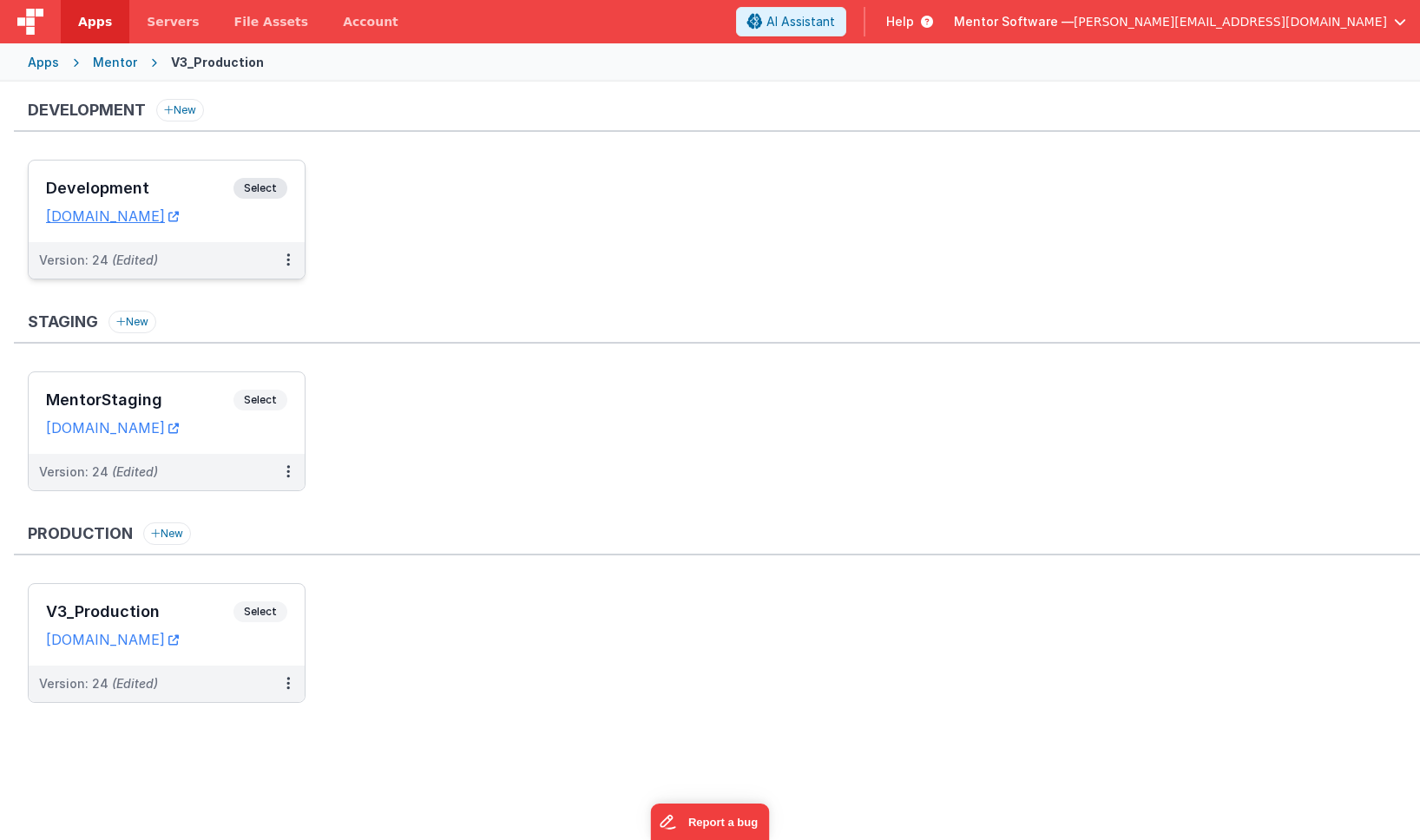
click at [196, 190] on h3 "Development" at bounding box center [140, 189] width 188 height 17
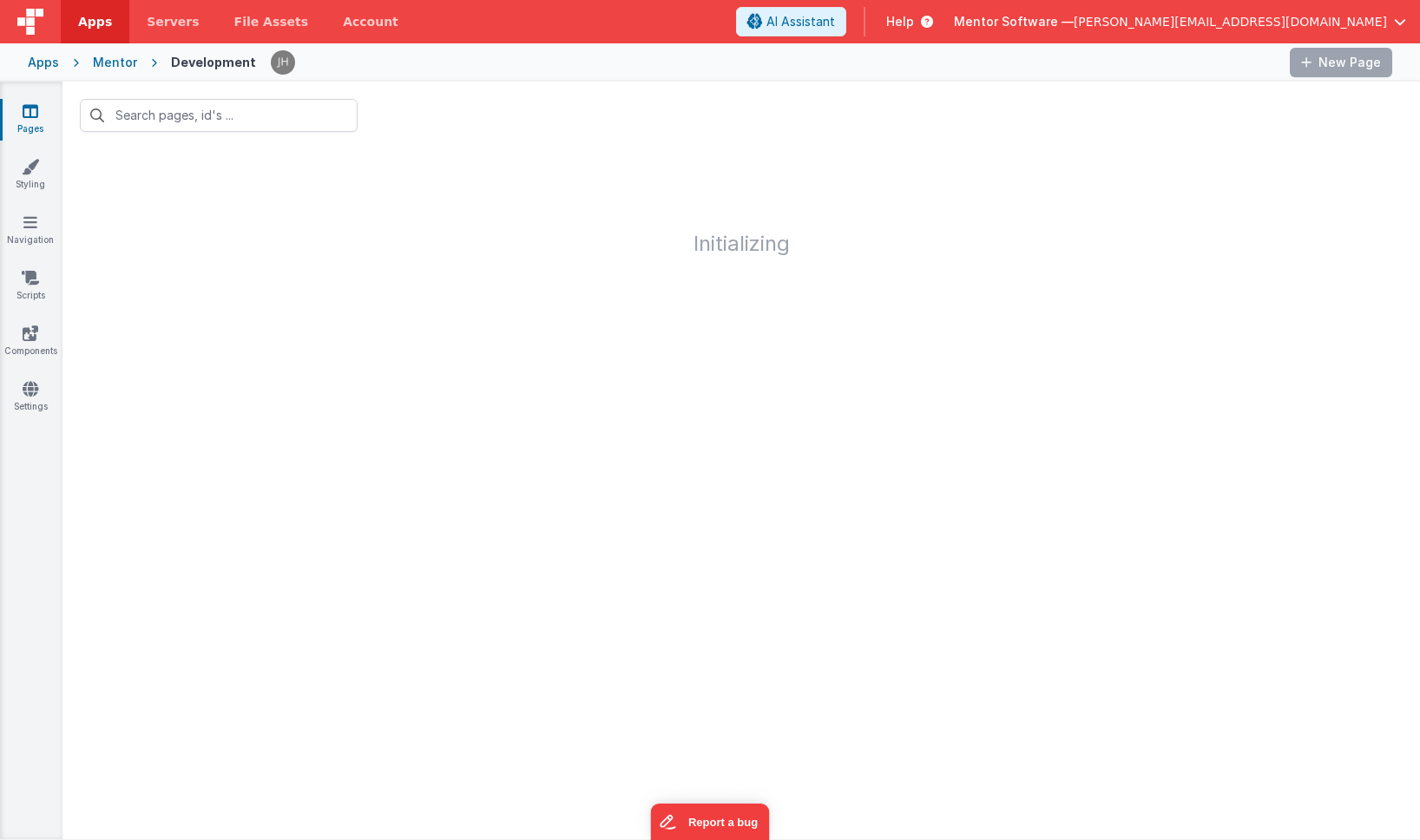
click at [551, 150] on h1 "Initializing" at bounding box center [742, 203] width 1358 height 106
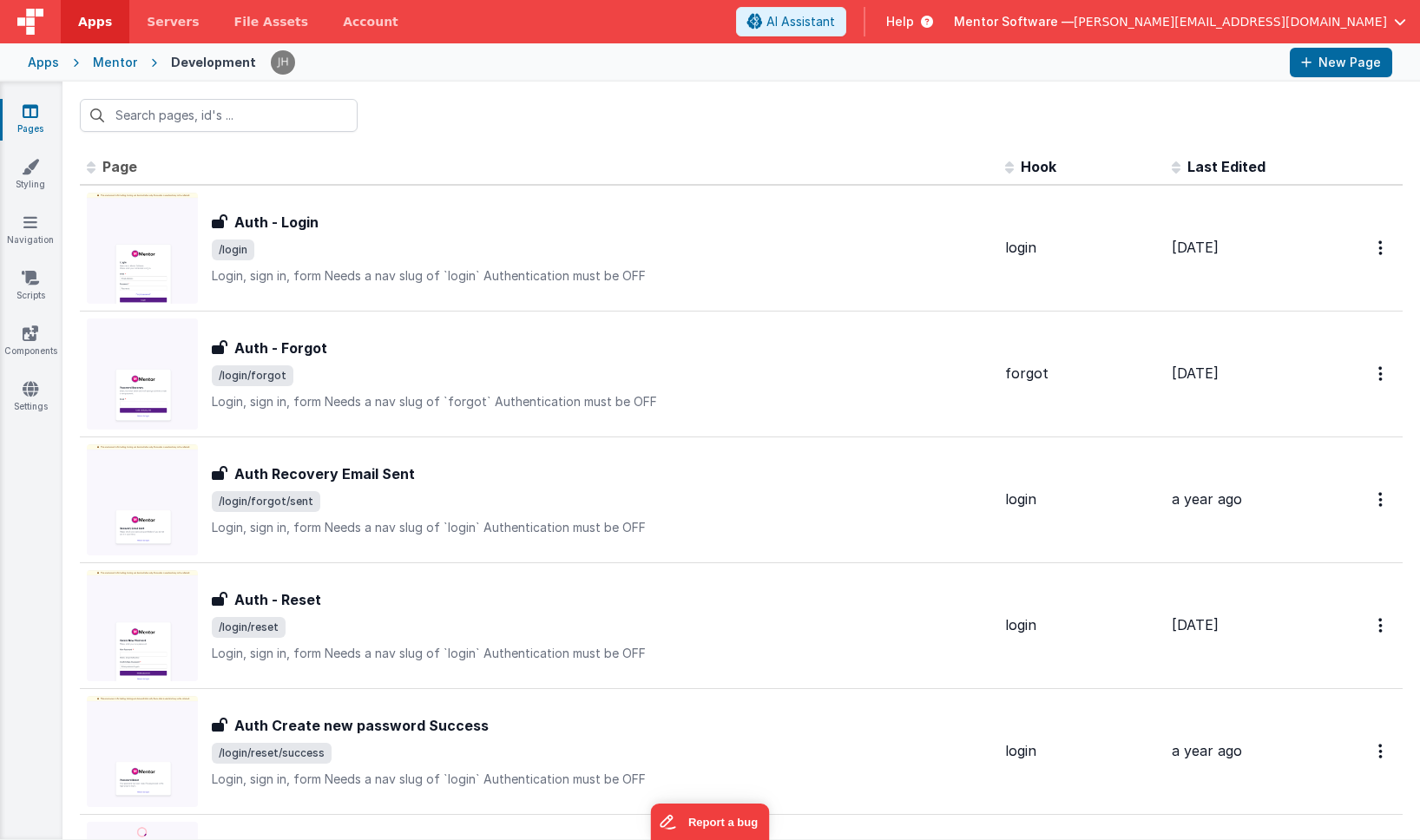
click at [470, 129] on div at bounding box center [742, 116] width 1358 height 68
click at [253, 117] on input "text" at bounding box center [218, 116] width 277 height 33
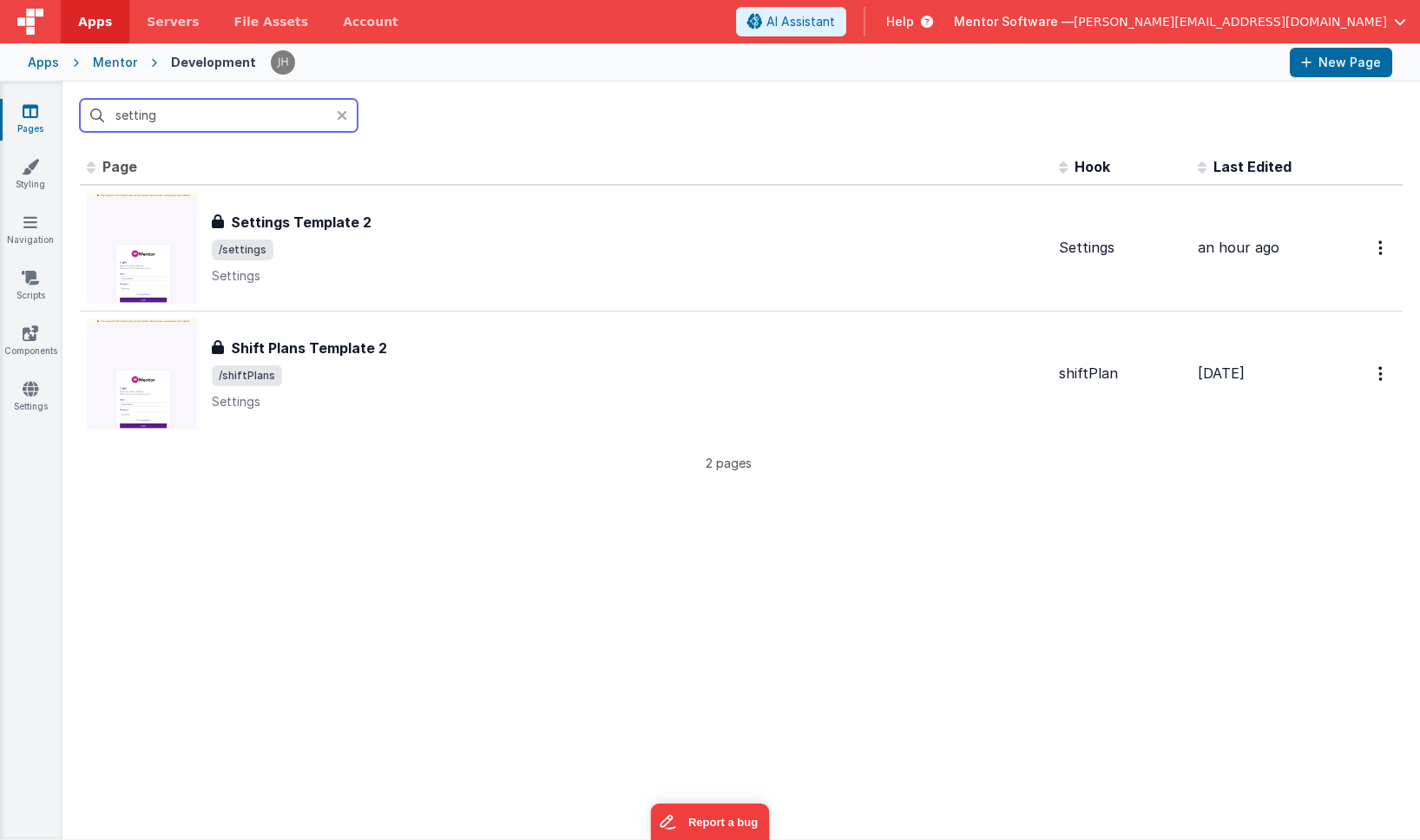
click at [230, 107] on input "setting" at bounding box center [218, 116] width 277 height 33
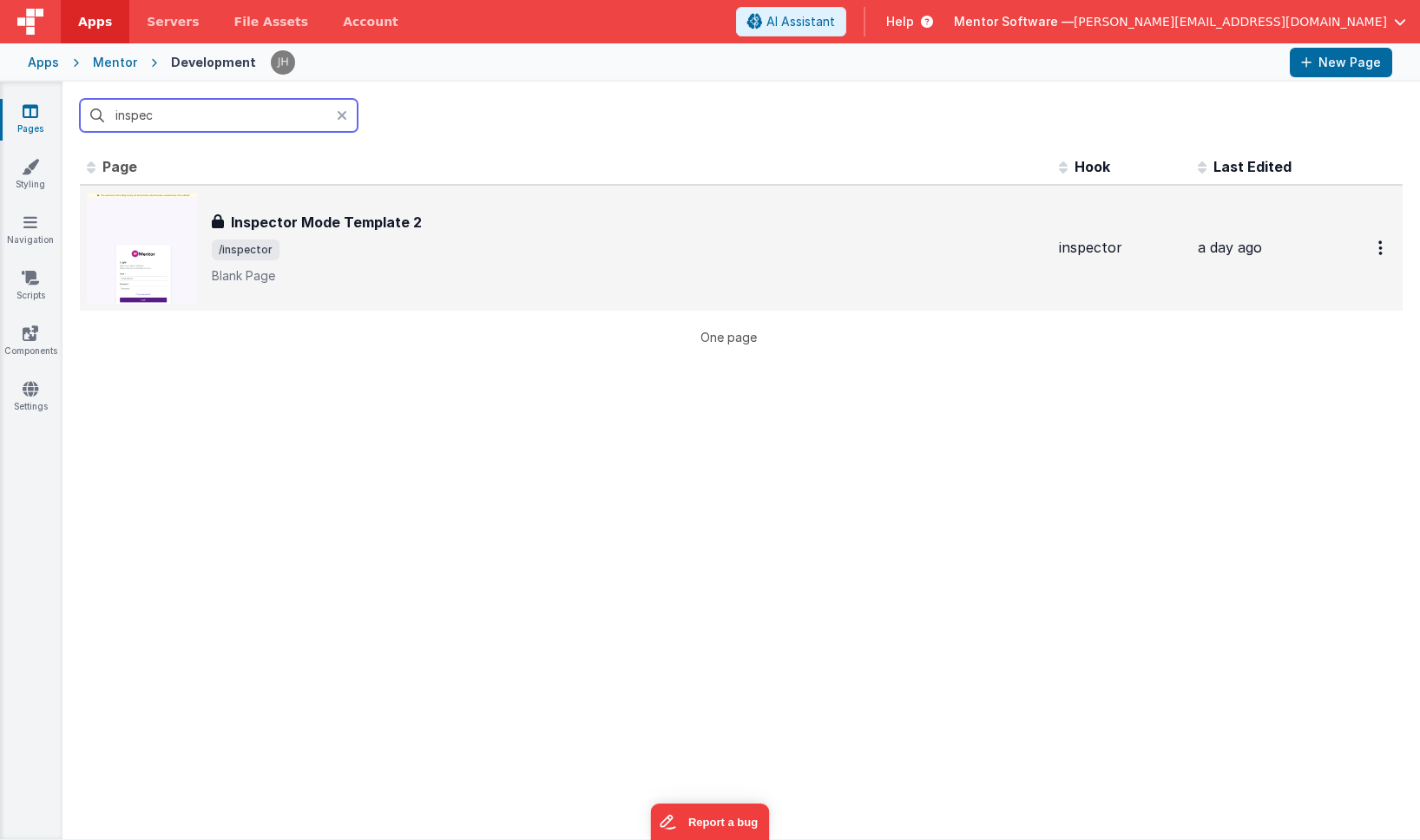
type input "inspec"
click at [324, 245] on span "/inspector" at bounding box center [629, 250] width 833 height 21
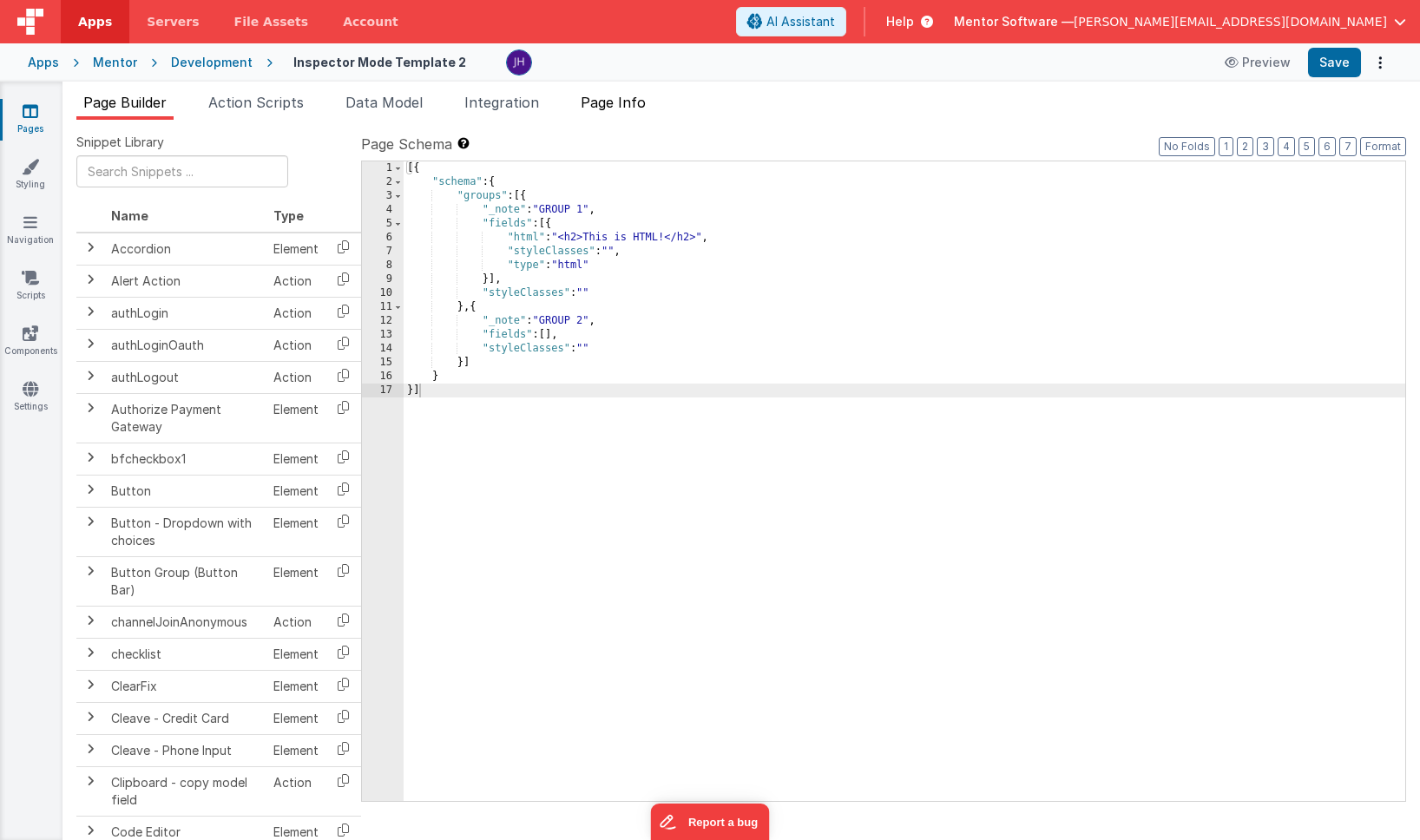
click at [640, 108] on span "Page Info" at bounding box center [613, 103] width 65 height 17
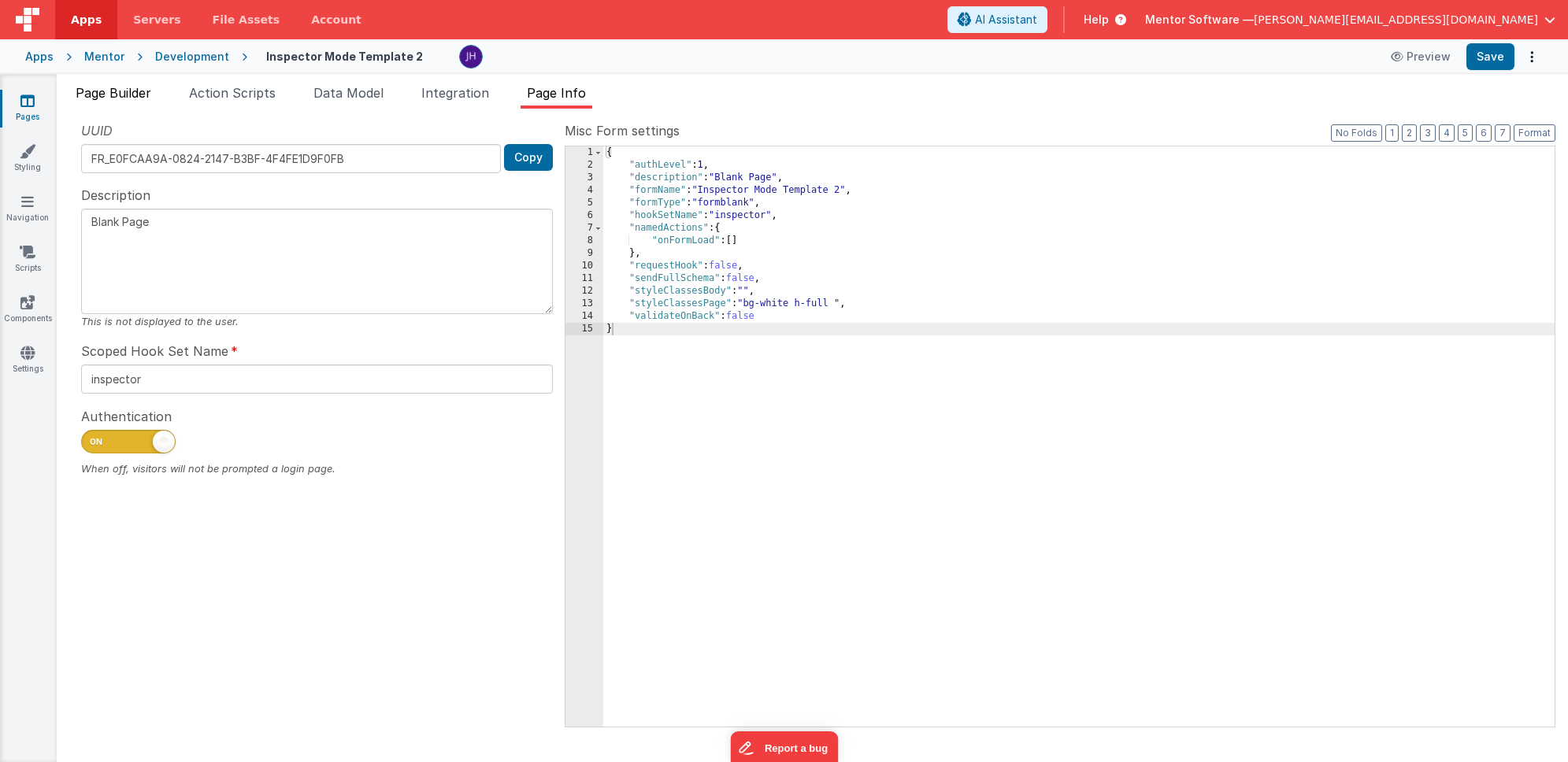
click at [124, 88] on span "Page Builder" at bounding box center [114, 93] width 76 height 16
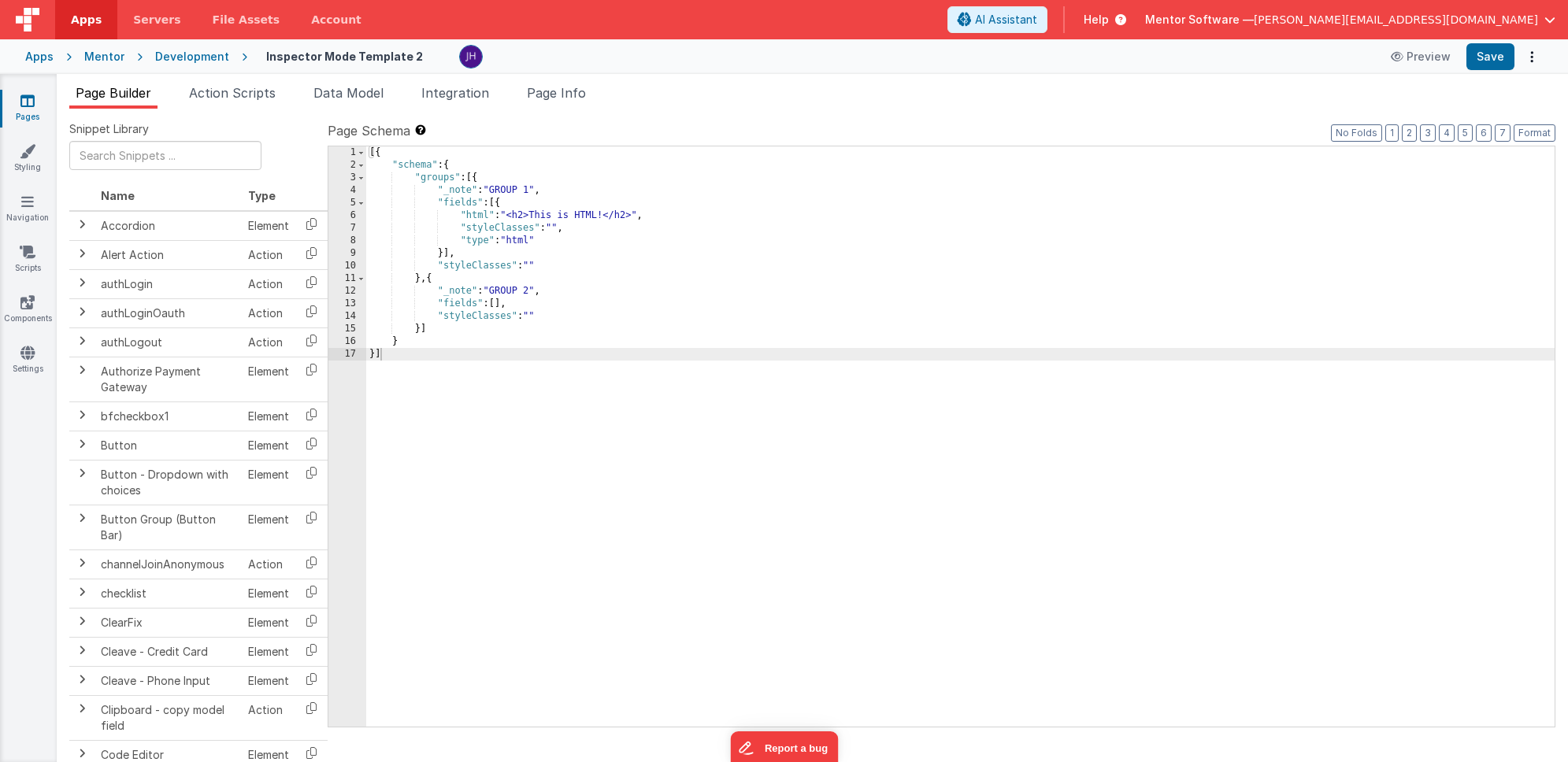
click at [24, 98] on icon at bounding box center [28, 101] width 14 height 16
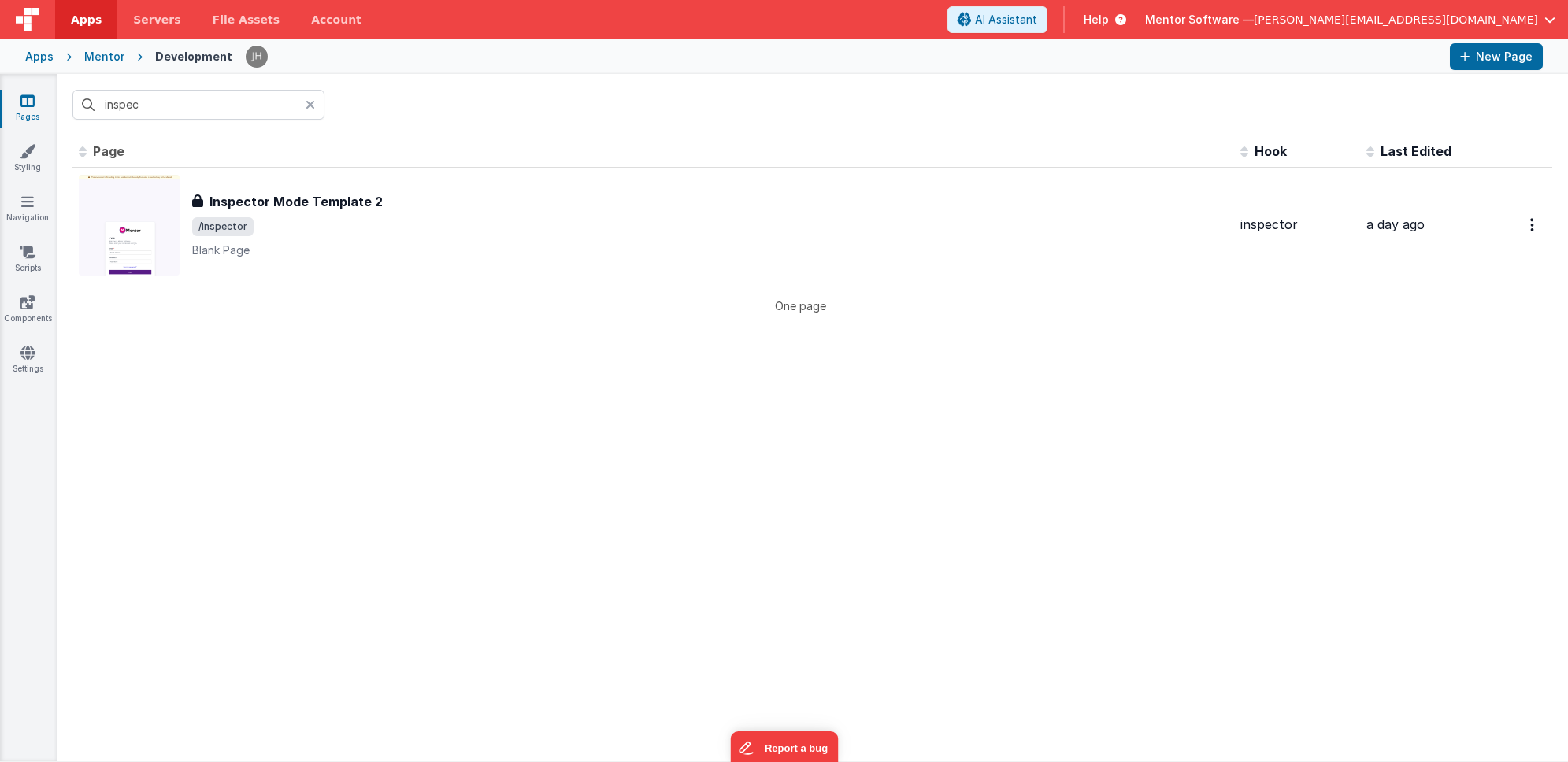
click at [33, 103] on icon at bounding box center [28, 101] width 14 height 16
click at [32, 106] on icon at bounding box center [28, 101] width 14 height 16
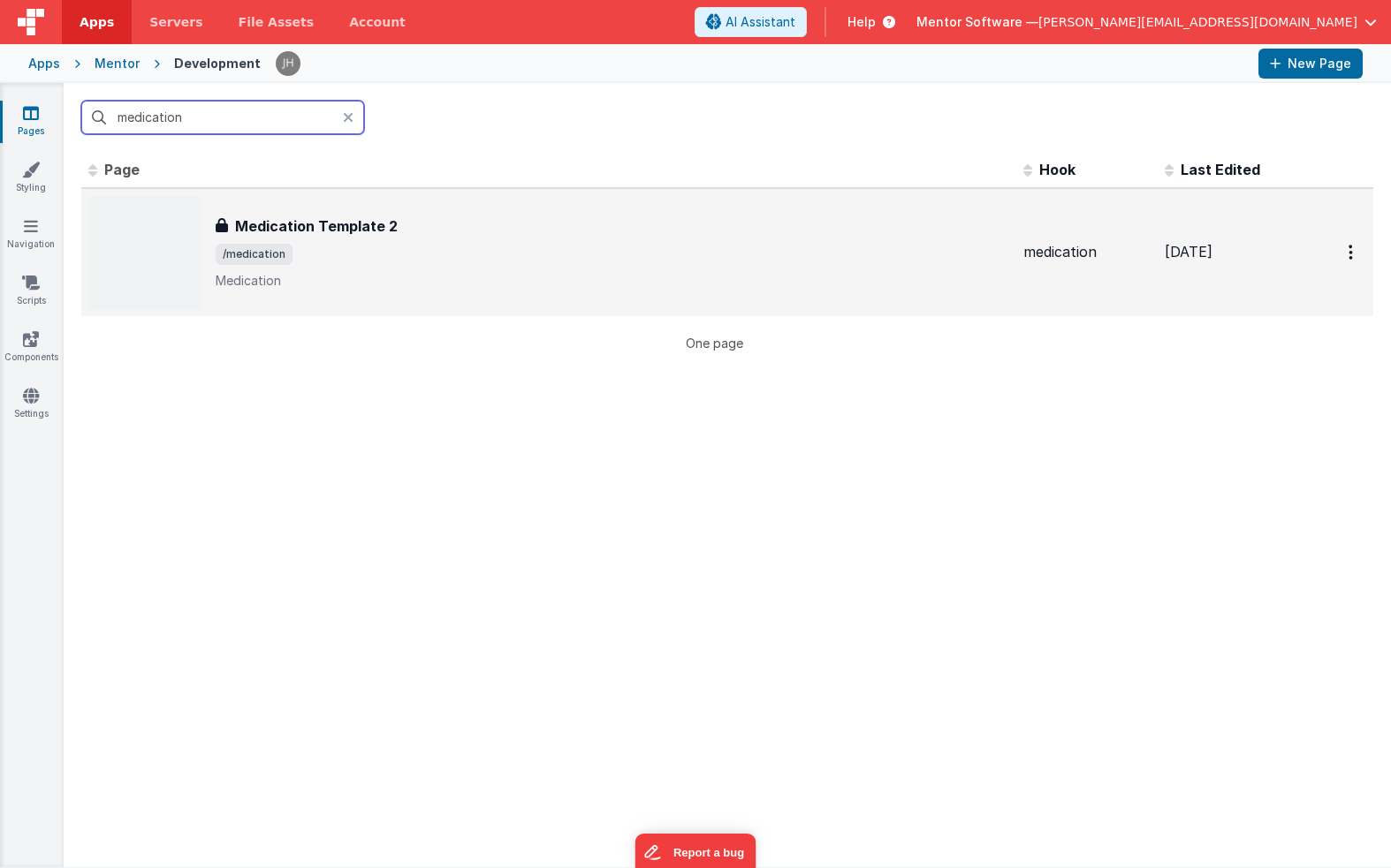
type input "medication"
click at [316, 270] on div "Medication Template 2 Medication Template 2 /medication Medication" at bounding box center [612, 253] width 794 height 74
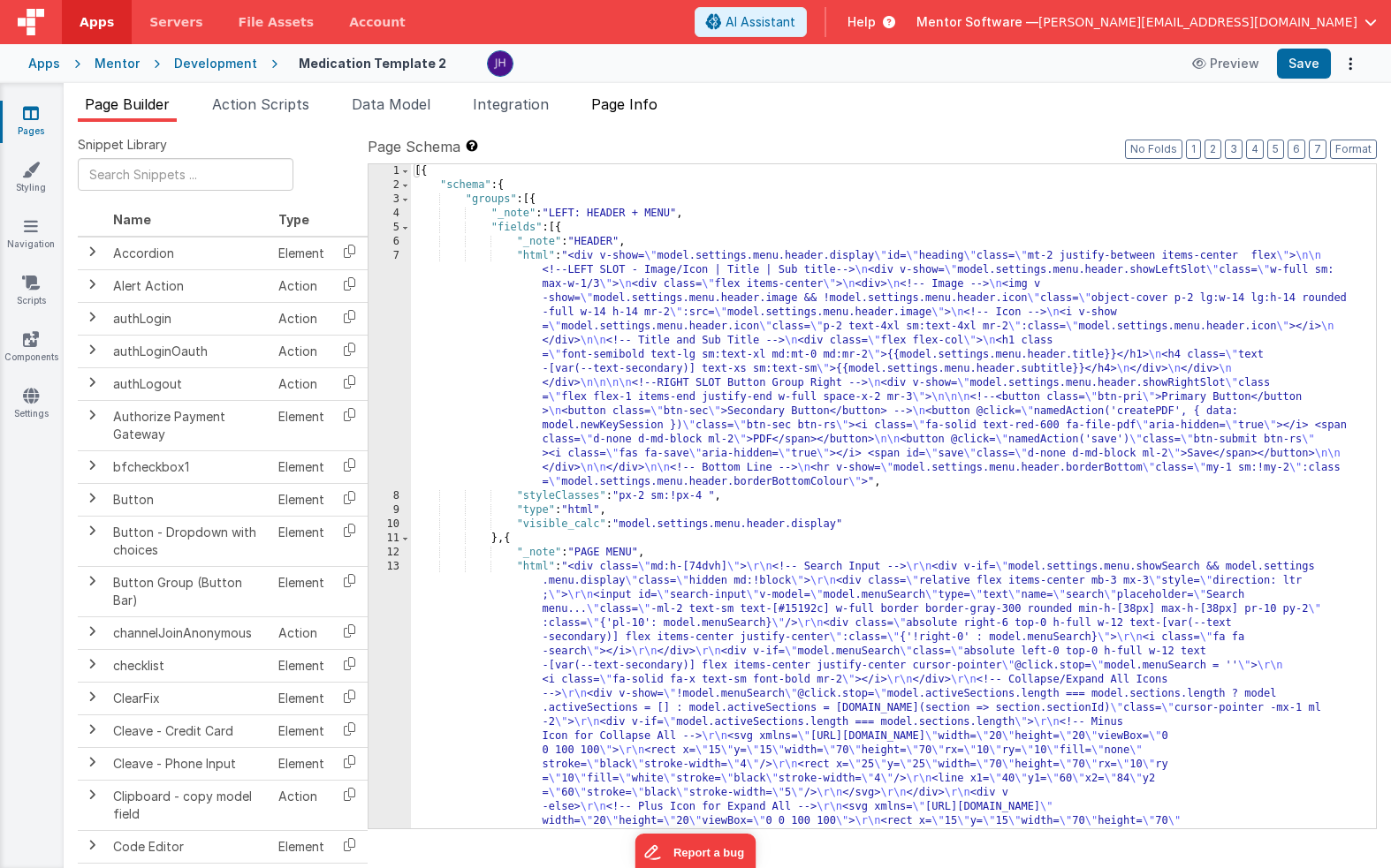
click at [652, 104] on span "Page Info" at bounding box center [624, 104] width 66 height 18
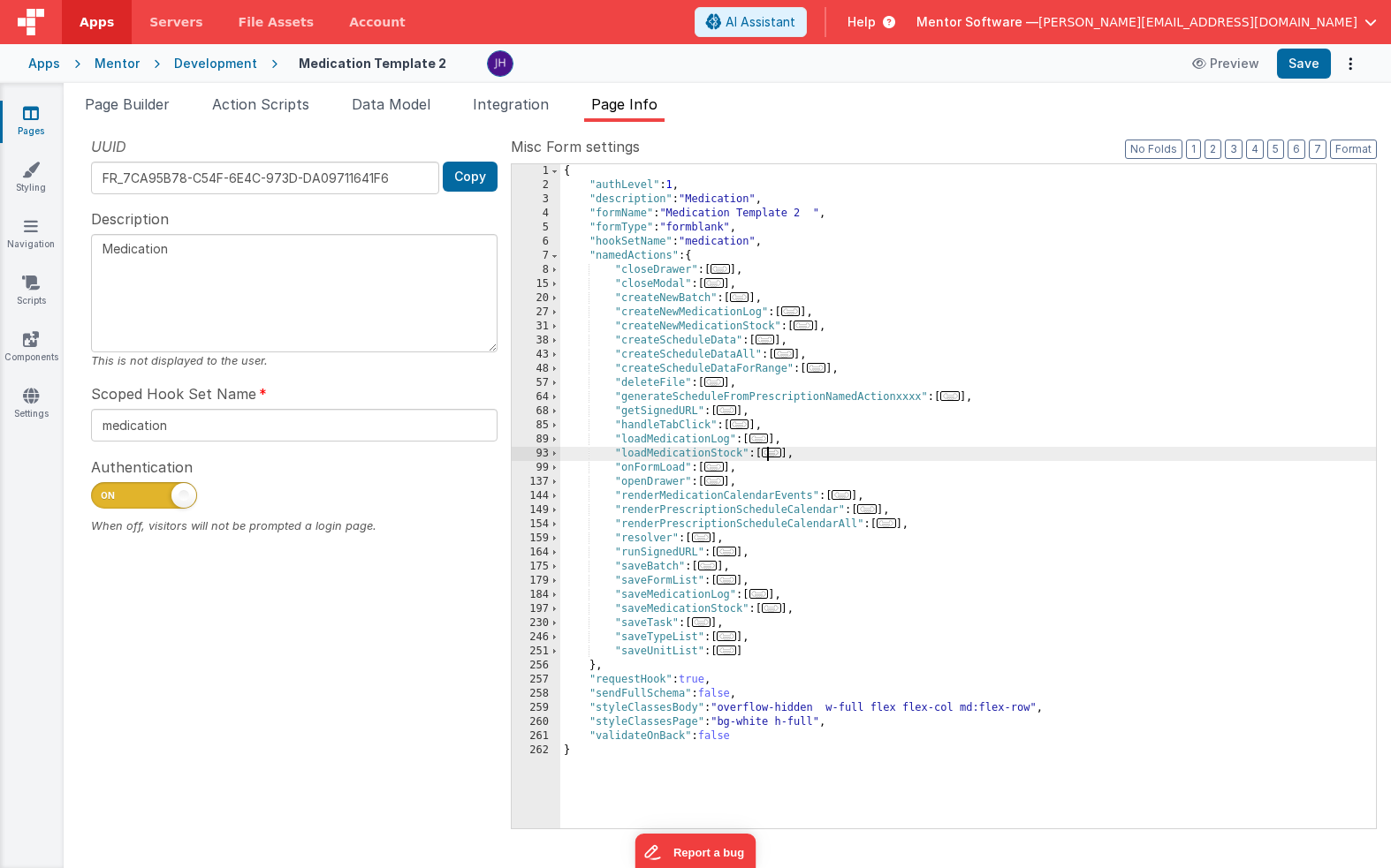
click at [777, 453] on span "..." at bounding box center [772, 452] width 19 height 10
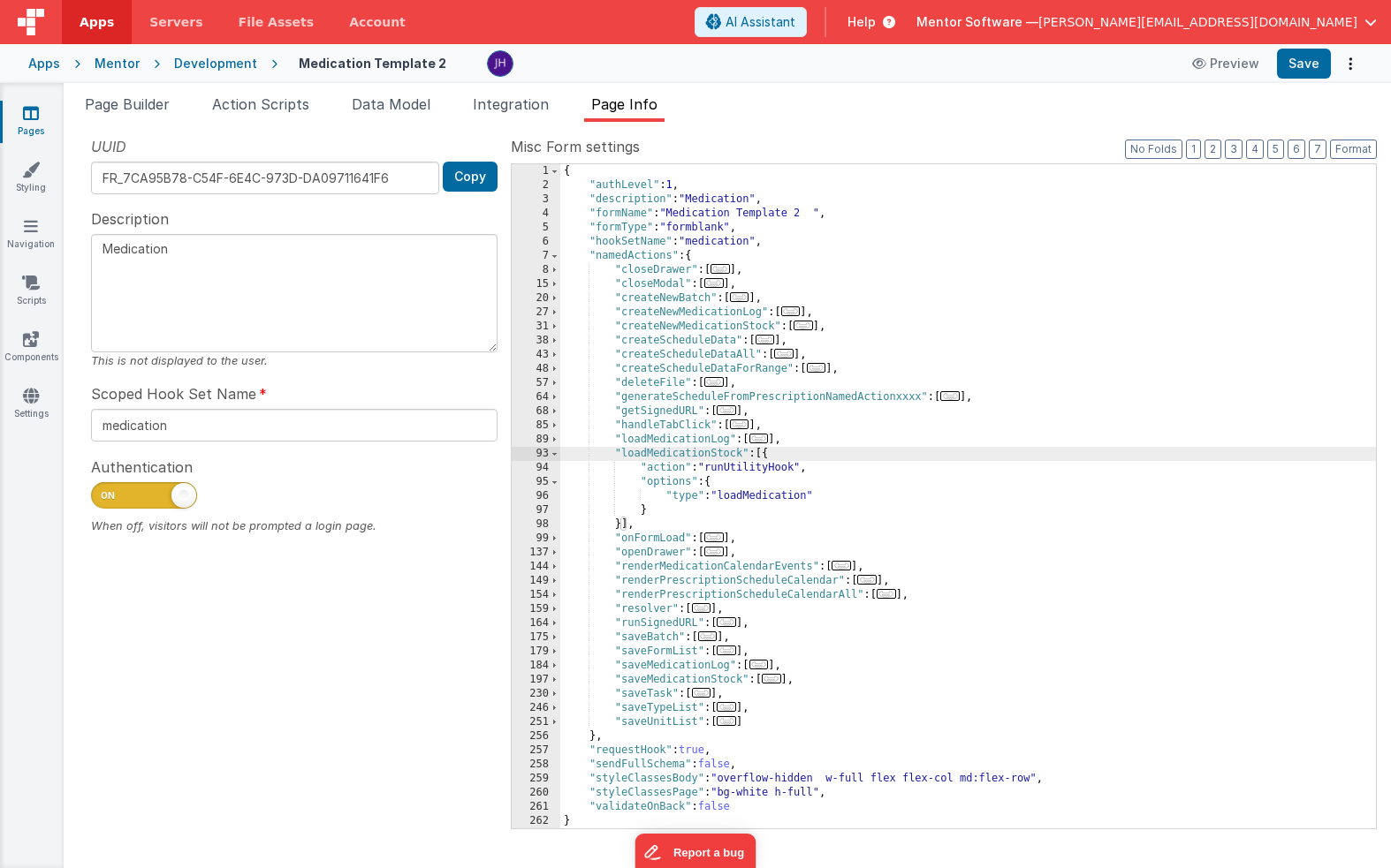
click at [765, 496] on div "{ "authLevel" : 1 , "description" : "Medication" , "formName" : "Medication Tem…" at bounding box center [968, 511] width 816 height 693
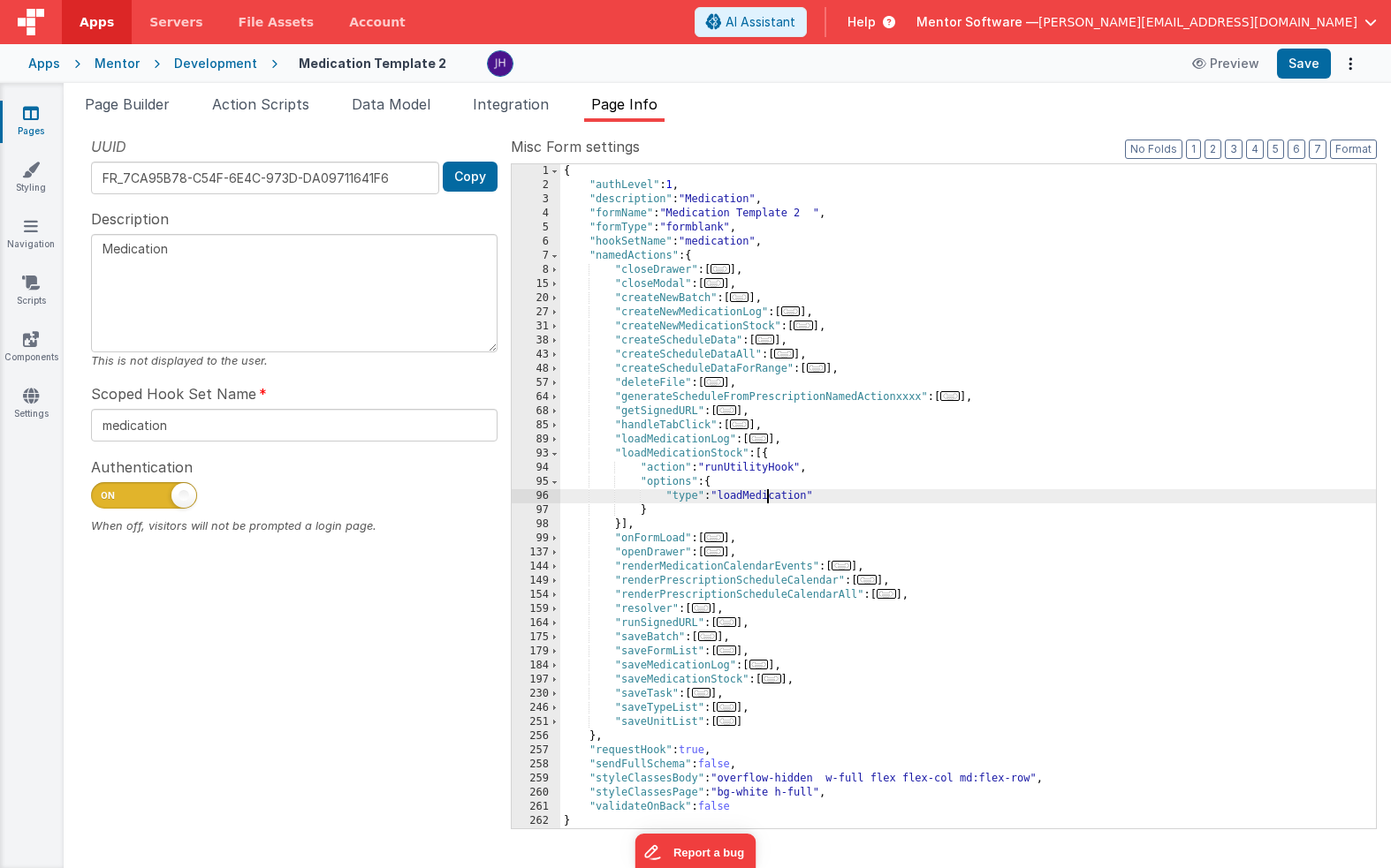
click at [765, 496] on div "{ "authLevel" : 1 , "description" : "Medication" , "formName" : "Medication Tem…" at bounding box center [968, 511] width 816 height 693
click at [775, 683] on span "..." at bounding box center [772, 679] width 19 height 10
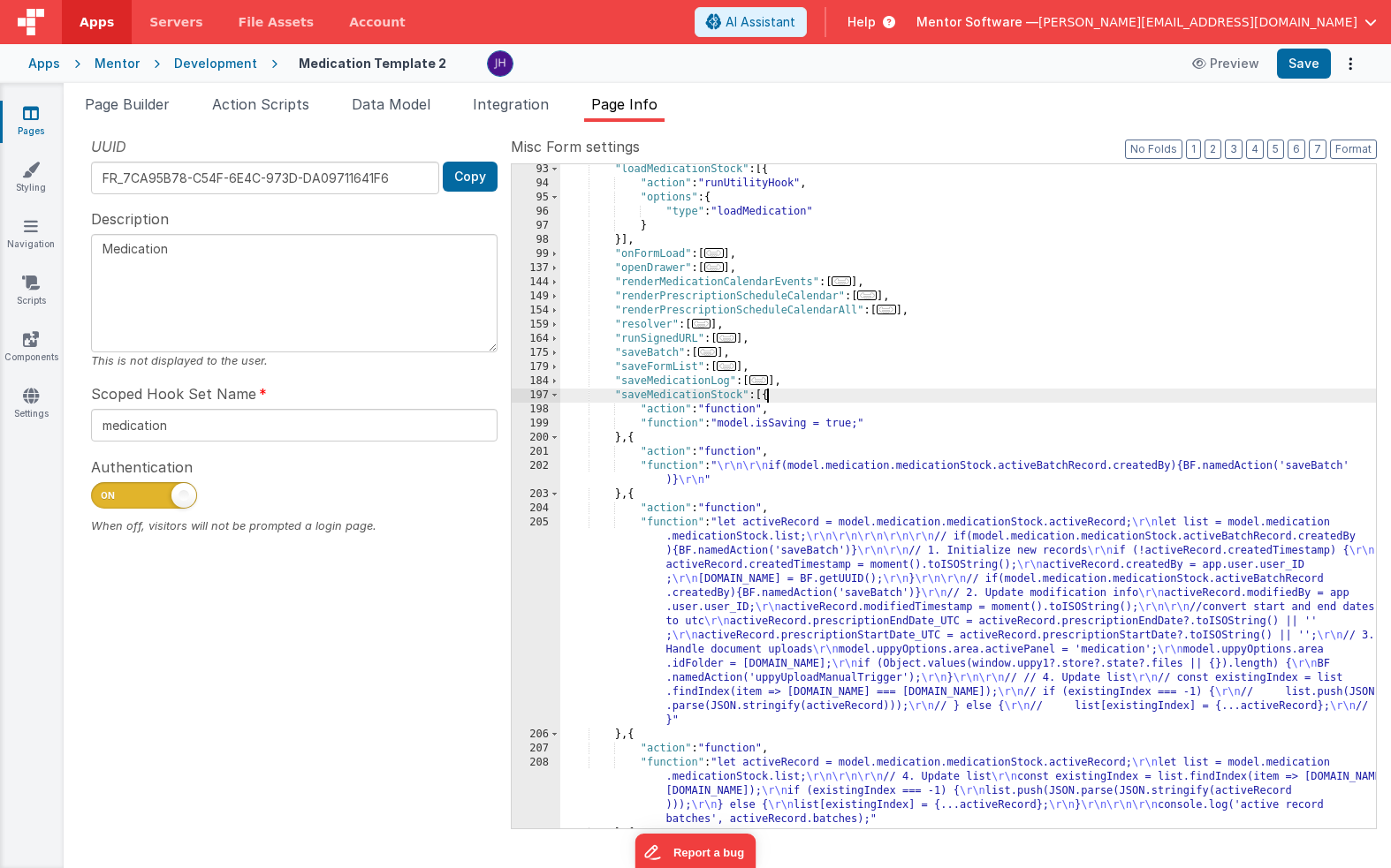
scroll to position [287, 0]
click at [847, 473] on div ""loadMedicationStock" : [{ "action" : "runUtilityHook" , "options" : { "type" :…" at bounding box center [968, 506] width 816 height 693
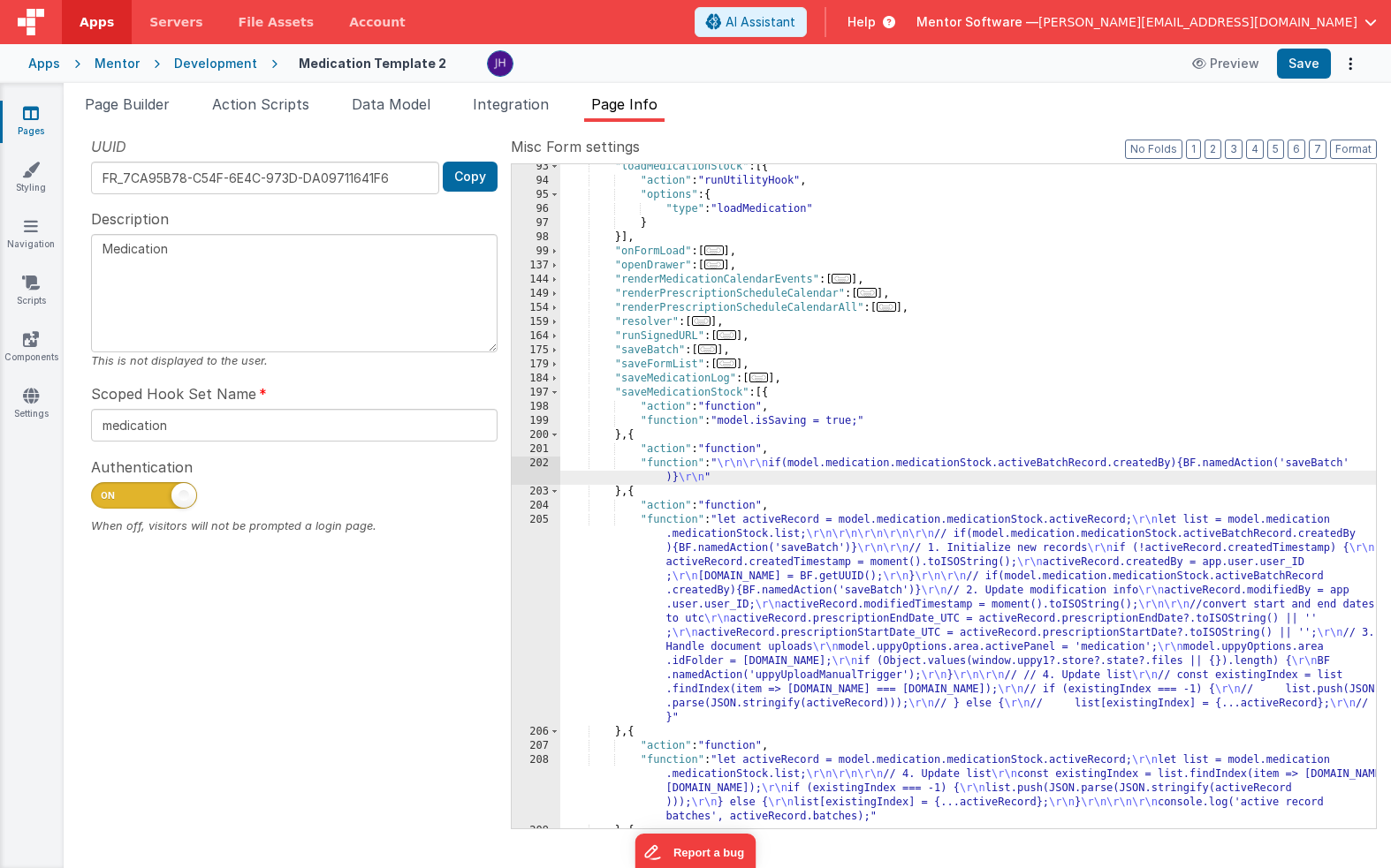
click at [532, 470] on div "202" at bounding box center [535, 471] width 49 height 28
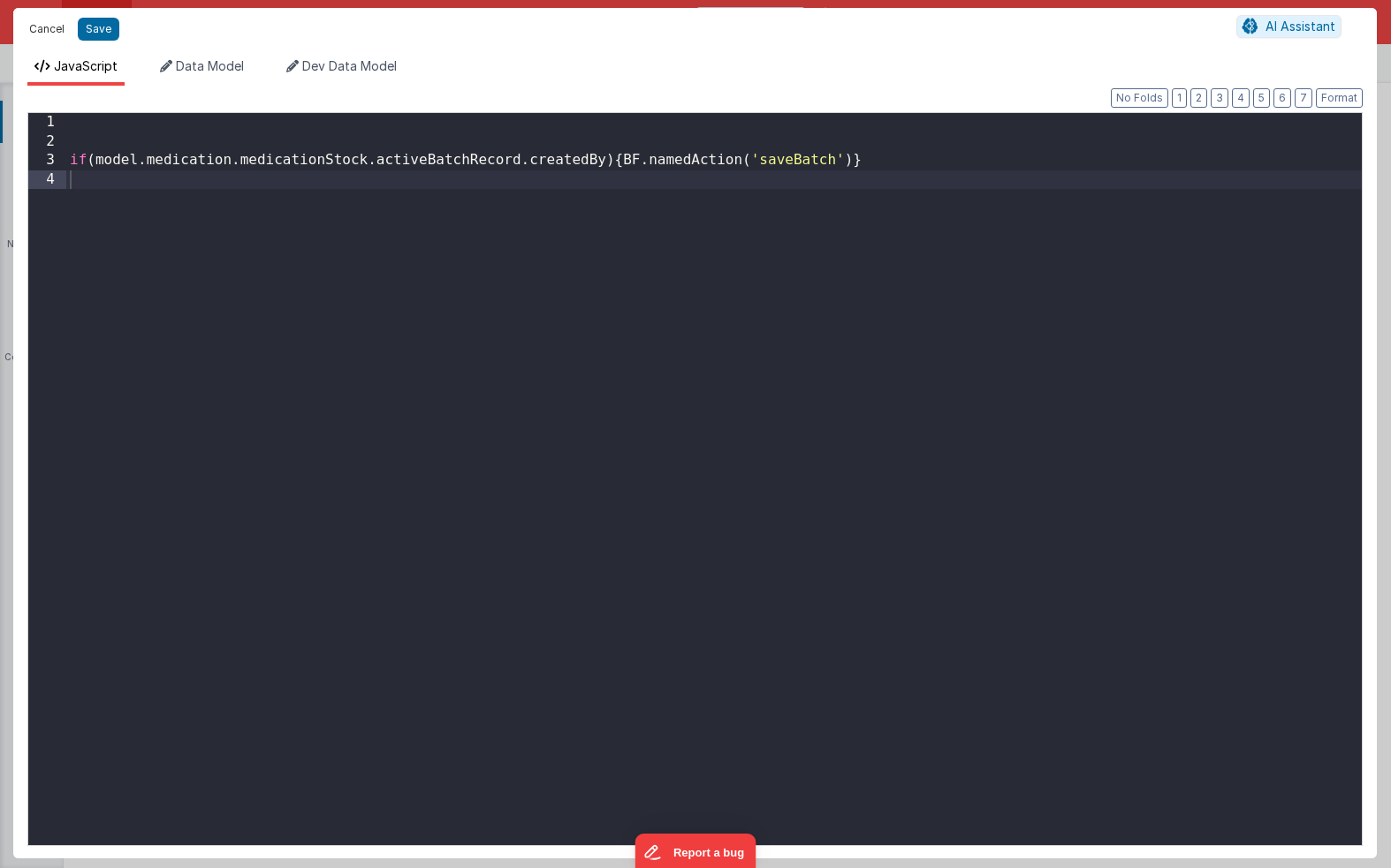
click at [50, 29] on button "Cancel" at bounding box center [47, 29] width 53 height 25
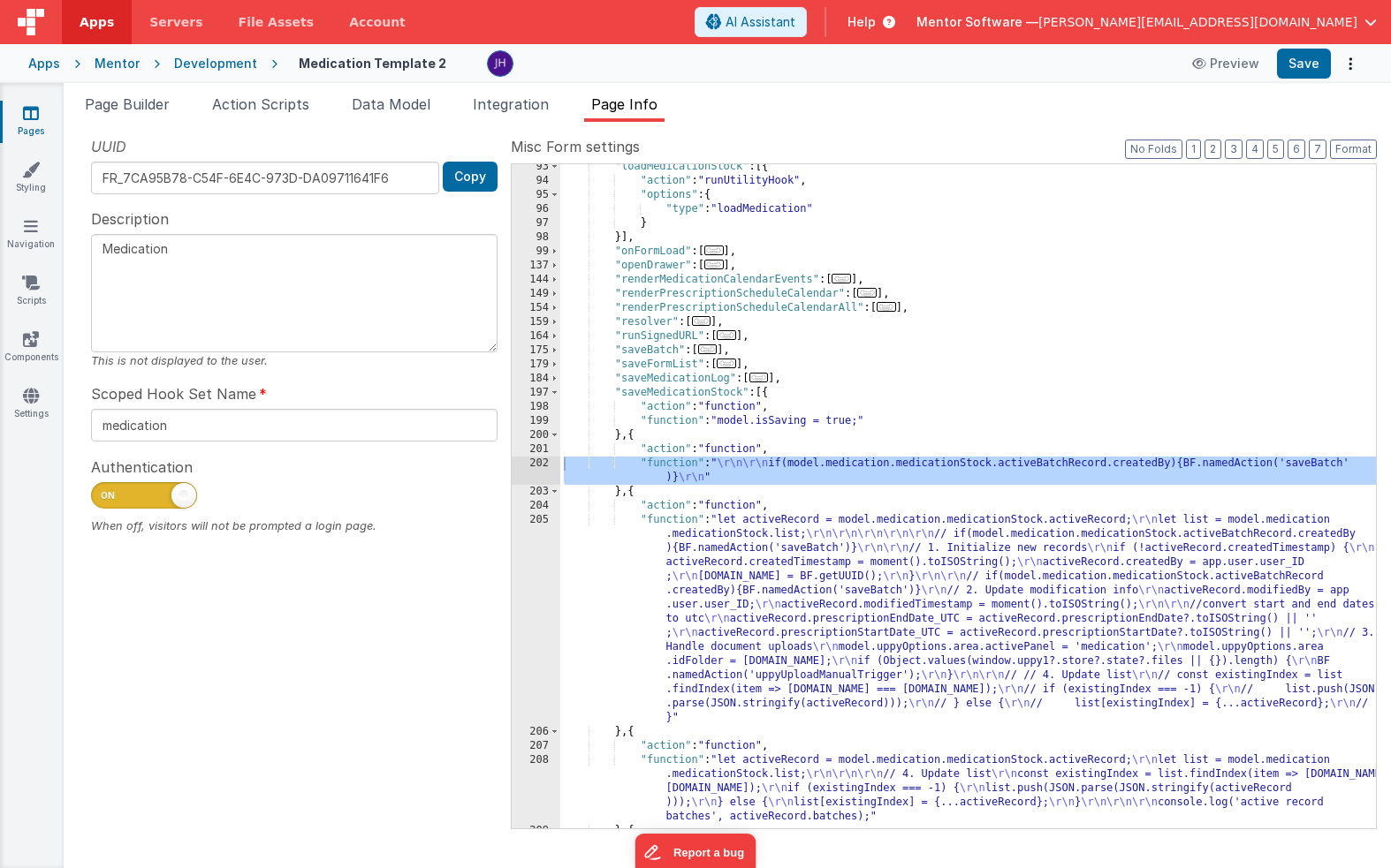
click at [711, 349] on span "..." at bounding box center [708, 349] width 19 height 10
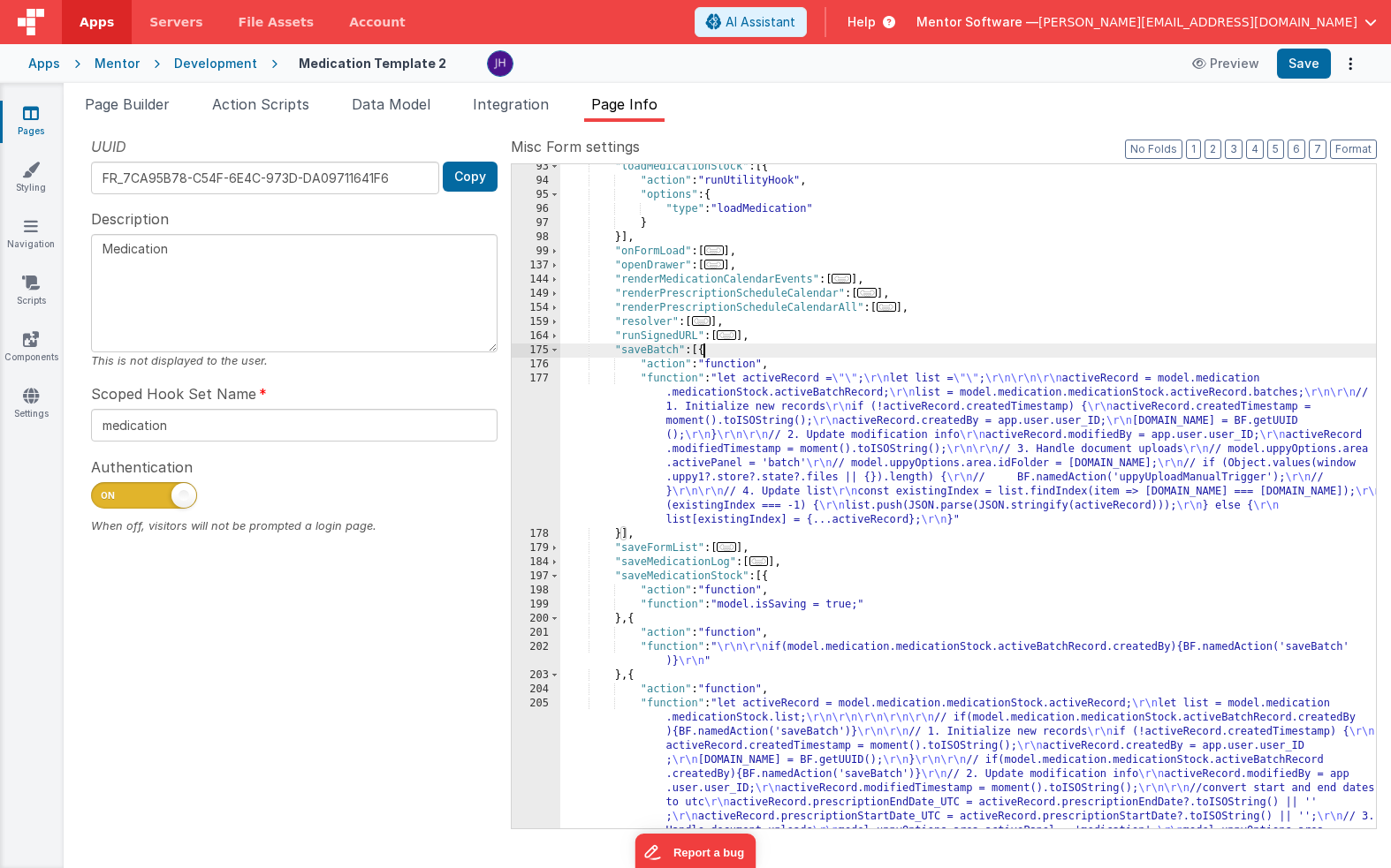
click at [742, 446] on div ""loadMedicationStock" : [{ "action" : "runUtilityHook" , "options" : { "type" :…" at bounding box center [968, 605] width 816 height 890
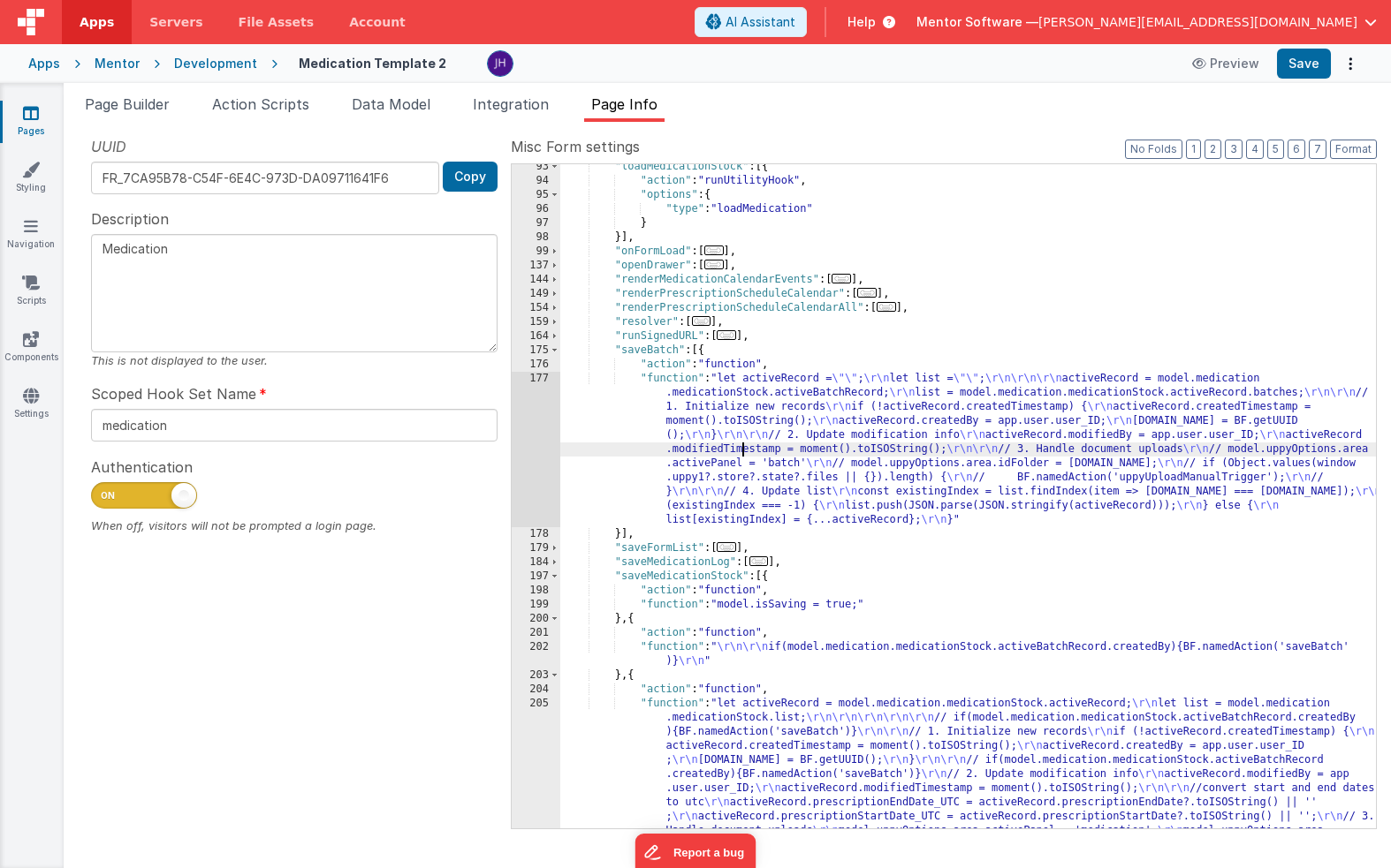
click at [529, 411] on div "177" at bounding box center [535, 449] width 49 height 156
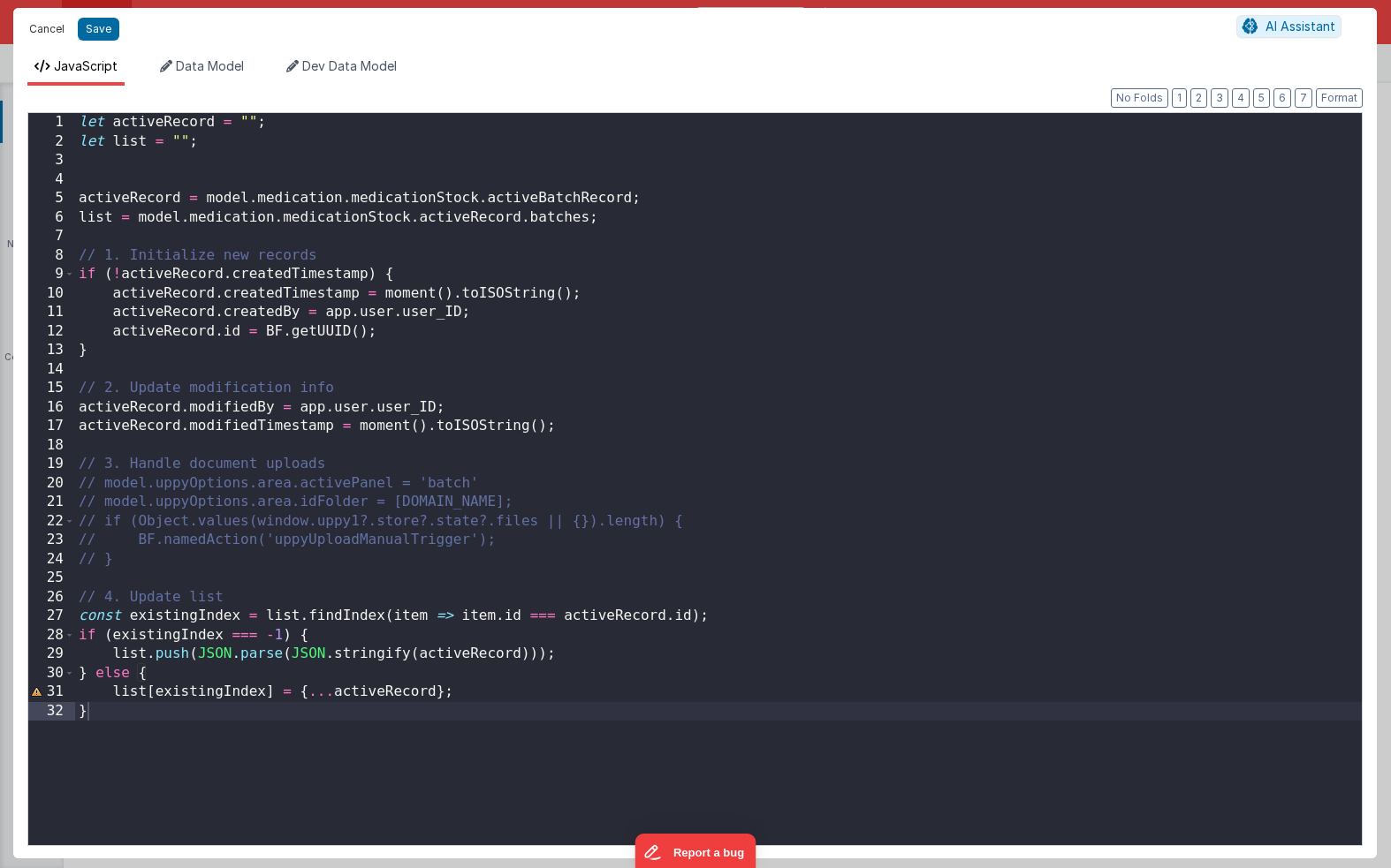
click at [43, 29] on button "Cancel" at bounding box center [47, 29] width 53 height 25
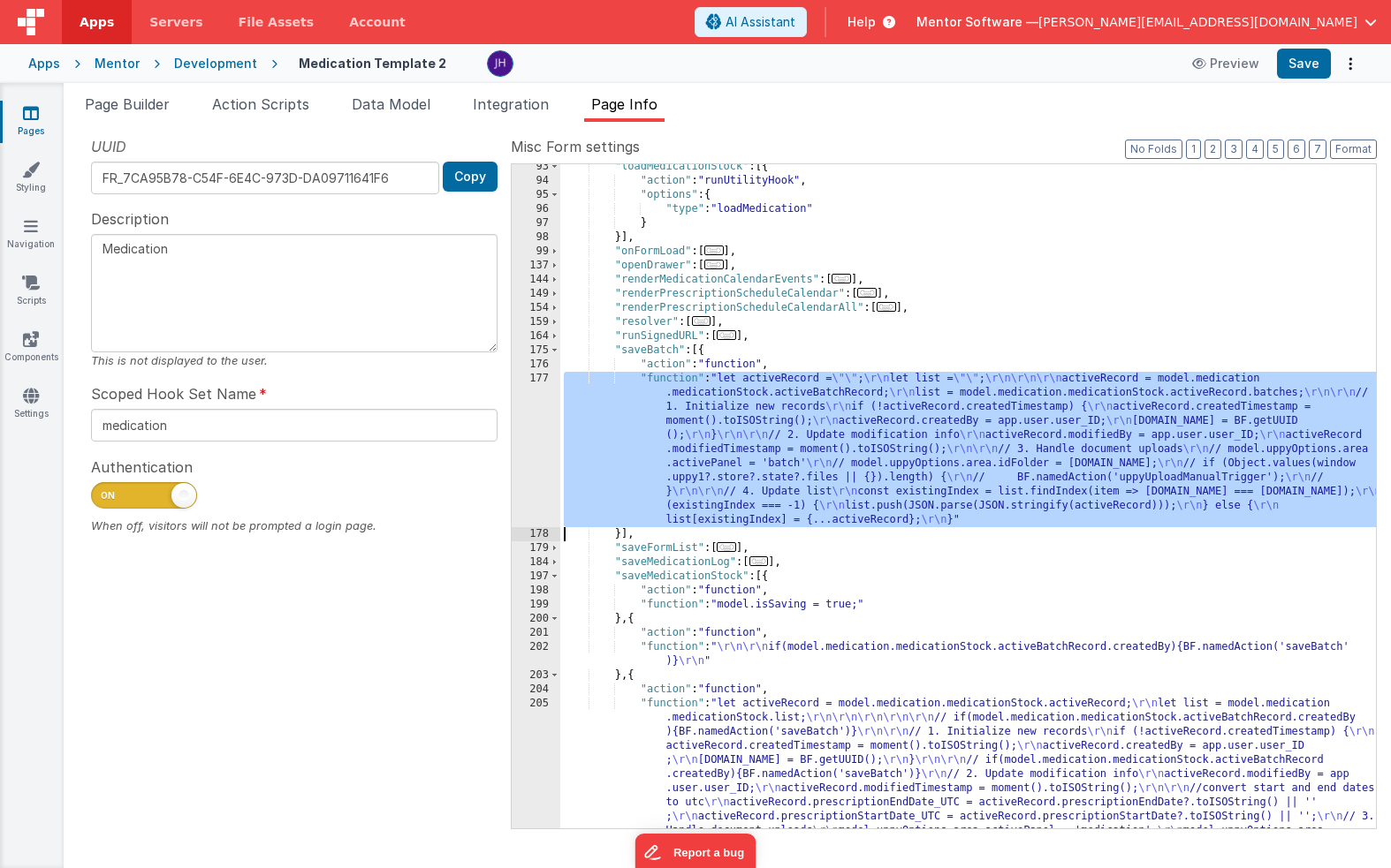
click at [918, 396] on div ""loadMedicationStock" : [{ "action" : "runUtilityHook" , "options" : { "type" :…" at bounding box center [968, 605] width 816 height 890
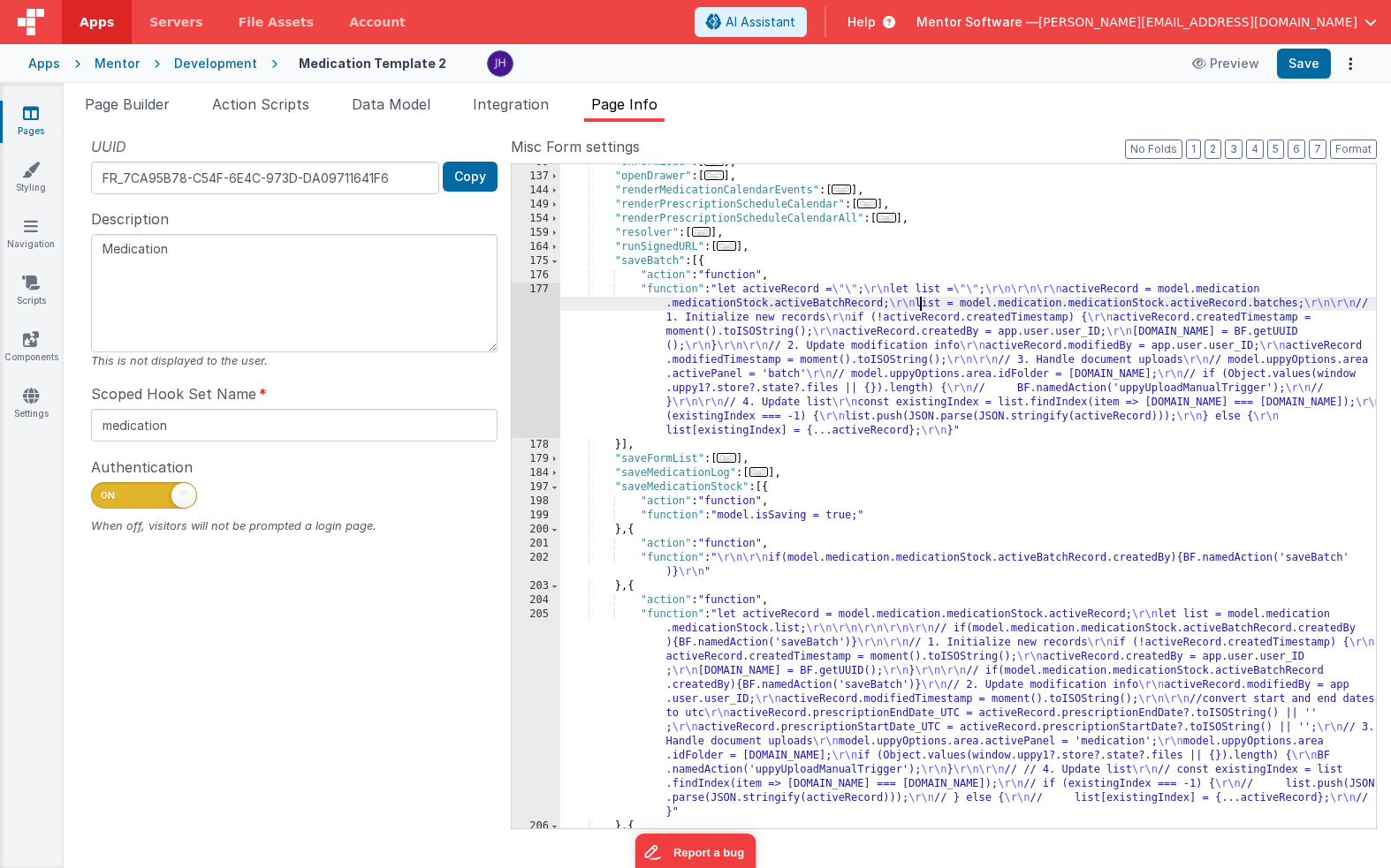
scroll to position [414, 0]
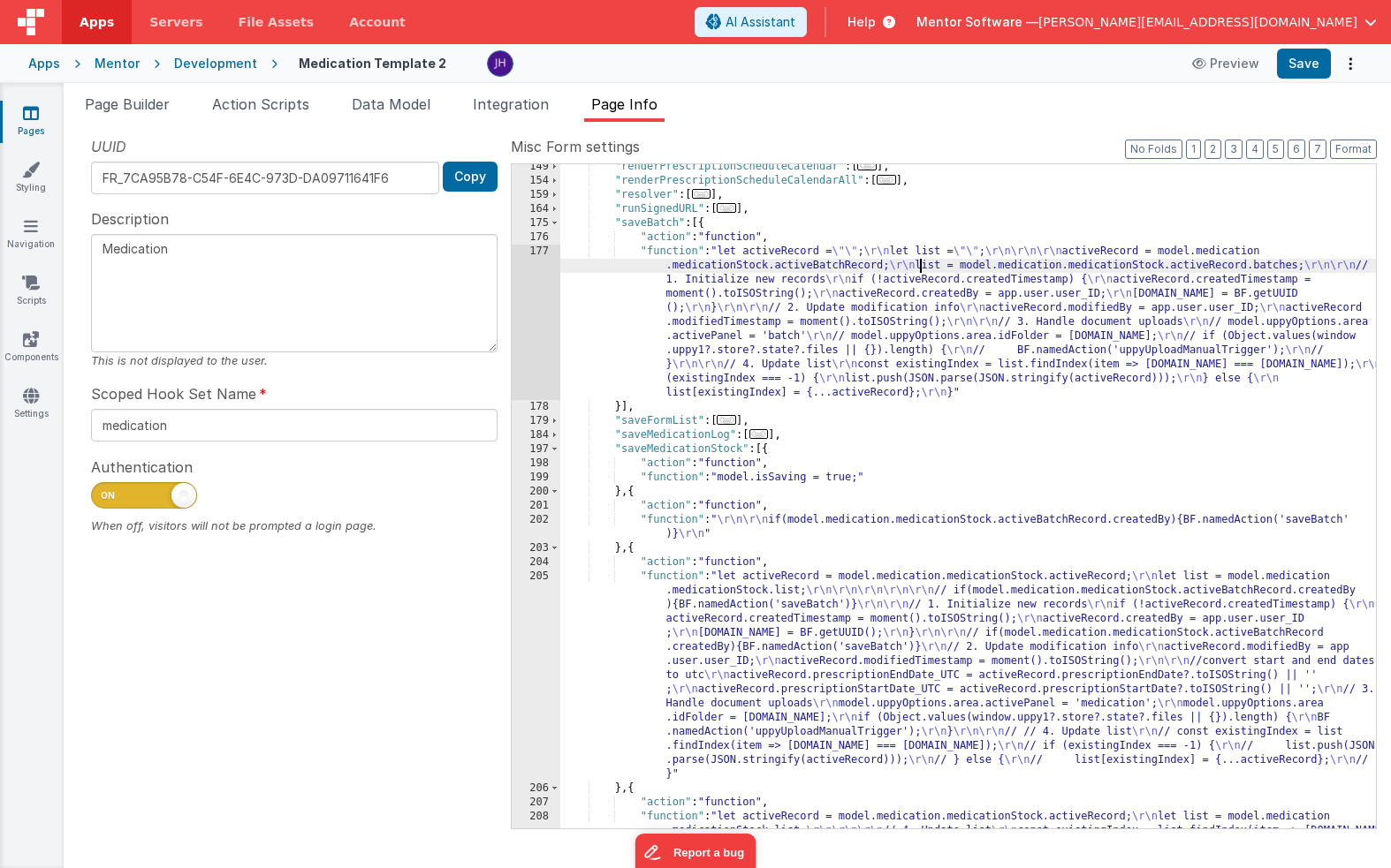
click at [800, 311] on div ""renderPrescriptionScheduleCalendar" : [ ... ] , "renderPrescriptionScheduleCal…" at bounding box center [968, 534] width 816 height 749
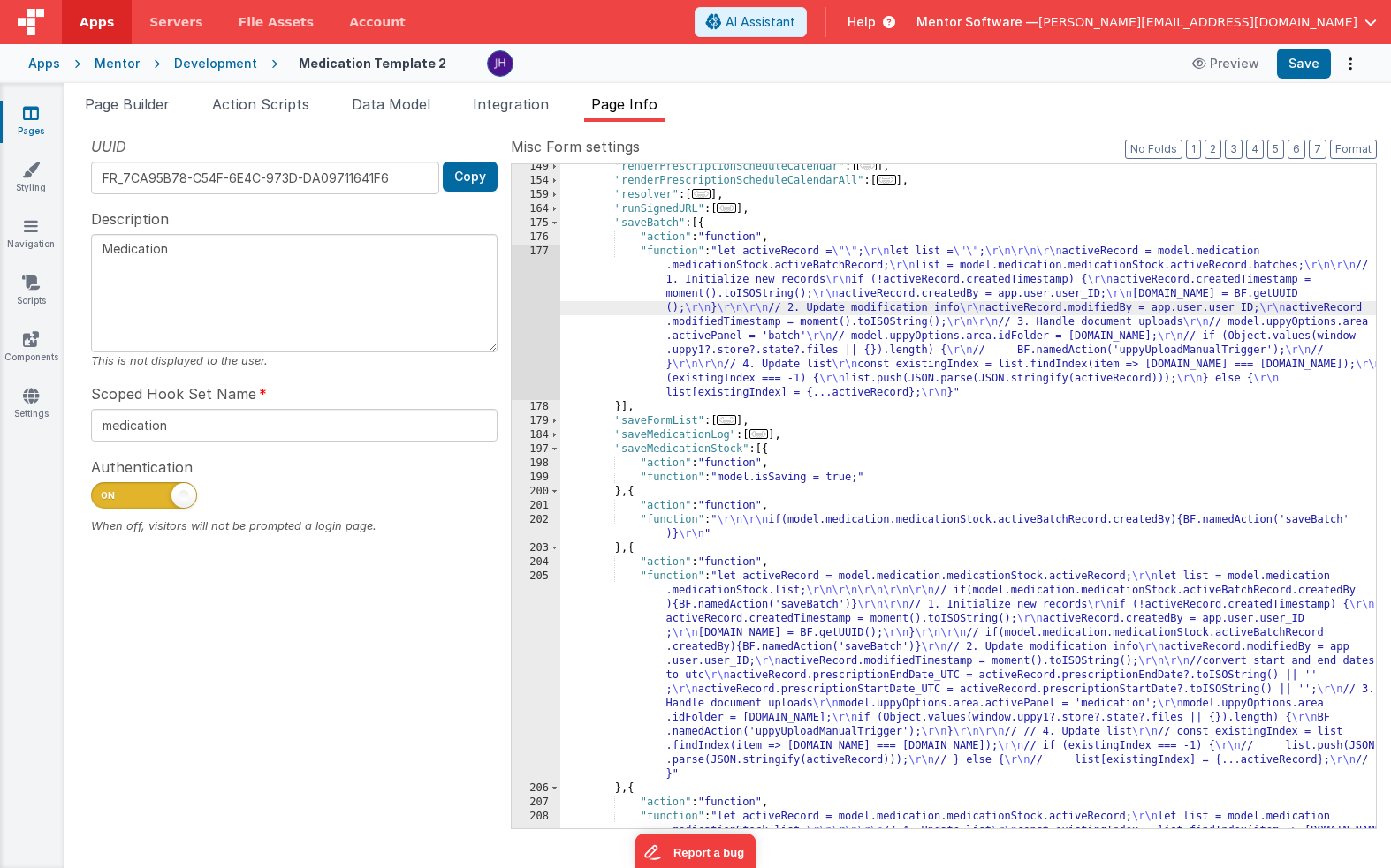
click at [534, 314] on div "177" at bounding box center [535, 323] width 49 height 156
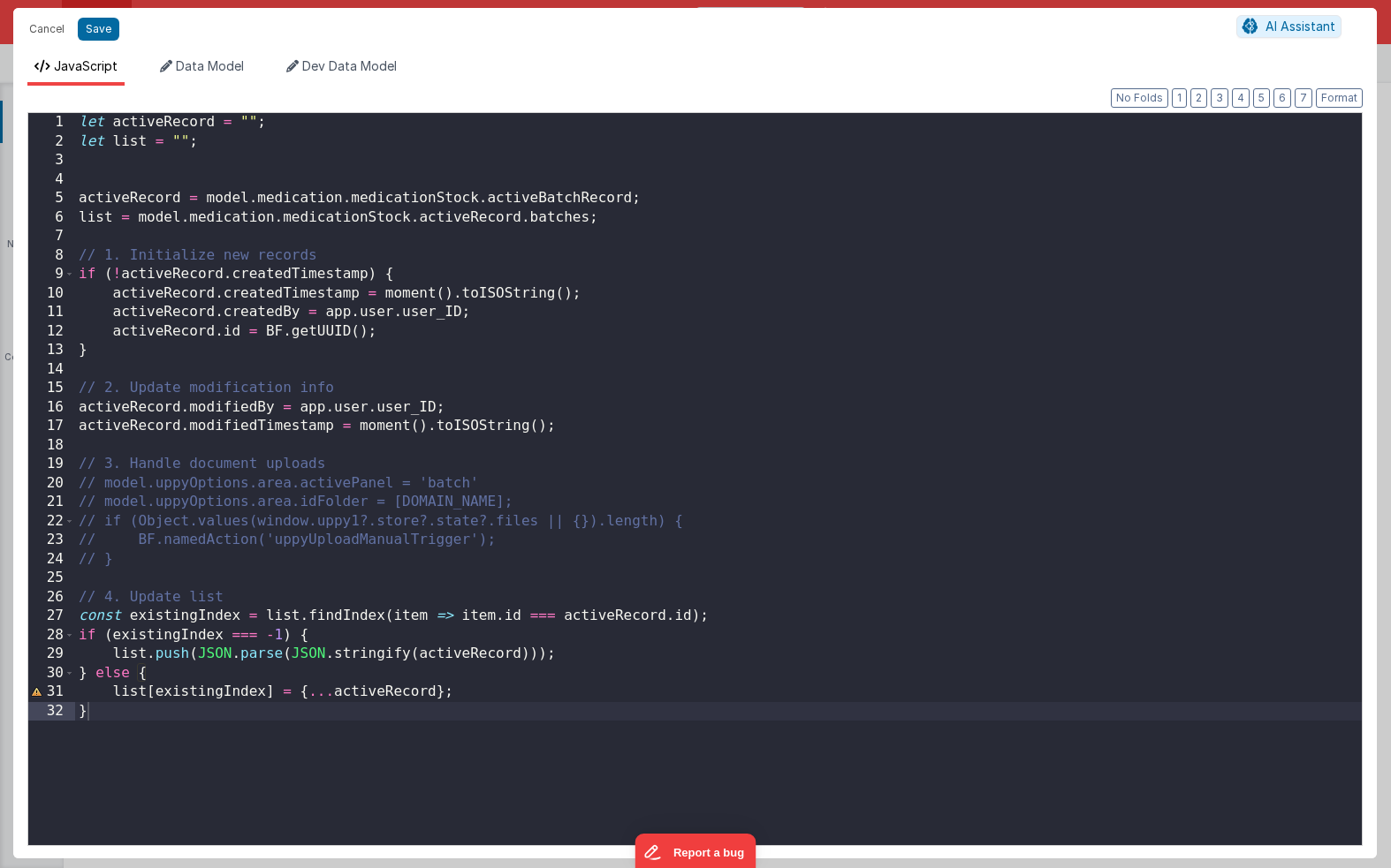
click at [551, 340] on div "let activeRecord = "" ; let list = "" ; activeRecord = model . medication . med…" at bounding box center [719, 498] width 1287 height 771
click at [603, 426] on div "let activeRecord = "" ; let list = "" ; activeRecord = model . medication . med…" at bounding box center [719, 498] width 1287 height 771
click at [690, 706] on div "let activeRecord = "" ; let list = "" ; activeRecord = model . medication . med…" at bounding box center [719, 498] width 1287 height 771
click at [36, 29] on button "Cancel" at bounding box center [47, 29] width 53 height 25
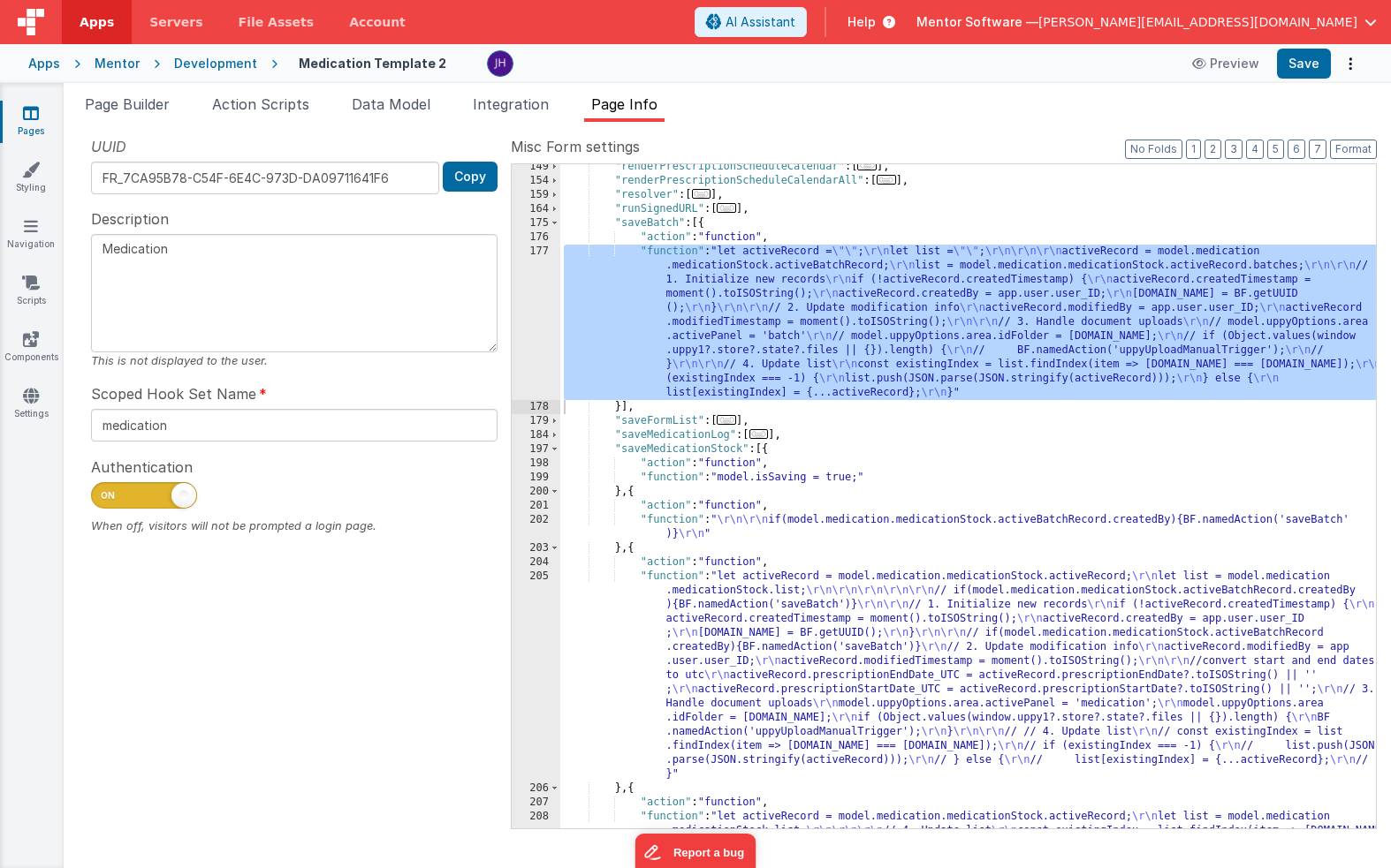
click at [946, 480] on div ""renderPrescriptionScheduleCalendar" : [ ... ] , "renderPrescriptionScheduleCal…" at bounding box center [968, 534] width 816 height 749
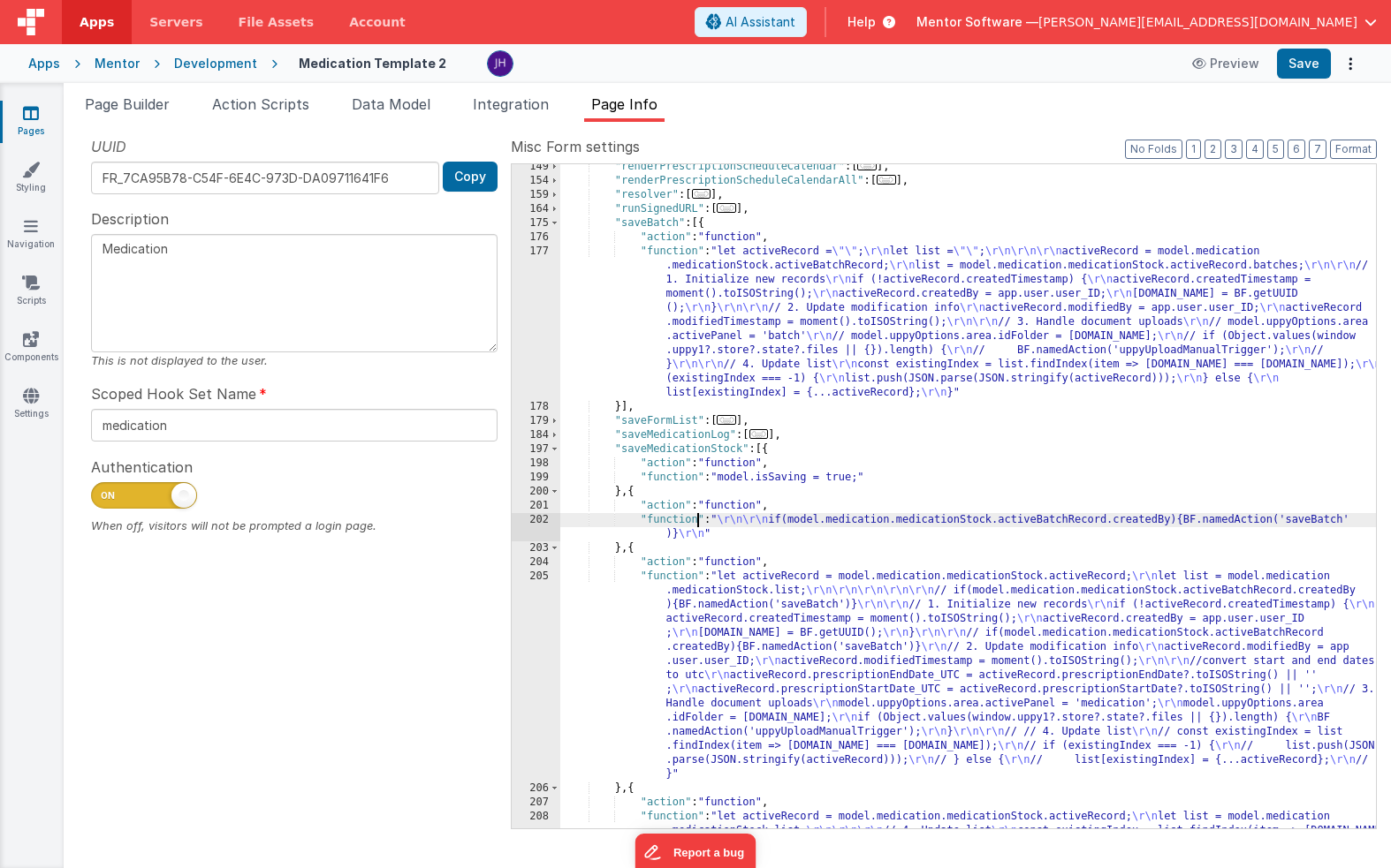
click at [695, 518] on div ""renderPrescriptionScheduleCalendar" : [ ... ] , "renderPrescriptionScheduleCal…" at bounding box center [968, 534] width 816 height 749
click at [534, 525] on div "202" at bounding box center [535, 527] width 49 height 28
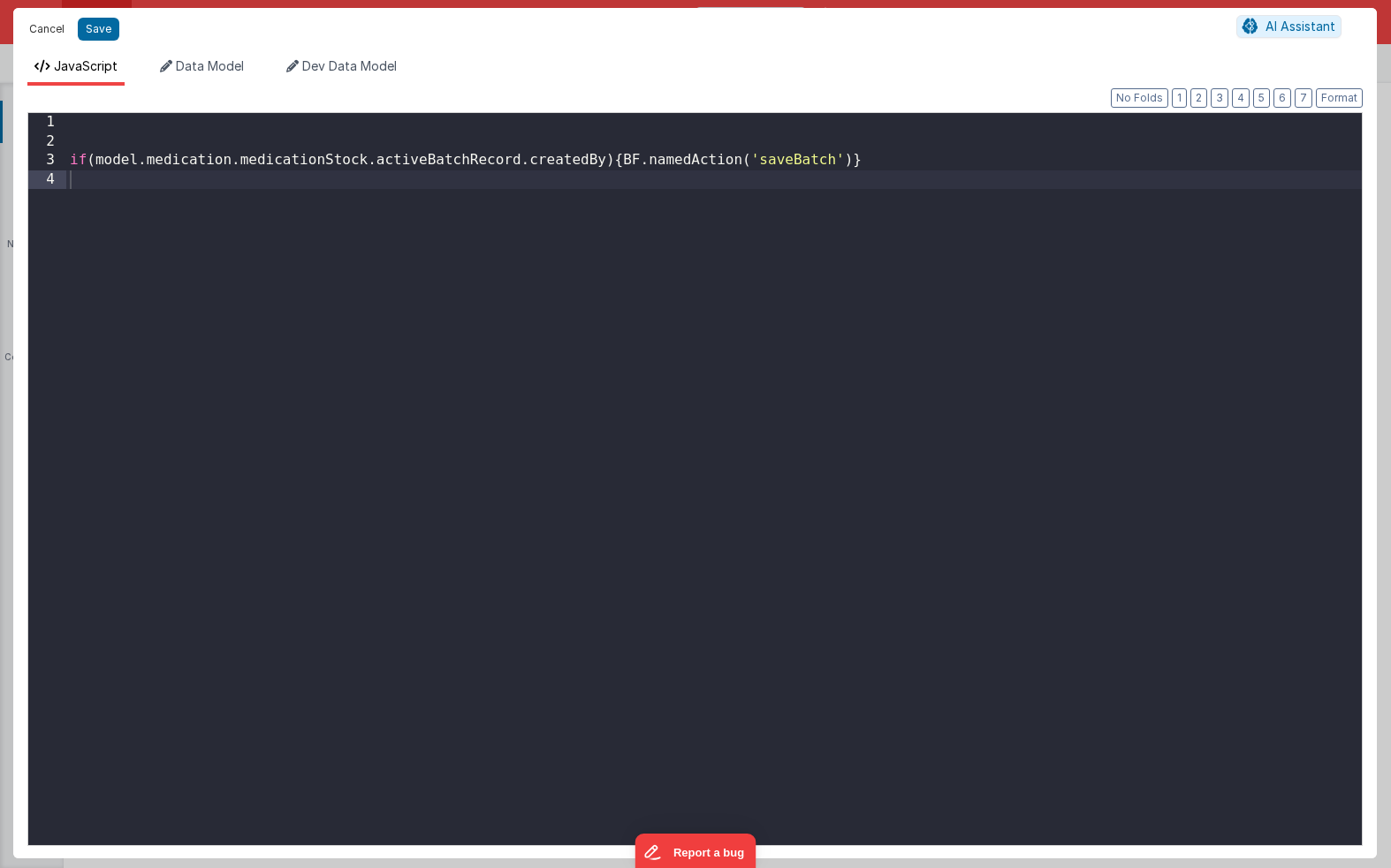
click at [53, 25] on button "Cancel" at bounding box center [47, 29] width 53 height 25
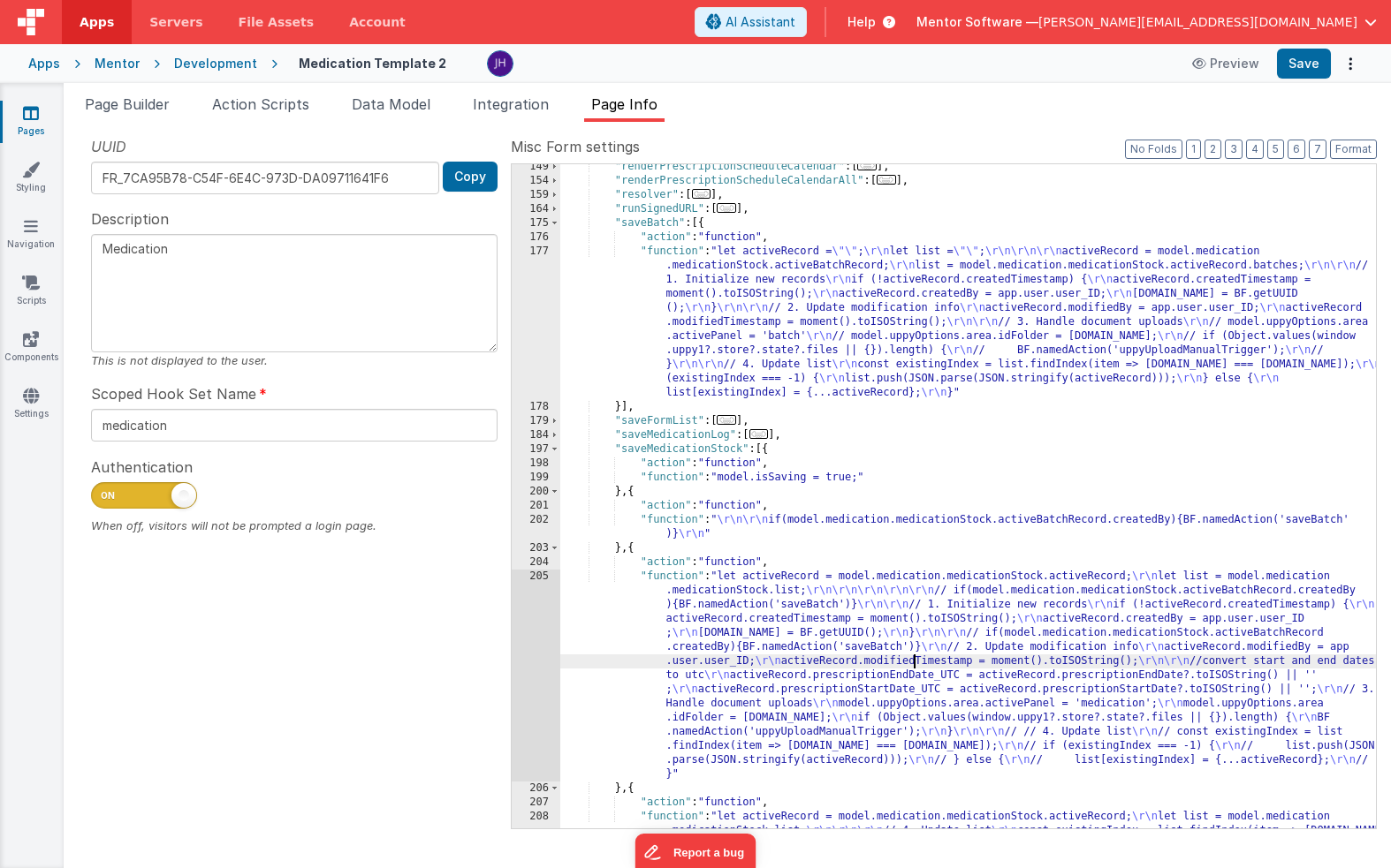
click at [914, 658] on div ""renderPrescriptionScheduleCalendar" : [ ... ] , "renderPrescriptionScheduleCal…" at bounding box center [968, 534] width 816 height 749
click at [536, 659] on div "205" at bounding box center [535, 676] width 49 height 212
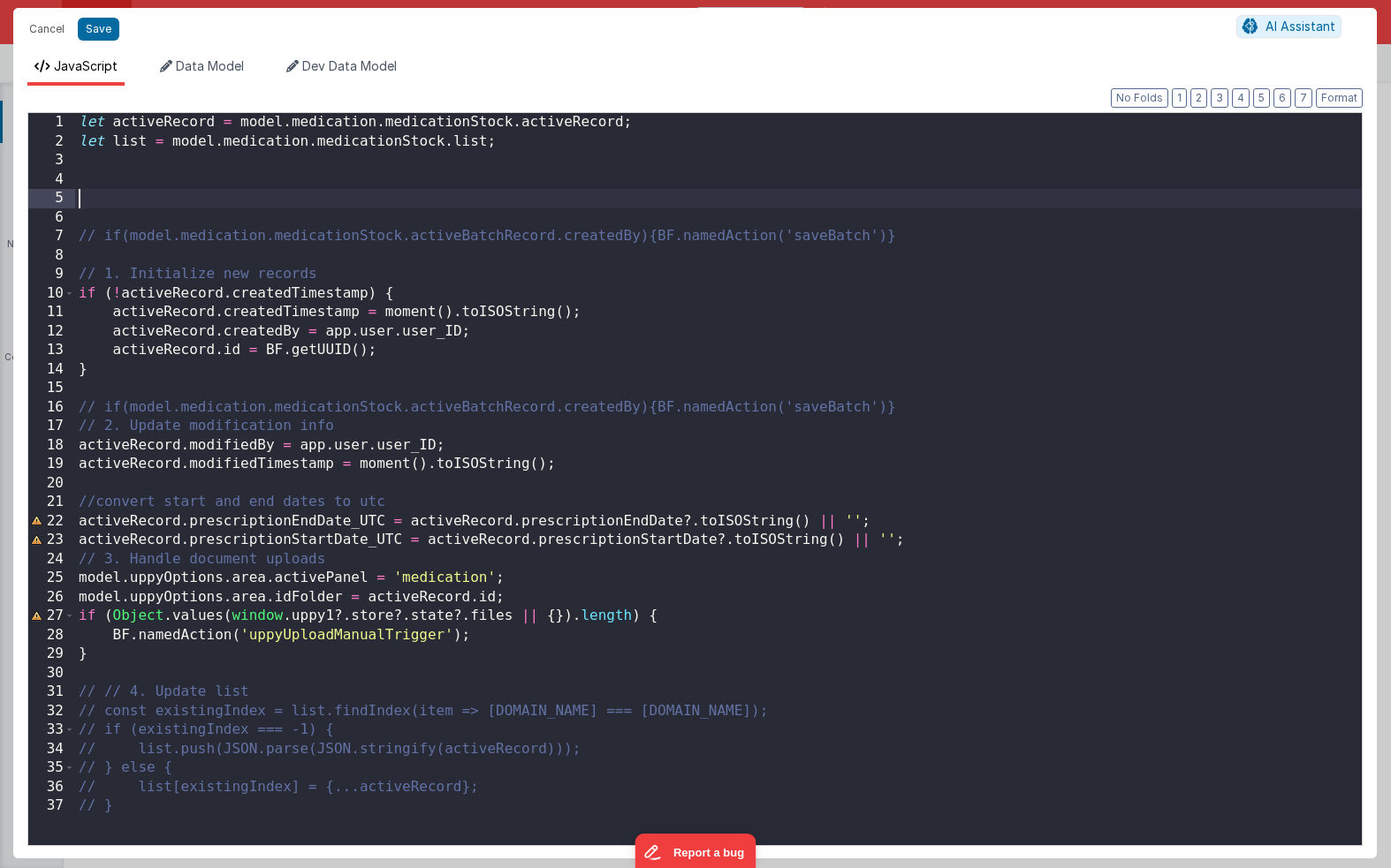
click at [661, 196] on div "let activeRecord = model . medication . medicationStock . activeRecord ; let li…" at bounding box center [719, 498] width 1287 height 771
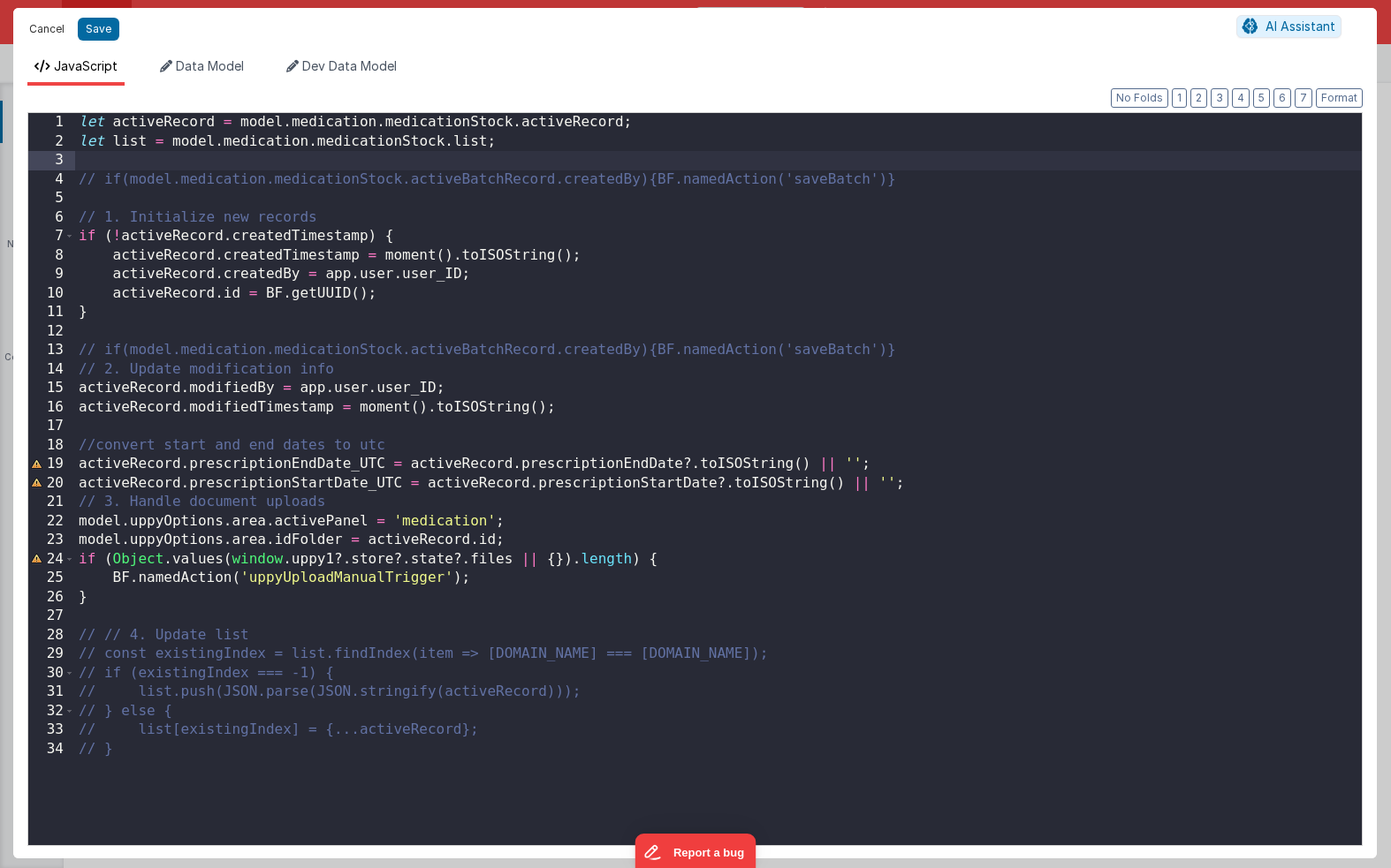
click at [42, 33] on button "Cancel" at bounding box center [47, 29] width 53 height 25
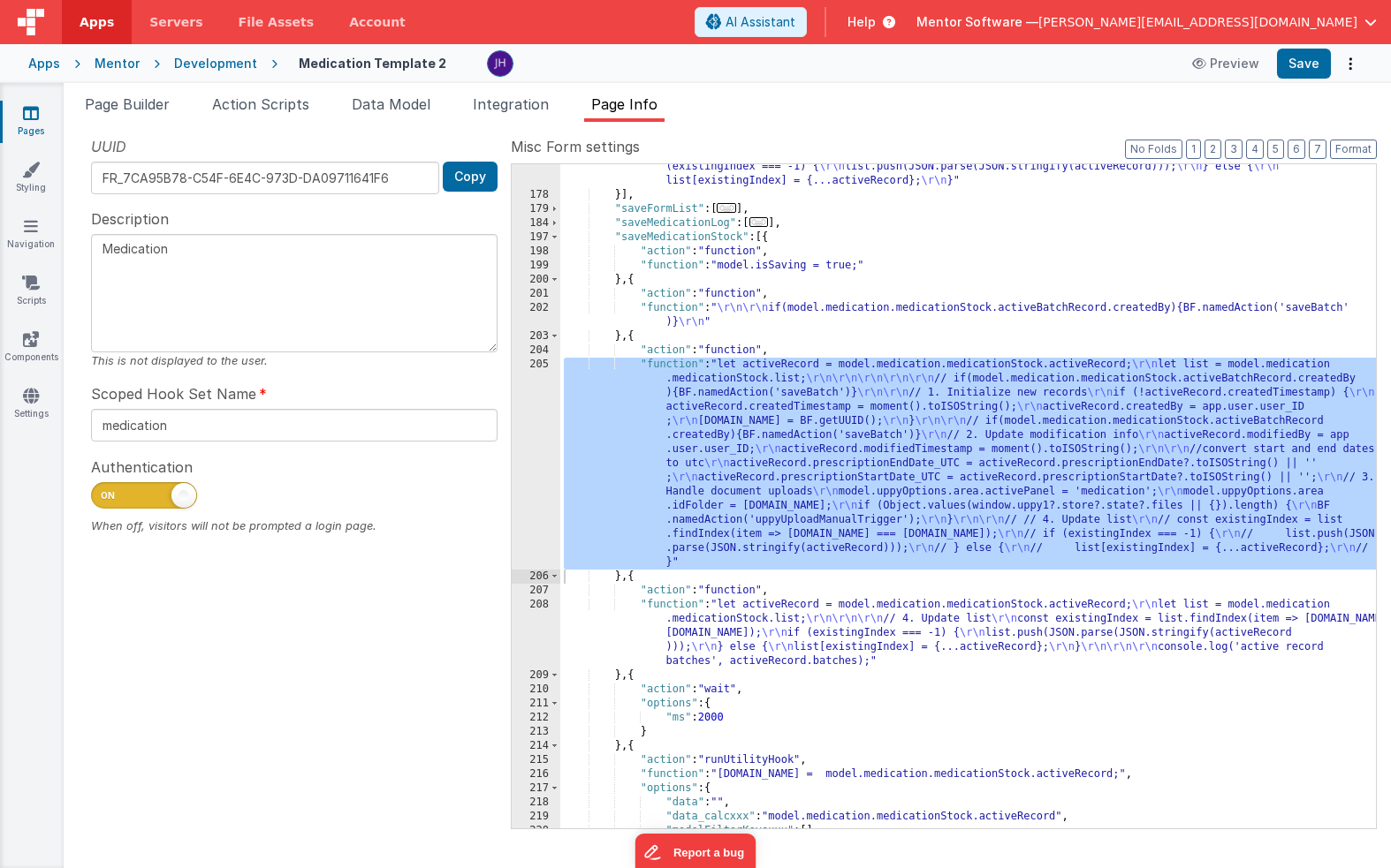
scroll to position [626, 0]
click at [754, 624] on div ""function" : "let activeRecord = \"\" ; \r\n let list = \"\" ; \r\n\r\n\r\n act…" at bounding box center [968, 449] width 816 height 834
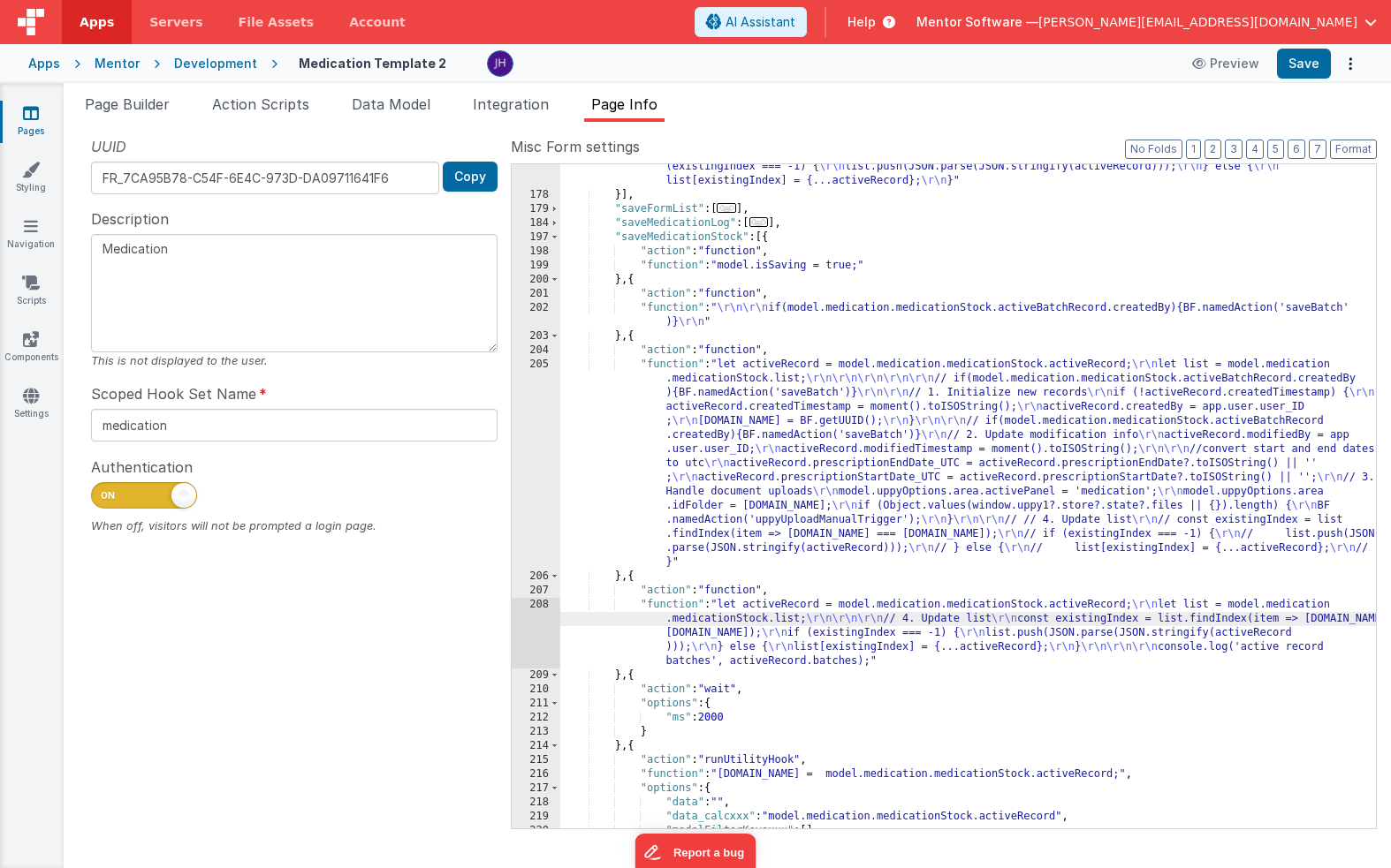
click at [538, 631] on div "208" at bounding box center [535, 634] width 49 height 71
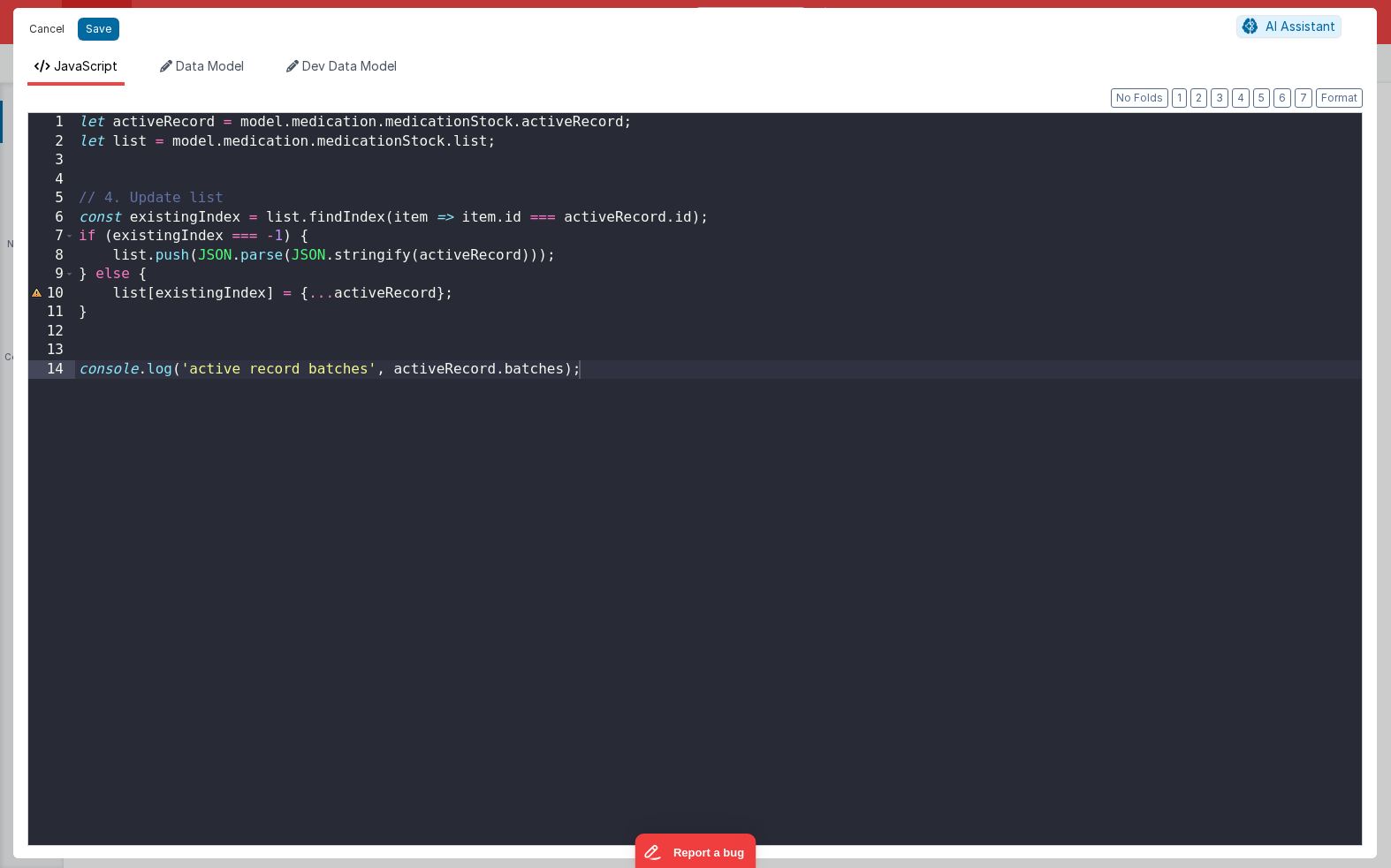
click at [50, 27] on button "Cancel" at bounding box center [47, 29] width 53 height 25
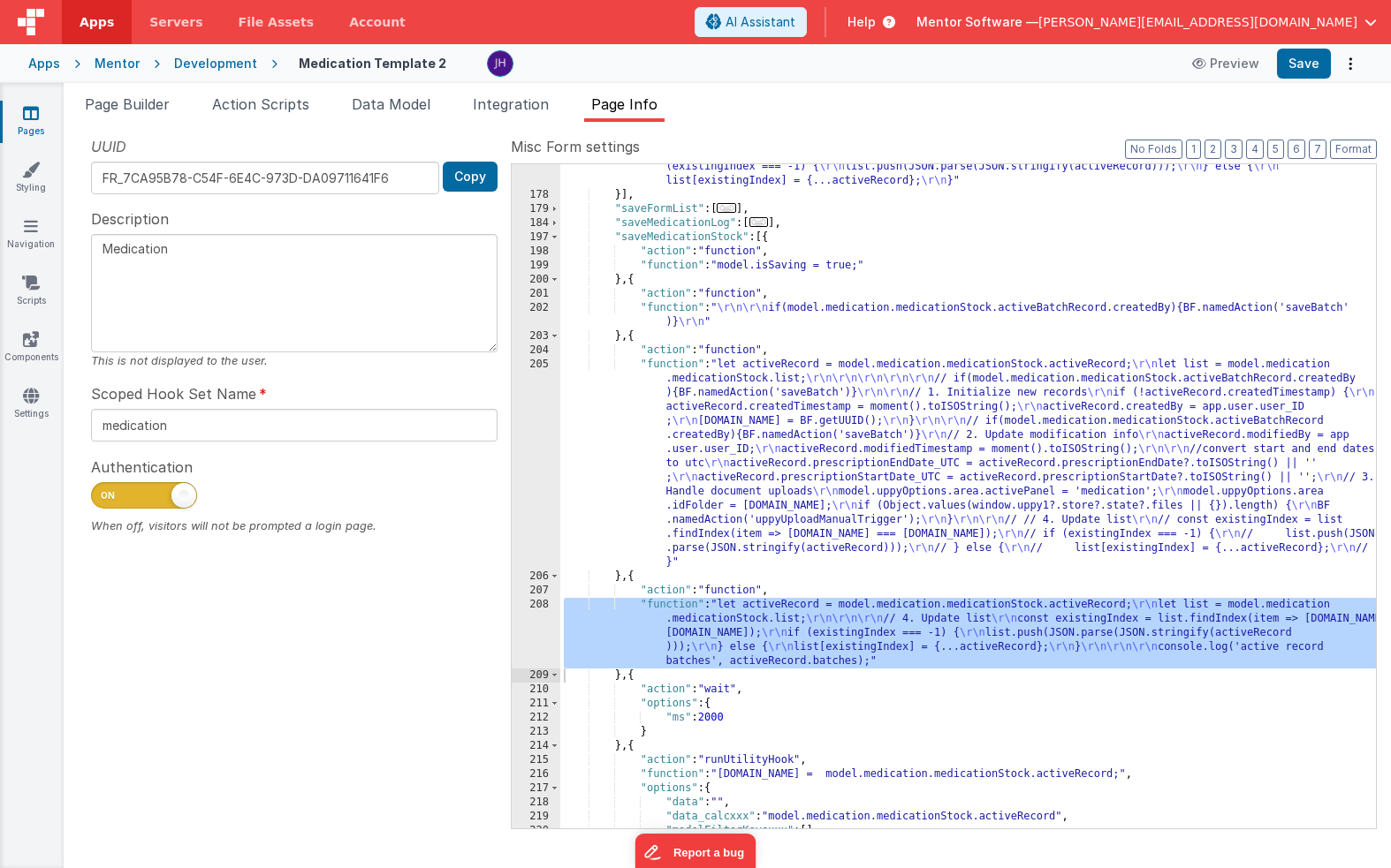
click at [810, 434] on div ""function" : "let activeRecord = \"\" ; \r\n let list = \"\" ; \r\n\r\n\r\n act…" at bounding box center [968, 449] width 816 height 834
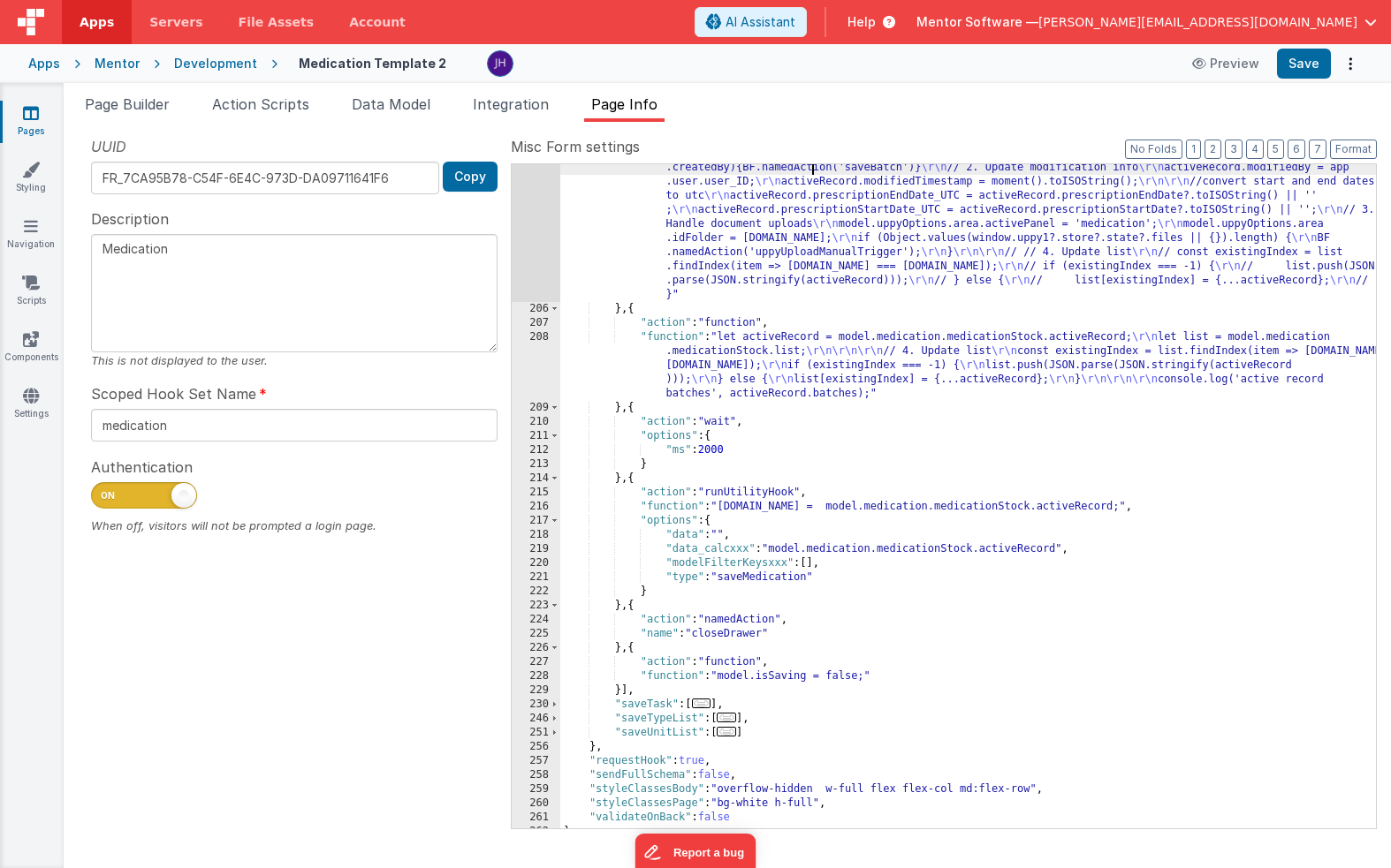
scroll to position [902, 0]
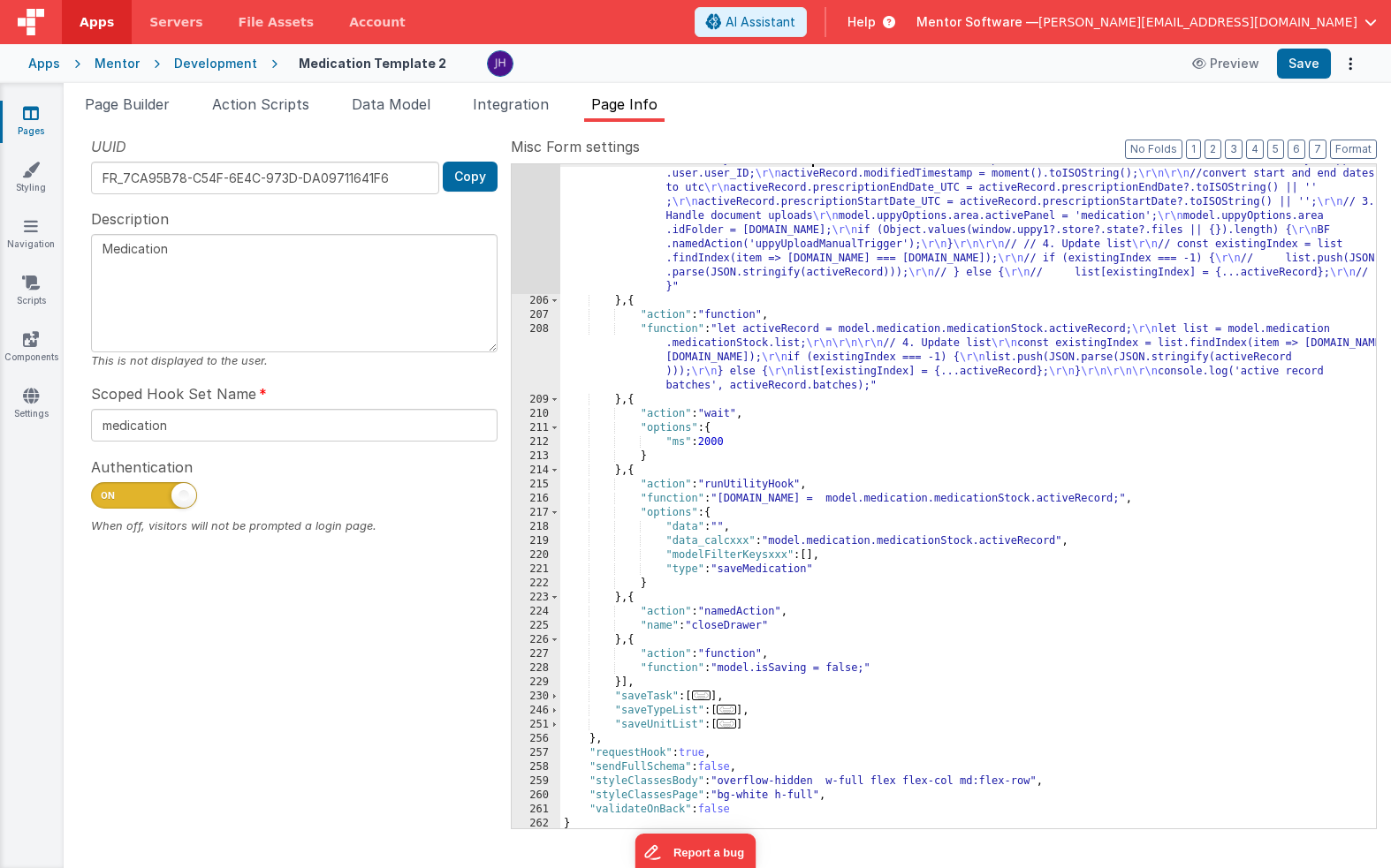
click at [1021, 401] on div ""function" : "let activeRecord = model.medication.medicationStock.activeRecord;…" at bounding box center [968, 527] width 816 height 890
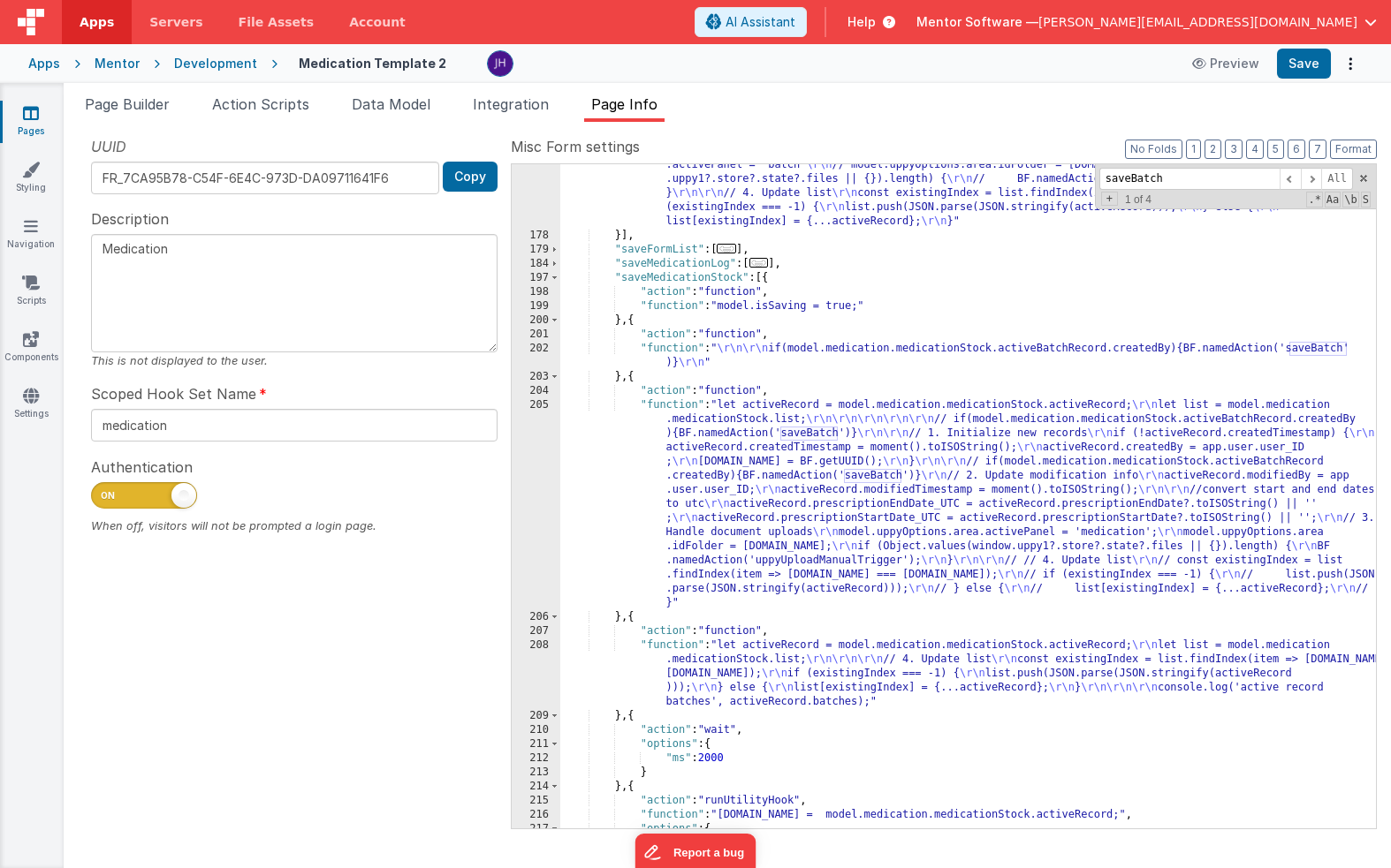
scroll to position [588, 0]
type input "saveBatch"
